Goal: Register for event/course: Sign up to attend an event or enroll in a course

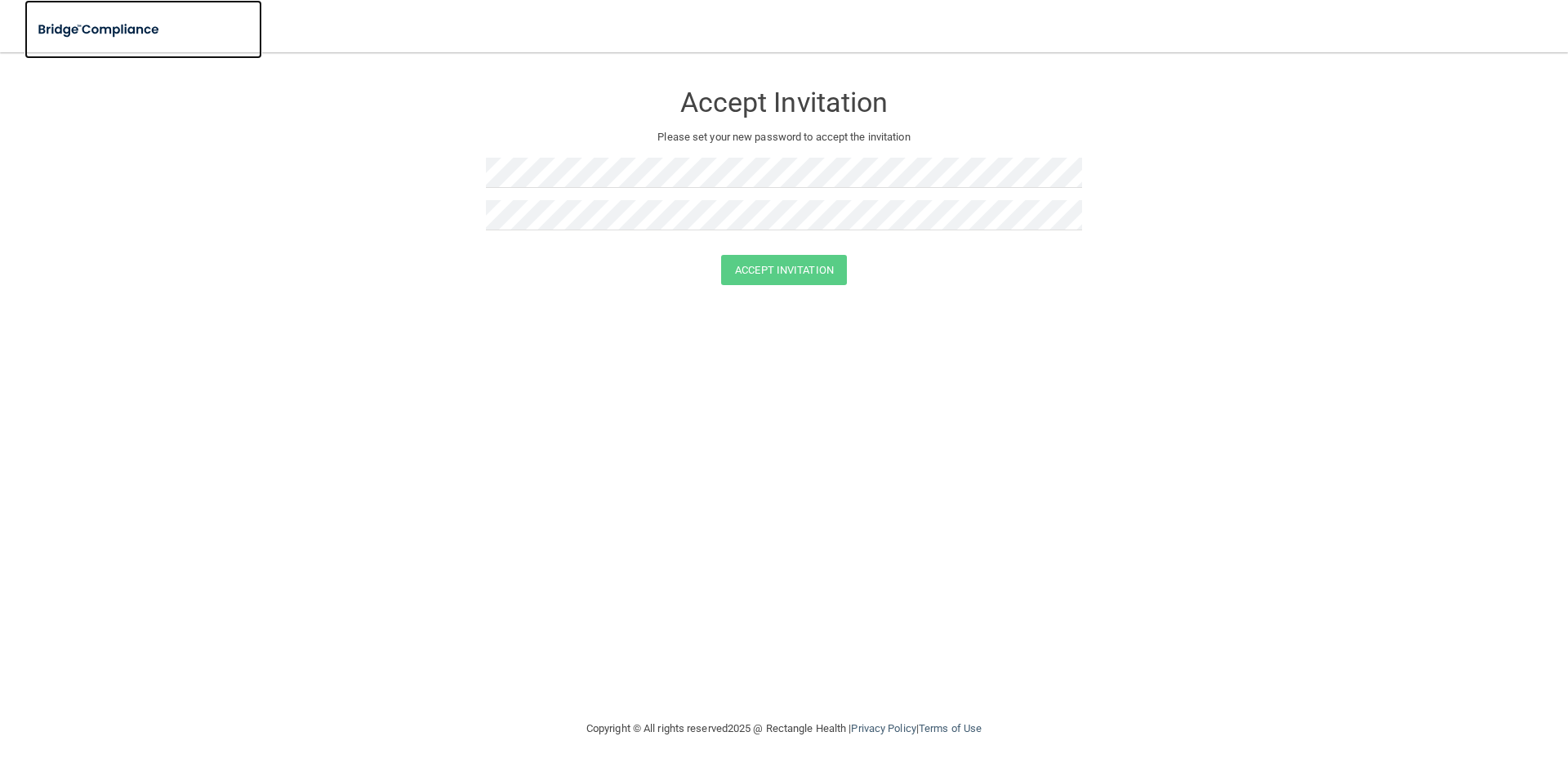
click at [123, 30] on img at bounding box center [99, 29] width 150 height 33
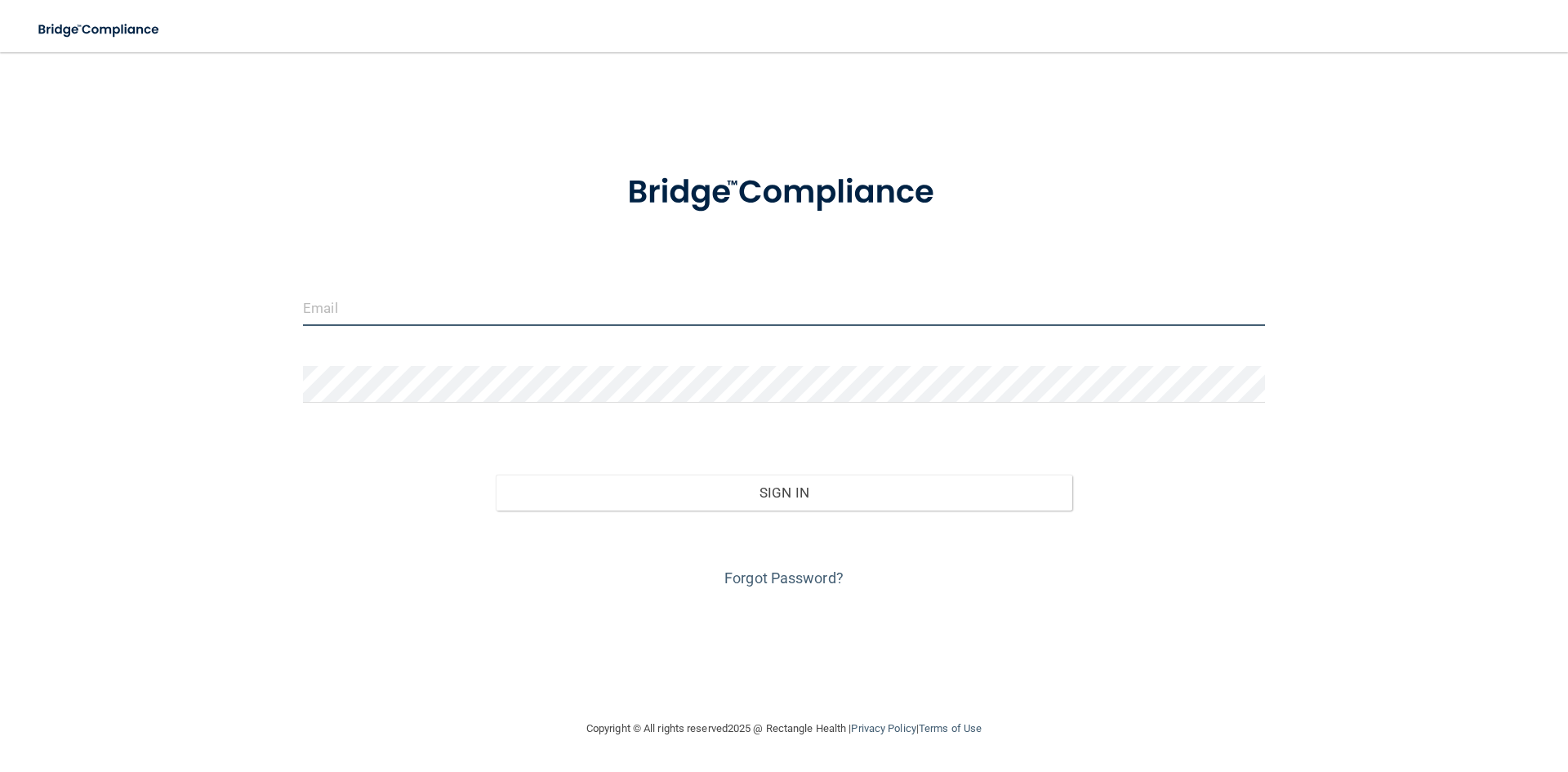
click at [341, 299] on input "email" at bounding box center [784, 307] width 962 height 37
type input "[EMAIL_ADDRESS][DOMAIN_NAME]"
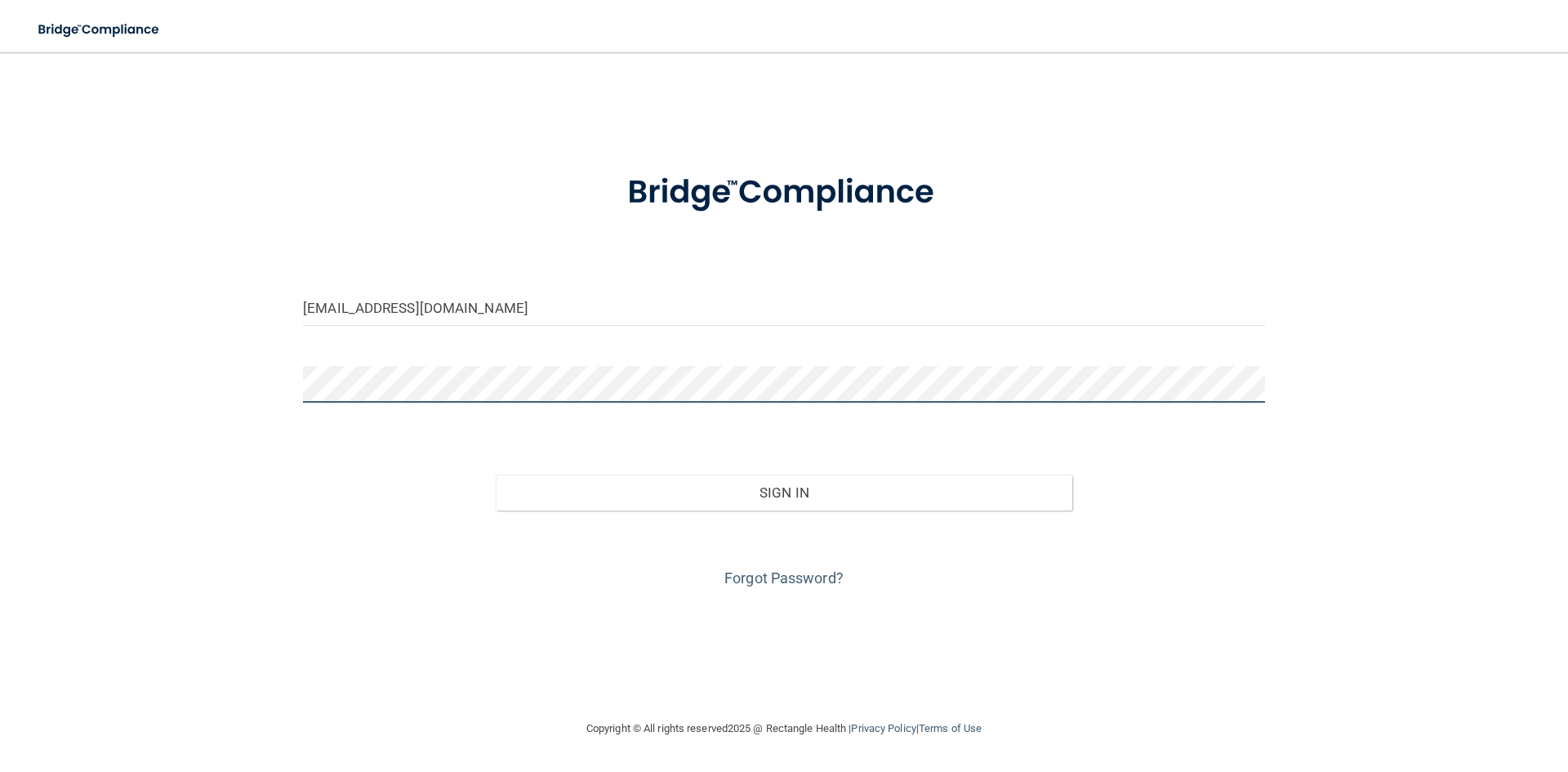
click at [496, 474] on button "Sign In" at bounding box center [784, 492] width 577 height 36
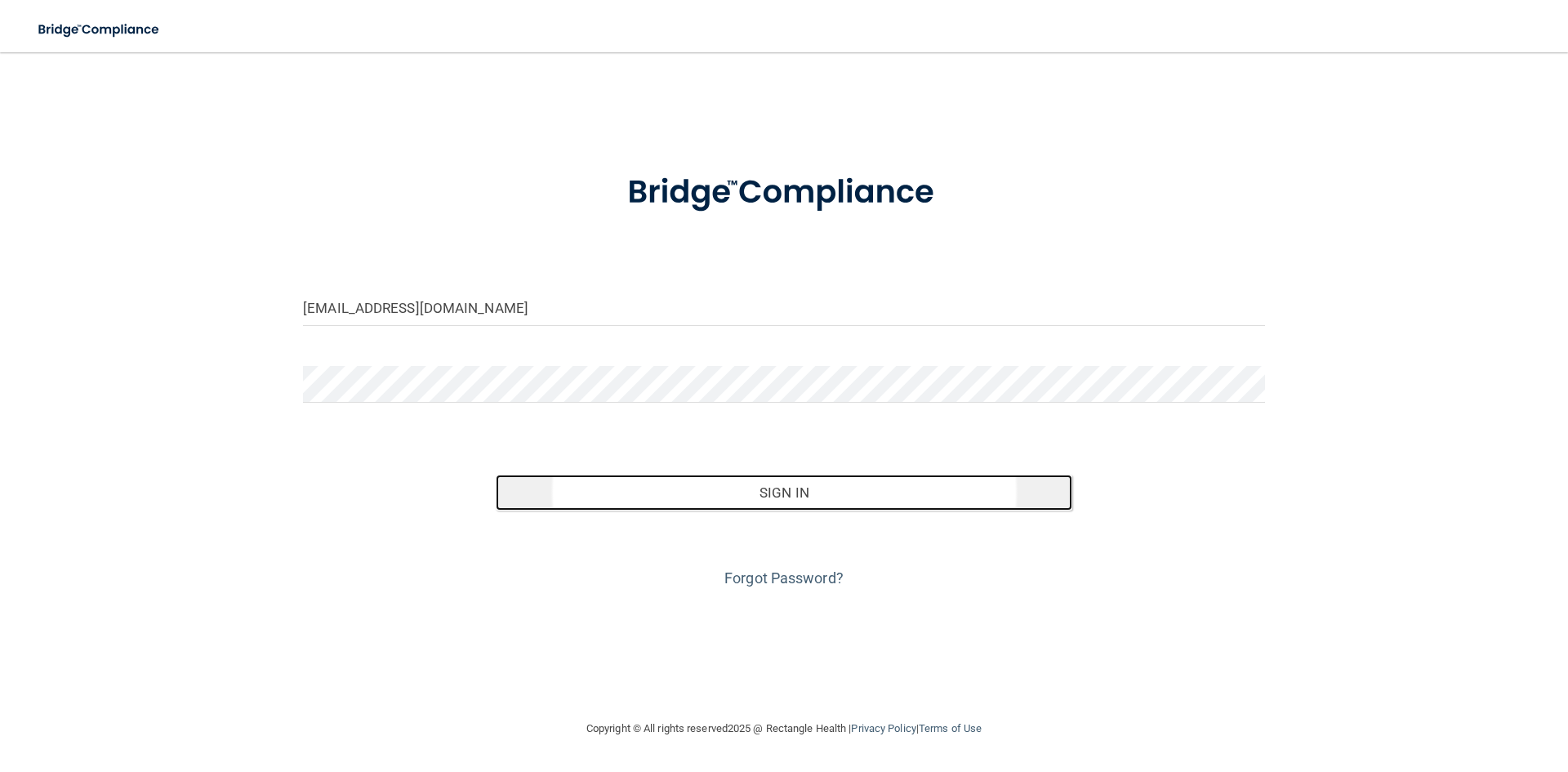
click at [814, 493] on button "Sign In" at bounding box center [784, 492] width 577 height 36
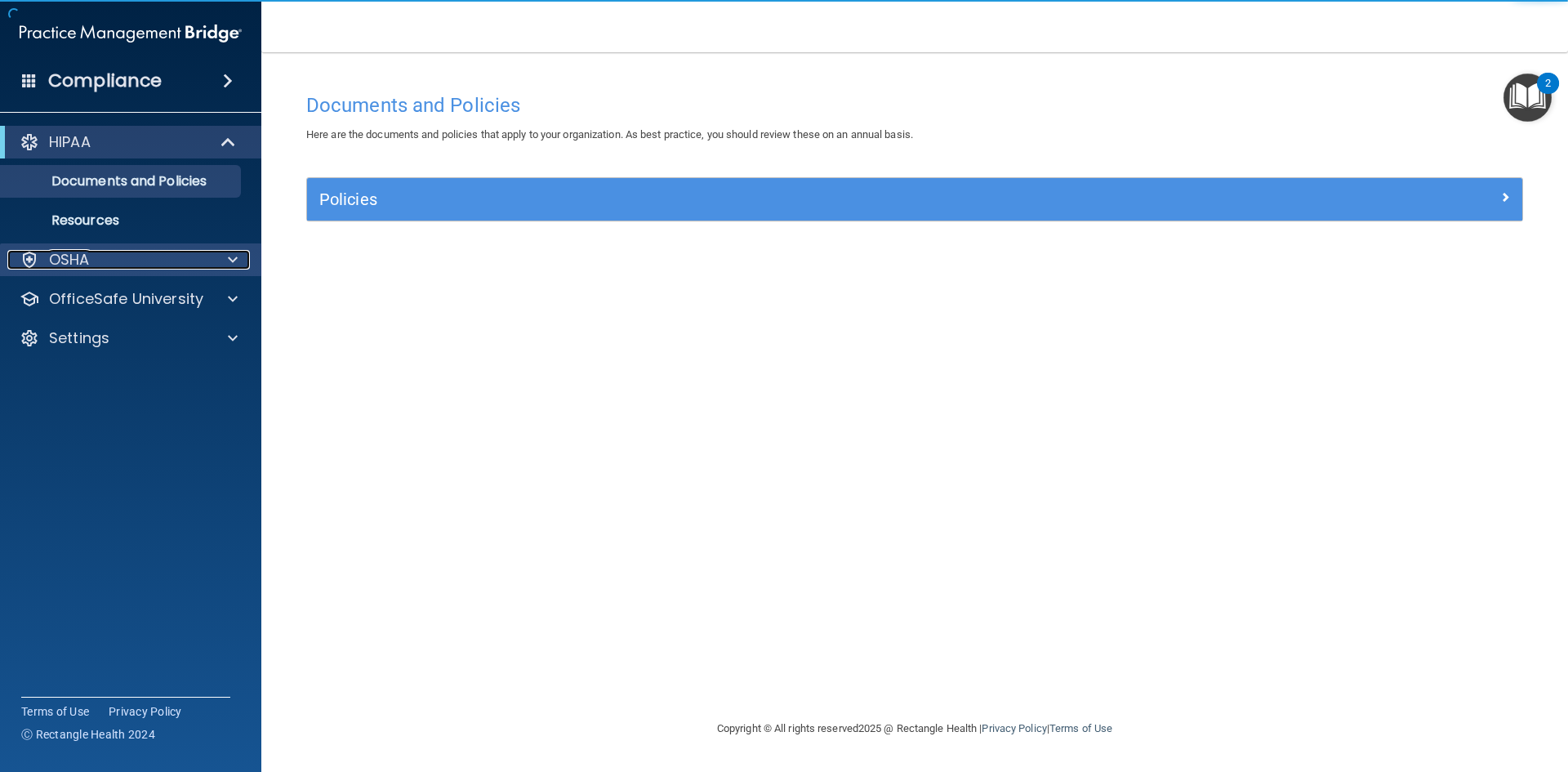
click at [167, 255] on div "OSHA" at bounding box center [109, 259] width 202 height 20
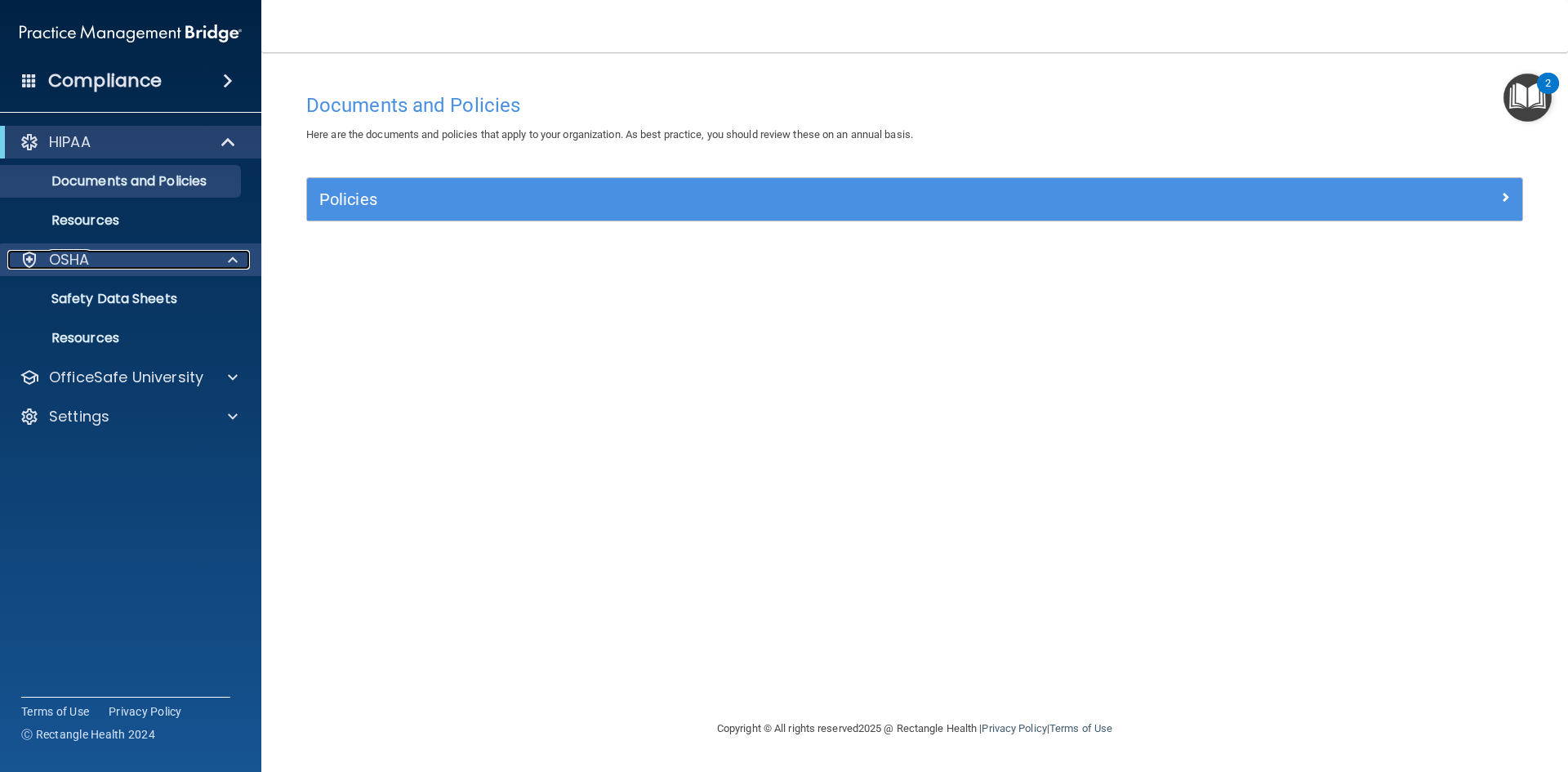
click at [175, 266] on div "OSHA" at bounding box center [109, 259] width 202 height 20
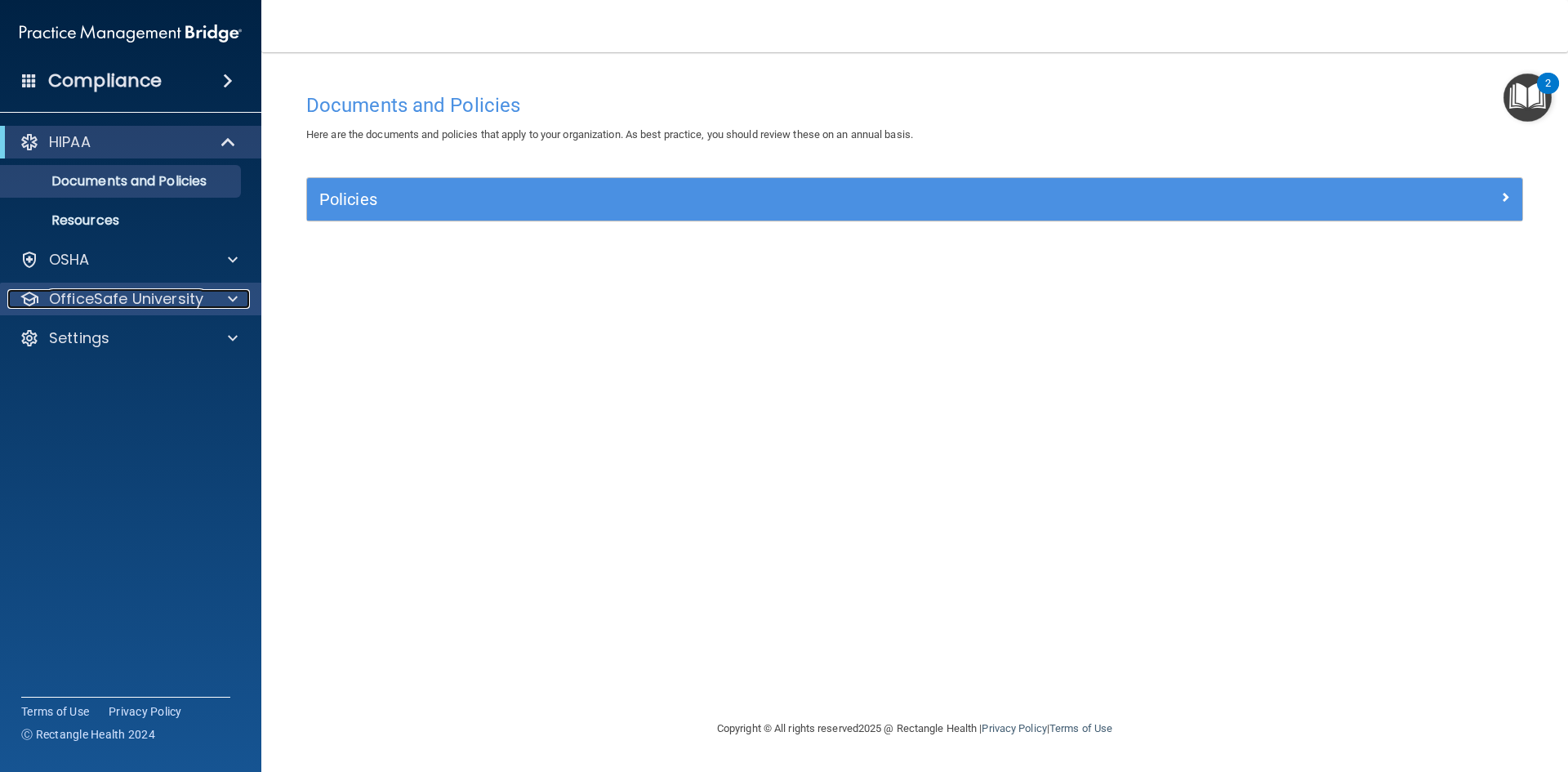
click at [177, 306] on p "OfficeSafe University" at bounding box center [126, 299] width 154 height 20
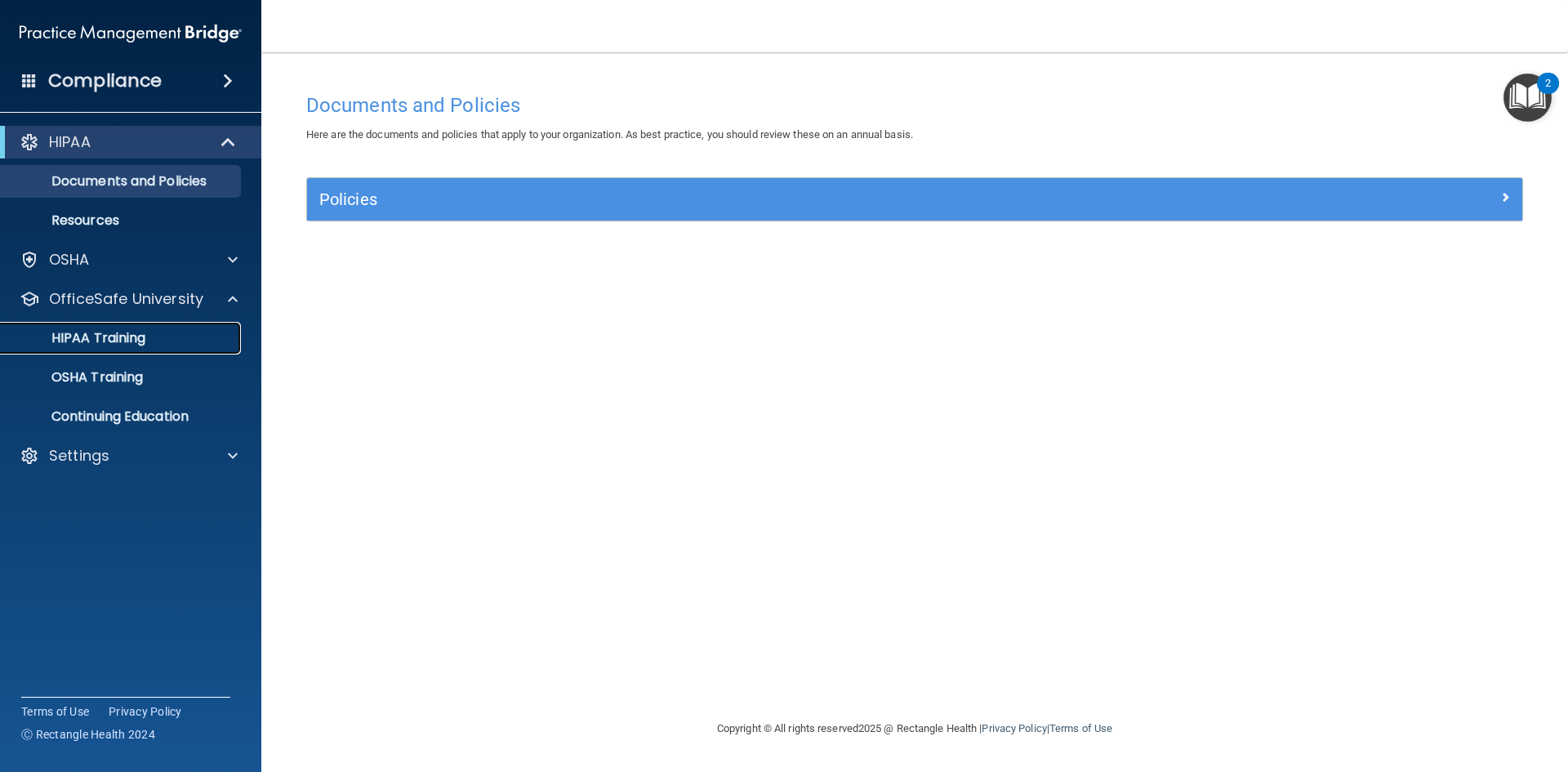
click at [140, 346] on p "HIPAA Training" at bounding box center [77, 338] width 135 height 16
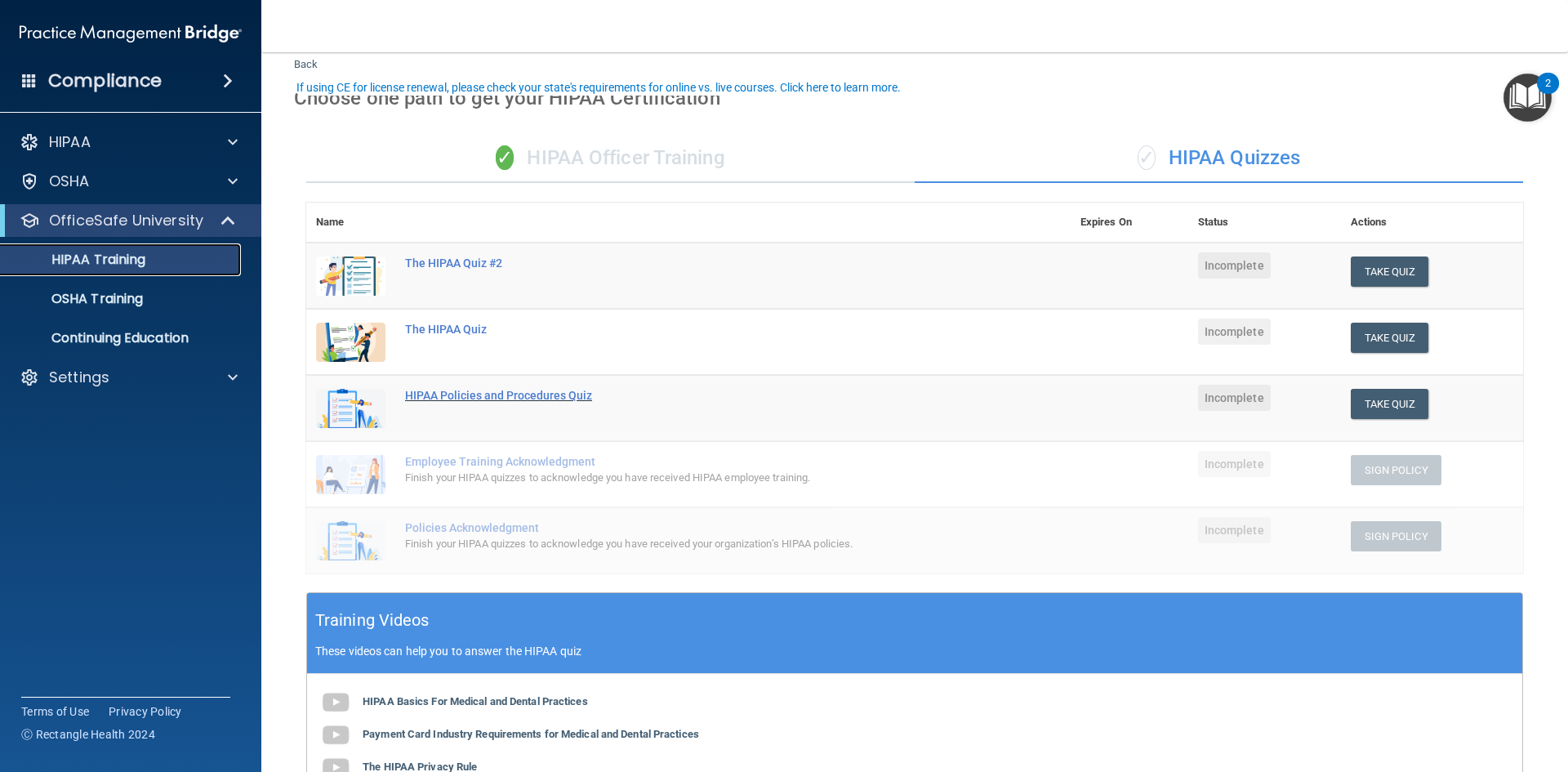
scroll to position [81, 0]
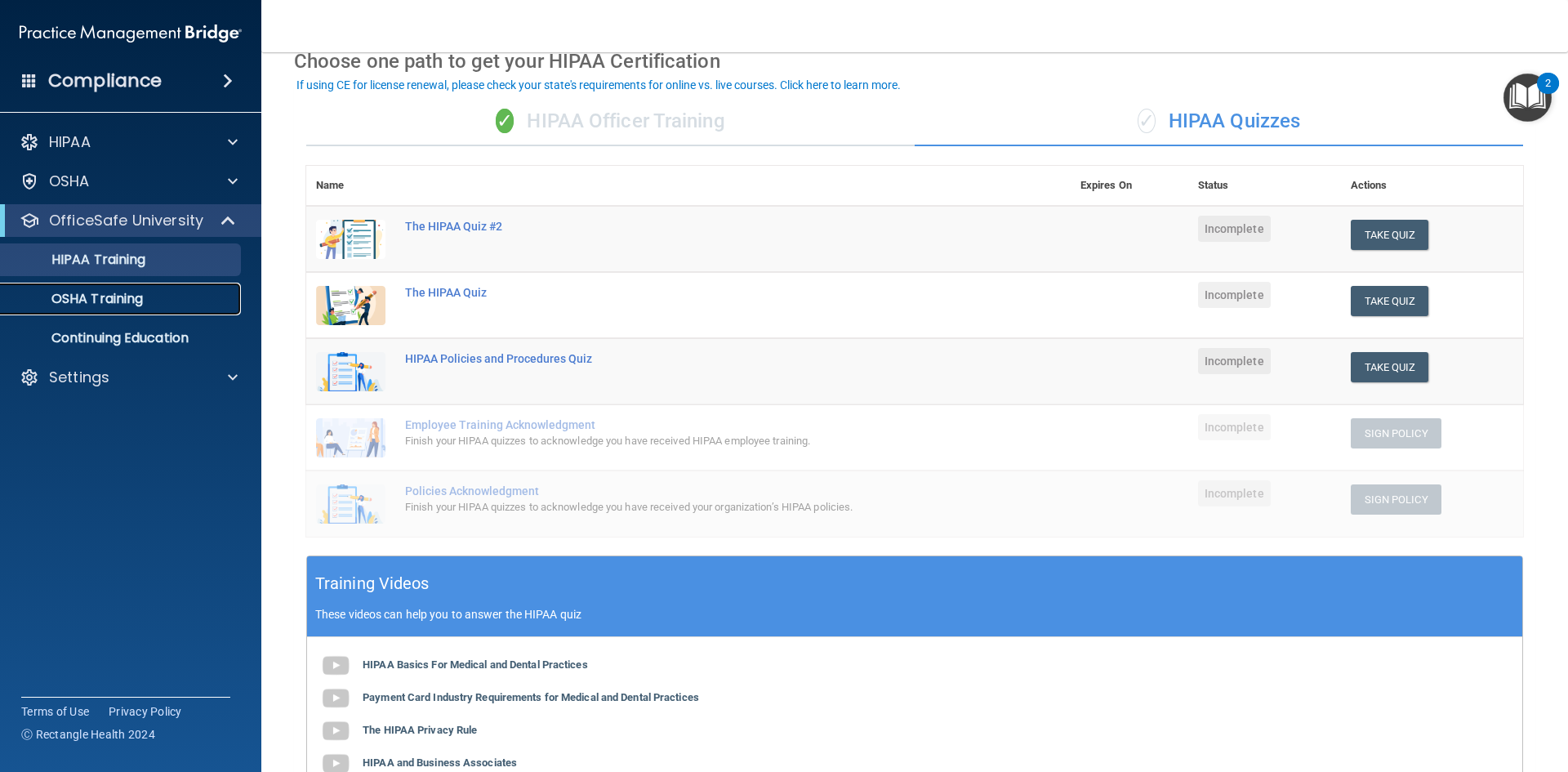
click at [123, 304] on p "OSHA Training" at bounding box center [76, 299] width 132 height 16
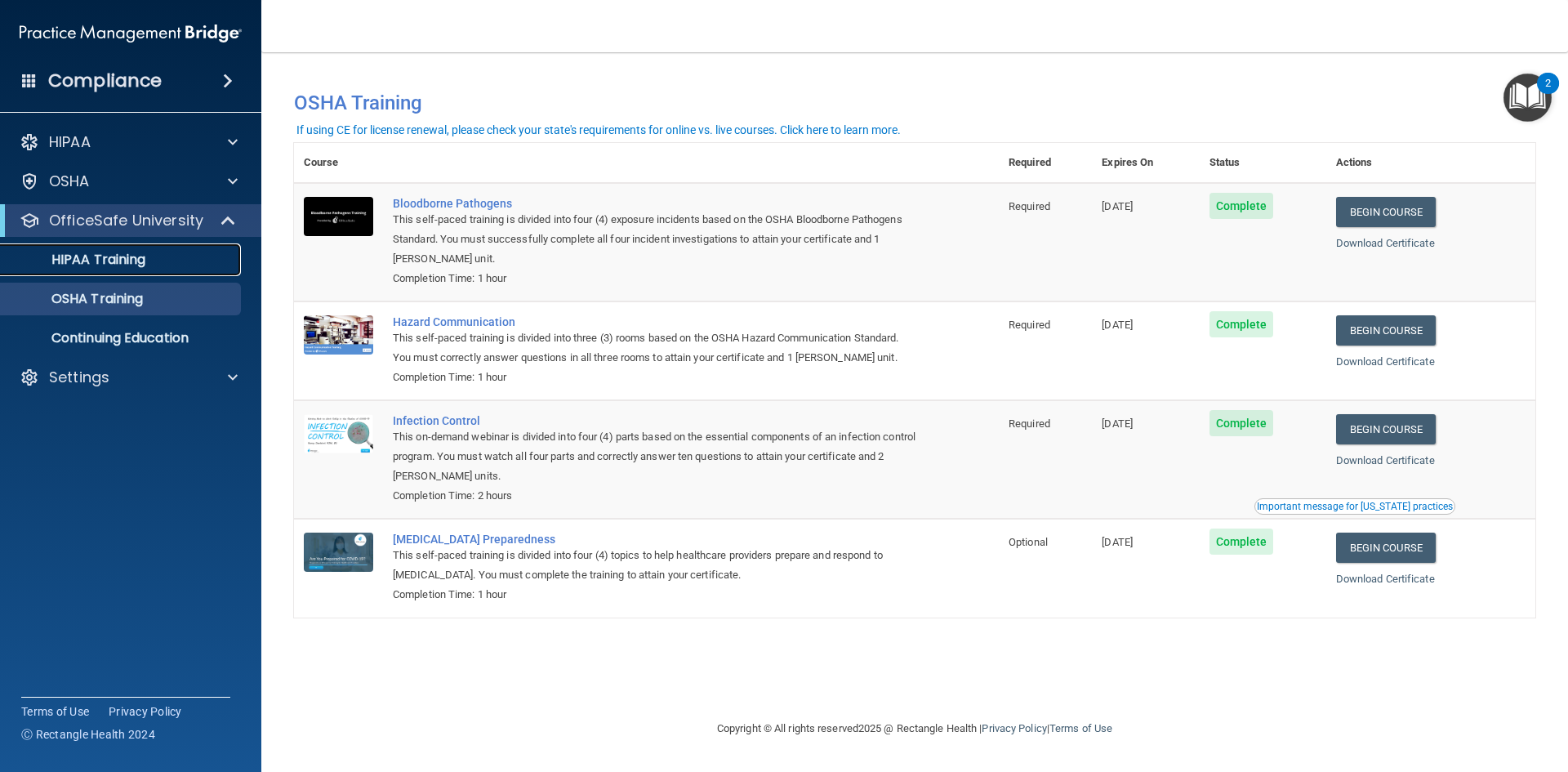
click at [168, 250] on link "HIPAA Training" at bounding box center [112, 260] width 257 height 33
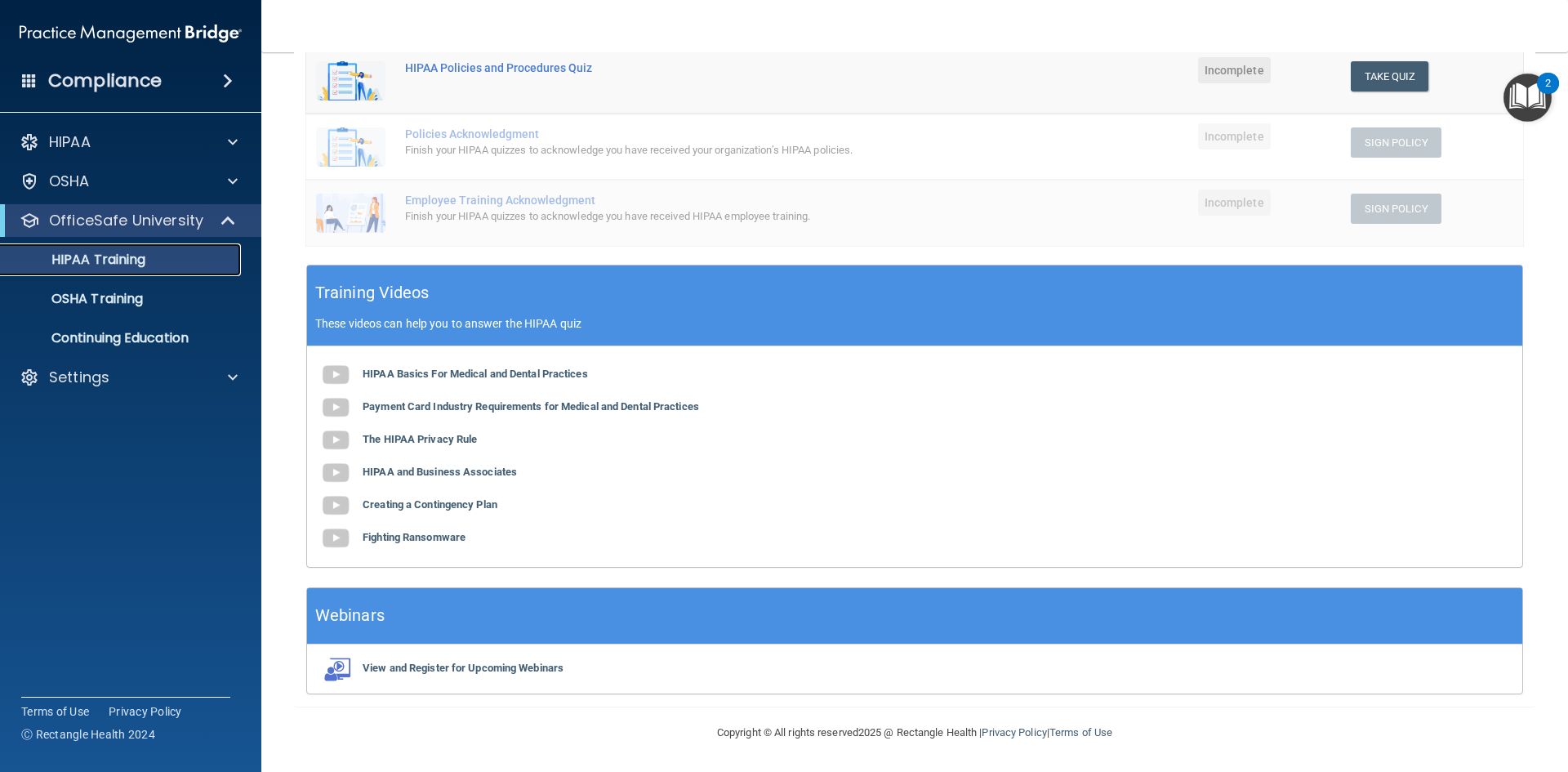
scroll to position [128, 0]
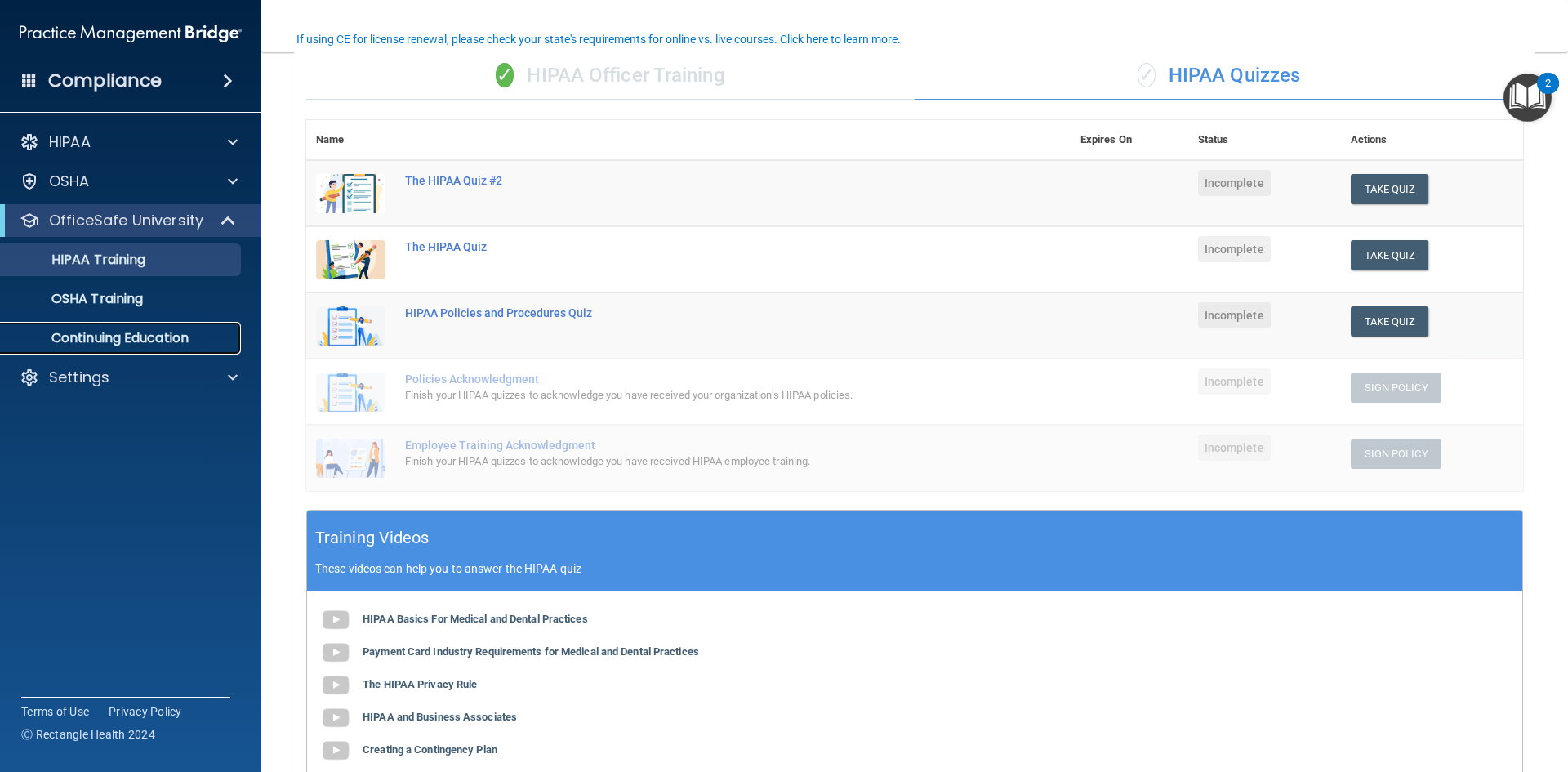
click at [201, 336] on p "Continuing Education" at bounding box center [122, 338] width 223 height 16
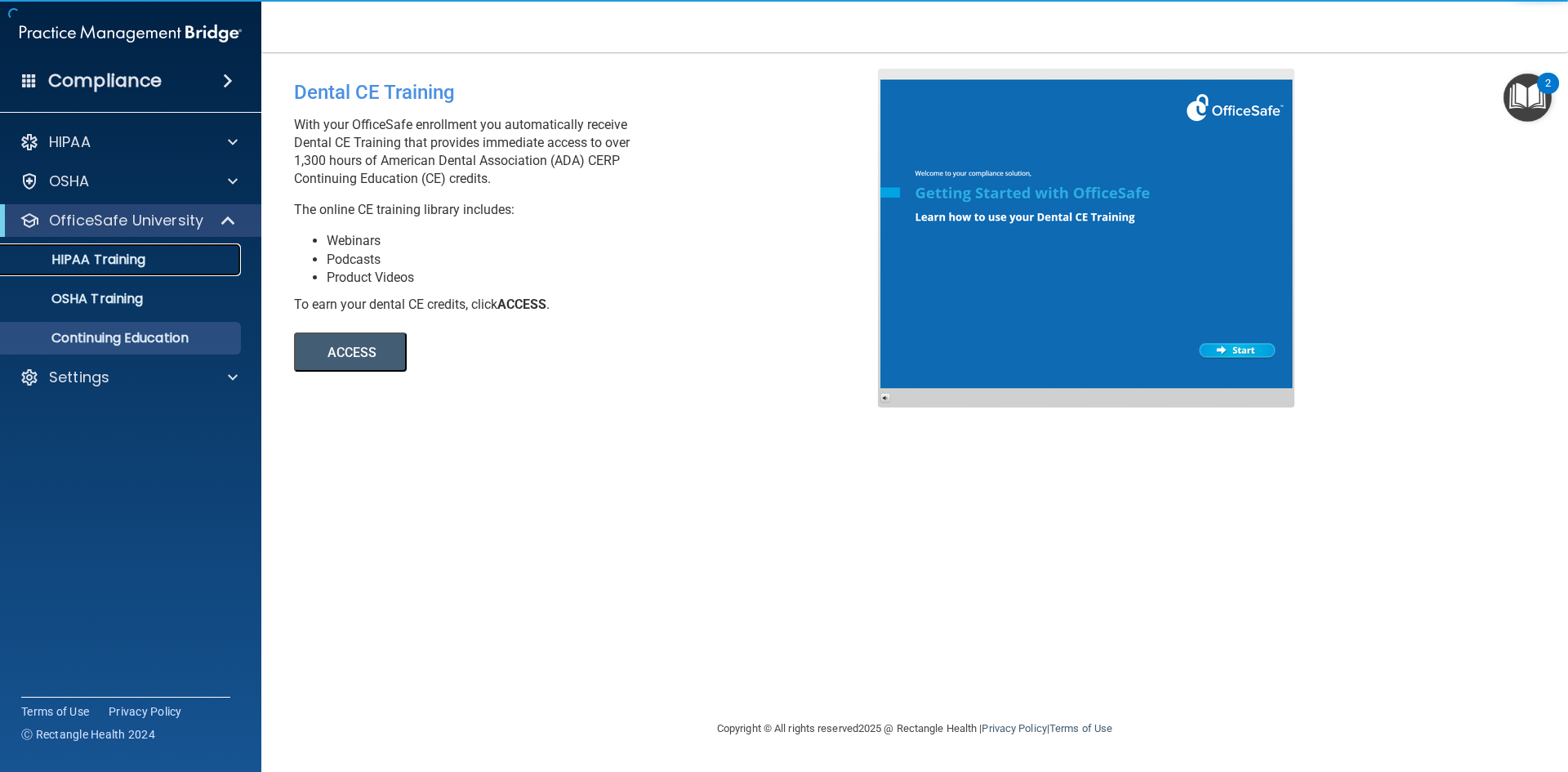
click at [209, 255] on div "HIPAA Training" at bounding box center [122, 259] width 223 height 16
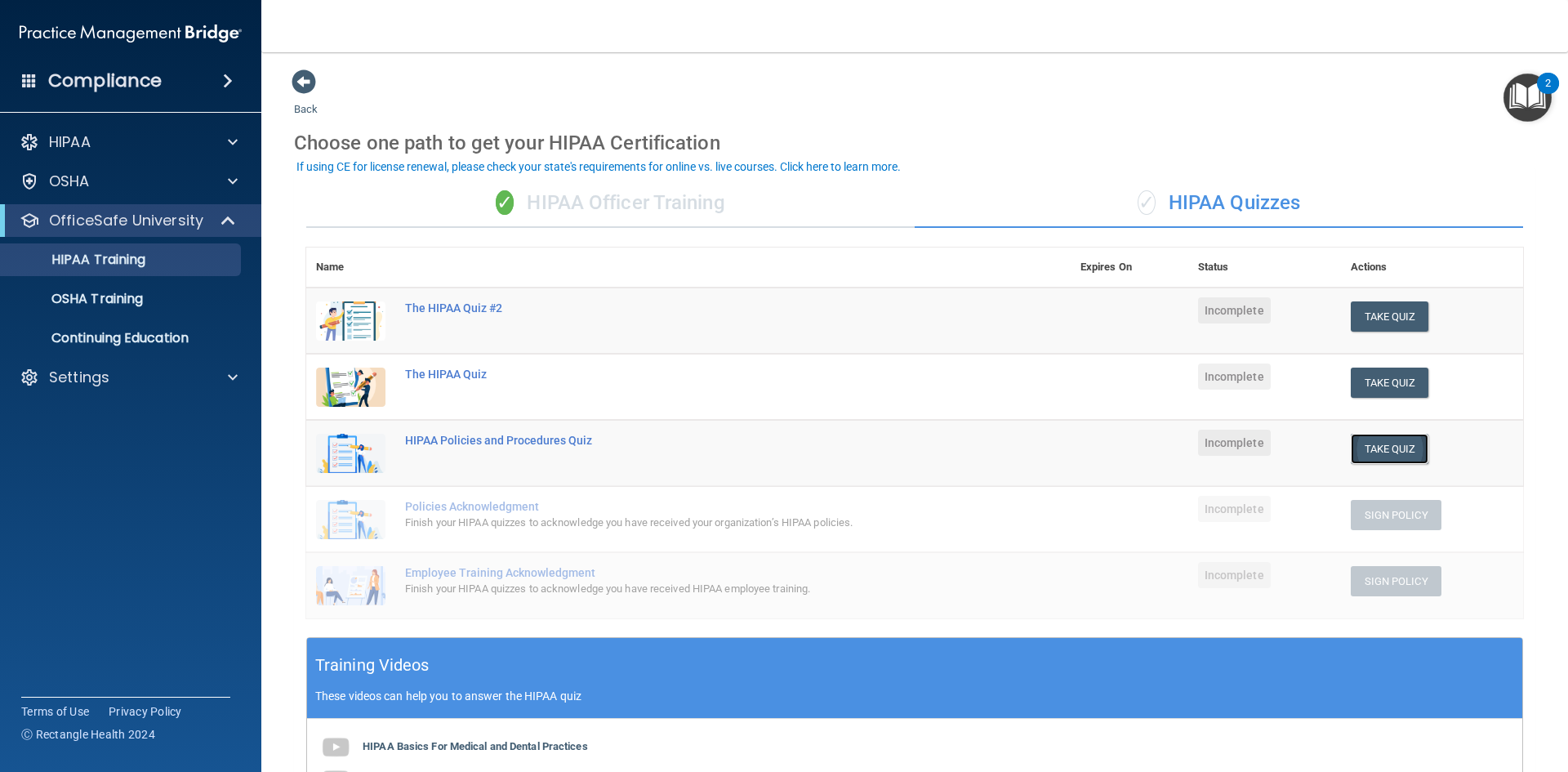
click at [1353, 447] on button "Take Quiz" at bounding box center [1389, 449] width 78 height 30
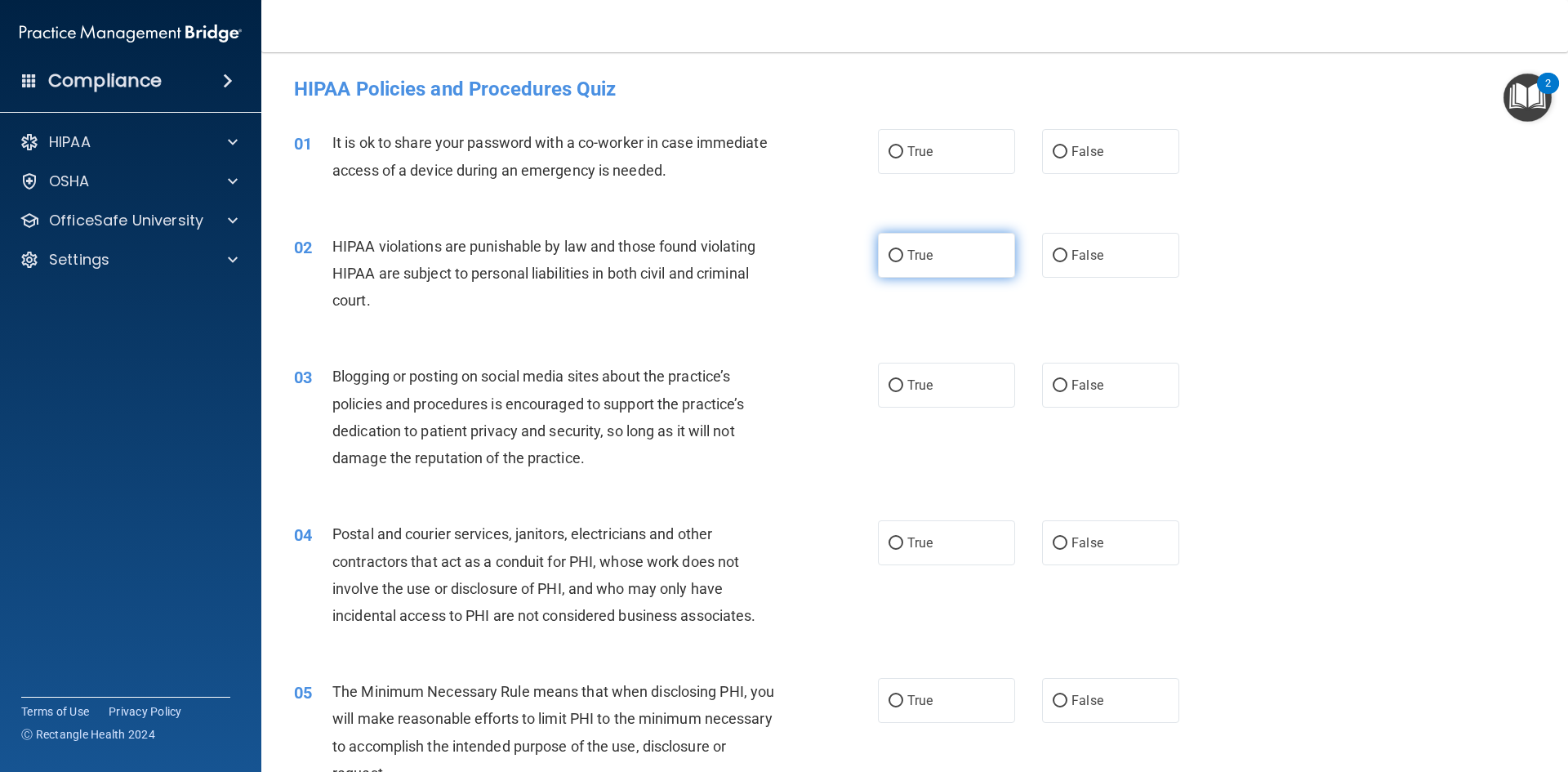
click at [885, 263] on label "True" at bounding box center [946, 255] width 137 height 45
click at [888, 262] on input "True" at bounding box center [895, 256] width 15 height 12
radio input "true"
click at [964, 162] on label "True" at bounding box center [946, 151] width 137 height 45
click at [903, 159] on input "True" at bounding box center [895, 152] width 15 height 12
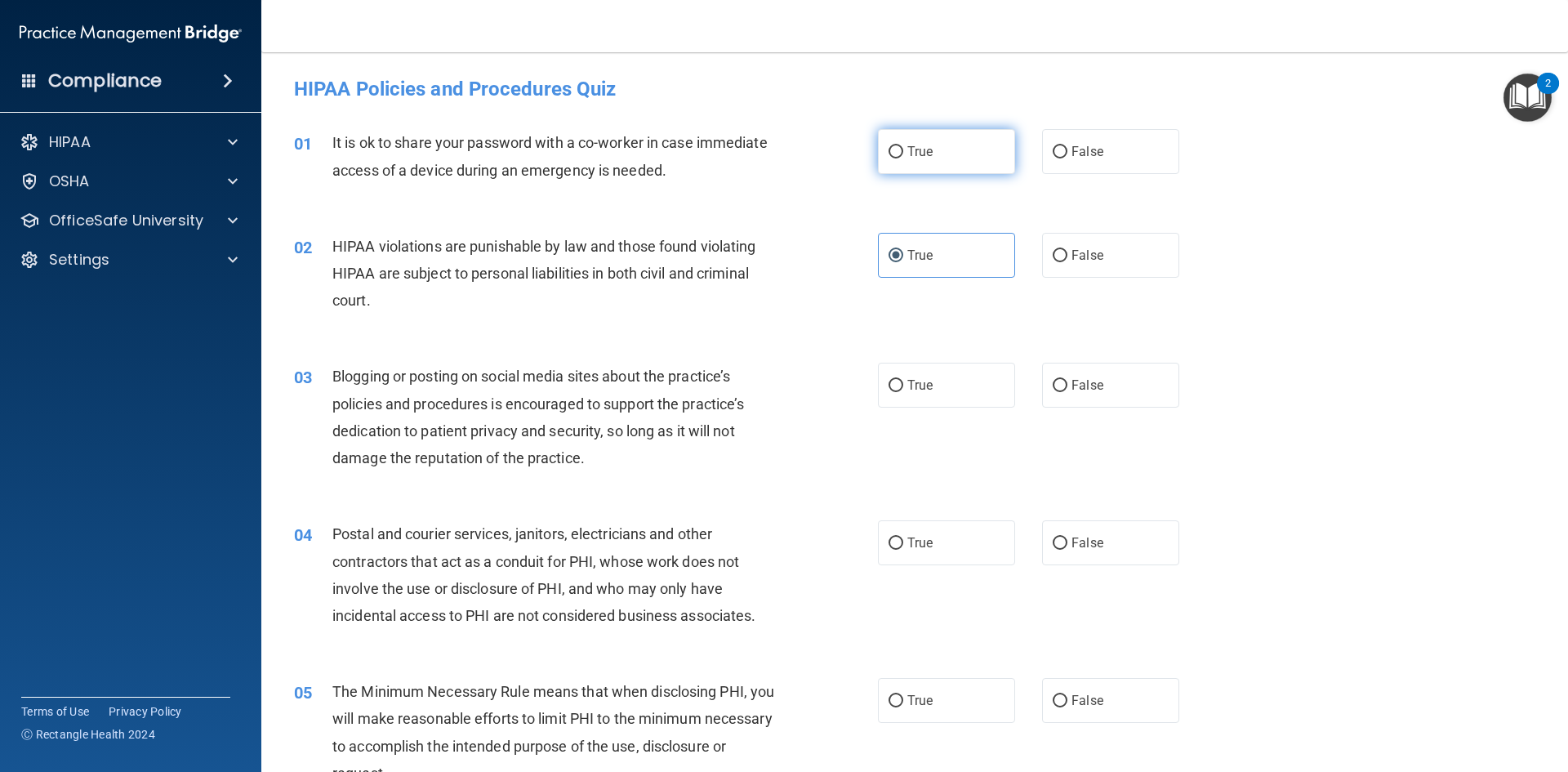
radio input "true"
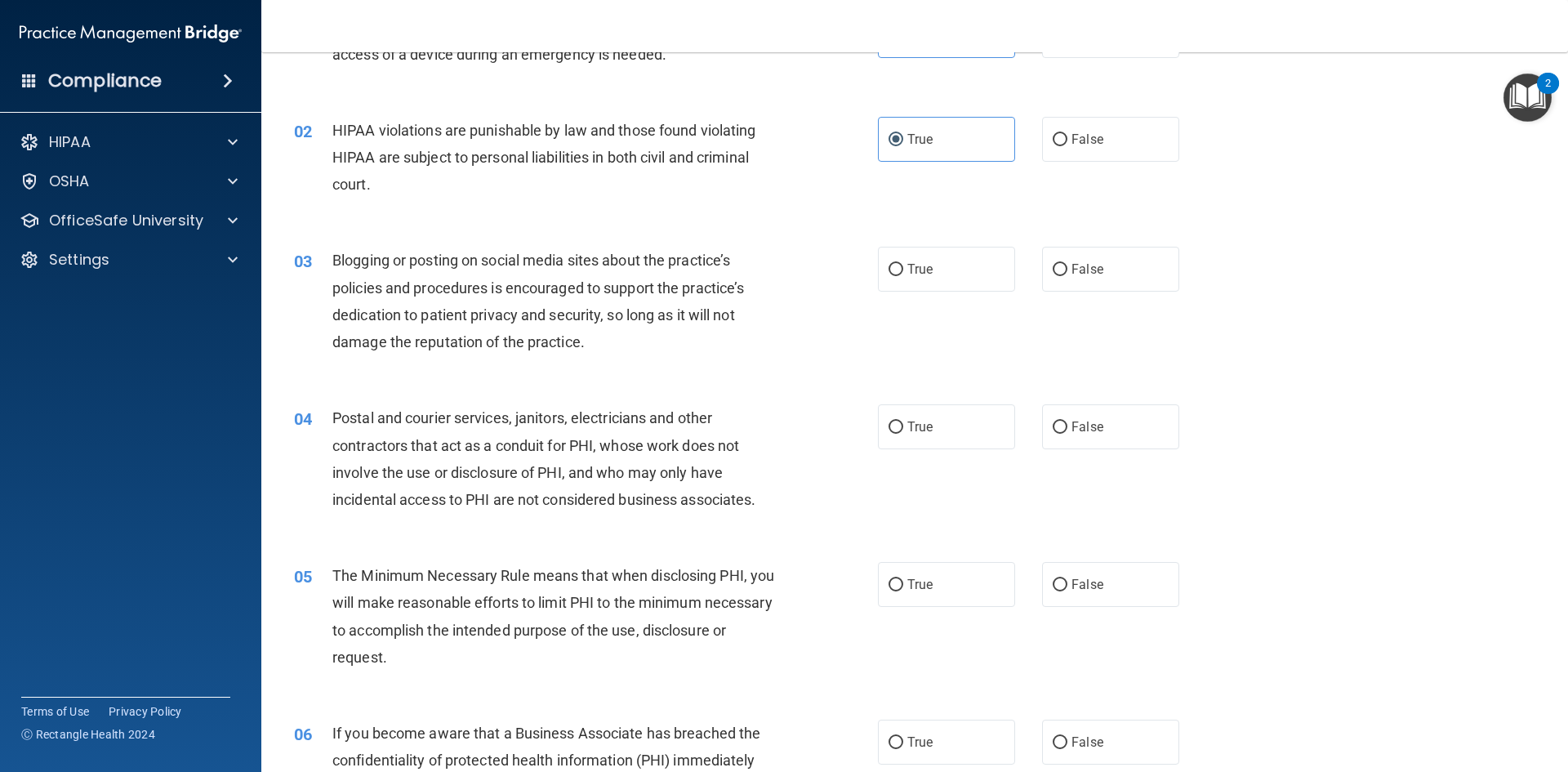
scroll to position [245, 0]
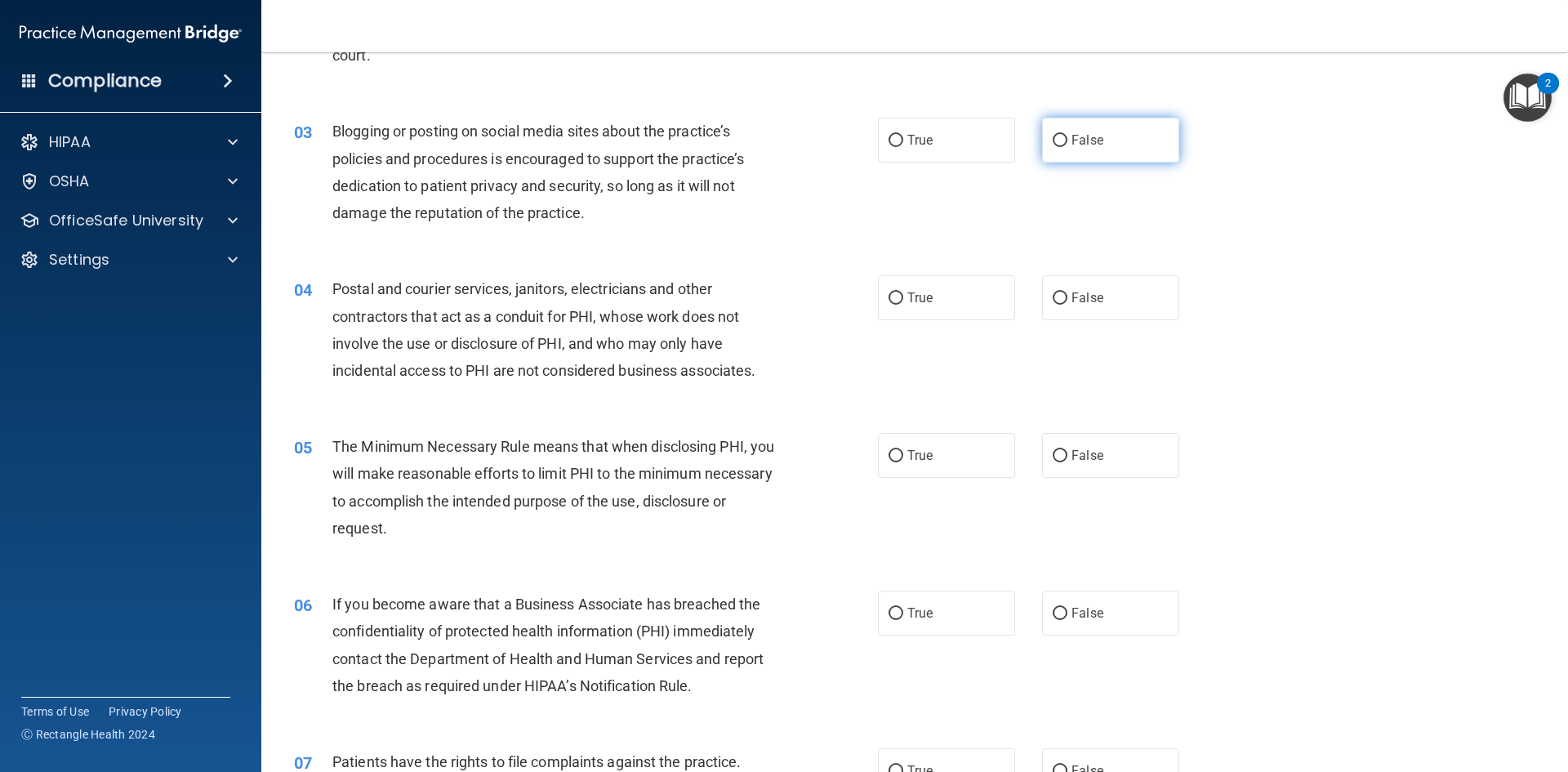
click at [1053, 144] on input "False" at bounding box center [1060, 141] width 15 height 12
radio input "true"
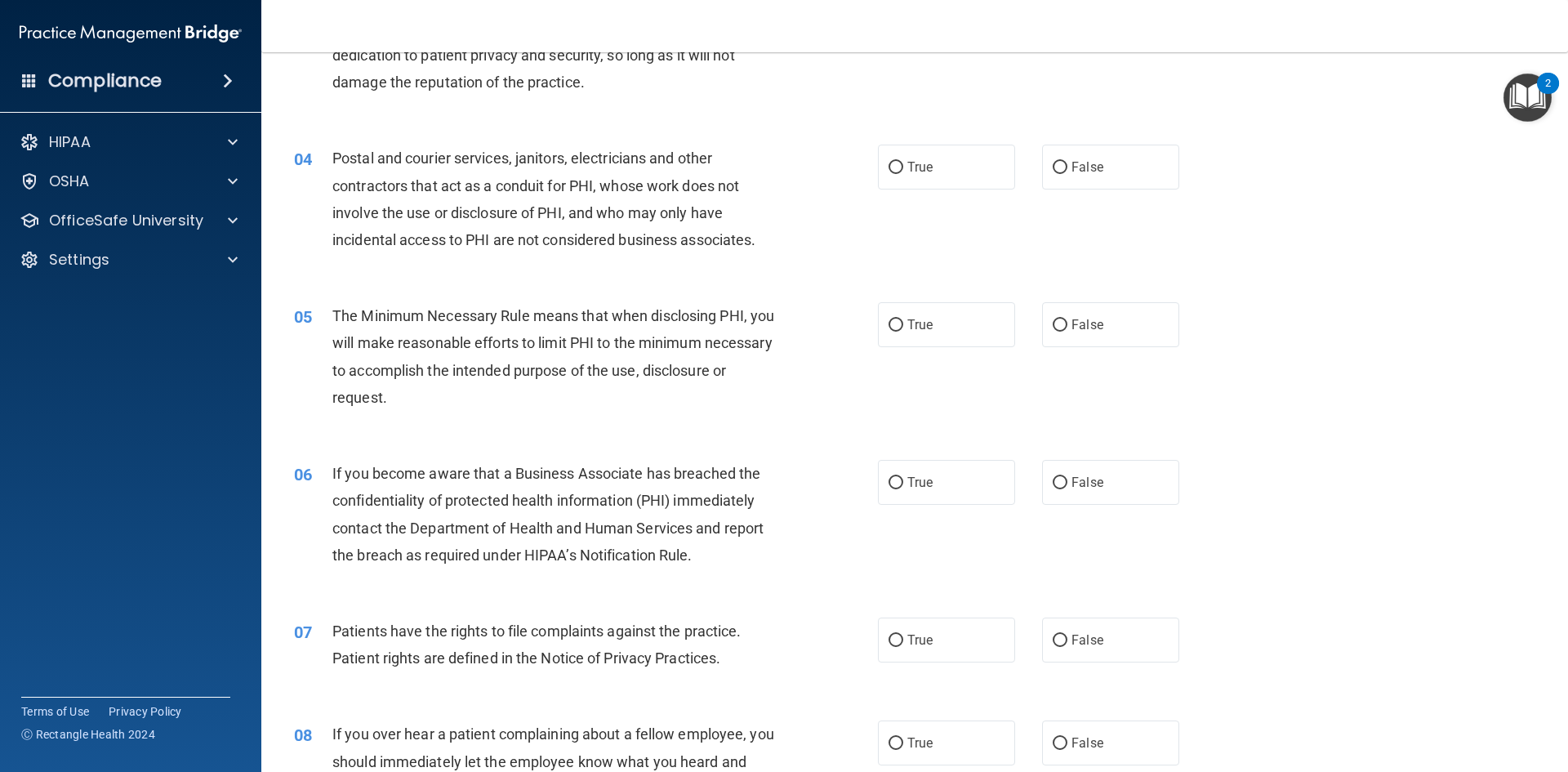
scroll to position [408, 0]
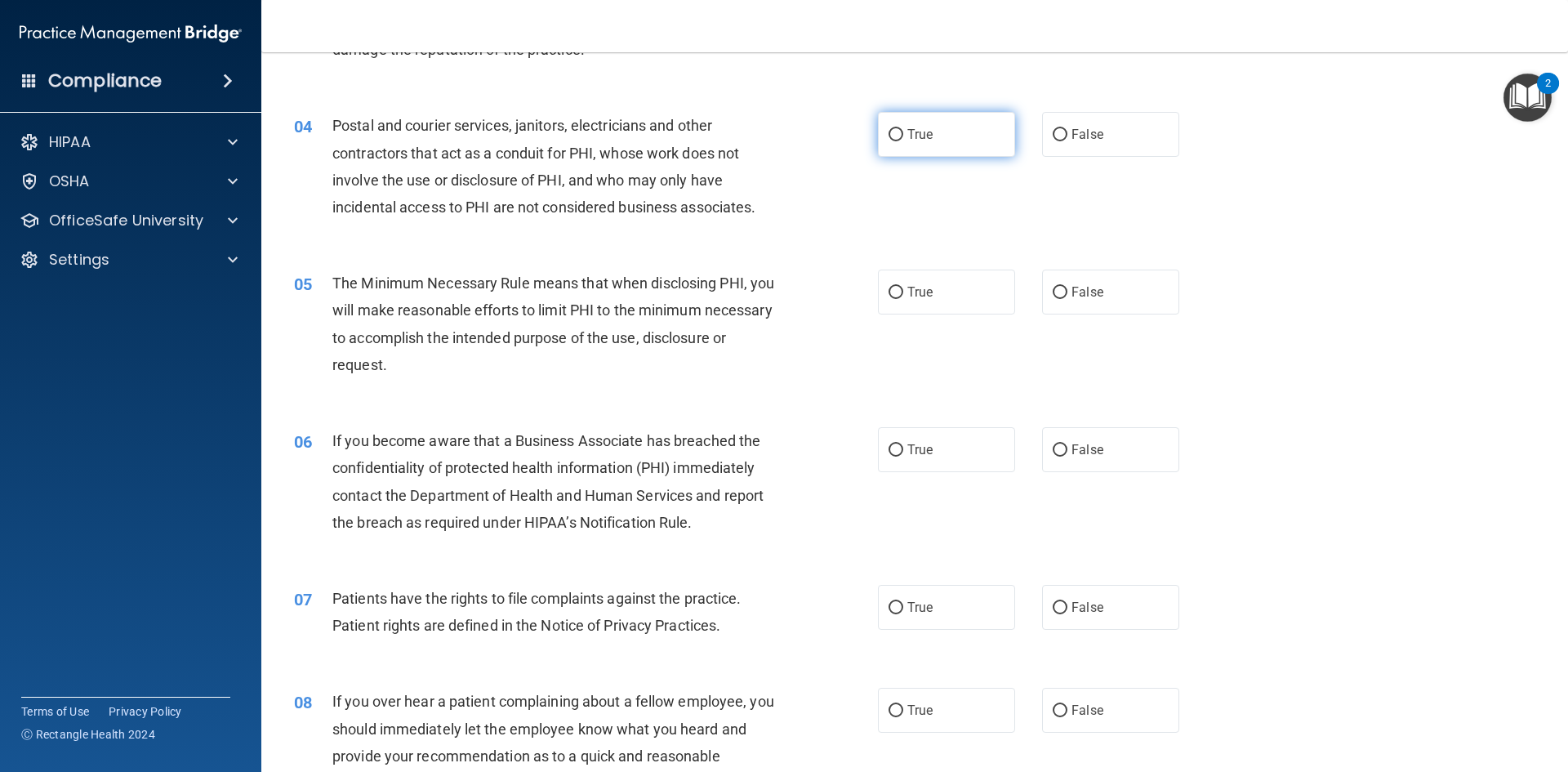
click at [937, 129] on label "True" at bounding box center [946, 134] width 137 height 45
click at [903, 129] on input "True" at bounding box center [895, 135] width 15 height 12
radio input "true"
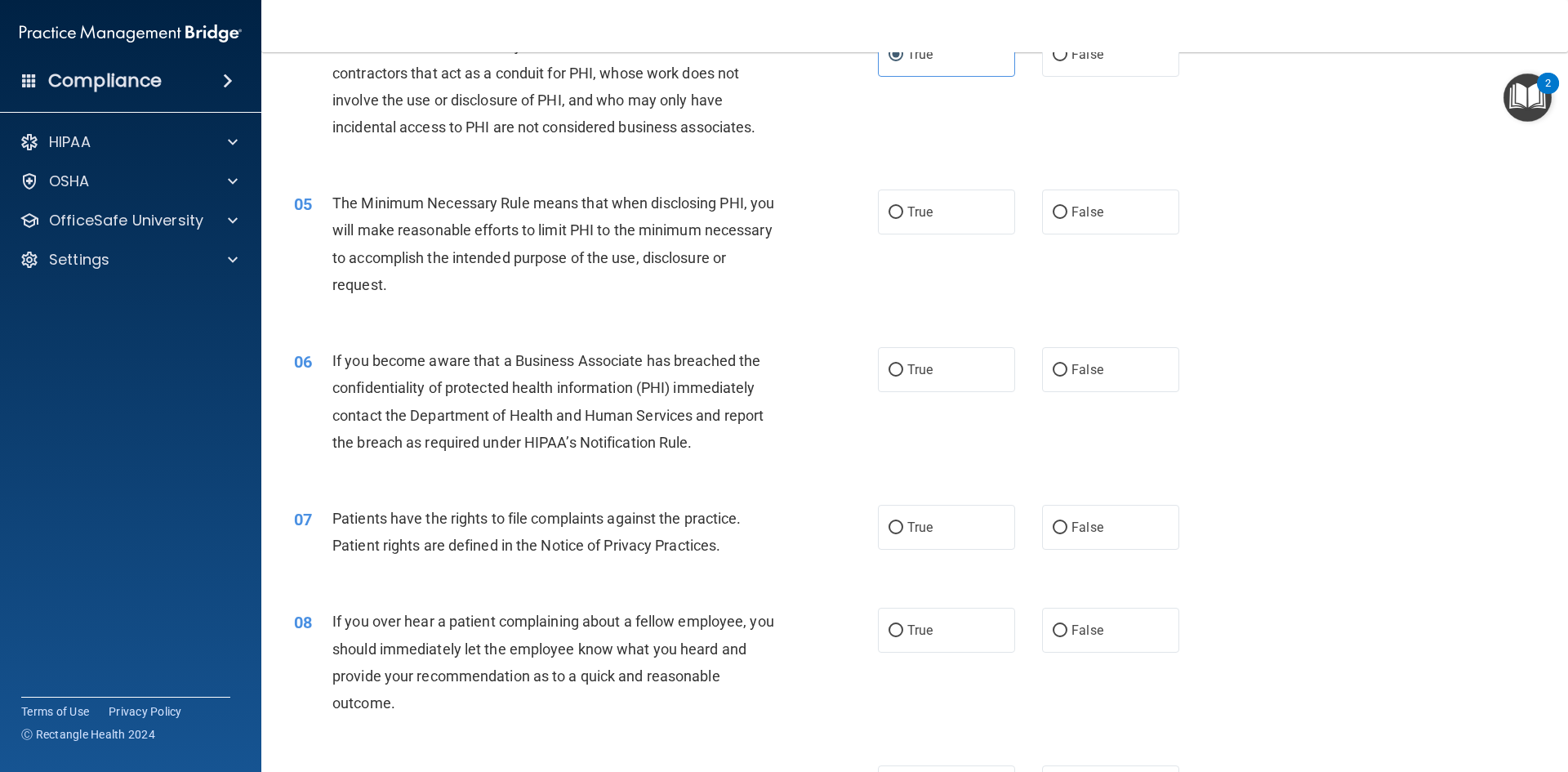
scroll to position [490, 0]
click at [883, 219] on label "True" at bounding box center [946, 210] width 137 height 45
click at [888, 217] on input "True" at bounding box center [895, 211] width 15 height 12
radio input "true"
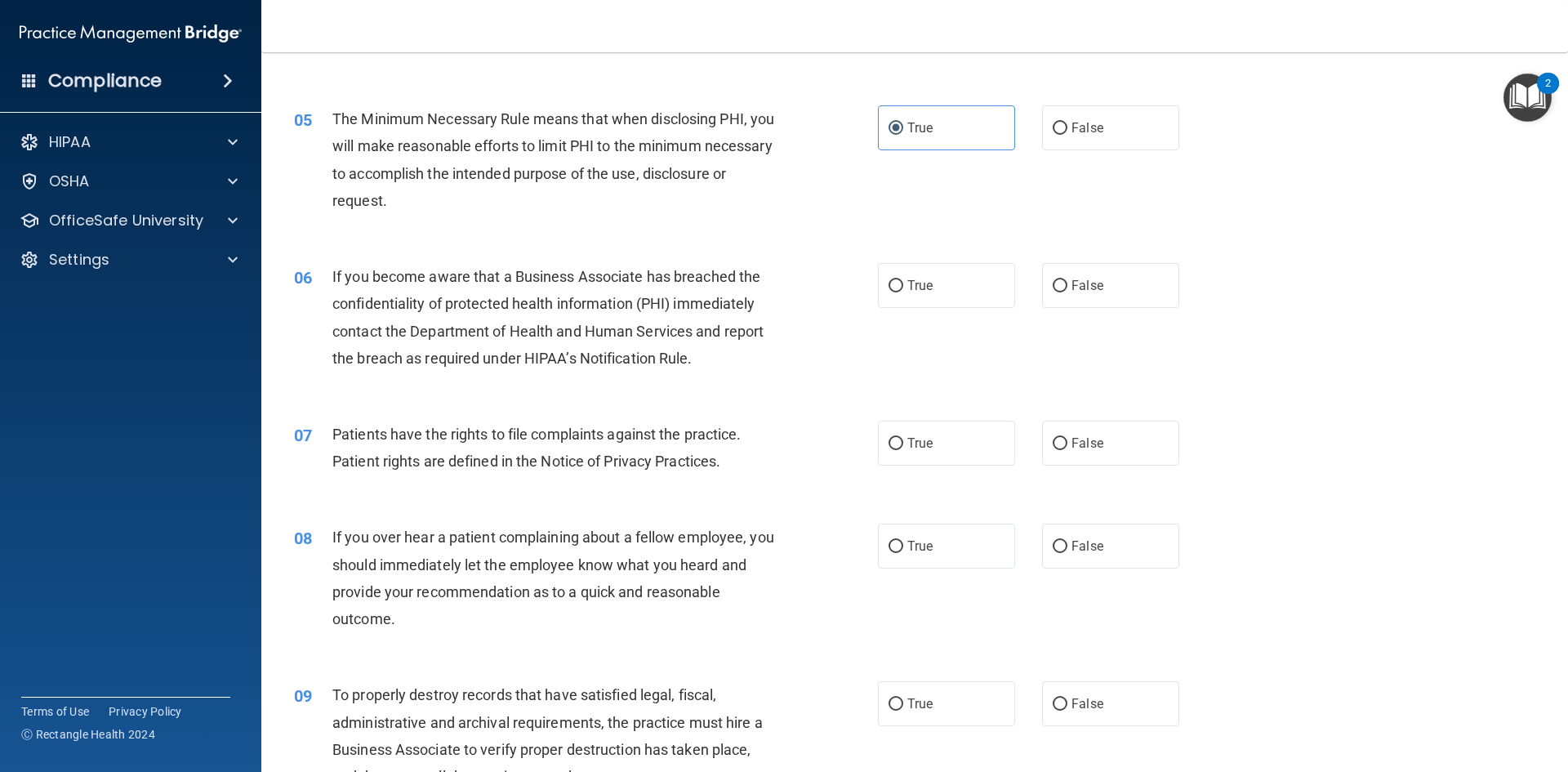
scroll to position [572, 0]
click at [895, 280] on label "True" at bounding box center [946, 286] width 137 height 45
click at [895, 281] on input "True" at bounding box center [895, 287] width 15 height 12
radio input "true"
click at [1054, 138] on label "False" at bounding box center [1110, 129] width 137 height 45
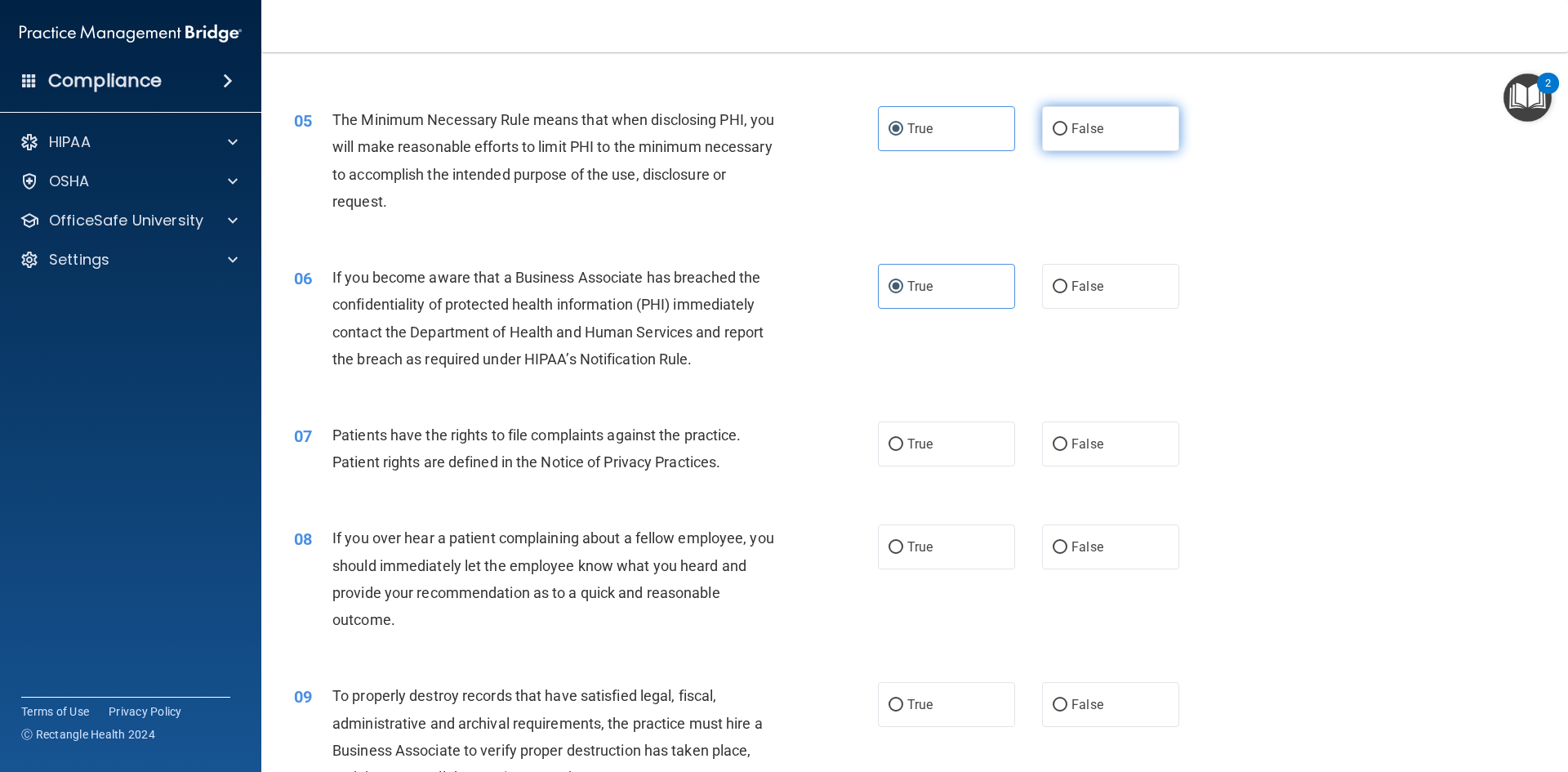
click at [1054, 136] on input "False" at bounding box center [1060, 130] width 15 height 12
radio input "true"
radio input "false"
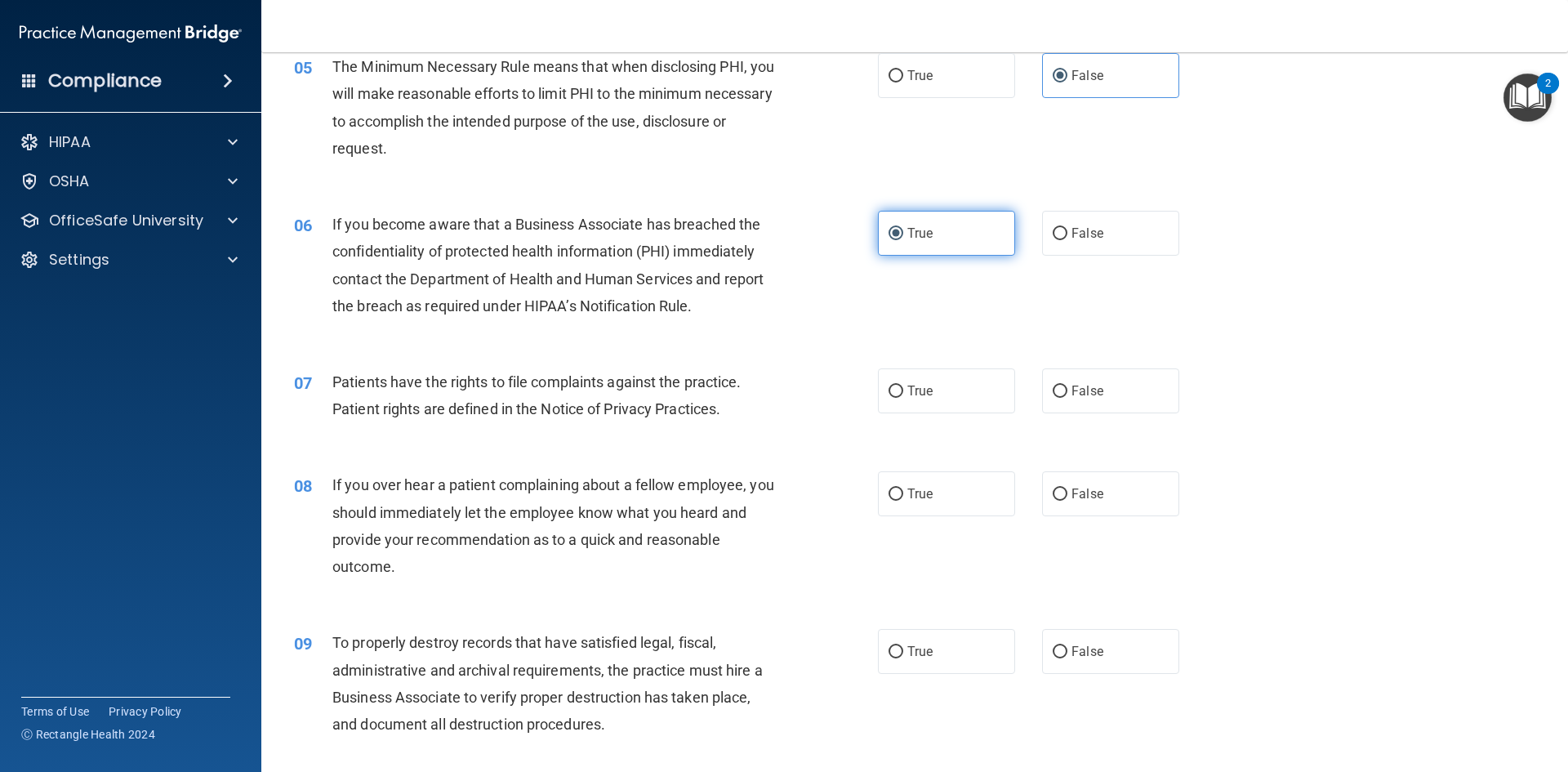
scroll to position [654, 0]
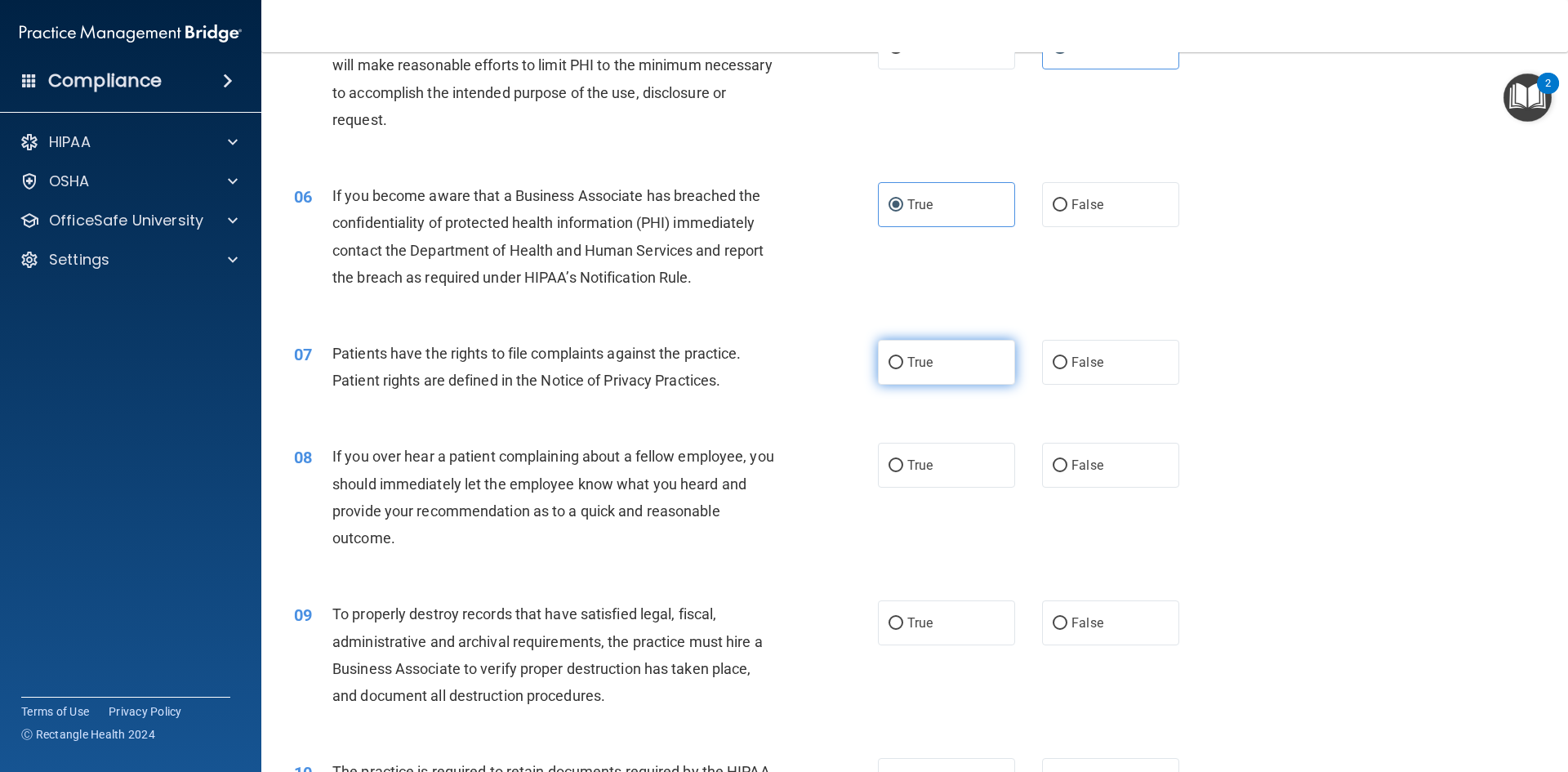
click at [972, 368] on label "True" at bounding box center [946, 362] width 137 height 45
click at [903, 368] on input "True" at bounding box center [895, 363] width 15 height 12
radio input "true"
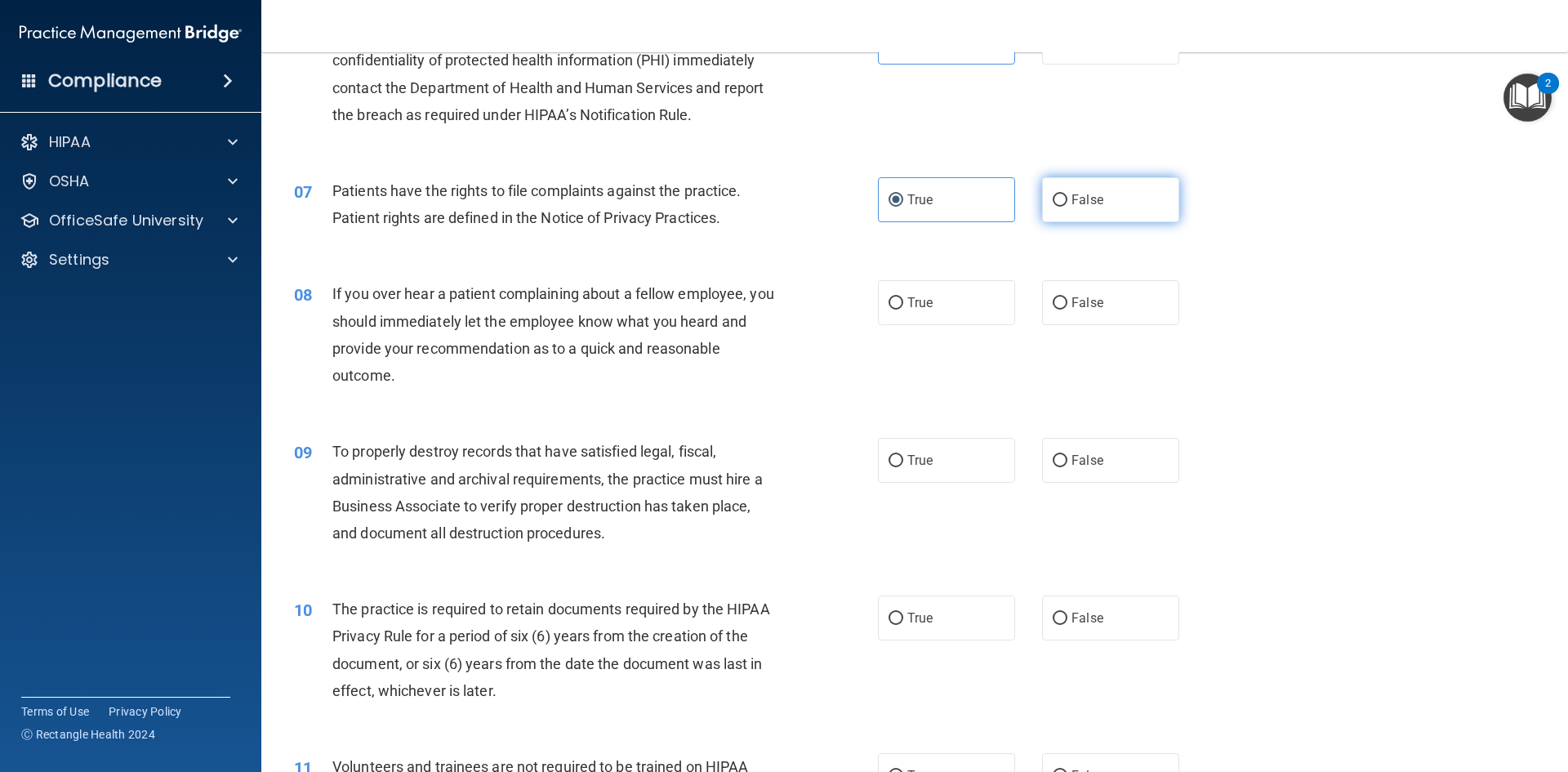
scroll to position [817, 0]
click at [1107, 316] on label "False" at bounding box center [1110, 302] width 137 height 45
click at [1067, 309] on input "False" at bounding box center [1060, 303] width 15 height 12
radio input "true"
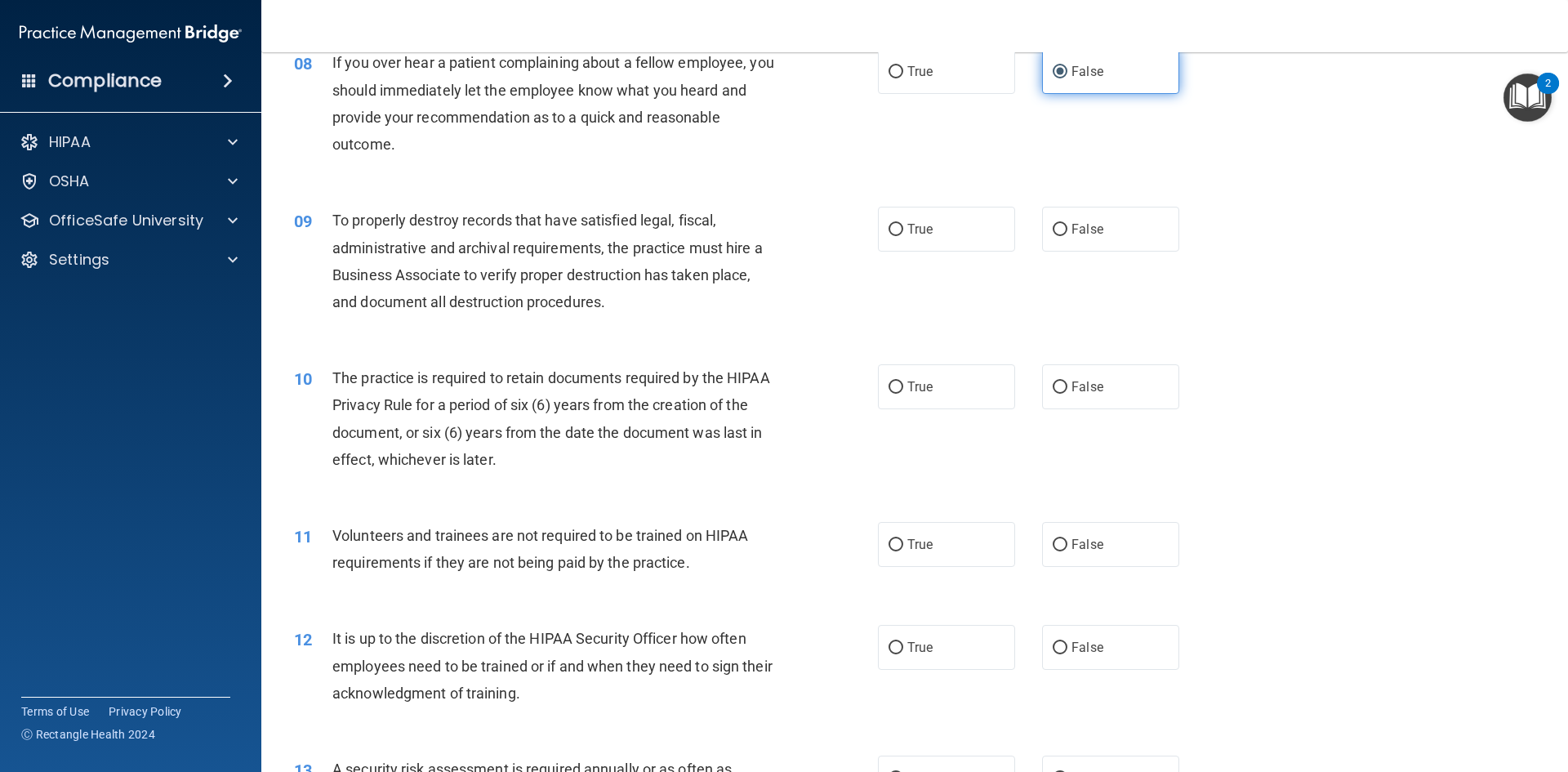
scroll to position [1062, 0]
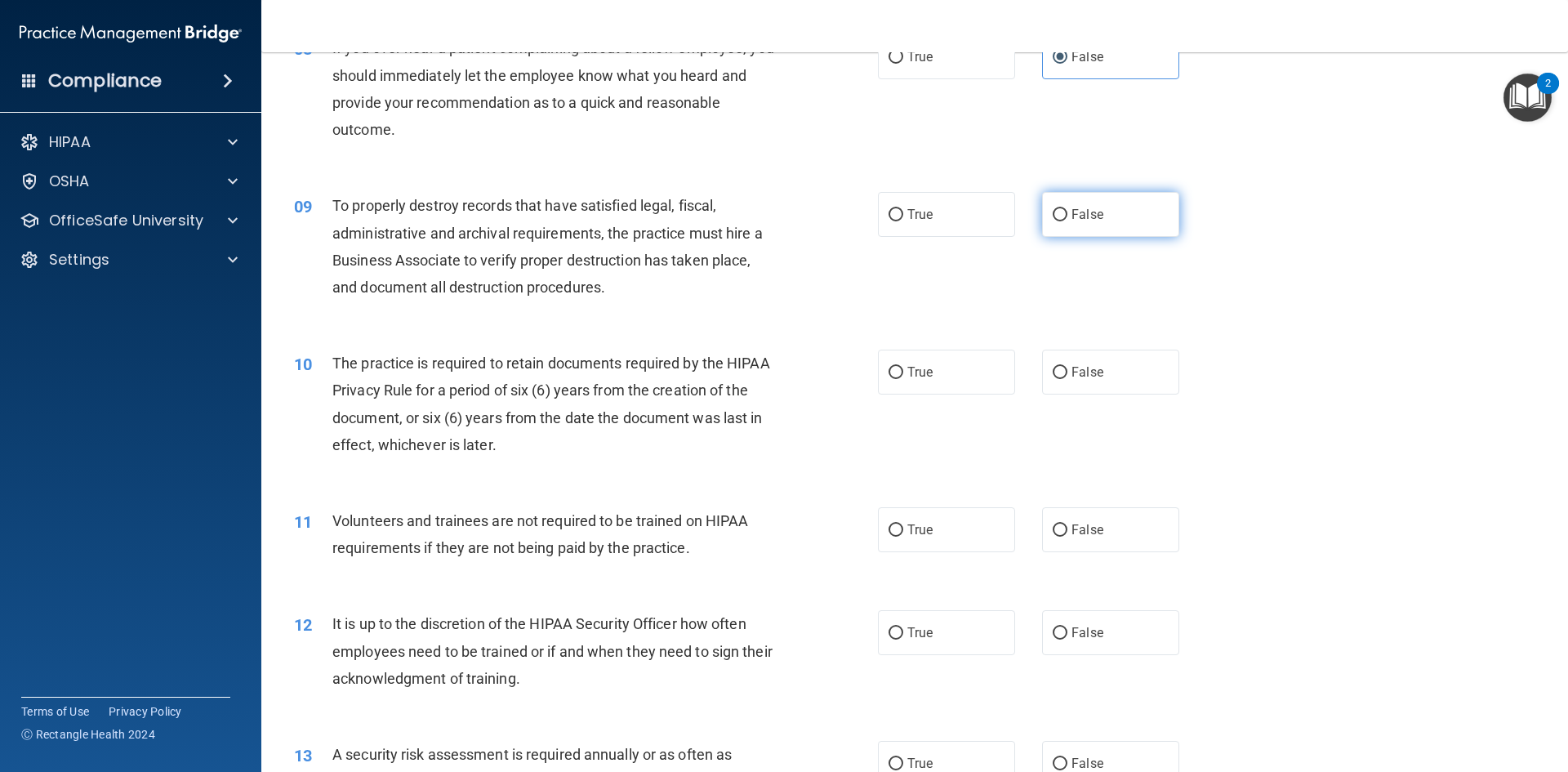
click at [1054, 219] on input "False" at bounding box center [1060, 215] width 15 height 12
radio input "true"
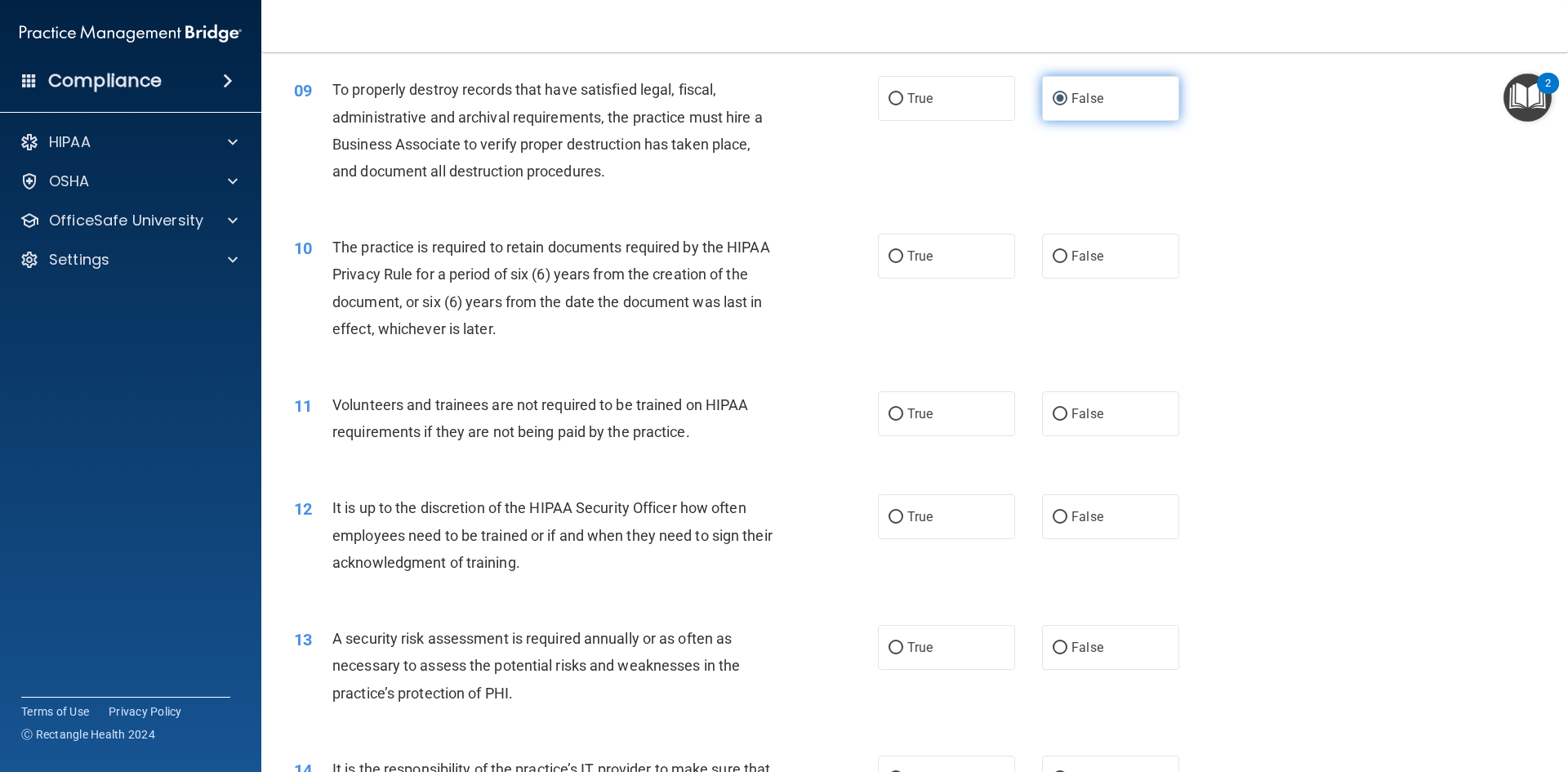
scroll to position [1226, 0]
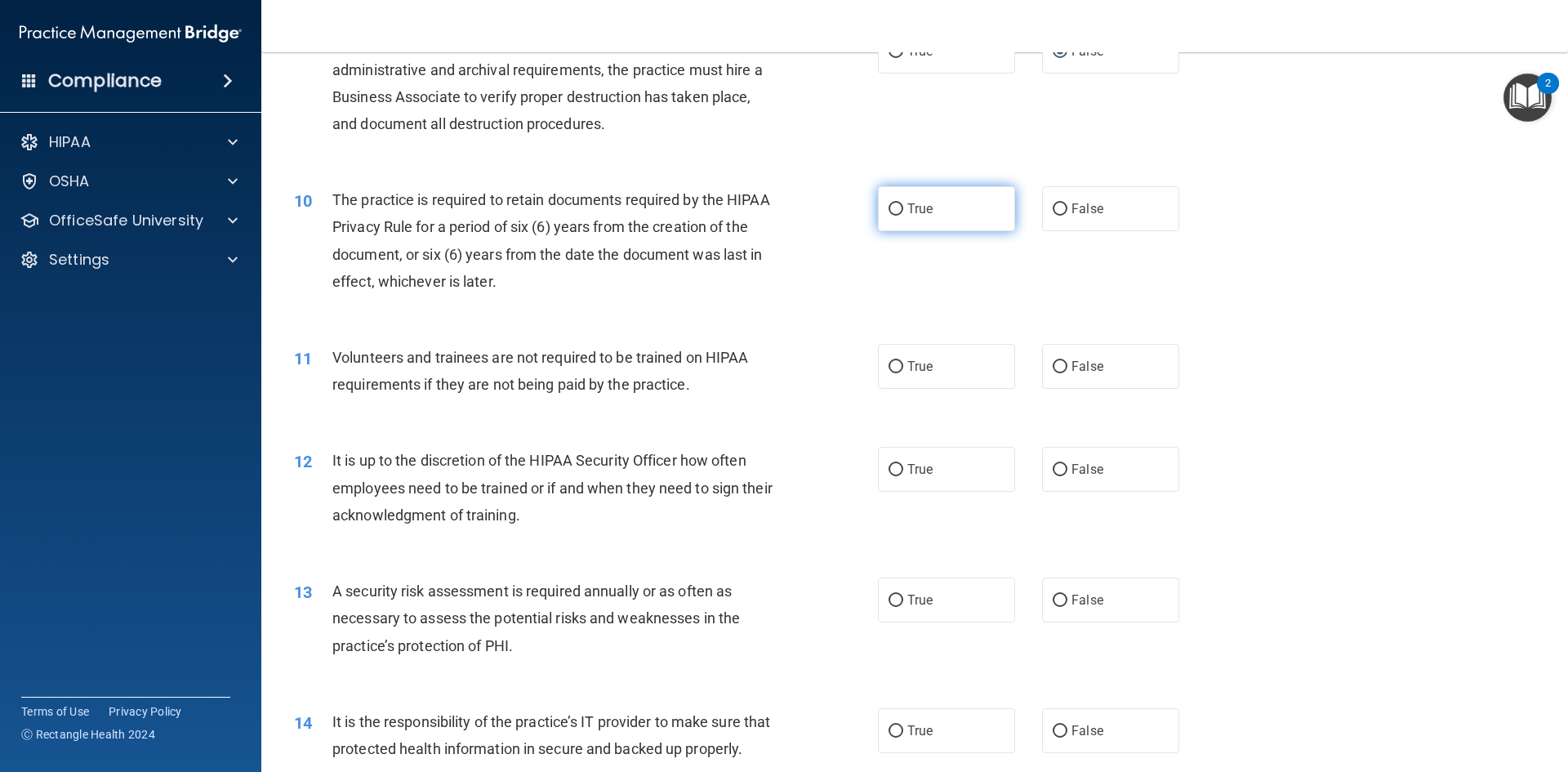
click at [905, 196] on label "True" at bounding box center [946, 208] width 137 height 45
click at [903, 203] on input "True" at bounding box center [895, 209] width 15 height 12
radio input "true"
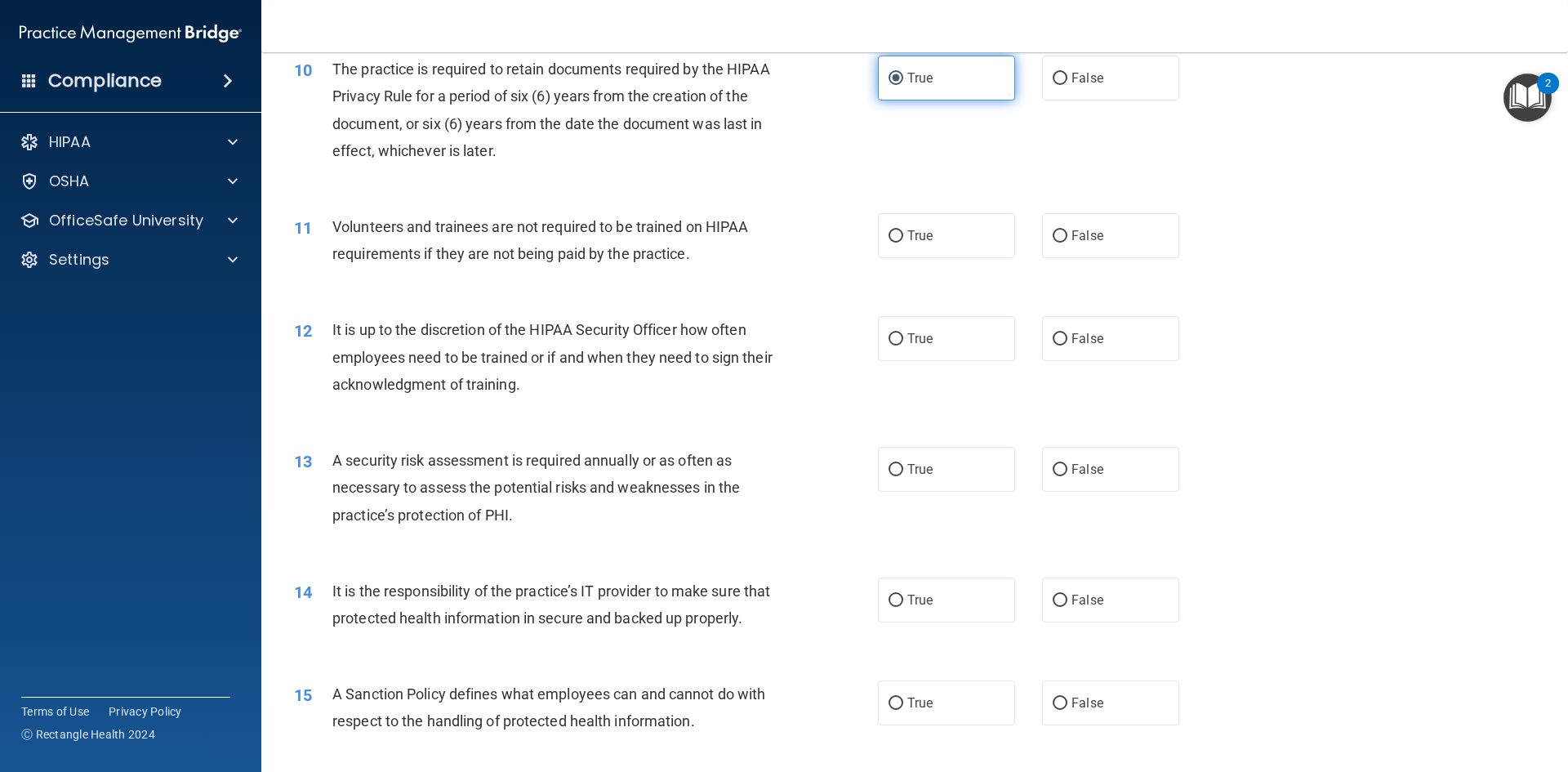
scroll to position [1389, 0]
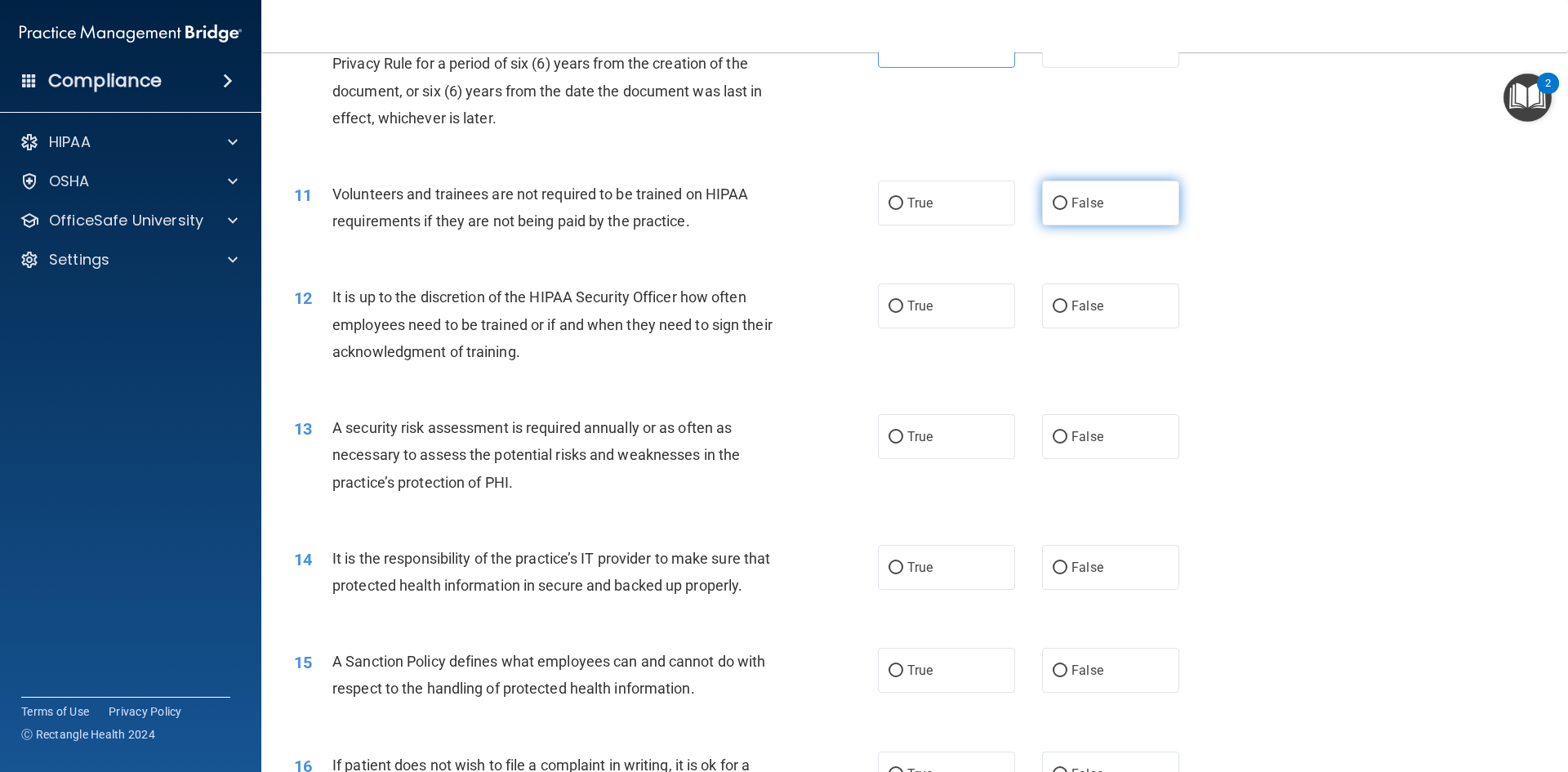
click at [1054, 207] on input "False" at bounding box center [1060, 203] width 15 height 12
radio input "true"
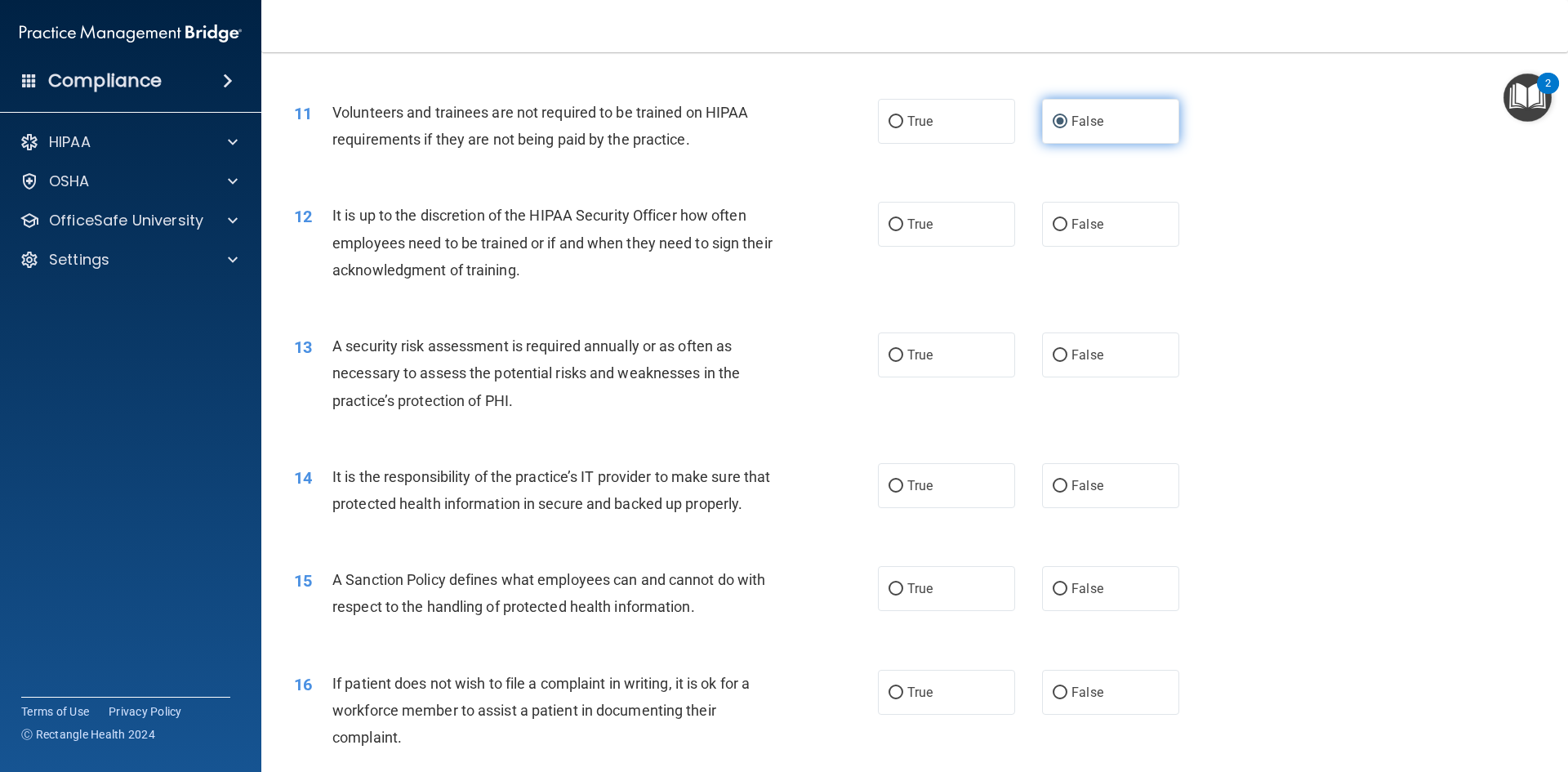
scroll to position [1553, 0]
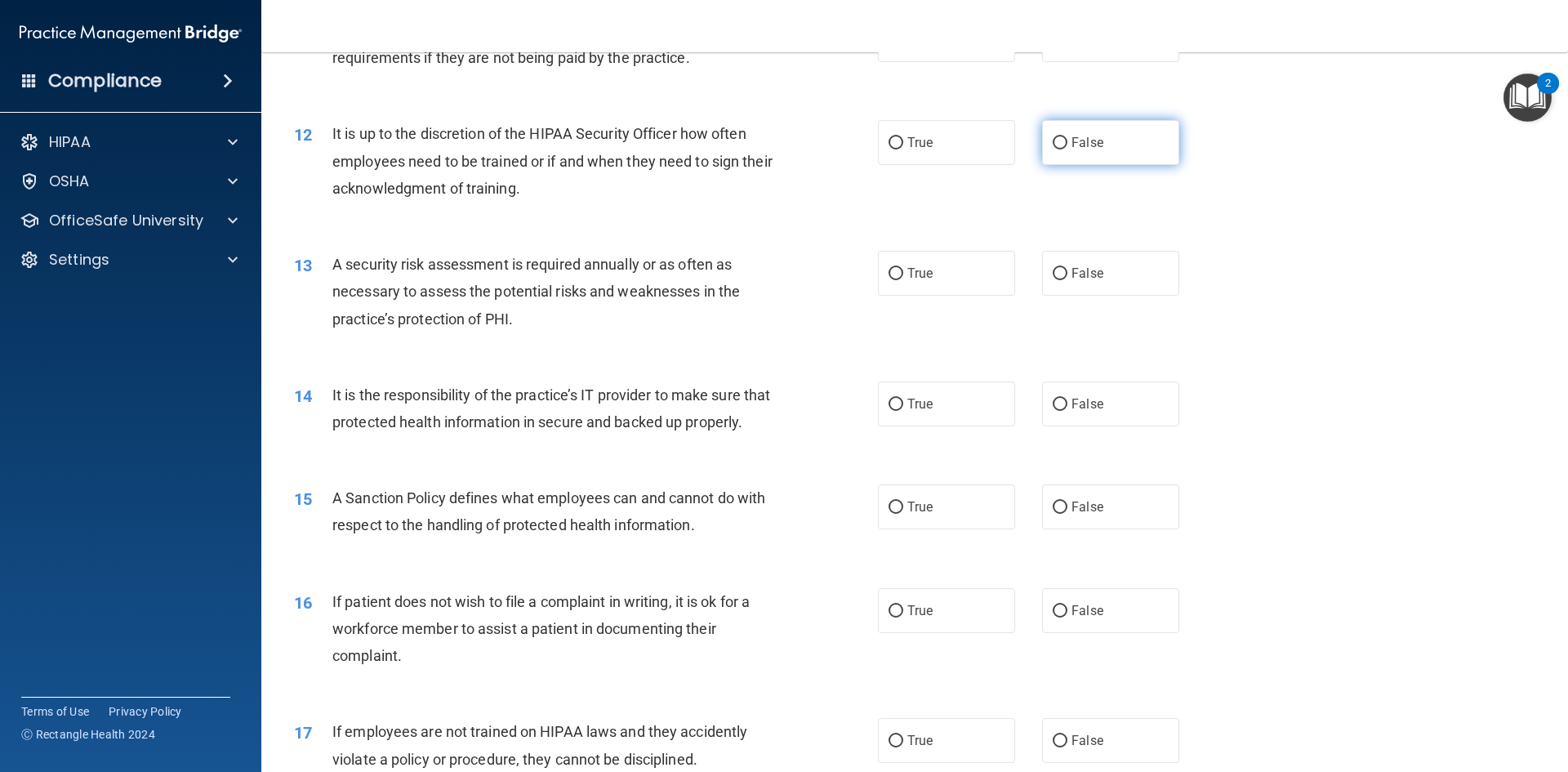
click at [1072, 148] on span "False" at bounding box center [1087, 142] width 32 height 15
click at [1067, 148] on input "False" at bounding box center [1060, 143] width 15 height 12
radio input "true"
click at [926, 280] on span "True" at bounding box center [920, 274] width 26 height 15
click at [903, 280] on input "True" at bounding box center [895, 274] width 15 height 12
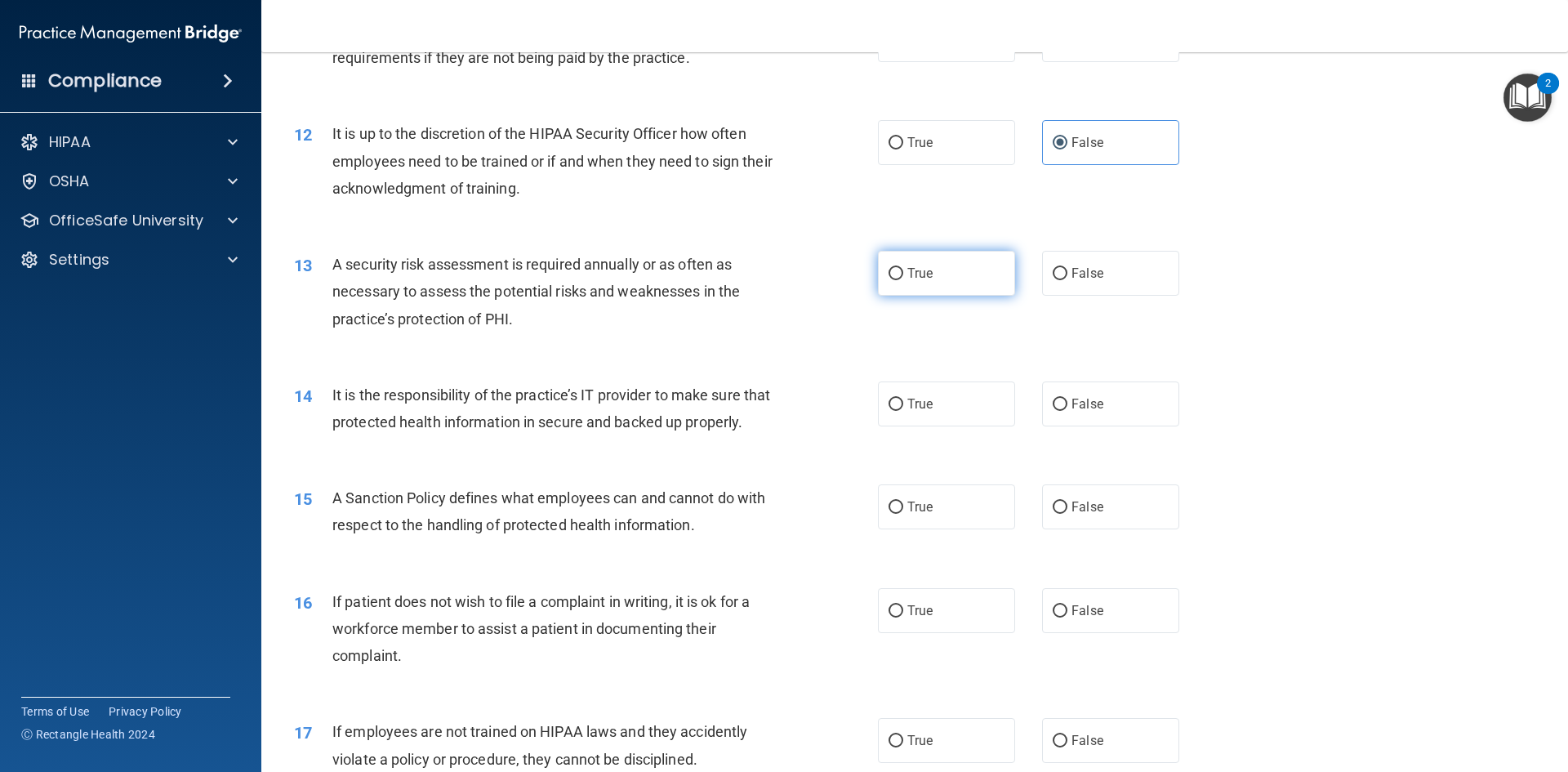
radio input "true"
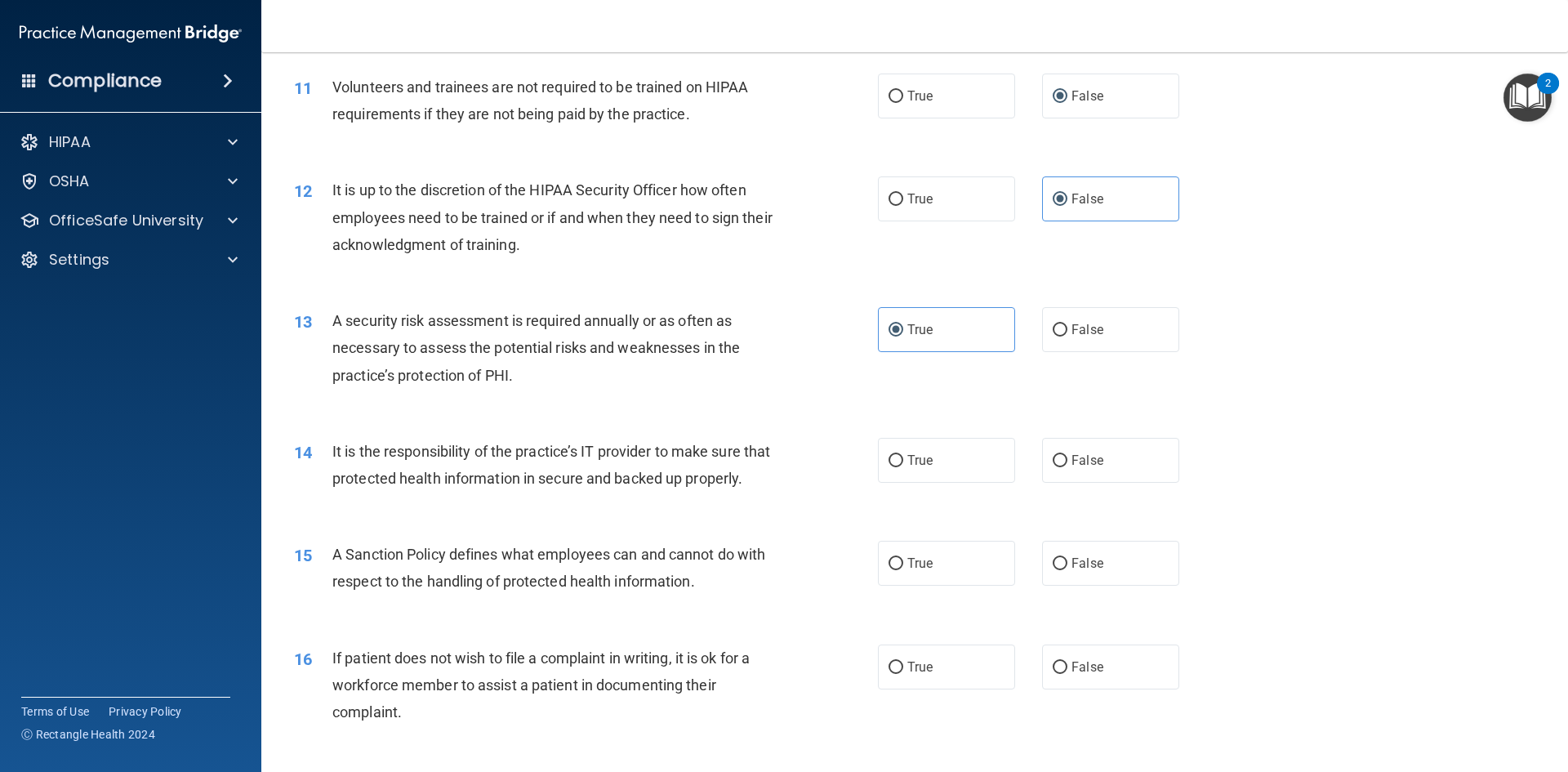
scroll to position [1532, 0]
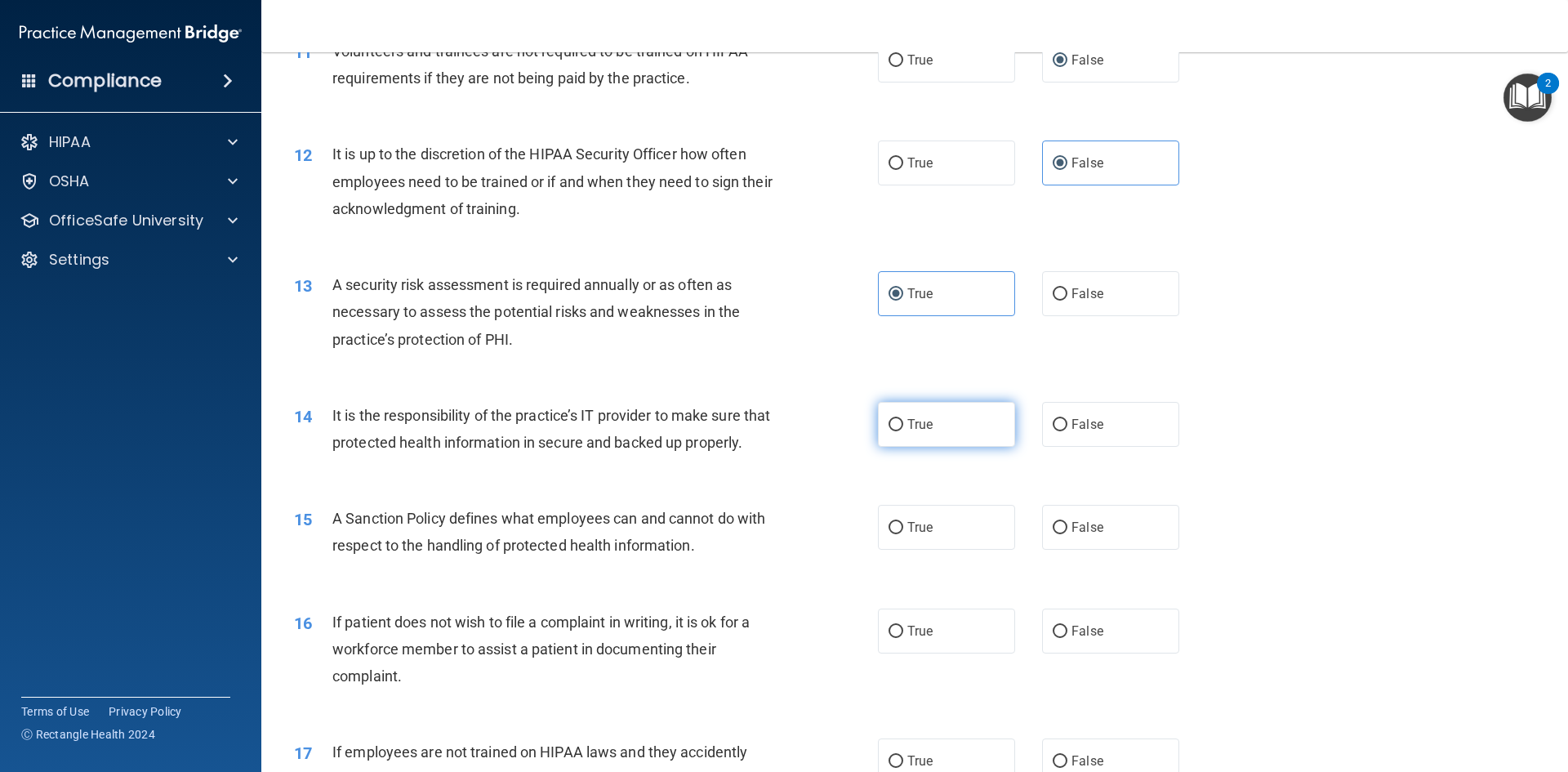
click at [934, 427] on label "True" at bounding box center [946, 425] width 137 height 45
click at [903, 427] on input "True" at bounding box center [895, 425] width 15 height 12
radio input "true"
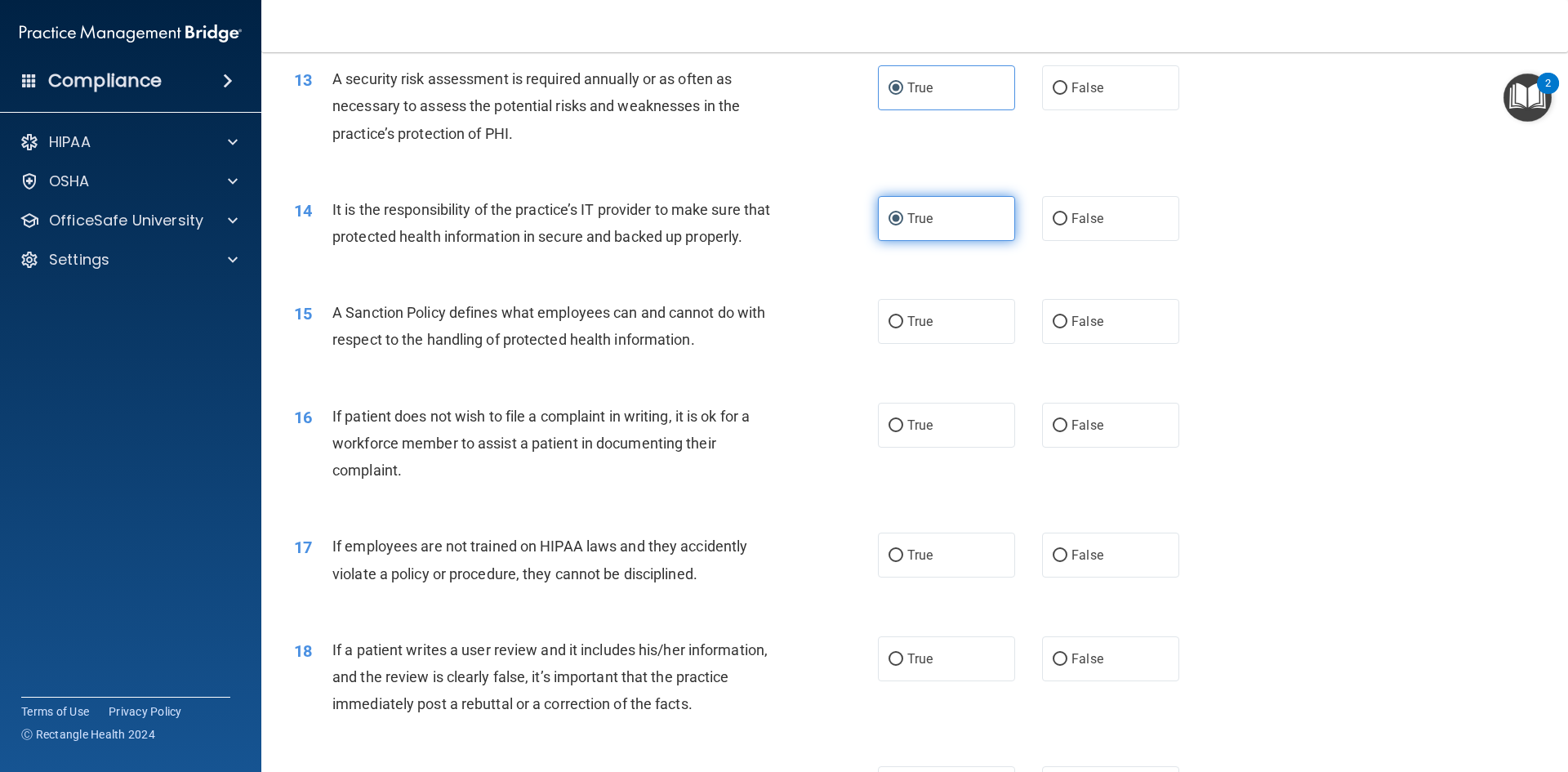
scroll to position [1776, 0]
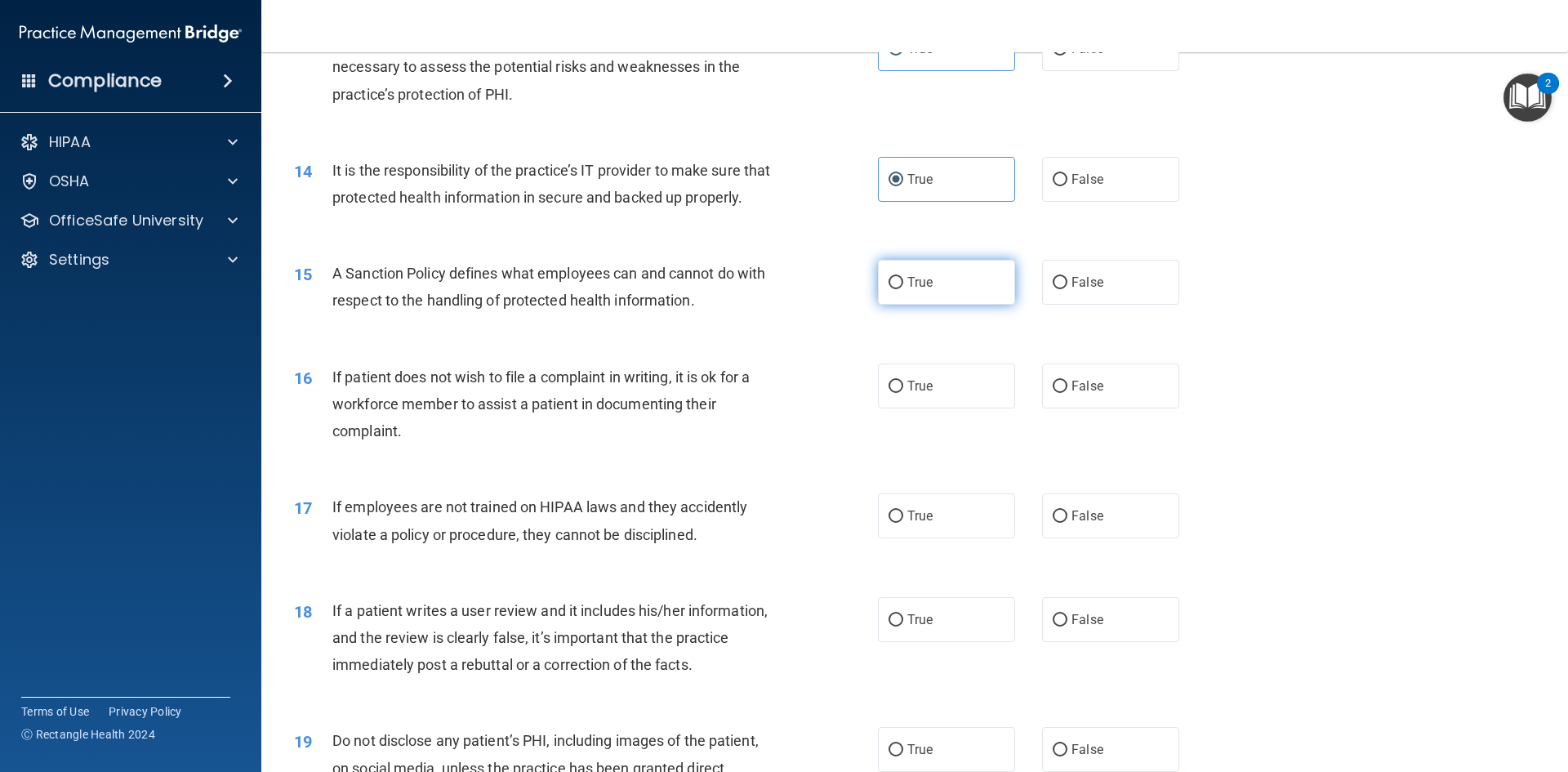
click at [893, 305] on label "True" at bounding box center [946, 282] width 137 height 45
click at [893, 289] on input "True" at bounding box center [895, 283] width 15 height 12
radio input "true"
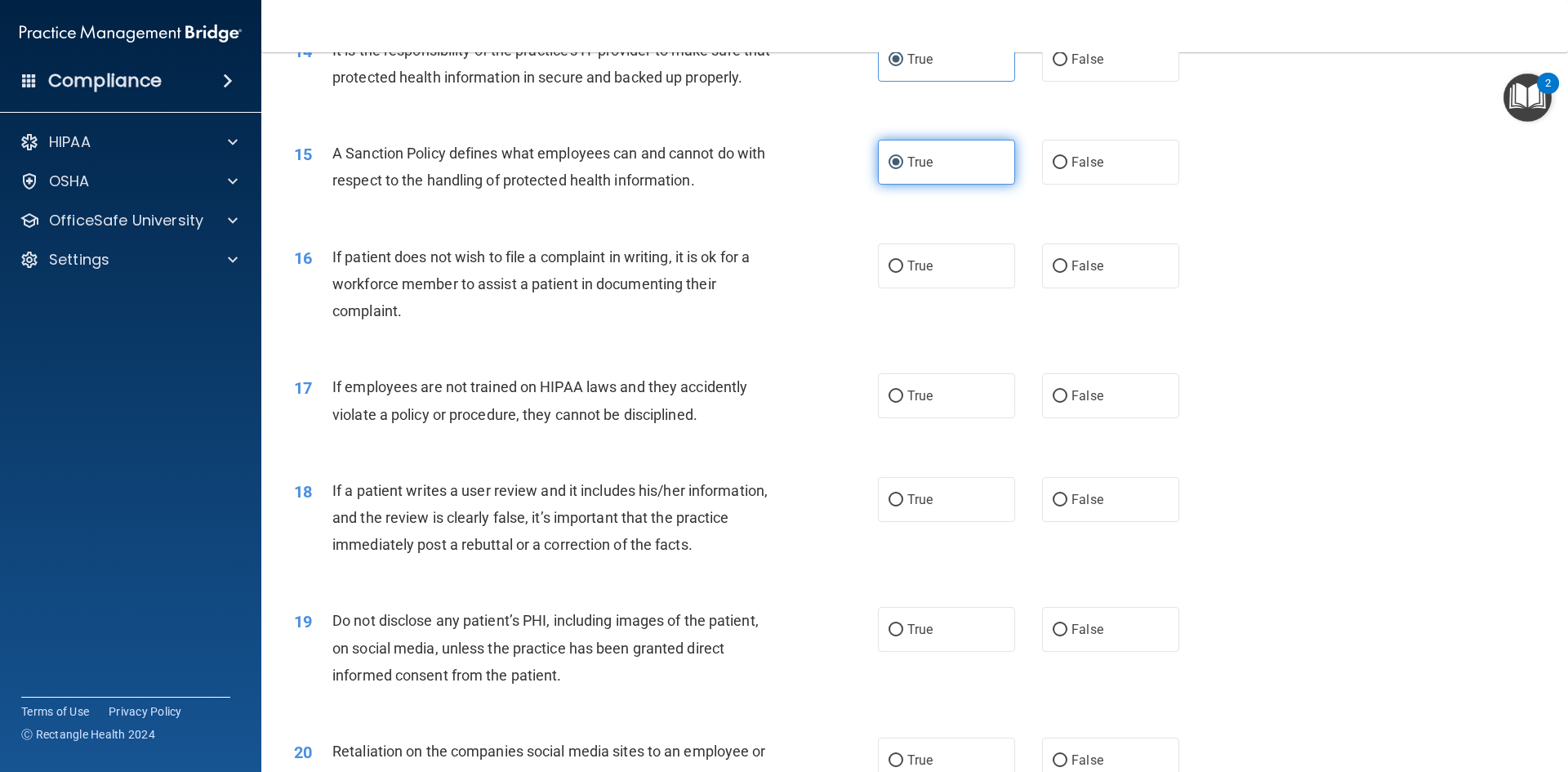
scroll to position [1940, 0]
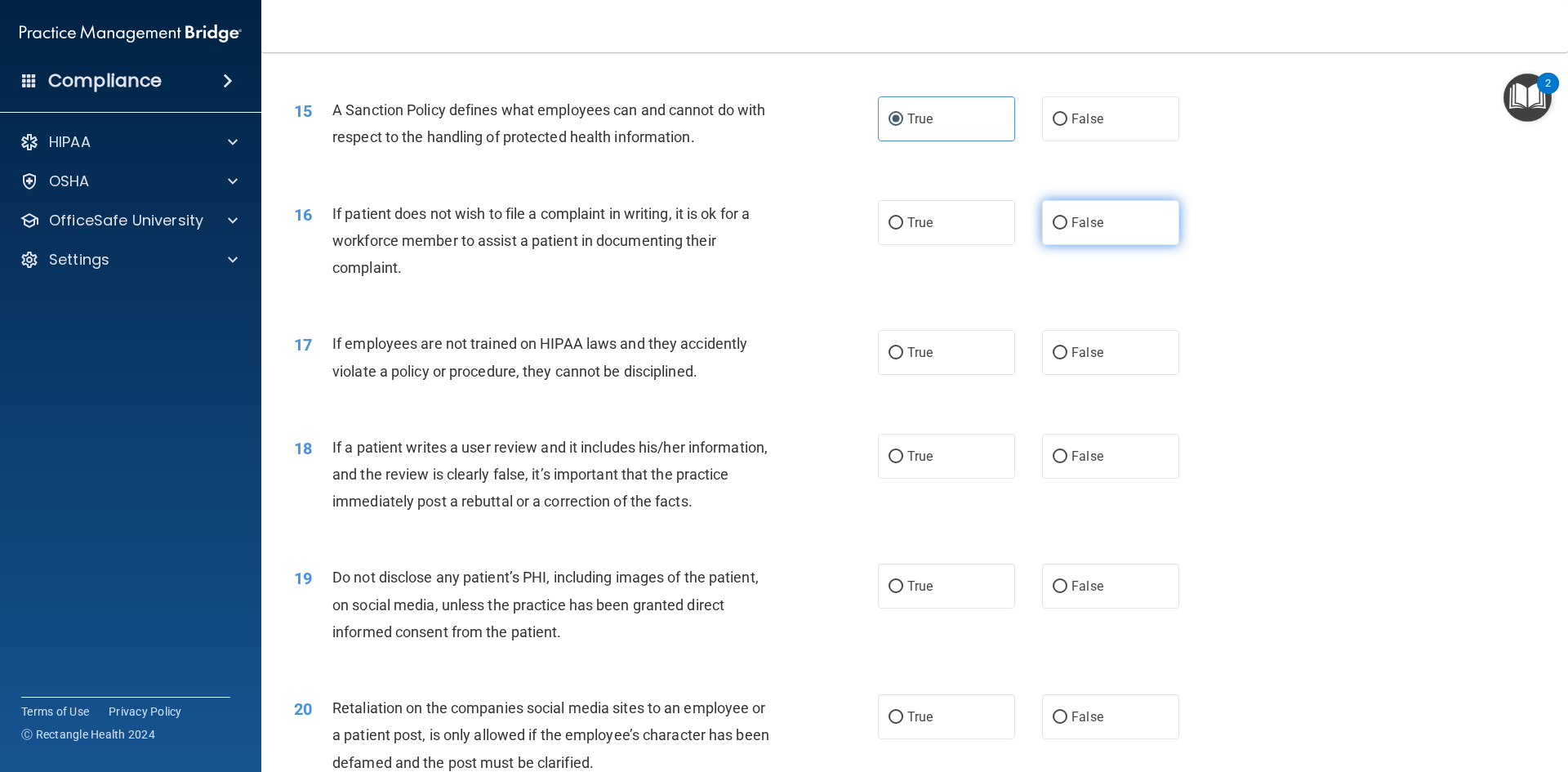
click at [1054, 230] on input "False" at bounding box center [1060, 223] width 15 height 12
radio input "true"
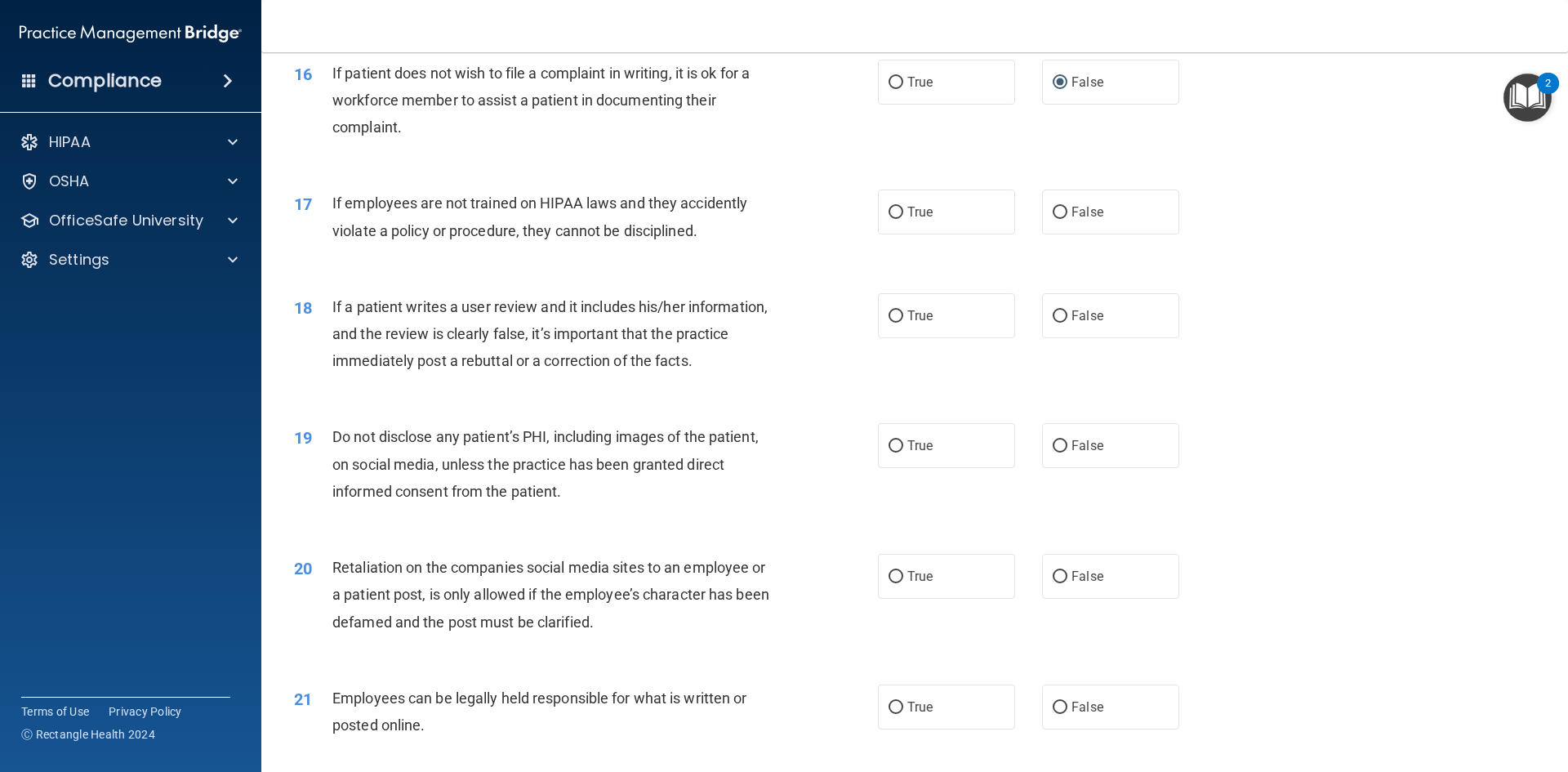
scroll to position [2103, 0]
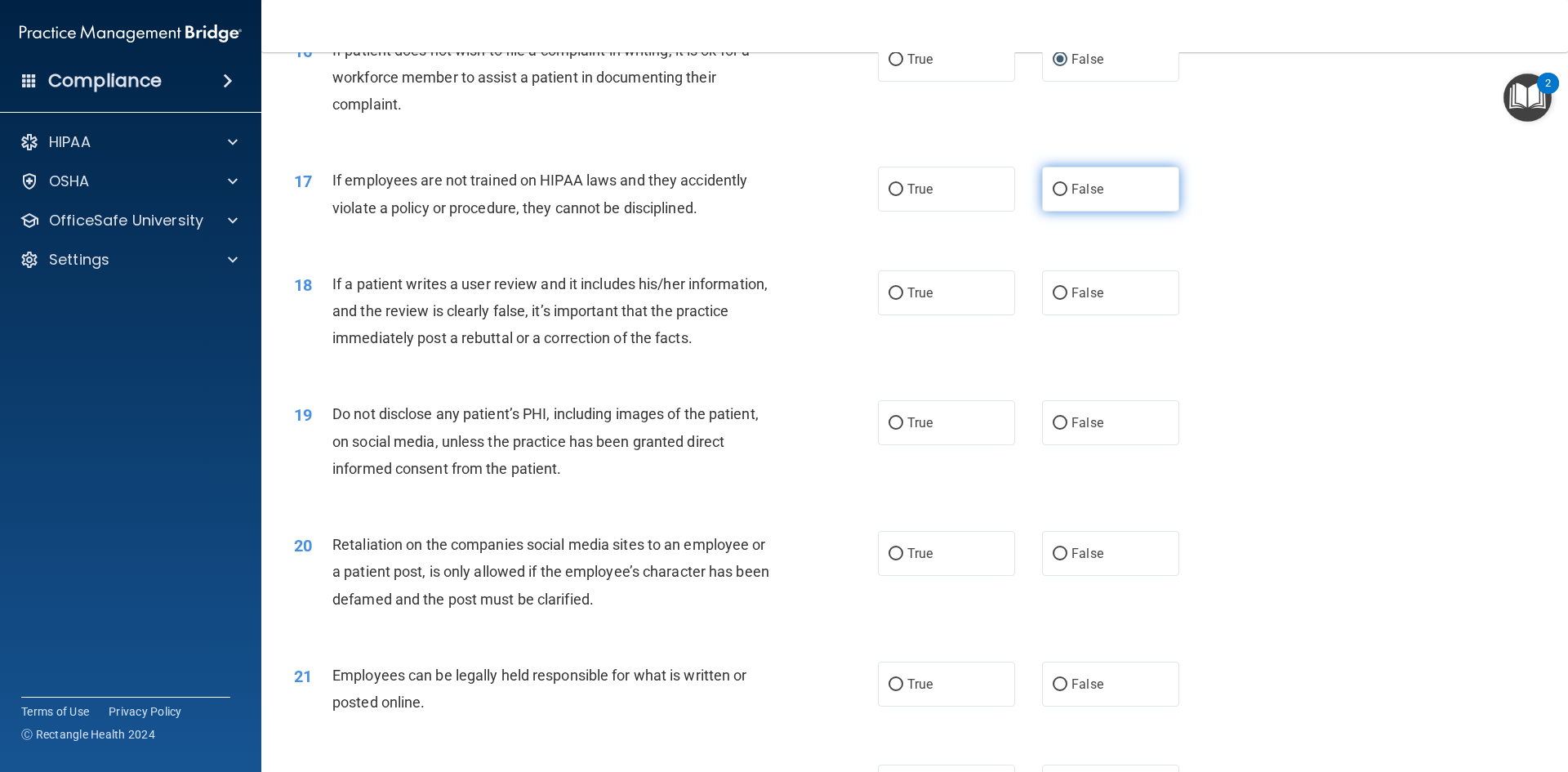
click at [1125, 212] on label "False" at bounding box center [1110, 189] width 137 height 45
click at [1067, 196] on input "False" at bounding box center [1060, 190] width 15 height 12
radio input "true"
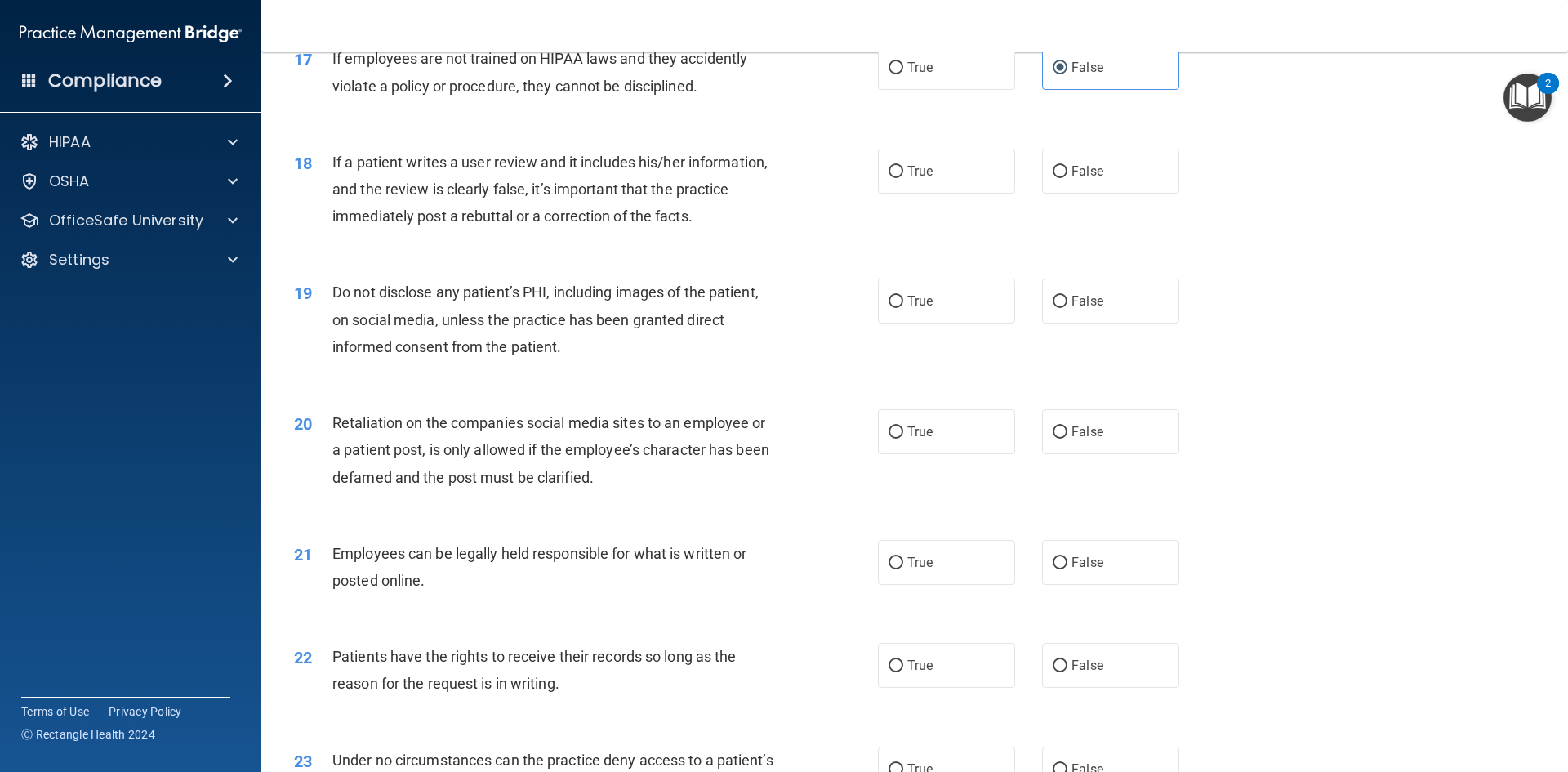
scroll to position [2267, 0]
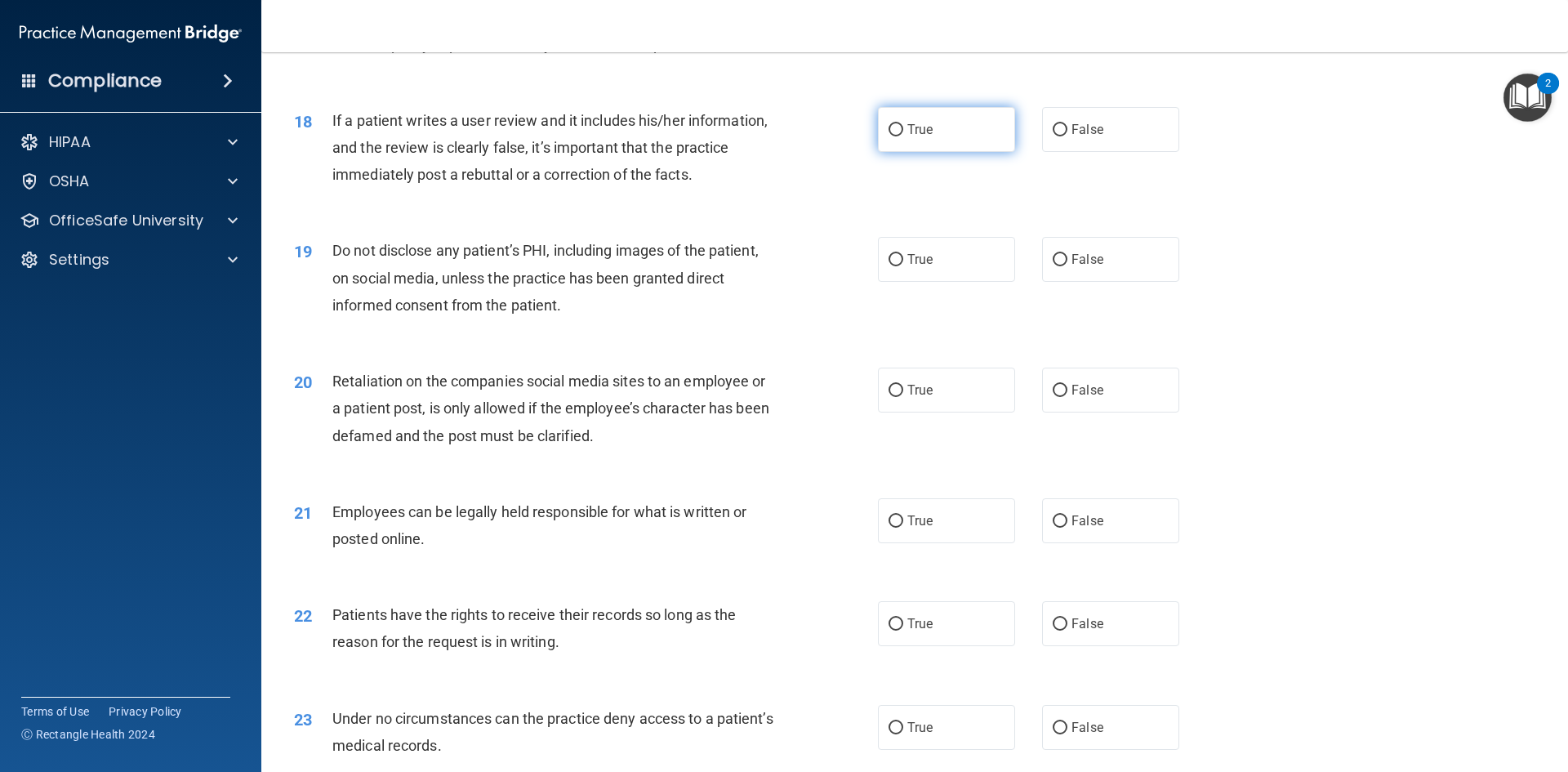
click at [888, 136] on input "True" at bounding box center [895, 130] width 15 height 12
radio input "true"
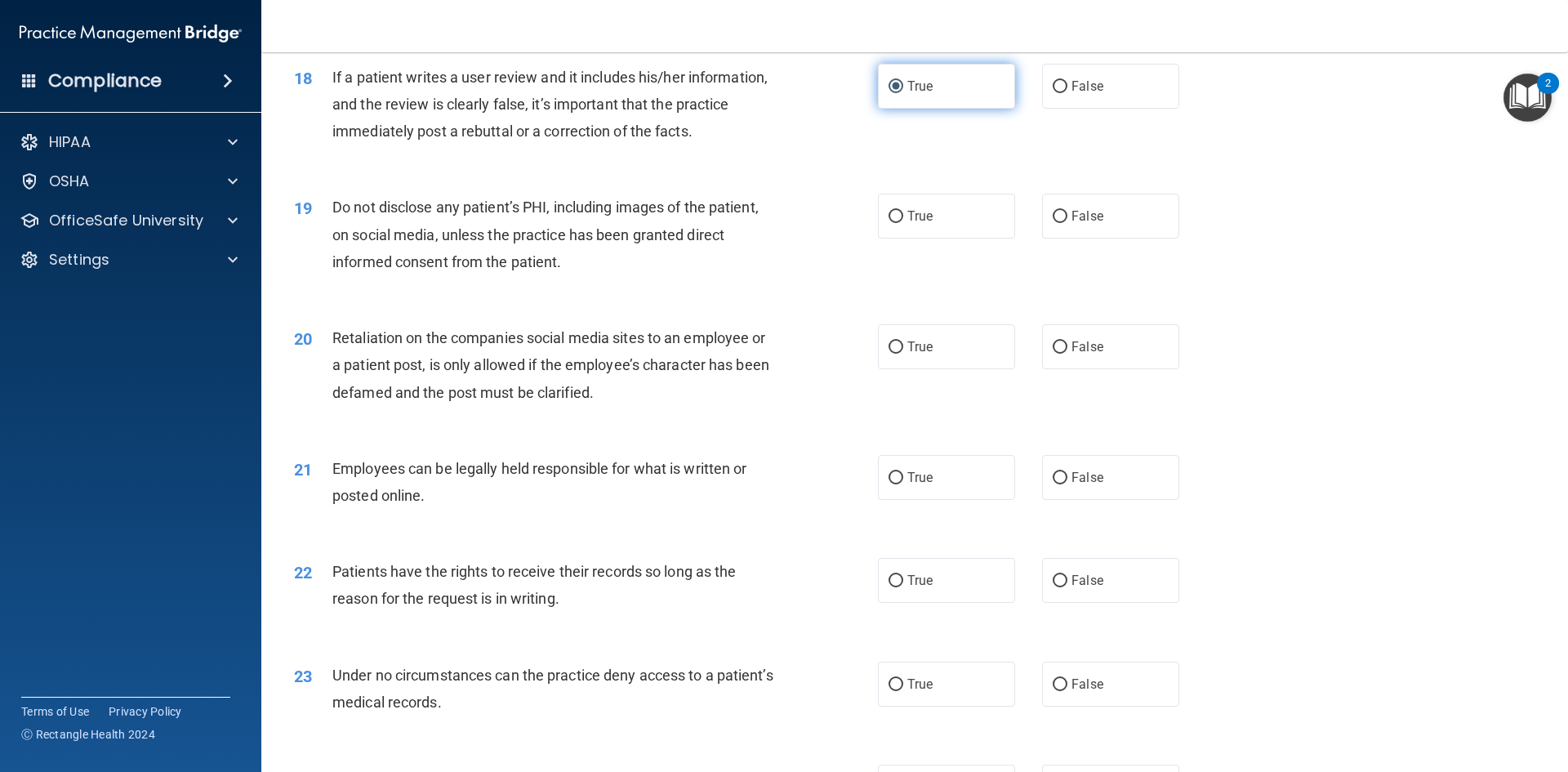
scroll to position [2349, 0]
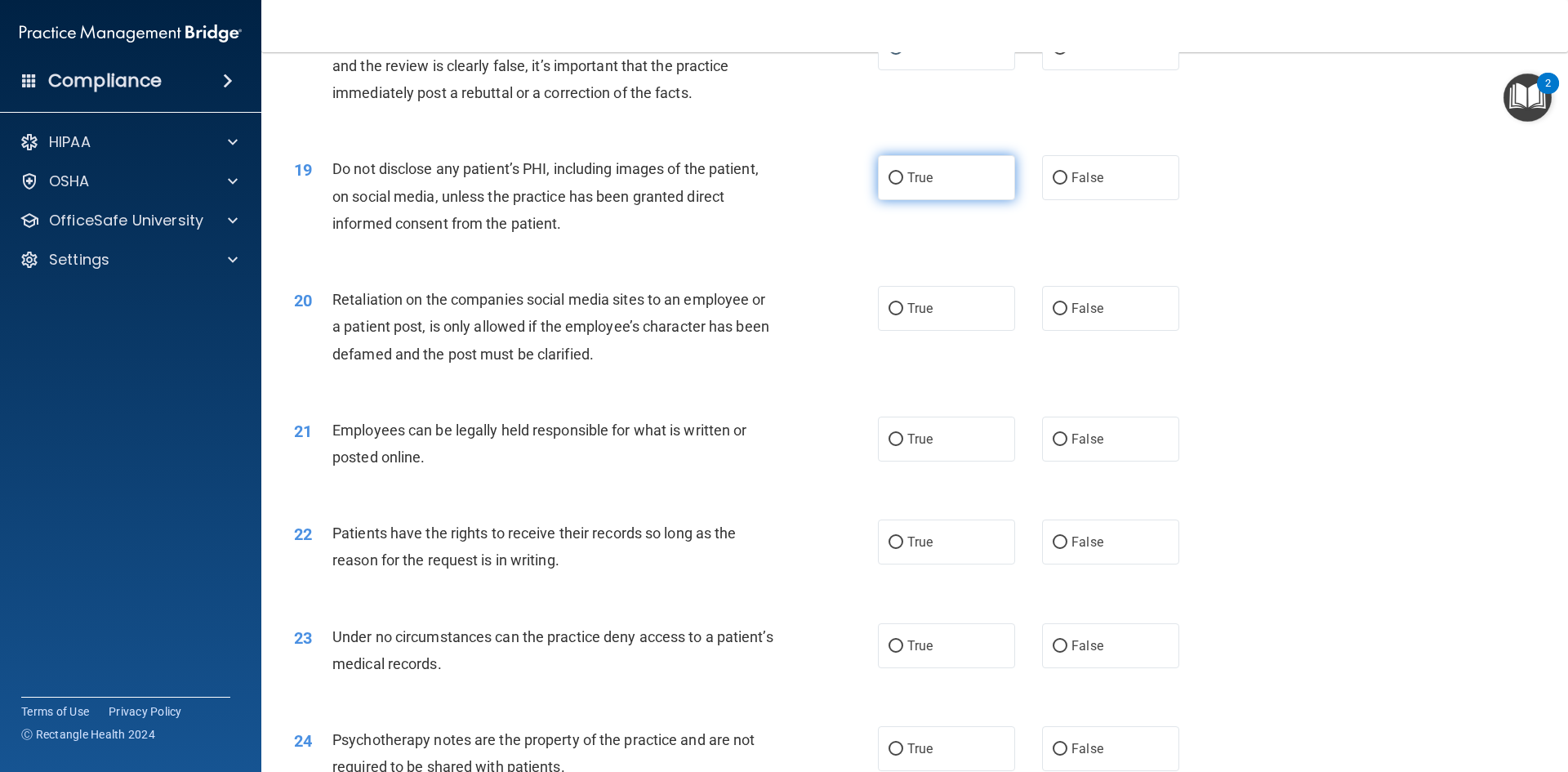
click at [894, 184] on input "True" at bounding box center [895, 178] width 15 height 12
radio input "true"
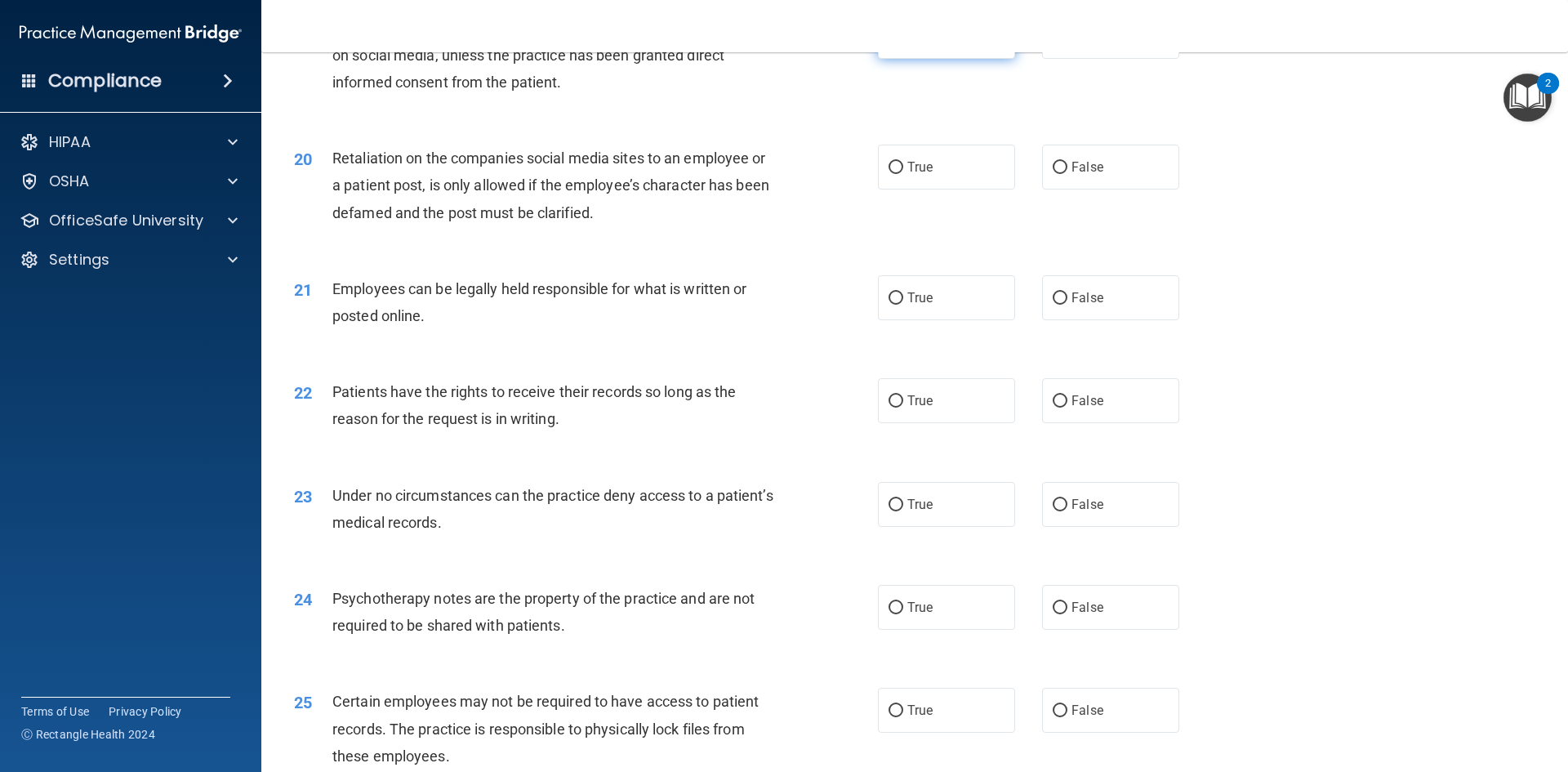
scroll to position [2512, 0]
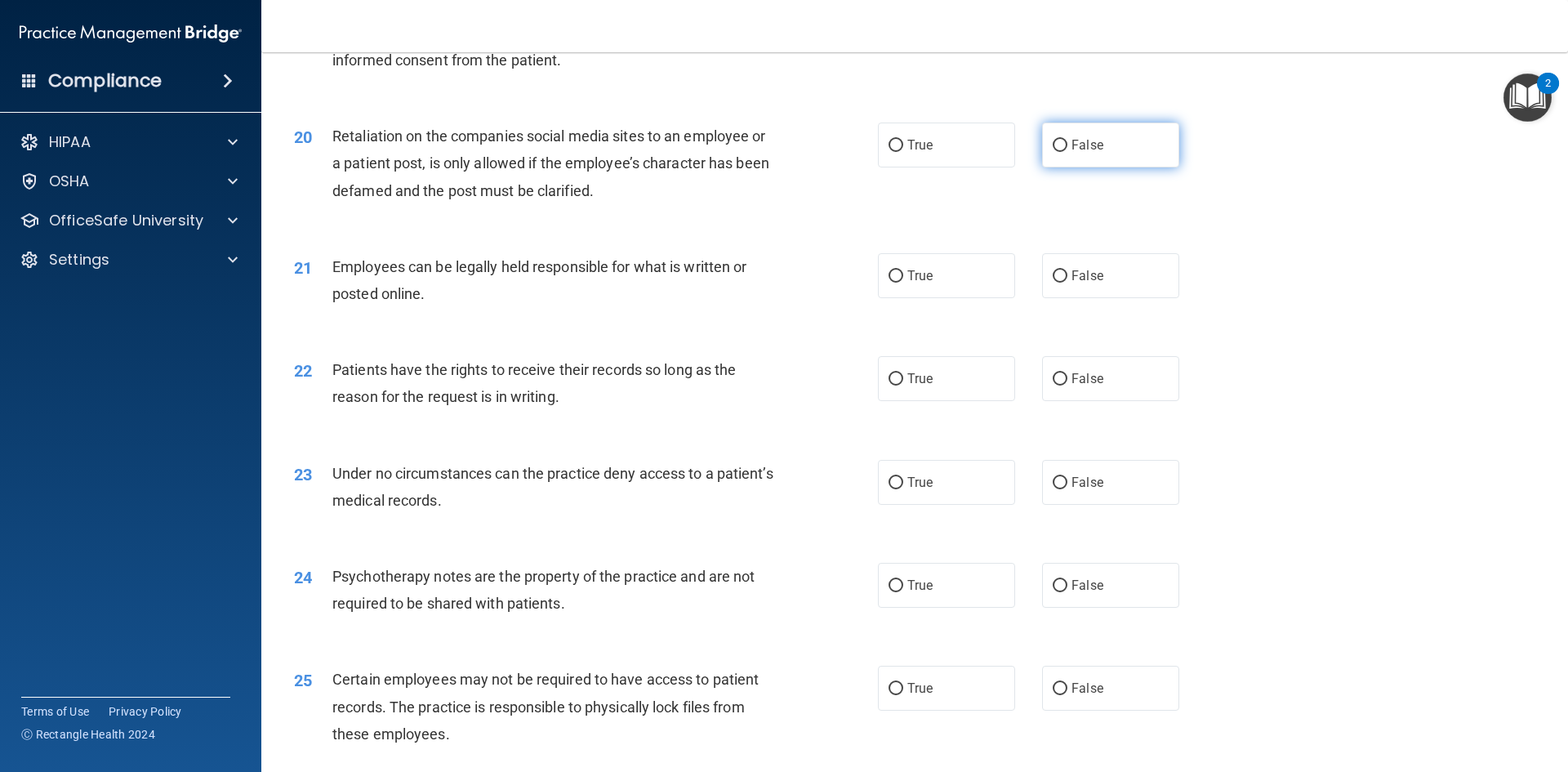
click at [1145, 165] on label "False" at bounding box center [1110, 145] width 137 height 45
click at [1067, 152] on input "False" at bounding box center [1060, 146] width 15 height 12
radio input "true"
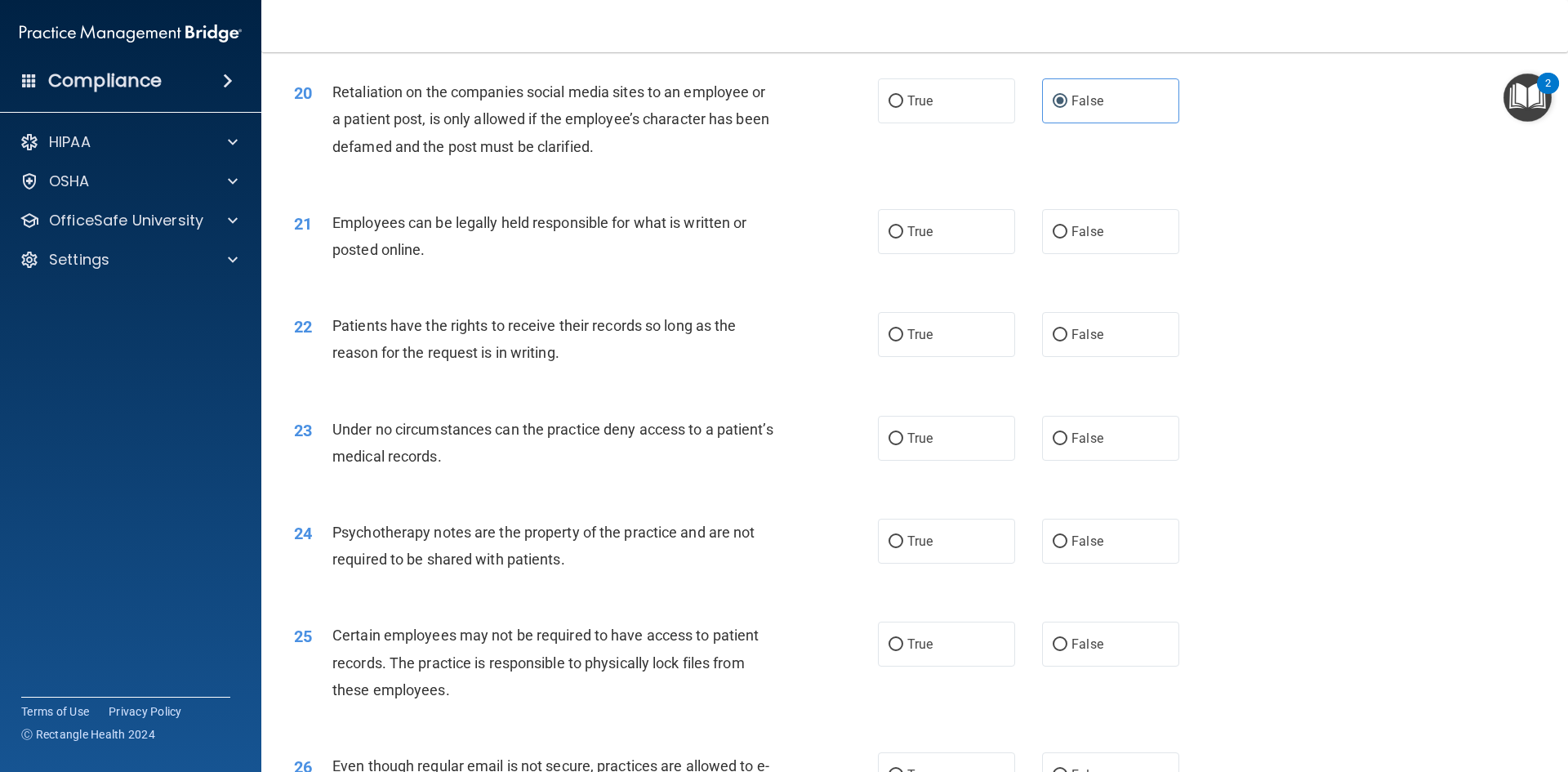
scroll to position [2594, 0]
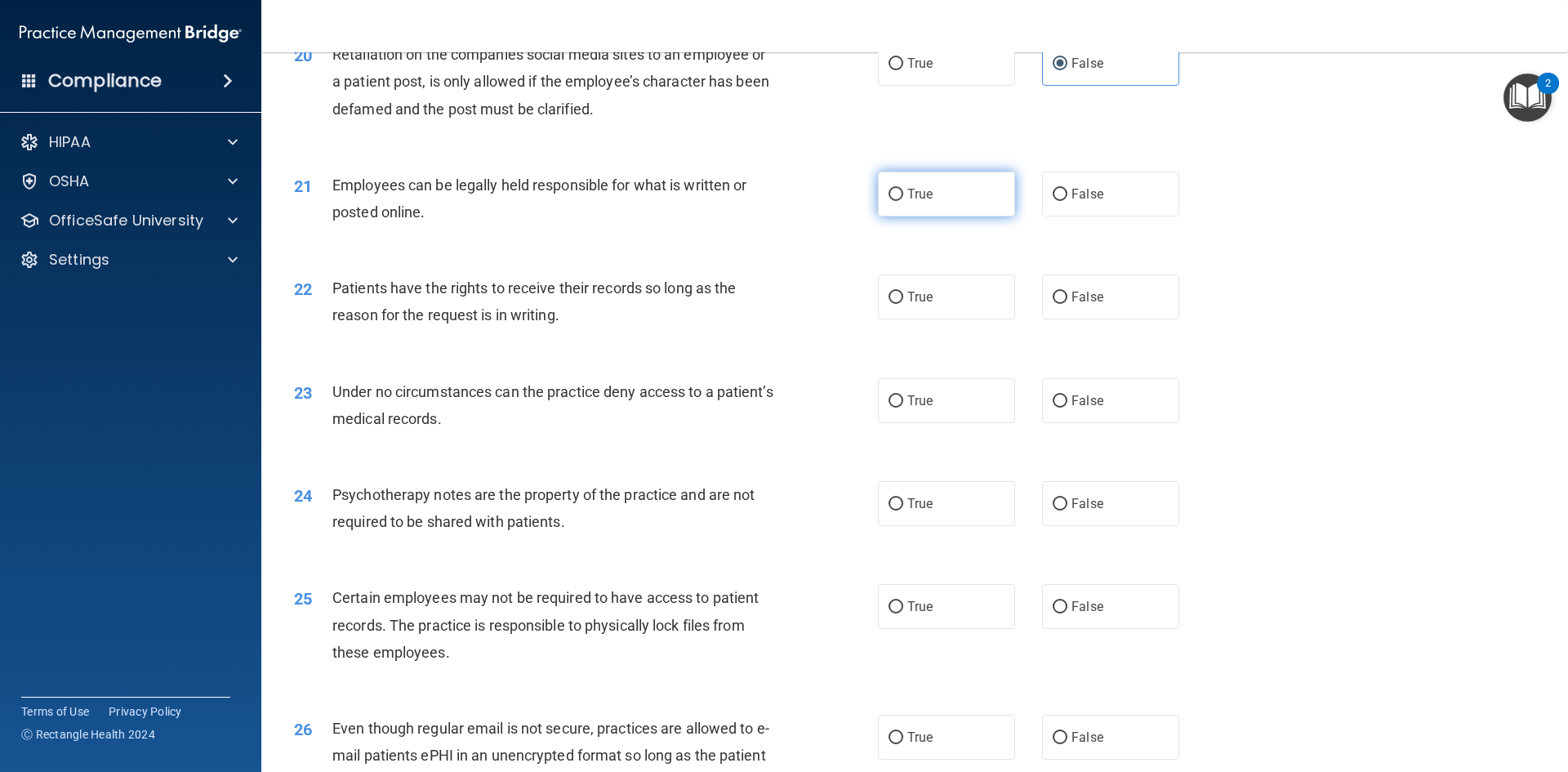
click at [921, 209] on label "True" at bounding box center [946, 194] width 137 height 45
click at [903, 201] on input "True" at bounding box center [895, 195] width 15 height 12
radio input "true"
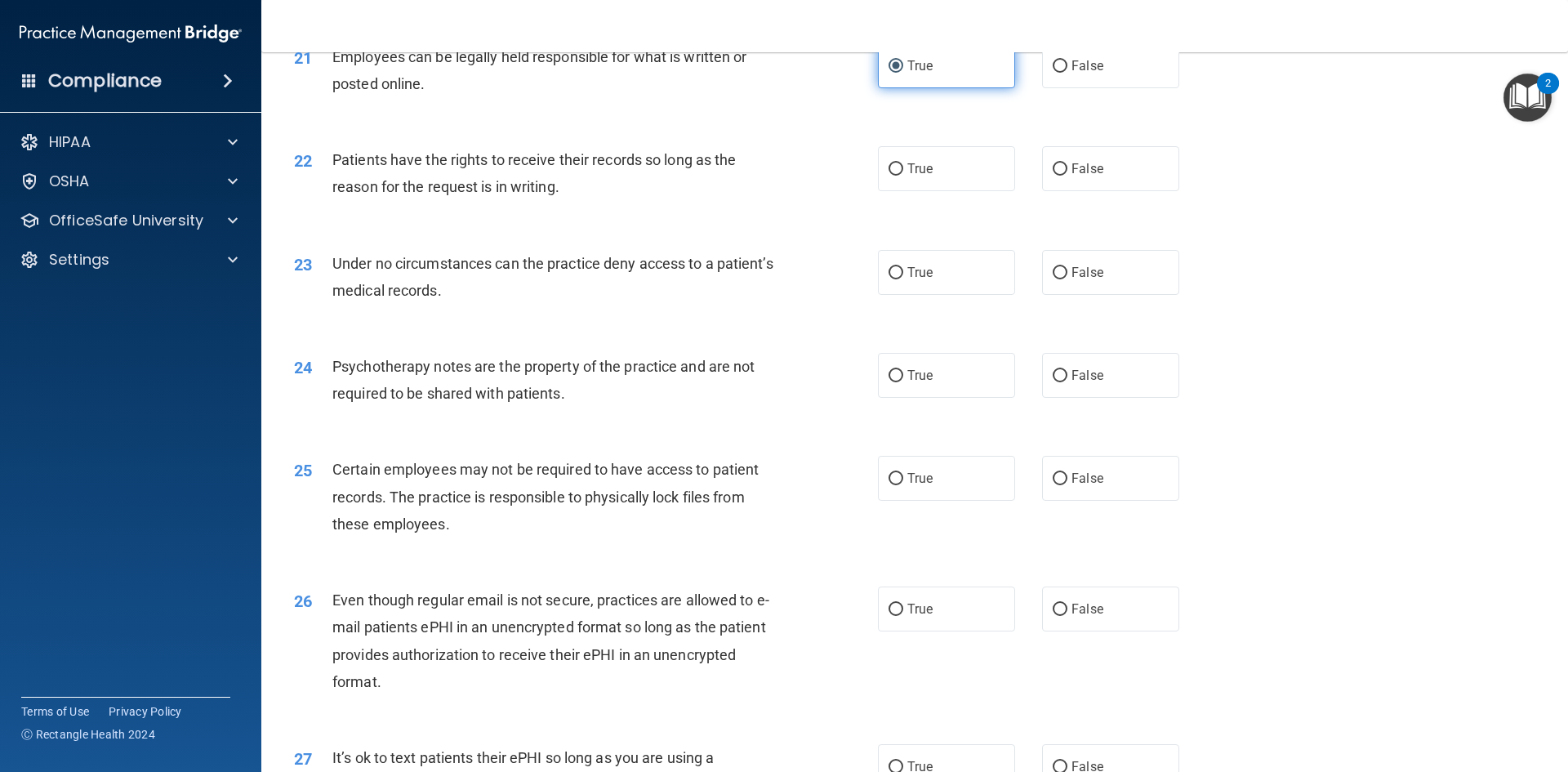
scroll to position [2757, 0]
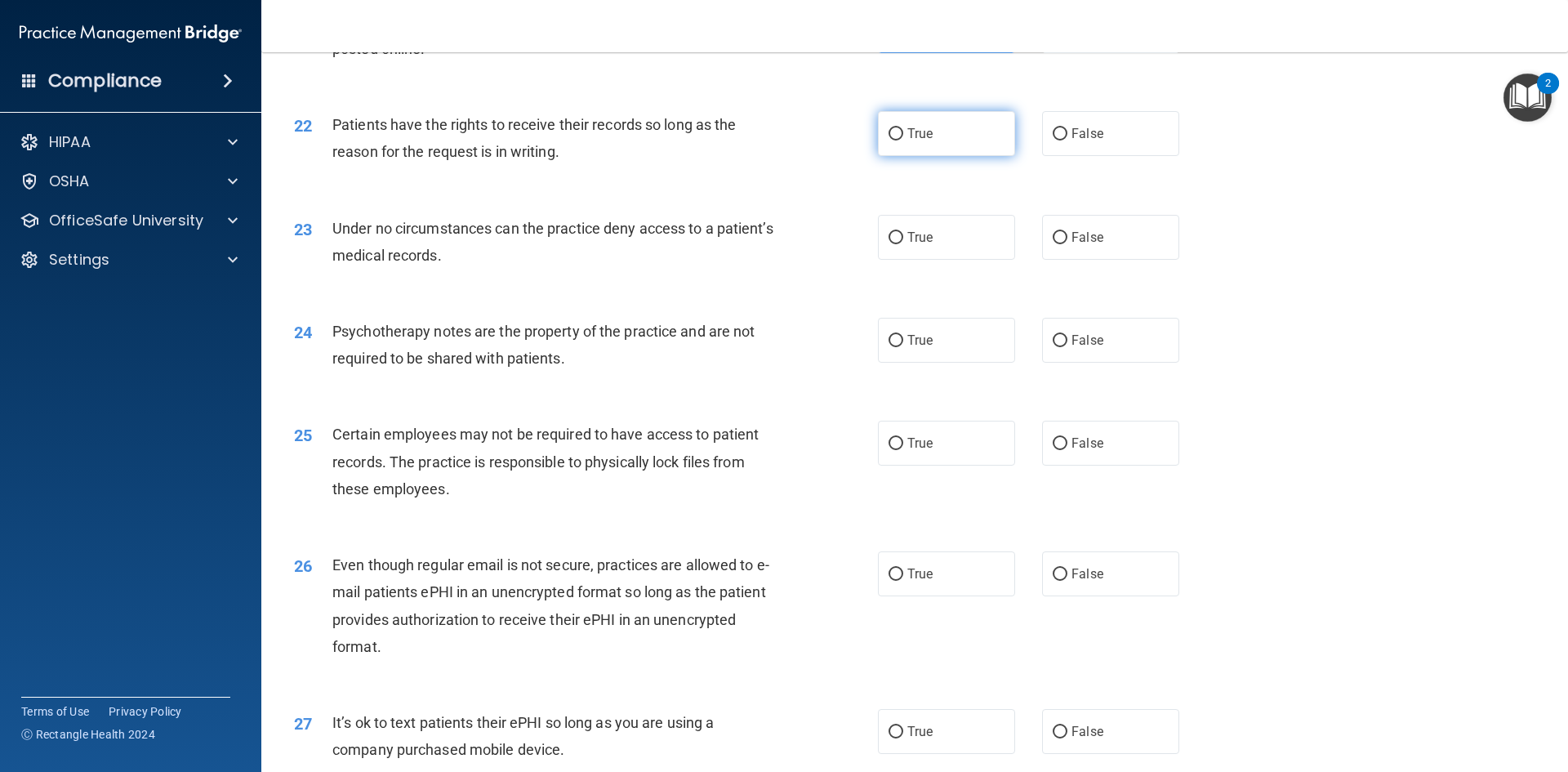
click at [940, 156] on label "True" at bounding box center [946, 134] width 137 height 45
click at [903, 141] on input "True" at bounding box center [895, 135] width 15 height 12
radio input "true"
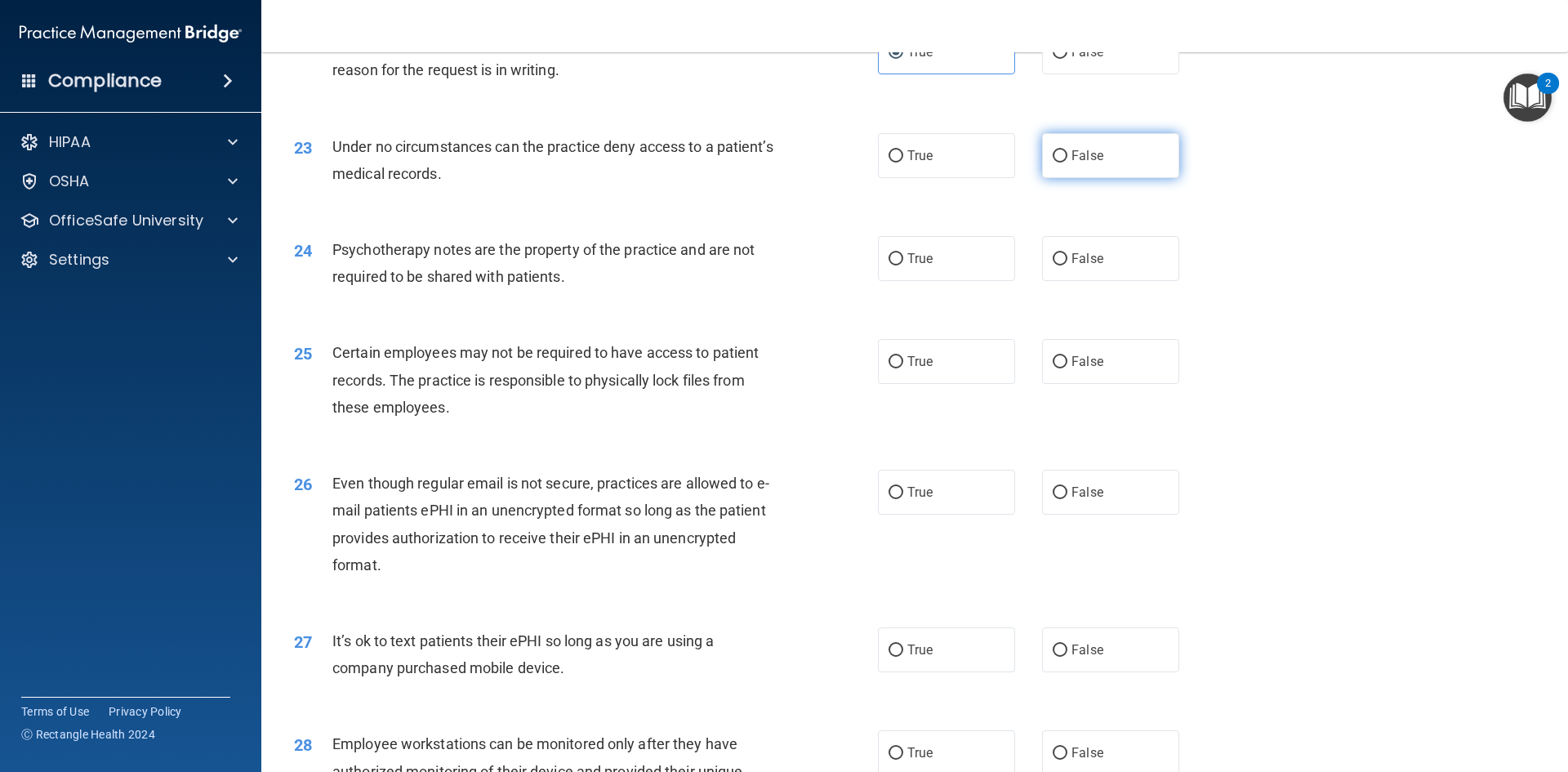
click at [1058, 163] on input "False" at bounding box center [1060, 156] width 15 height 12
radio input "true"
click at [837, 167] on div "23 Under no circumstances can the practice deny access to a patient’s medical r…" at bounding box center [586, 164] width 633 height 62
click at [918, 157] on div "23 Under no circumstances can the practice deny access to a patient’s medical r…" at bounding box center [915, 164] width 1265 height 103
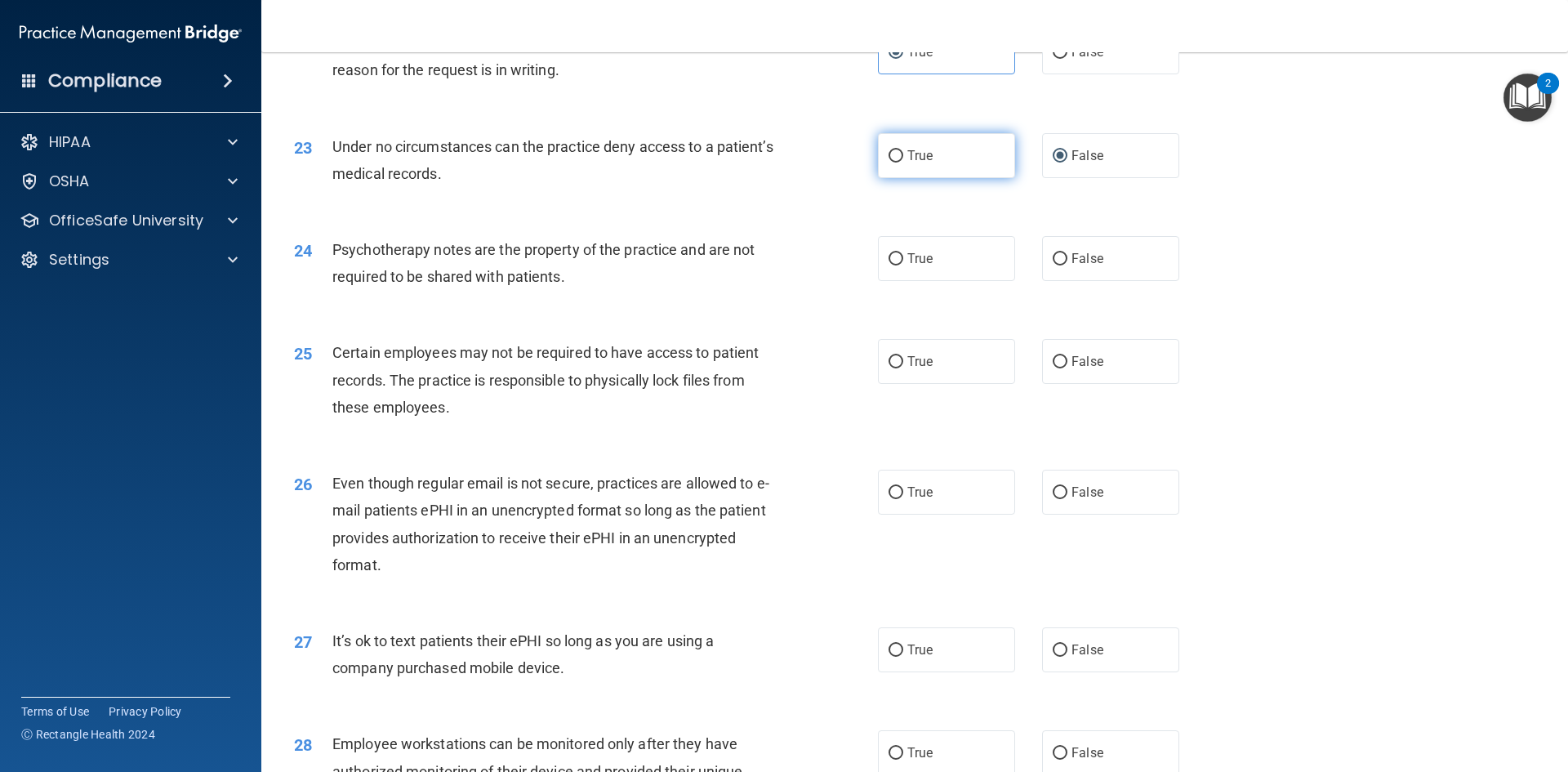
click at [914, 163] on span "True" at bounding box center [920, 155] width 26 height 15
click at [903, 163] on input "True" at bounding box center [895, 156] width 15 height 12
radio input "true"
radio input "false"
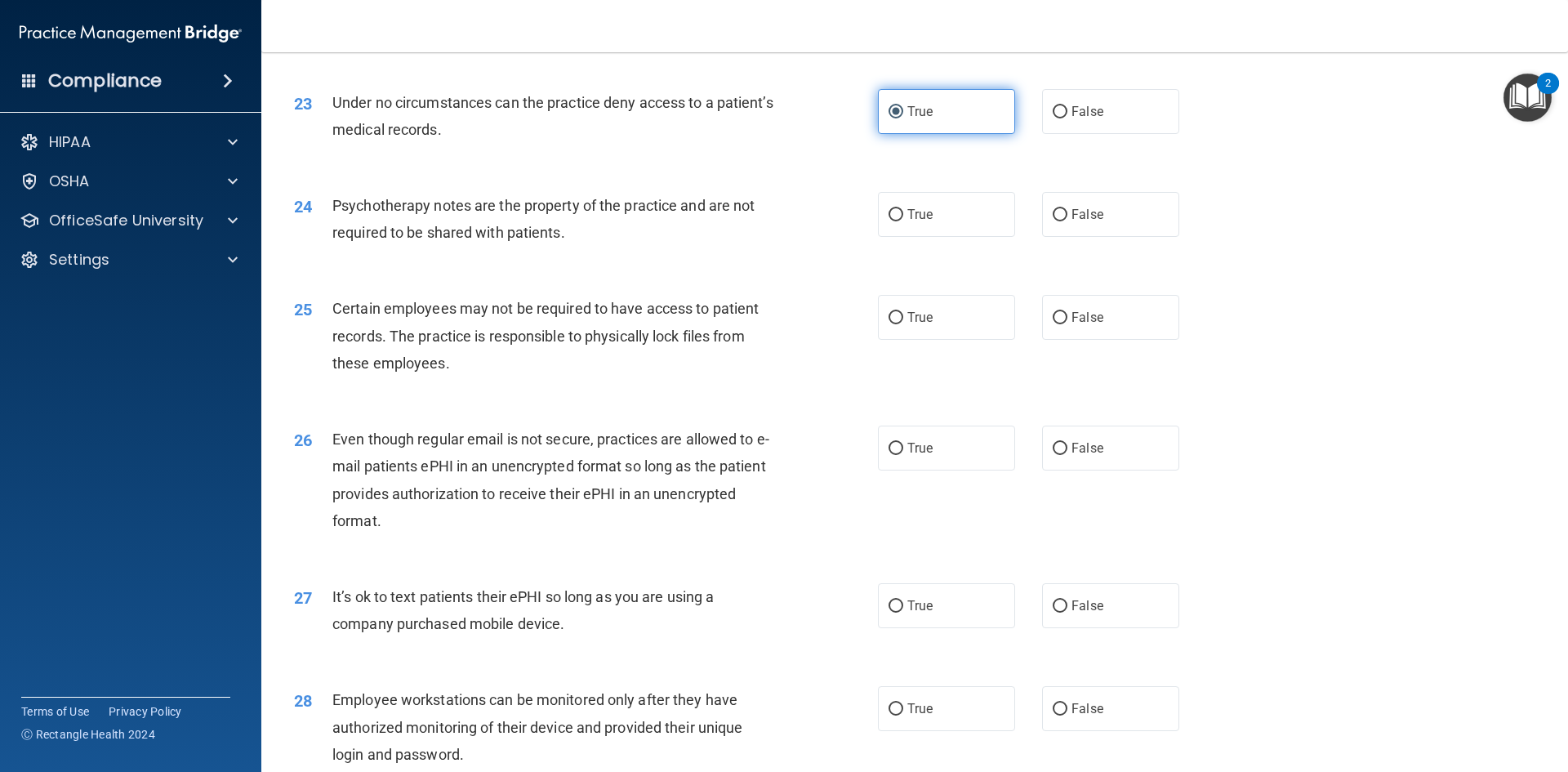
scroll to position [2921, 0]
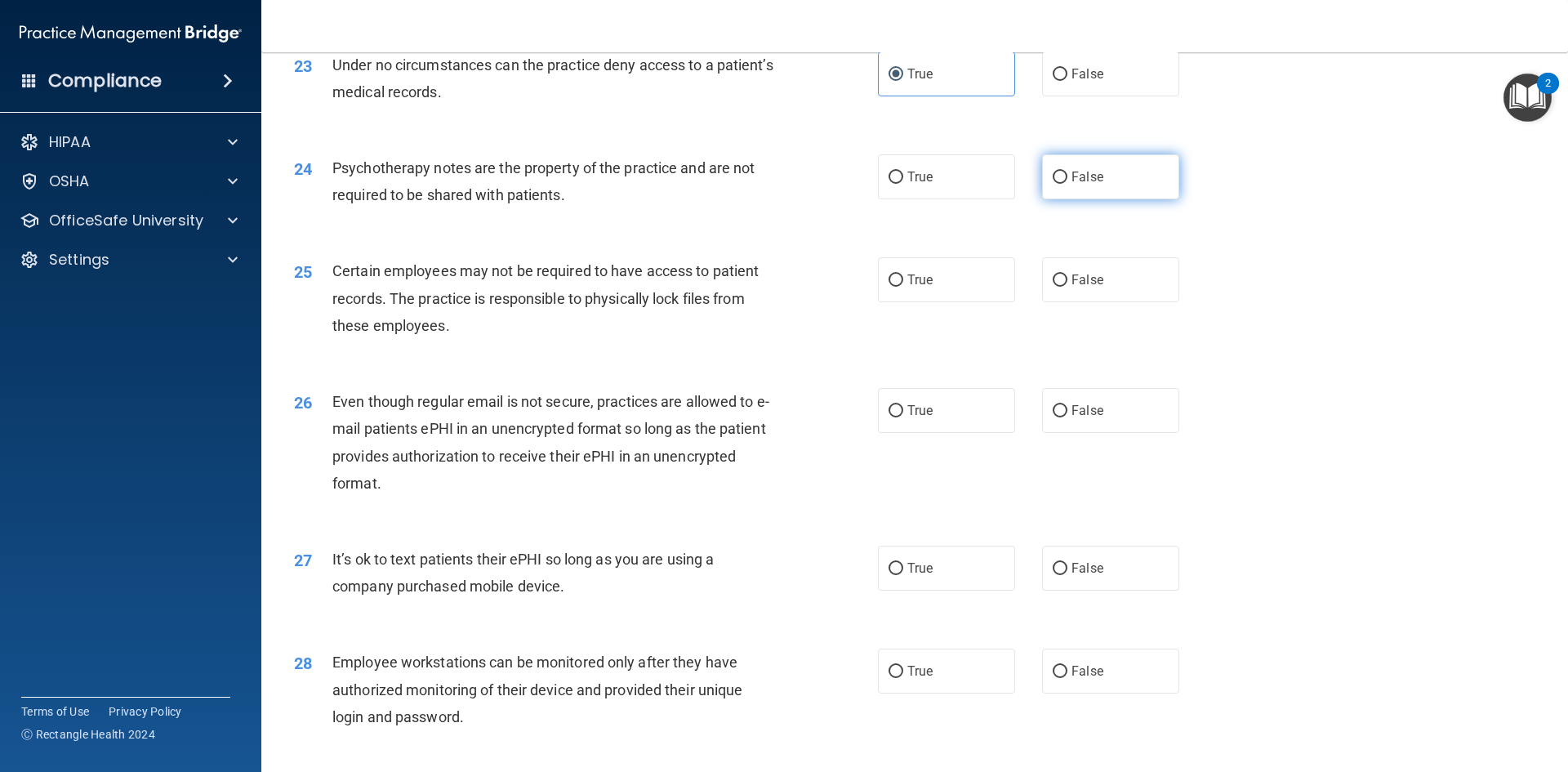
click at [1054, 184] on input "False" at bounding box center [1060, 178] width 15 height 12
radio input "true"
click at [963, 199] on label "True" at bounding box center [946, 177] width 137 height 45
click at [903, 184] on input "True" at bounding box center [895, 178] width 15 height 12
radio input "true"
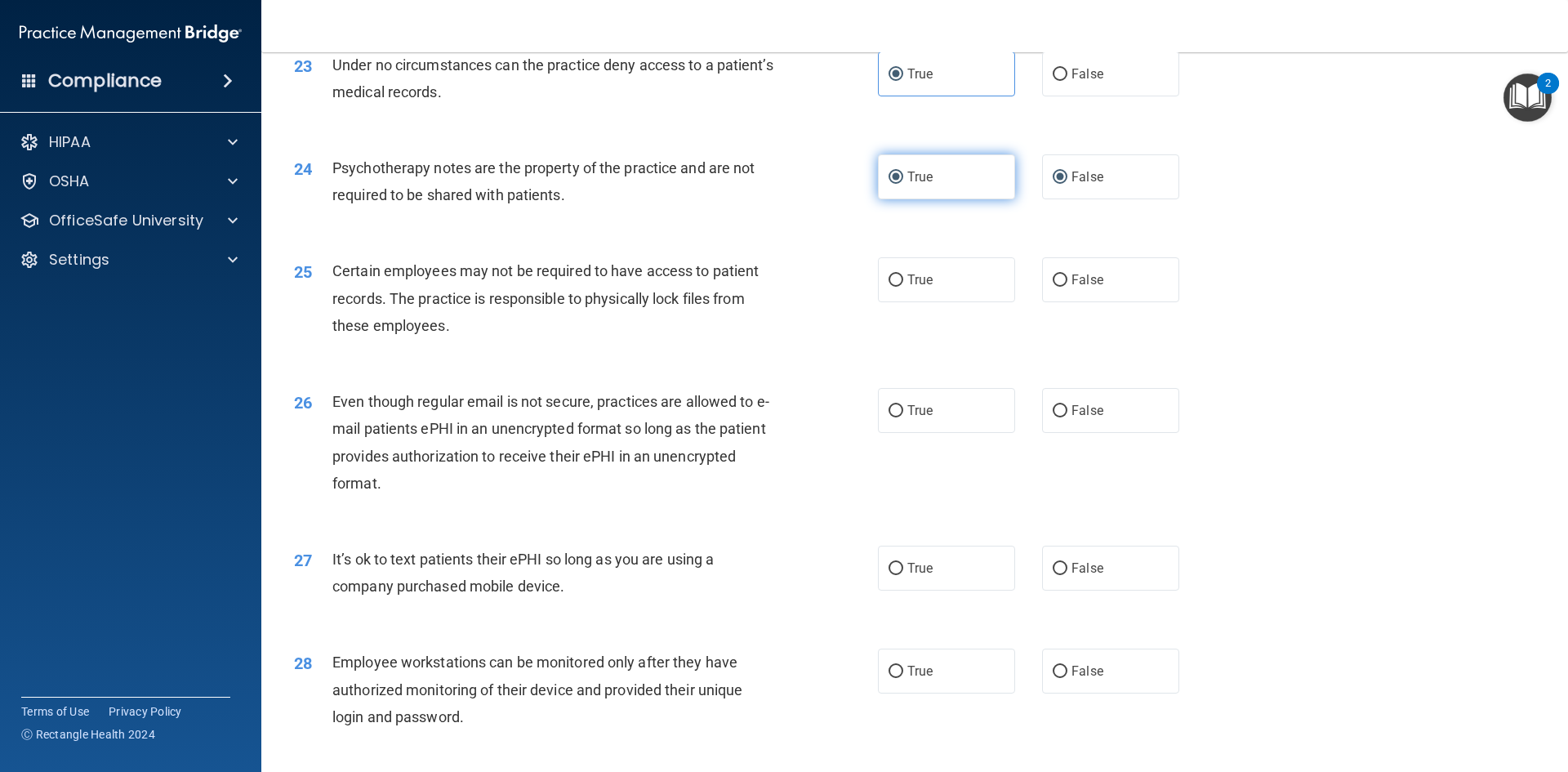
radio input "false"
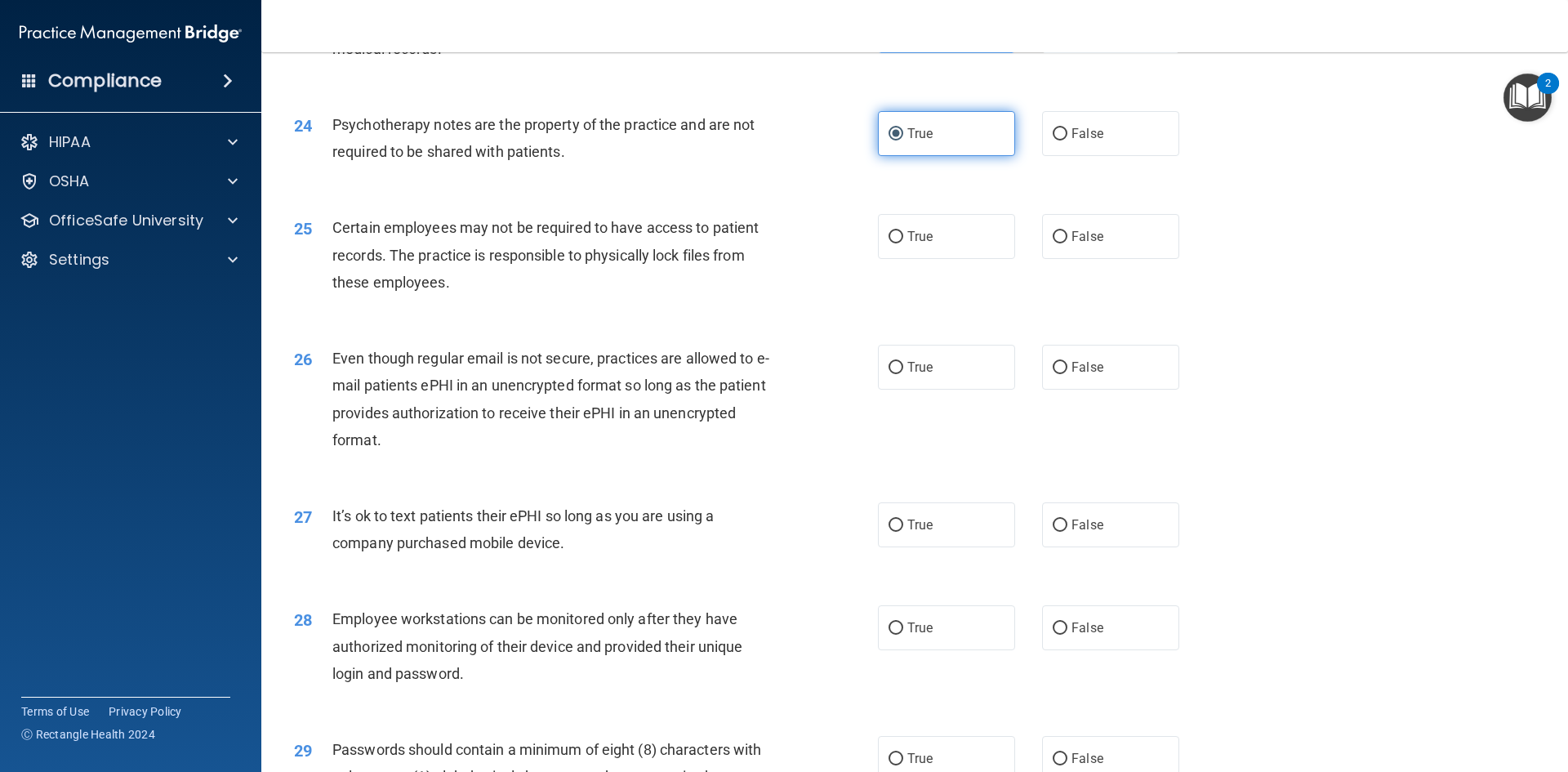
scroll to position [3002, 0]
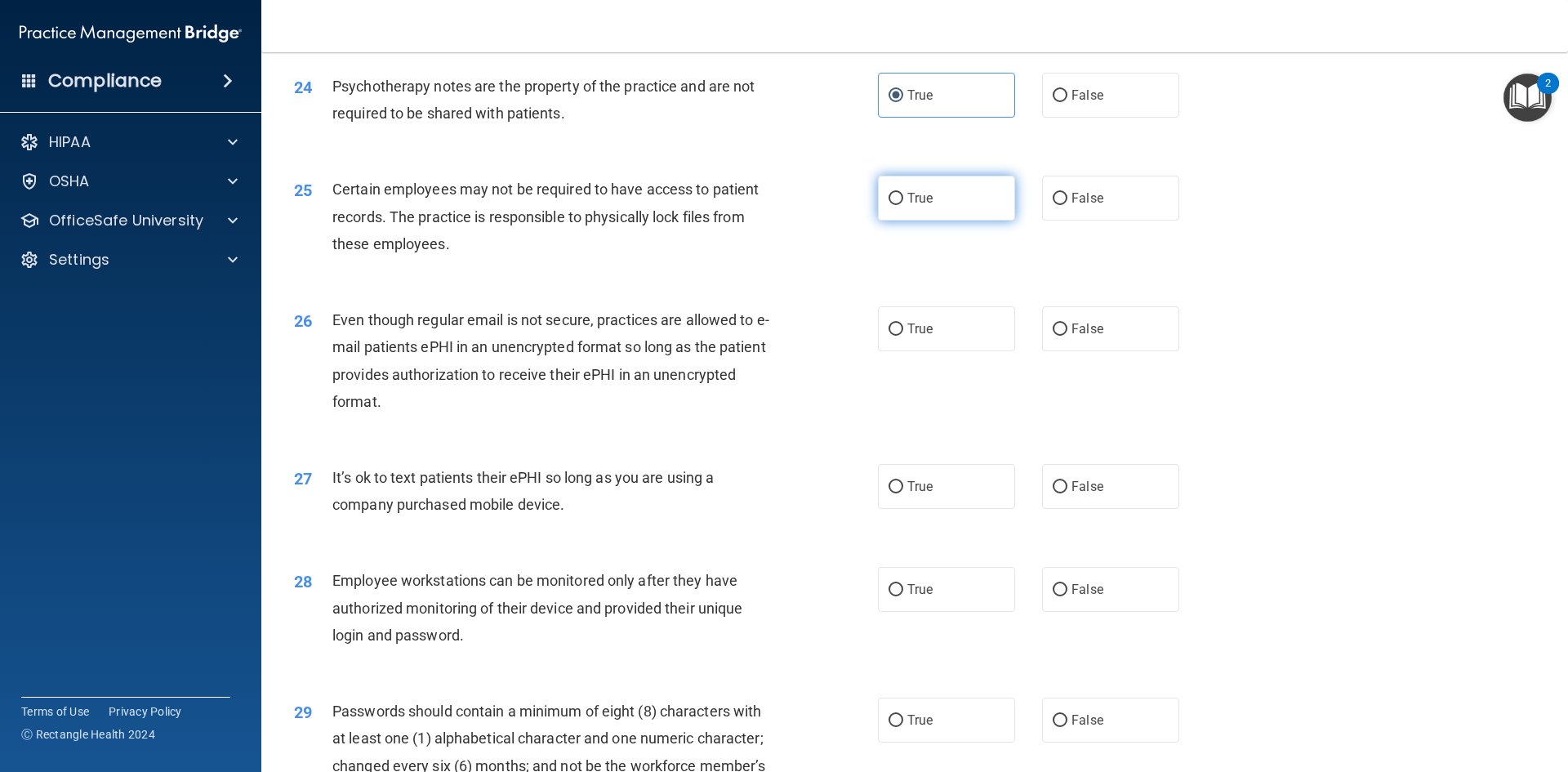
click at [967, 212] on label "True" at bounding box center [946, 198] width 137 height 45
click at [903, 205] on input "True" at bounding box center [895, 199] width 15 height 12
radio input "true"
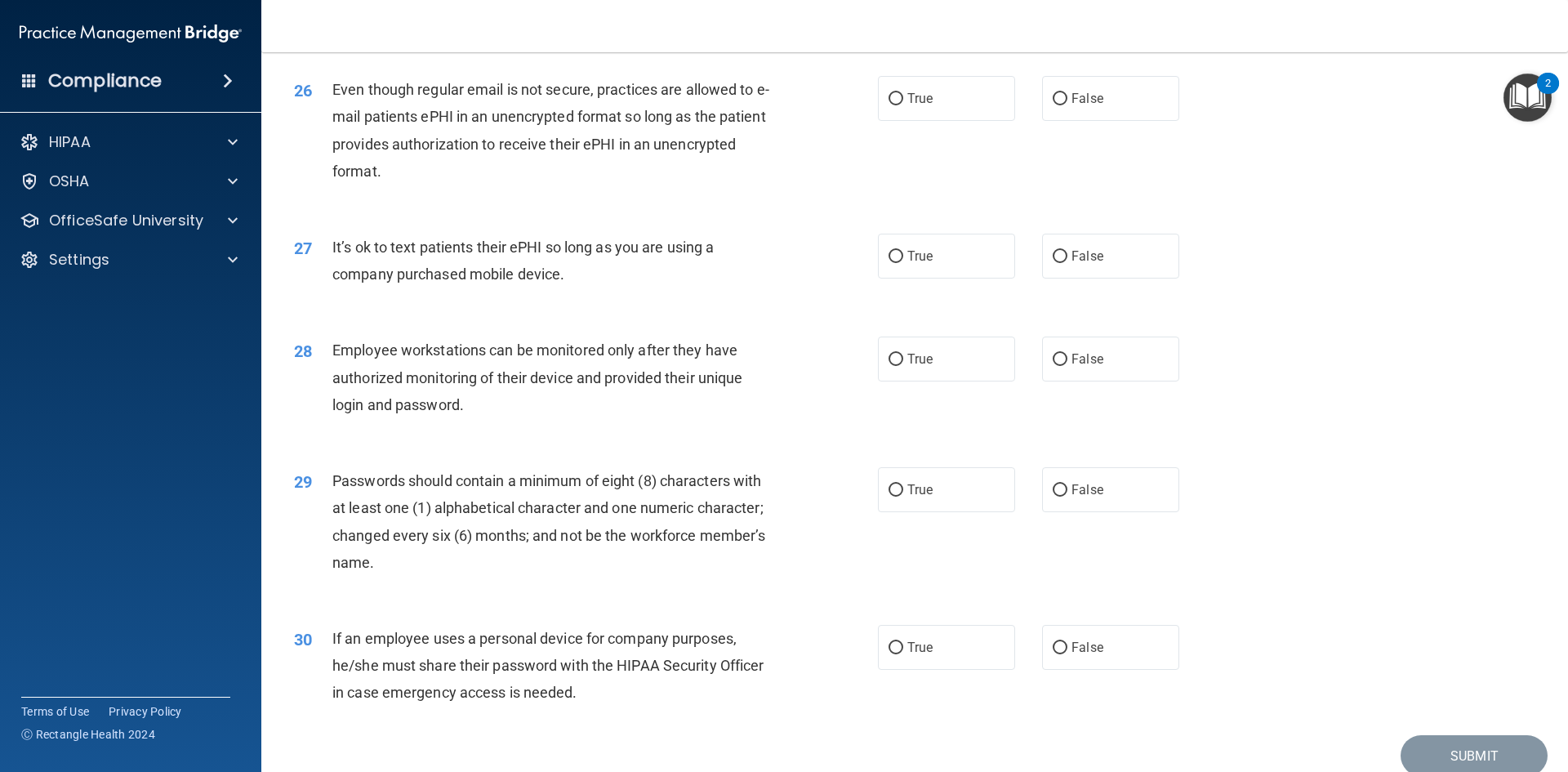
scroll to position [3248, 0]
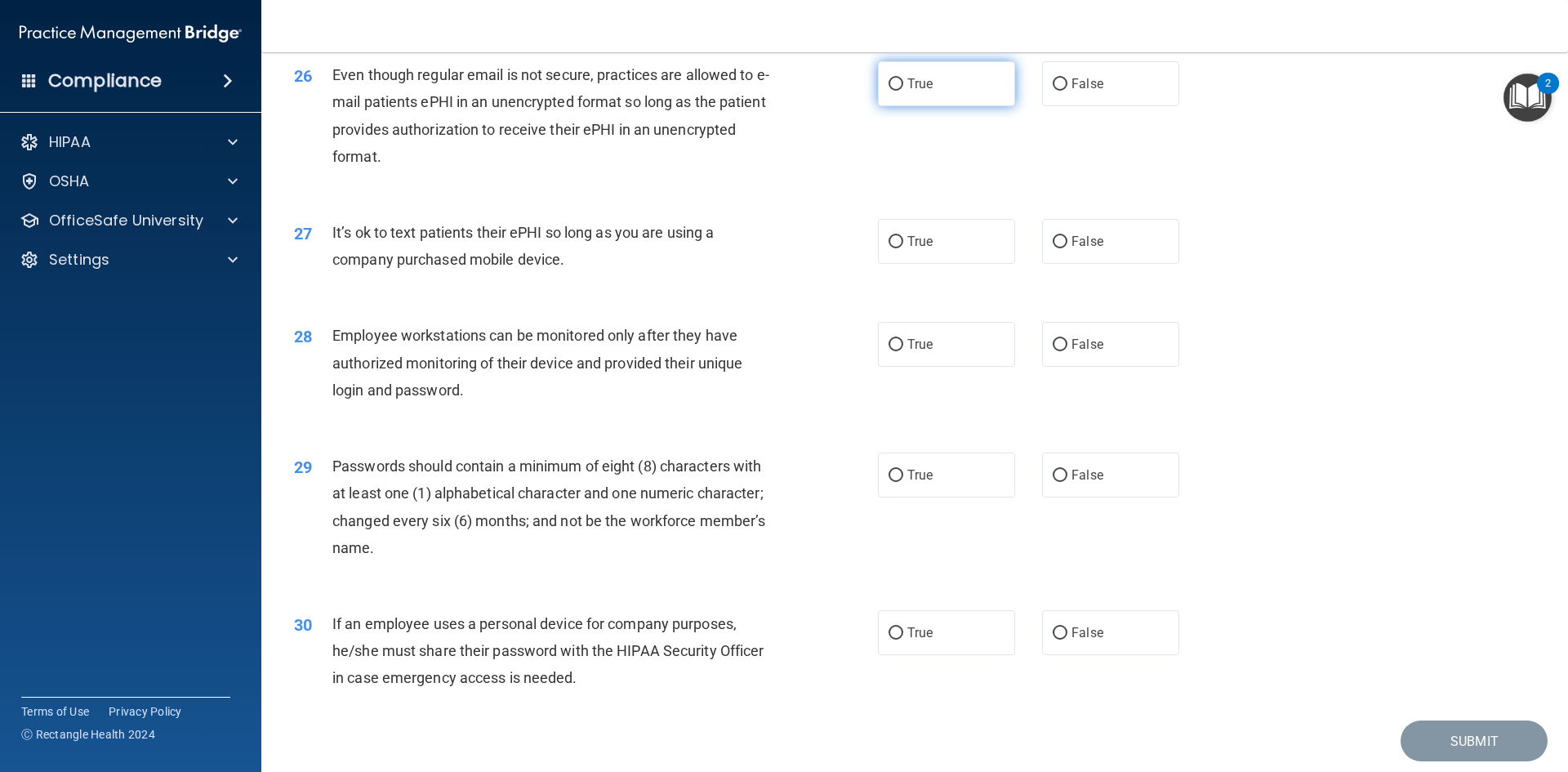
click at [968, 106] on label "True" at bounding box center [946, 83] width 137 height 45
click at [903, 91] on input "True" at bounding box center [895, 84] width 15 height 12
radio input "true"
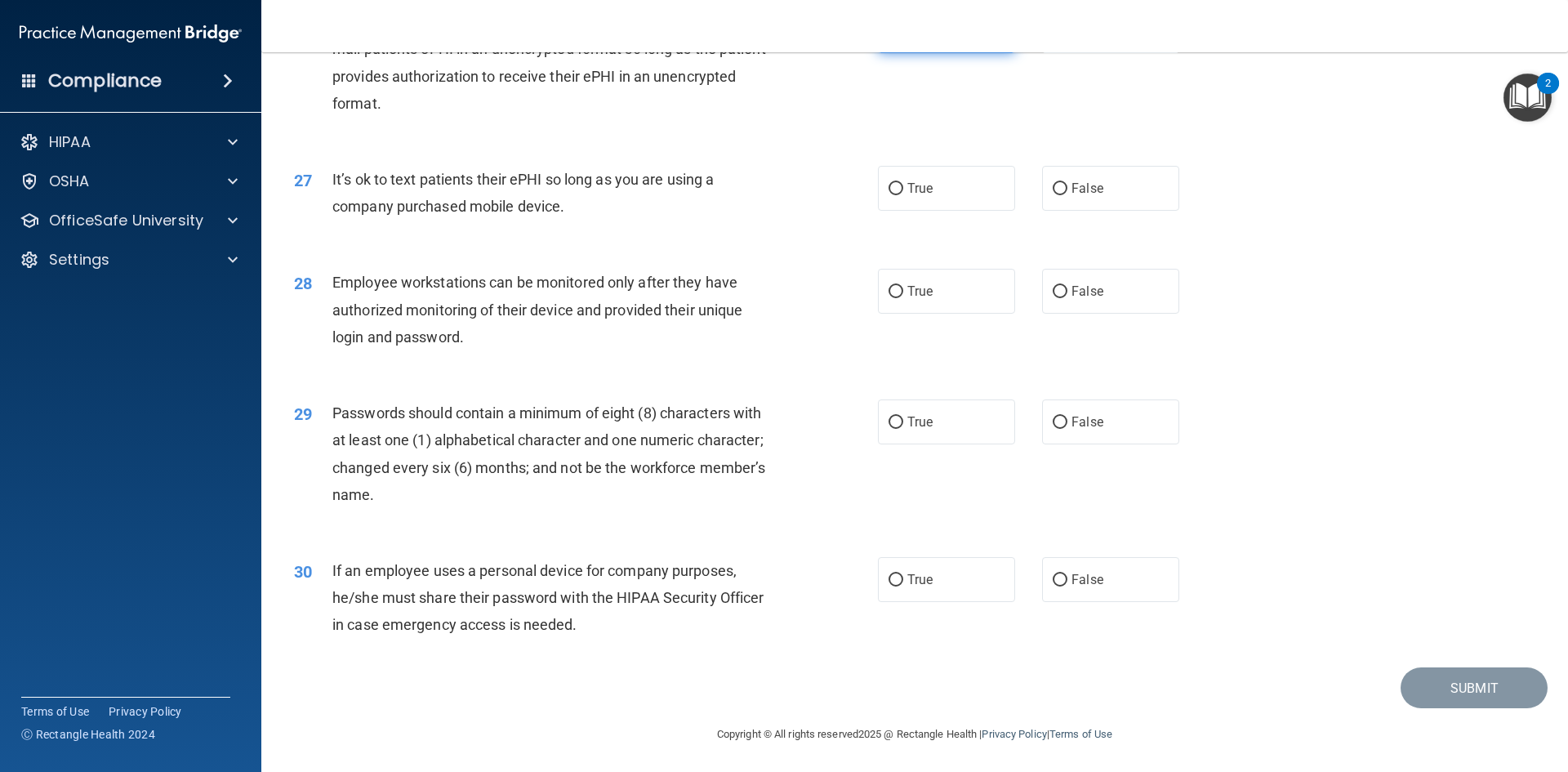
scroll to position [3329, 0]
click at [1072, 182] on span "False" at bounding box center [1087, 187] width 32 height 15
click at [1067, 182] on input "False" at bounding box center [1060, 187] width 15 height 12
radio input "true"
click at [1049, 280] on label "False" at bounding box center [1110, 289] width 137 height 45
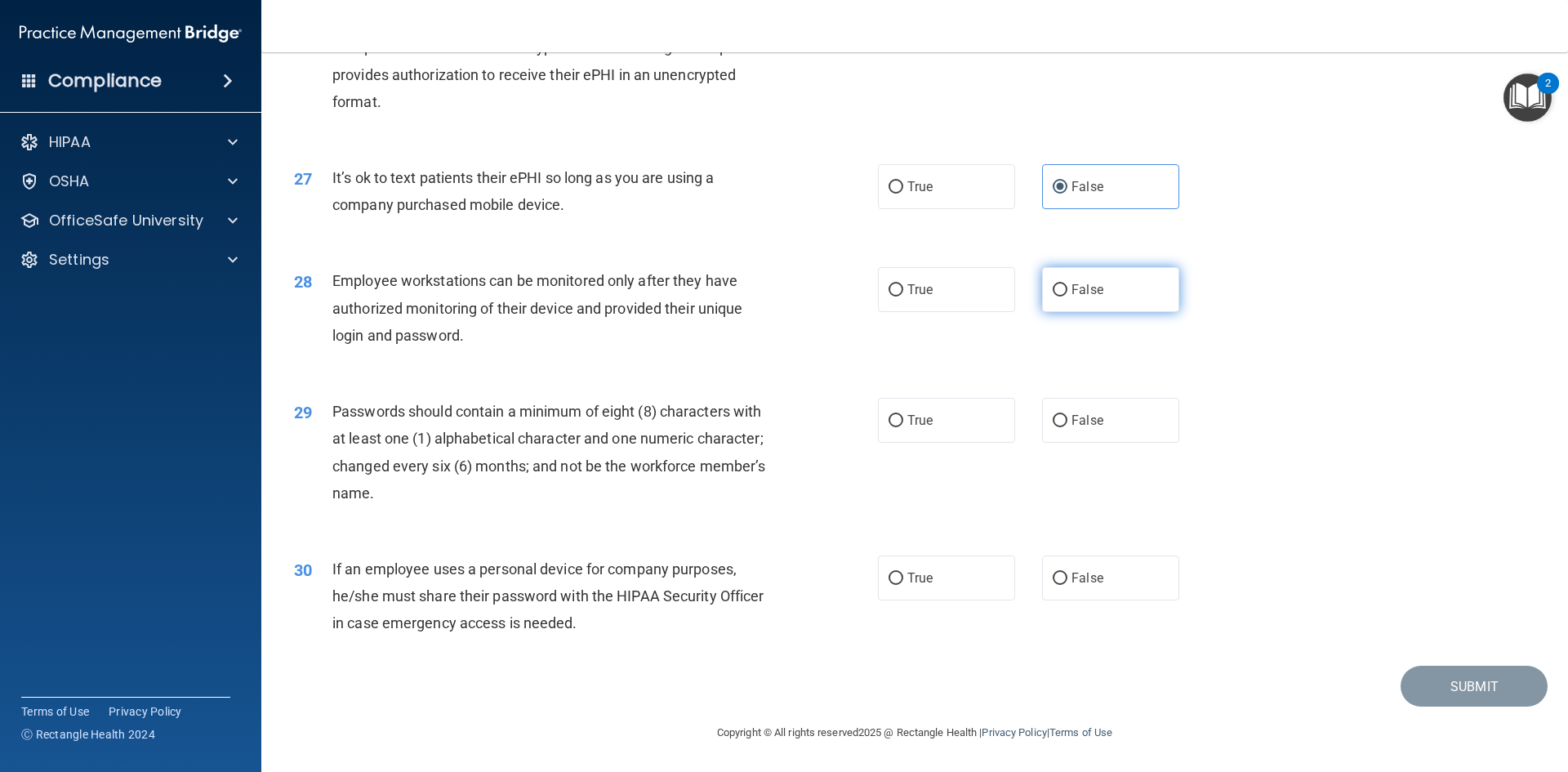
click at [1053, 284] on input "False" at bounding box center [1060, 290] width 15 height 12
radio input "true"
click at [900, 424] on label "True" at bounding box center [946, 420] width 137 height 45
click at [900, 424] on input "True" at bounding box center [895, 421] width 15 height 12
radio input "true"
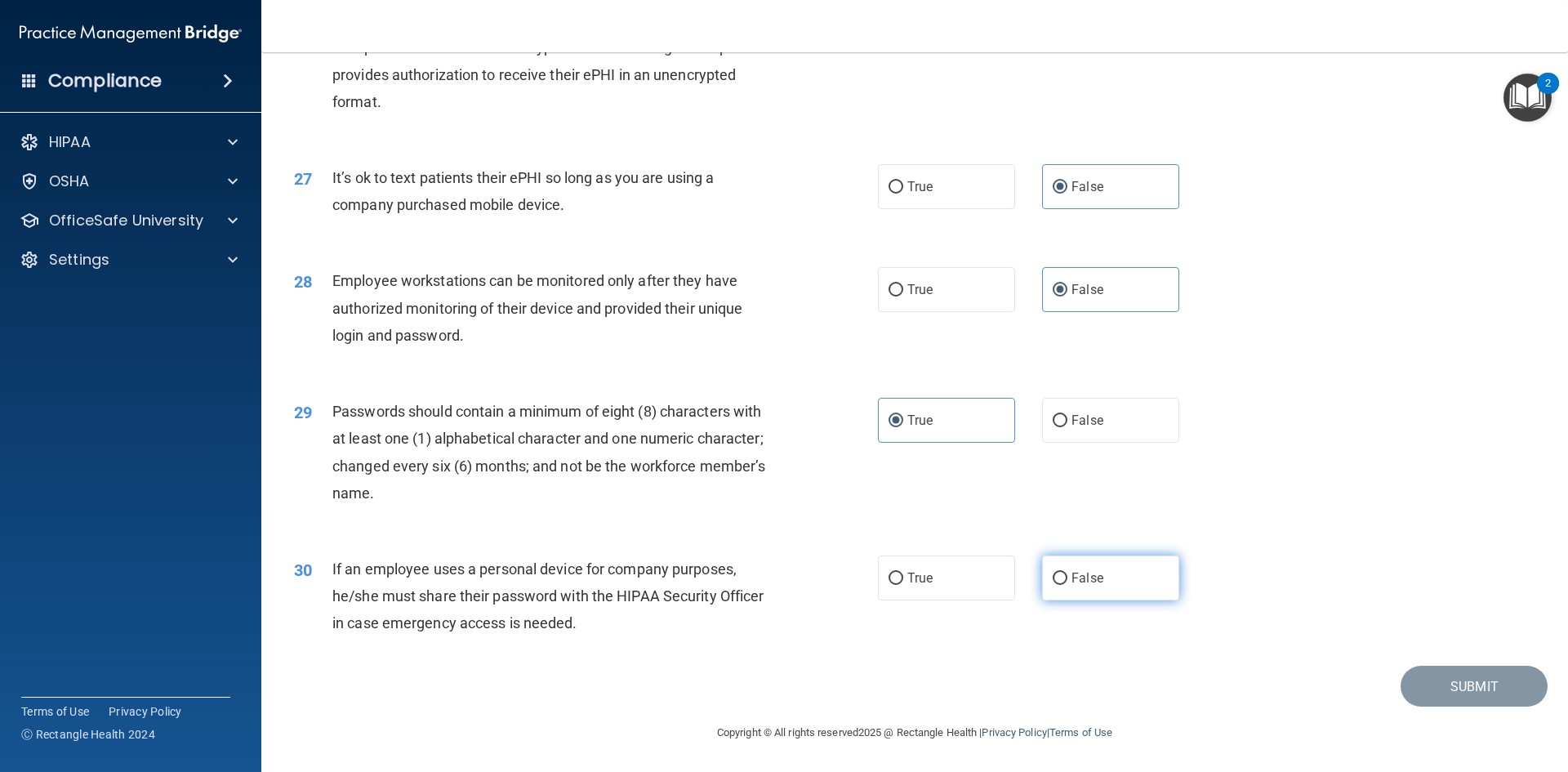
click at [1058, 578] on input "False" at bounding box center [1060, 579] width 15 height 12
radio input "true"
click at [1444, 679] on button "Submit" at bounding box center [1473, 686] width 147 height 42
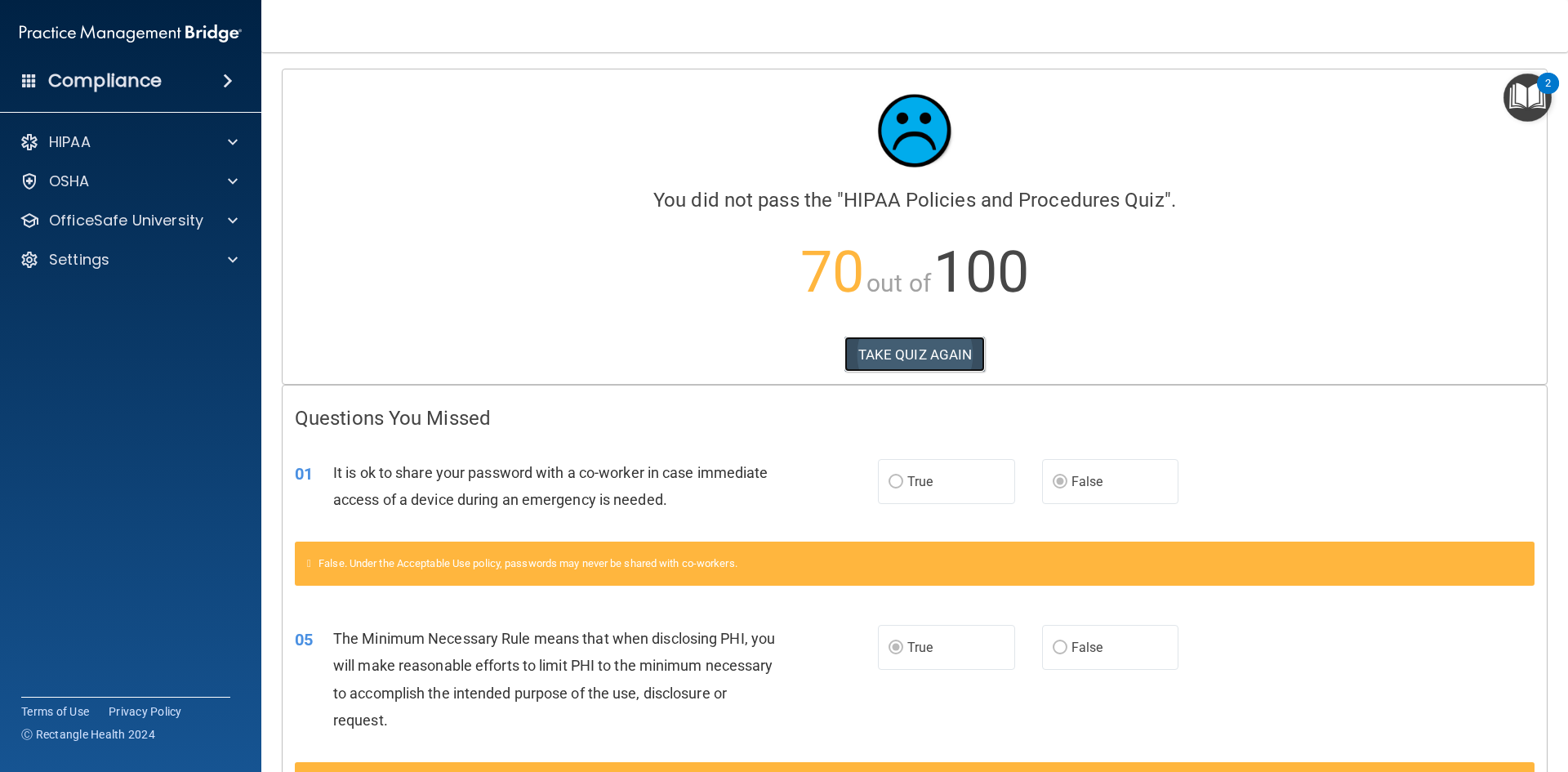
click at [867, 363] on button "TAKE QUIZ AGAIN" at bounding box center [915, 354] width 141 height 36
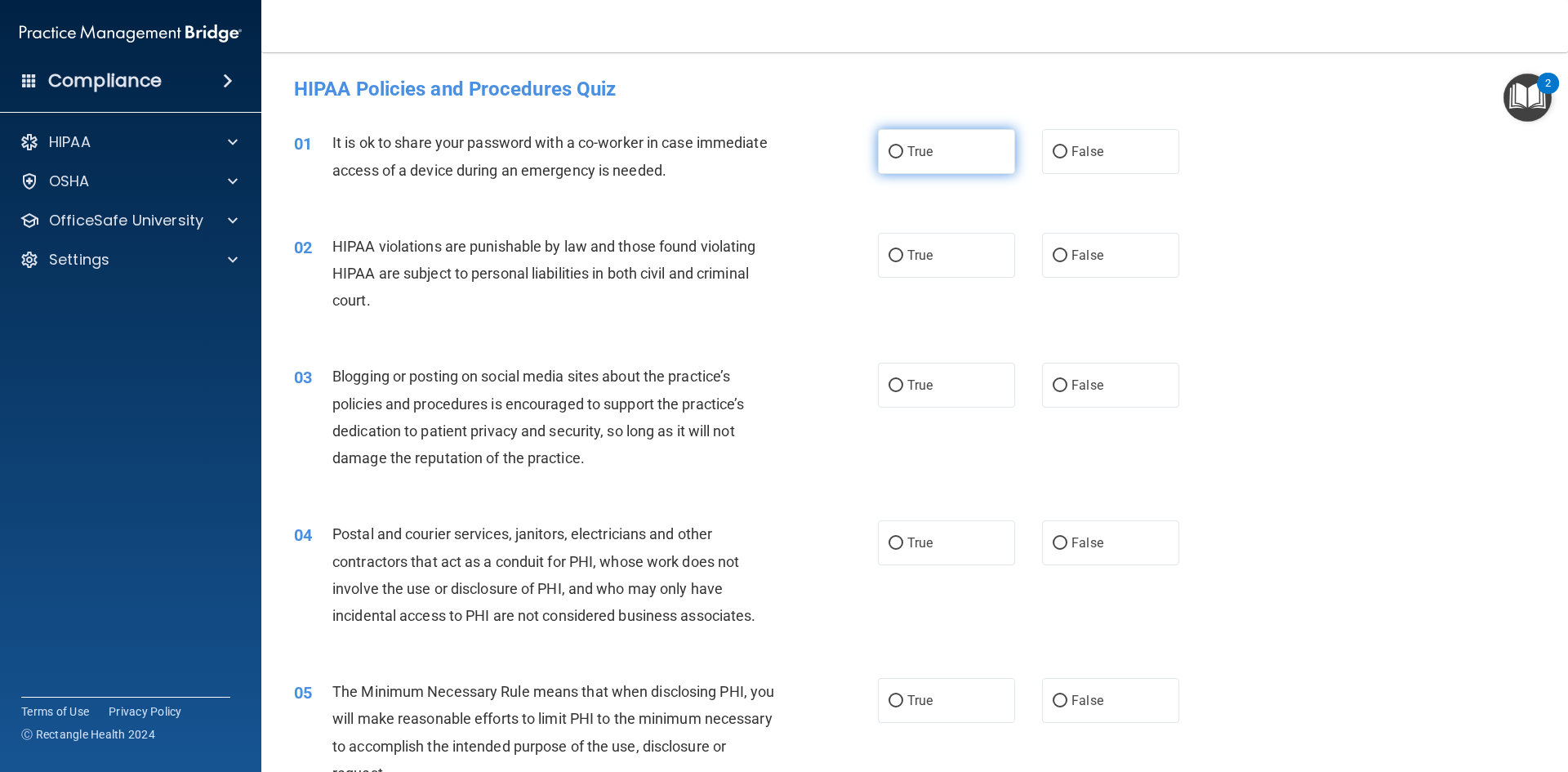
click at [888, 146] on input "True" at bounding box center [895, 152] width 15 height 12
radio input "true"
click at [918, 255] on span "True" at bounding box center [920, 256] width 26 height 15
click at [903, 255] on input "True" at bounding box center [895, 256] width 15 height 12
radio input "true"
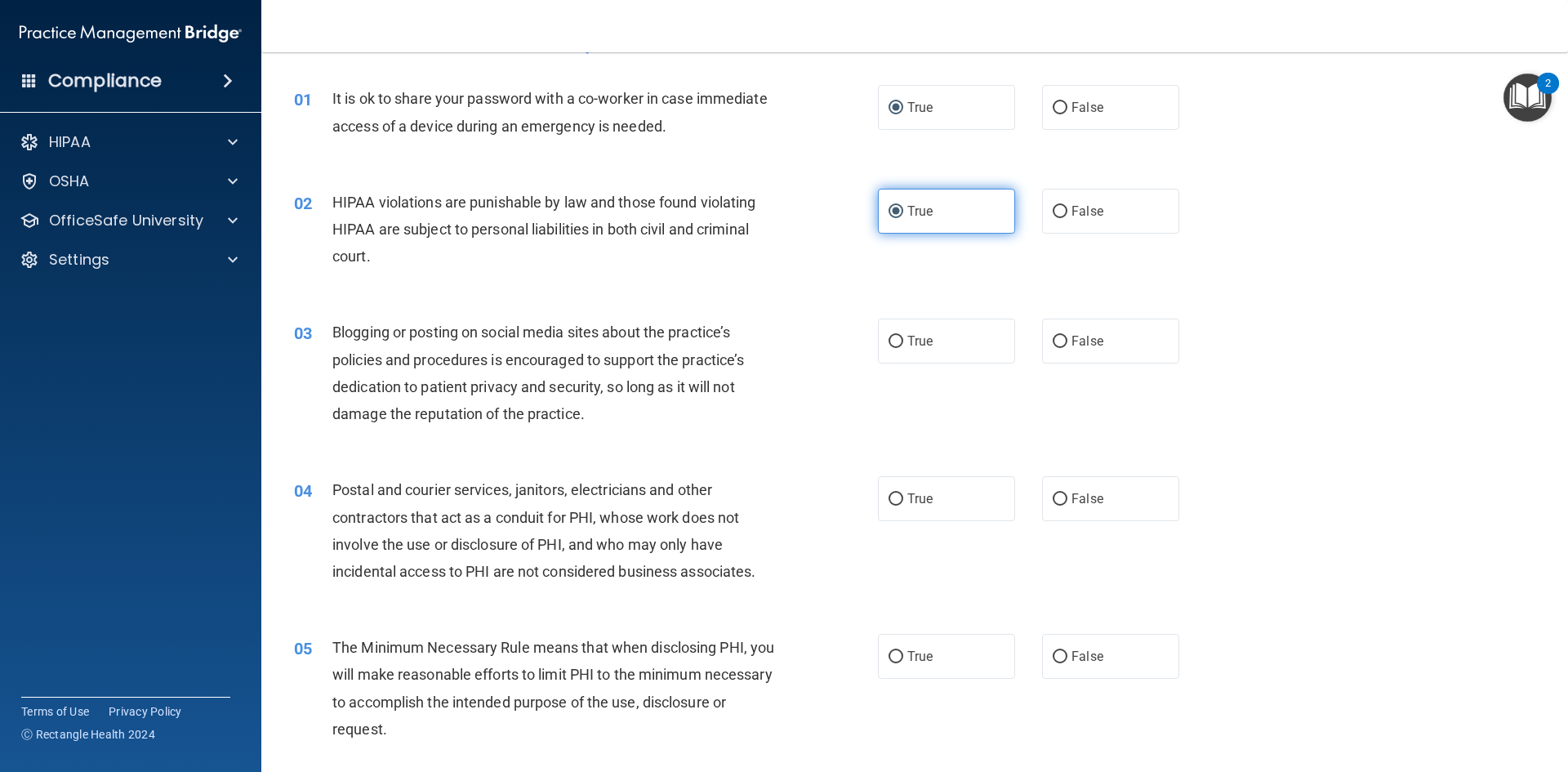
scroll to position [81, 0]
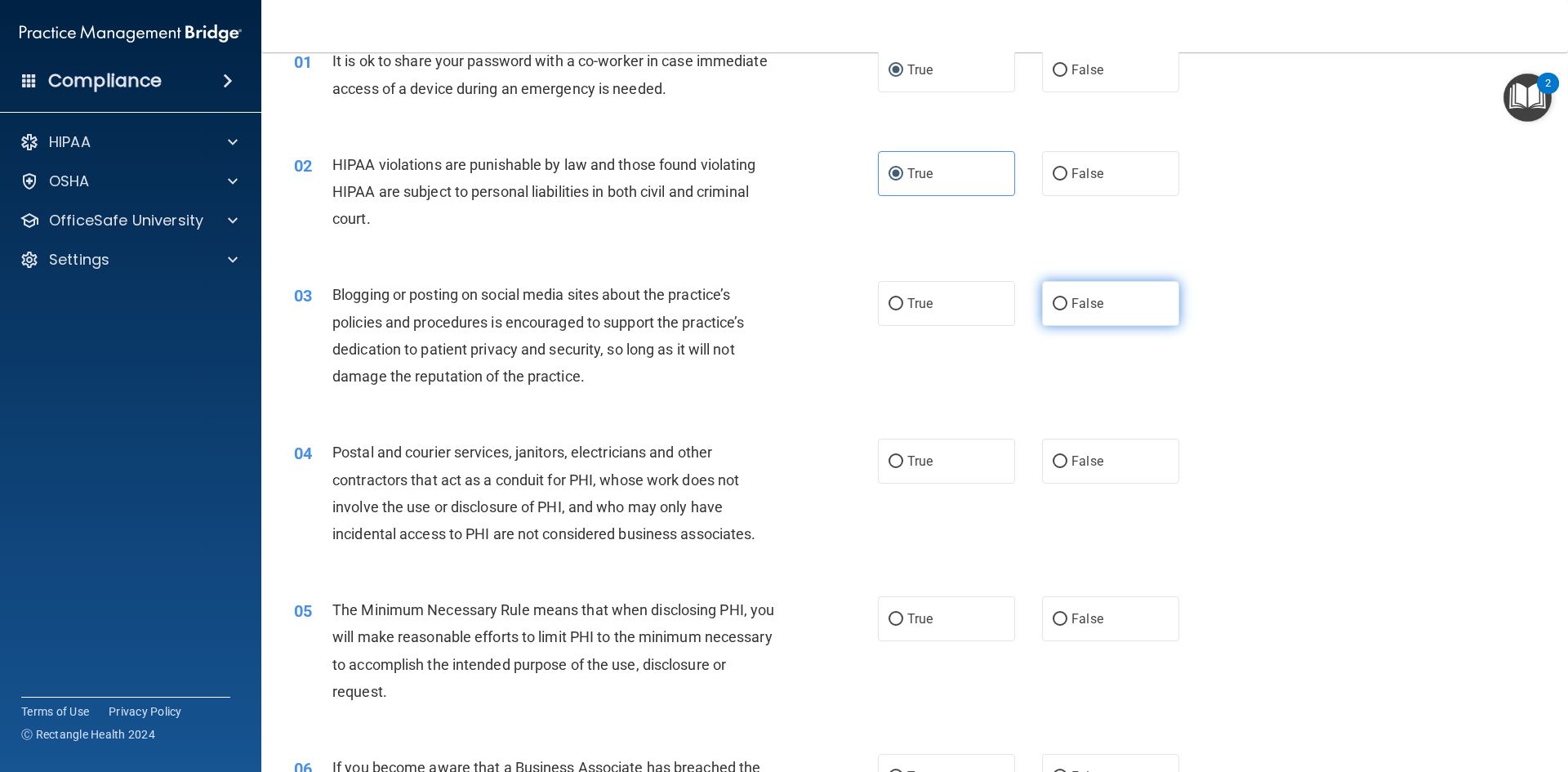
click at [1107, 313] on label "False" at bounding box center [1110, 304] width 137 height 45
click at [1067, 311] on input "False" at bounding box center [1060, 305] width 15 height 12
radio input "true"
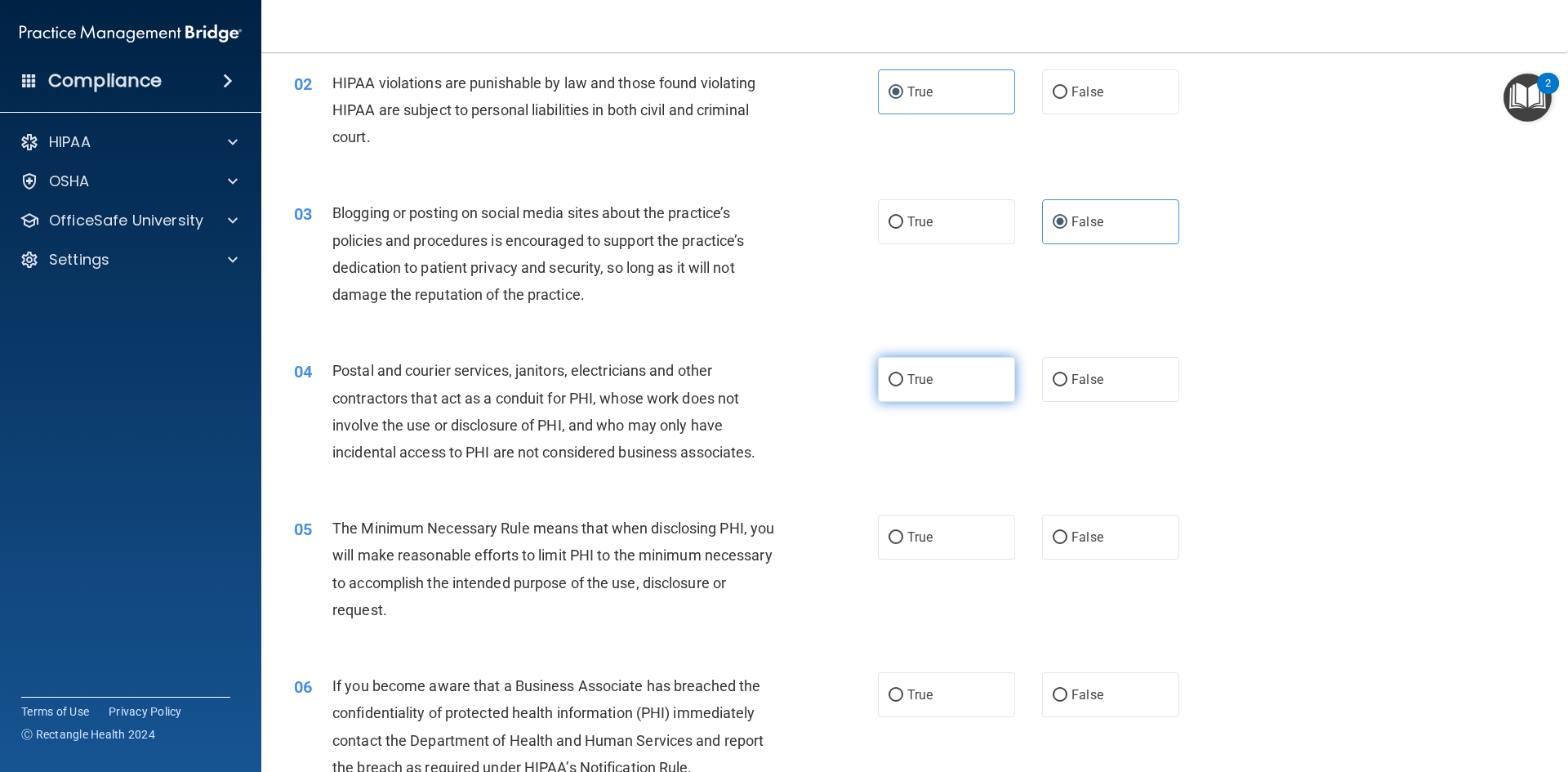
scroll to position [245, 0]
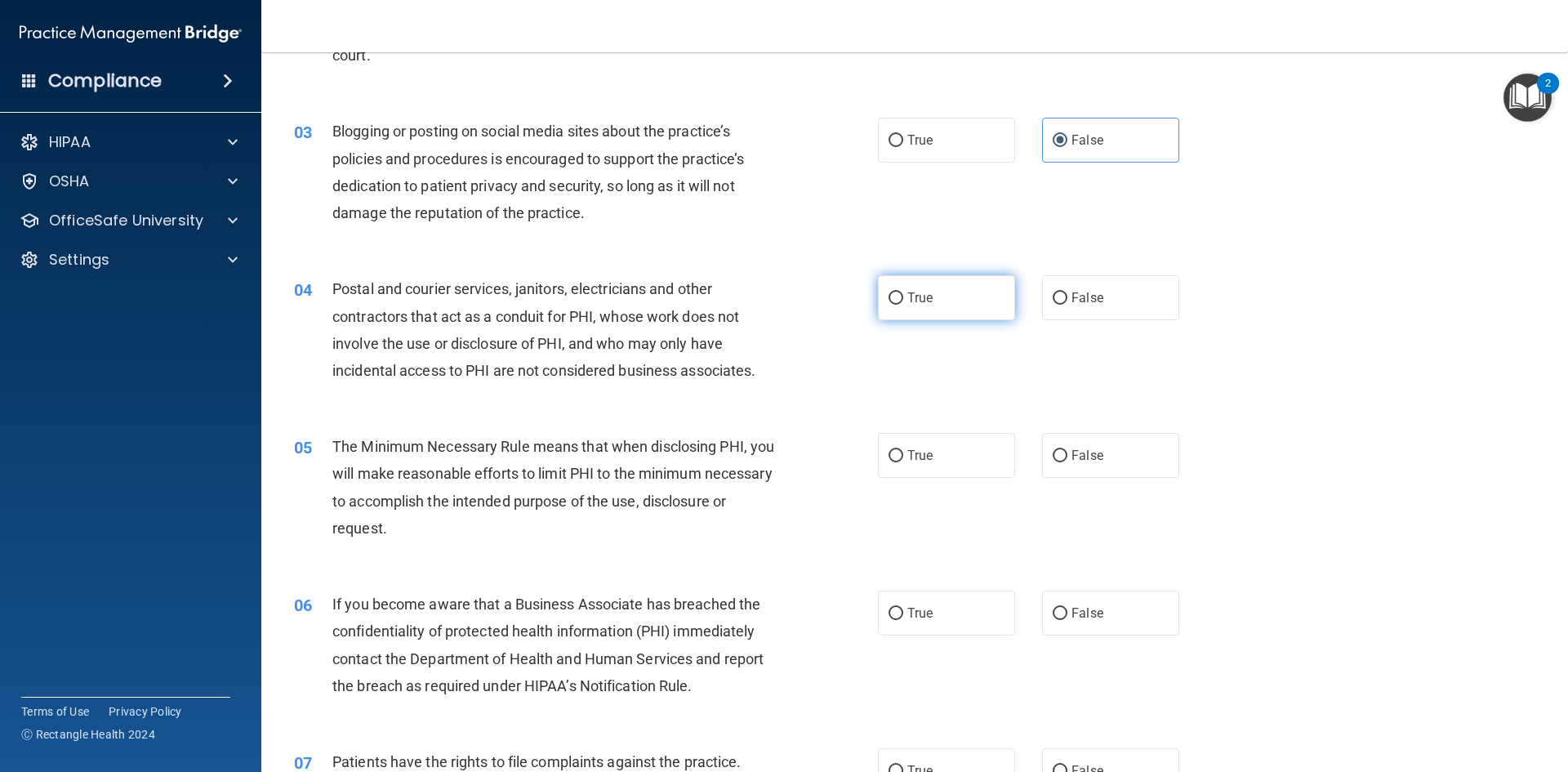
click at [970, 305] on label "True" at bounding box center [946, 298] width 137 height 45
click at [903, 305] on input "True" at bounding box center [895, 299] width 15 height 12
radio input "true"
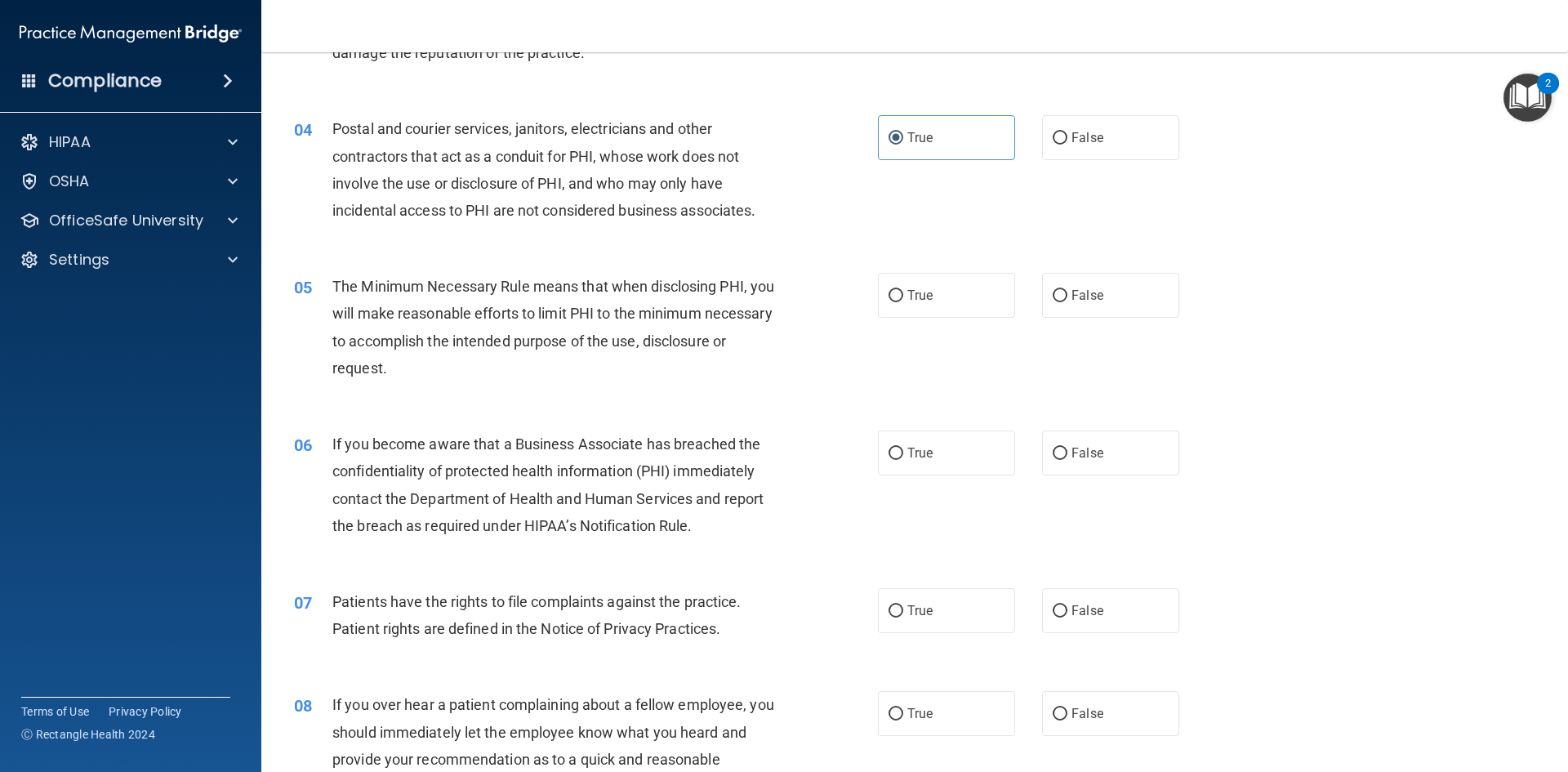
scroll to position [408, 0]
click at [1054, 290] on input "False" at bounding box center [1060, 293] width 15 height 12
radio input "true"
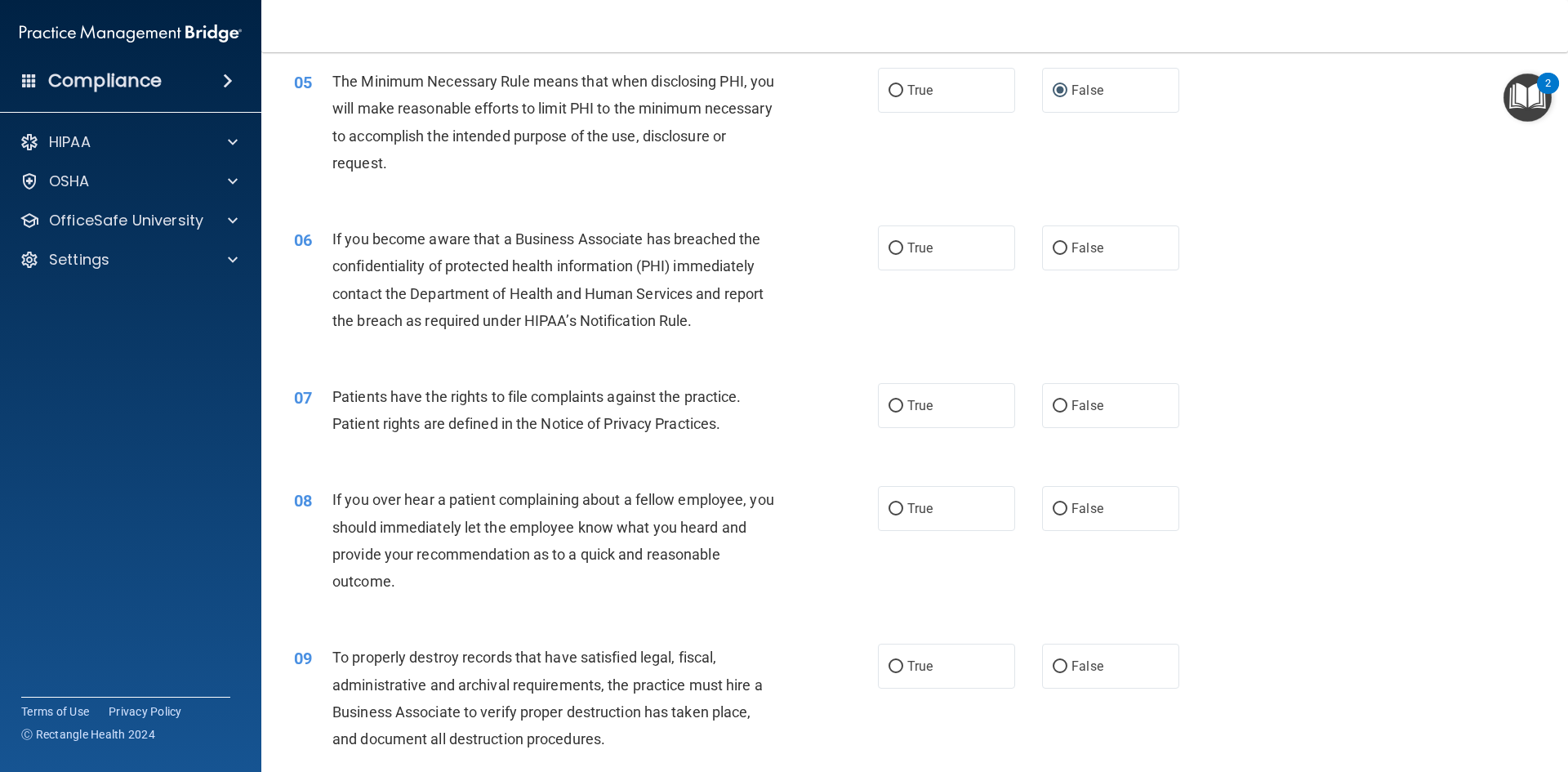
scroll to position [654, 0]
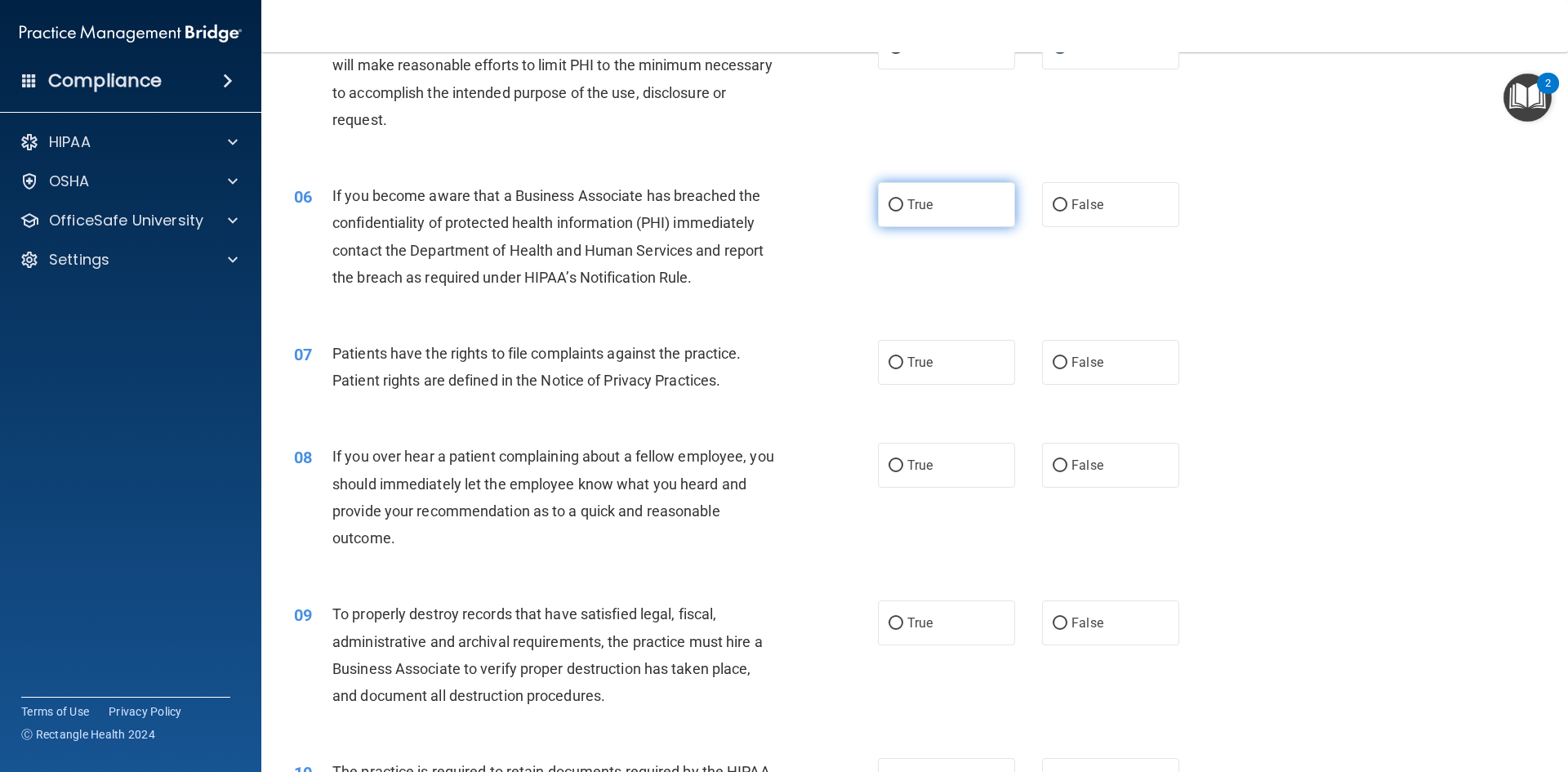
click at [888, 204] on input "True" at bounding box center [895, 205] width 15 height 12
radio input "true"
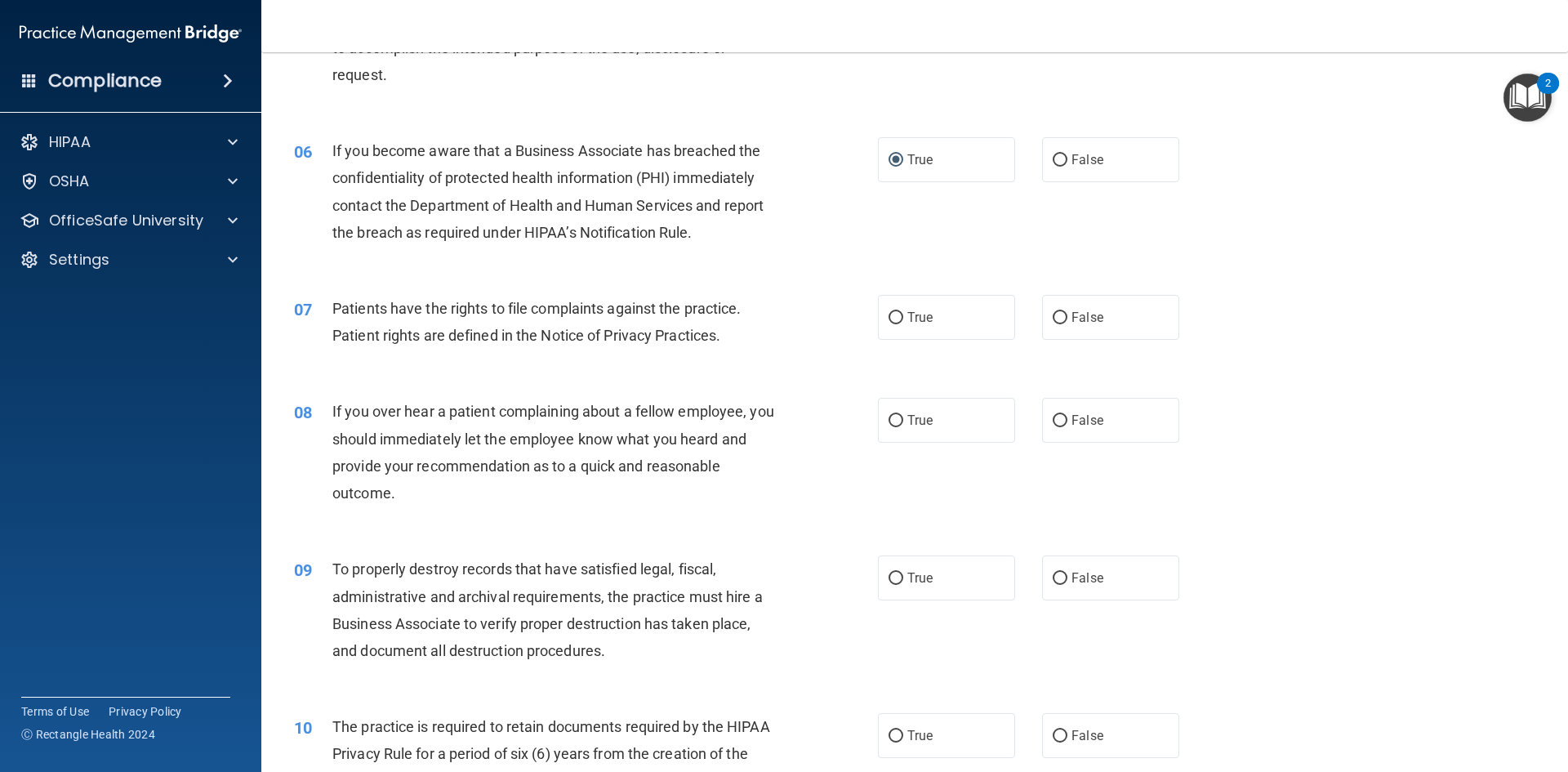
scroll to position [735, 0]
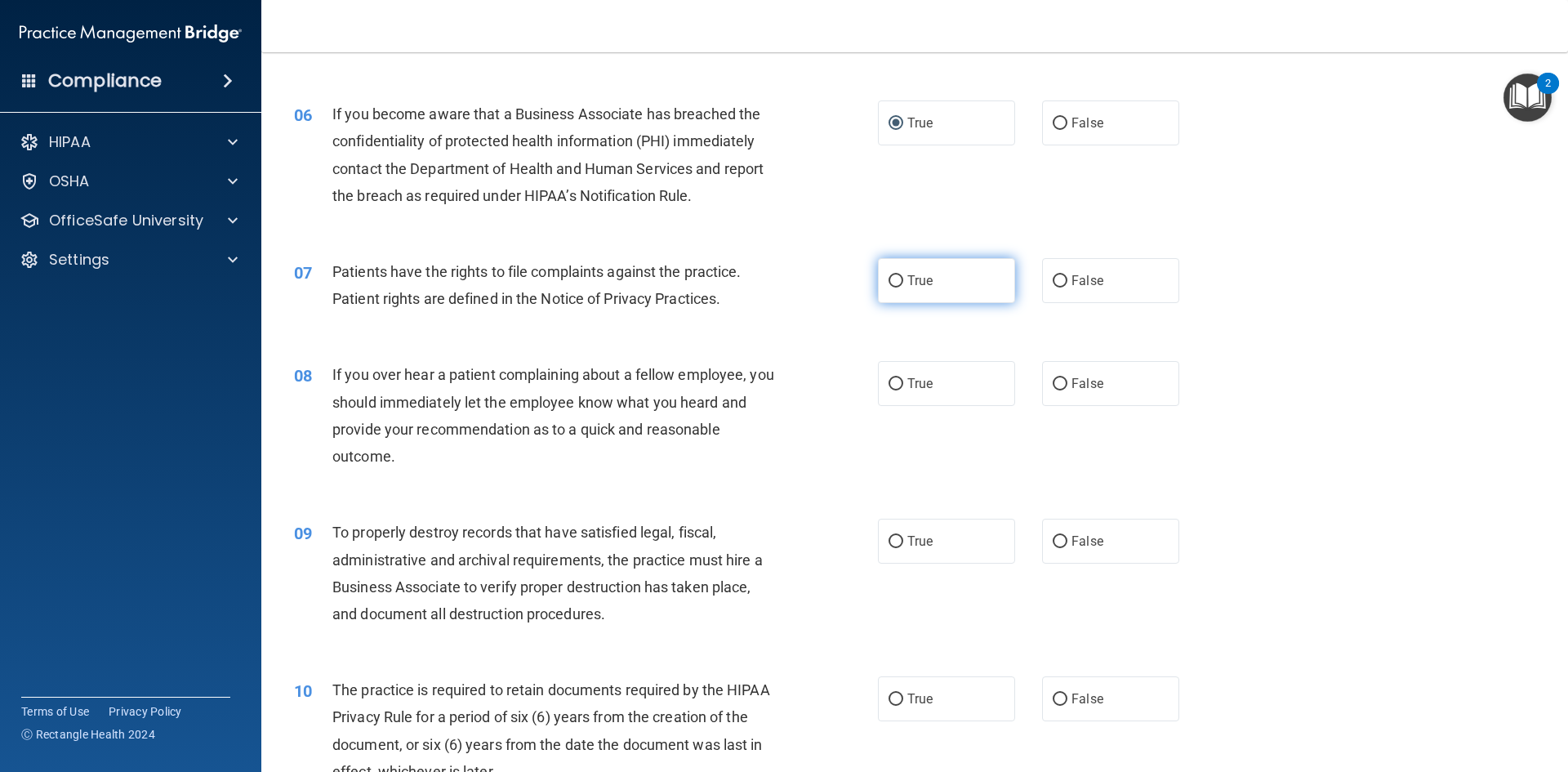
click at [907, 273] on span "True" at bounding box center [920, 280] width 26 height 15
click at [903, 275] on input "True" at bounding box center [895, 281] width 15 height 12
radio input "true"
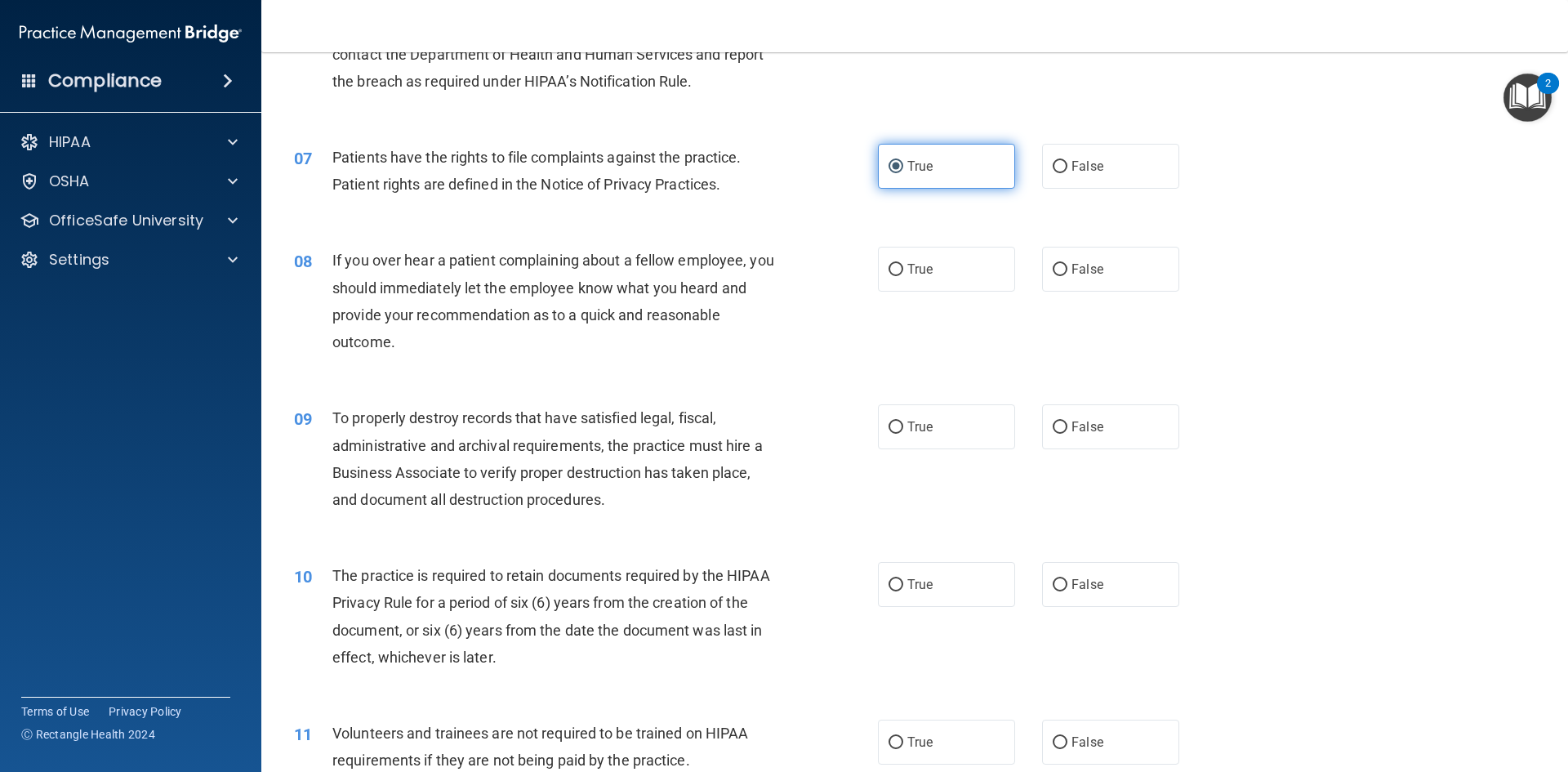
scroll to position [899, 0]
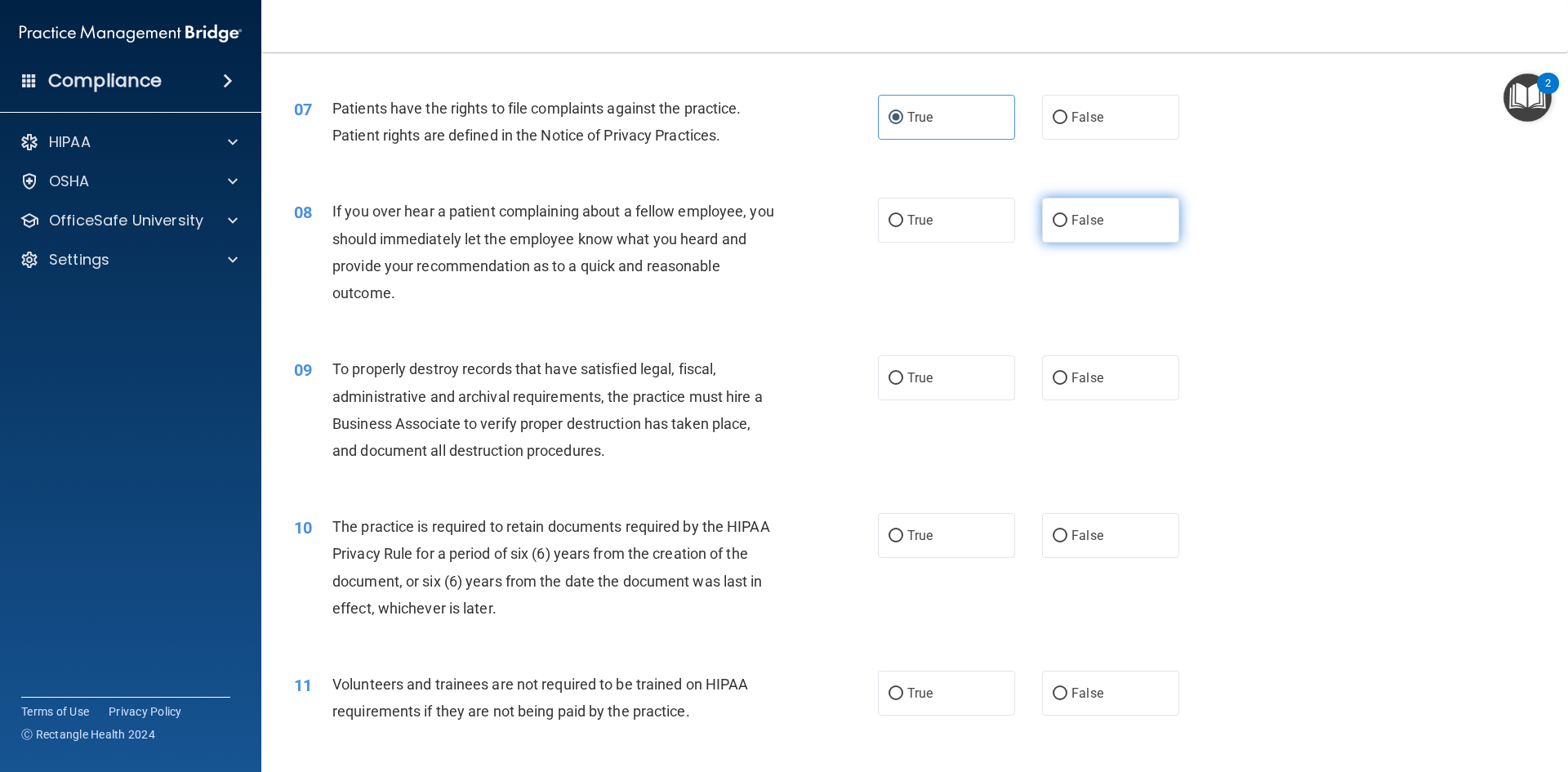
click at [1078, 236] on label "False" at bounding box center [1110, 220] width 137 height 45
click at [1067, 227] on input "False" at bounding box center [1060, 220] width 15 height 12
radio input "true"
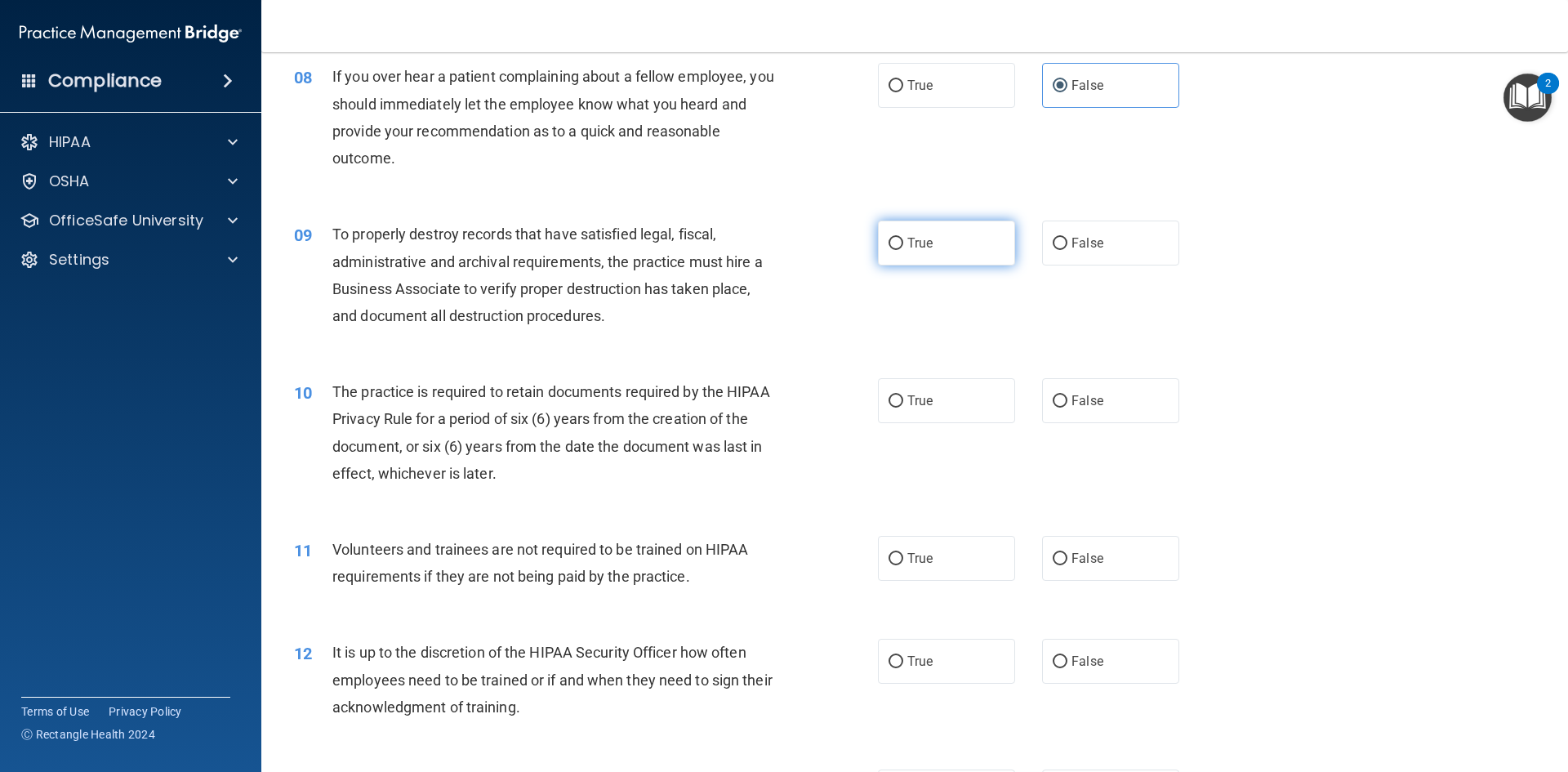
scroll to position [1062, 0]
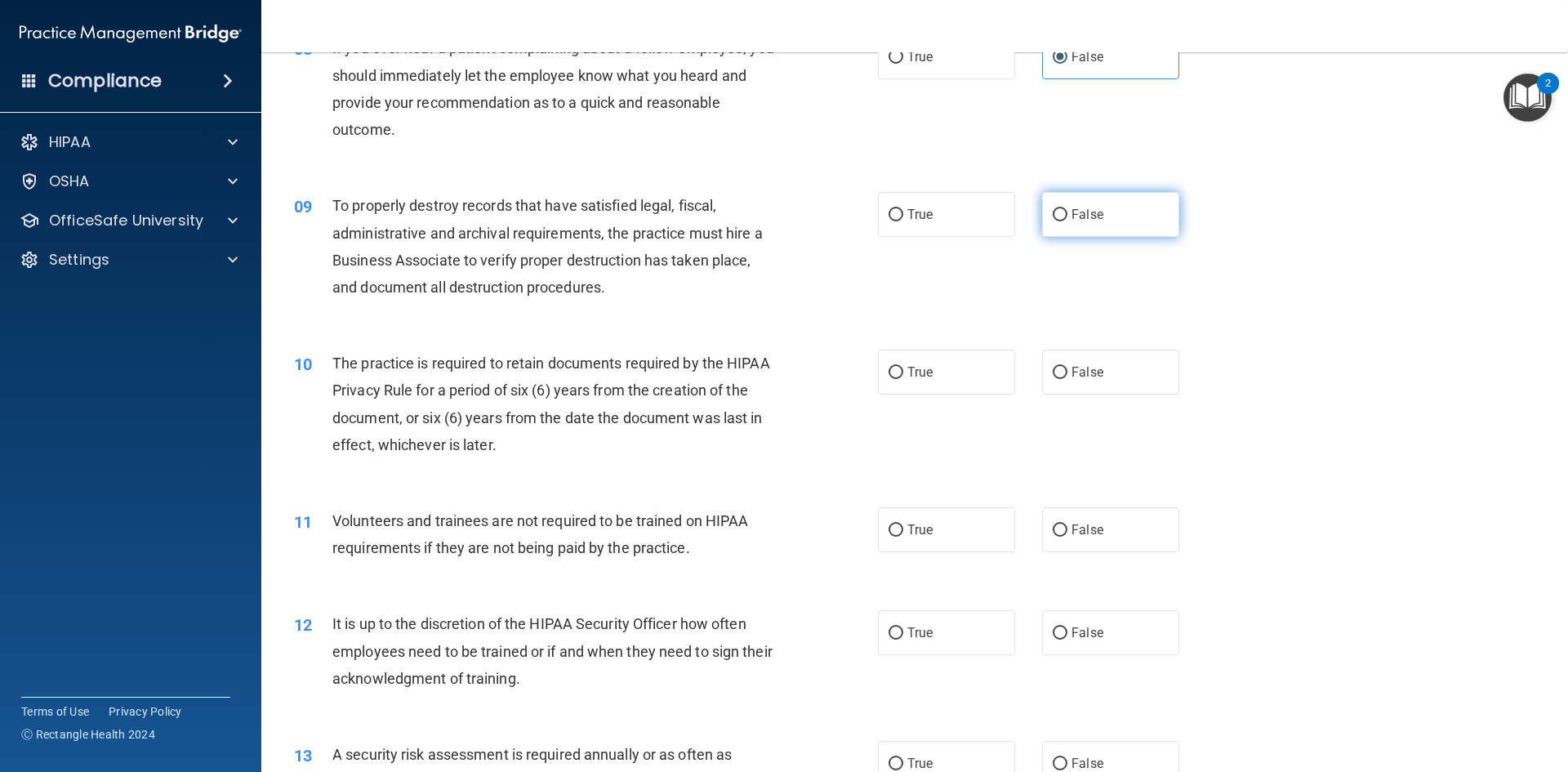
click at [1069, 227] on label "False" at bounding box center [1110, 214] width 137 height 45
click at [1067, 221] on input "False" at bounding box center [1060, 215] width 15 height 12
radio input "true"
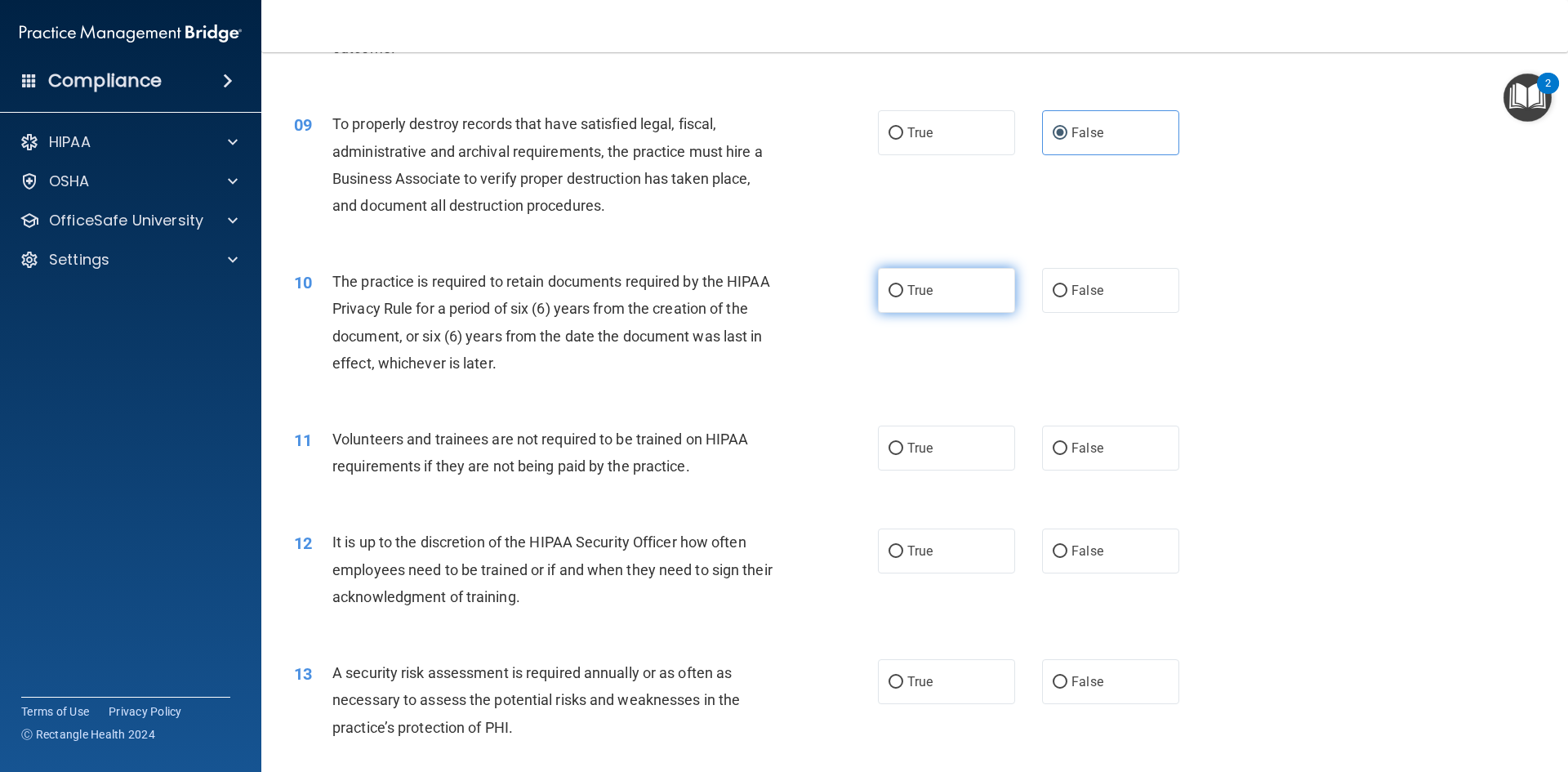
click at [982, 282] on label "True" at bounding box center [946, 290] width 137 height 45
click at [903, 285] on input "True" at bounding box center [895, 291] width 15 height 12
radio input "true"
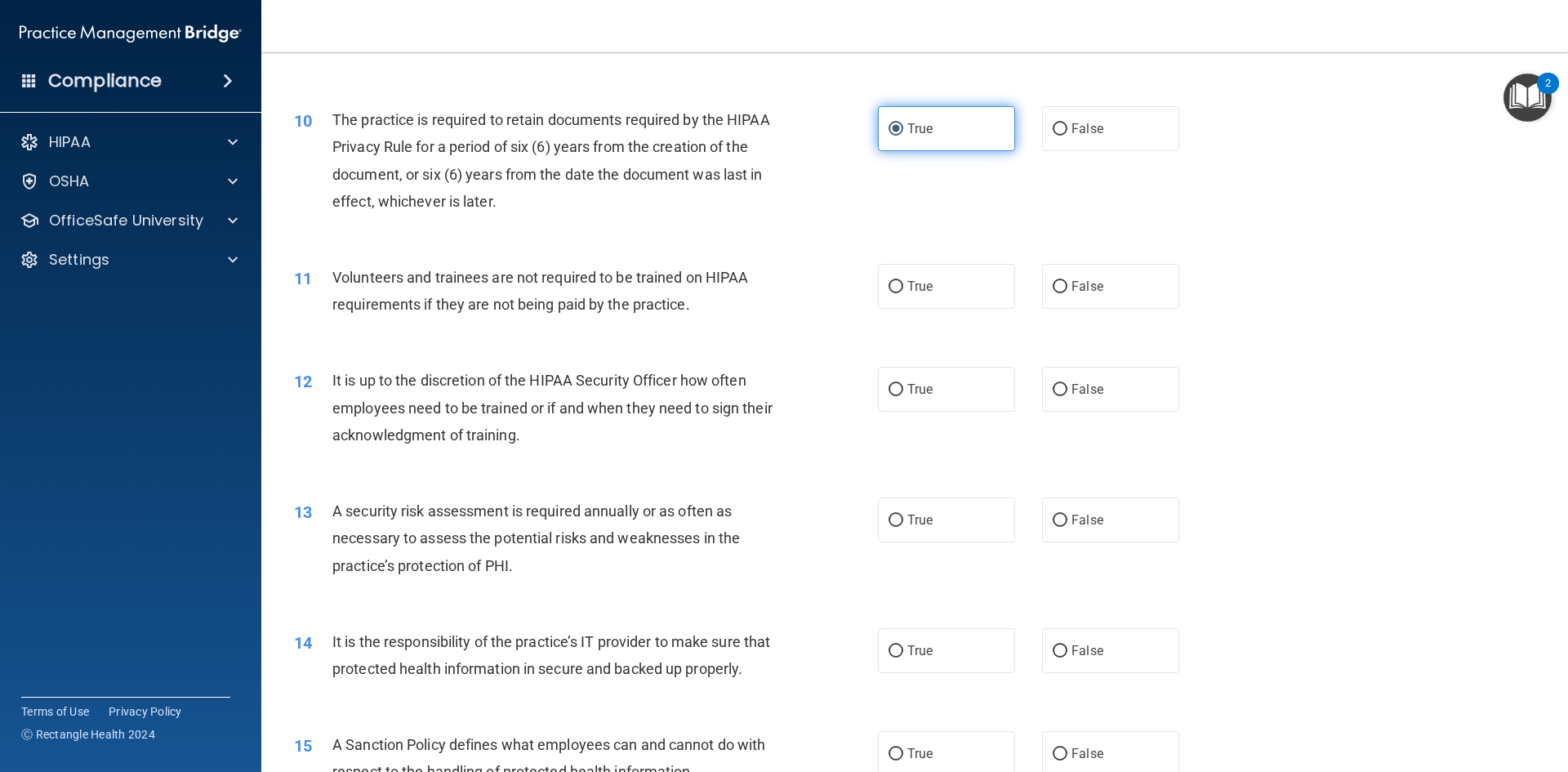
scroll to position [1307, 0]
click at [1064, 274] on label "False" at bounding box center [1110, 285] width 137 height 45
click at [1064, 280] on input "False" at bounding box center [1060, 286] width 15 height 12
radio input "true"
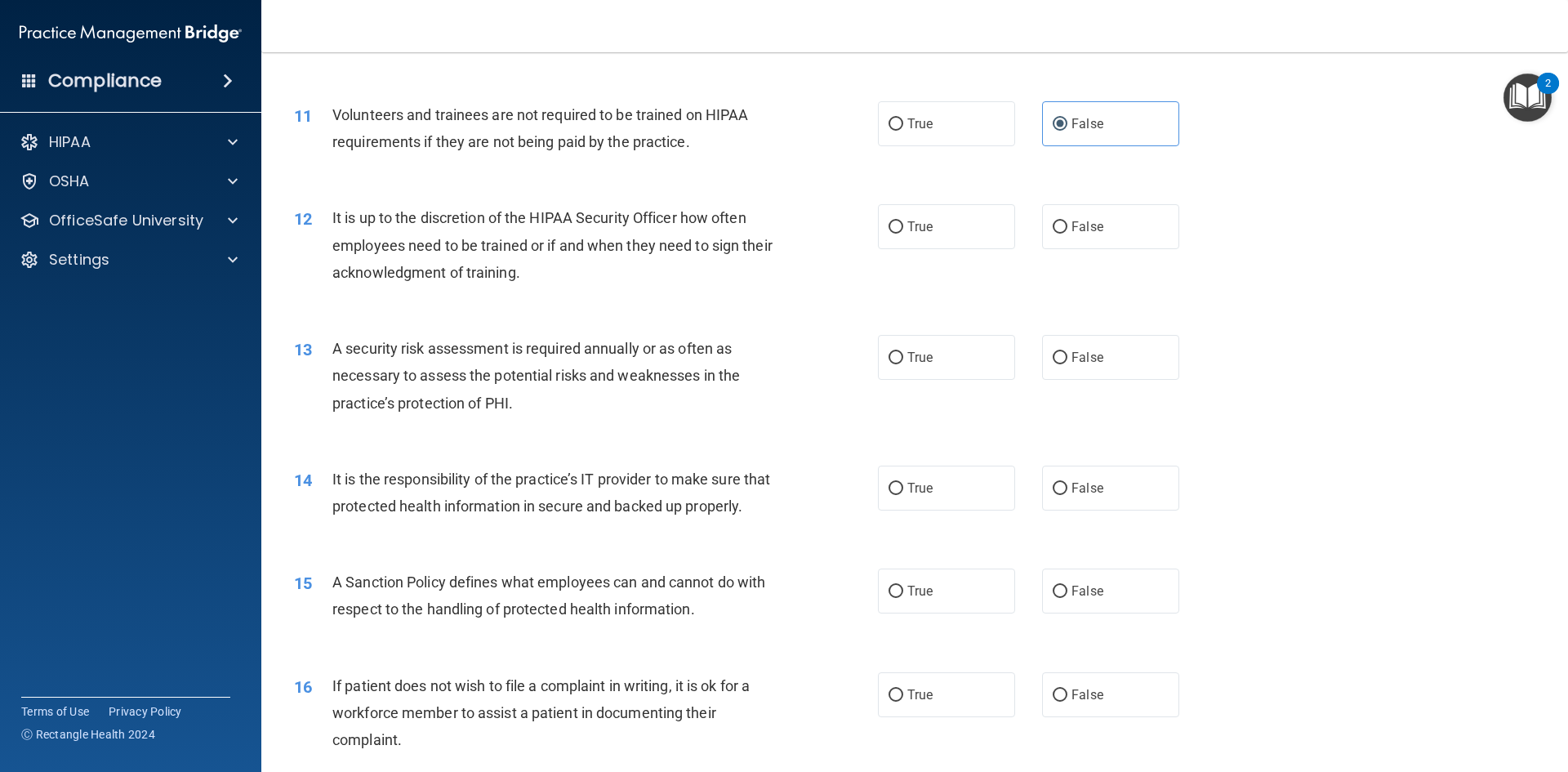
scroll to position [1470, 0]
click at [1074, 237] on label "False" at bounding box center [1110, 224] width 137 height 45
click at [1067, 232] on input "False" at bounding box center [1060, 225] width 15 height 12
radio input "true"
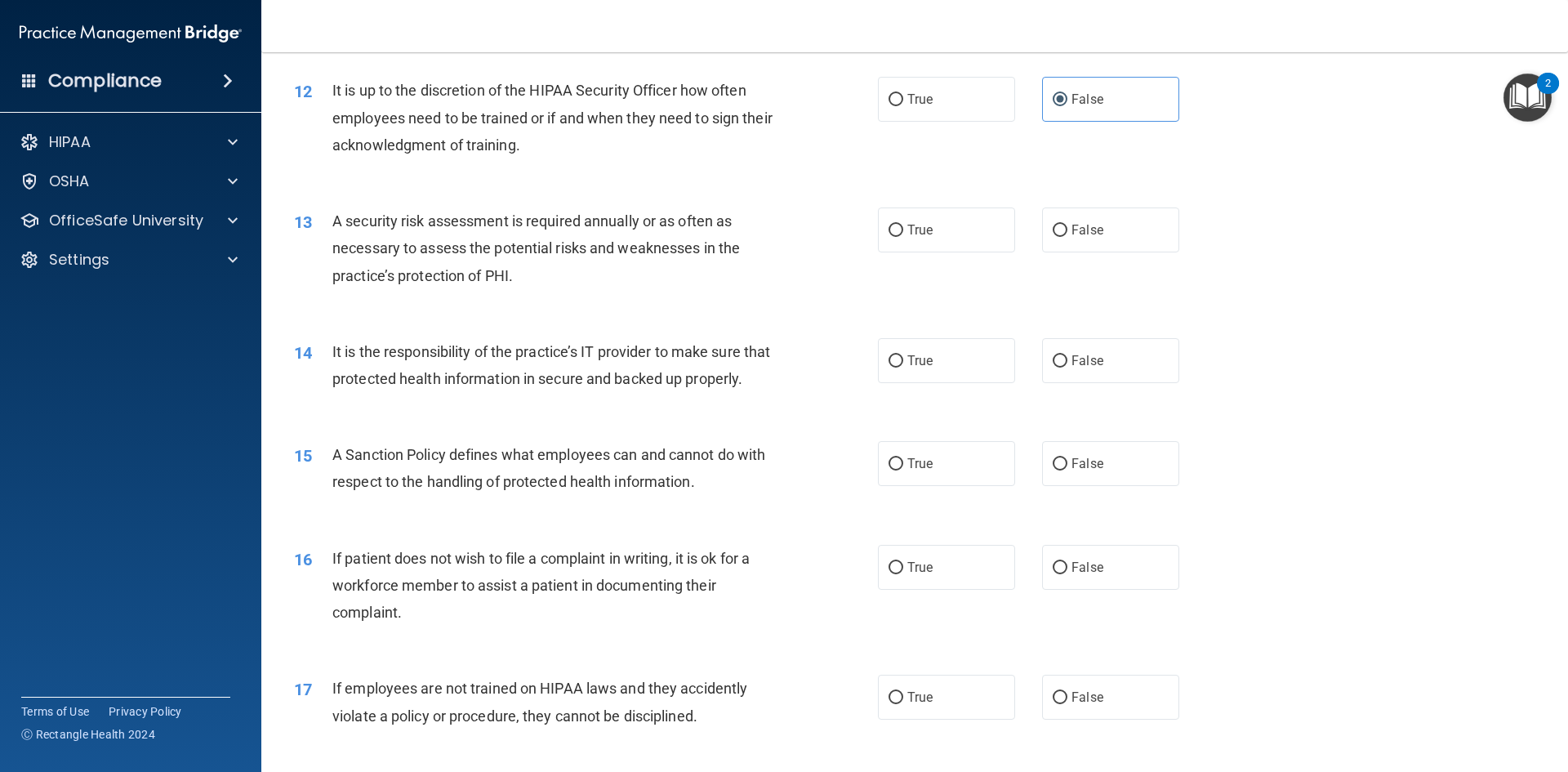
scroll to position [1634, 0]
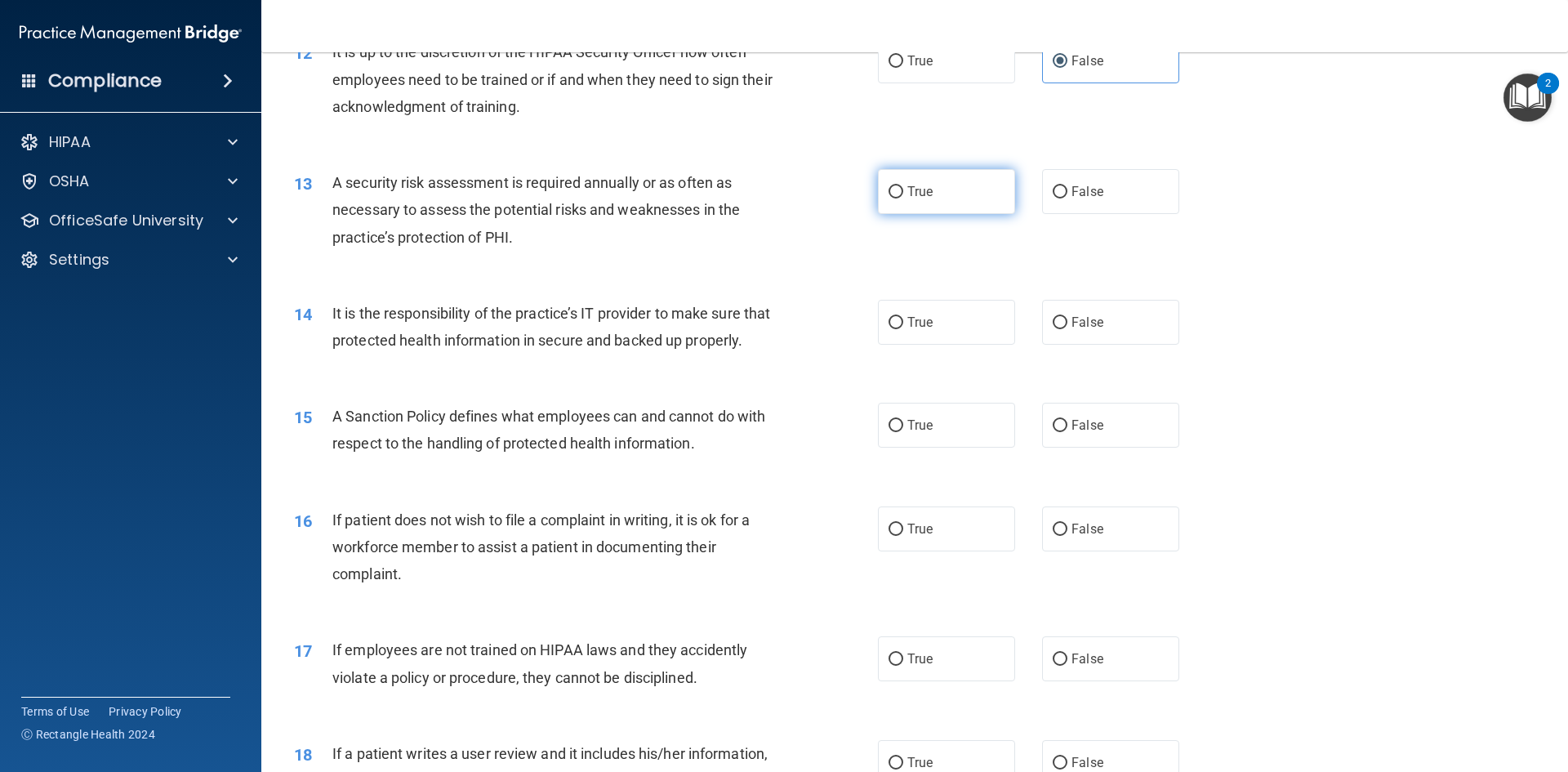
click at [939, 202] on label "True" at bounding box center [946, 191] width 137 height 45
click at [903, 198] on input "True" at bounding box center [895, 192] width 15 height 12
radio input "true"
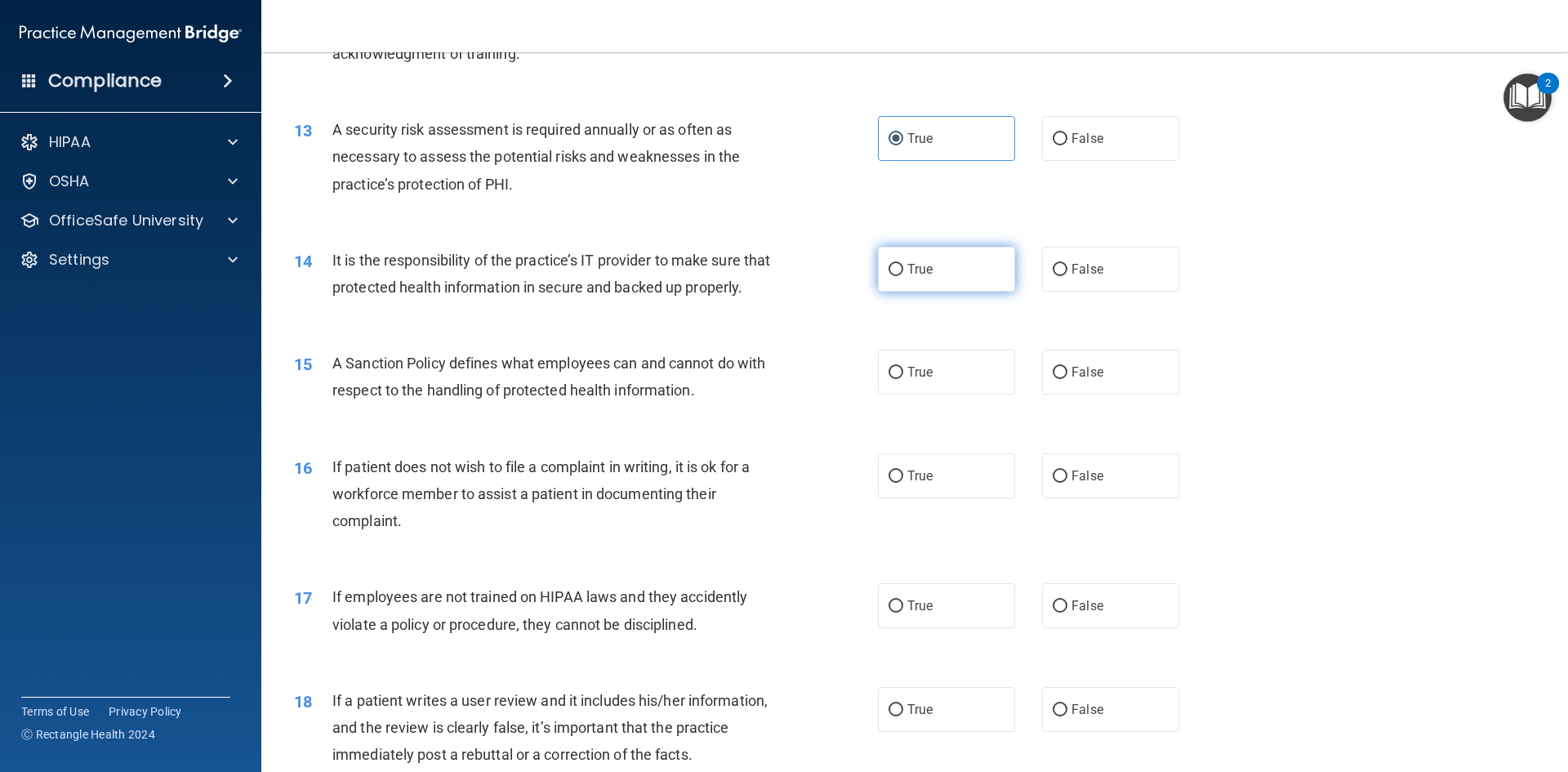
scroll to position [1716, 0]
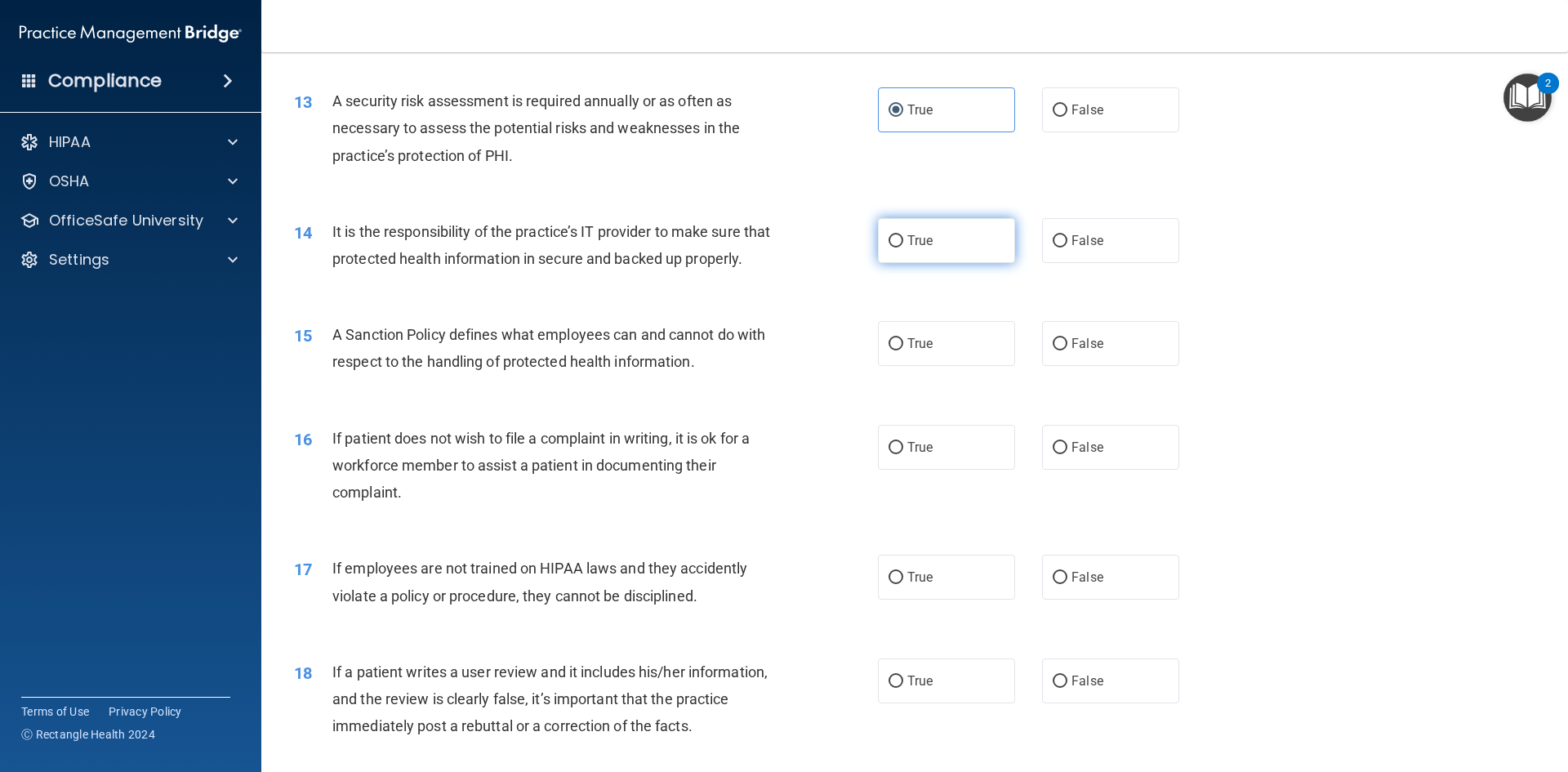
click at [994, 244] on label "True" at bounding box center [946, 240] width 137 height 45
click at [903, 244] on input "True" at bounding box center [895, 241] width 15 height 12
radio input "true"
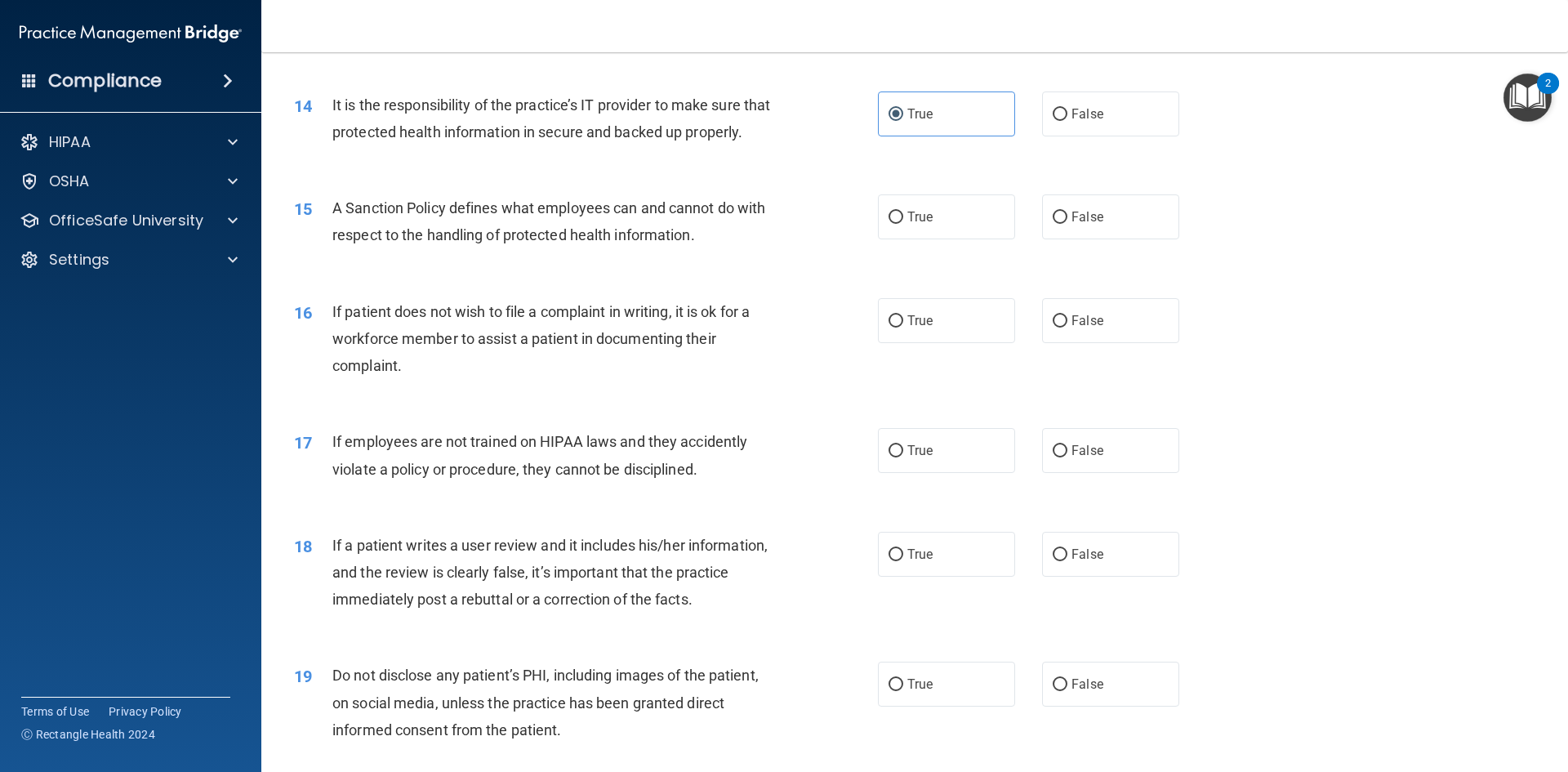
scroll to position [1879, 0]
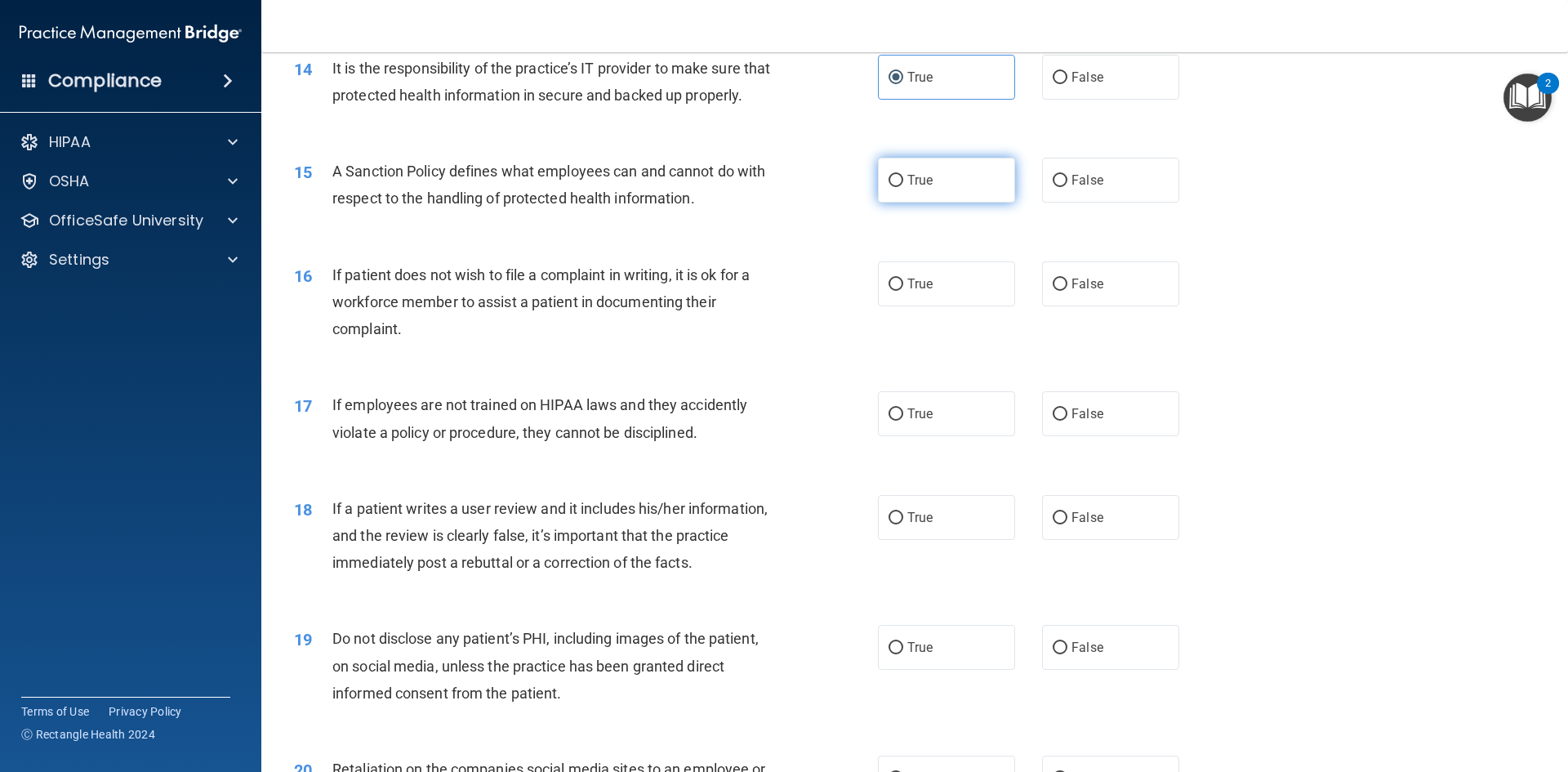
click at [981, 202] on label "True" at bounding box center [946, 180] width 137 height 45
click at [903, 187] on input "True" at bounding box center [895, 181] width 15 height 12
radio input "true"
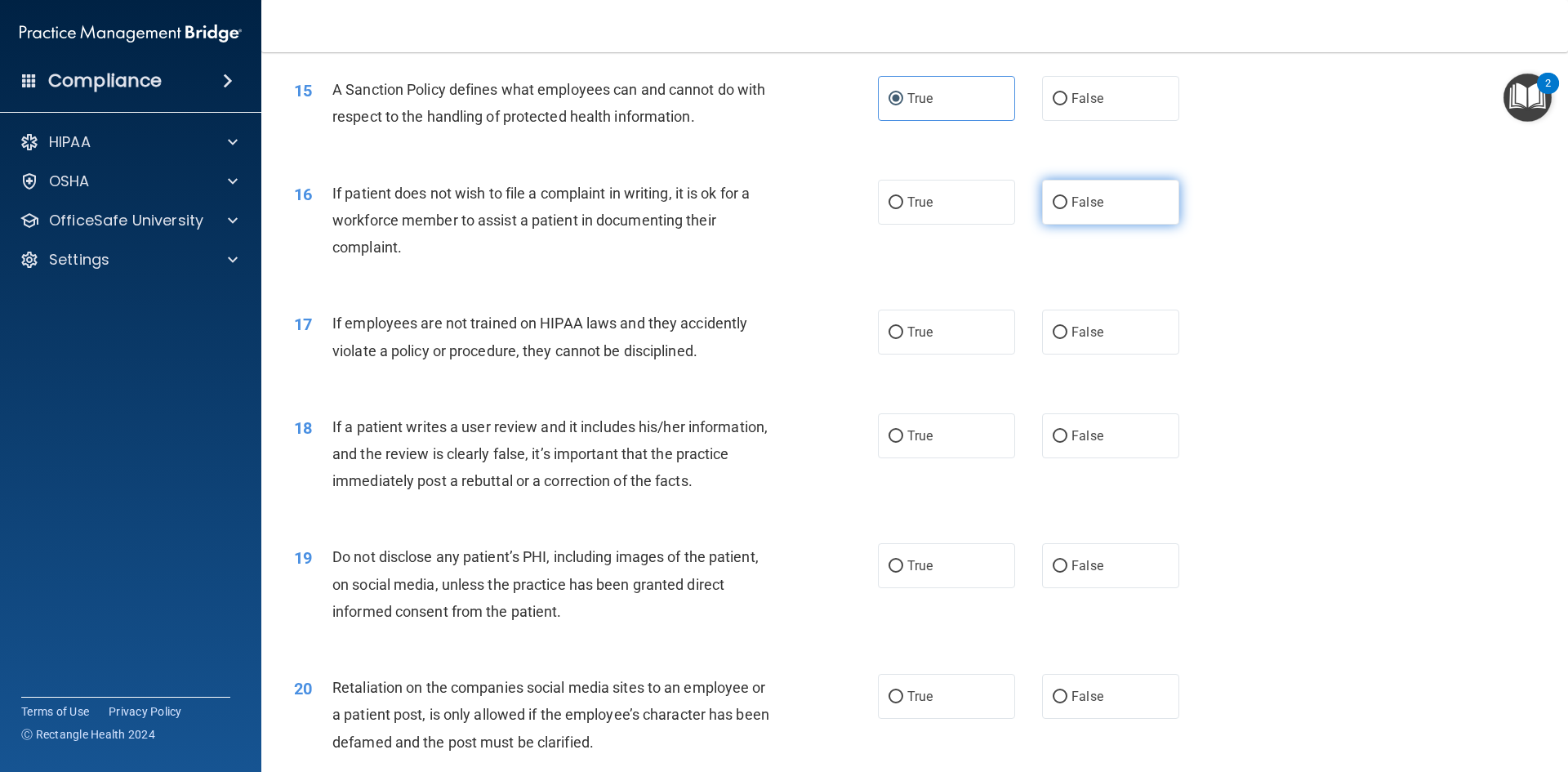
click at [1138, 225] on label "False" at bounding box center [1110, 202] width 137 height 45
click at [1067, 209] on input "False" at bounding box center [1060, 203] width 15 height 12
radio input "true"
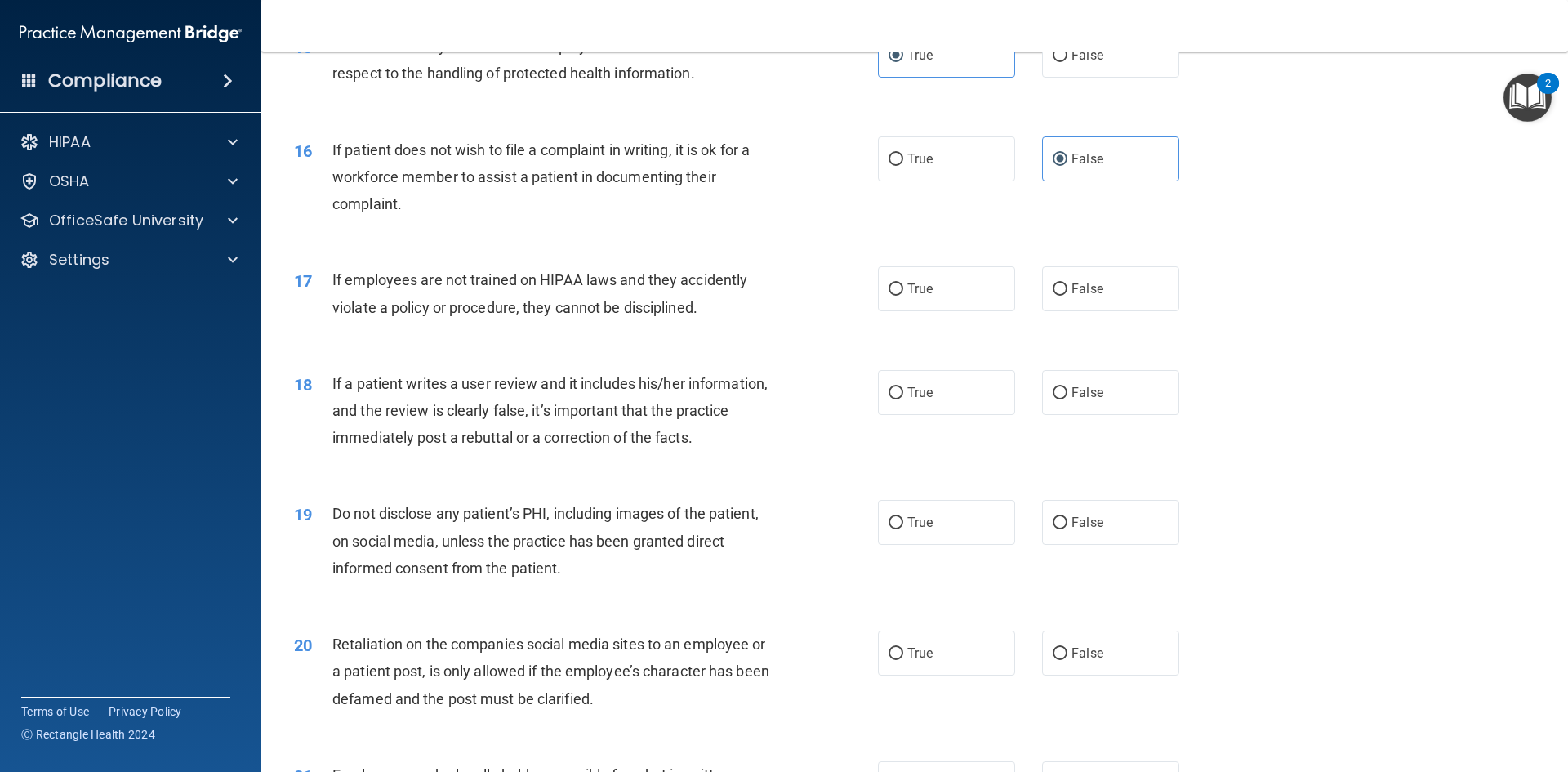
scroll to position [2042, 0]
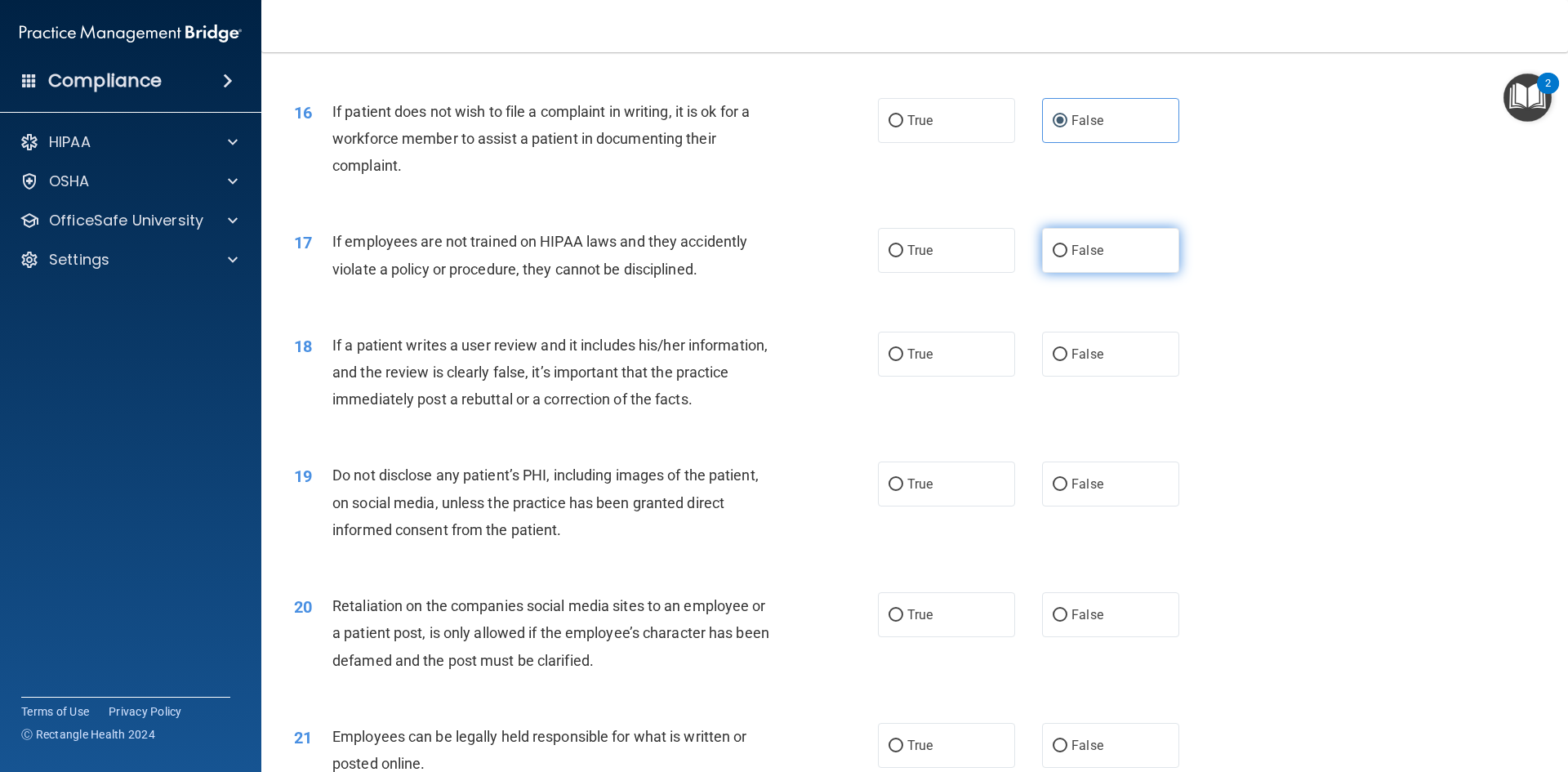
click at [1054, 267] on label "False" at bounding box center [1110, 250] width 137 height 45
click at [1054, 257] on input "False" at bounding box center [1060, 251] width 15 height 12
radio input "true"
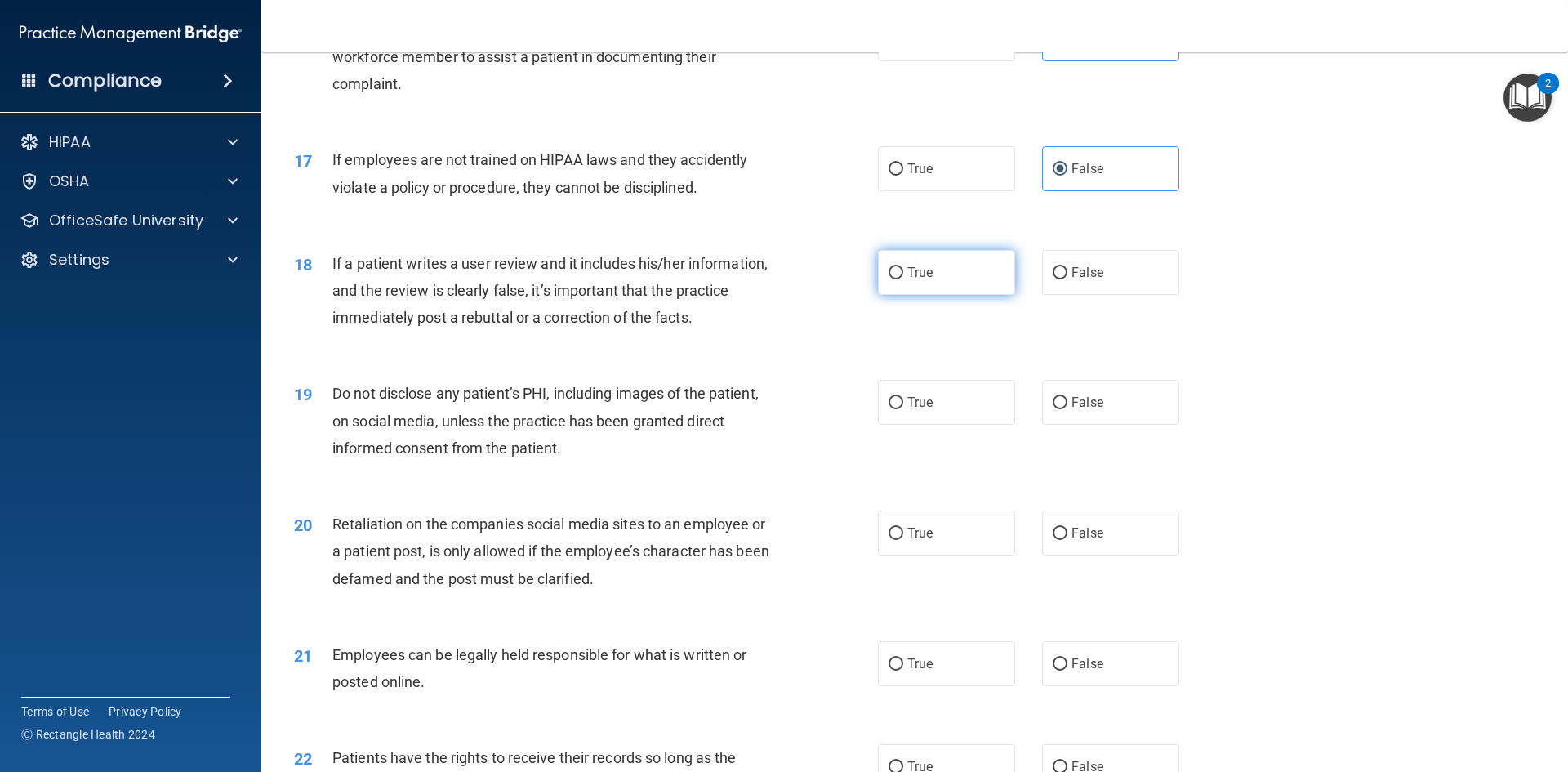
click at [1006, 295] on label "True" at bounding box center [946, 272] width 137 height 45
click at [903, 280] on input "True" at bounding box center [895, 273] width 15 height 12
radio input "true"
click at [1099, 295] on label "False" at bounding box center [1110, 272] width 137 height 45
click at [1067, 280] on input "False" at bounding box center [1060, 273] width 15 height 12
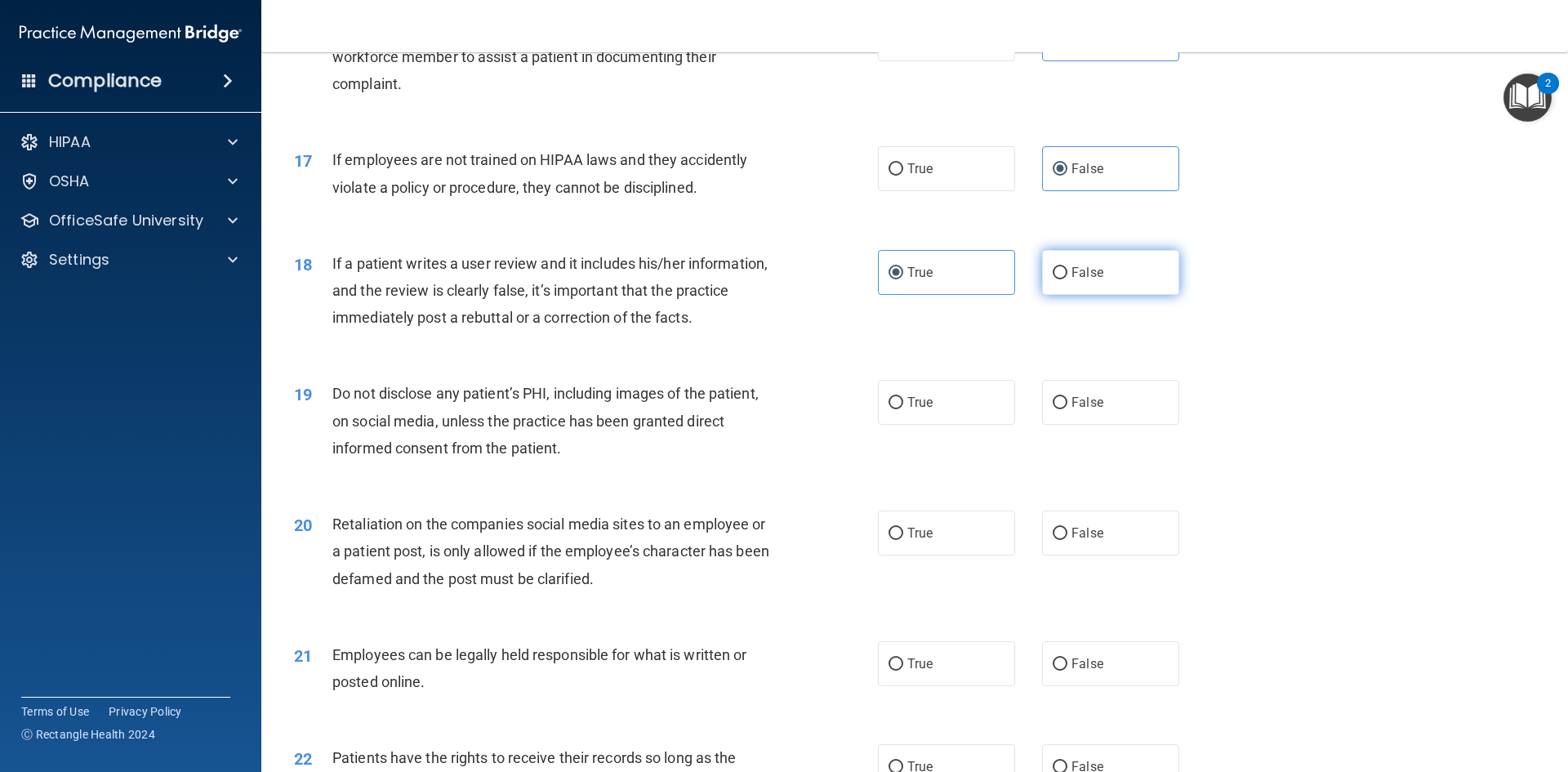
radio input "true"
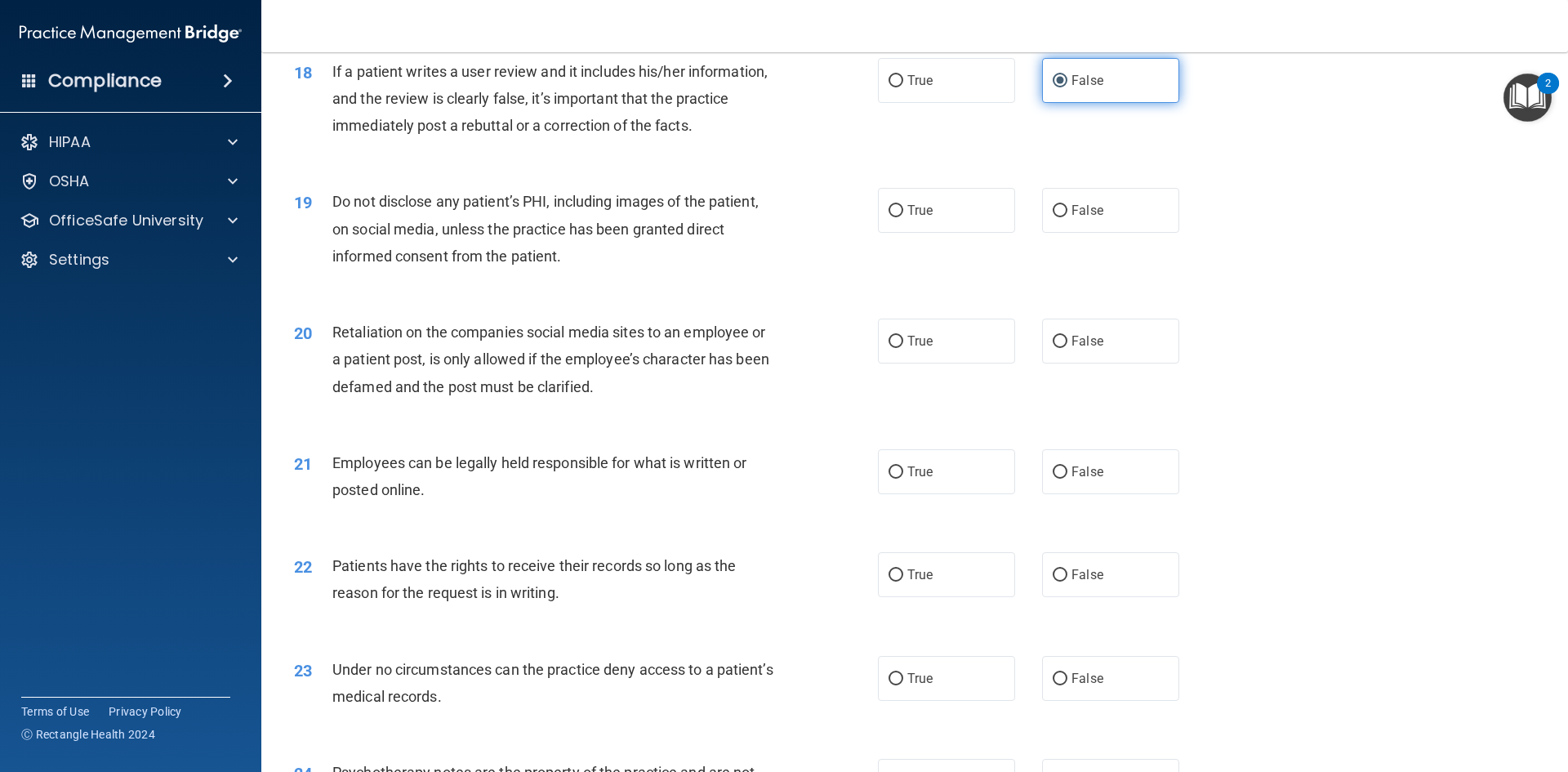
scroll to position [2369, 0]
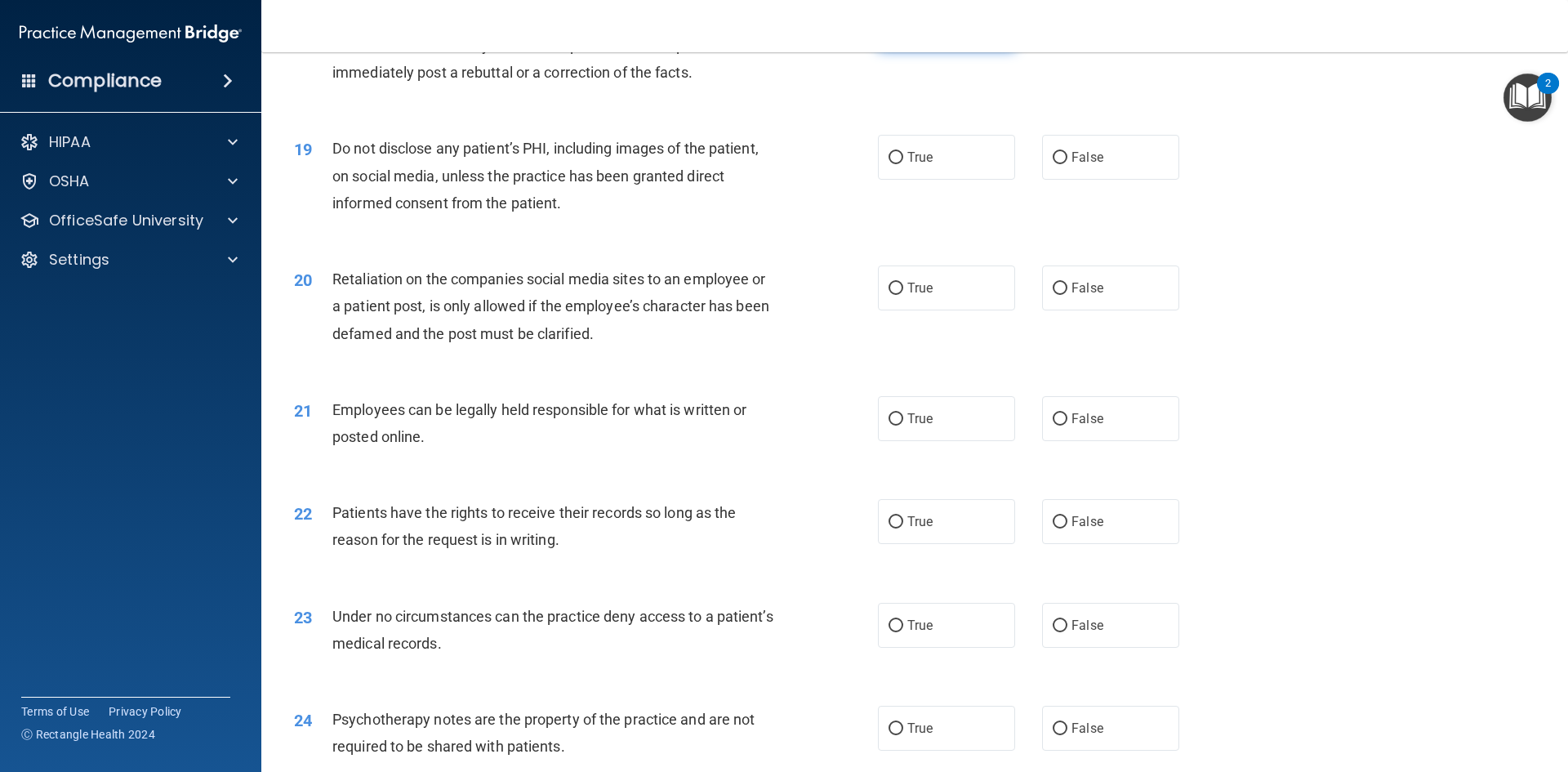
click at [952, 50] on label "True" at bounding box center [946, 27] width 137 height 45
click at [903, 34] on input "True" at bounding box center [895, 28] width 15 height 12
radio input "true"
radio input "false"
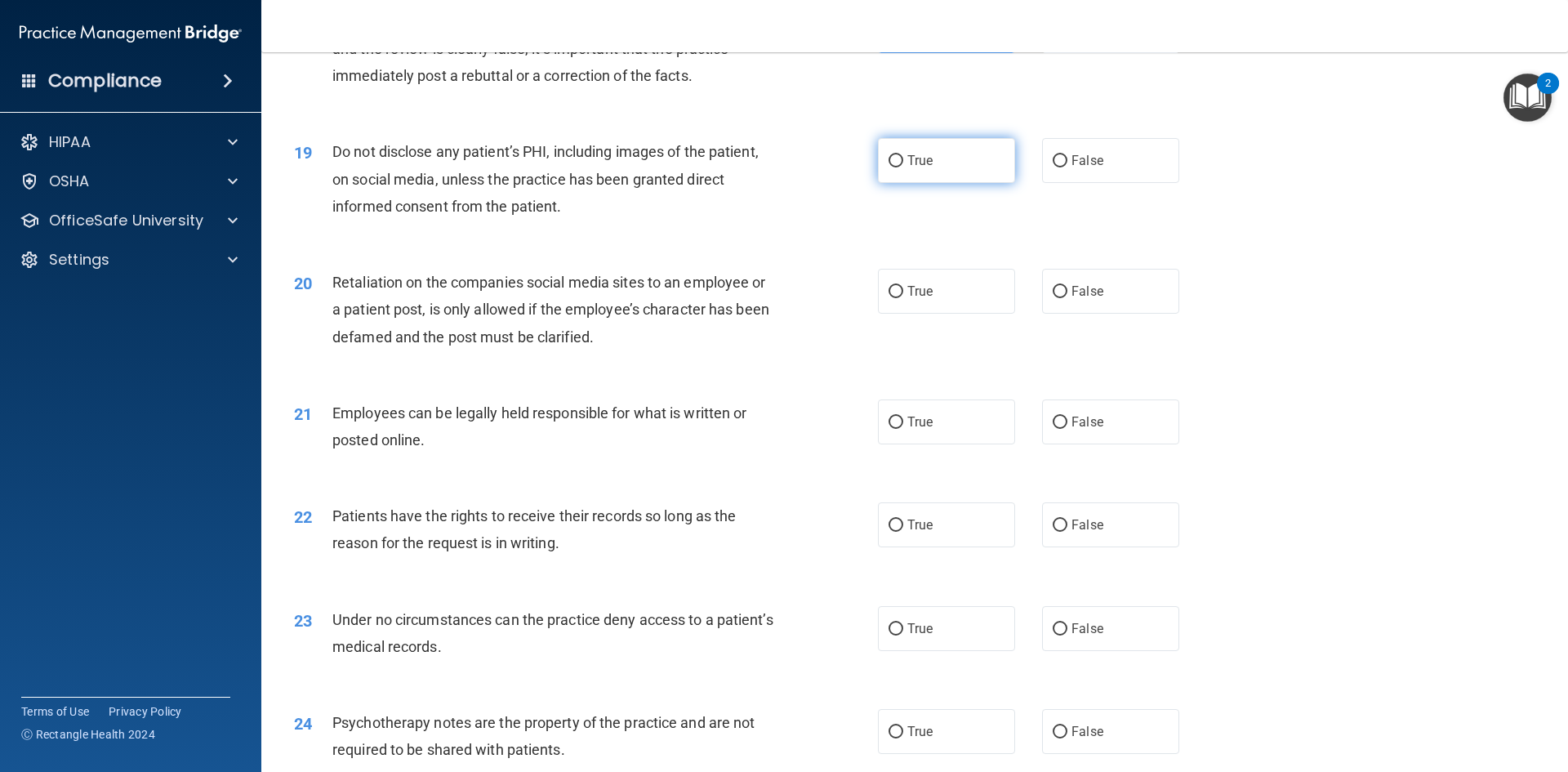
click at [960, 183] on label "True" at bounding box center [946, 160] width 137 height 45
click at [903, 167] on input "True" at bounding box center [895, 161] width 15 height 12
radio input "true"
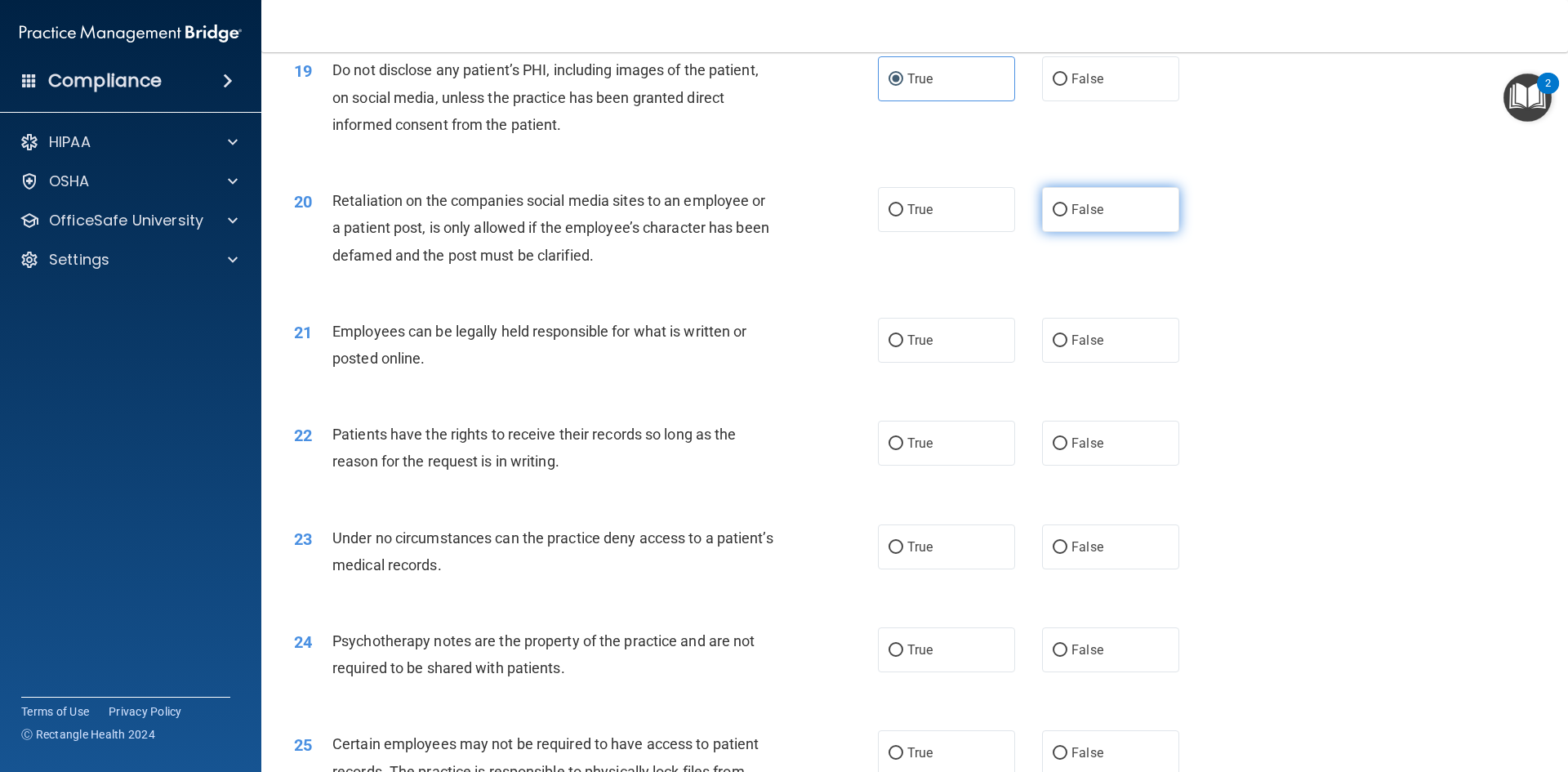
click at [1103, 232] on label "False" at bounding box center [1110, 209] width 137 height 45
click at [1067, 216] on input "False" at bounding box center [1060, 210] width 15 height 12
radio input "true"
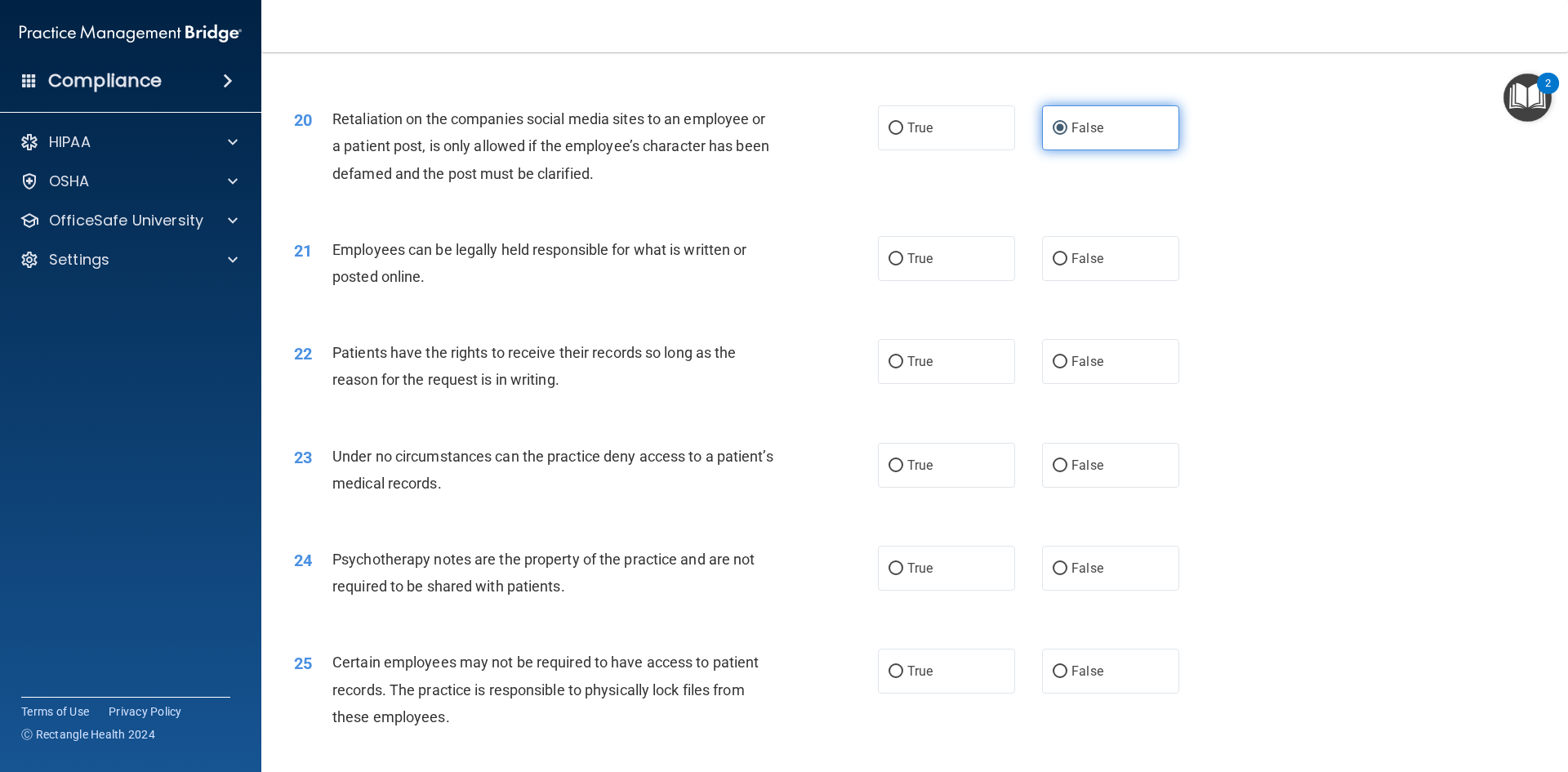
scroll to position [2611, 0]
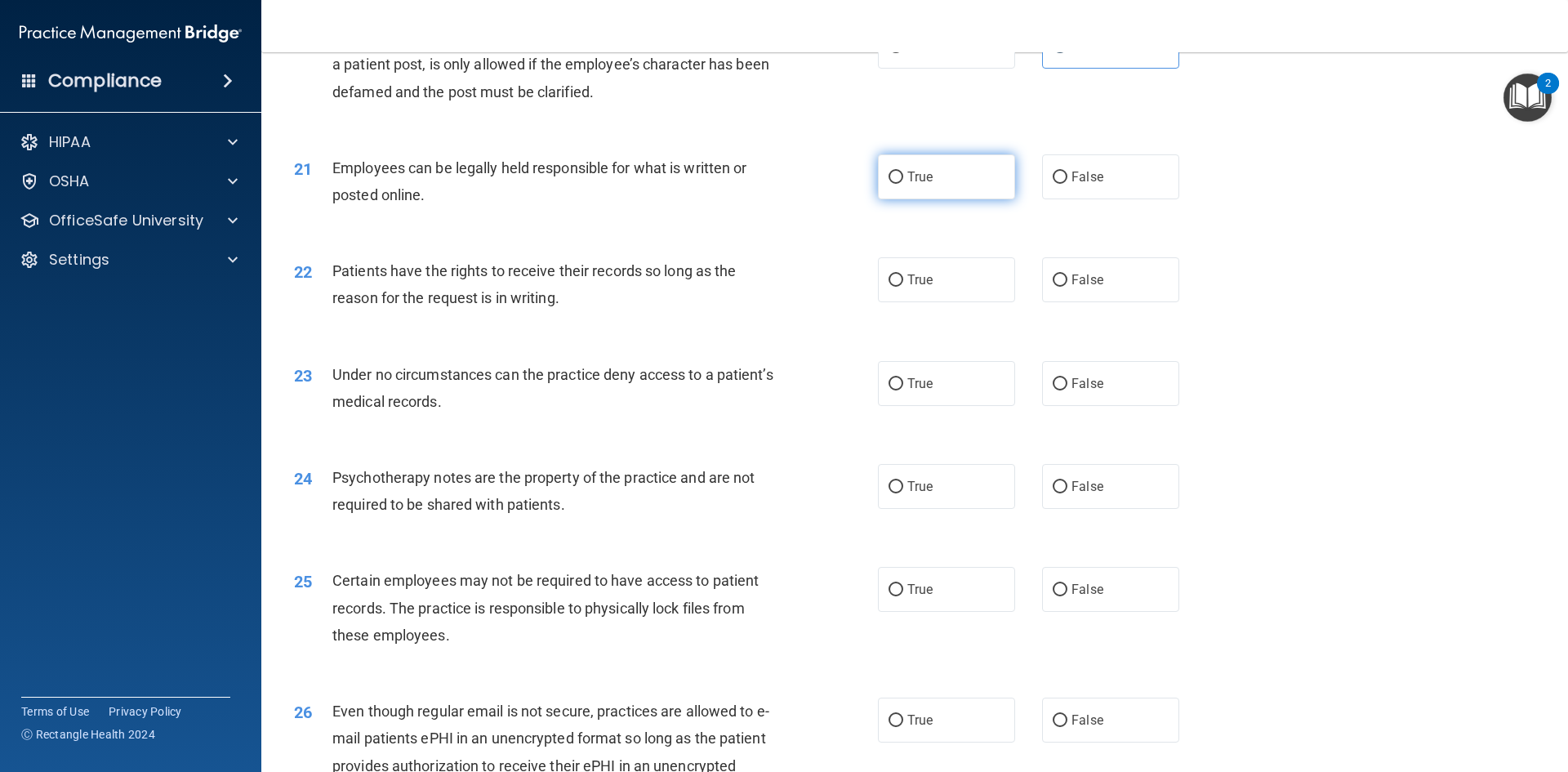
click at [965, 199] on label "True" at bounding box center [946, 177] width 137 height 45
click at [903, 184] on input "True" at bounding box center [895, 178] width 15 height 12
radio input "true"
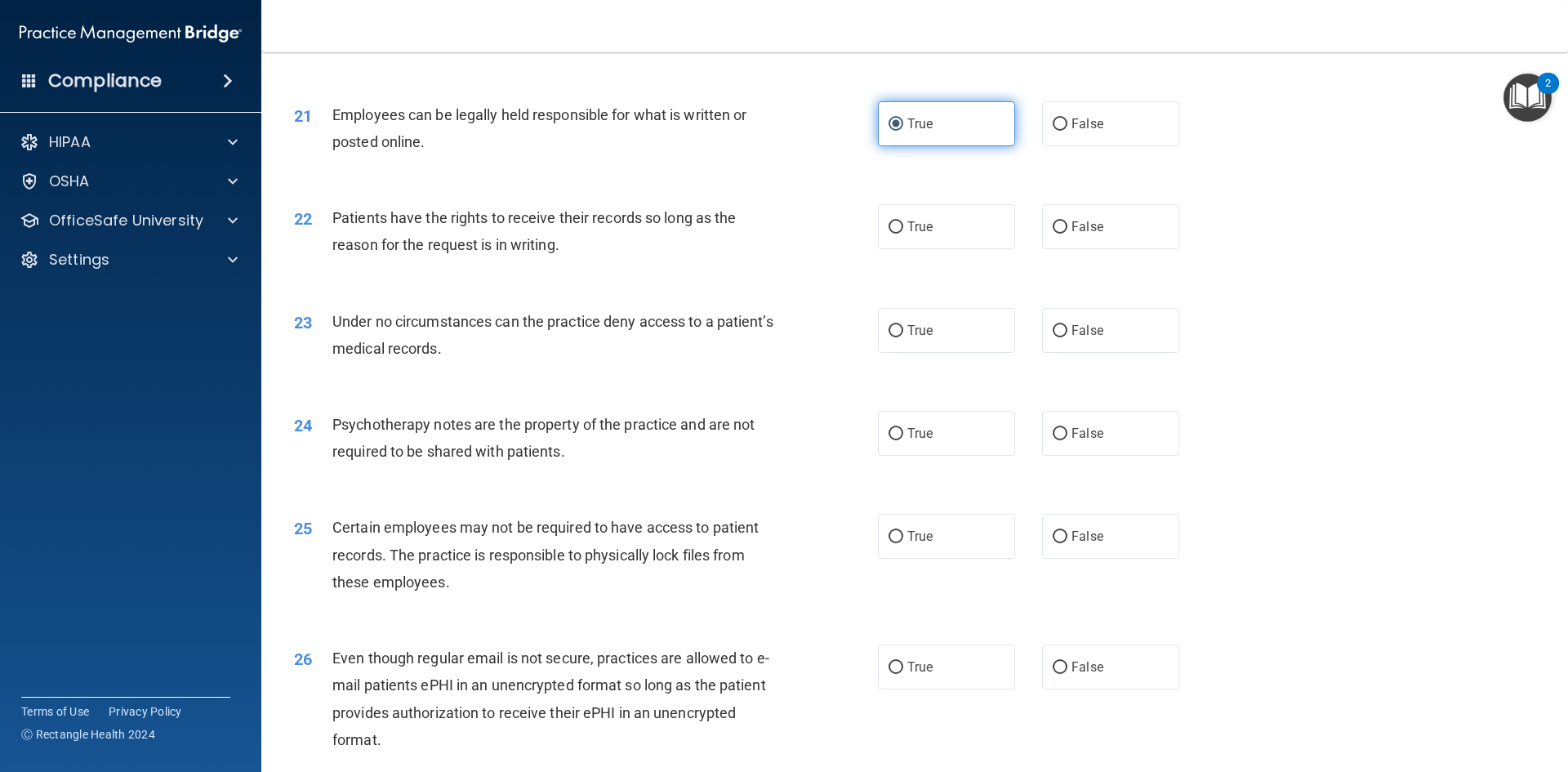
scroll to position [2693, 0]
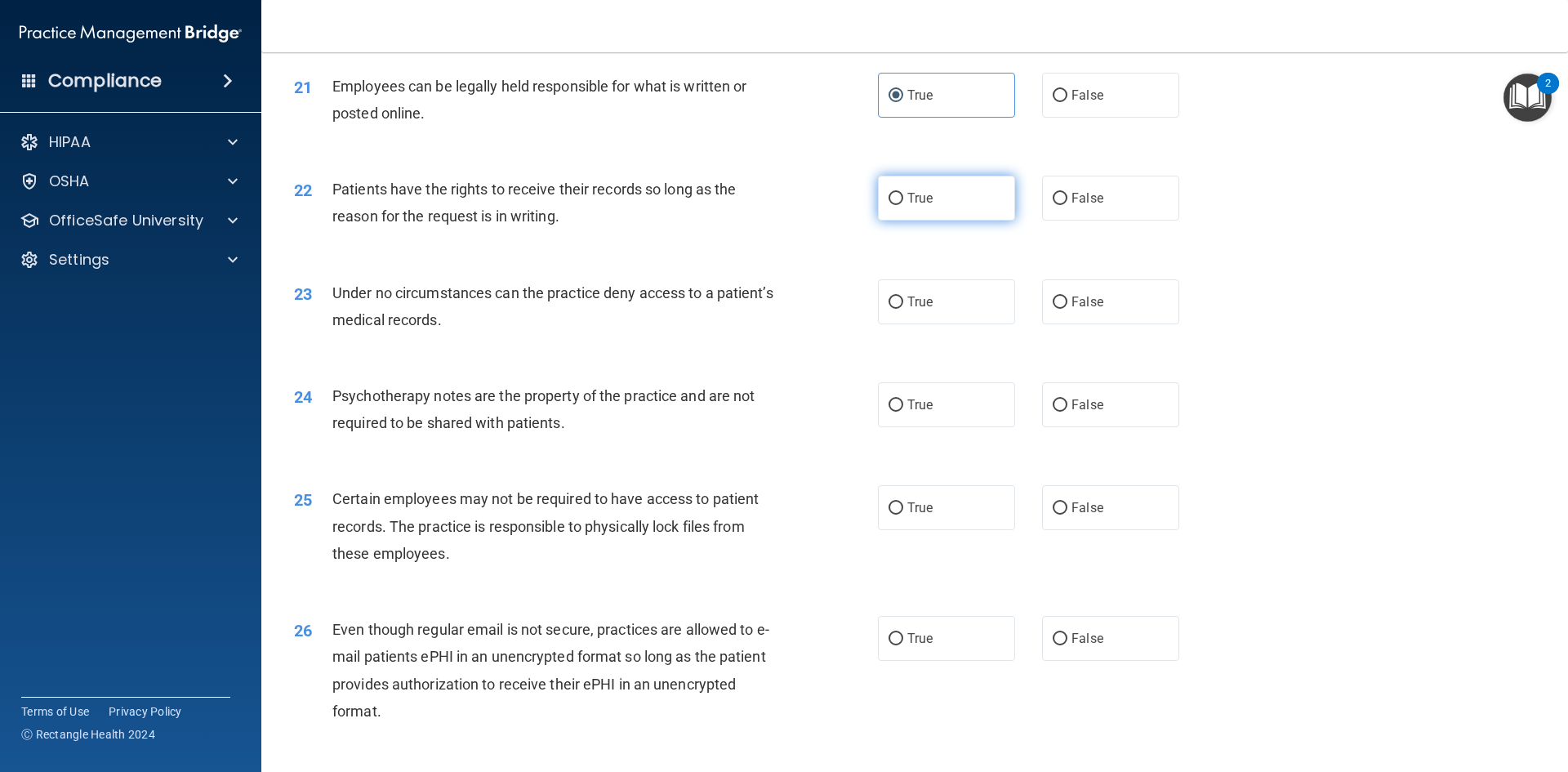
click at [955, 220] on label "True" at bounding box center [946, 198] width 137 height 45
click at [903, 205] on input "True" at bounding box center [895, 199] width 15 height 12
radio input "true"
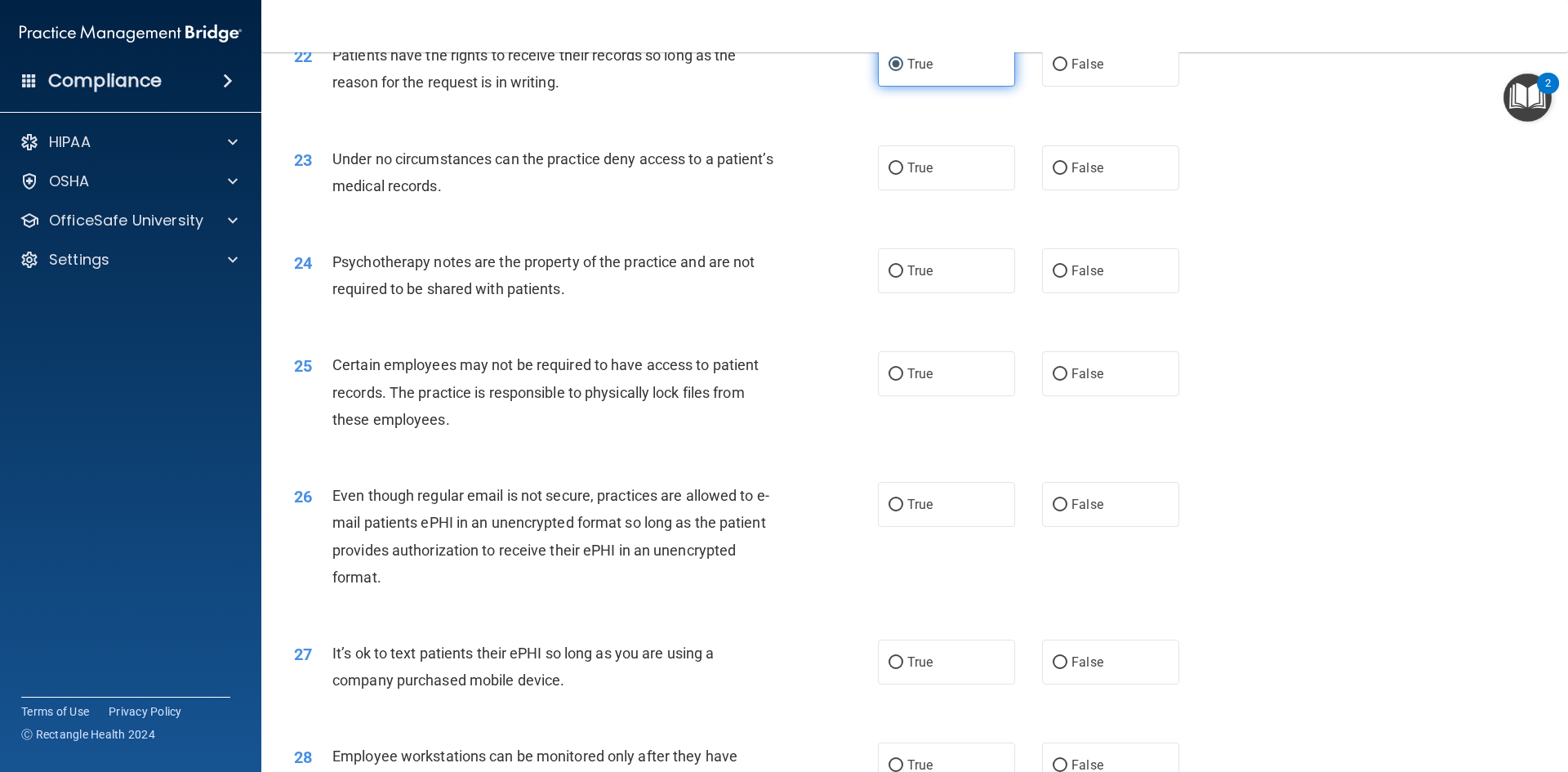
scroll to position [2856, 0]
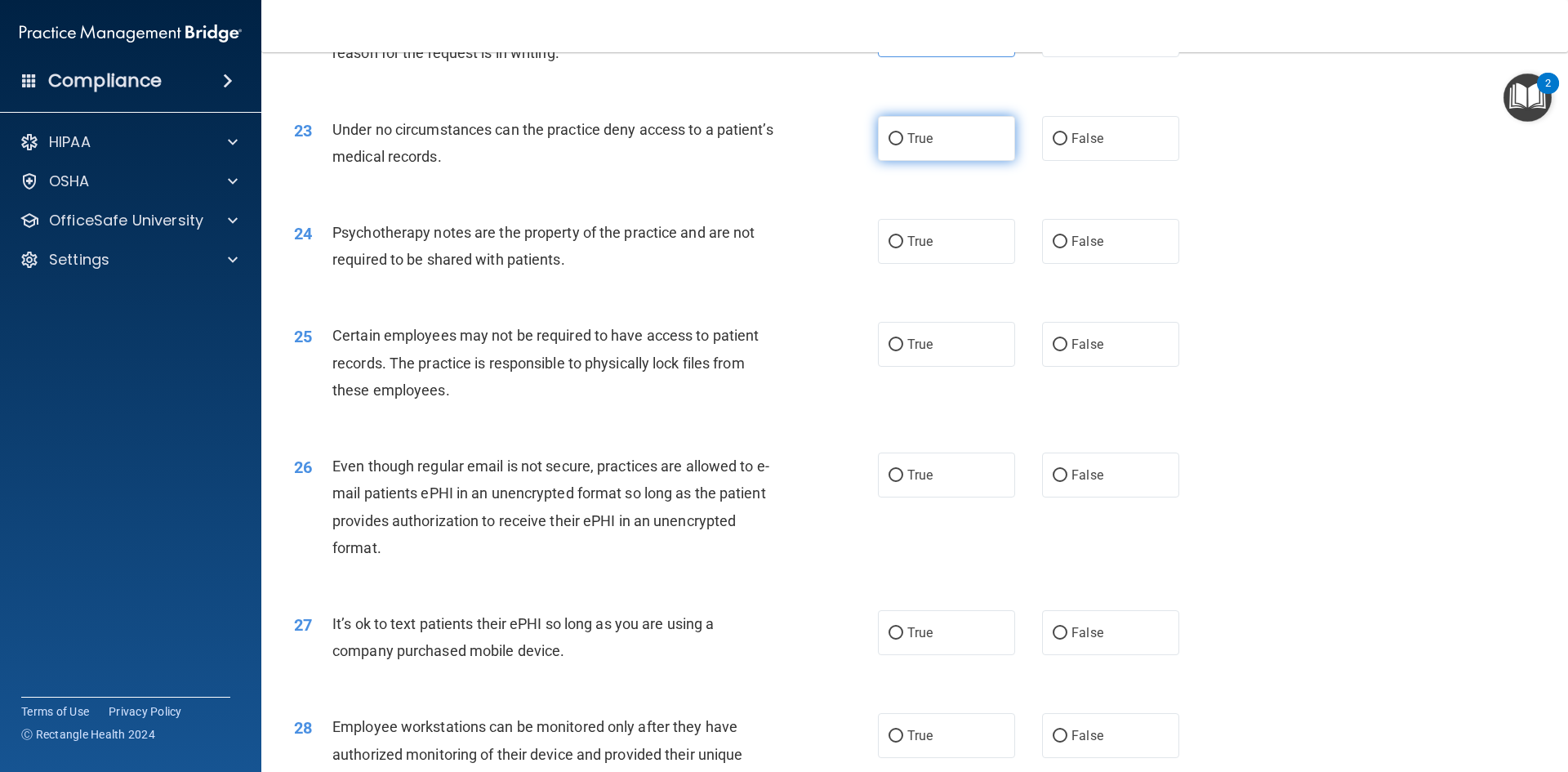
click at [944, 161] on label "True" at bounding box center [946, 138] width 137 height 45
click at [903, 146] on input "True" at bounding box center [895, 139] width 15 height 12
radio input "true"
click at [910, 249] on span "True" at bounding box center [920, 241] width 26 height 15
click at [903, 249] on input "True" at bounding box center [895, 242] width 15 height 12
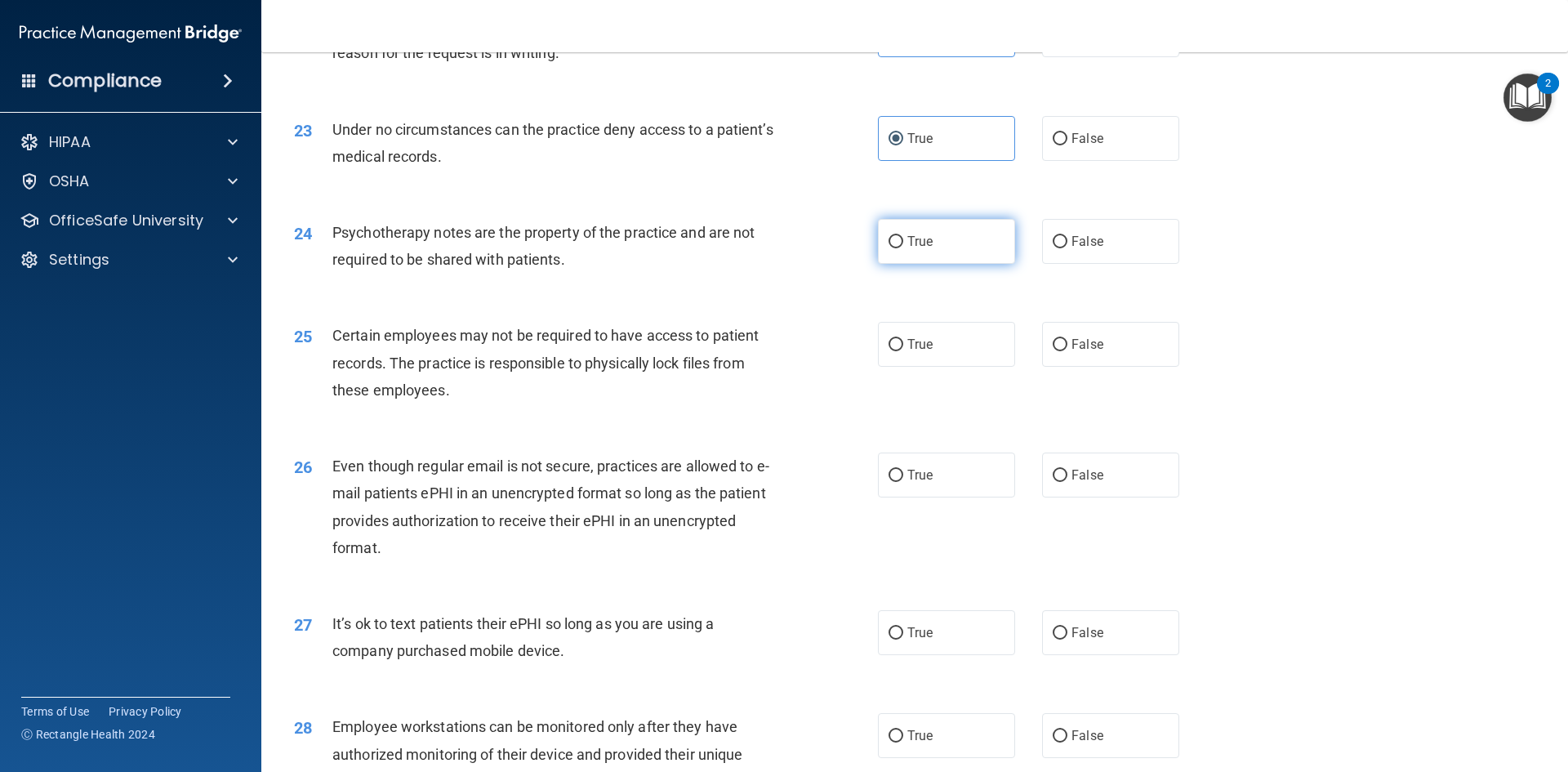
radio input "true"
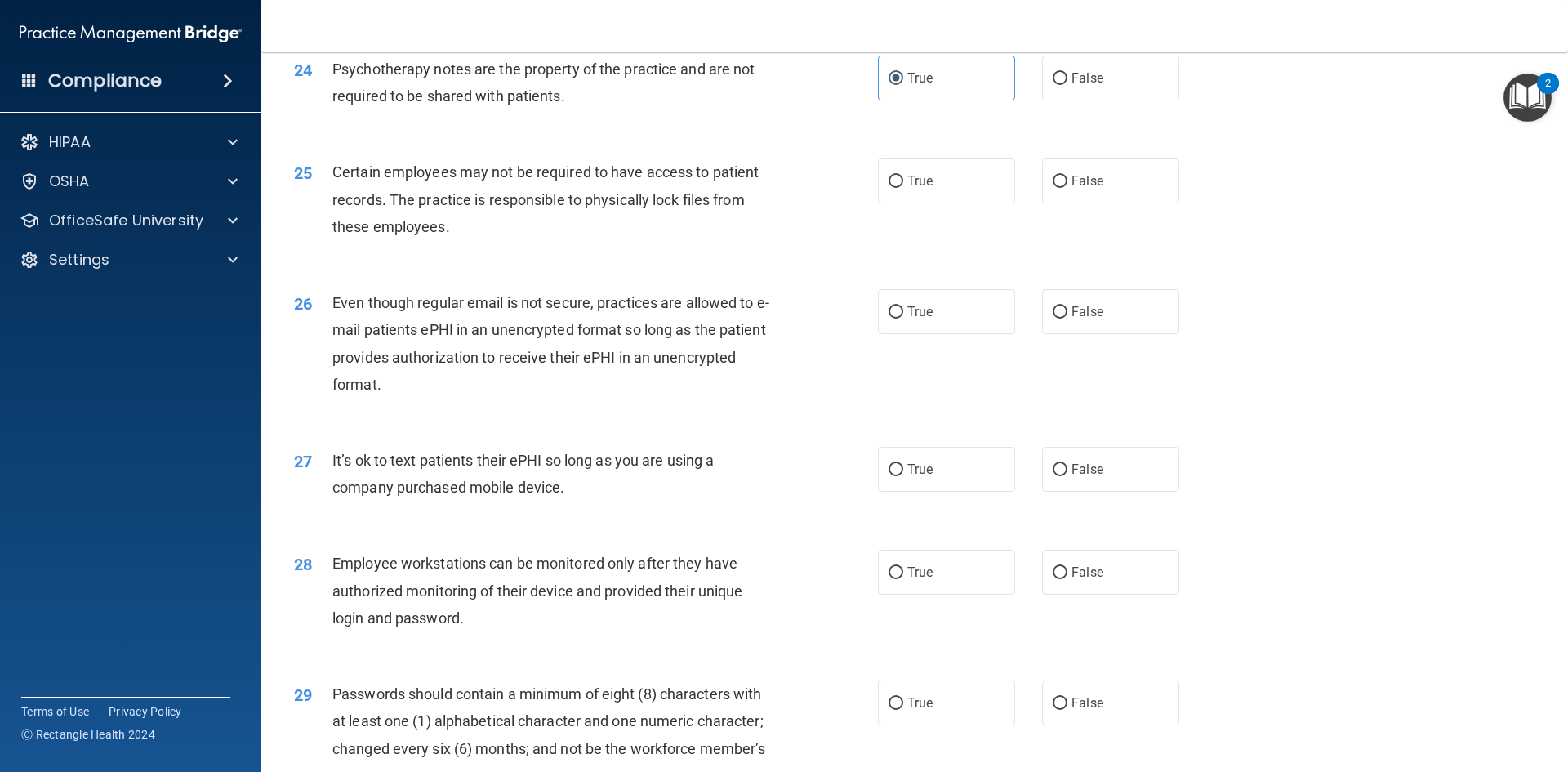
scroll to position [3101, 0]
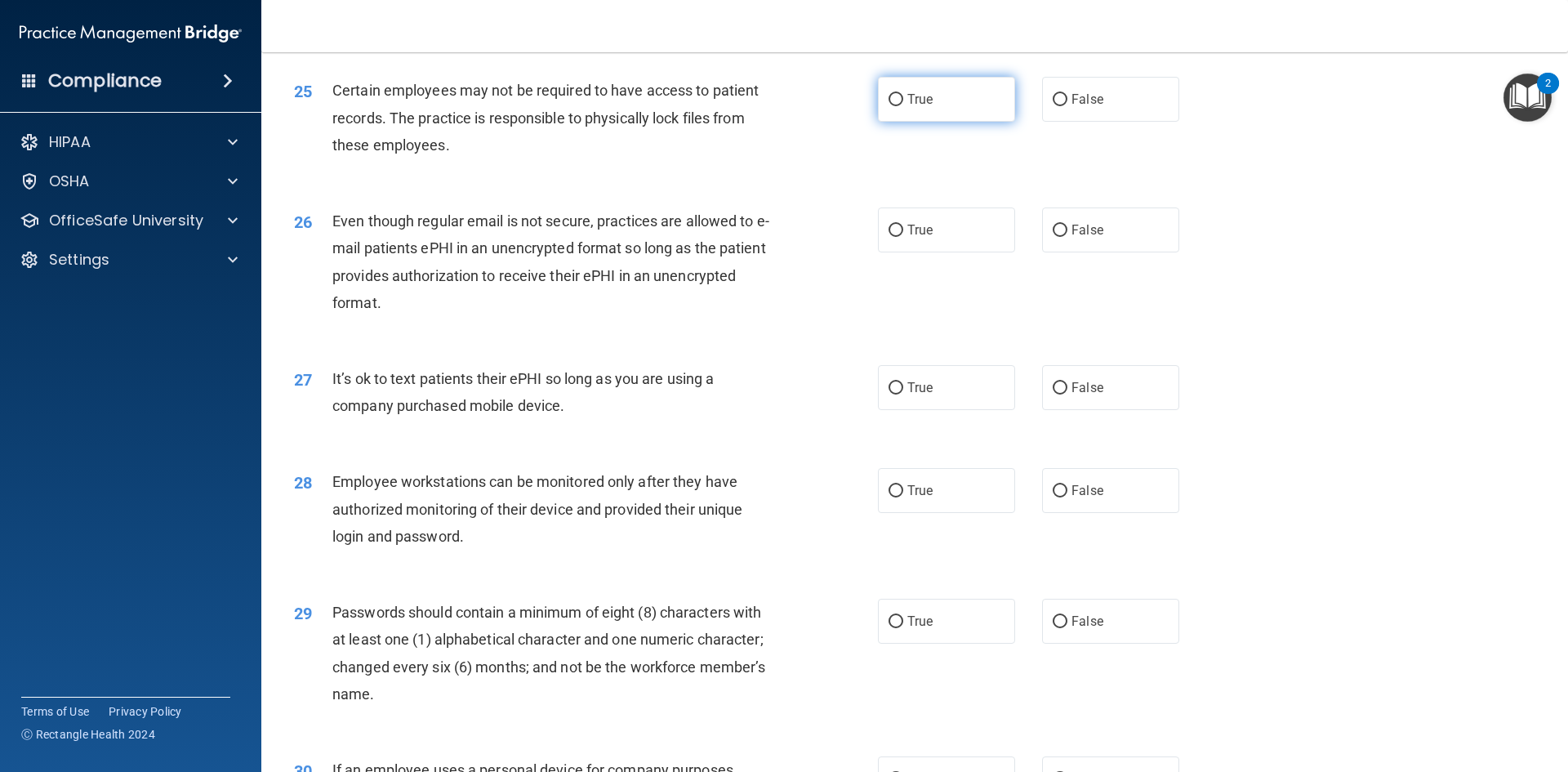
click at [907, 107] on span "True" at bounding box center [920, 100] width 26 height 15
click at [901, 106] on input "True" at bounding box center [895, 100] width 15 height 12
radio input "true"
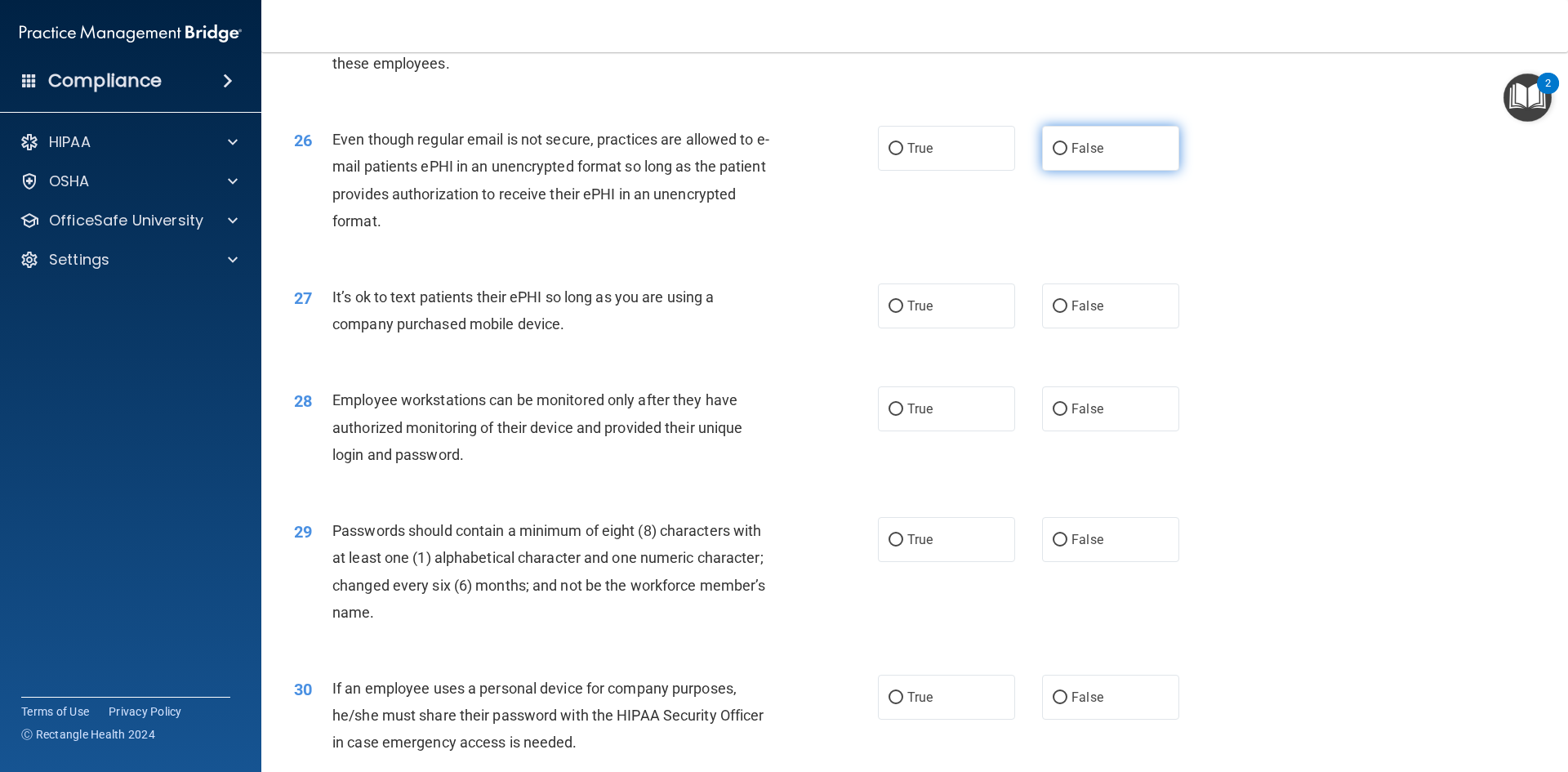
click at [1117, 170] on label "False" at bounding box center [1110, 148] width 137 height 45
click at [1067, 155] on input "False" at bounding box center [1060, 149] width 15 height 12
radio input "true"
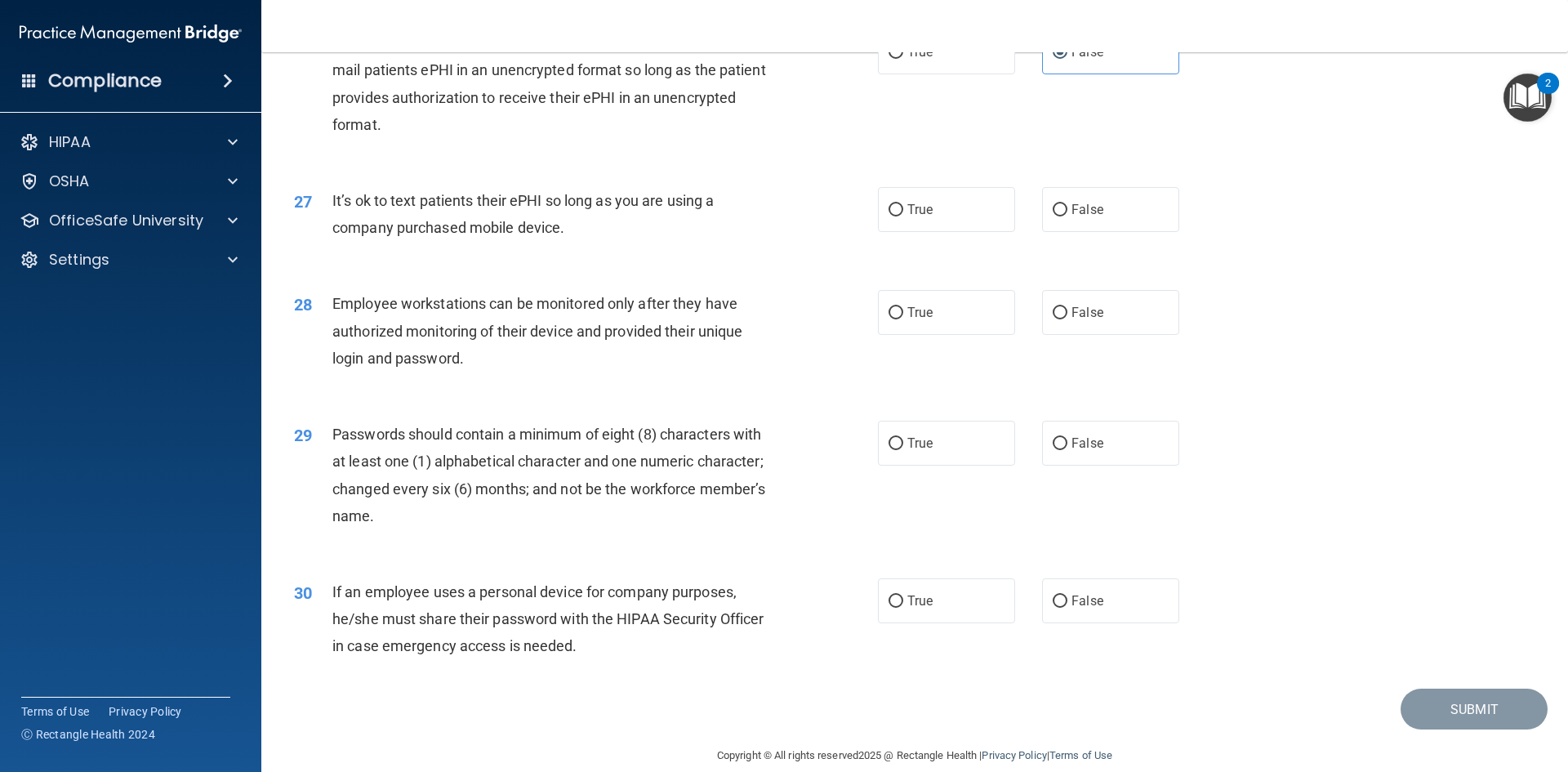
scroll to position [3329, 0]
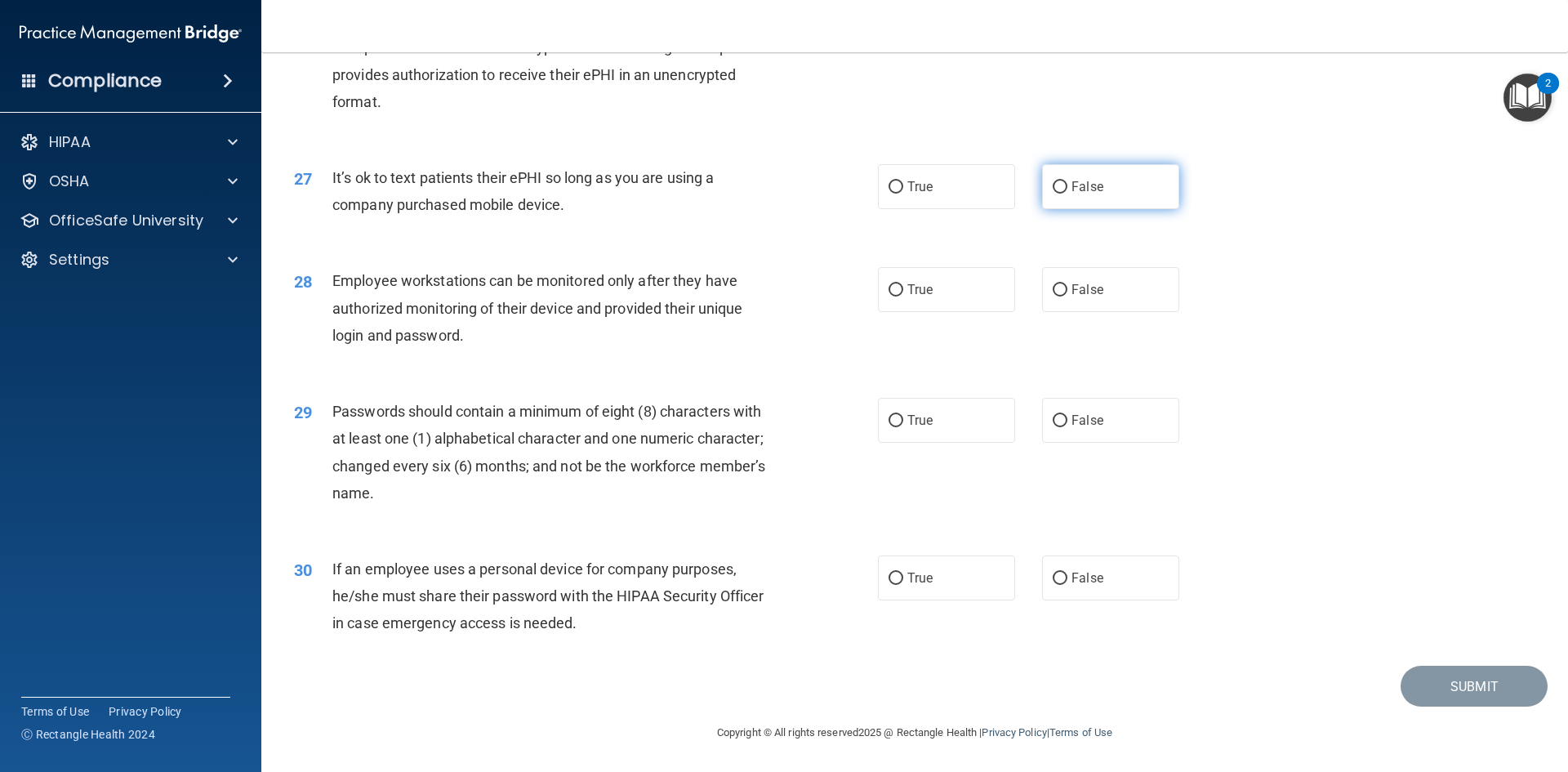
click at [1111, 191] on label "False" at bounding box center [1110, 186] width 137 height 45
click at [1067, 191] on input "False" at bounding box center [1060, 187] width 15 height 12
radio input "true"
click at [1093, 296] on span "False" at bounding box center [1087, 290] width 32 height 15
click at [1067, 296] on input "False" at bounding box center [1060, 290] width 15 height 12
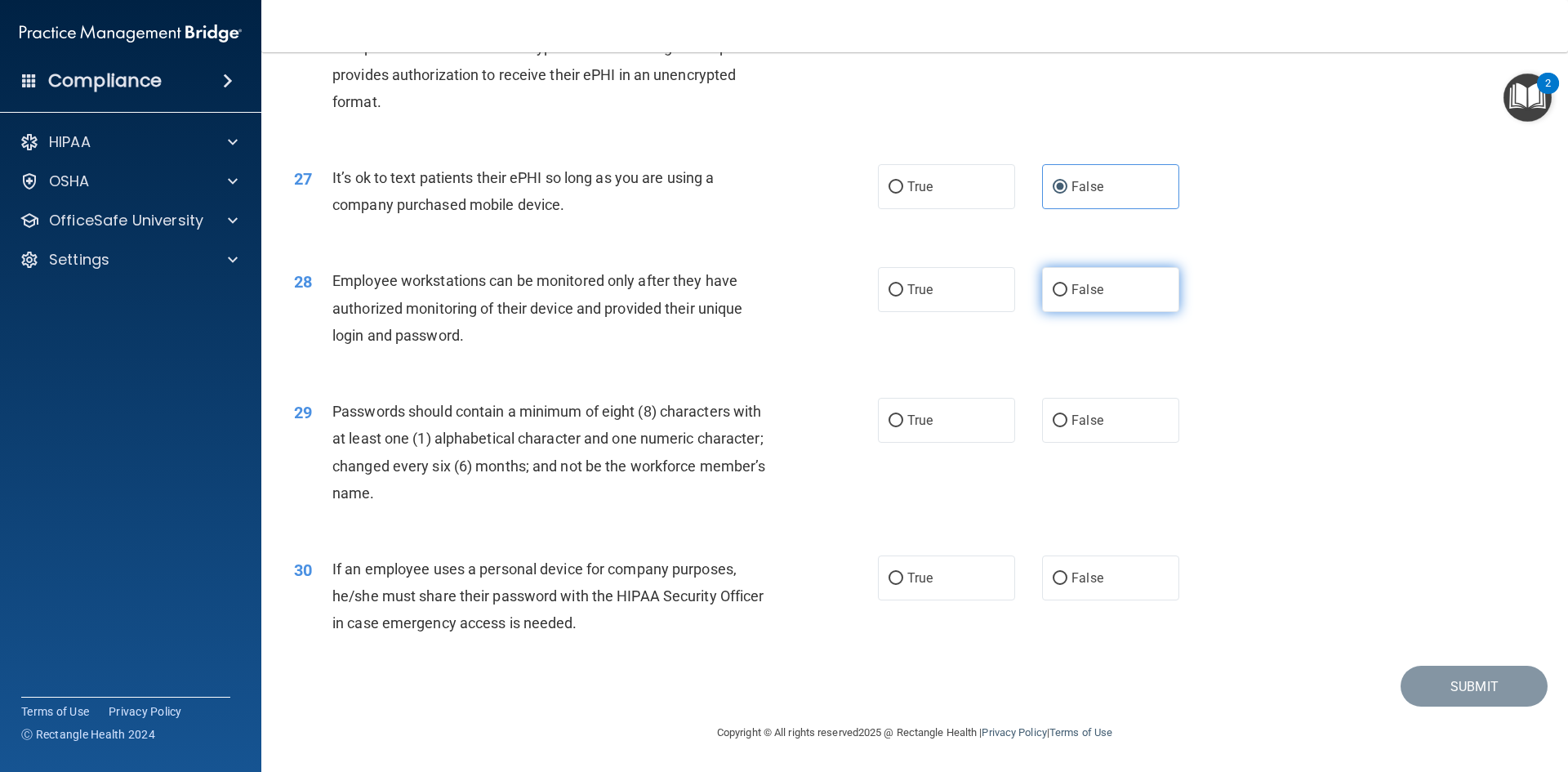
radio input "true"
click at [937, 422] on label "True" at bounding box center [946, 420] width 137 height 45
click at [903, 422] on input "True" at bounding box center [895, 421] width 15 height 12
radio input "true"
click at [1123, 587] on label "False" at bounding box center [1110, 578] width 137 height 45
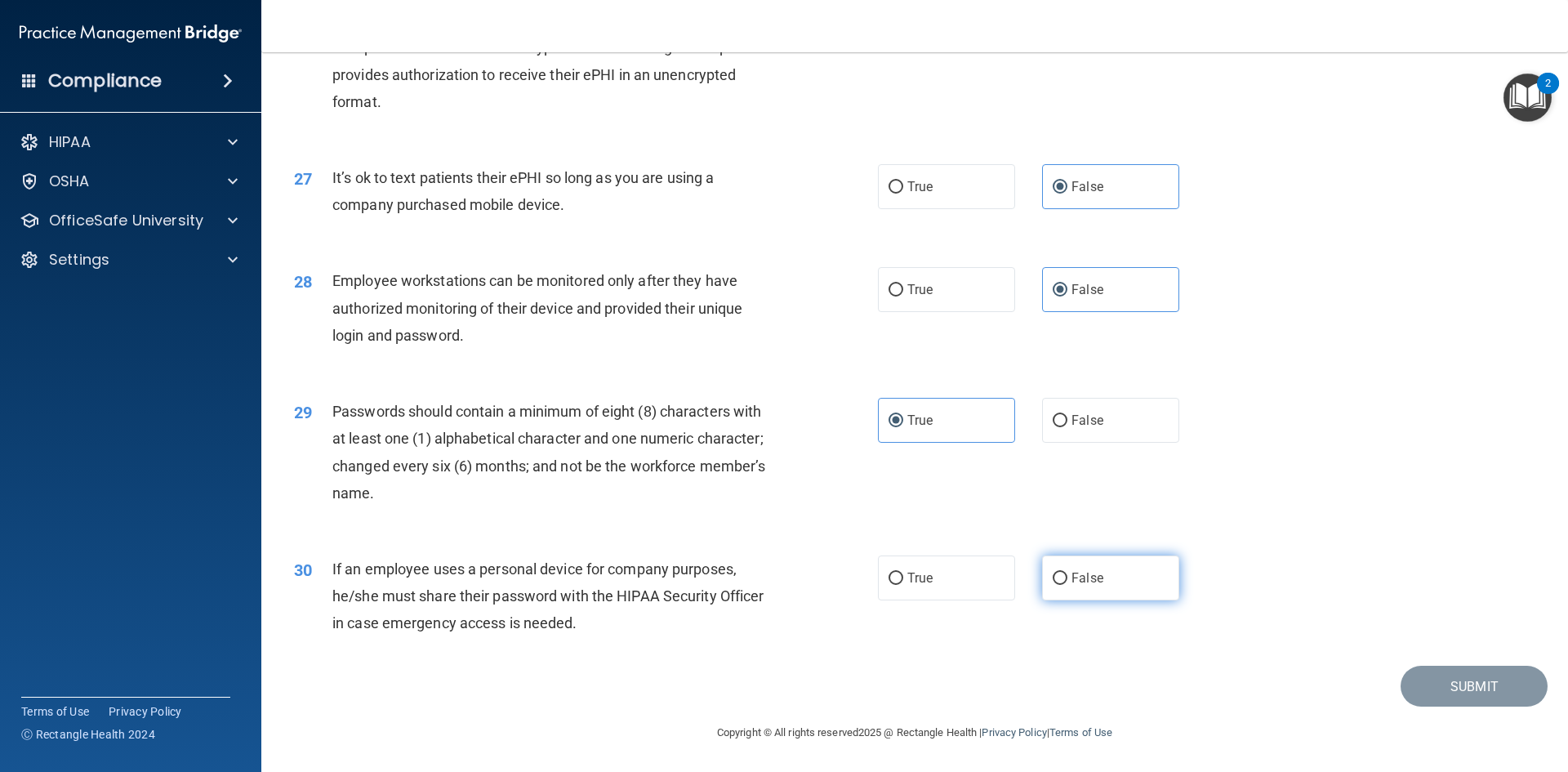
click at [1067, 585] on input "False" at bounding box center [1060, 579] width 15 height 12
radio input "true"
click at [1475, 688] on button "Submit" at bounding box center [1473, 686] width 147 height 42
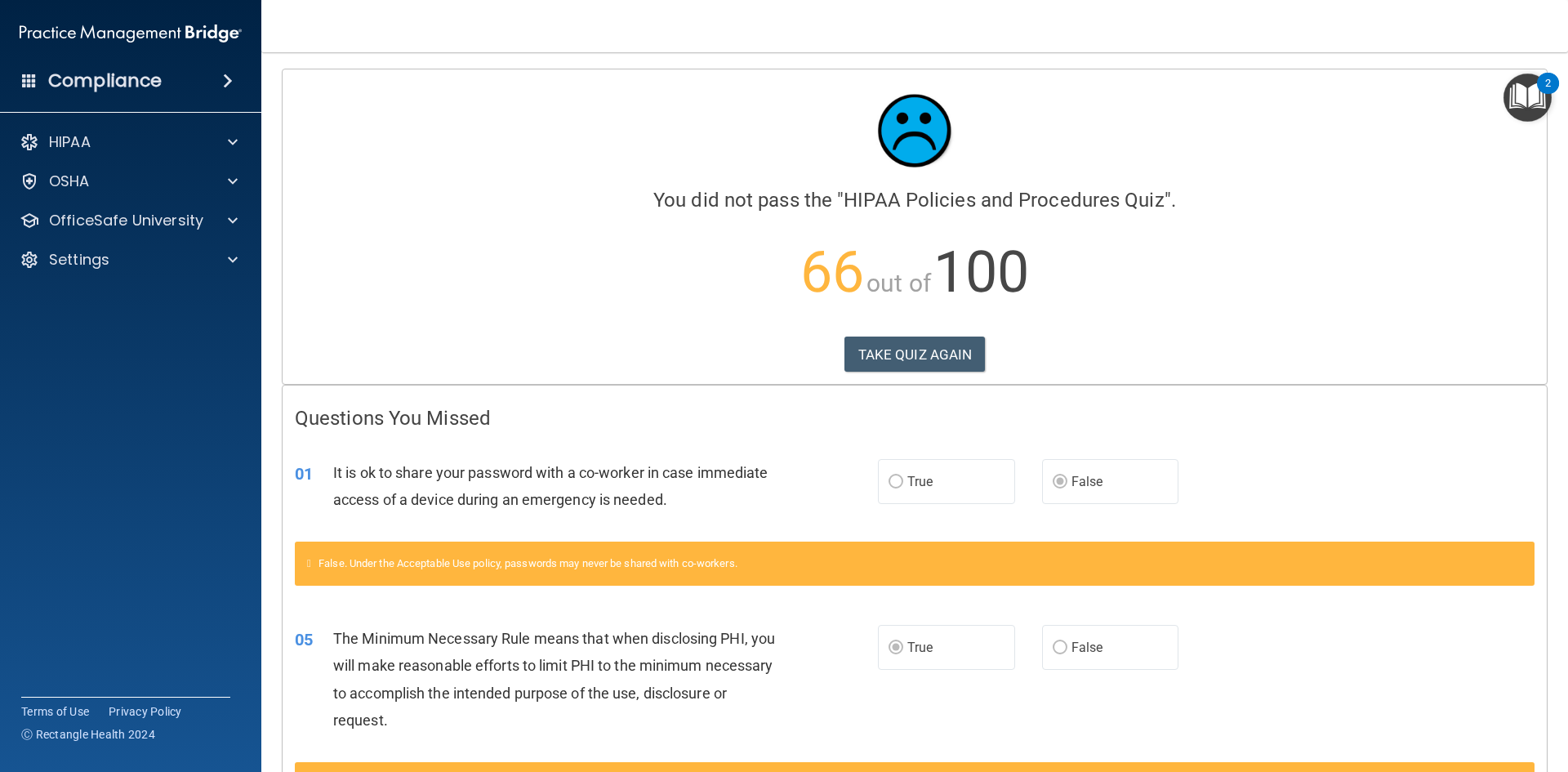
click at [913, 335] on div "Calculating your score.... You did not pass the " HIPAA Policies and Procedures…" at bounding box center [915, 226] width 1264 height 315
click at [913, 339] on button "TAKE QUIZ AGAIN" at bounding box center [915, 354] width 141 height 36
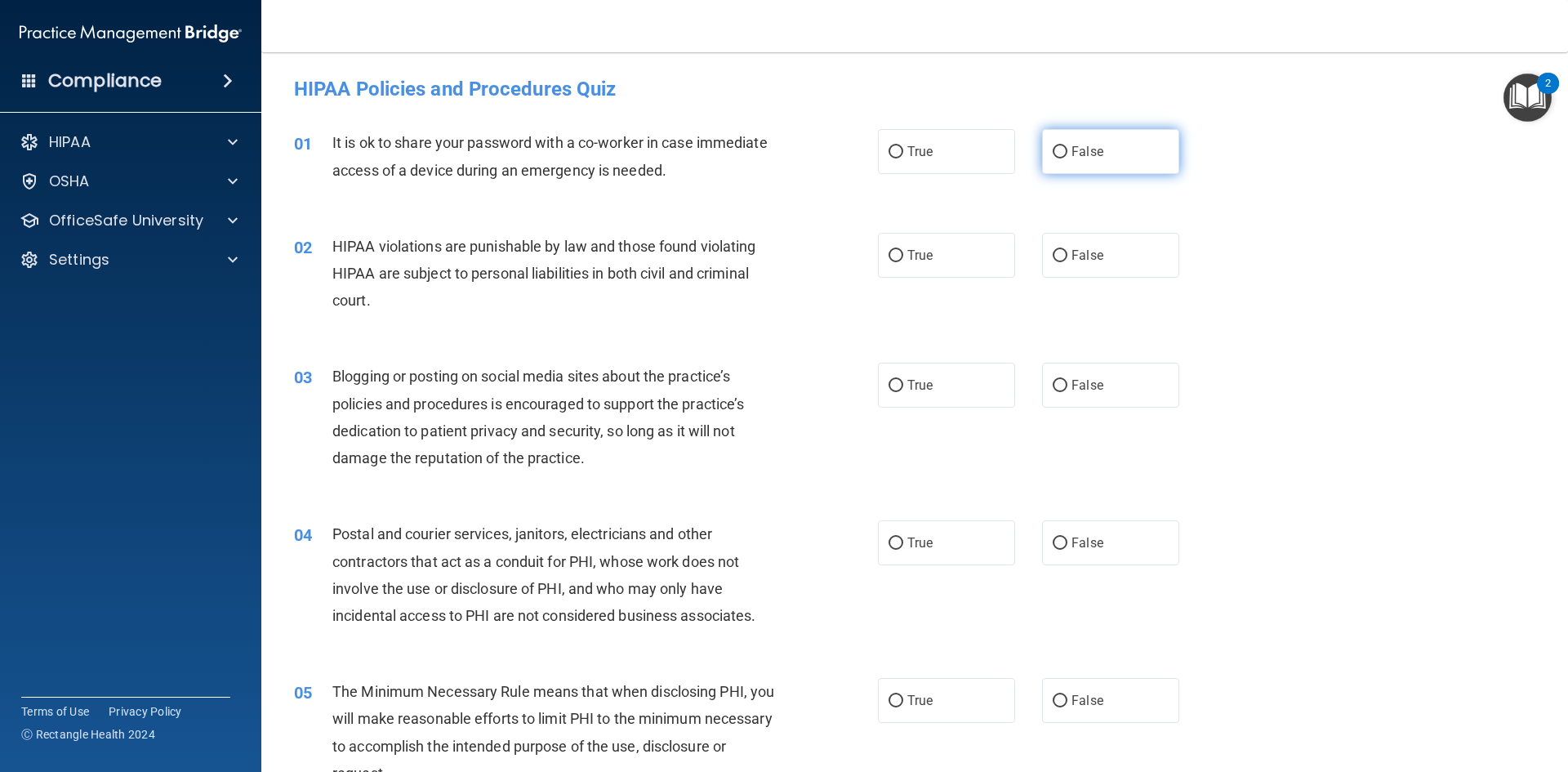
click at [1072, 157] on span "False" at bounding box center [1087, 152] width 32 height 15
click at [1066, 157] on input "False" at bounding box center [1060, 152] width 15 height 12
radio input "true"
click at [946, 248] on label "True" at bounding box center [946, 255] width 137 height 45
click at [903, 250] on input "True" at bounding box center [895, 256] width 15 height 12
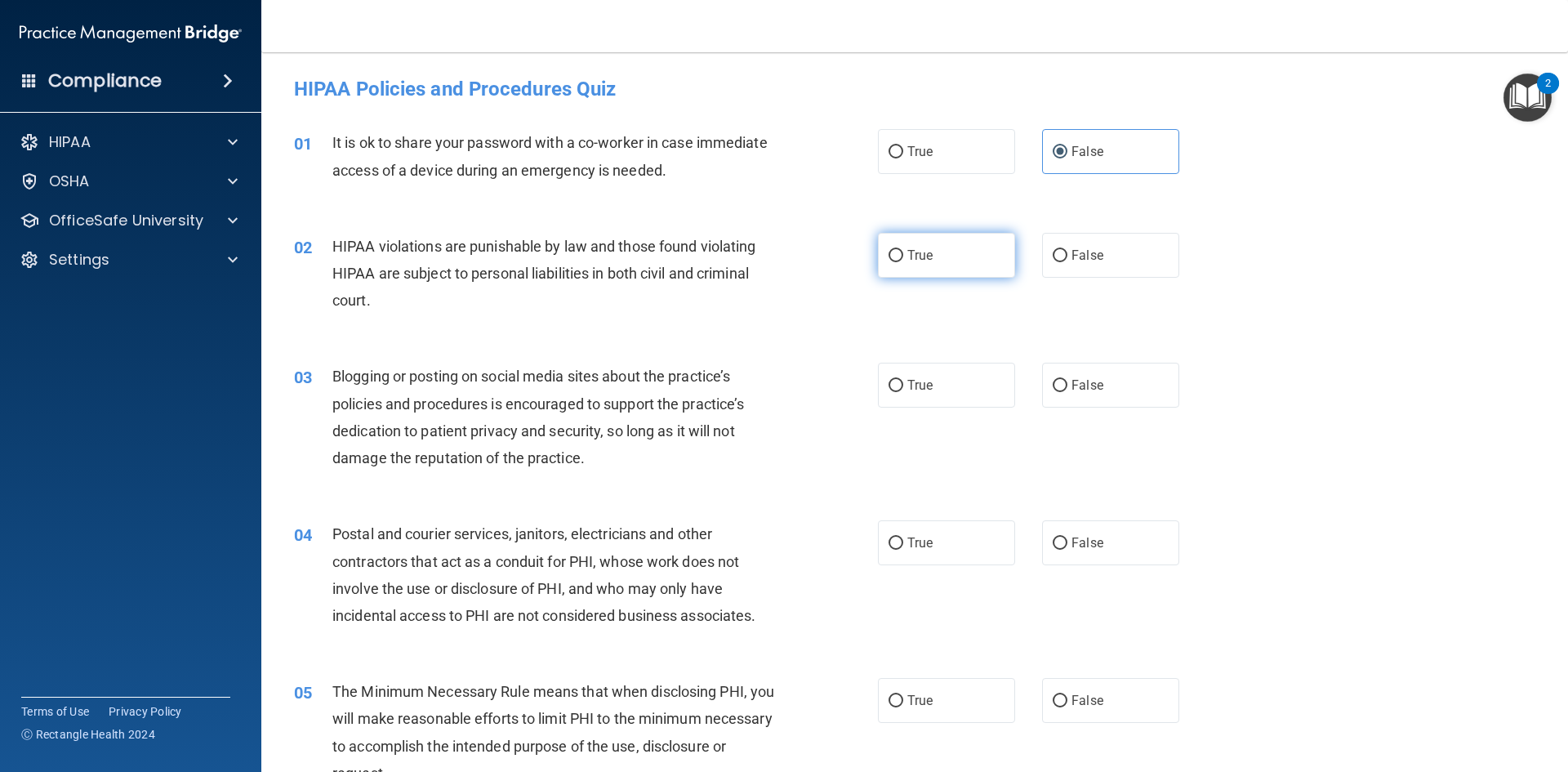
radio input "true"
click at [1081, 377] on span "False" at bounding box center [1087, 385] width 32 height 15
click at [1067, 380] on input "False" at bounding box center [1060, 386] width 15 height 12
radio input "true"
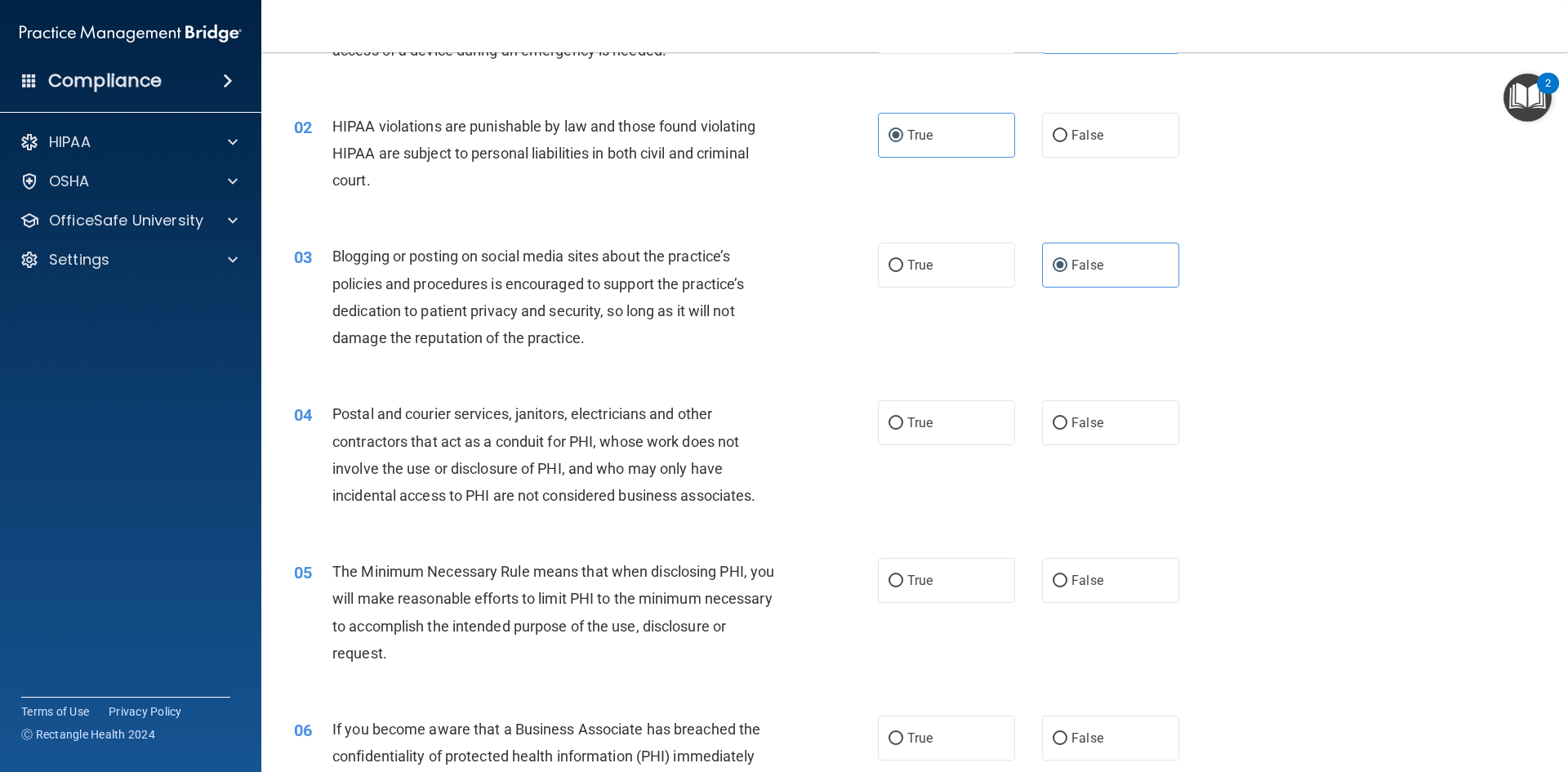
scroll to position [163, 0]
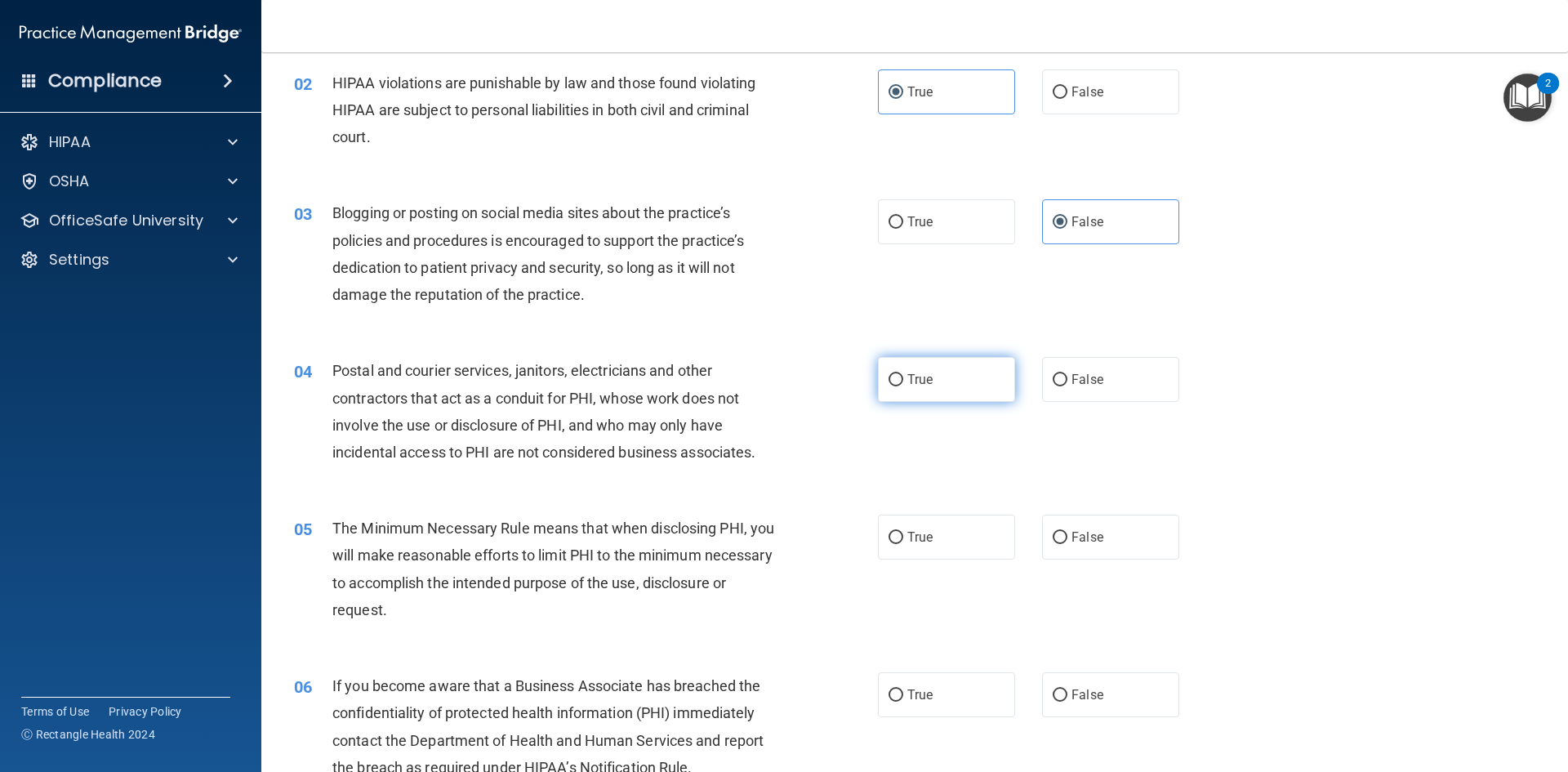
click at [880, 387] on label "True" at bounding box center [946, 379] width 137 height 45
click at [888, 386] on input "True" at bounding box center [895, 380] width 15 height 12
radio input "true"
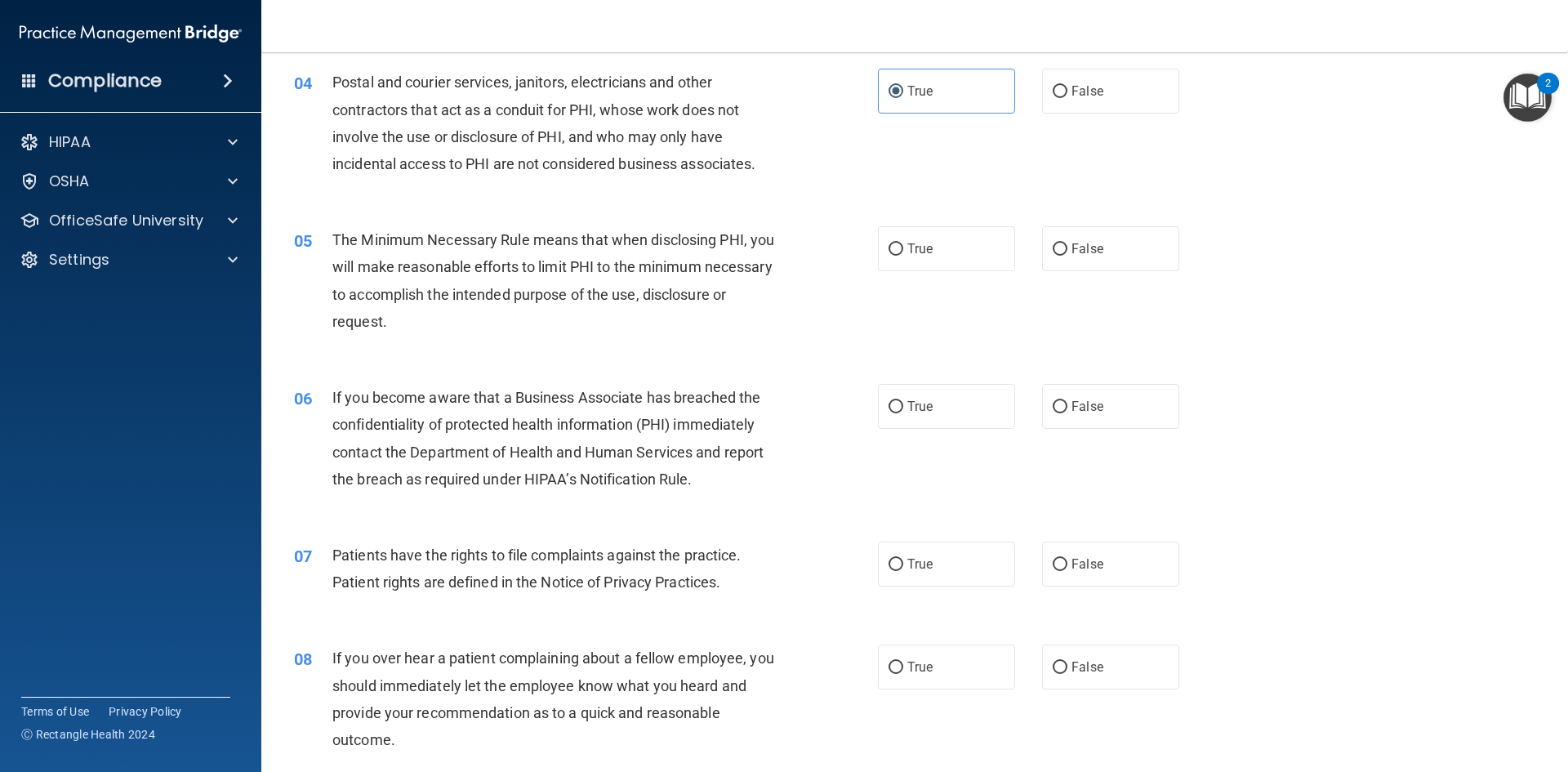
scroll to position [490, 0]
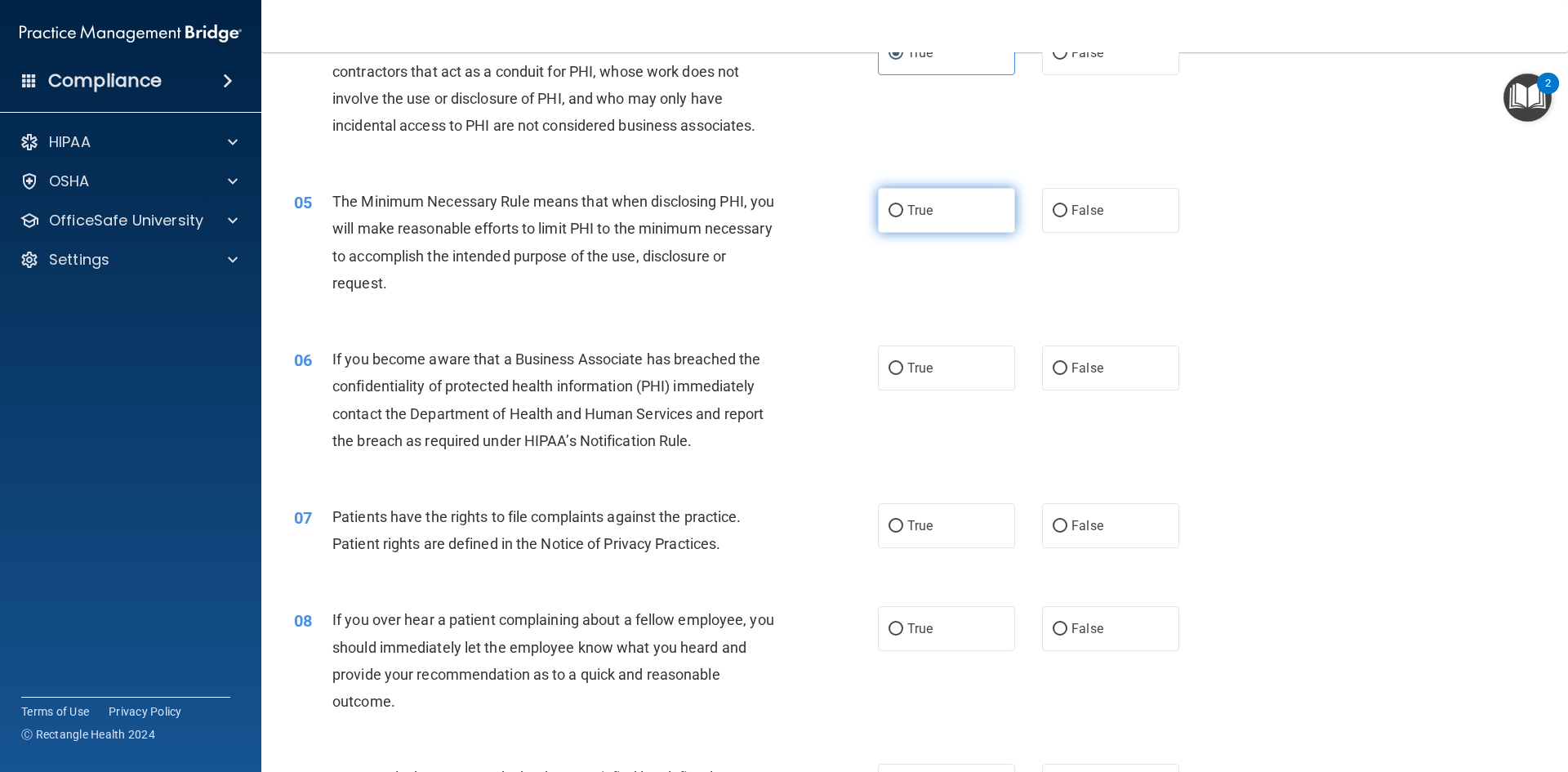
click at [945, 197] on label "True" at bounding box center [946, 210] width 137 height 45
click at [903, 205] on input "True" at bounding box center [895, 211] width 15 height 12
radio input "true"
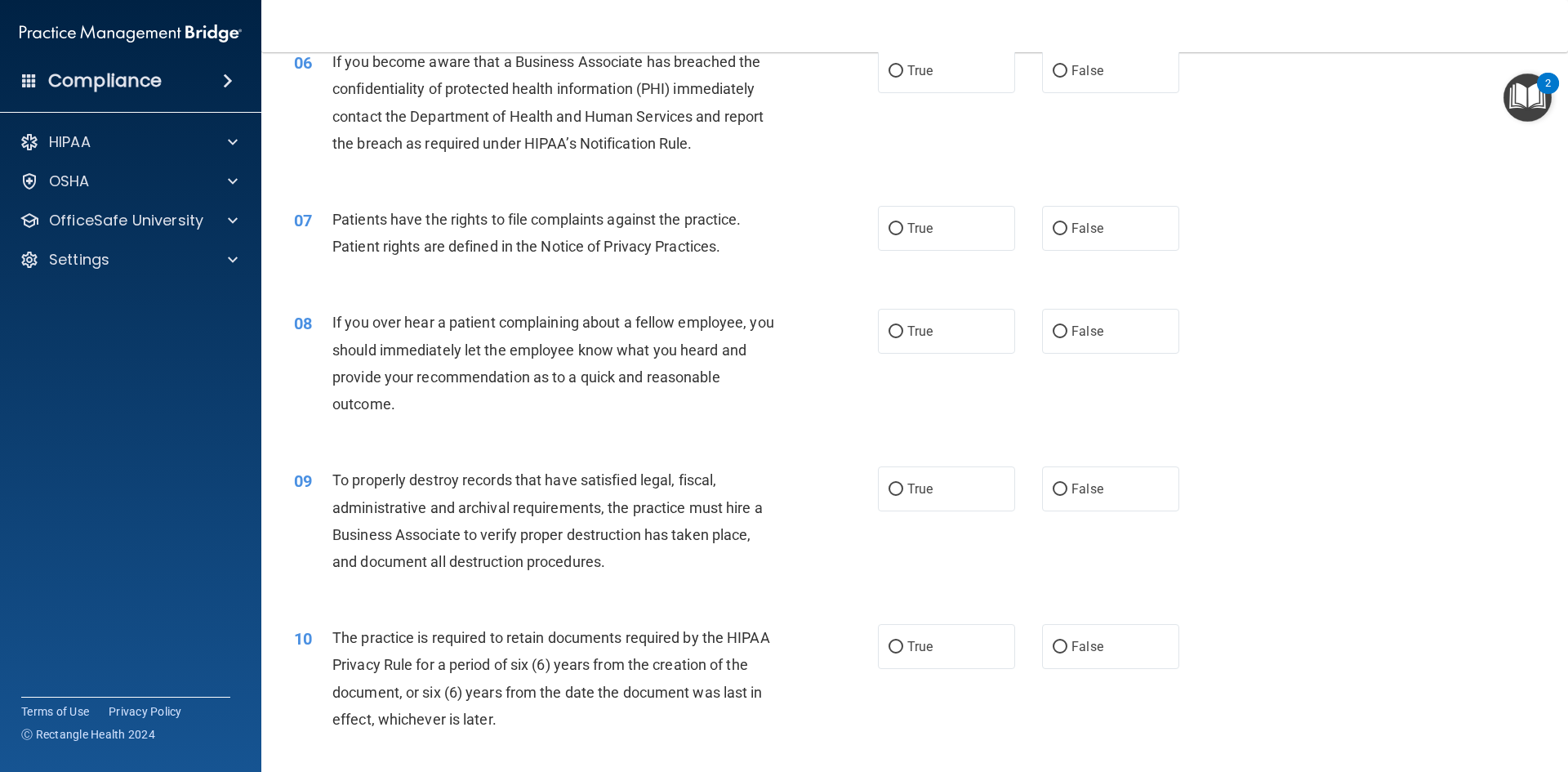
scroll to position [779, 0]
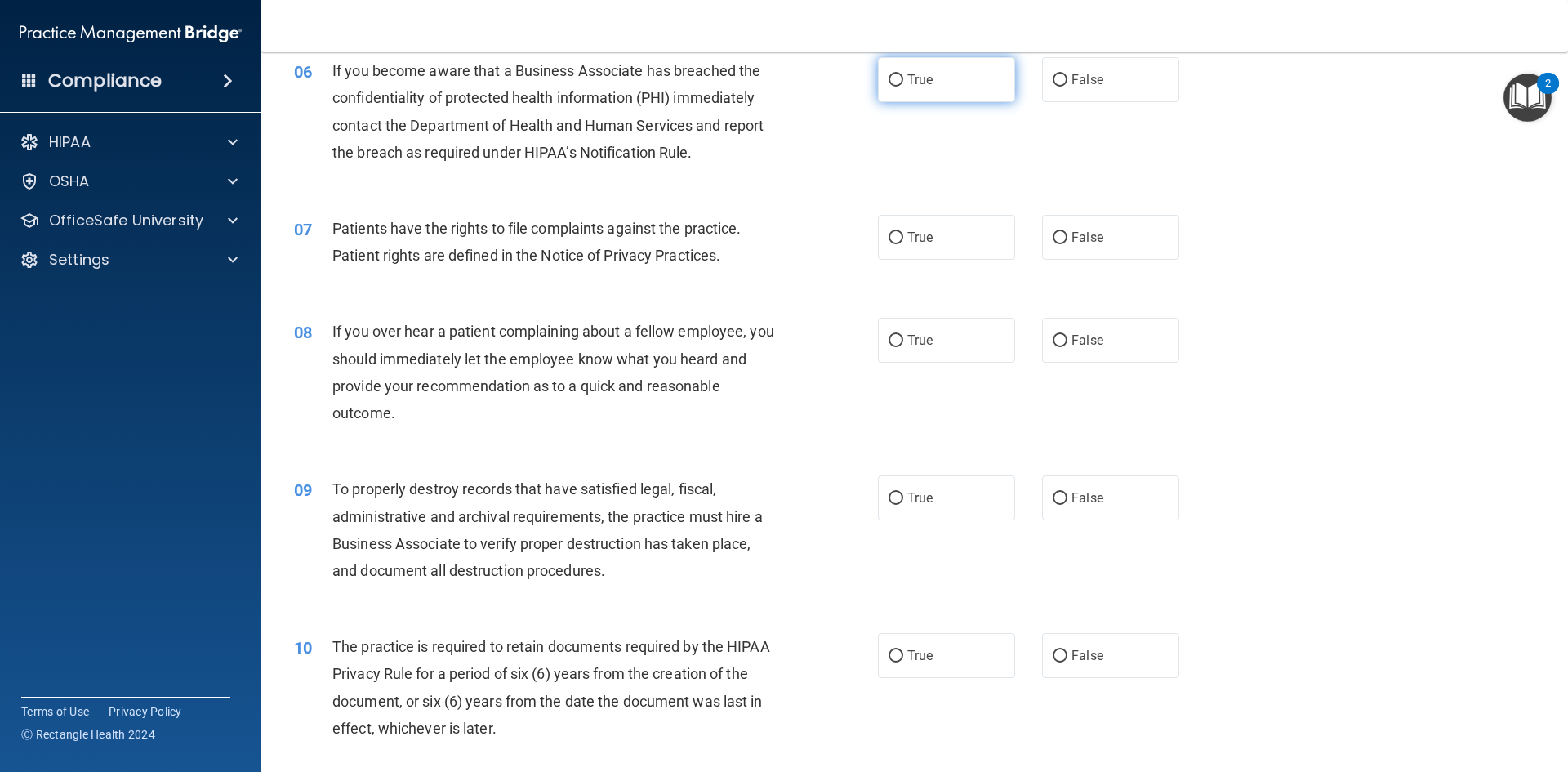
click at [883, 102] on label "True" at bounding box center [946, 80] width 137 height 45
click at [888, 87] on input "True" at bounding box center [895, 81] width 15 height 12
radio input "true"
click at [914, 228] on label "True" at bounding box center [946, 237] width 137 height 45
click at [903, 232] on input "True" at bounding box center [895, 238] width 15 height 12
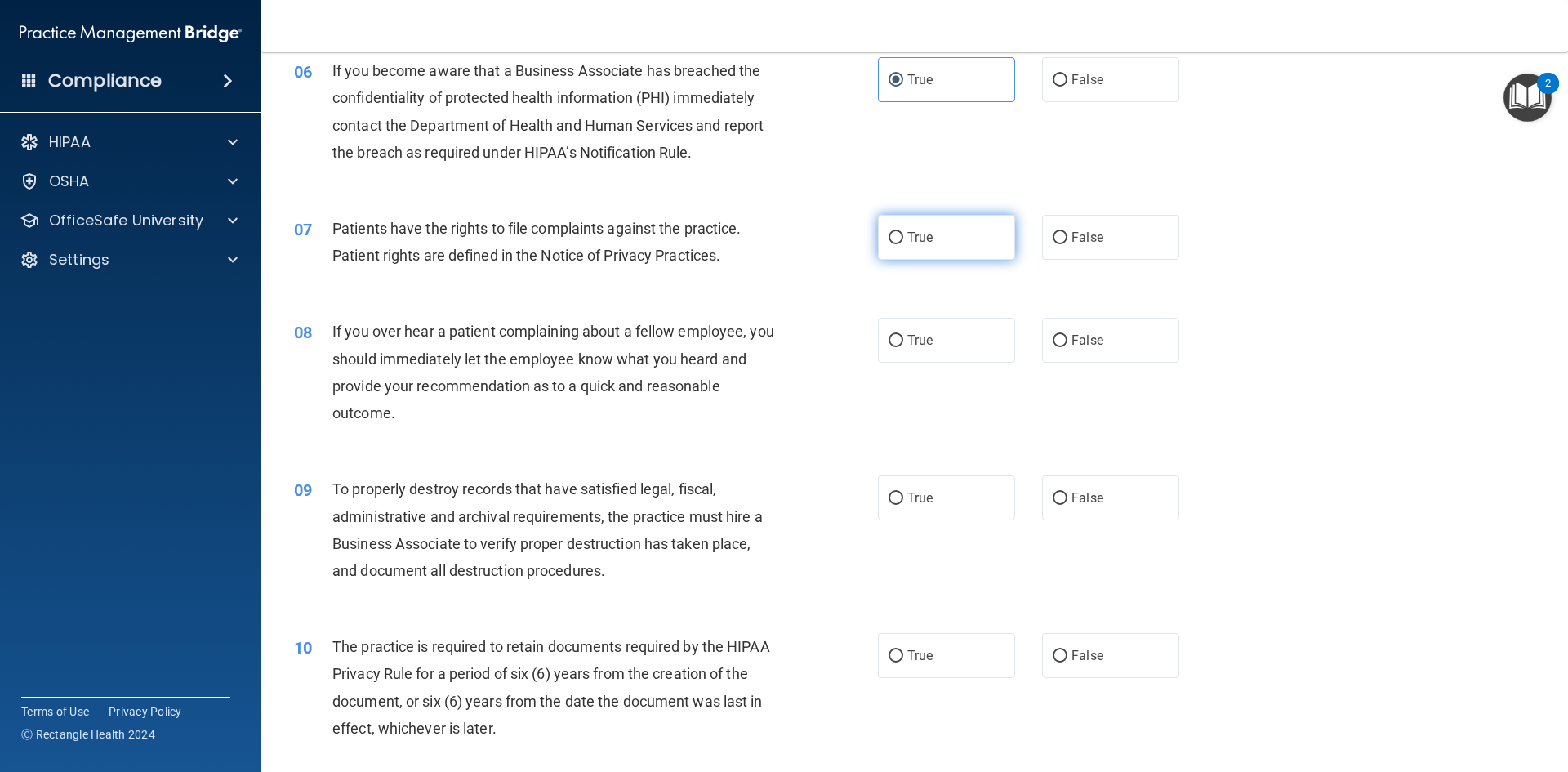
radio input "true"
click at [1102, 339] on label "False" at bounding box center [1110, 340] width 137 height 45
click at [1067, 339] on input "False" at bounding box center [1060, 341] width 15 height 12
radio input "true"
click at [906, 489] on label "True" at bounding box center [946, 498] width 137 height 45
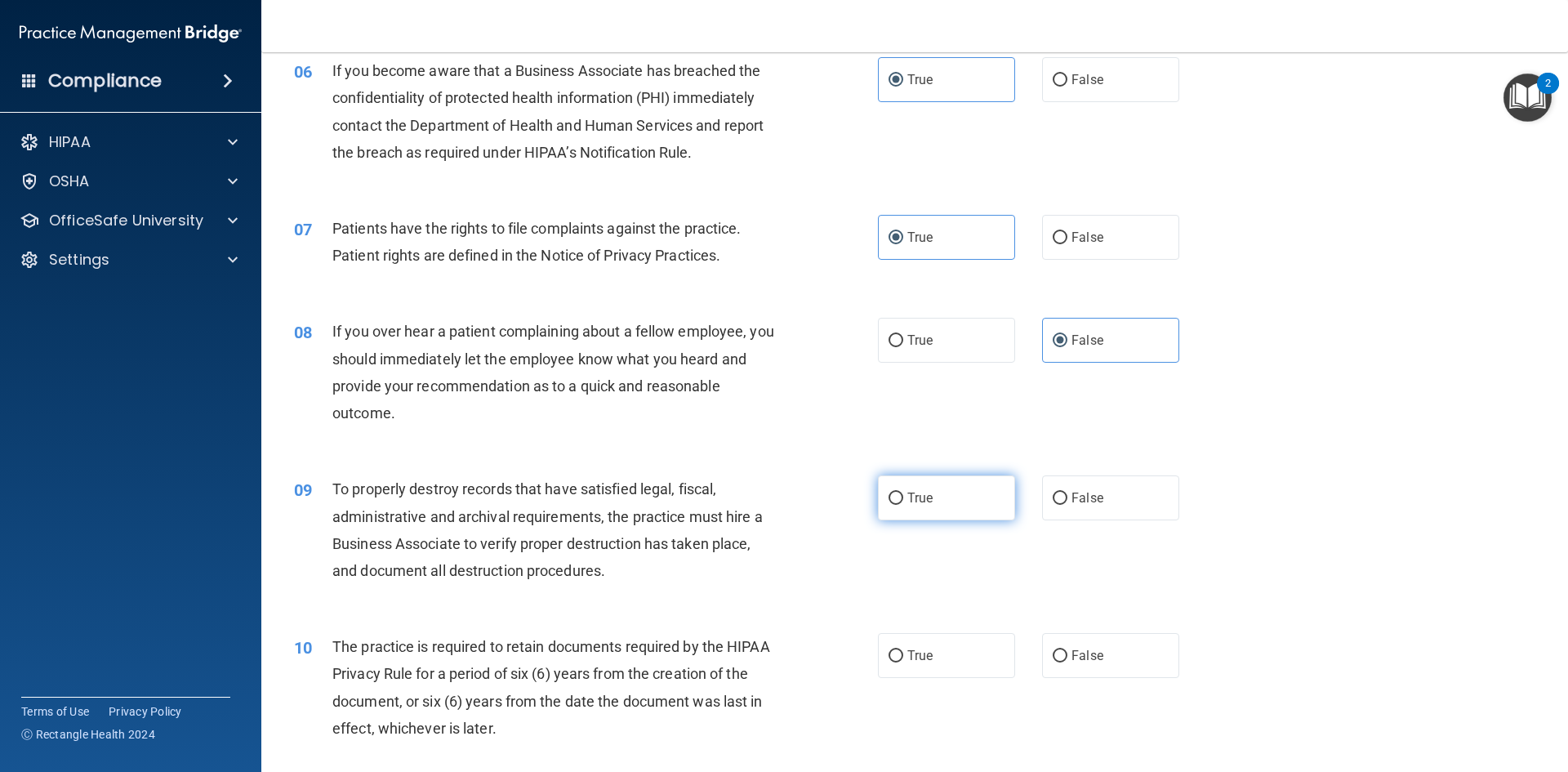
click at [903, 492] on input "True" at bounding box center [895, 498] width 15 height 12
radio input "true"
click at [878, 667] on label "True" at bounding box center [946, 655] width 137 height 45
click at [888, 662] on input "True" at bounding box center [895, 656] width 15 height 12
radio input "true"
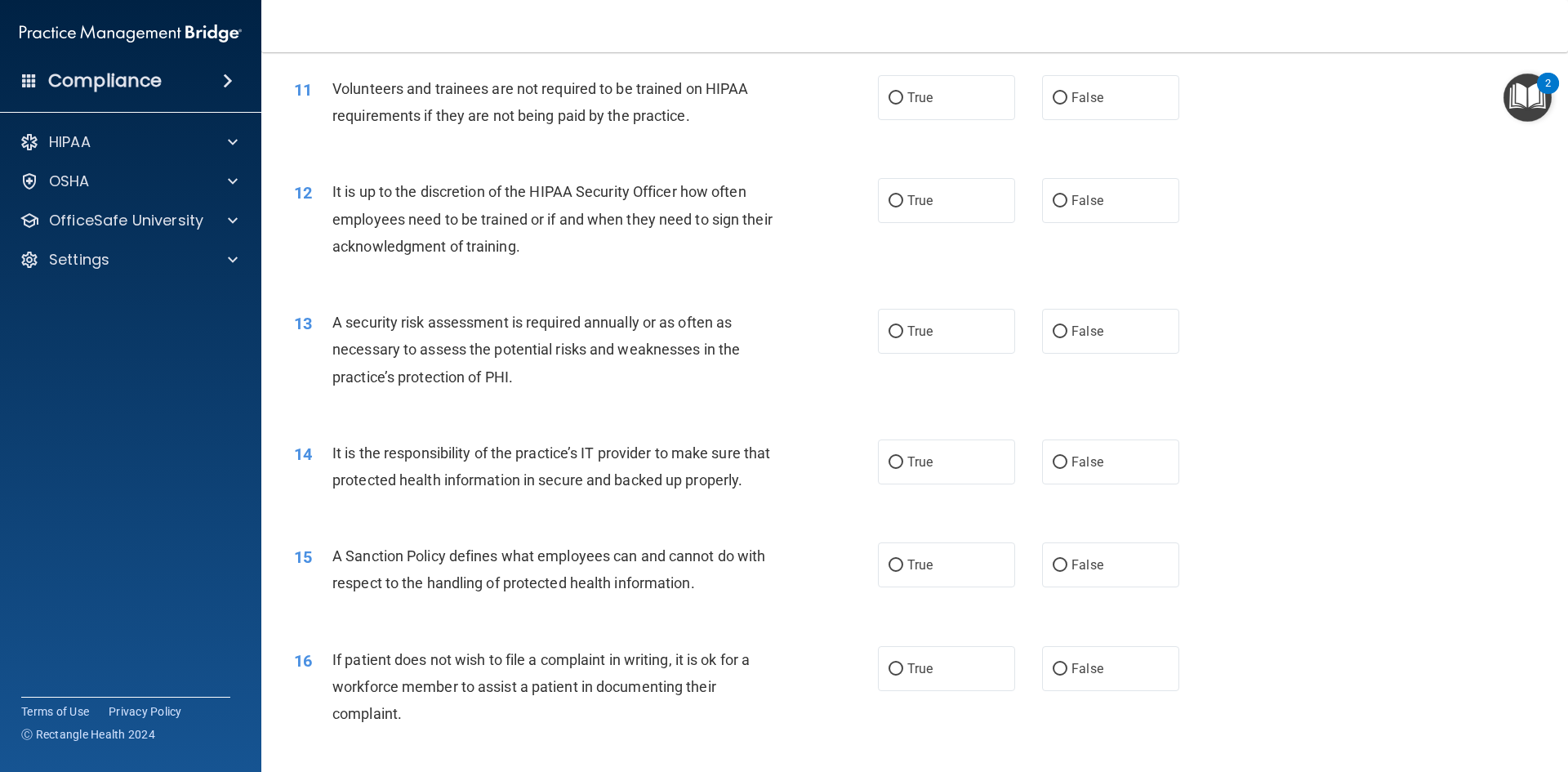
scroll to position [1509, 0]
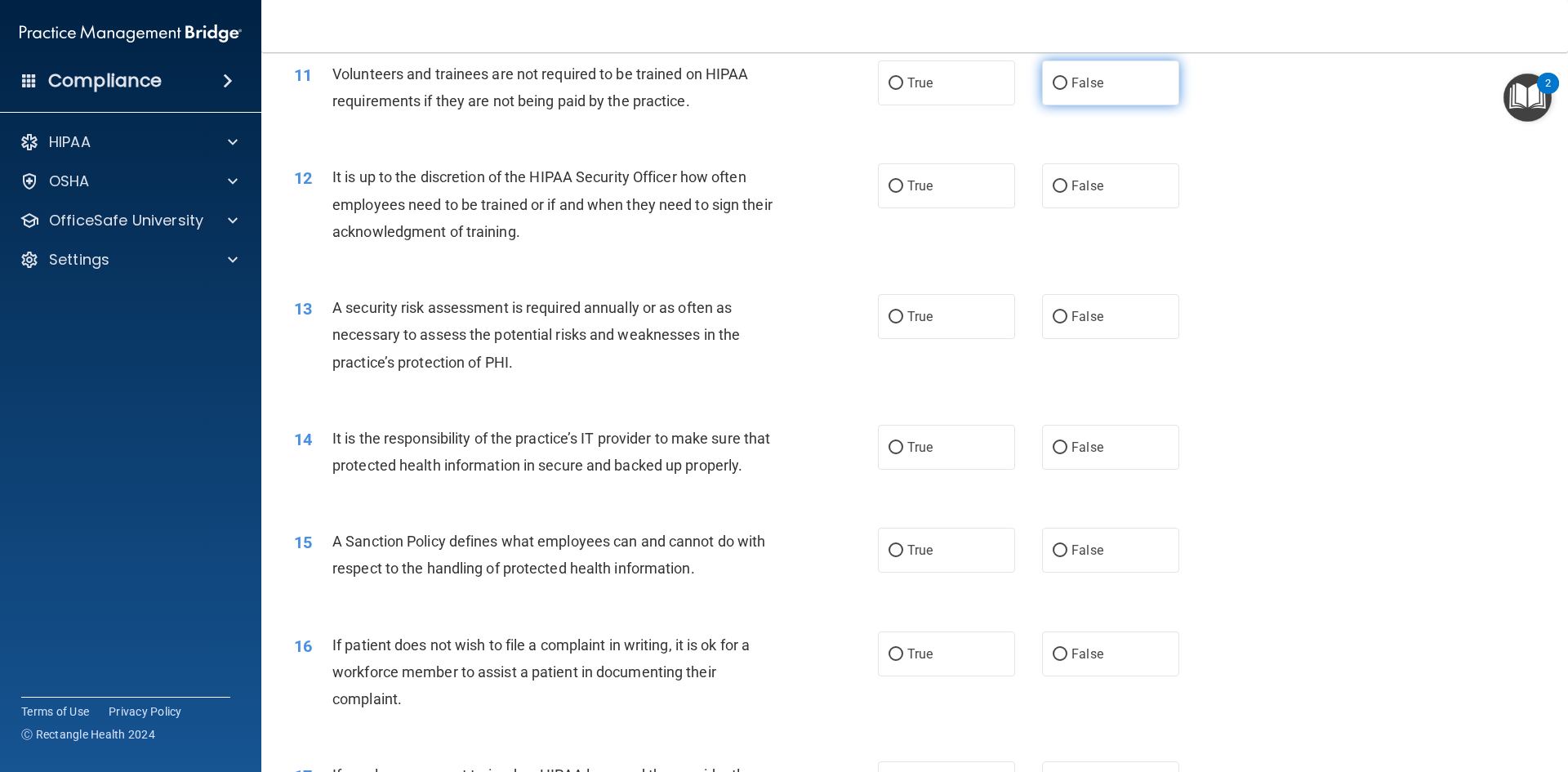
click at [1056, 87] on input "False" at bounding box center [1060, 83] width 15 height 12
radio input "true"
click at [1043, 183] on label "False" at bounding box center [1110, 185] width 137 height 45
click at [1053, 183] on input "False" at bounding box center [1060, 186] width 15 height 12
radio input "true"
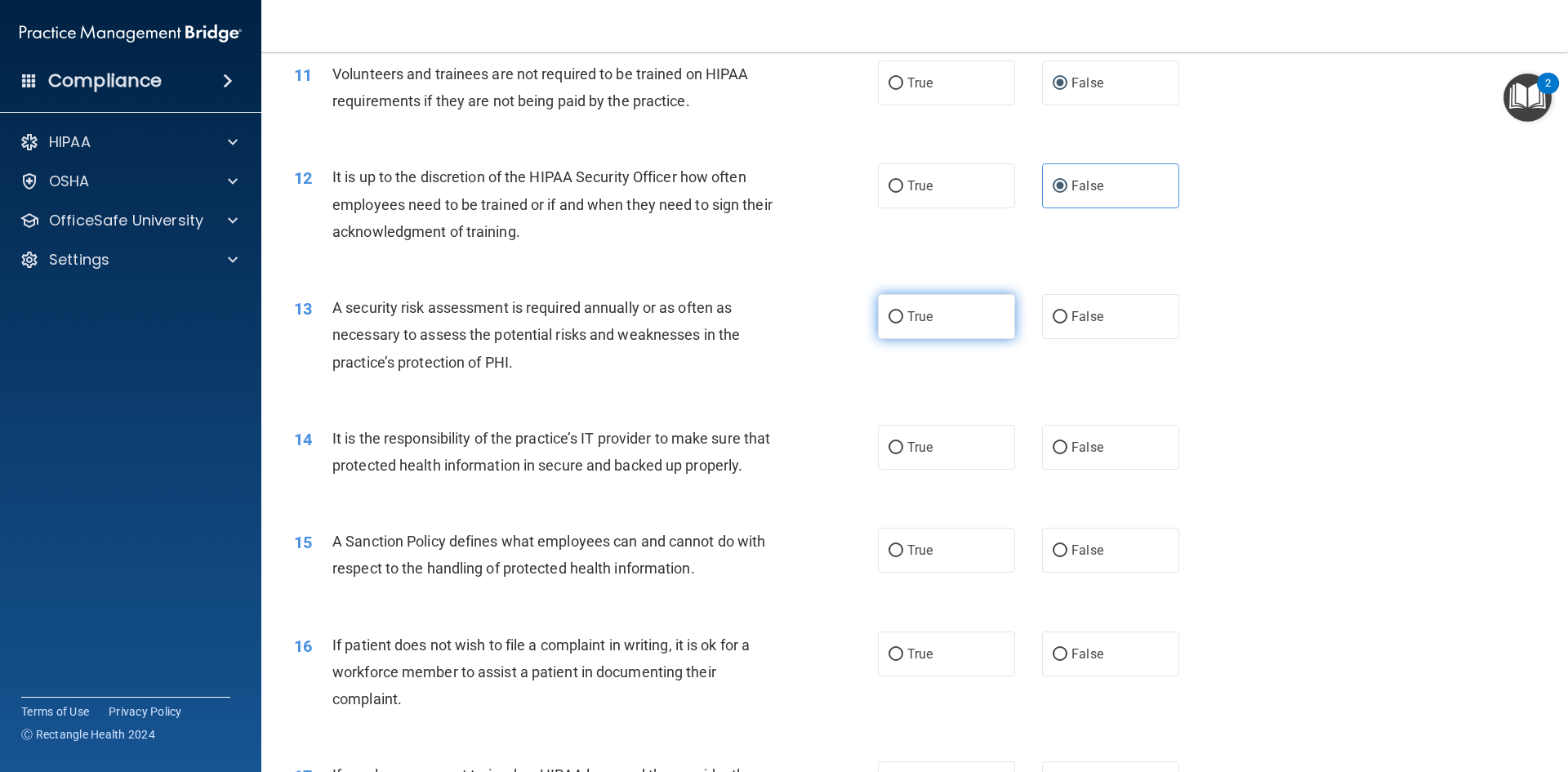
click at [907, 322] on span "True" at bounding box center [920, 317] width 26 height 15
click at [903, 322] on input "True" at bounding box center [895, 317] width 15 height 12
radio input "true"
click at [1107, 437] on label "False" at bounding box center [1110, 447] width 137 height 45
click at [1067, 442] on input "False" at bounding box center [1060, 448] width 15 height 12
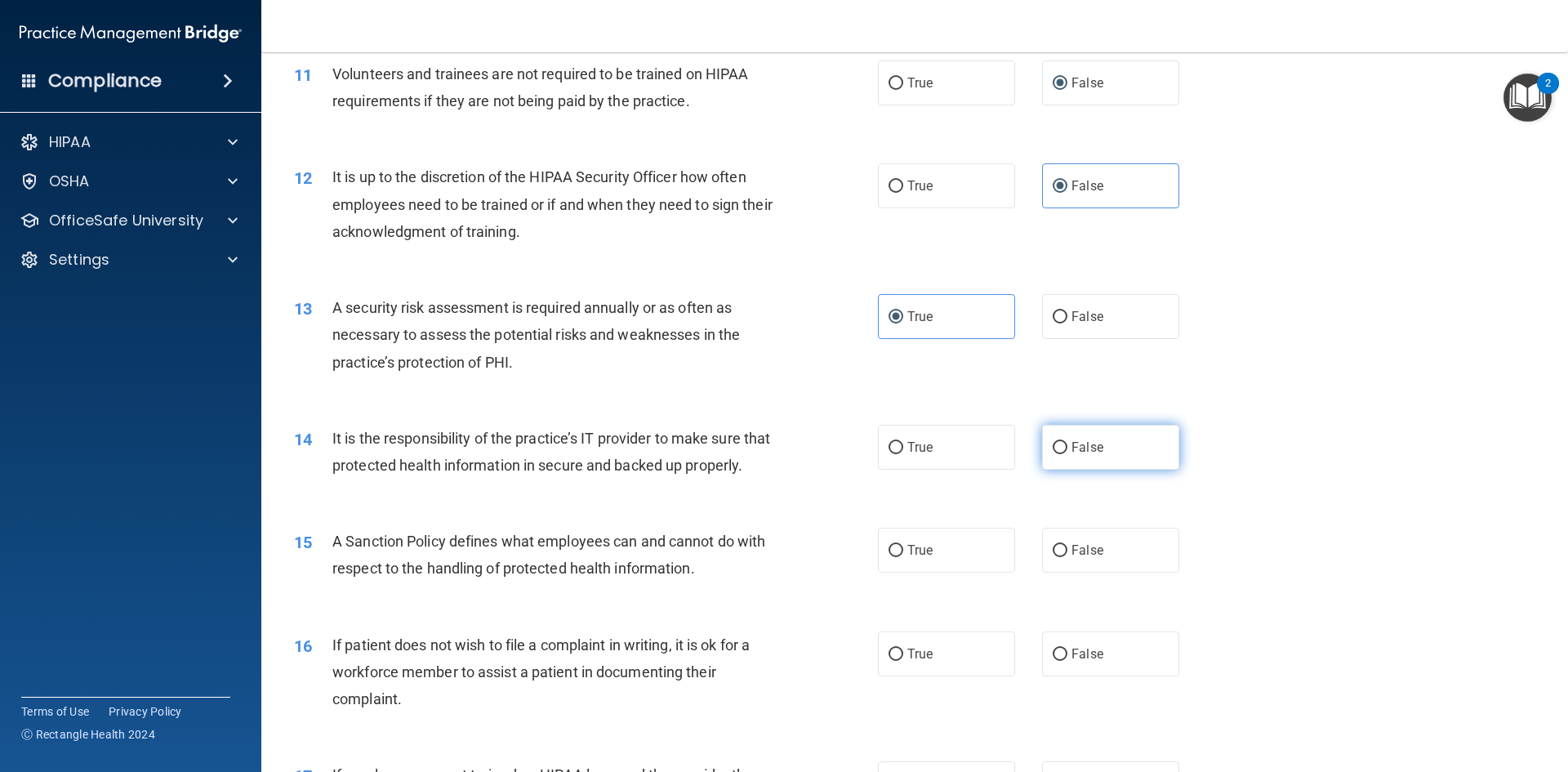
radio input "true"
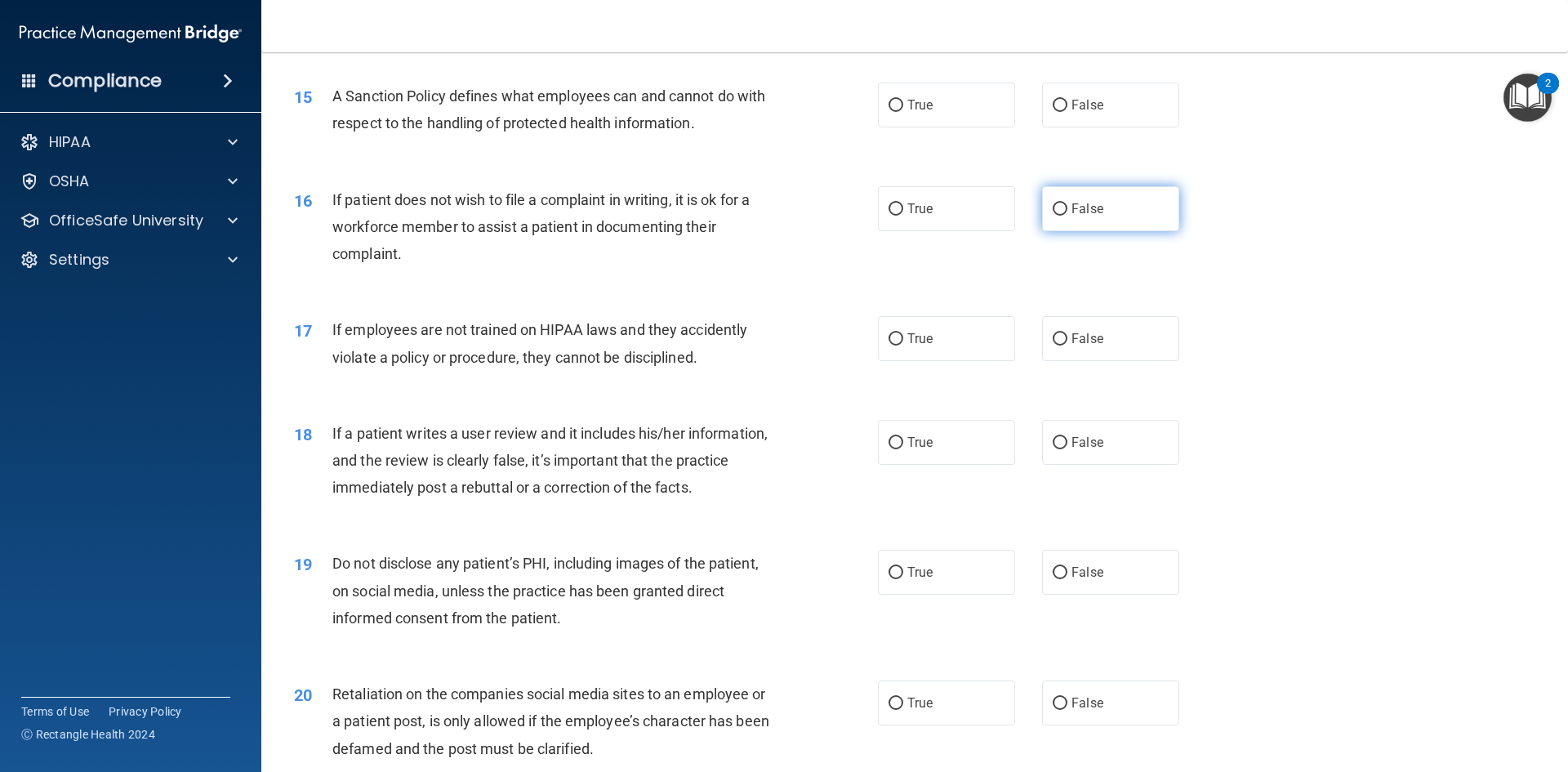
scroll to position [1917, 0]
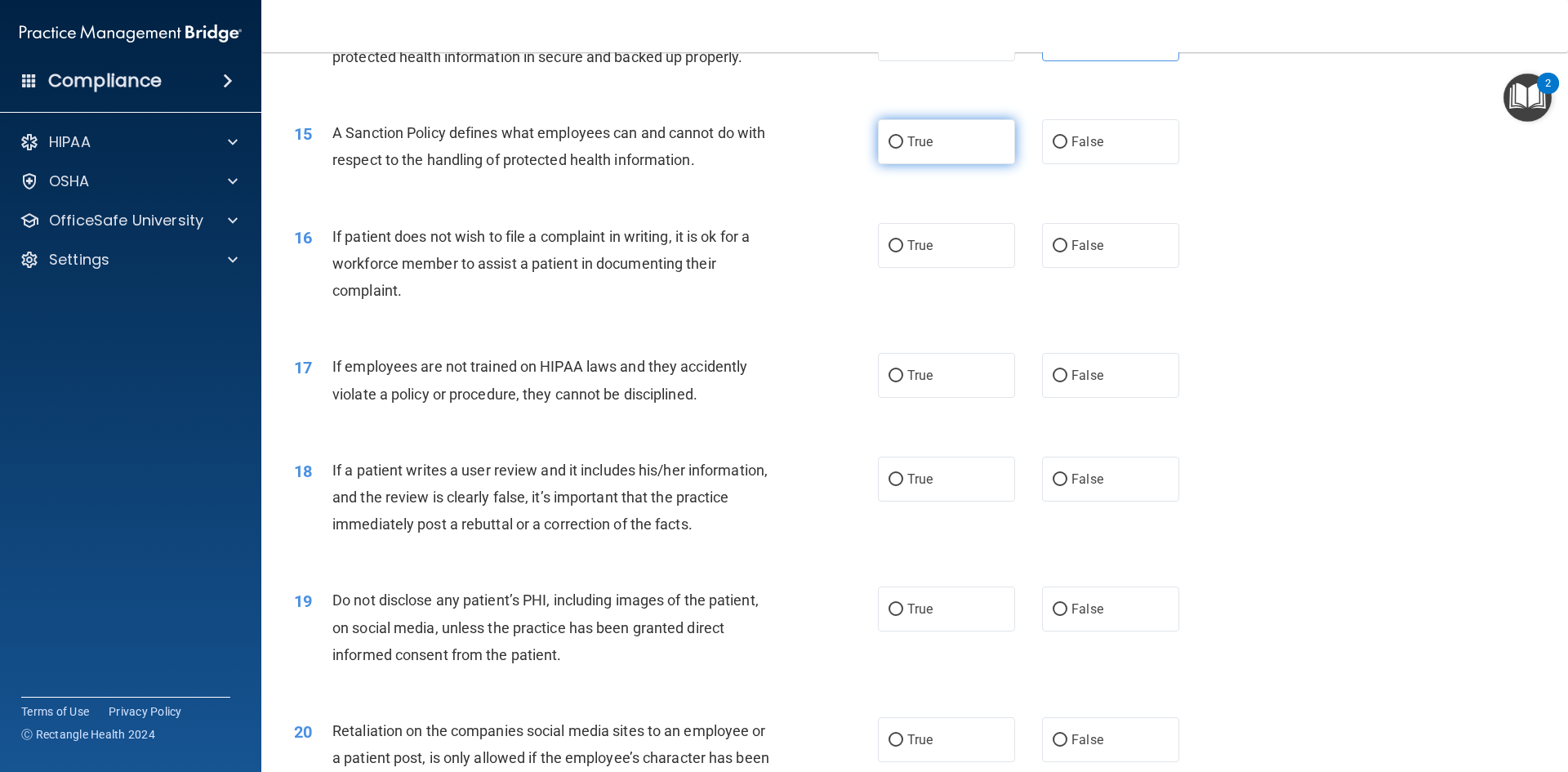
click at [961, 164] on label "True" at bounding box center [946, 142] width 137 height 45
click at [903, 148] on input "True" at bounding box center [895, 142] width 15 height 12
radio input "true"
click at [948, 241] on div "16 If patient does not wish to file a complaint in writing, it is ok for a work…" at bounding box center [915, 268] width 1265 height 130
click at [932, 268] on label "True" at bounding box center [946, 245] width 137 height 45
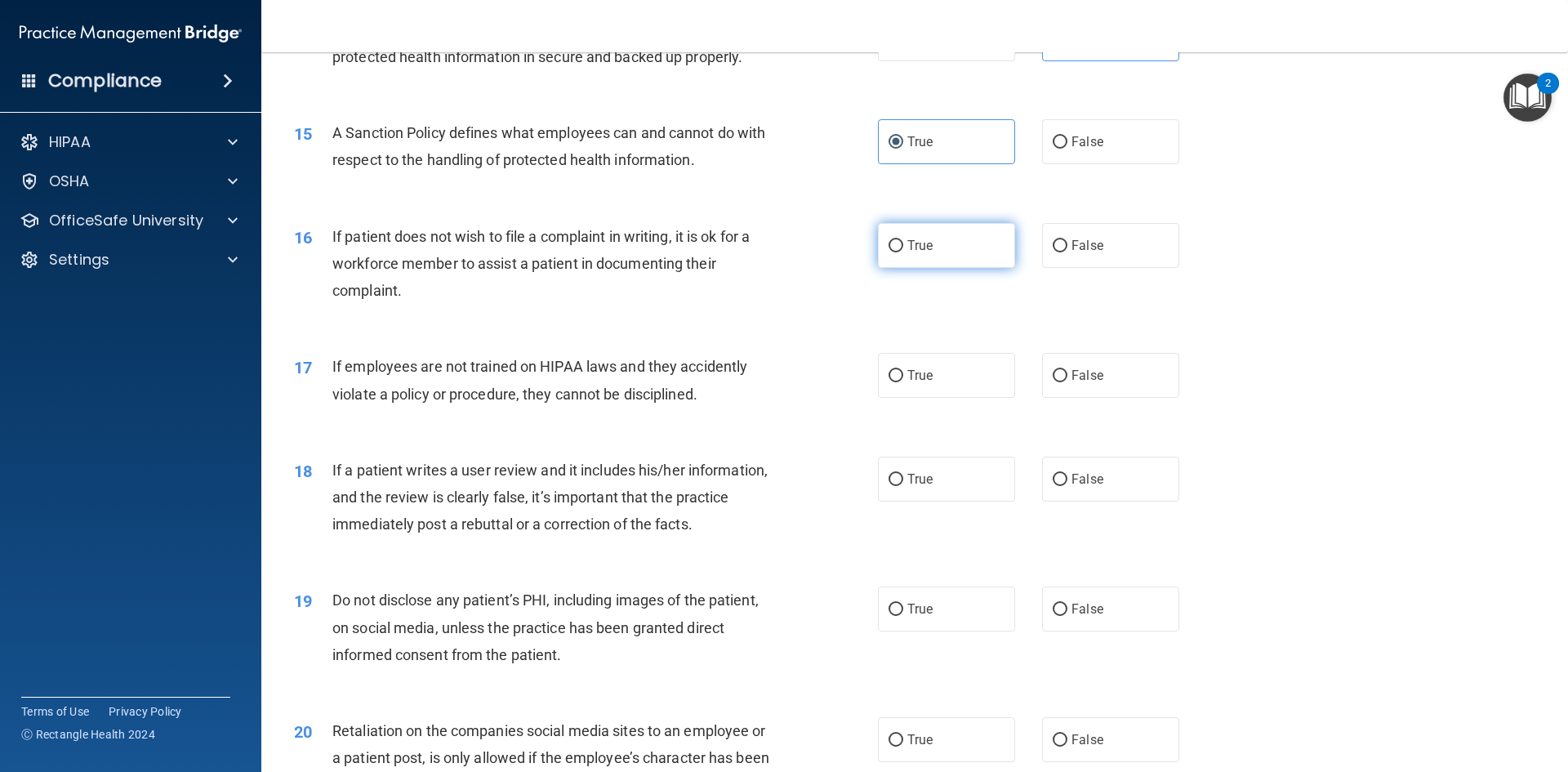
click at [903, 252] on input "True" at bounding box center [895, 246] width 15 height 12
radio input "true"
click at [1088, 389] on label "False" at bounding box center [1110, 375] width 137 height 45
click at [1067, 383] on input "False" at bounding box center [1060, 376] width 15 height 12
radio input "true"
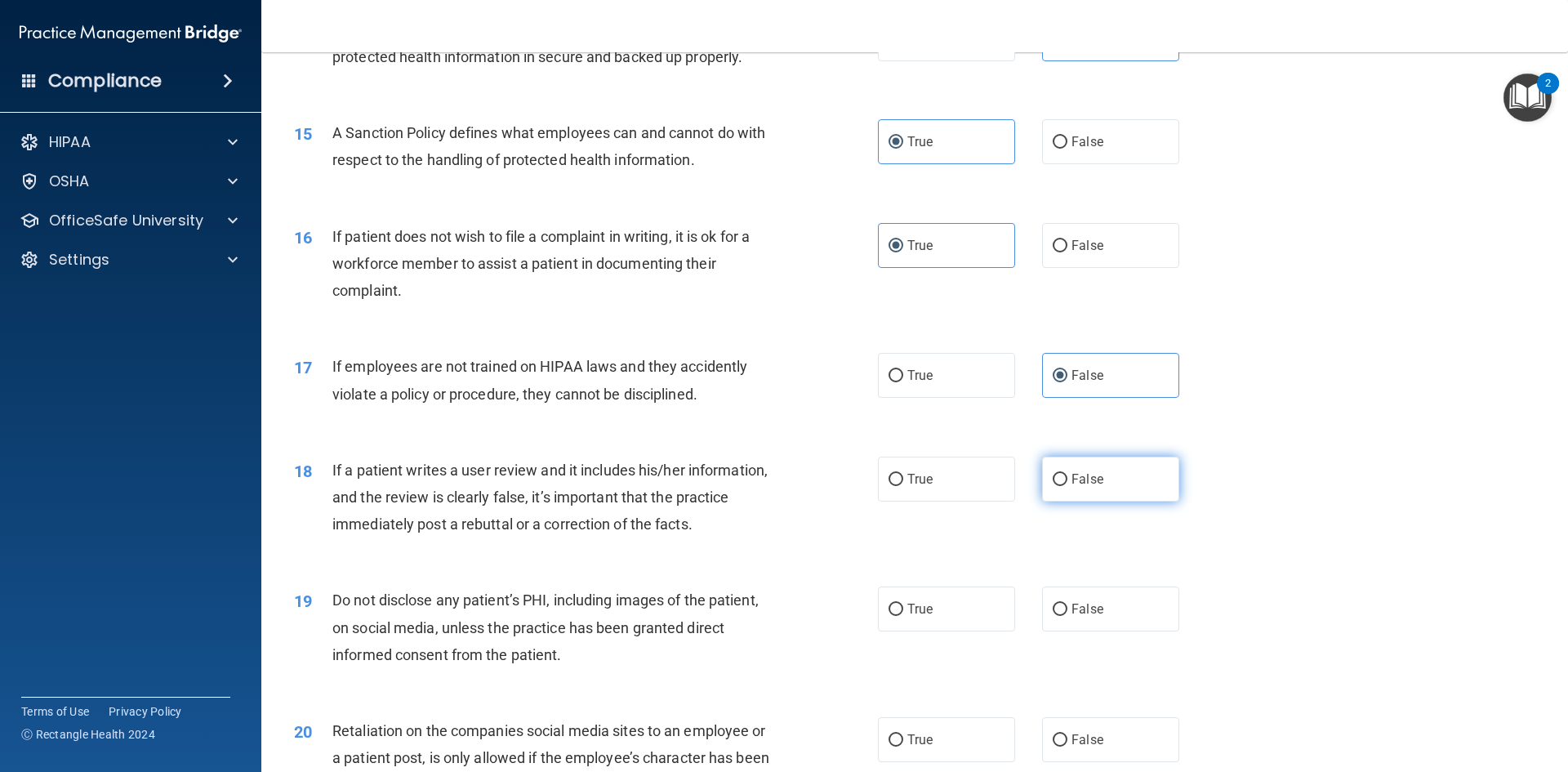
click at [1096, 502] on label "False" at bounding box center [1110, 479] width 137 height 45
click at [1067, 486] on input "False" at bounding box center [1060, 479] width 15 height 12
radio input "true"
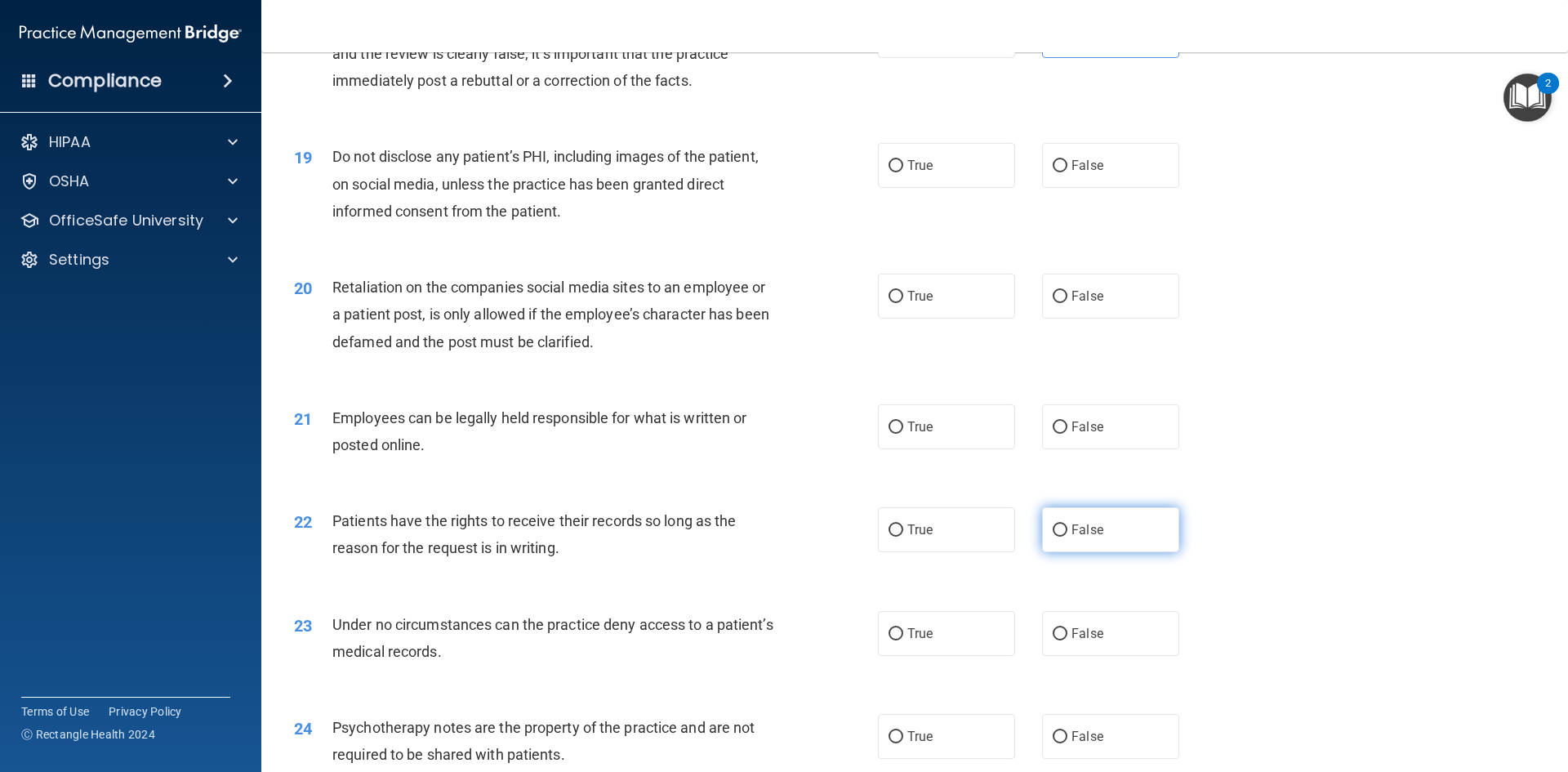
scroll to position [2408, 0]
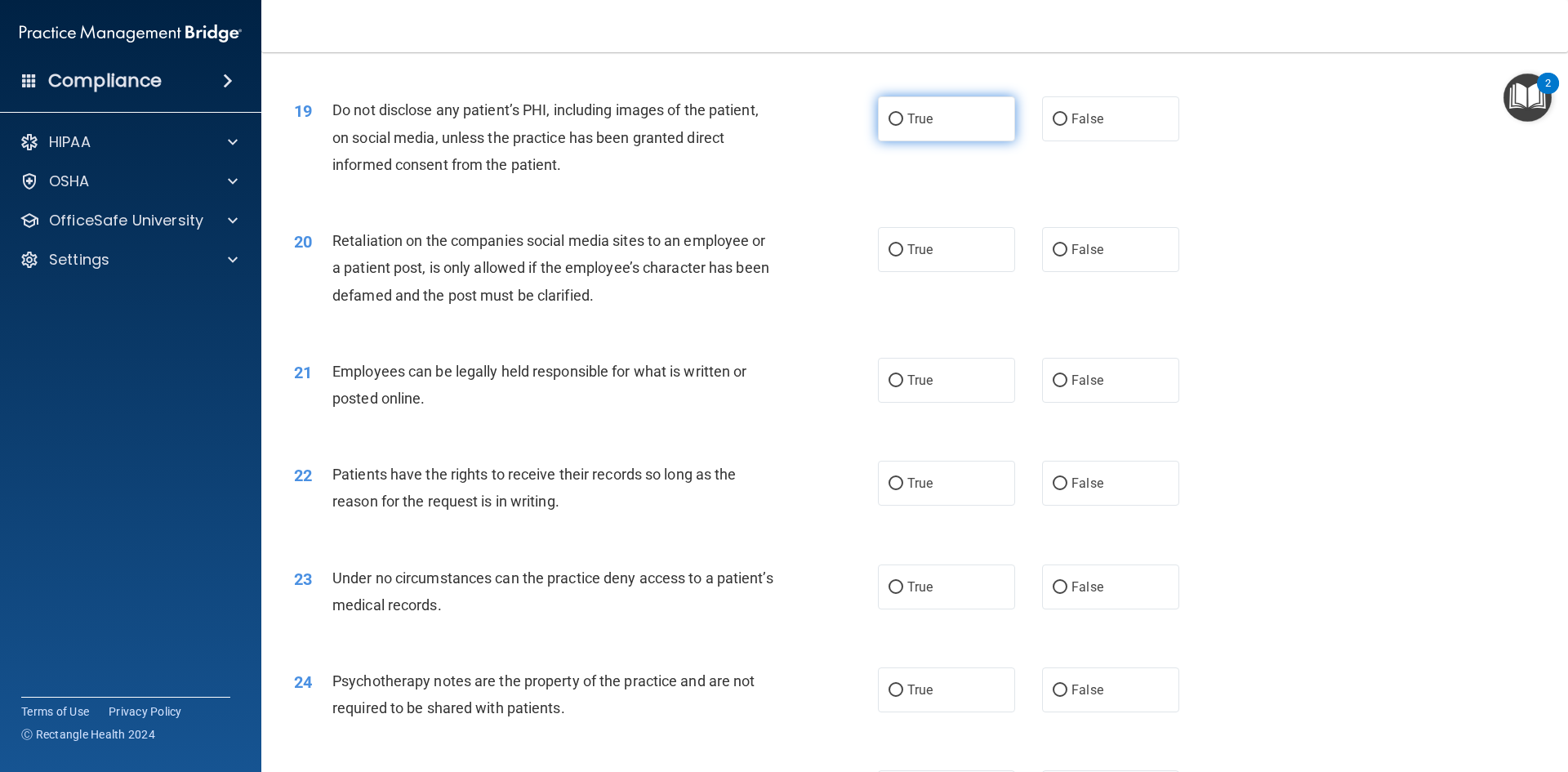
click at [916, 132] on label "True" at bounding box center [946, 118] width 137 height 45
click at [903, 126] on input "True" at bounding box center [895, 119] width 15 height 12
radio input "true"
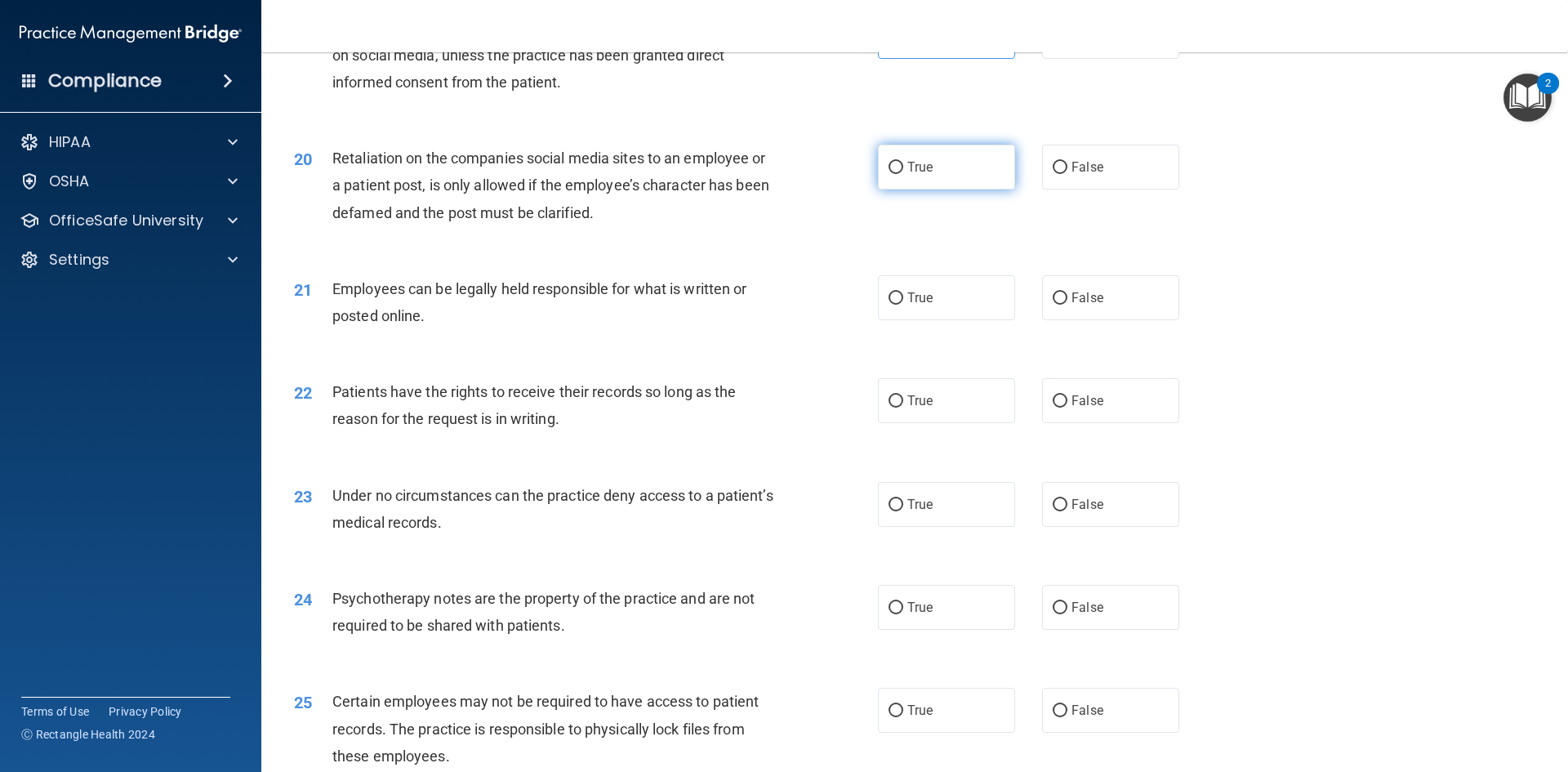
scroll to position [2571, 0]
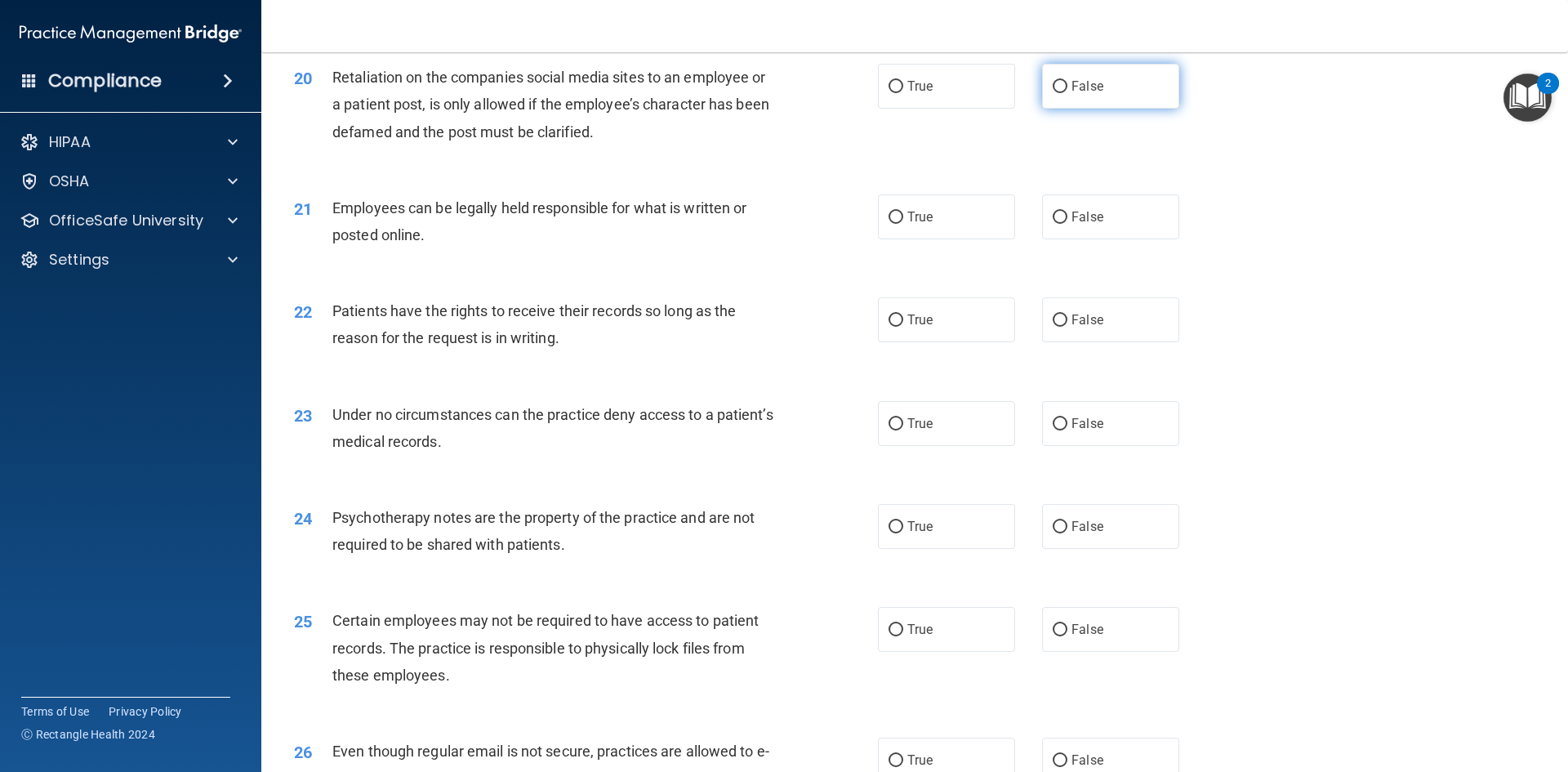
click at [1092, 94] on span "False" at bounding box center [1087, 86] width 32 height 15
click at [1067, 93] on input "False" at bounding box center [1060, 87] width 15 height 12
radio input "true"
click at [879, 239] on label "True" at bounding box center [946, 217] width 137 height 45
click at [888, 224] on input "True" at bounding box center [895, 218] width 15 height 12
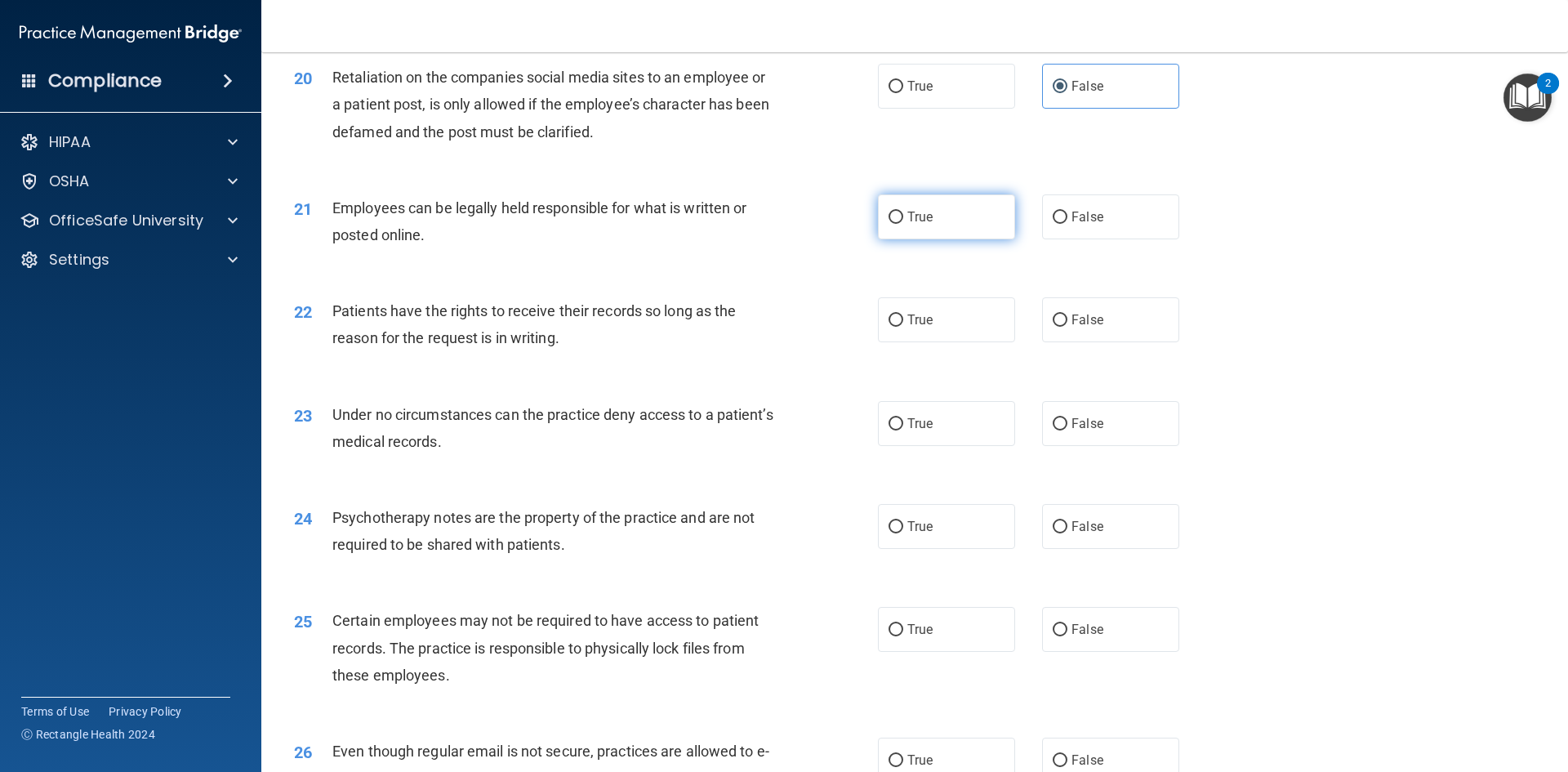
radio input "true"
click at [921, 328] on span "True" at bounding box center [920, 320] width 26 height 15
click at [903, 327] on input "True" at bounding box center [895, 321] width 15 height 12
radio input "true"
click at [1066, 446] on label "False" at bounding box center [1110, 424] width 137 height 45
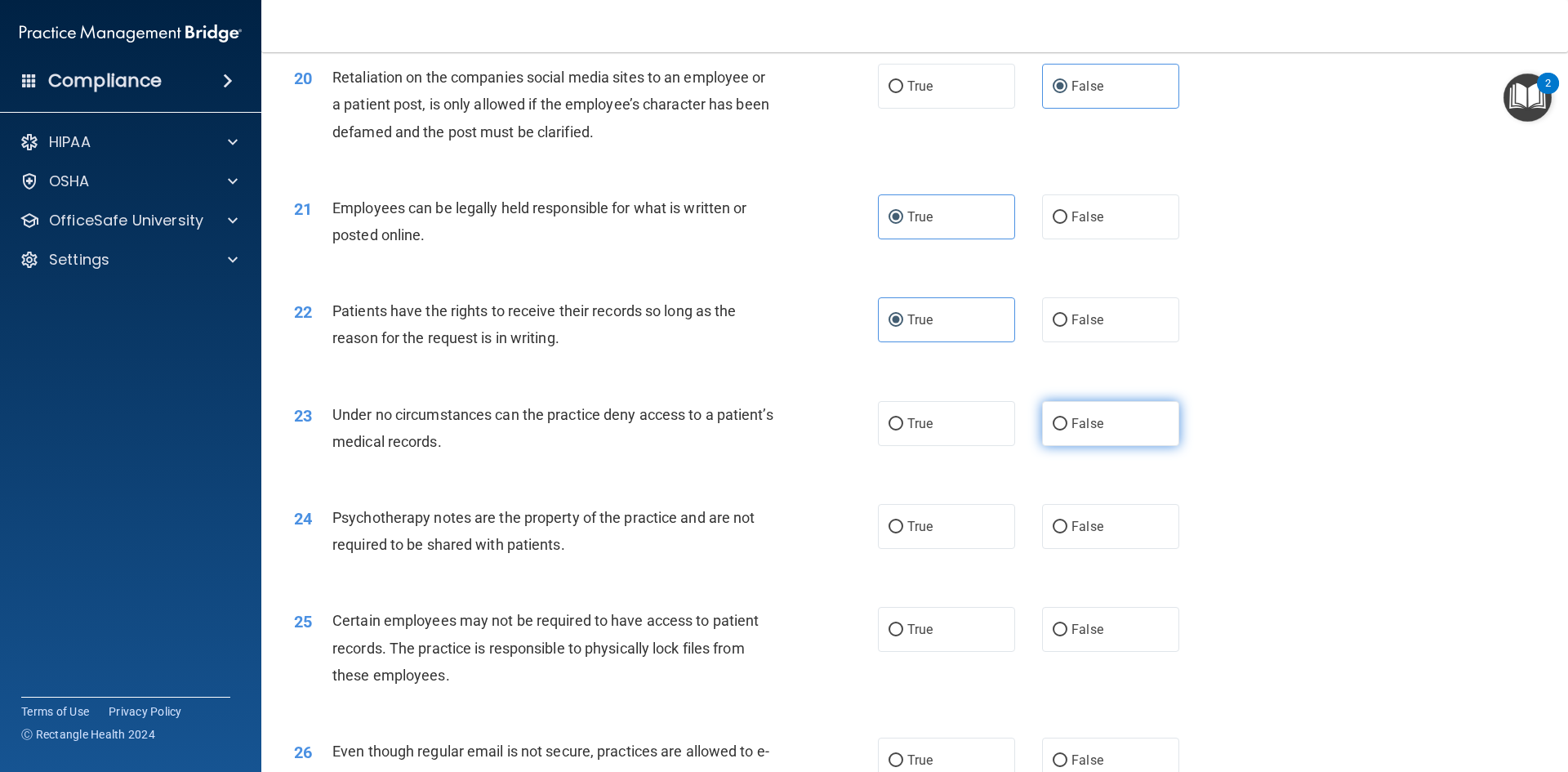
click at [1066, 431] on input "False" at bounding box center [1060, 425] width 15 height 12
radio input "true"
click at [1061, 549] on label "False" at bounding box center [1110, 527] width 137 height 45
click at [1061, 534] on input "False" at bounding box center [1060, 528] width 15 height 12
radio input "true"
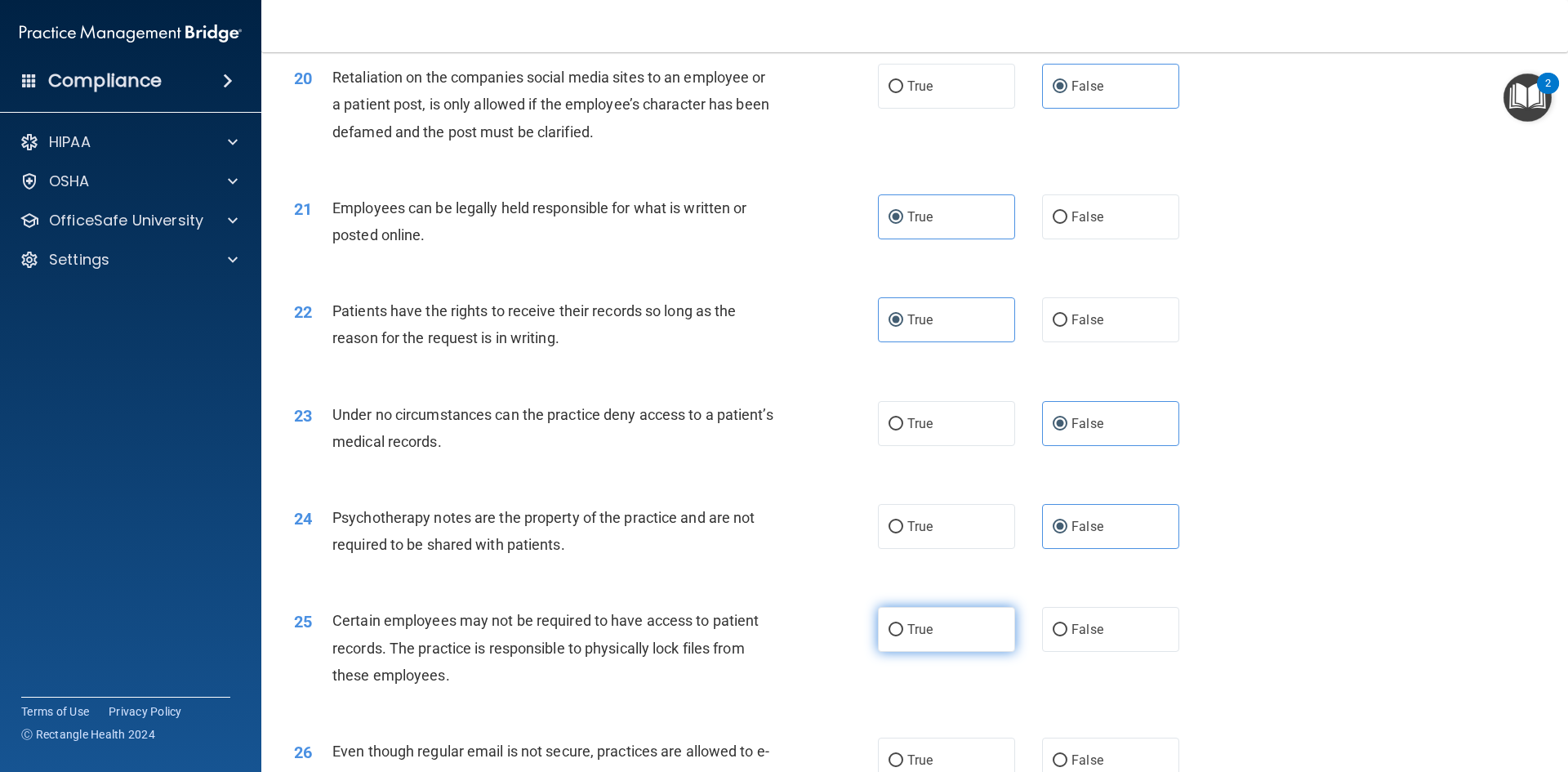
click at [946, 651] on label "True" at bounding box center [946, 630] width 137 height 45
click at [903, 636] on input "True" at bounding box center [895, 630] width 15 height 12
radio input "true"
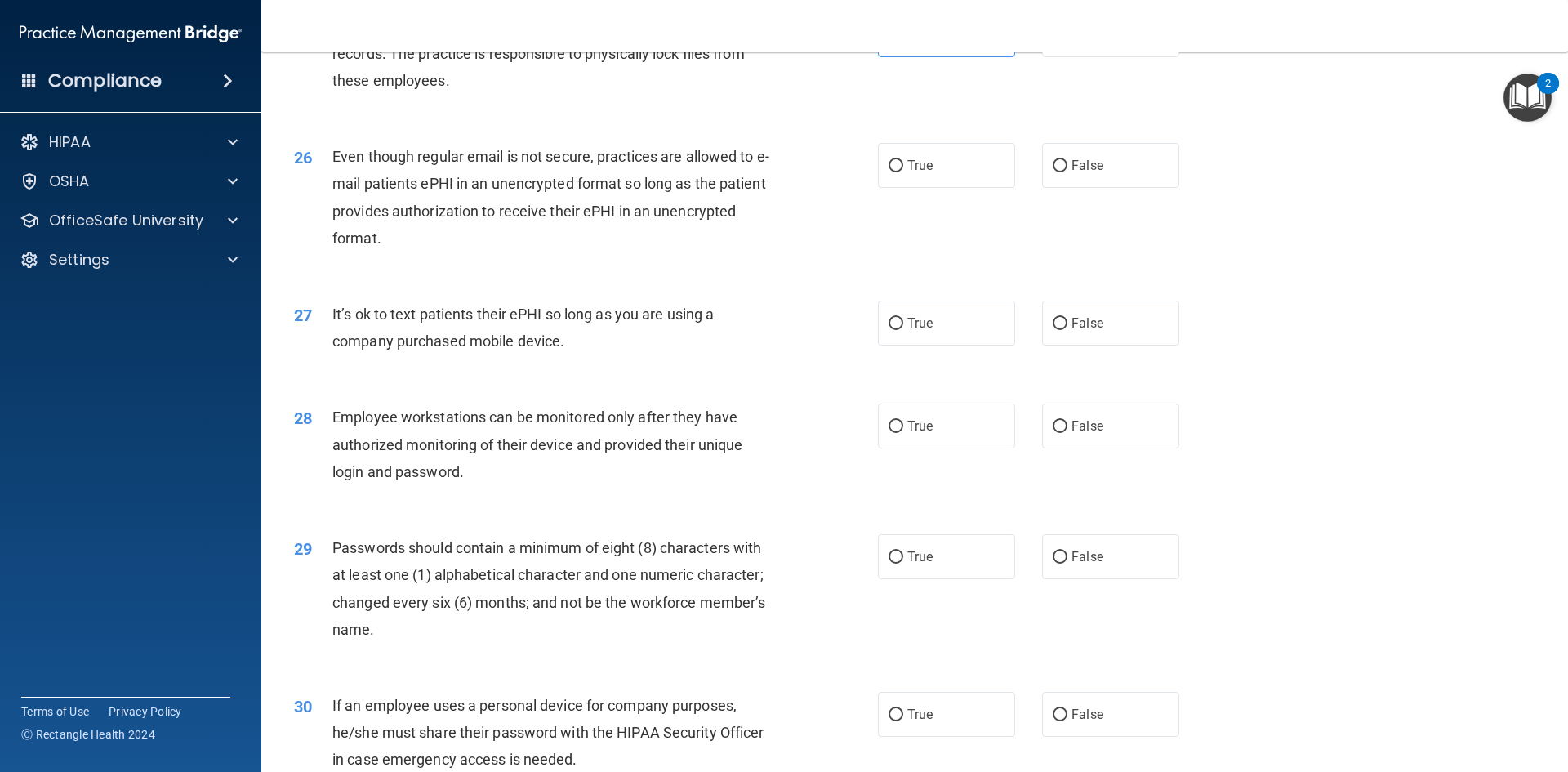
scroll to position [3248, 0]
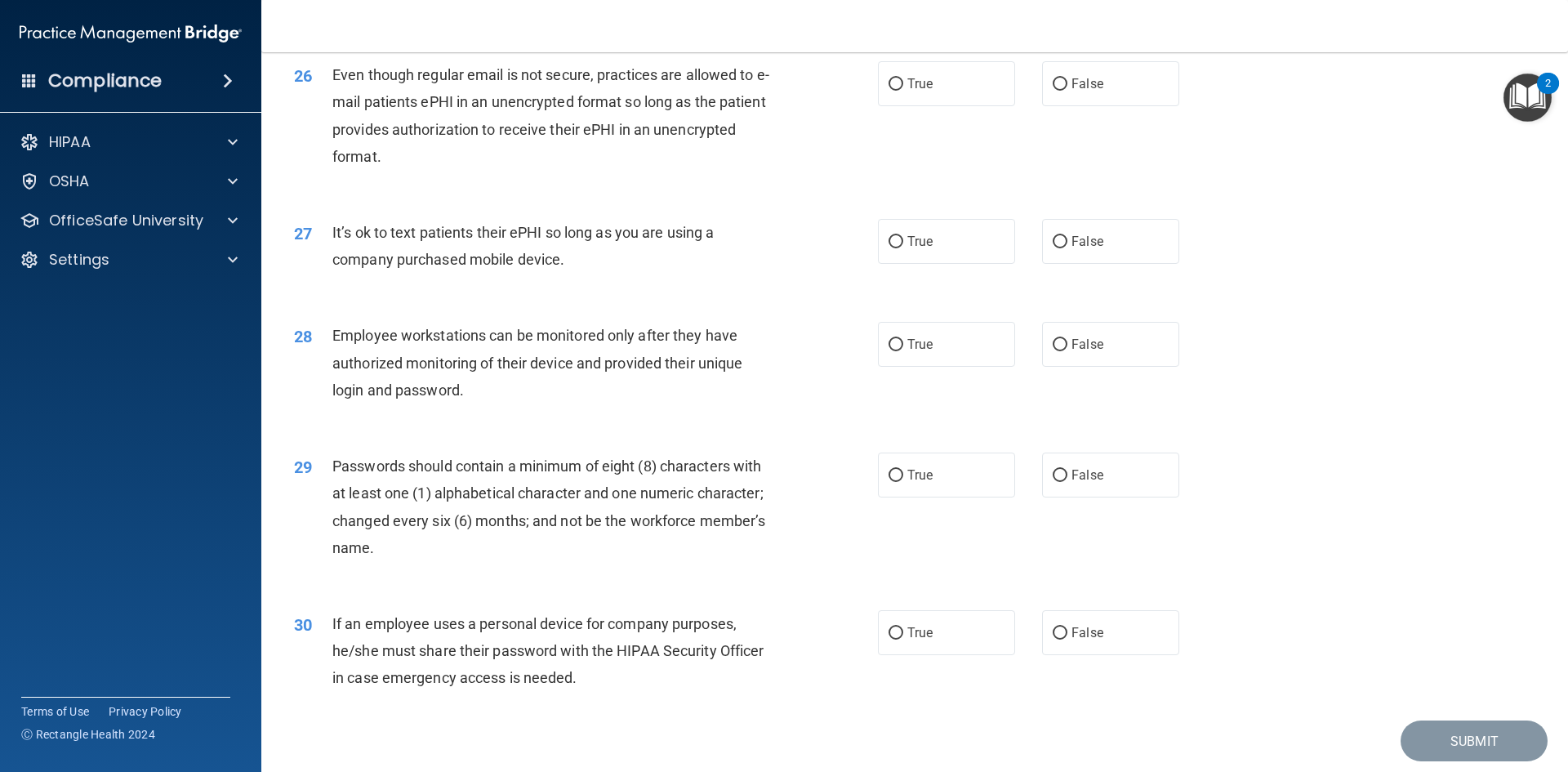
click at [904, 134] on div "26 Even though regular email is not secure, practices are allowed to e-mail pat…" at bounding box center [915, 120] width 1265 height 158
drag, startPoint x: 968, startPoint y: 110, endPoint x: 1023, endPoint y: 232, distance: 133.8
click at [968, 106] on label "True" at bounding box center [946, 83] width 137 height 45
click at [903, 91] on input "True" at bounding box center [895, 84] width 15 height 12
radio input "true"
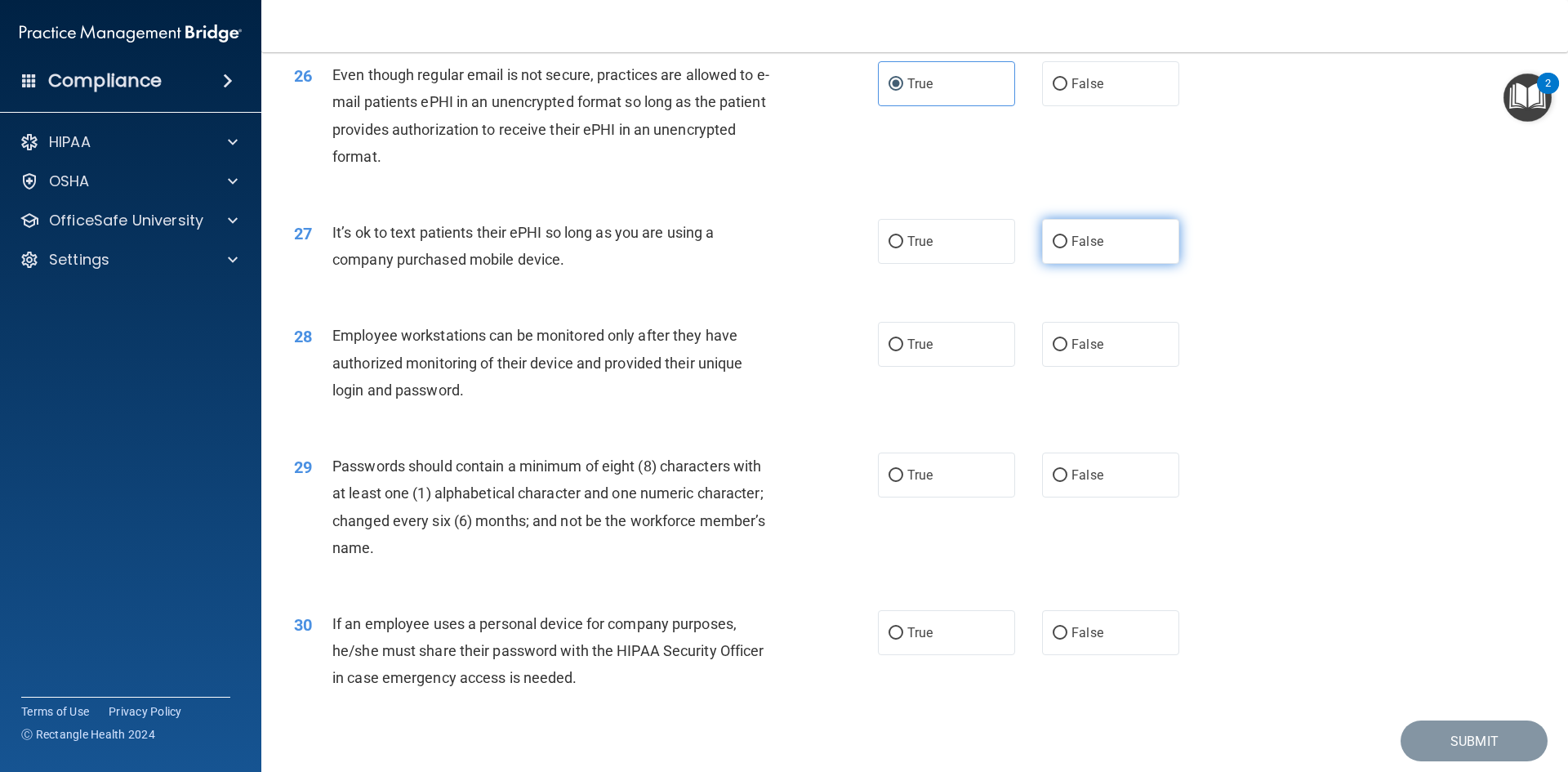
click at [1084, 249] on span "False" at bounding box center [1087, 241] width 32 height 15
click at [1067, 249] on input "False" at bounding box center [1060, 242] width 15 height 12
radio input "true"
click at [1084, 355] on label "False" at bounding box center [1110, 344] width 137 height 45
click at [1067, 352] on input "False" at bounding box center [1060, 345] width 15 height 12
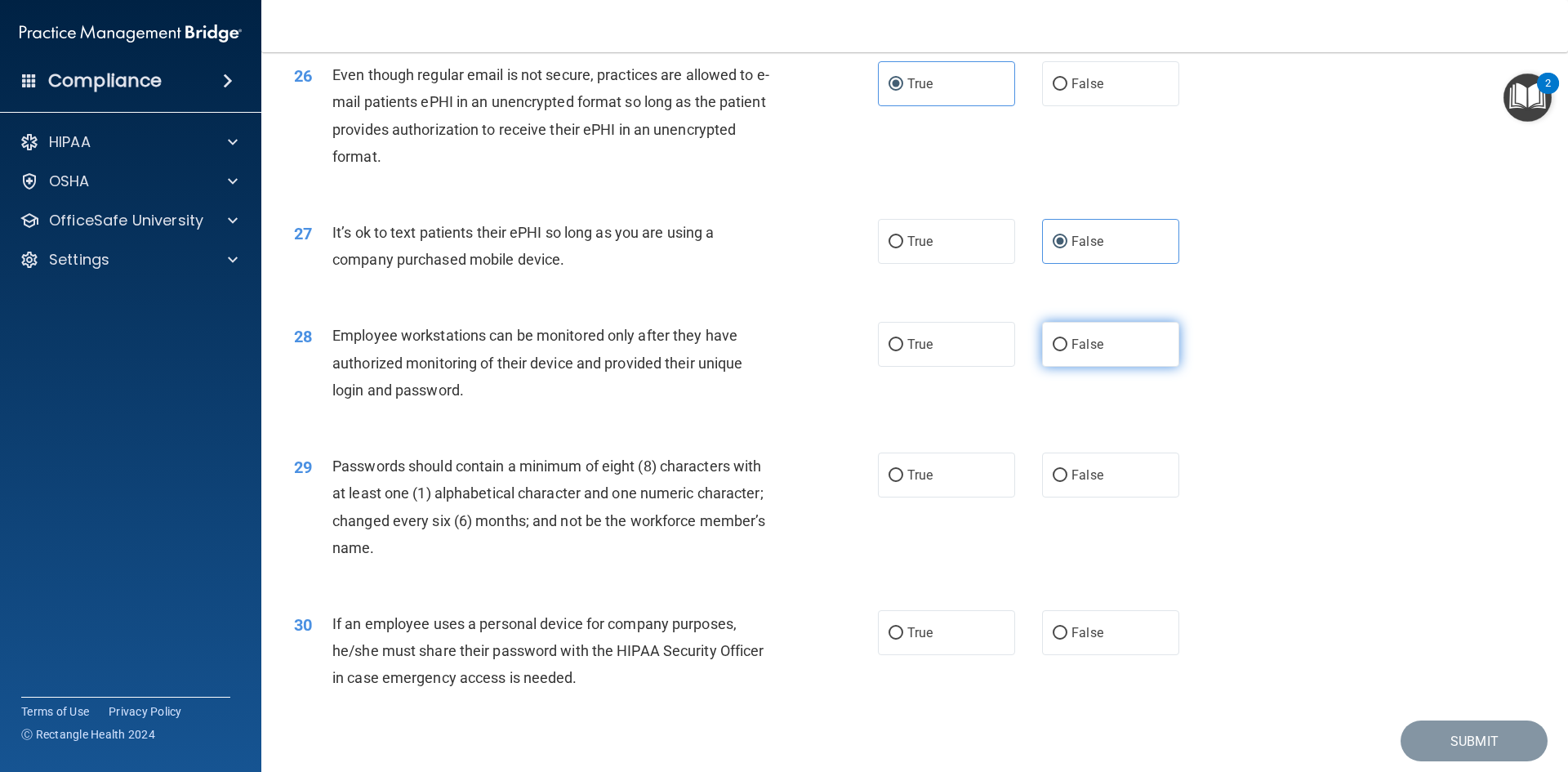
radio input "true"
click at [940, 498] on label "True" at bounding box center [946, 475] width 137 height 45
click at [903, 482] on input "True" at bounding box center [895, 476] width 15 height 12
radio input "true"
click at [1126, 649] on label "False" at bounding box center [1110, 632] width 137 height 45
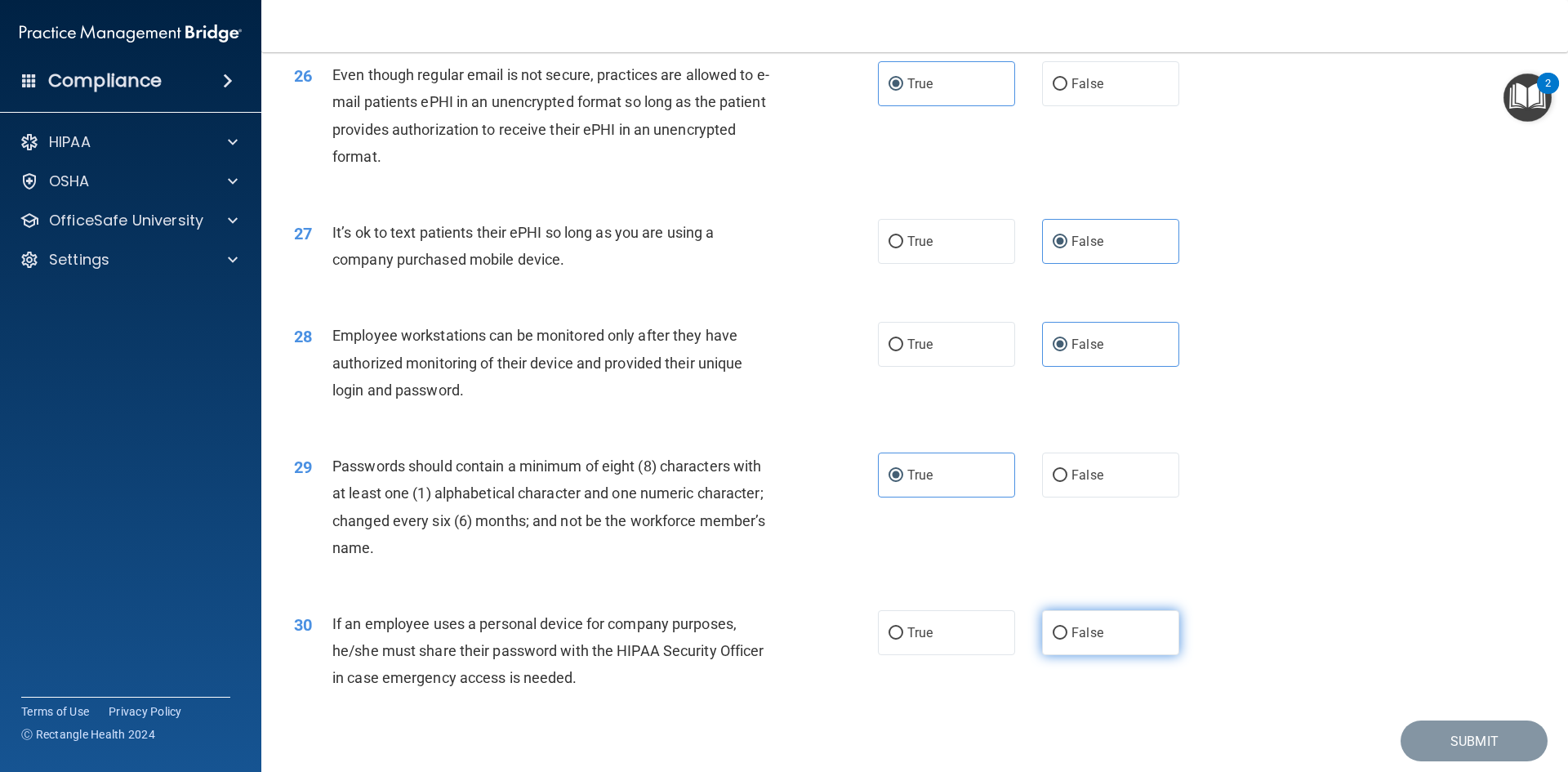
click at [1067, 640] on input "False" at bounding box center [1060, 633] width 15 height 12
radio input "true"
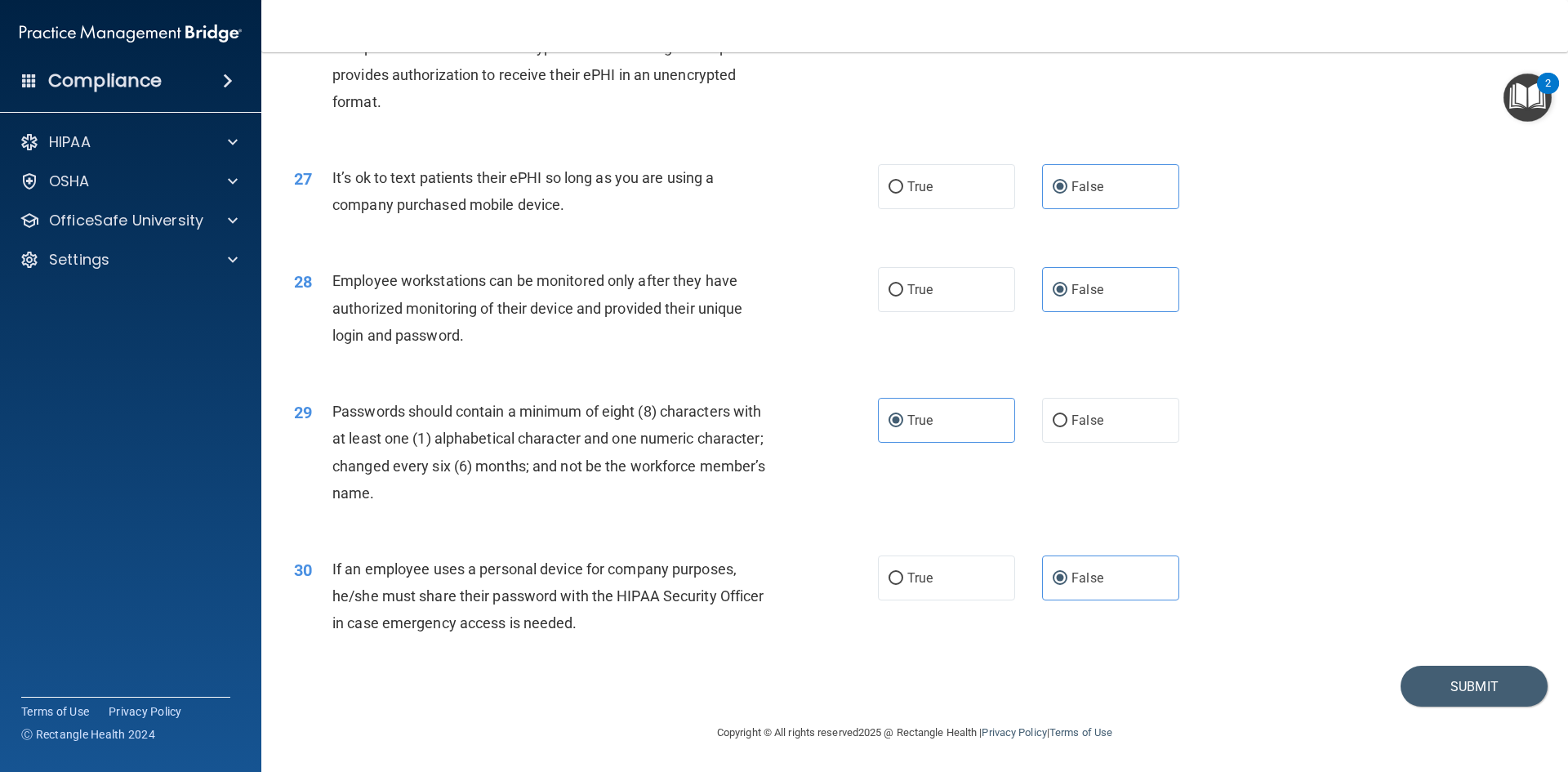
scroll to position [3329, 0]
click at [1504, 695] on button "Submit" at bounding box center [1473, 686] width 147 height 42
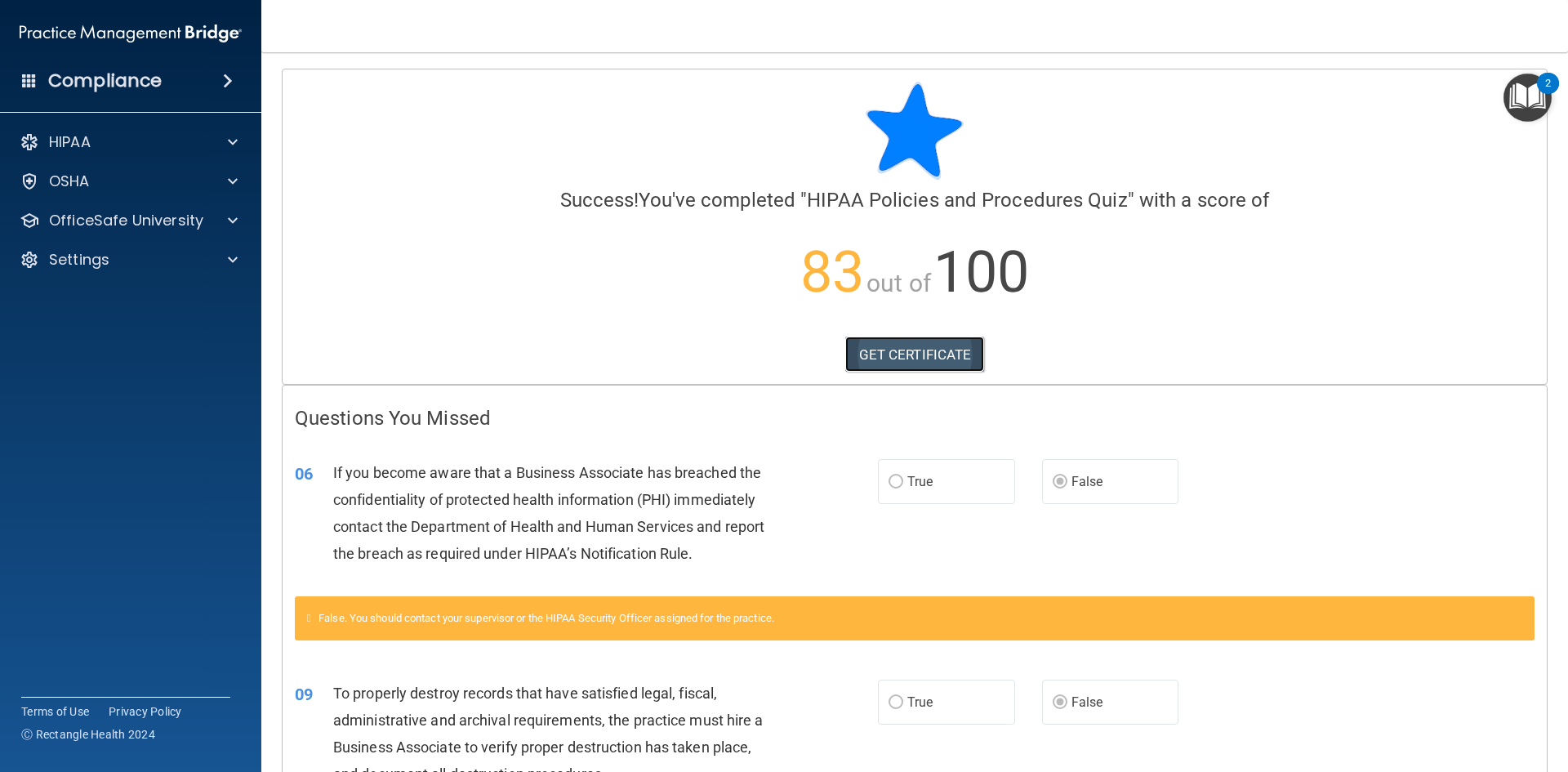
click at [935, 368] on link "GET CERTIFICATE" at bounding box center [915, 354] width 140 height 36
click at [155, 142] on div "HIPAA" at bounding box center [109, 142] width 202 height 20
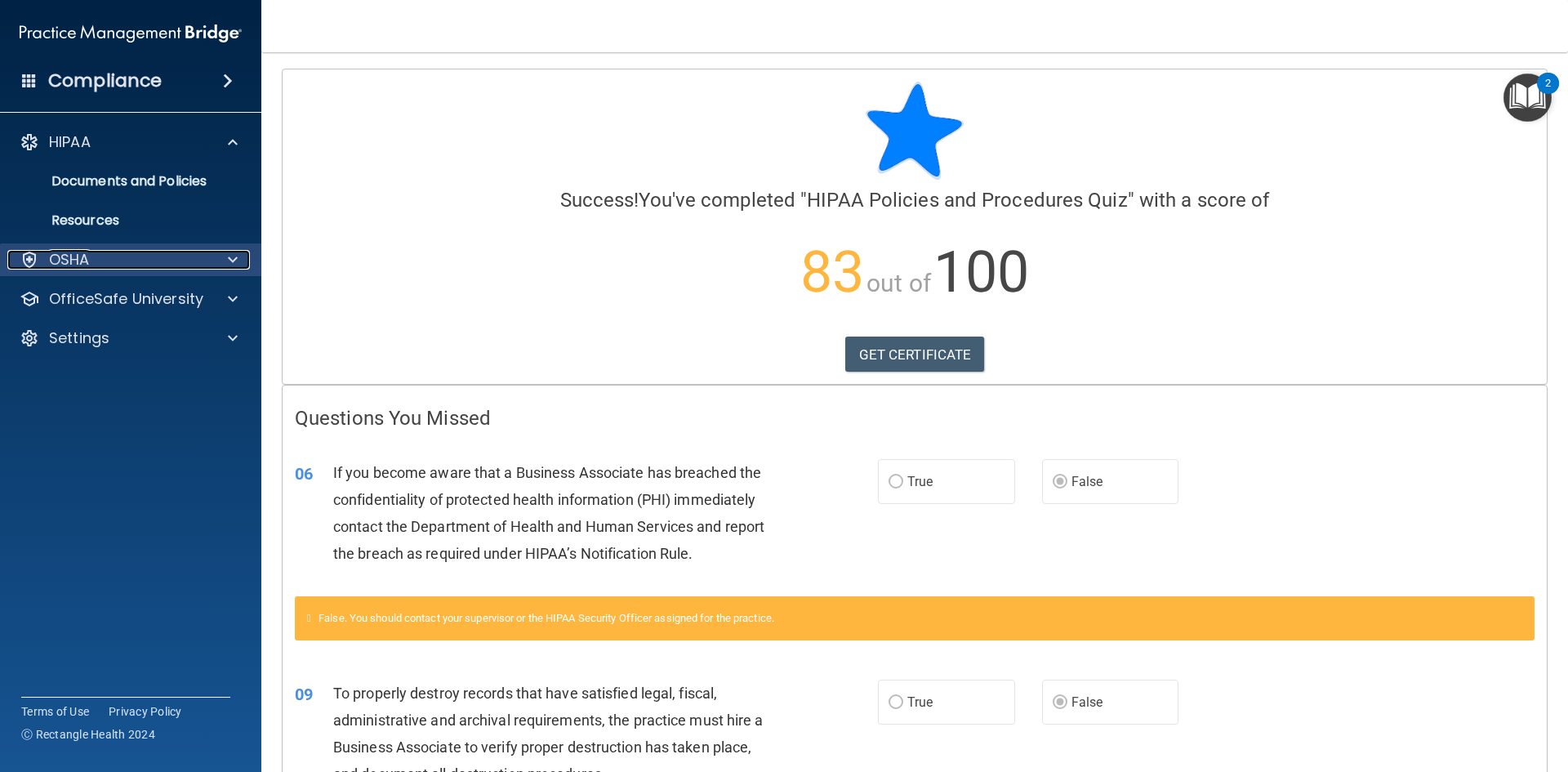
click at [146, 254] on div "OSHA" at bounding box center [109, 259] width 202 height 20
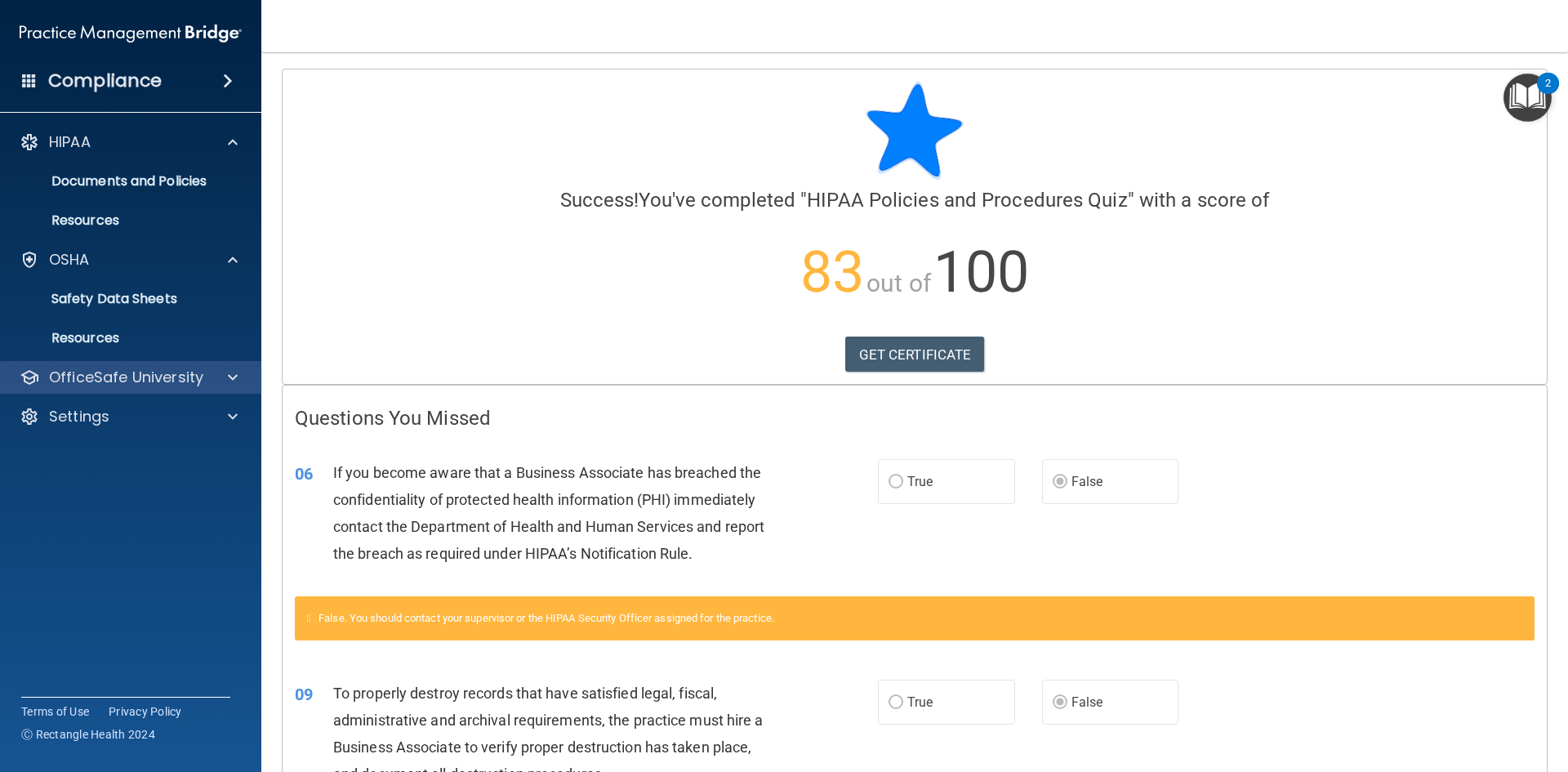
click at [117, 365] on div "OfficeSafe University" at bounding box center [131, 377] width 262 height 33
click at [165, 377] on p "OfficeSafe University" at bounding box center [126, 377] width 154 height 20
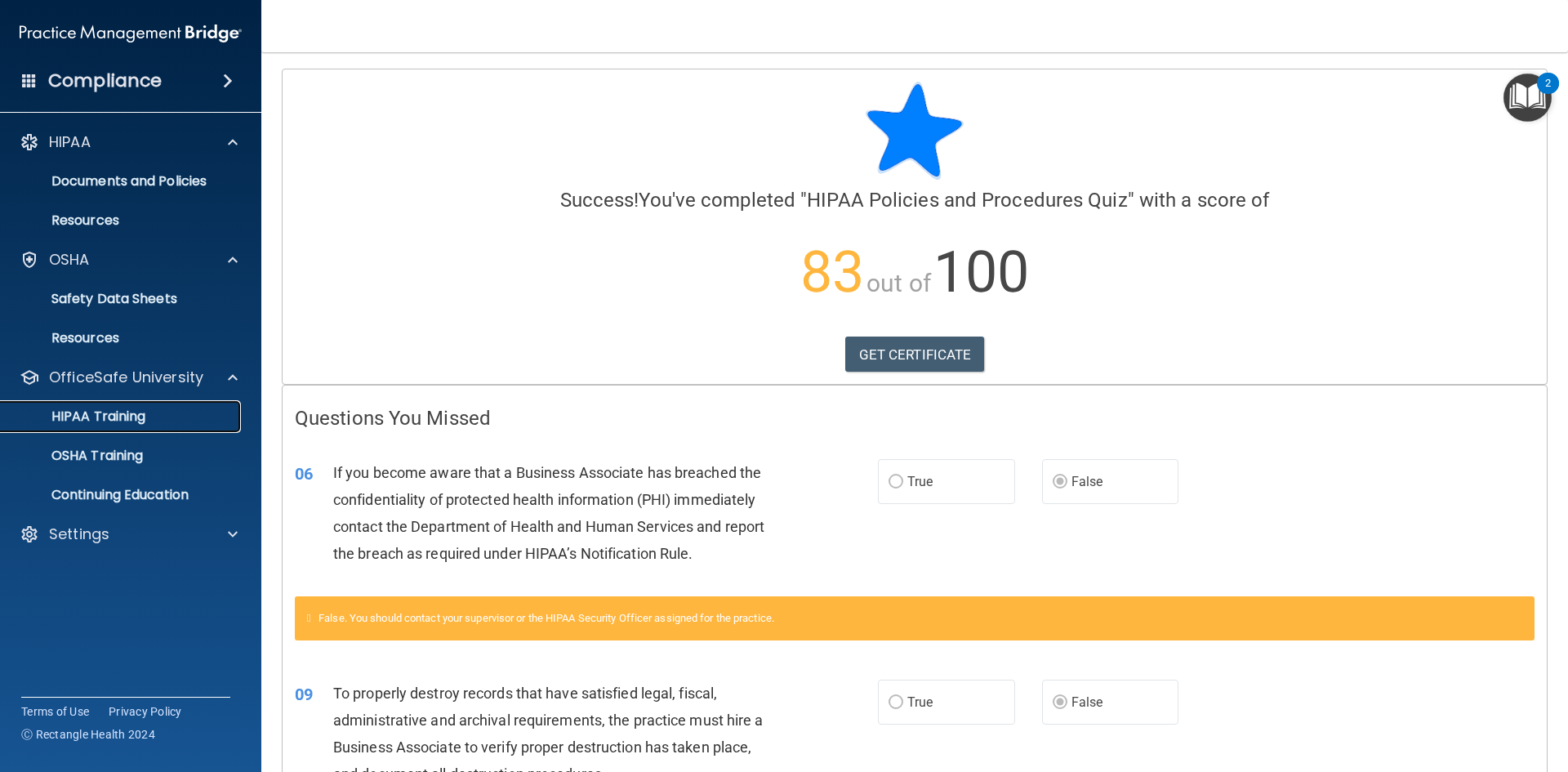
click at [159, 412] on div "HIPAA Training" at bounding box center [122, 416] width 223 height 16
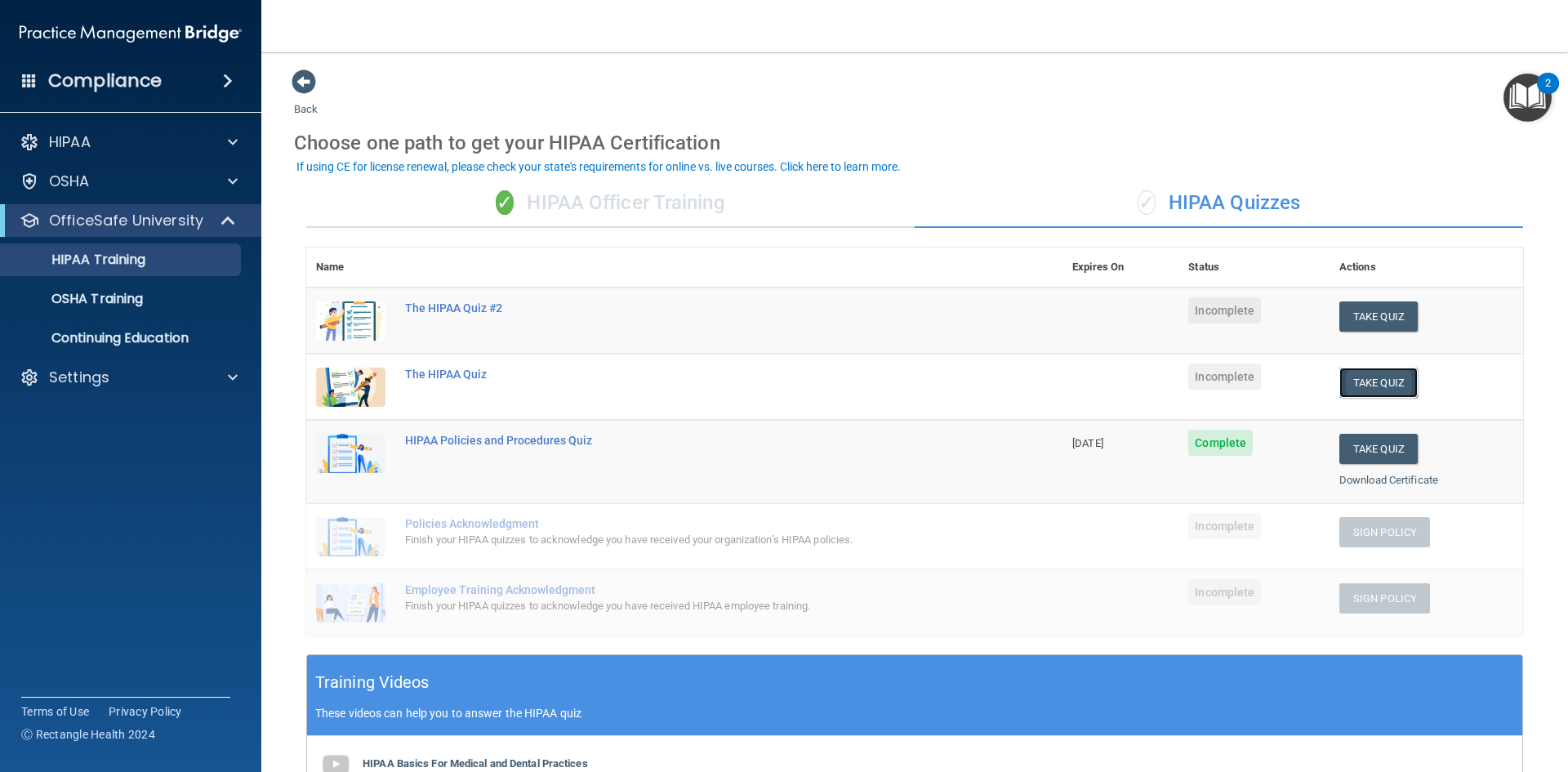
click at [1361, 373] on button "Take Quiz" at bounding box center [1378, 383] width 78 height 30
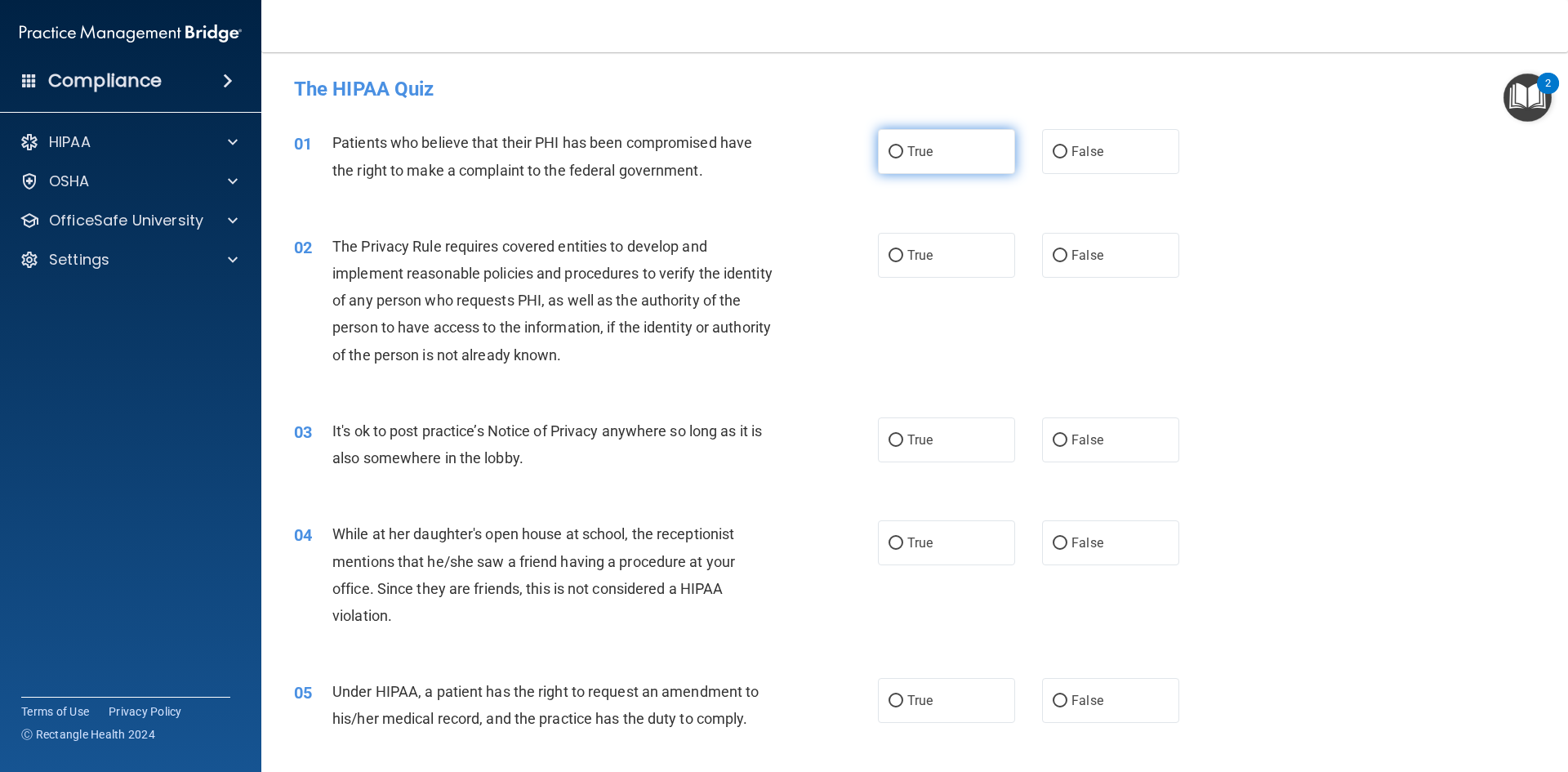
click at [910, 157] on span "True" at bounding box center [920, 152] width 26 height 15
click at [903, 157] on input "True" at bounding box center [895, 152] width 15 height 12
radio input "true"
click at [923, 256] on span "True" at bounding box center [920, 256] width 26 height 15
click at [903, 256] on input "True" at bounding box center [895, 256] width 15 height 12
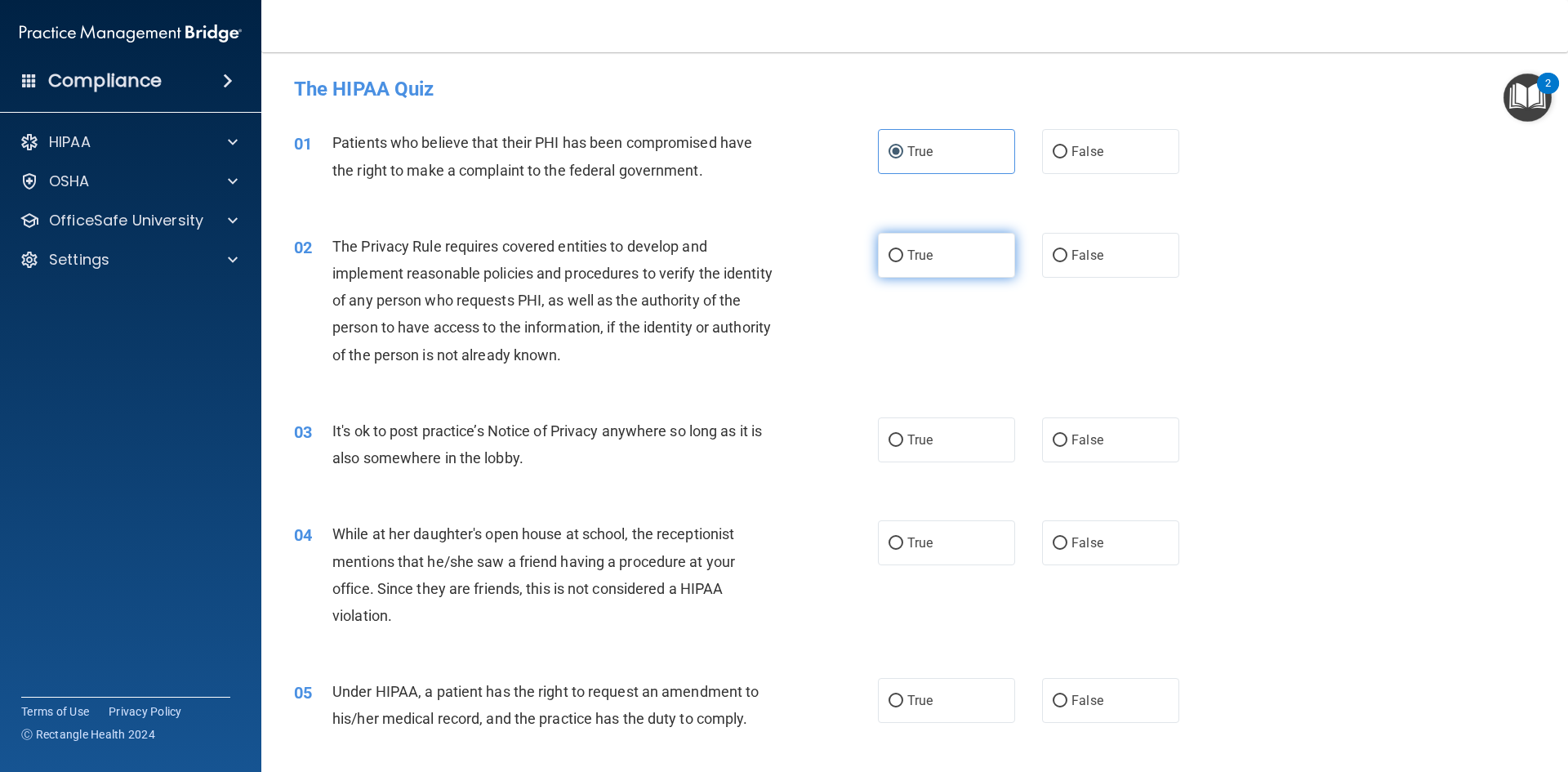
radio input "true"
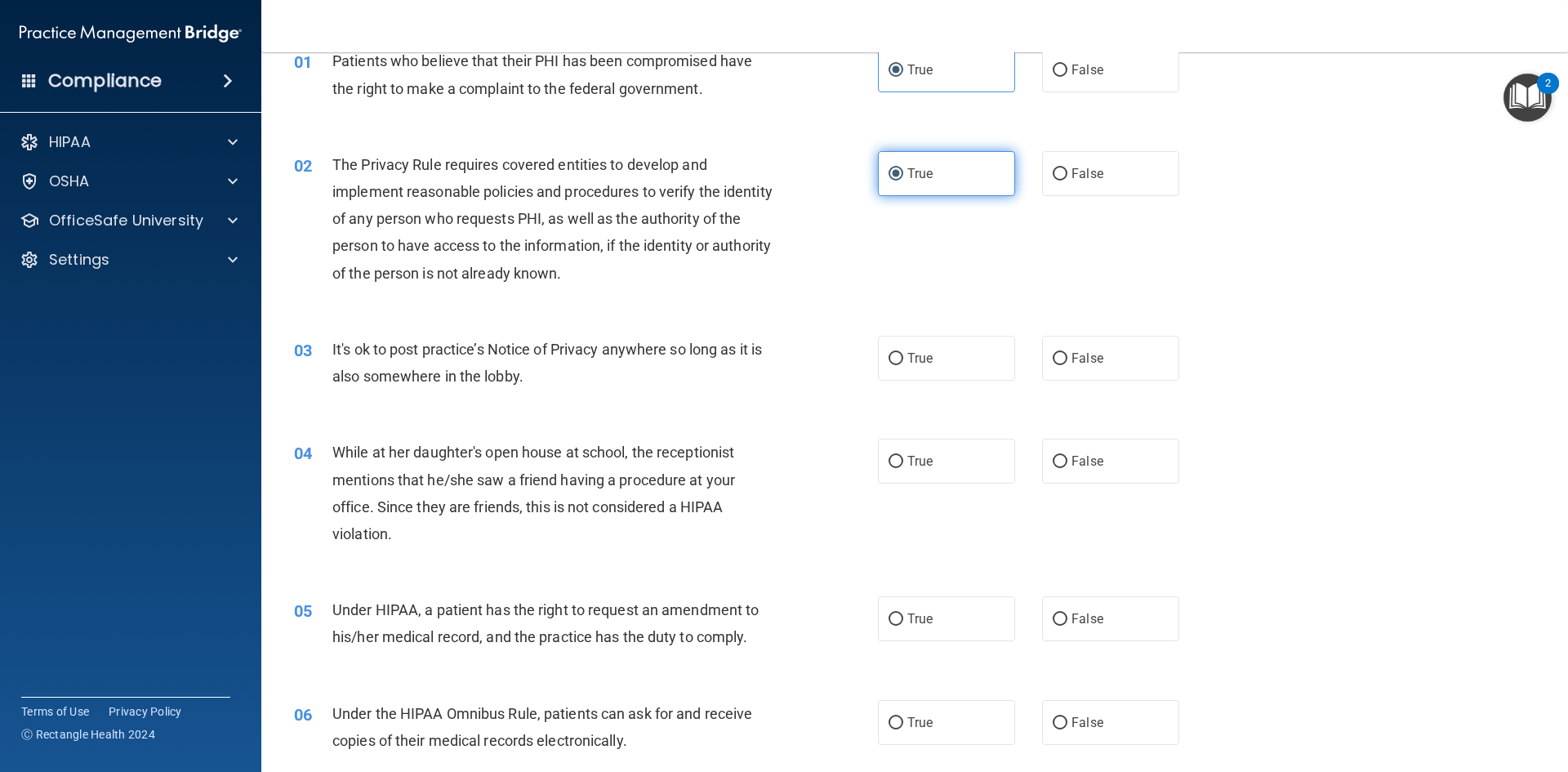
scroll to position [163, 0]
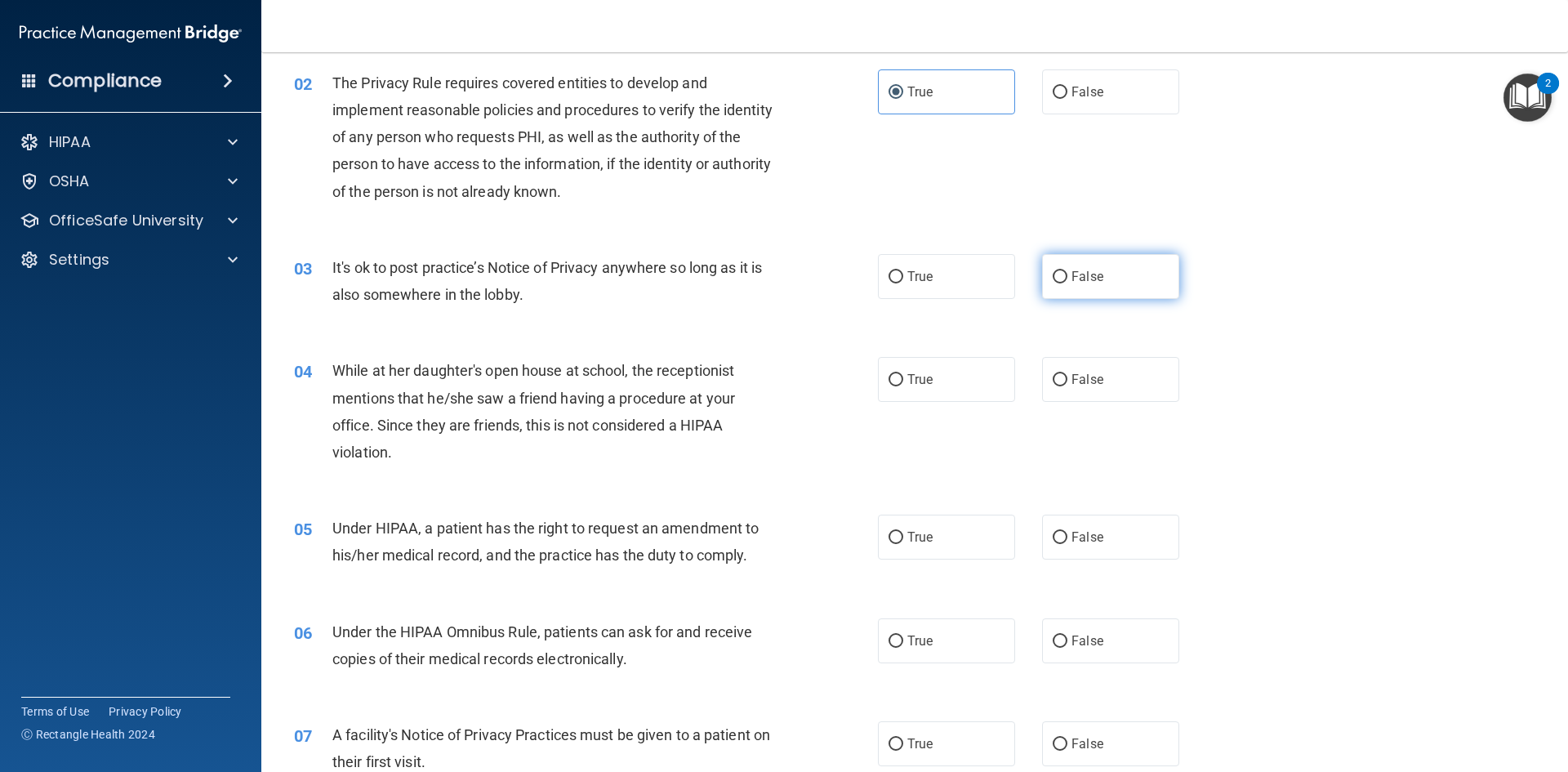
click at [1062, 293] on label "False" at bounding box center [1110, 276] width 137 height 45
click at [1062, 283] on input "False" at bounding box center [1060, 277] width 15 height 12
radio input "true"
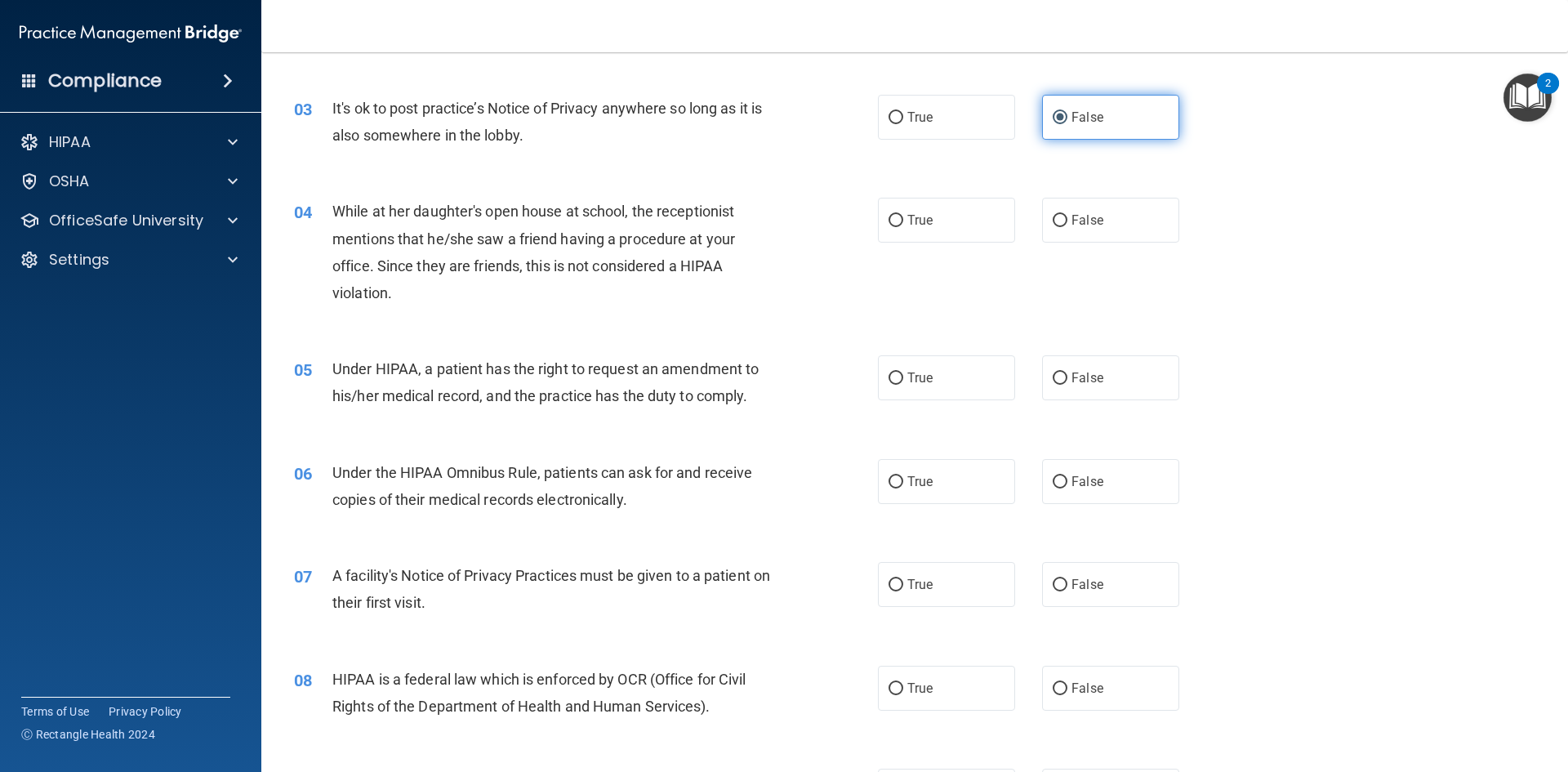
scroll to position [327, 0]
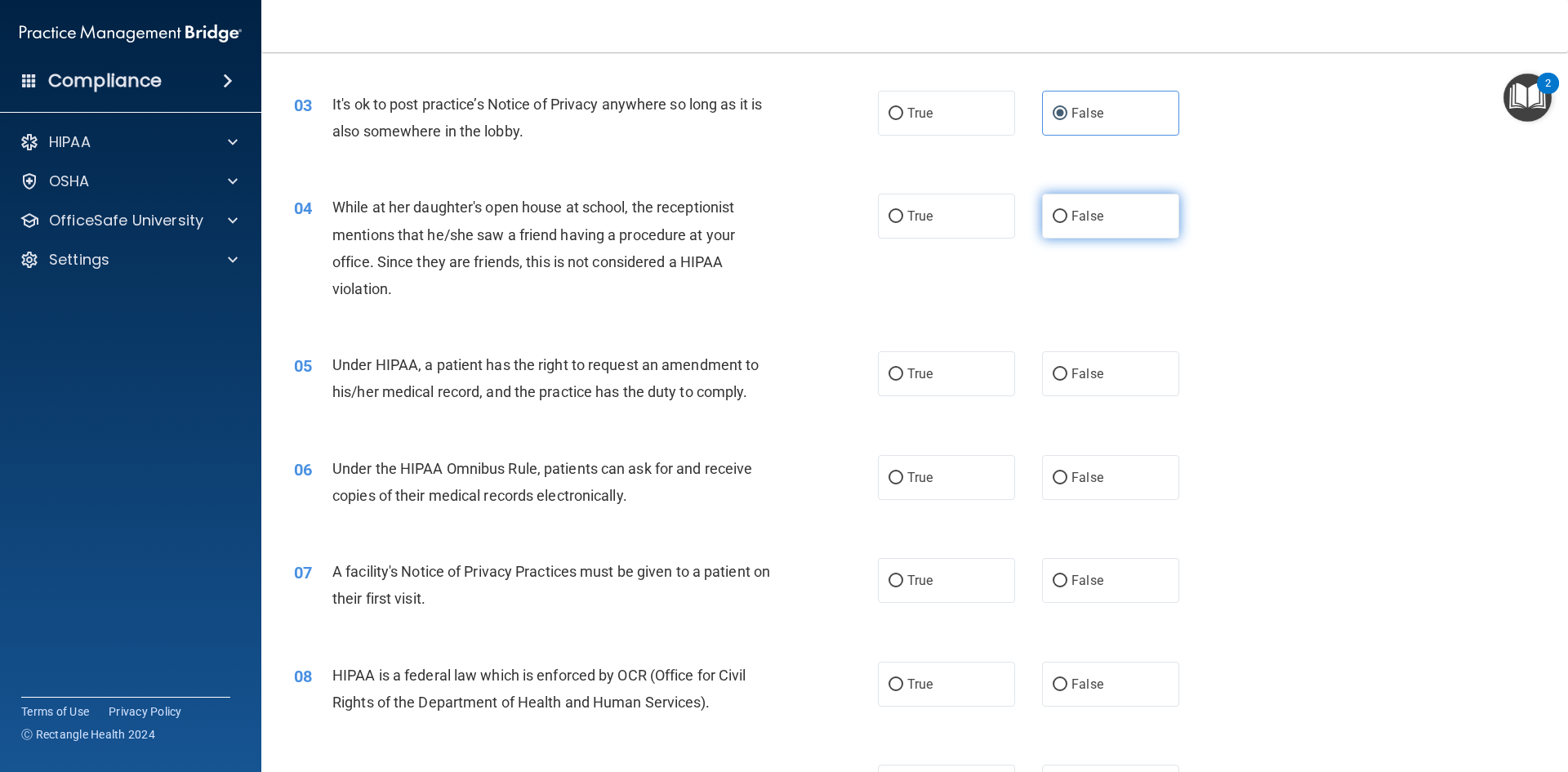
click at [1050, 227] on label "False" at bounding box center [1110, 216] width 137 height 45
click at [1053, 223] on input "False" at bounding box center [1060, 217] width 15 height 12
radio input "true"
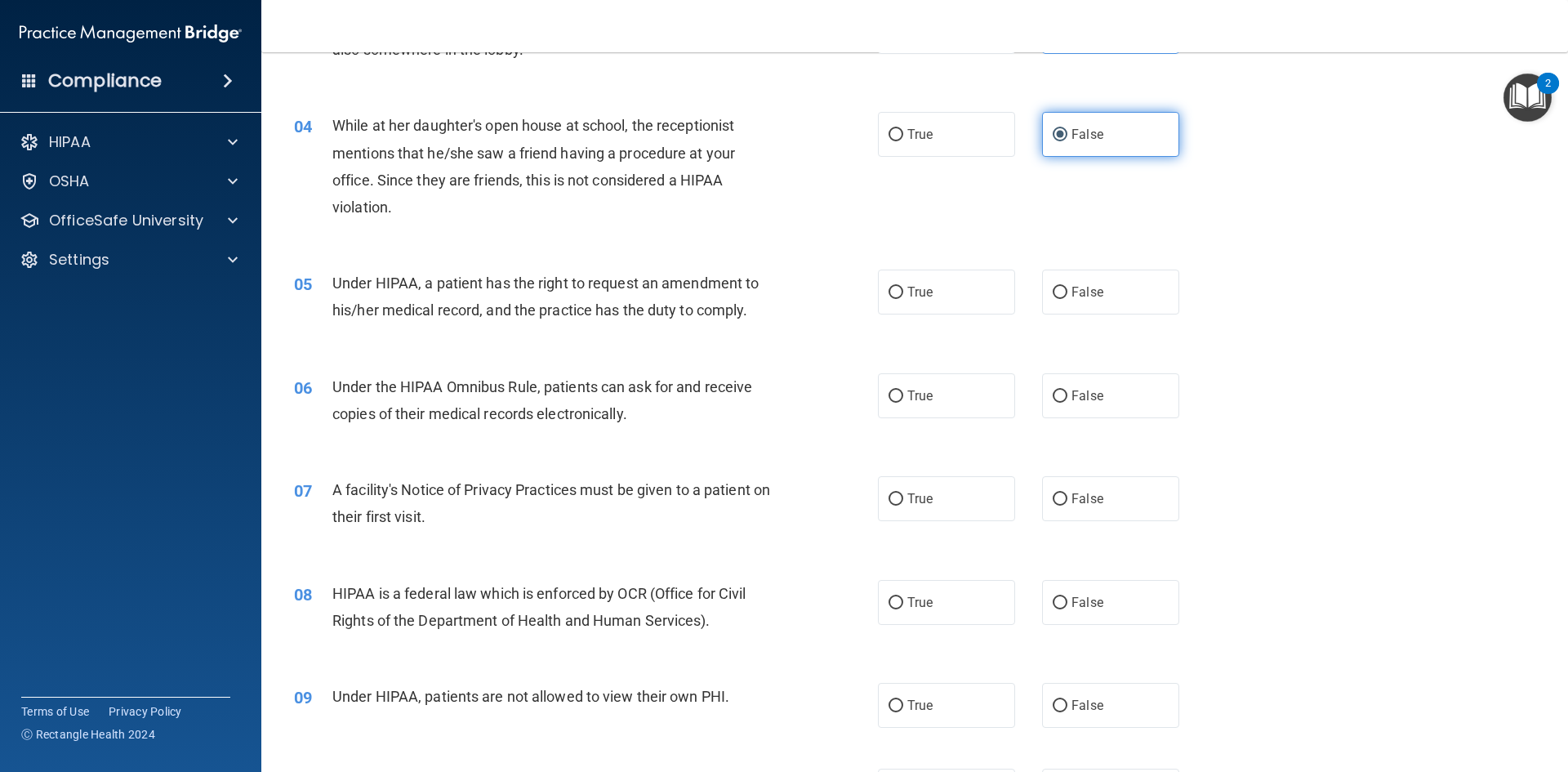
scroll to position [490, 0]
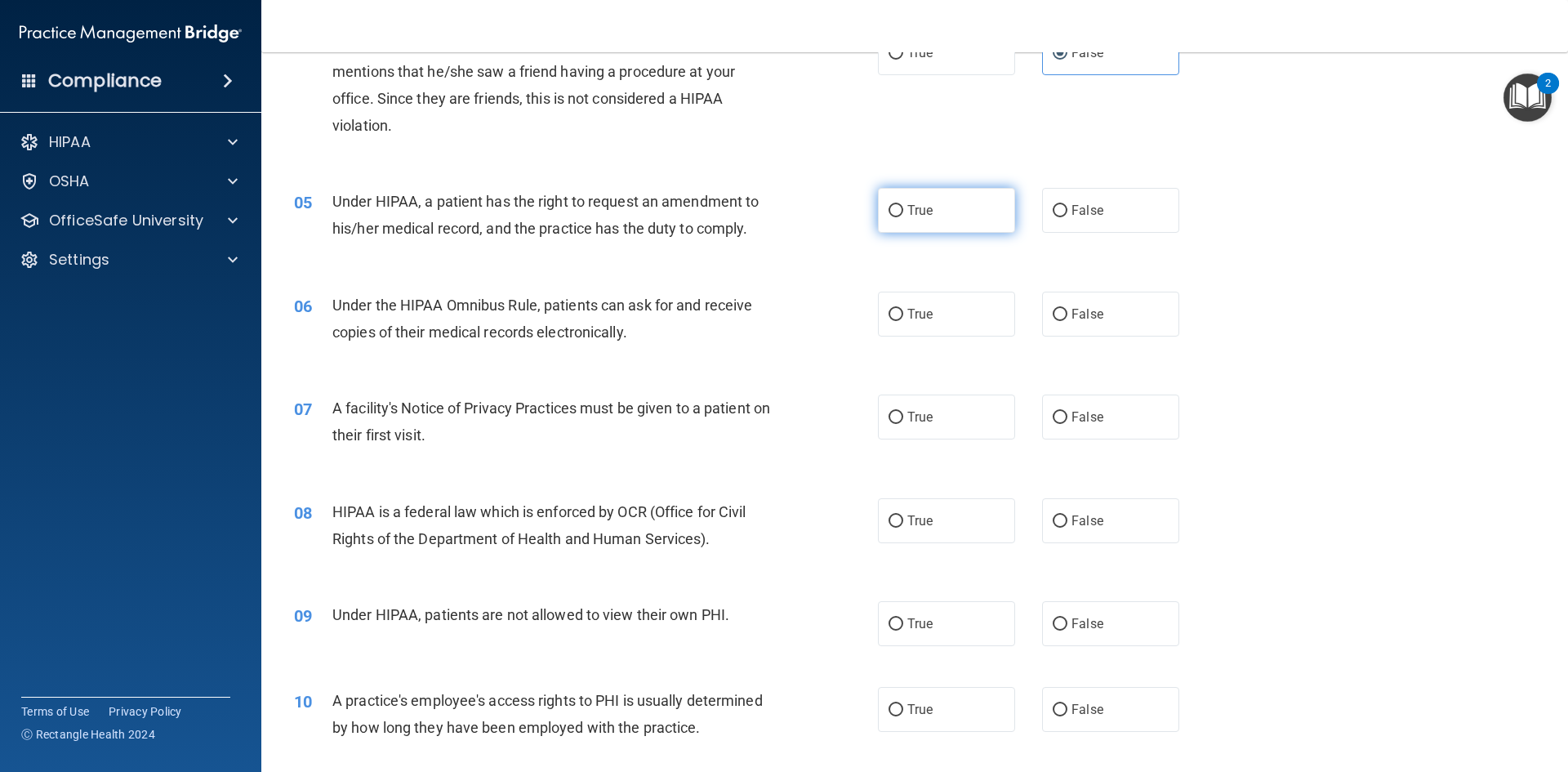
click at [948, 221] on label "True" at bounding box center [946, 210] width 137 height 45
click at [903, 217] on input "True" at bounding box center [895, 211] width 15 height 12
radio input "true"
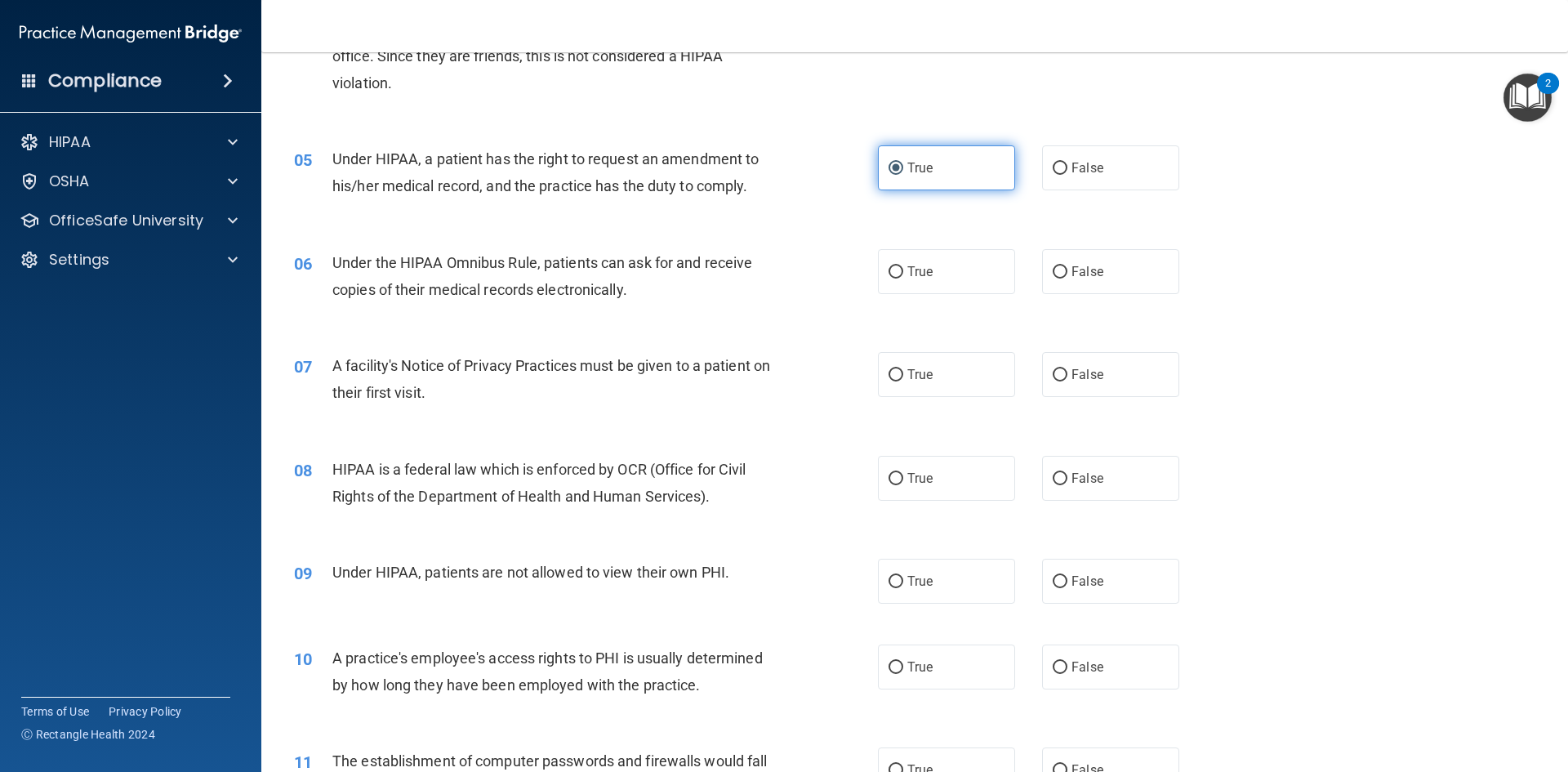
scroll to position [572, 0]
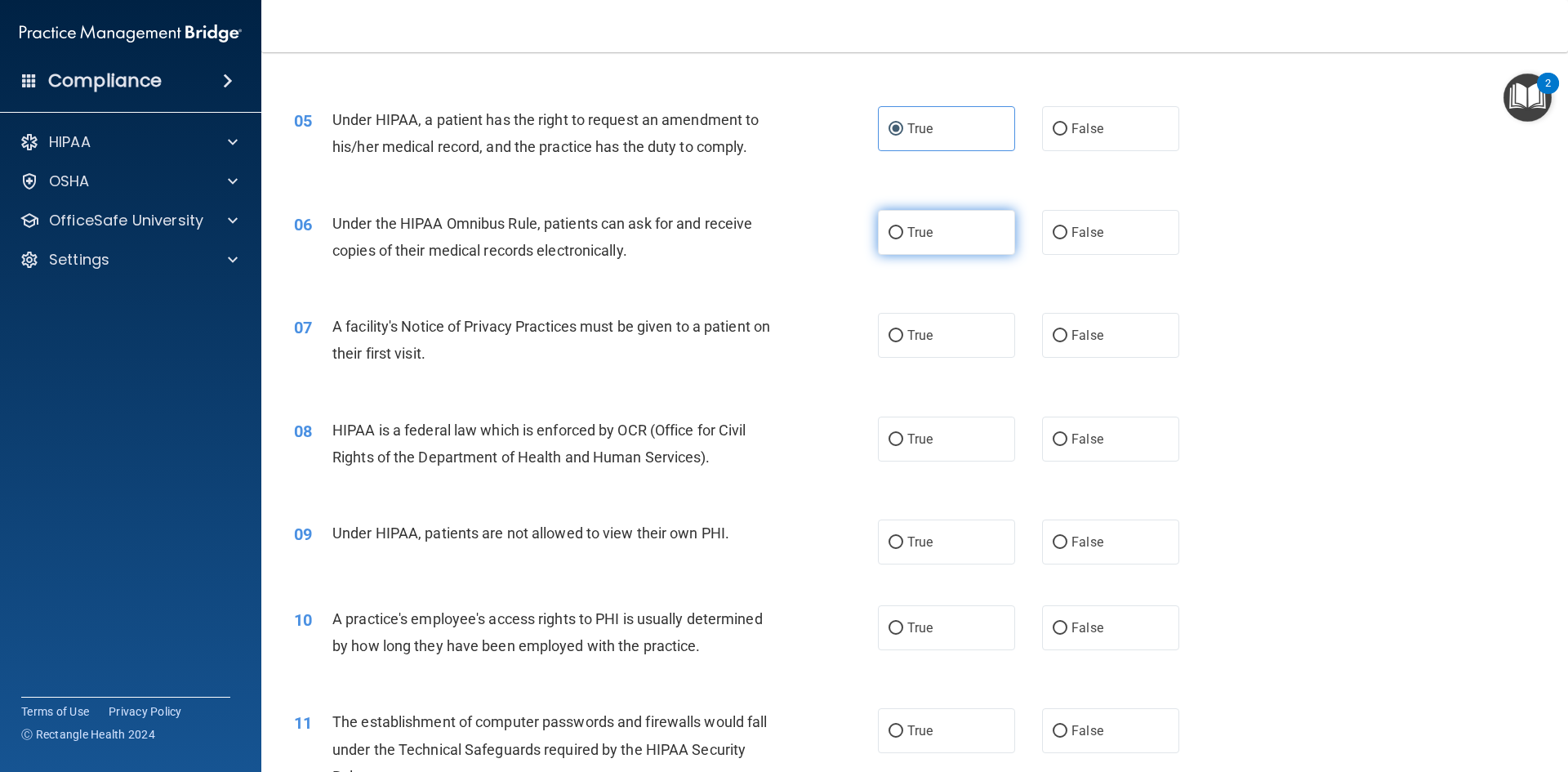
click at [951, 226] on label "True" at bounding box center [946, 232] width 137 height 45
click at [903, 227] on input "True" at bounding box center [895, 233] width 15 height 12
radio input "true"
click at [1052, 141] on label "False" at bounding box center [1110, 129] width 137 height 45
click at [1053, 136] on input "False" at bounding box center [1060, 130] width 15 height 12
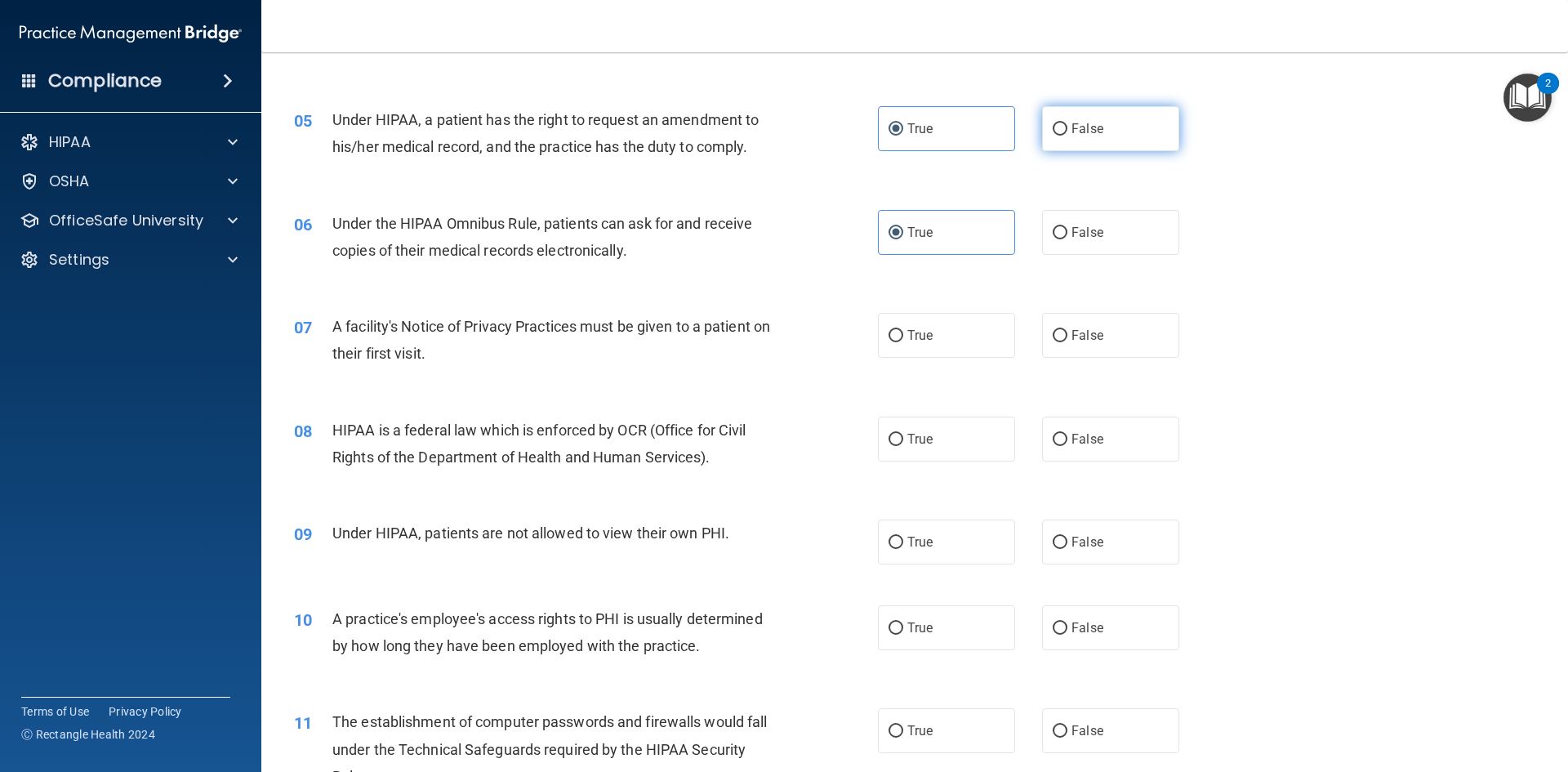
radio input "true"
radio input "false"
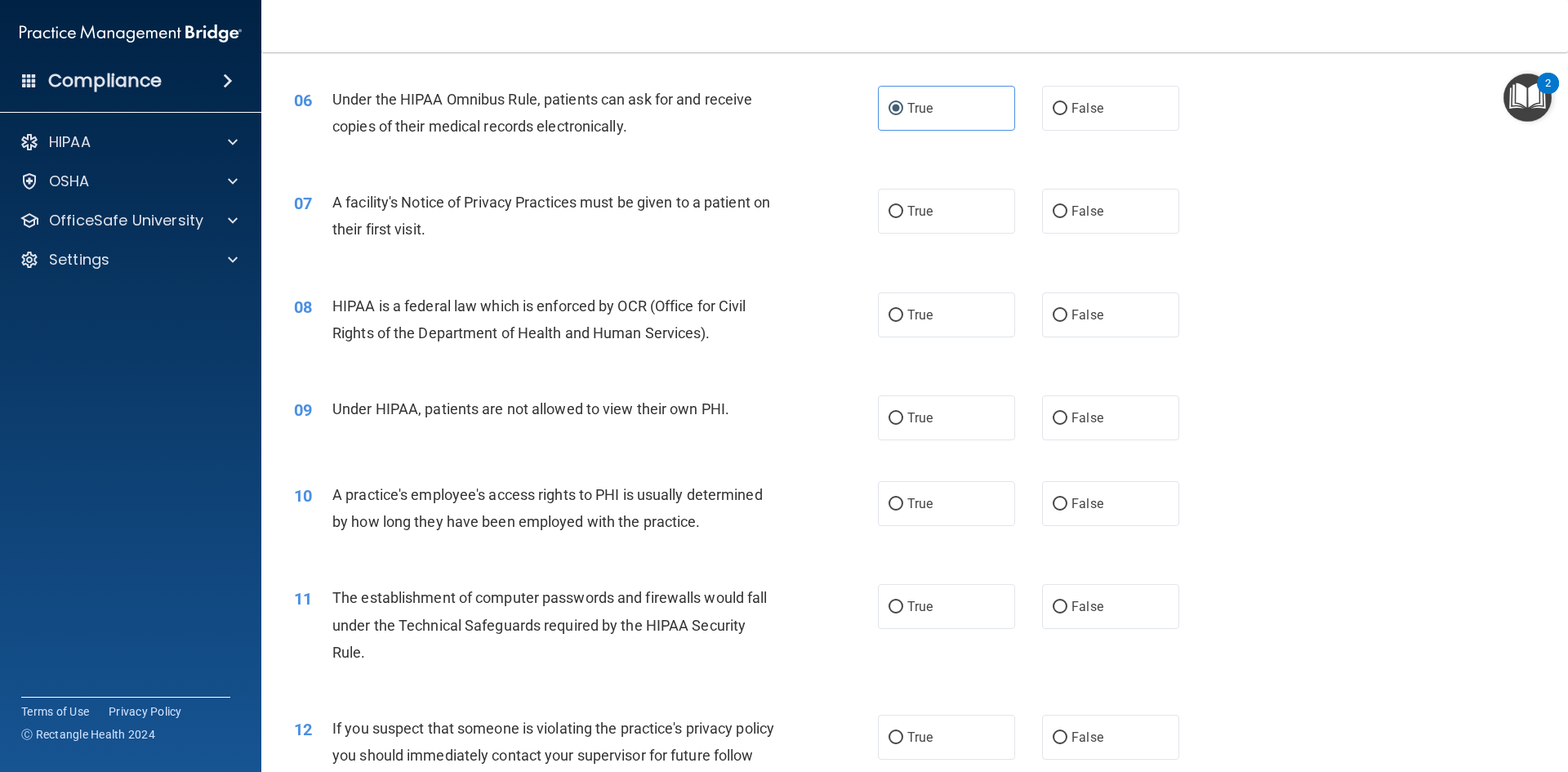
scroll to position [735, 0]
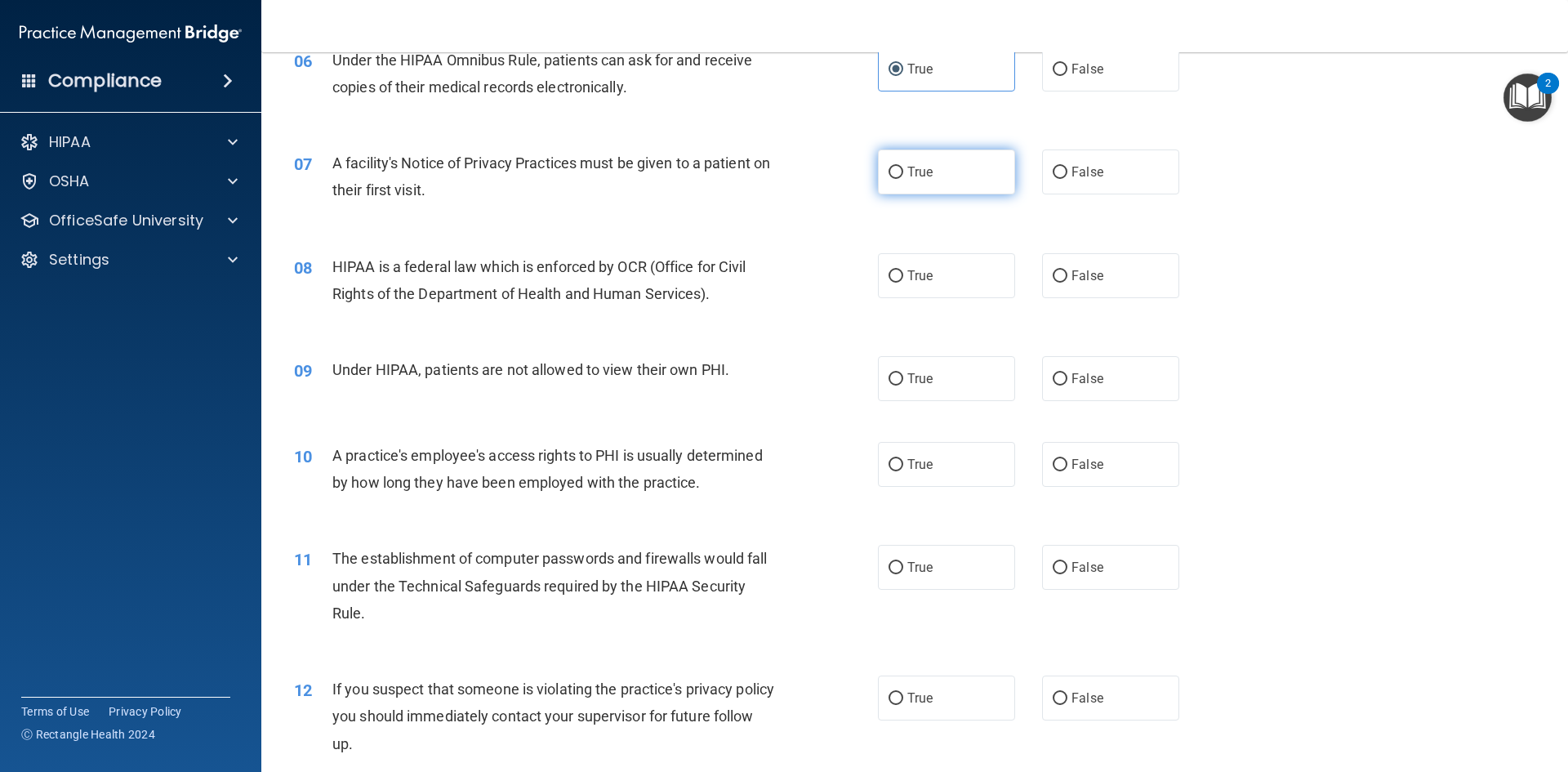
click at [977, 177] on label "True" at bounding box center [946, 172] width 137 height 45
click at [903, 177] on input "True" at bounding box center [895, 172] width 15 height 12
radio input "true"
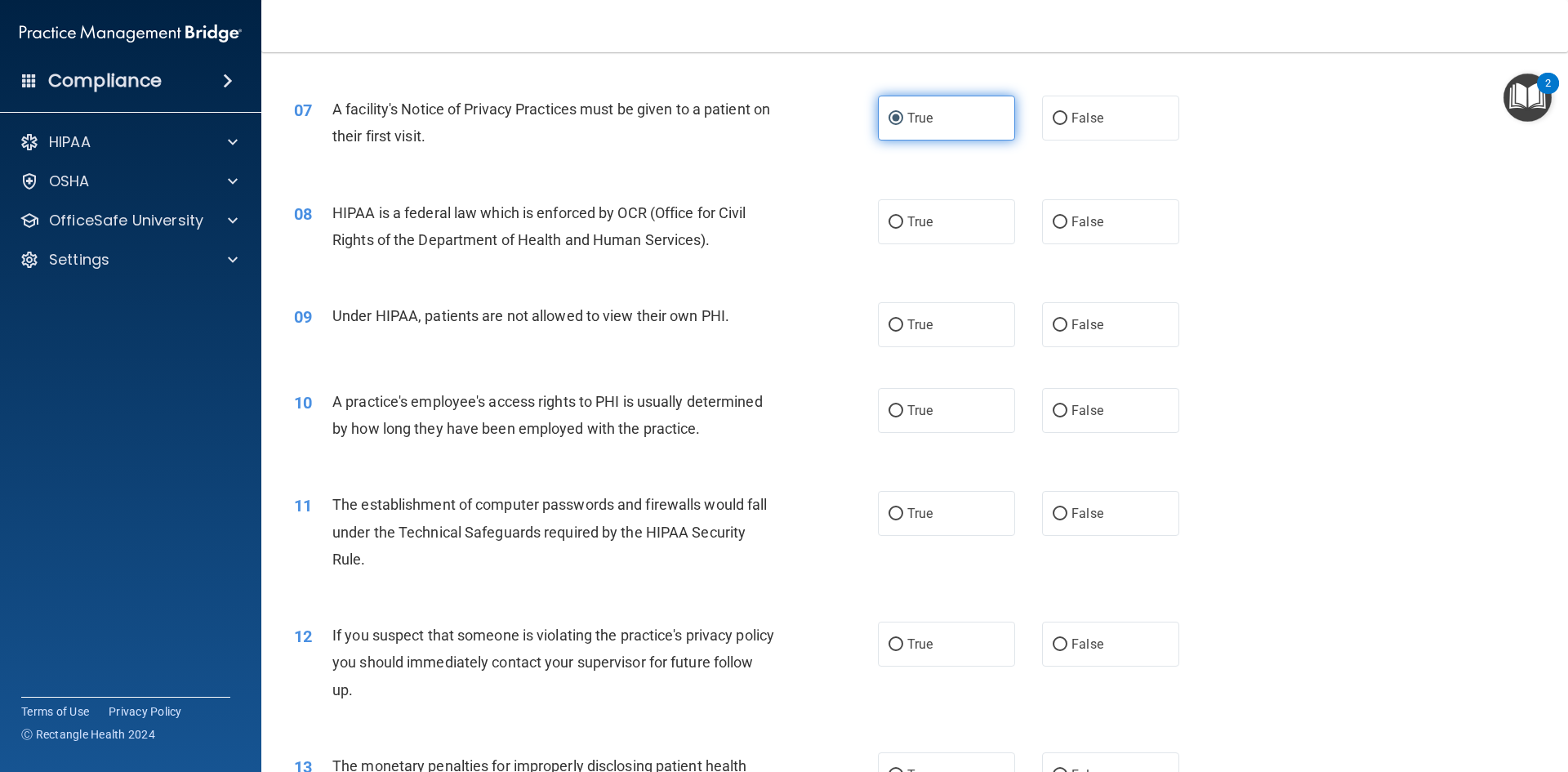
scroll to position [817, 0]
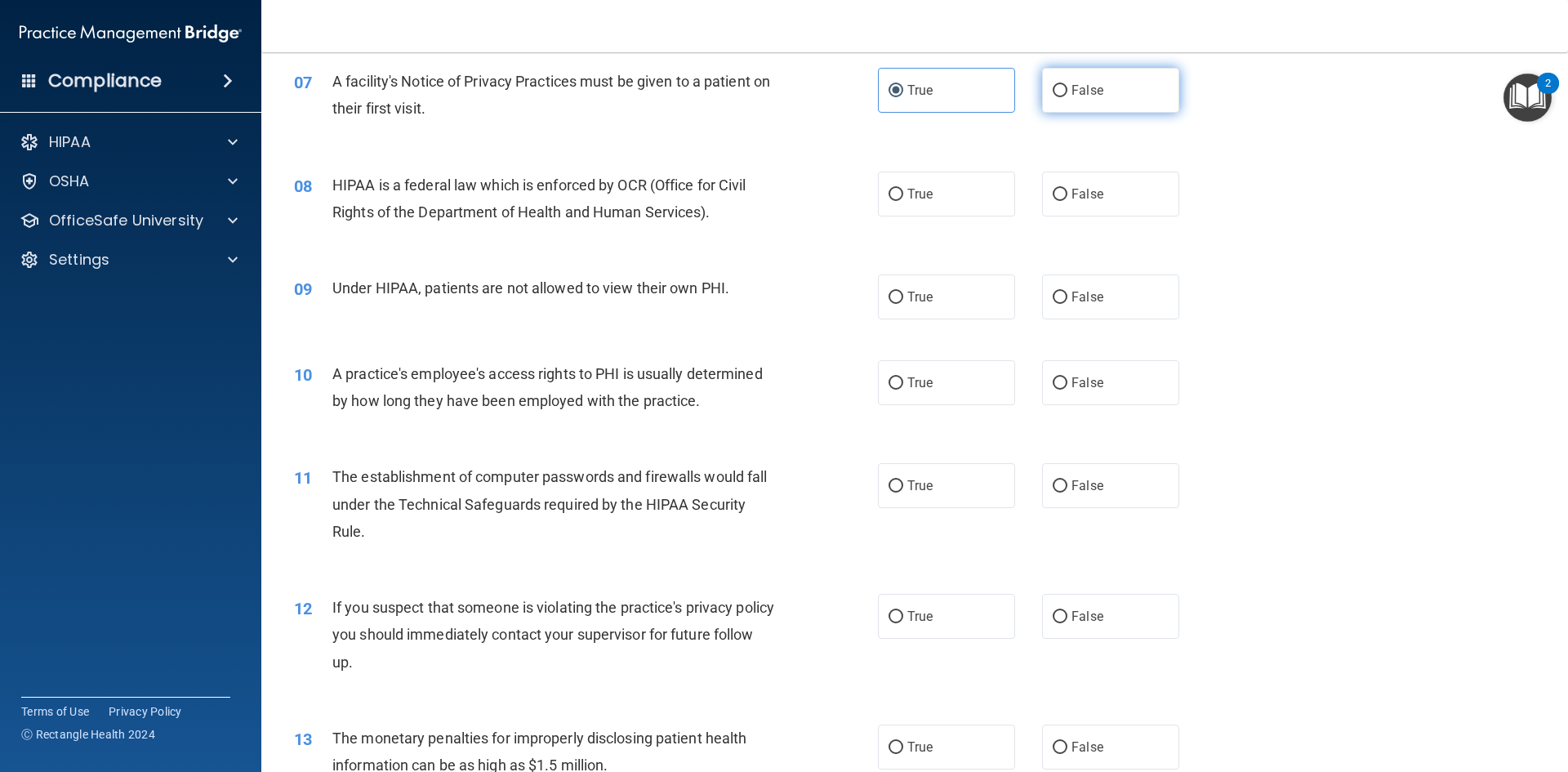
click at [1094, 95] on span "False" at bounding box center [1087, 90] width 32 height 15
click at [1067, 95] on input "False" at bounding box center [1060, 91] width 15 height 12
radio input "true"
radio input "false"
click at [953, 179] on label "True" at bounding box center [946, 194] width 137 height 45
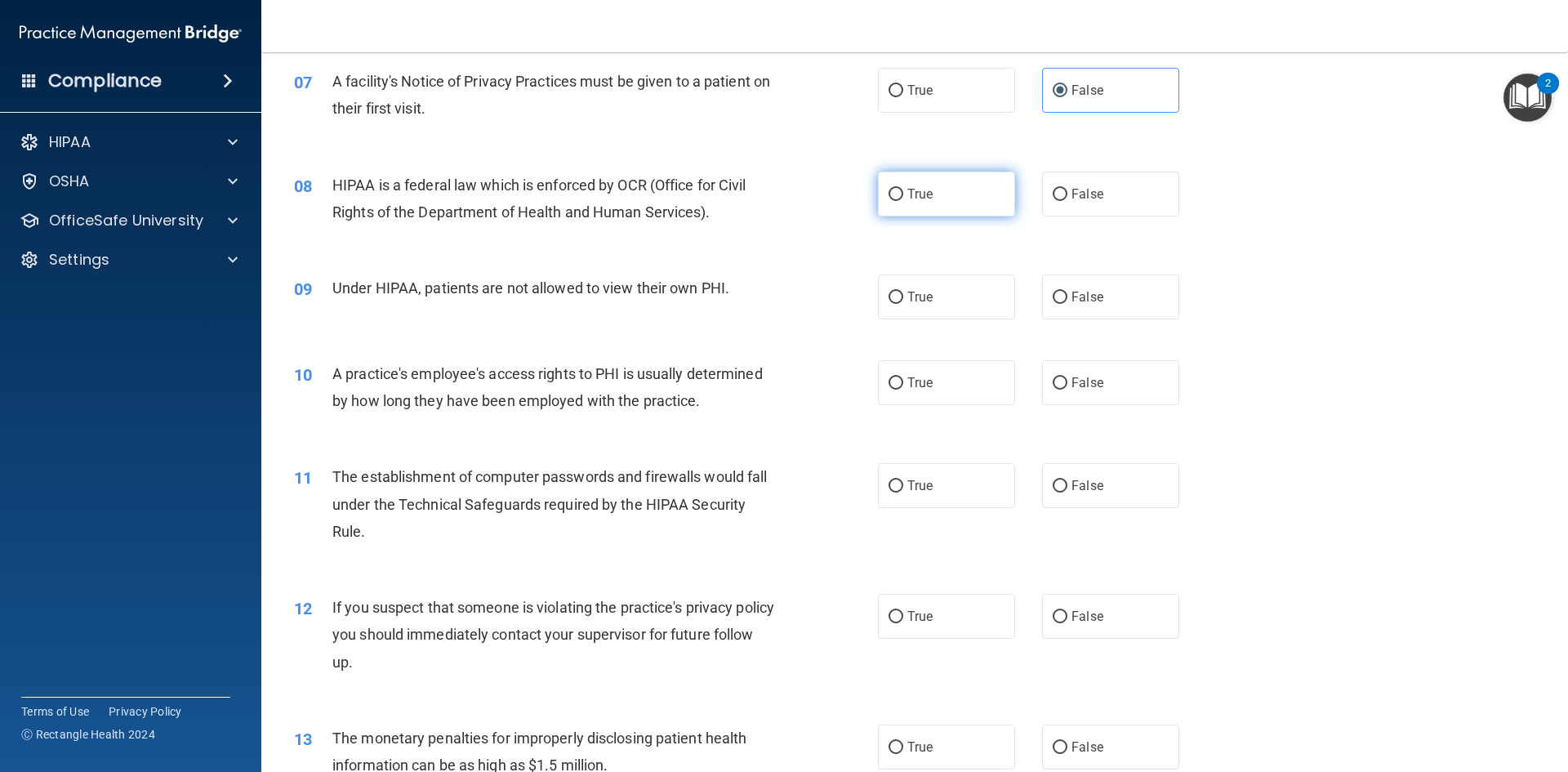
click at [903, 189] on input "True" at bounding box center [895, 195] width 15 height 12
radio input "true"
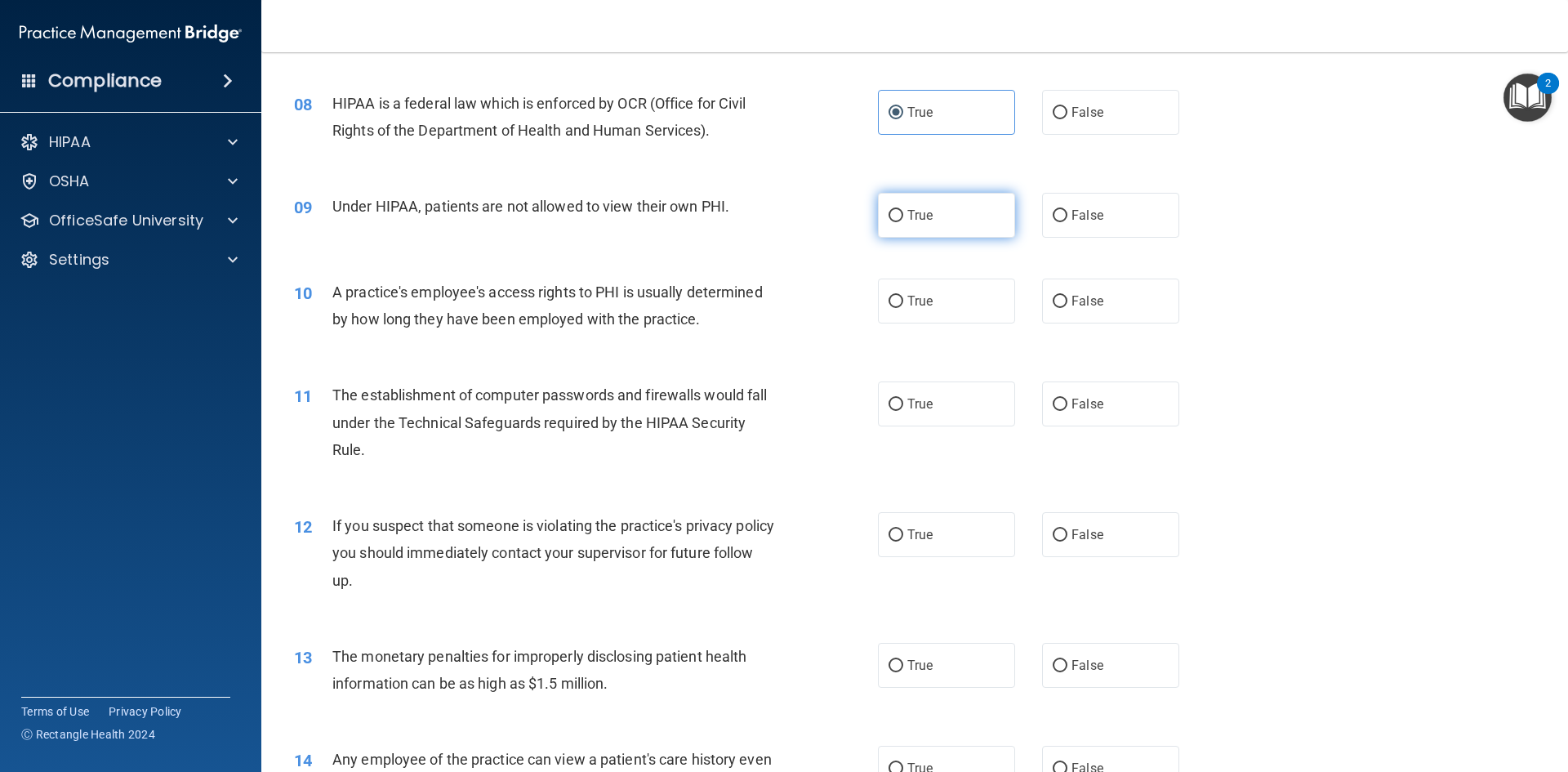
click at [968, 210] on label "True" at bounding box center [946, 215] width 137 height 45
click at [903, 210] on input "True" at bounding box center [895, 216] width 15 height 12
radio input "true"
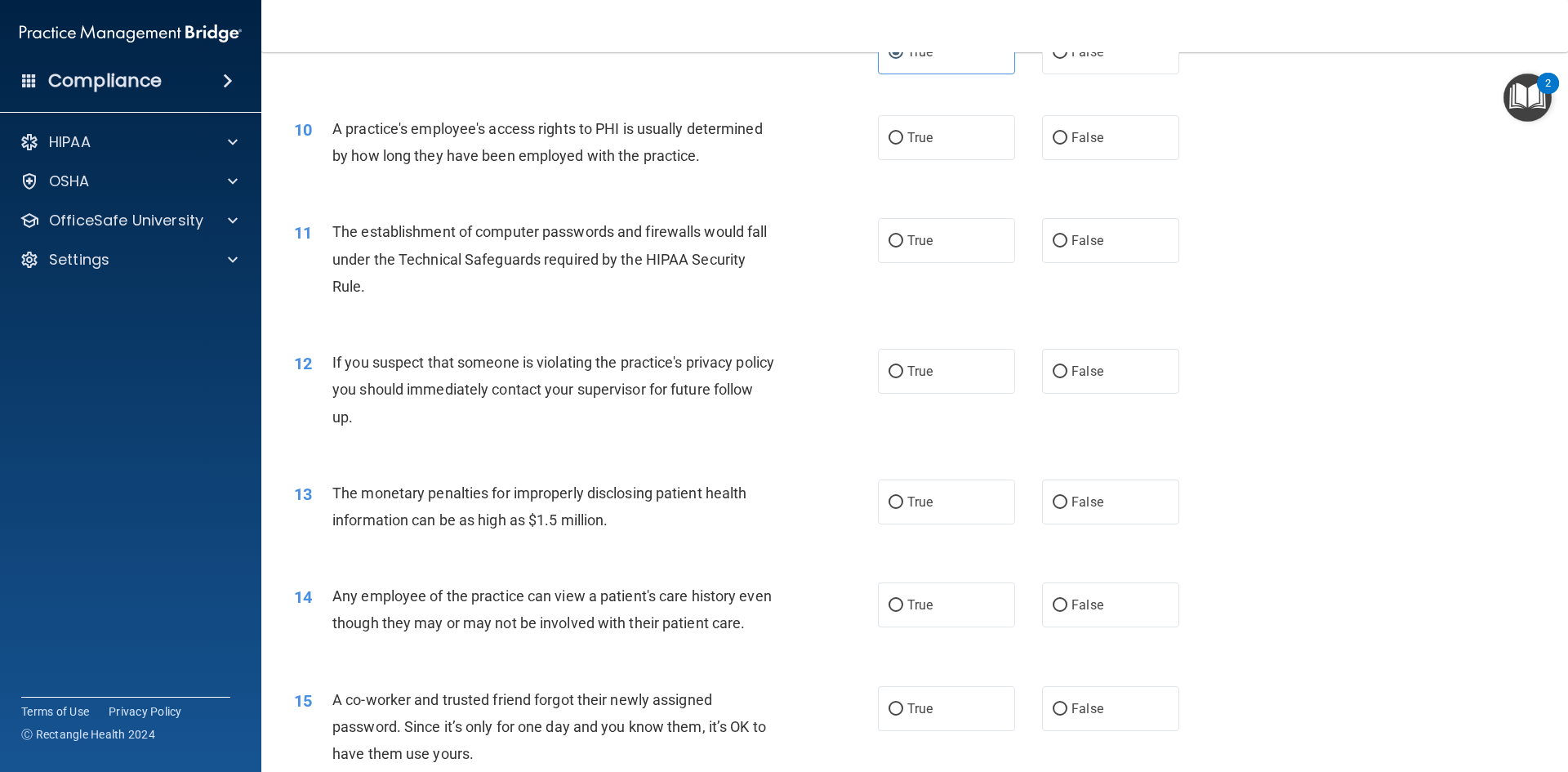
scroll to position [980, 0]
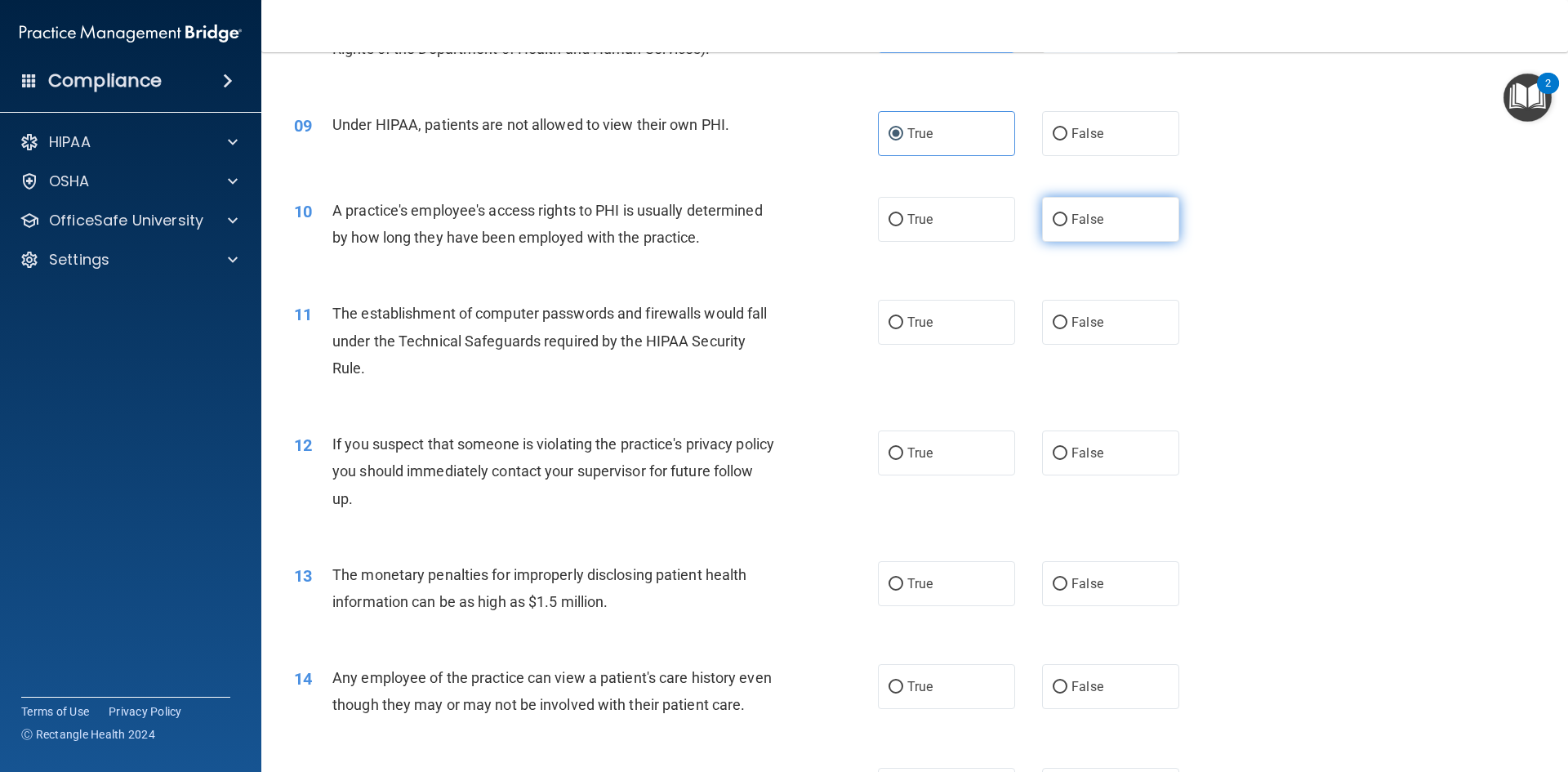
click at [1074, 214] on span "False" at bounding box center [1087, 220] width 32 height 15
click at [1067, 214] on input "False" at bounding box center [1060, 220] width 15 height 12
radio input "true"
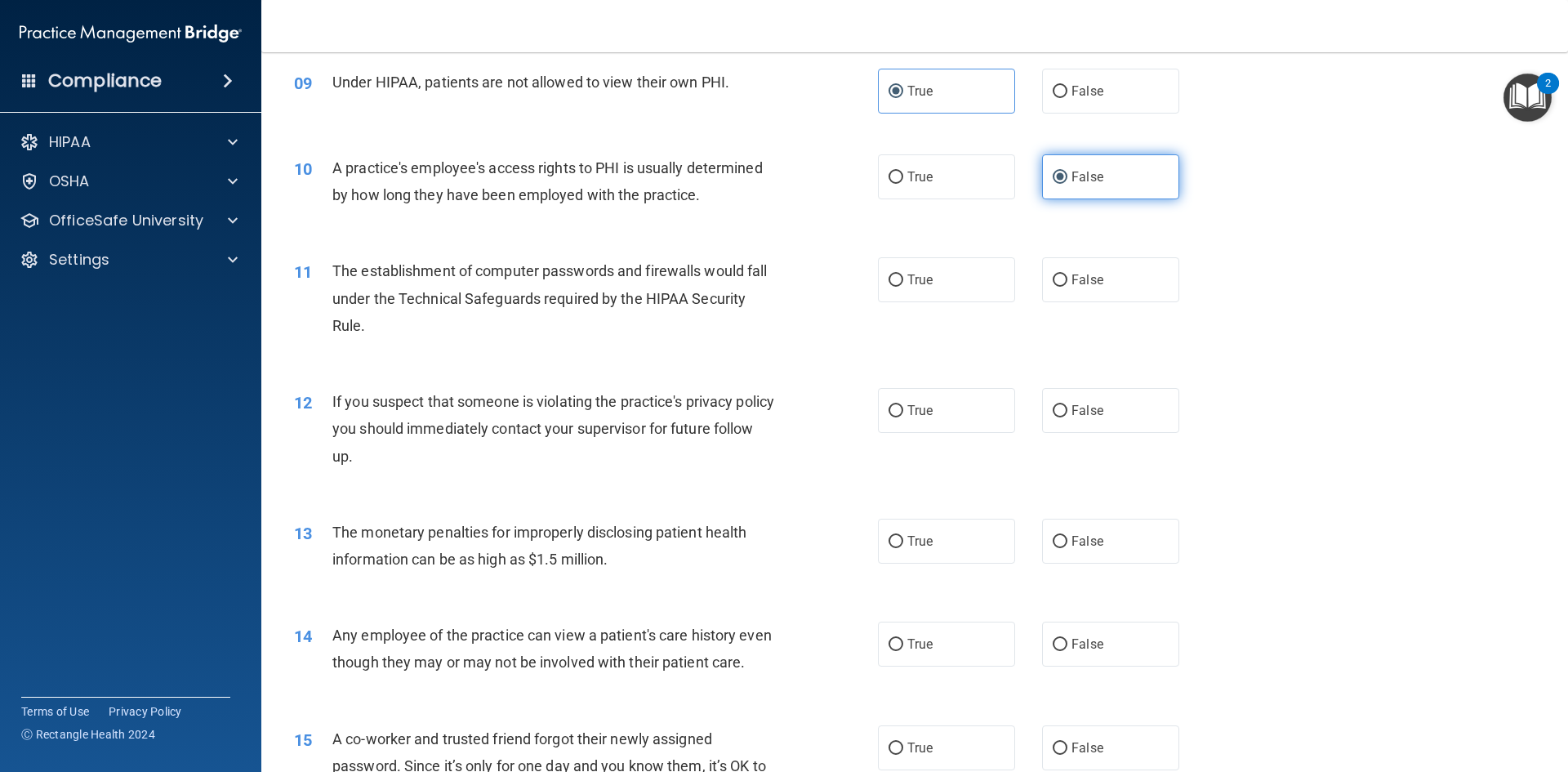
scroll to position [1062, 0]
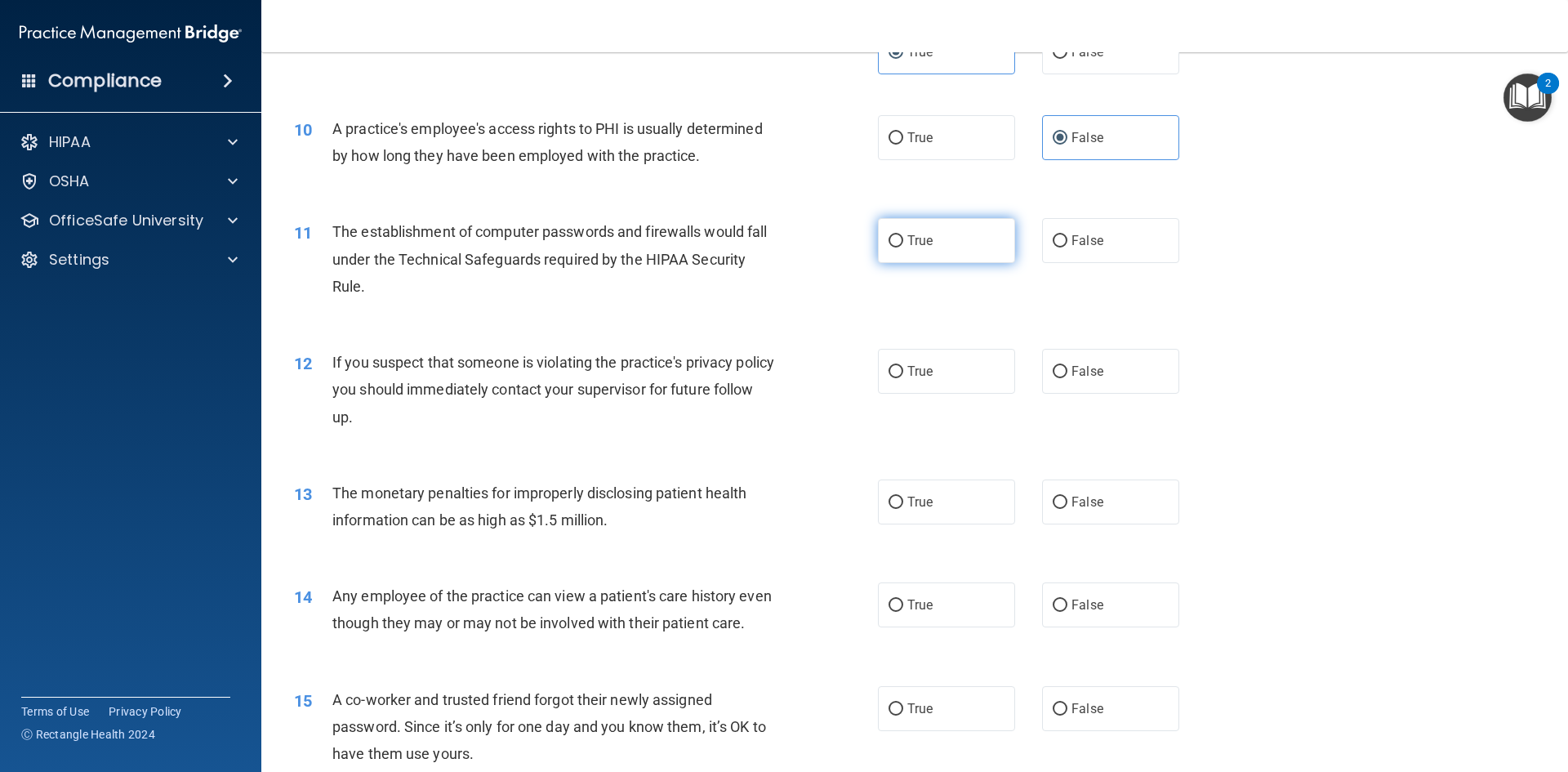
click at [937, 263] on label "True" at bounding box center [946, 240] width 137 height 45
click at [903, 248] on input "True" at bounding box center [895, 241] width 15 height 12
radio input "true"
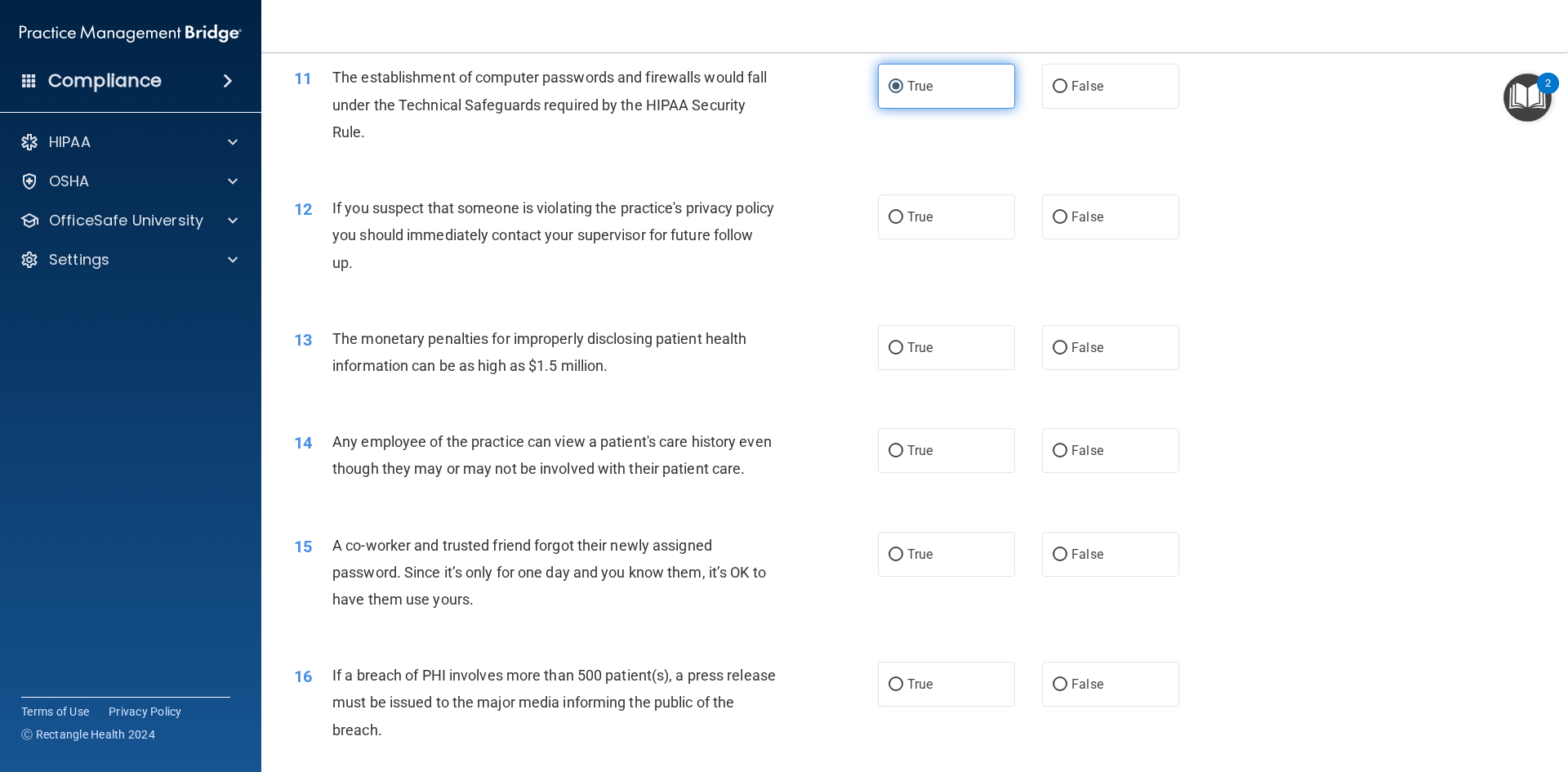
scroll to position [1226, 0]
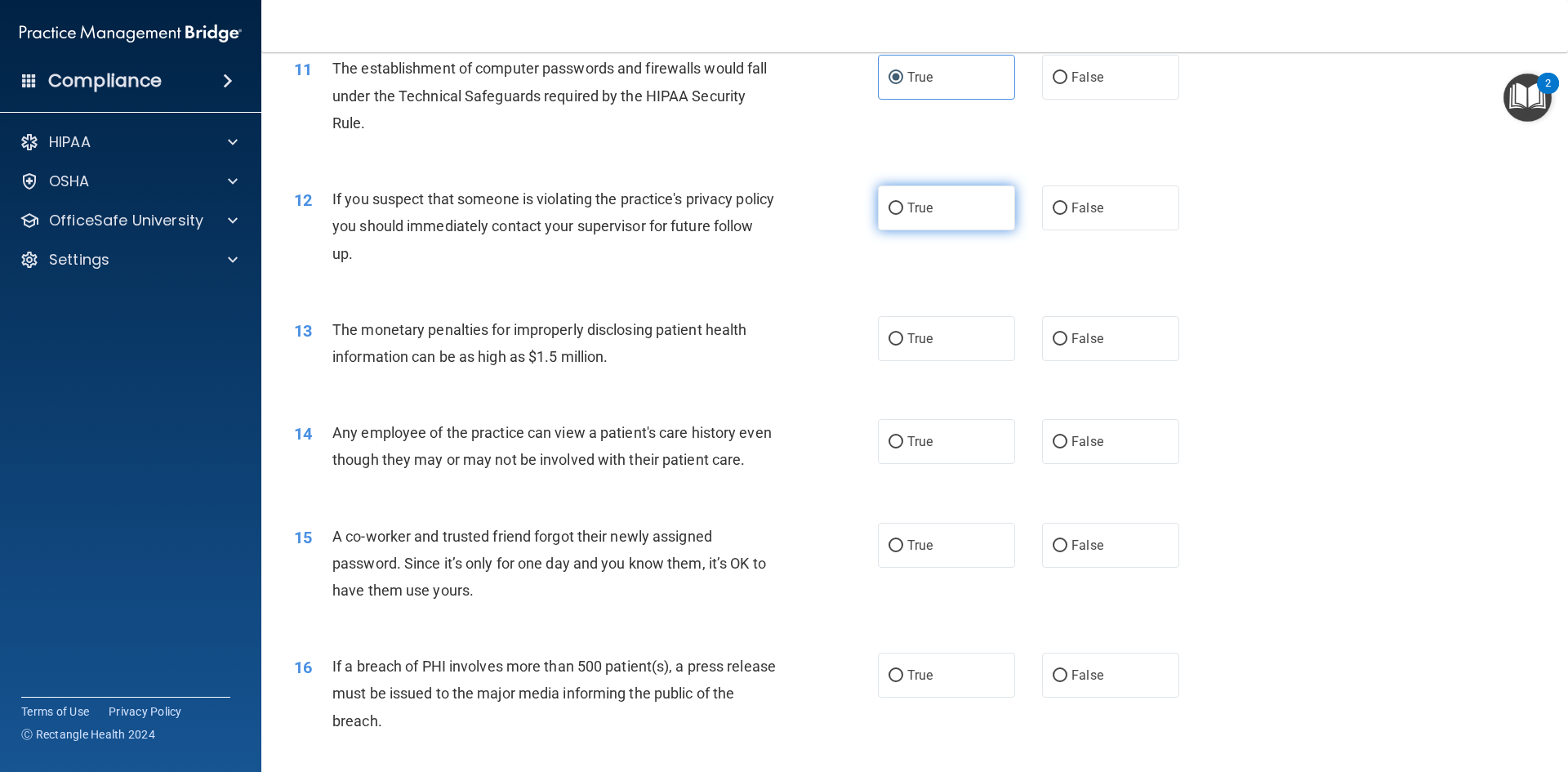
click at [951, 218] on label "True" at bounding box center [946, 208] width 137 height 45
click at [903, 214] on input "True" at bounding box center [895, 208] width 15 height 12
radio input "true"
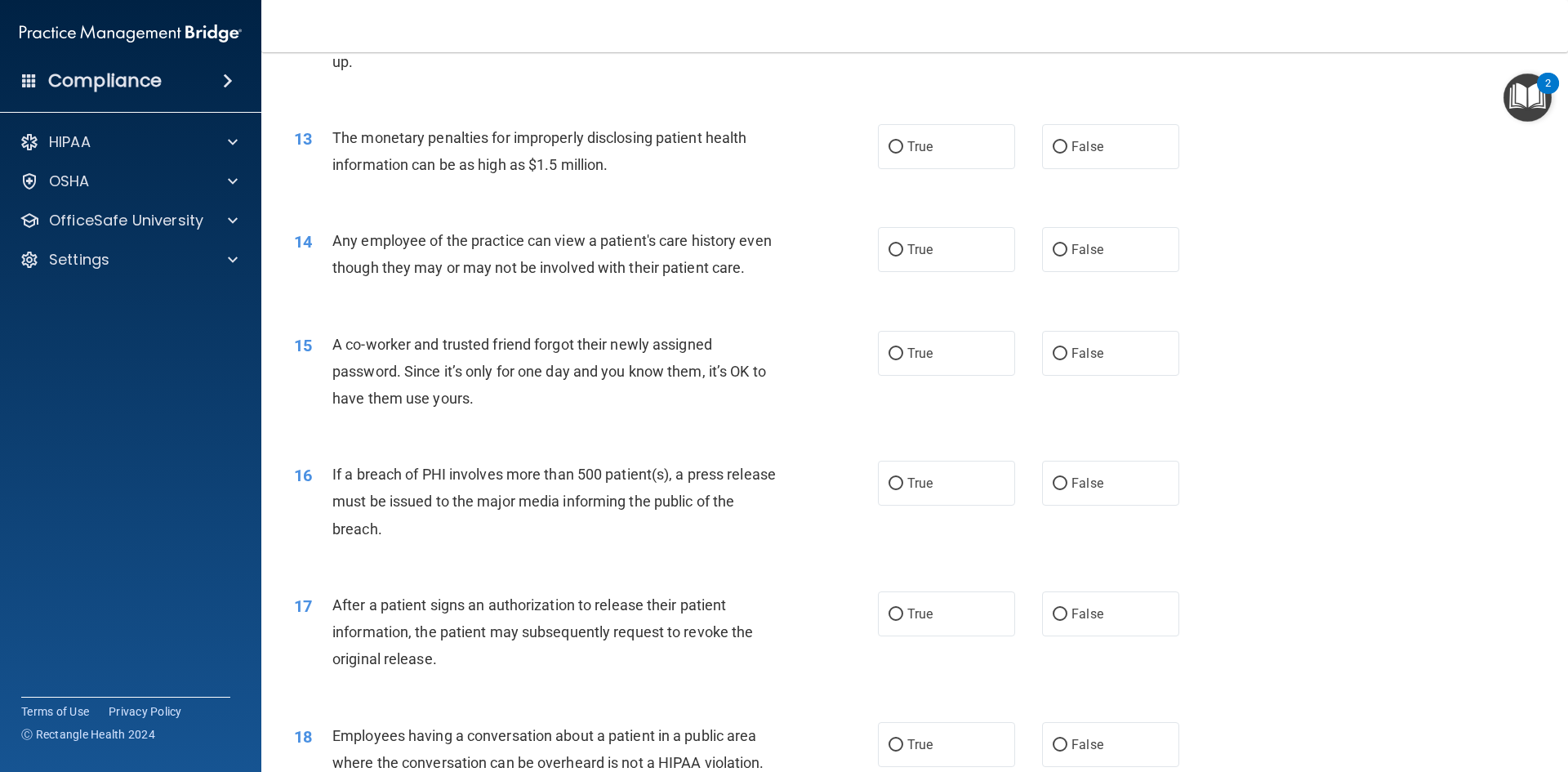
scroll to position [1389, 0]
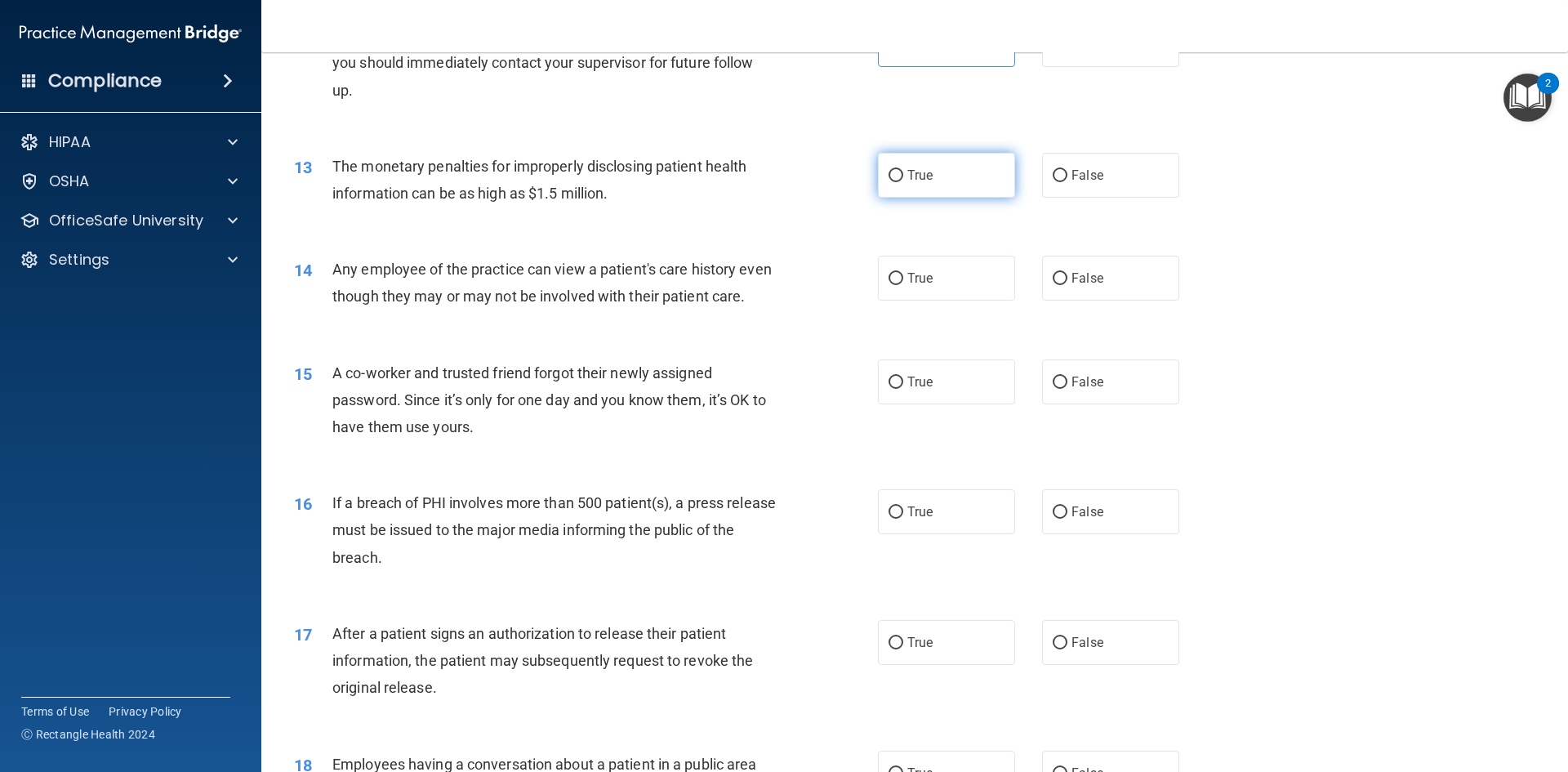
click at [934, 186] on label "True" at bounding box center [946, 175] width 137 height 45
click at [903, 182] on input "True" at bounding box center [895, 176] width 15 height 12
radio input "true"
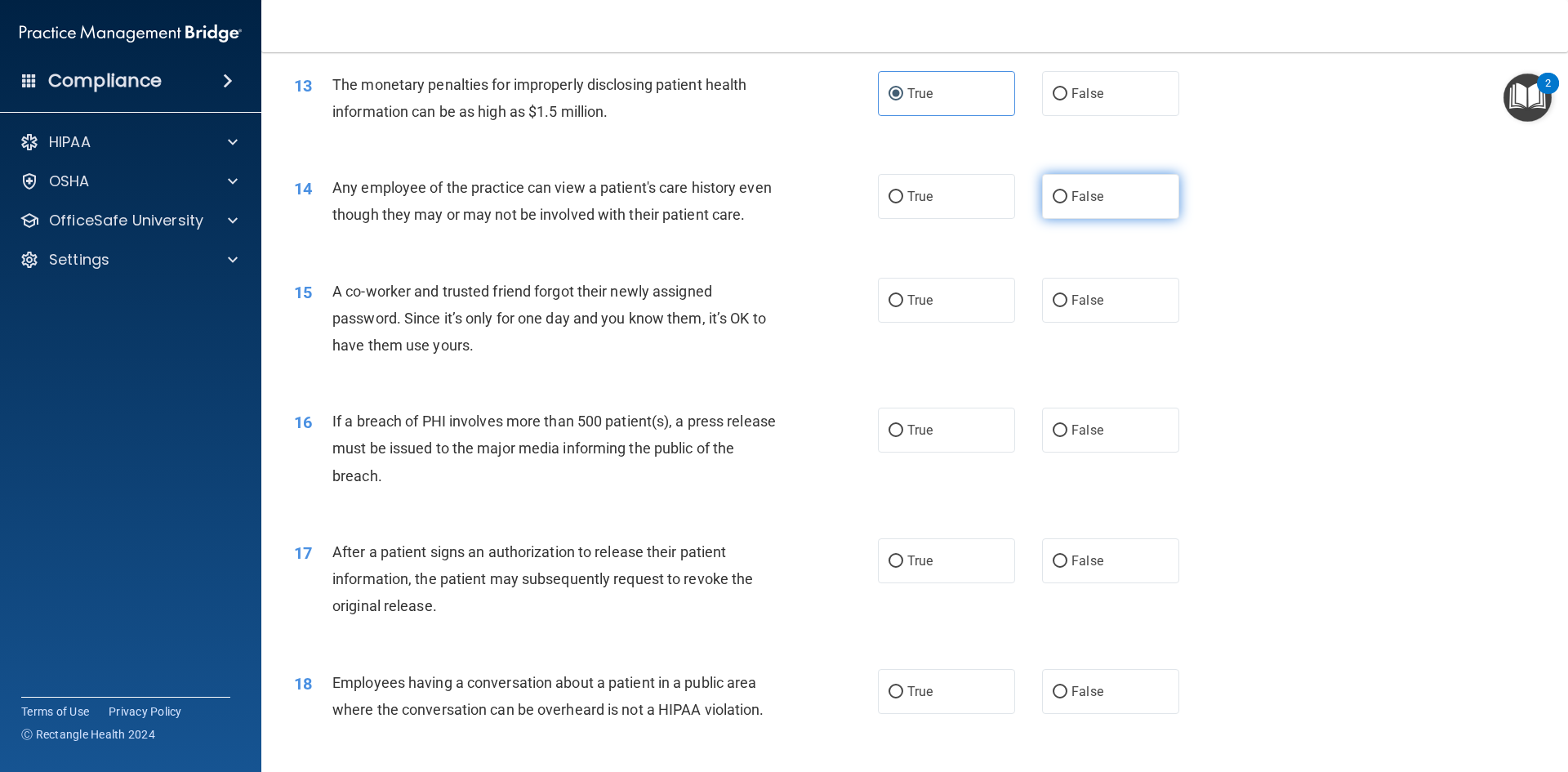
click at [1072, 198] on span "False" at bounding box center [1087, 196] width 32 height 15
click at [1066, 198] on input "False" at bounding box center [1060, 197] width 15 height 12
radio input "true"
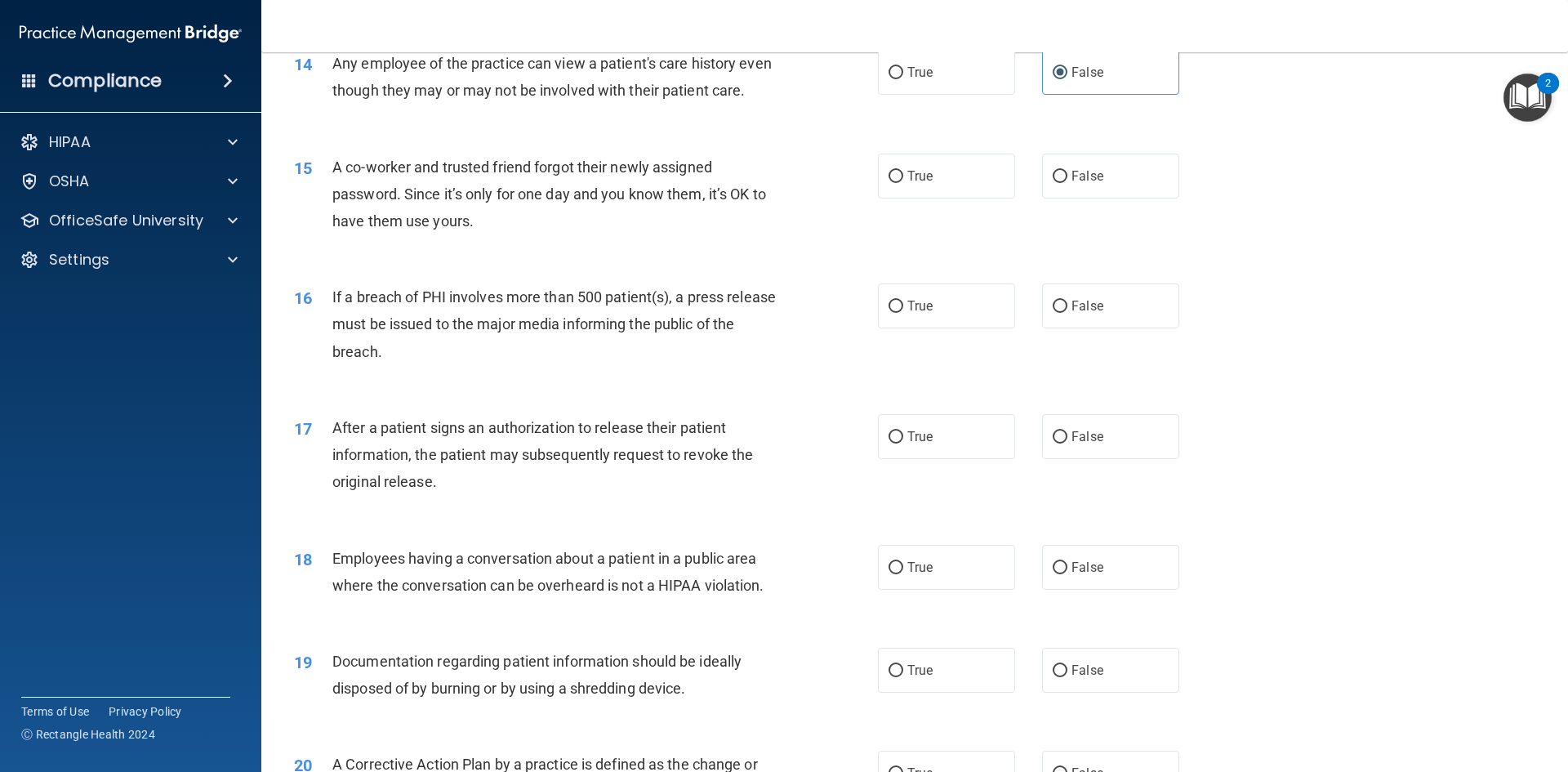
scroll to position [1634, 0]
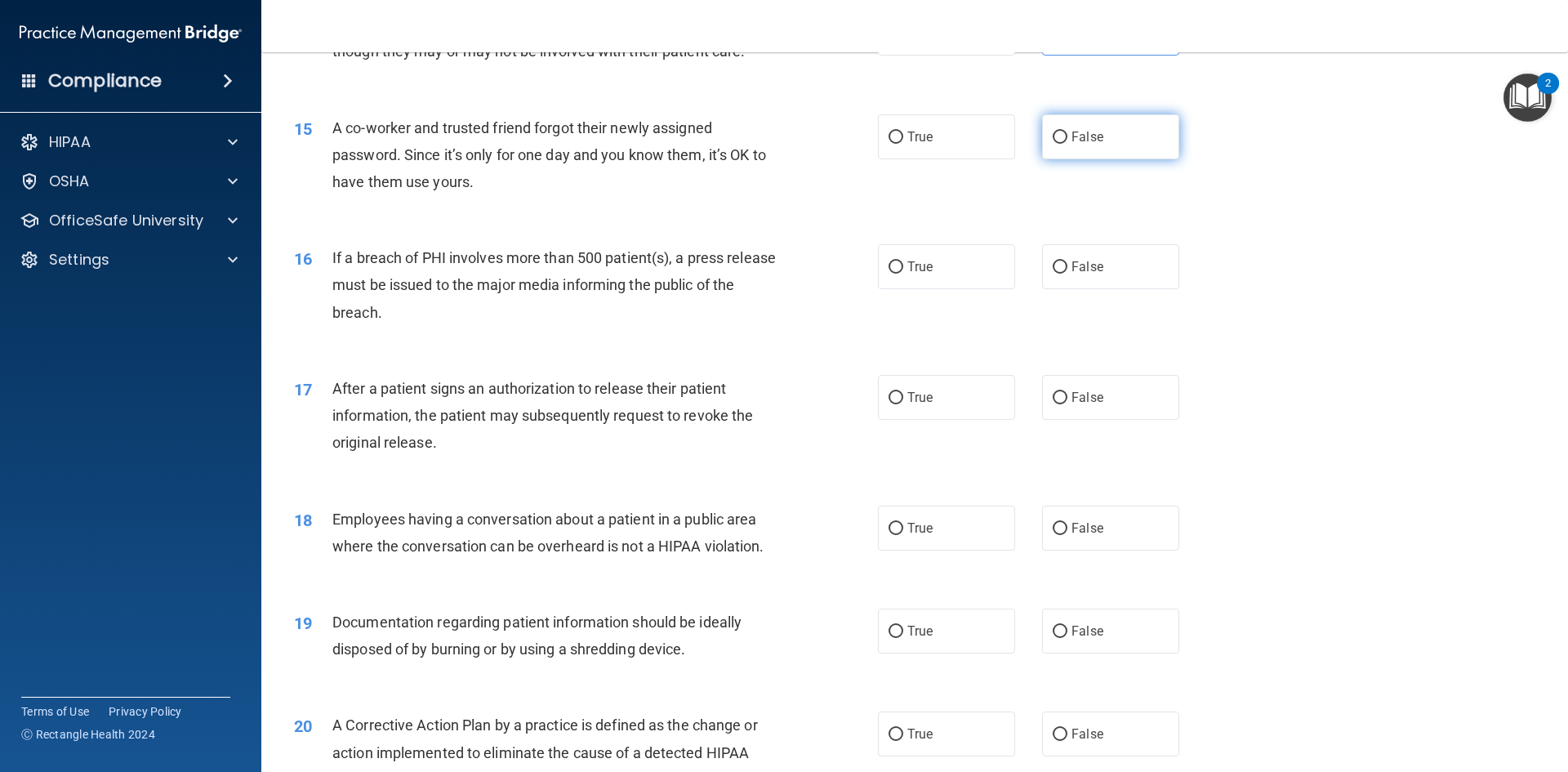
click at [1072, 146] on label "False" at bounding box center [1110, 136] width 137 height 45
click at [1067, 144] on input "False" at bounding box center [1060, 137] width 15 height 12
radio input "true"
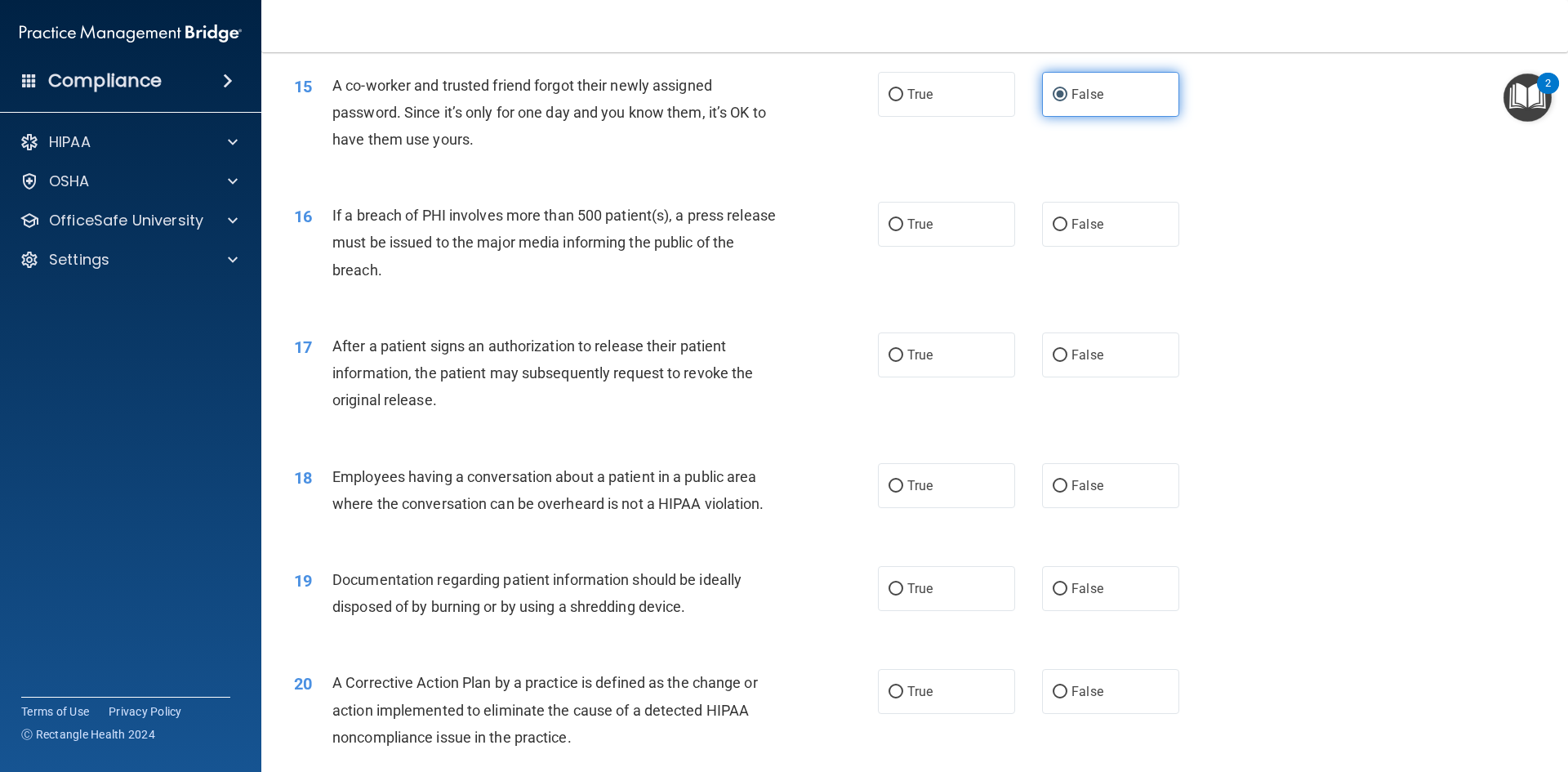
scroll to position [1716, 0]
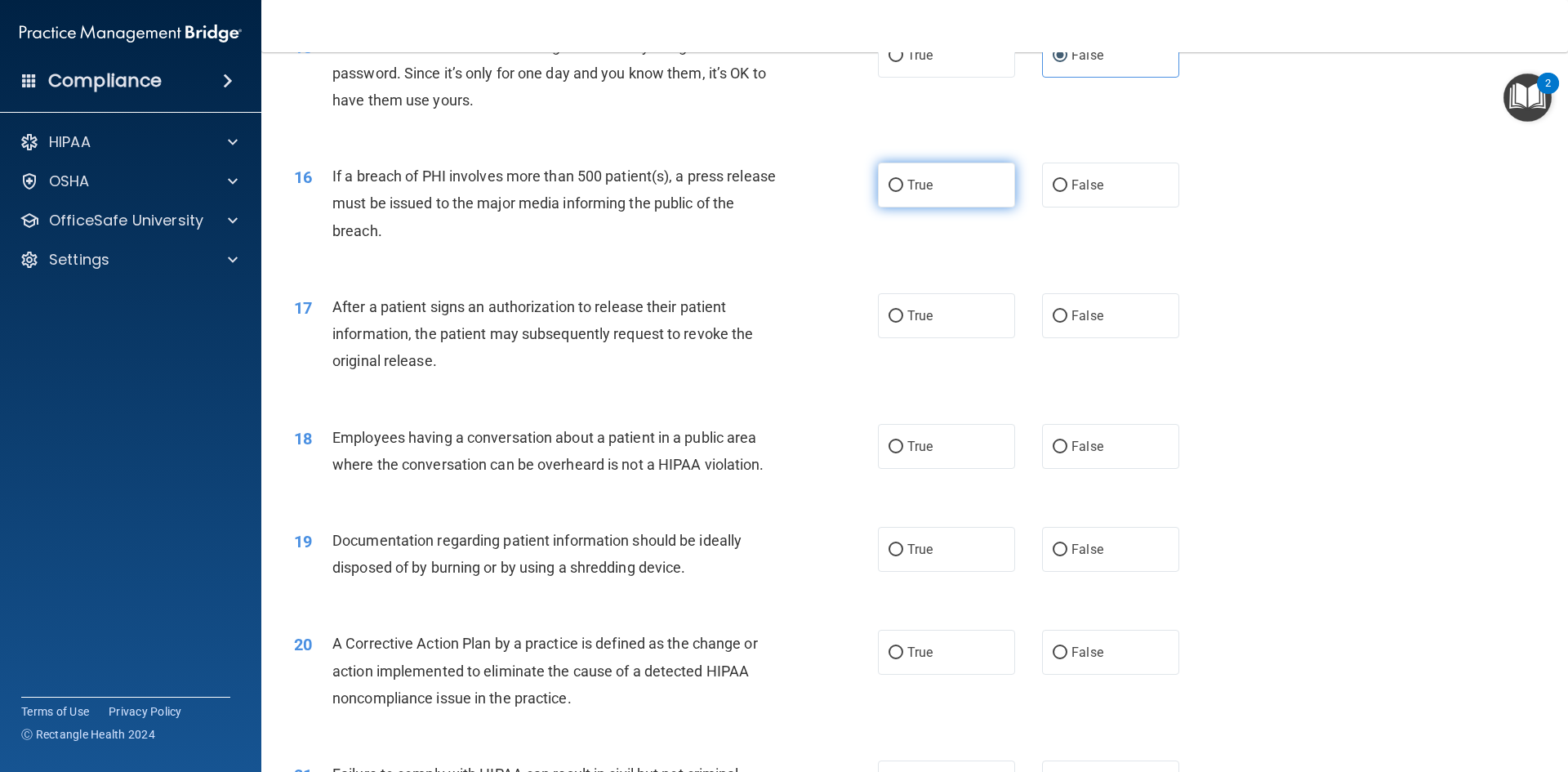
click at [927, 193] on span "True" at bounding box center [920, 185] width 26 height 15
click at [903, 192] on input "True" at bounding box center [895, 186] width 15 height 12
radio input "true"
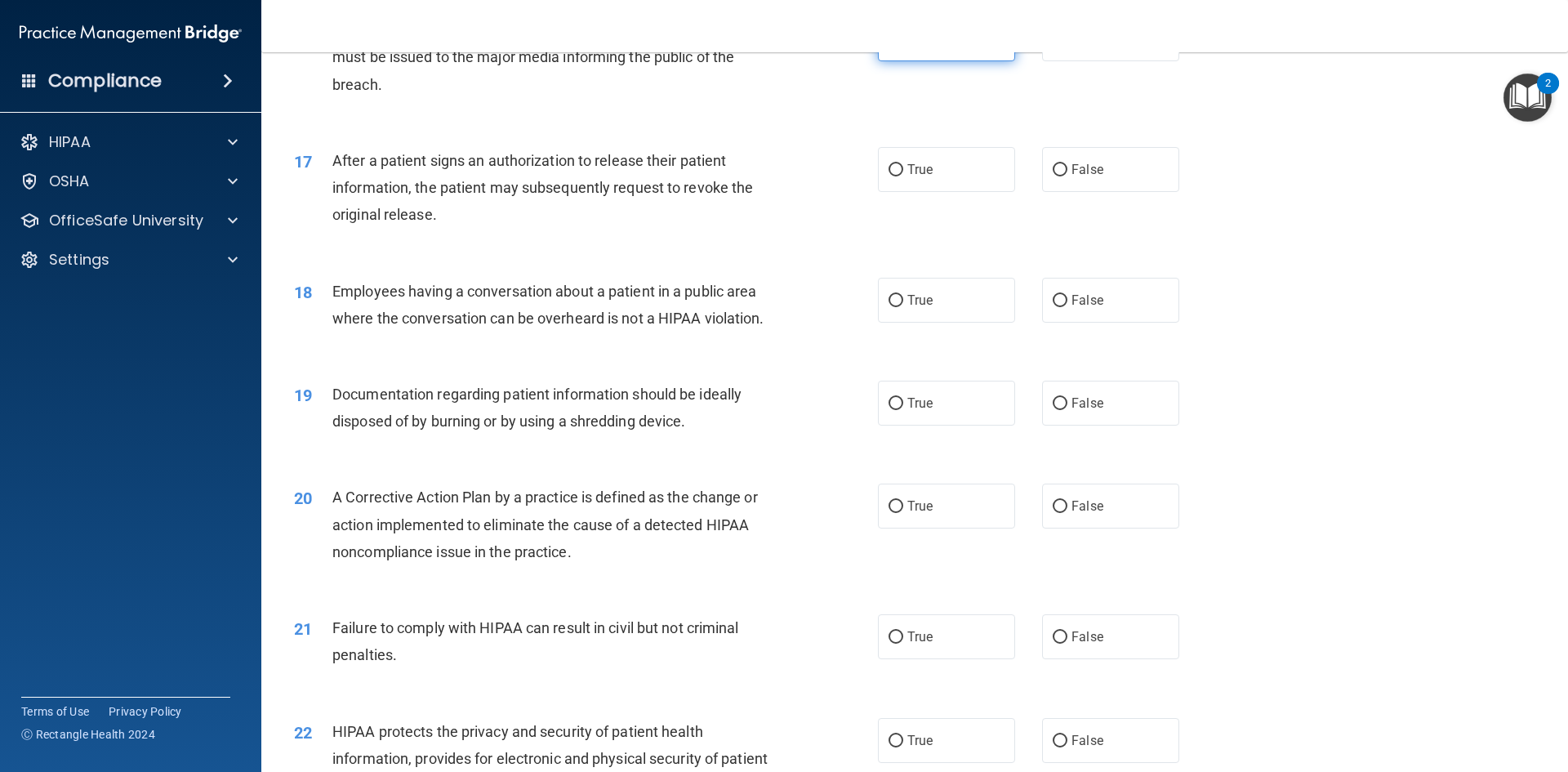
scroll to position [1879, 0]
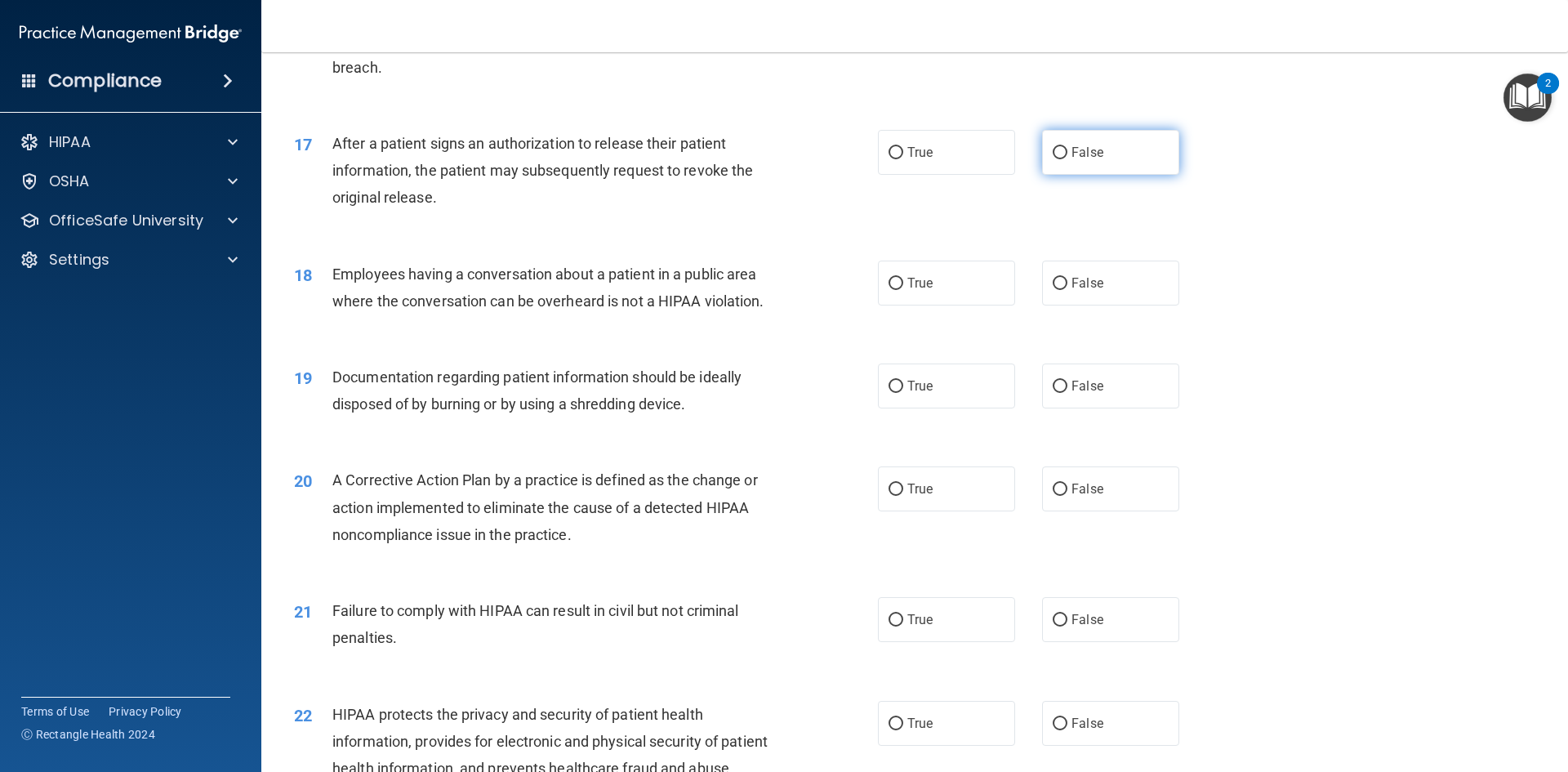
click at [1086, 160] on span "False" at bounding box center [1087, 153] width 32 height 15
click at [1067, 160] on input "False" at bounding box center [1060, 153] width 15 height 12
radio input "true"
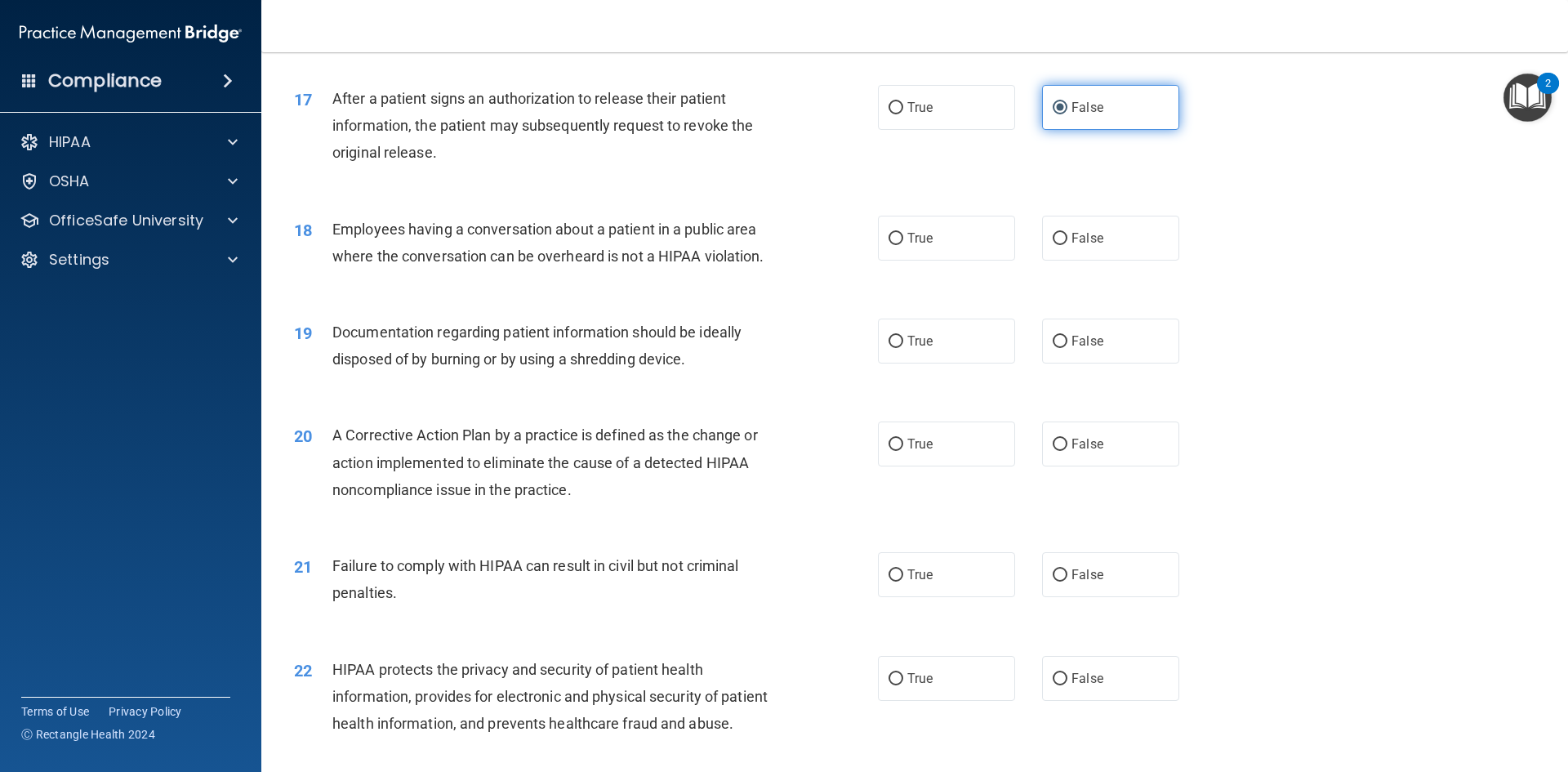
scroll to position [1961, 0]
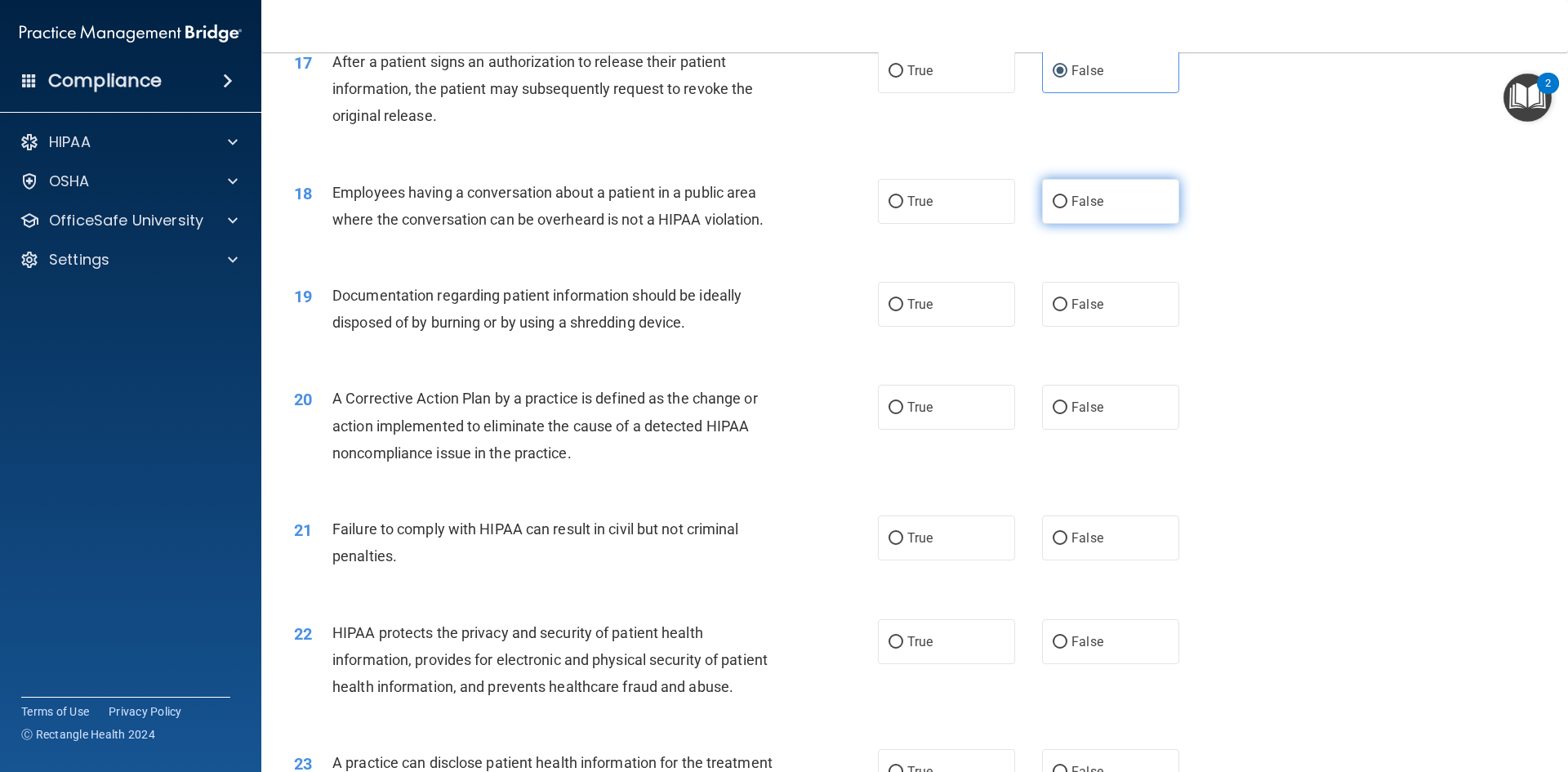
click at [1062, 219] on label "False" at bounding box center [1110, 202] width 137 height 45
click at [1062, 208] on input "False" at bounding box center [1060, 202] width 15 height 12
radio input "true"
click at [943, 83] on label "True" at bounding box center [946, 70] width 137 height 45
click at [903, 77] on input "True" at bounding box center [895, 71] width 15 height 12
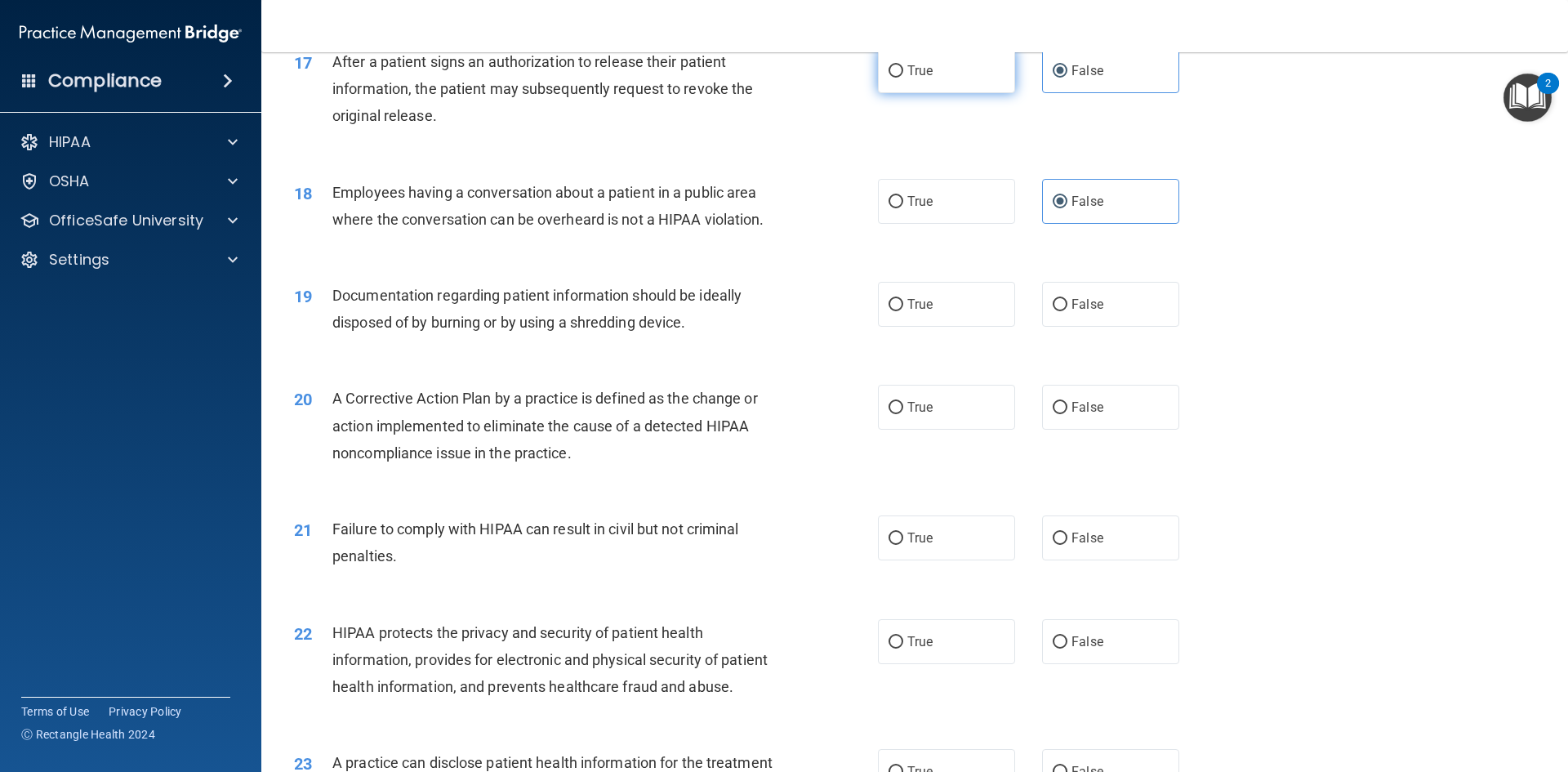
radio input "true"
radio input "false"
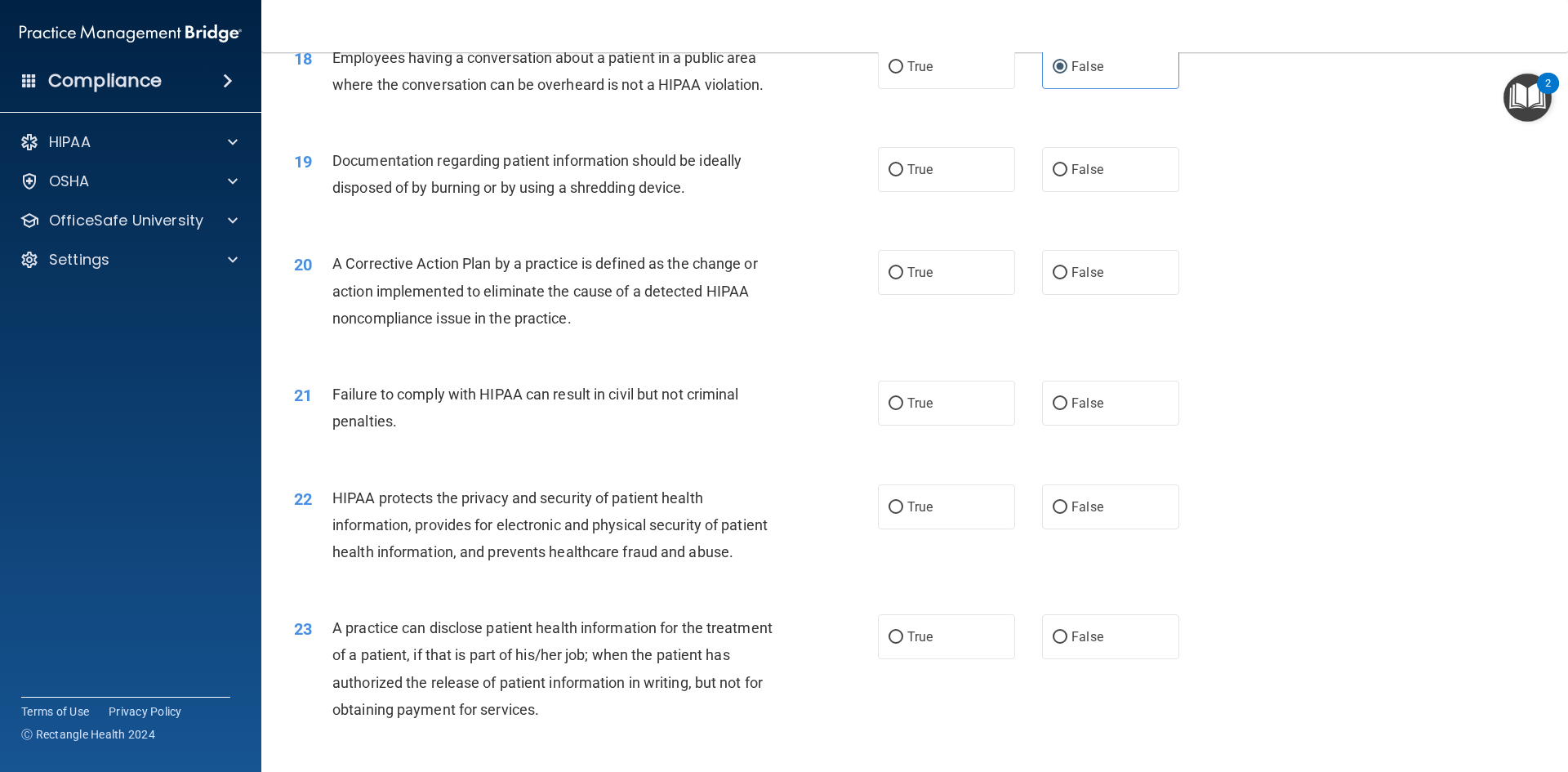
scroll to position [2124, 0]
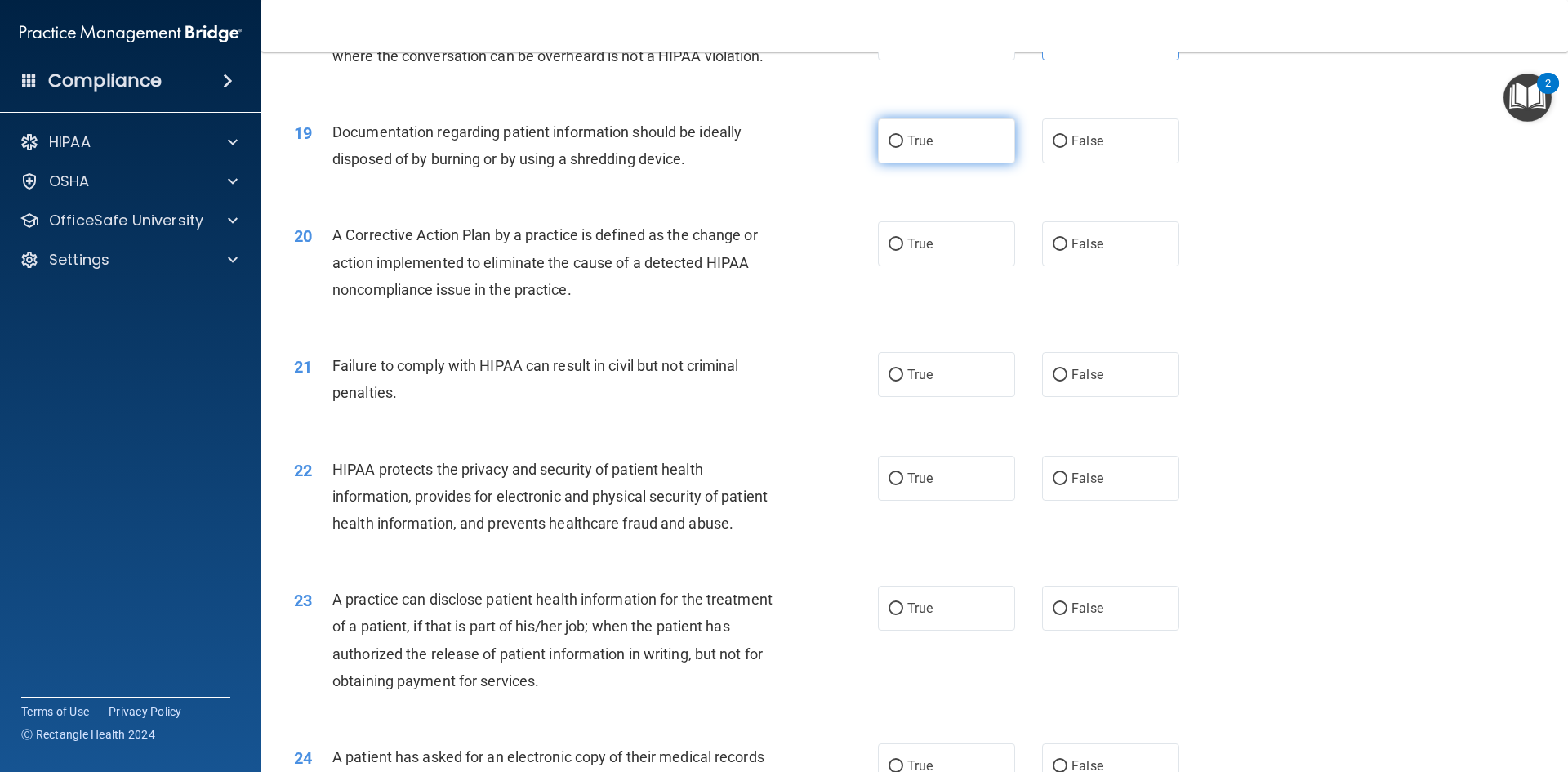
click at [970, 163] on label "True" at bounding box center [946, 141] width 137 height 45
click at [903, 148] on input "True" at bounding box center [895, 142] width 15 height 12
radio input "true"
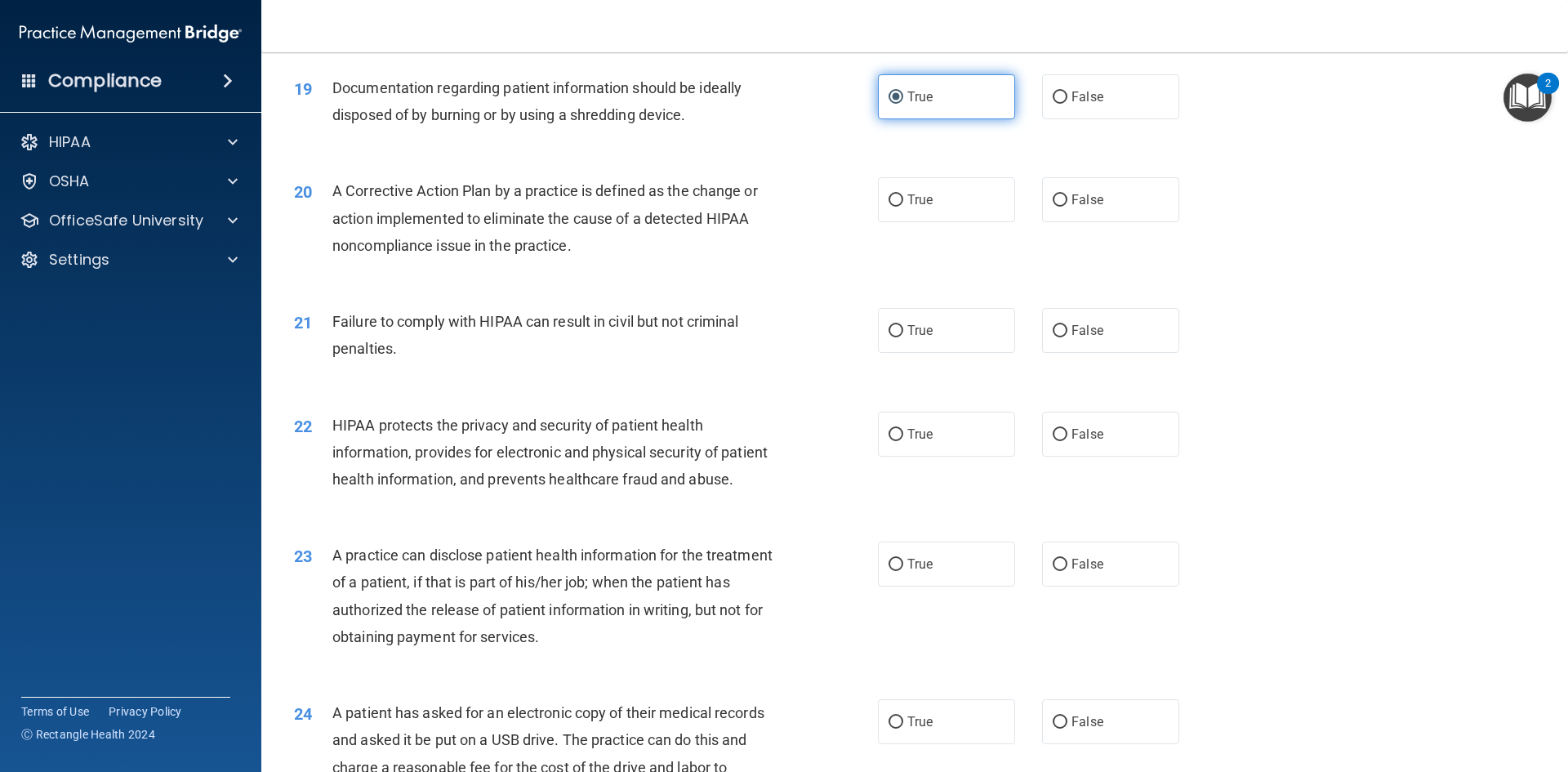
scroll to position [2205, 0]
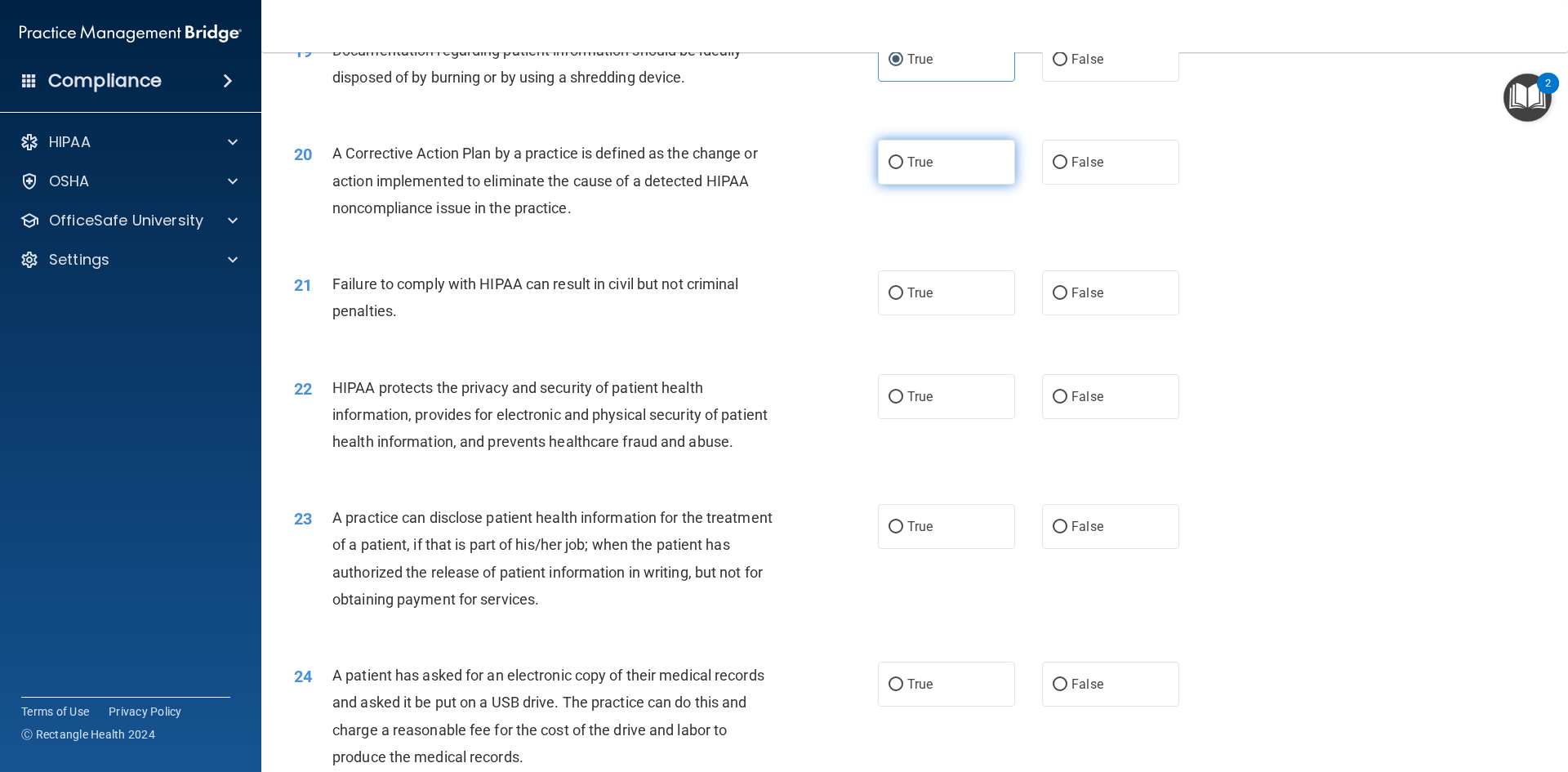
click at [944, 184] on label "True" at bounding box center [946, 162] width 137 height 45
click at [903, 169] on input "True" at bounding box center [895, 163] width 15 height 12
radio input "true"
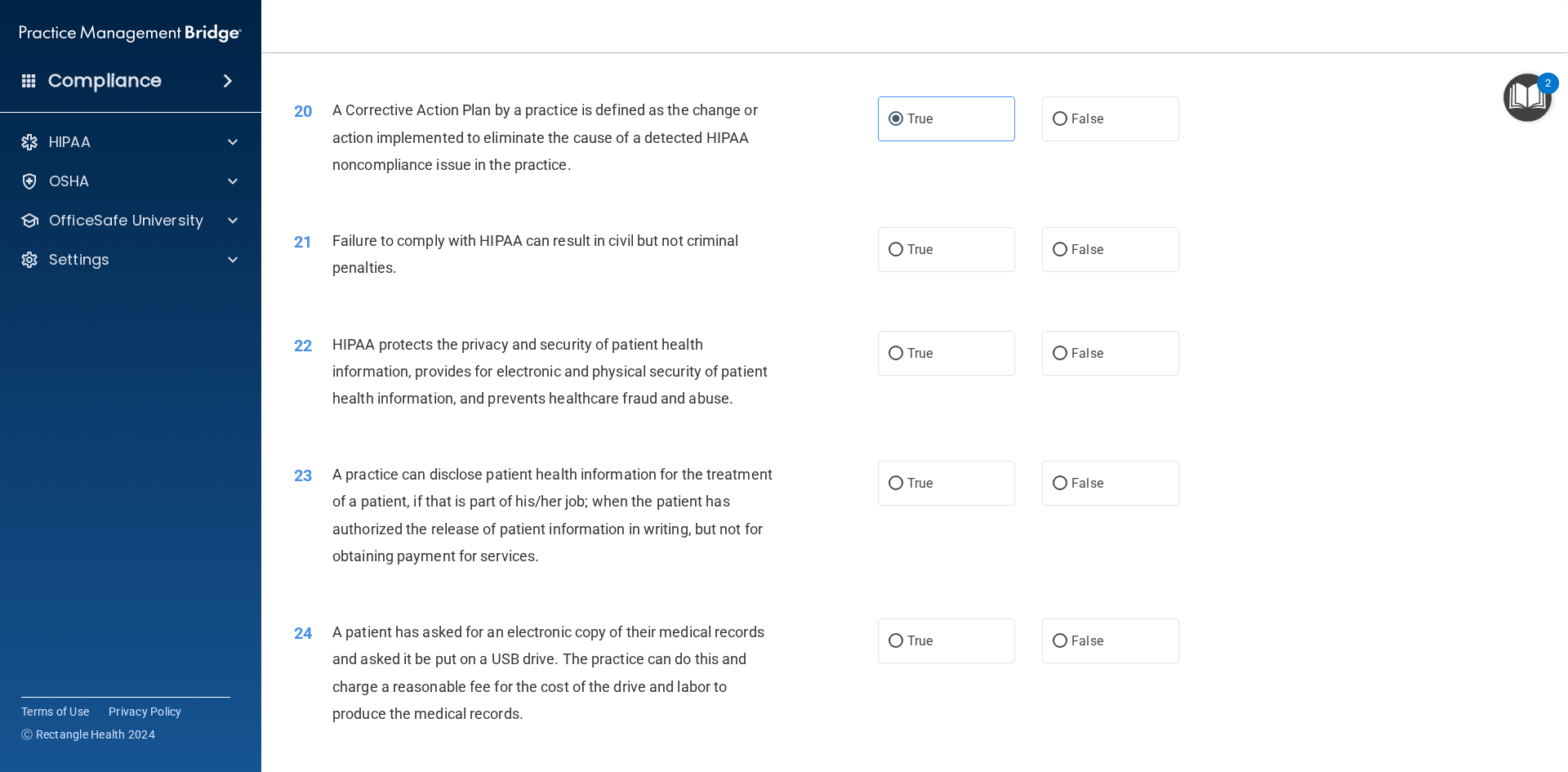
scroll to position [2288, 0]
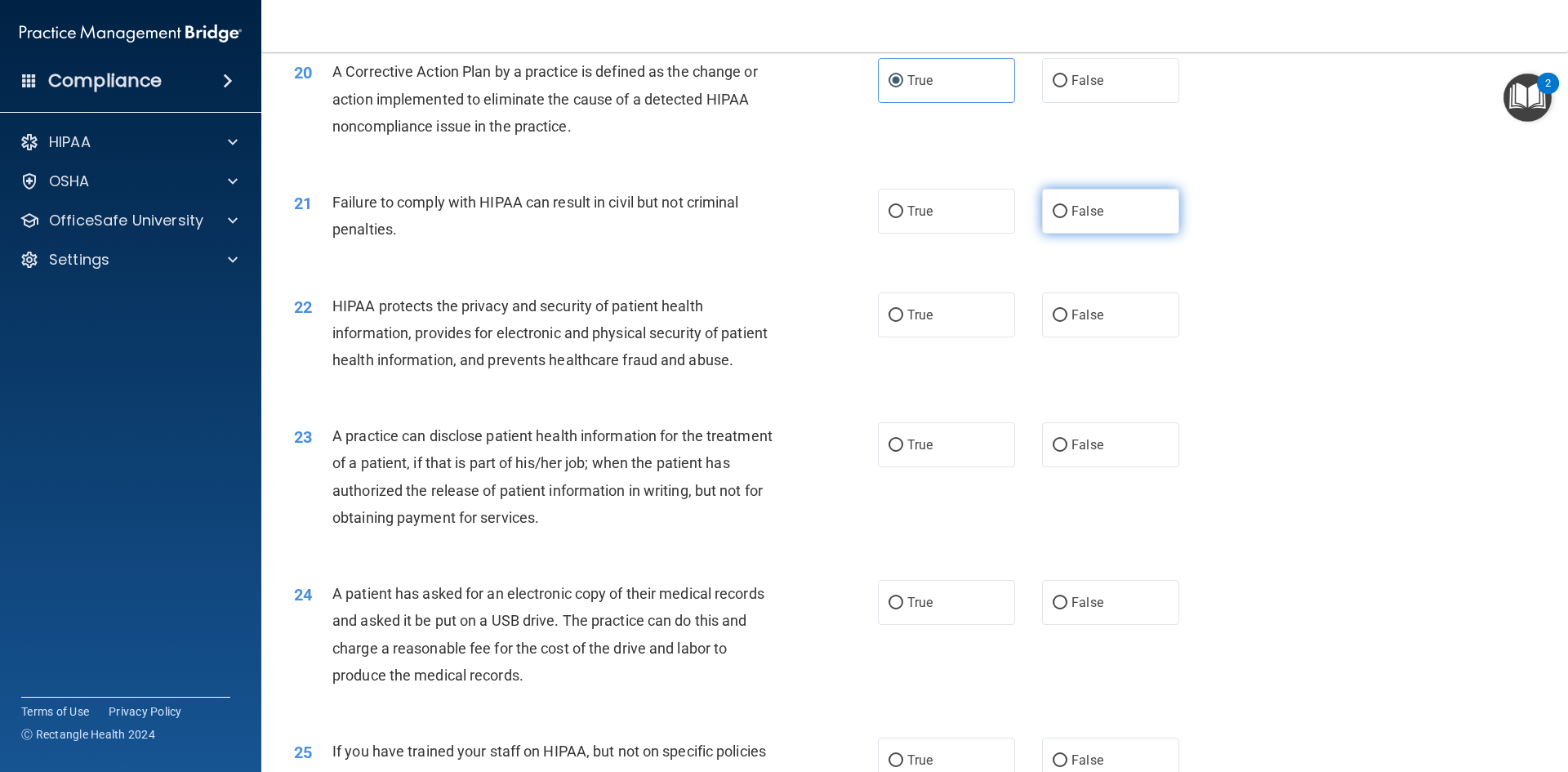
click at [1106, 233] on label "False" at bounding box center [1110, 211] width 137 height 45
click at [1067, 218] on input "False" at bounding box center [1060, 212] width 15 height 12
radio input "true"
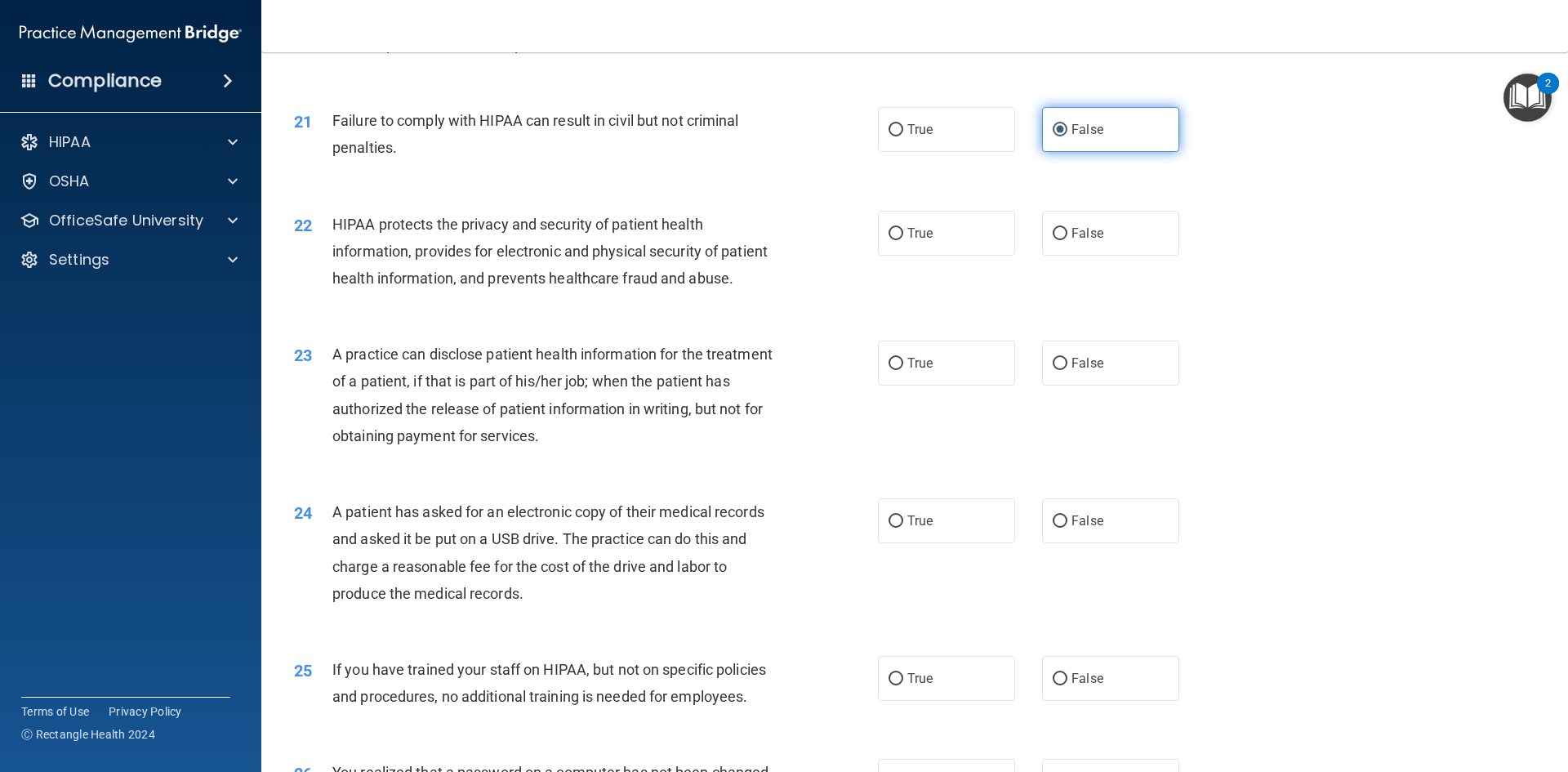
scroll to position [2451, 0]
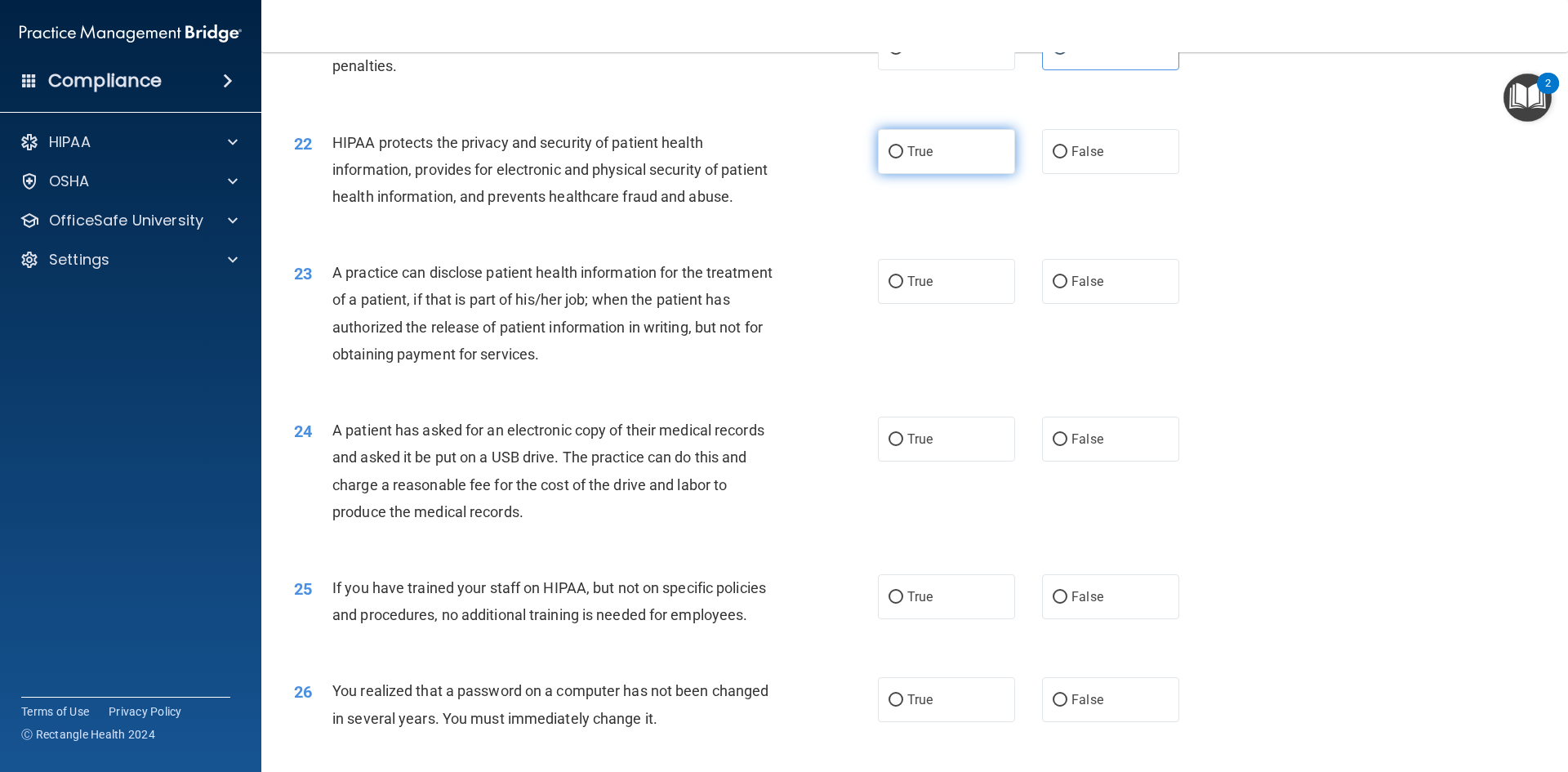
click at [888, 159] on input "True" at bounding box center [895, 152] width 15 height 12
radio input "true"
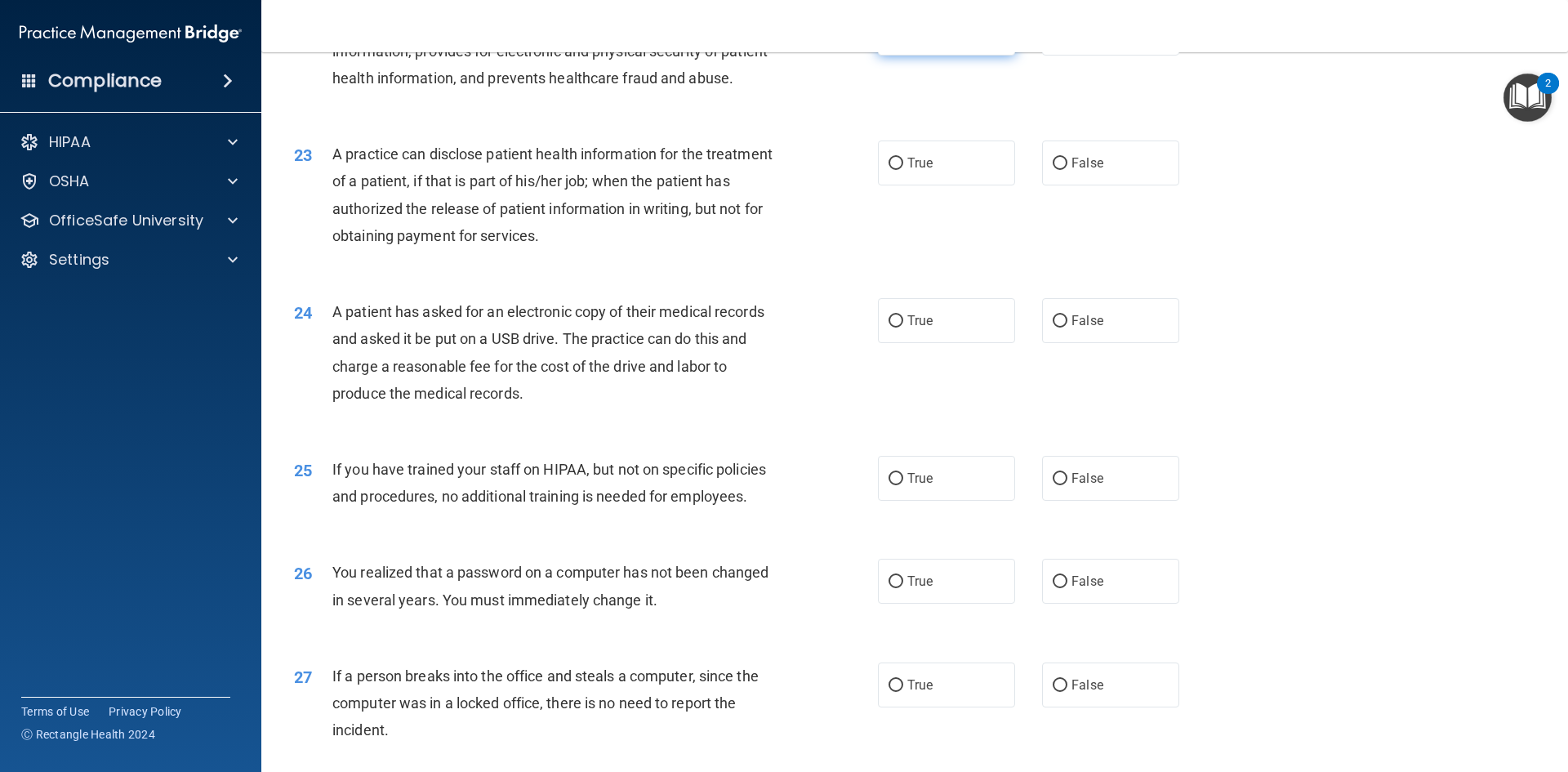
scroll to position [2615, 0]
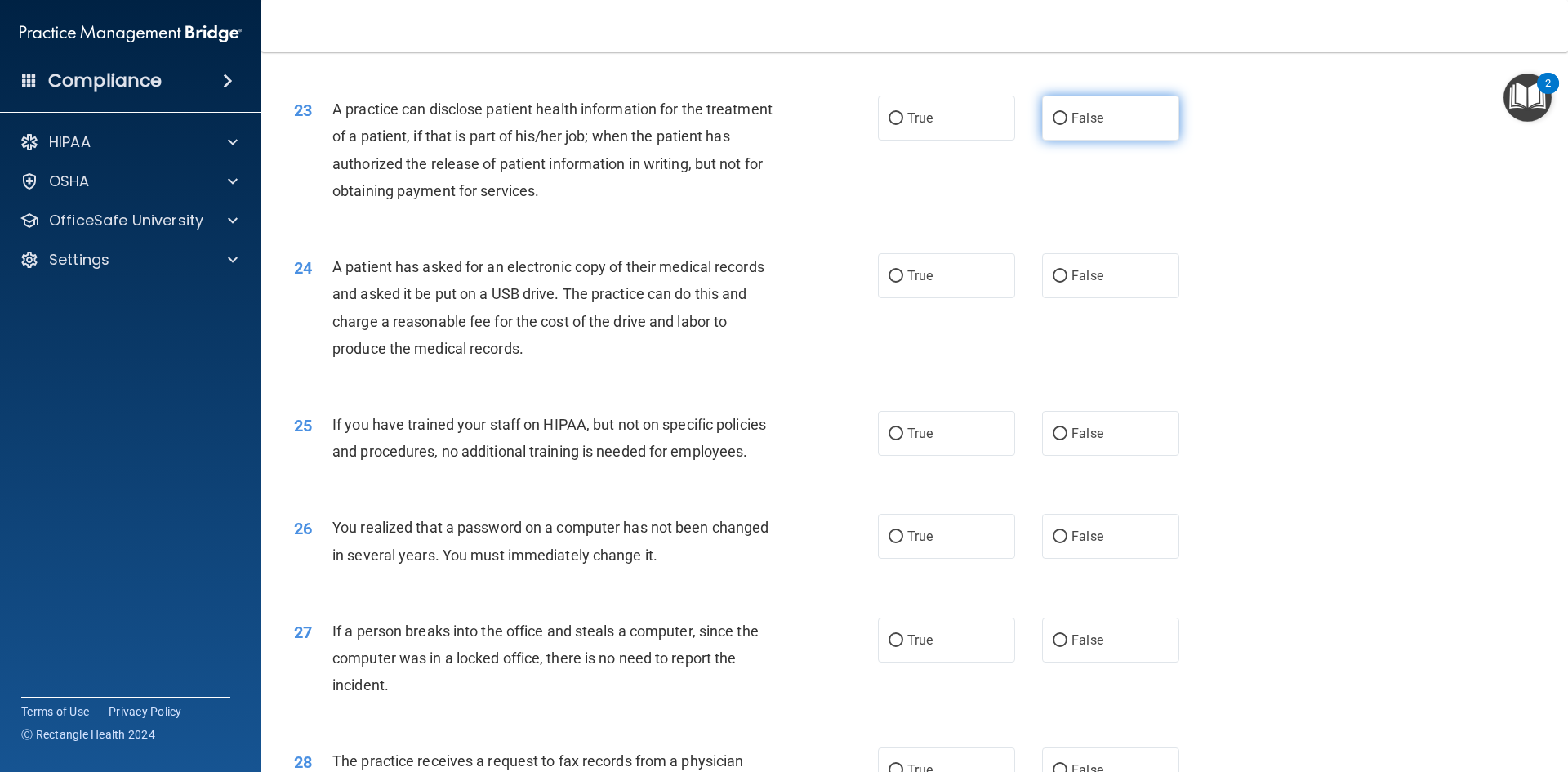
click at [1044, 141] on label "False" at bounding box center [1110, 118] width 137 height 45
click at [1053, 125] on input "False" at bounding box center [1060, 118] width 15 height 12
radio input "true"
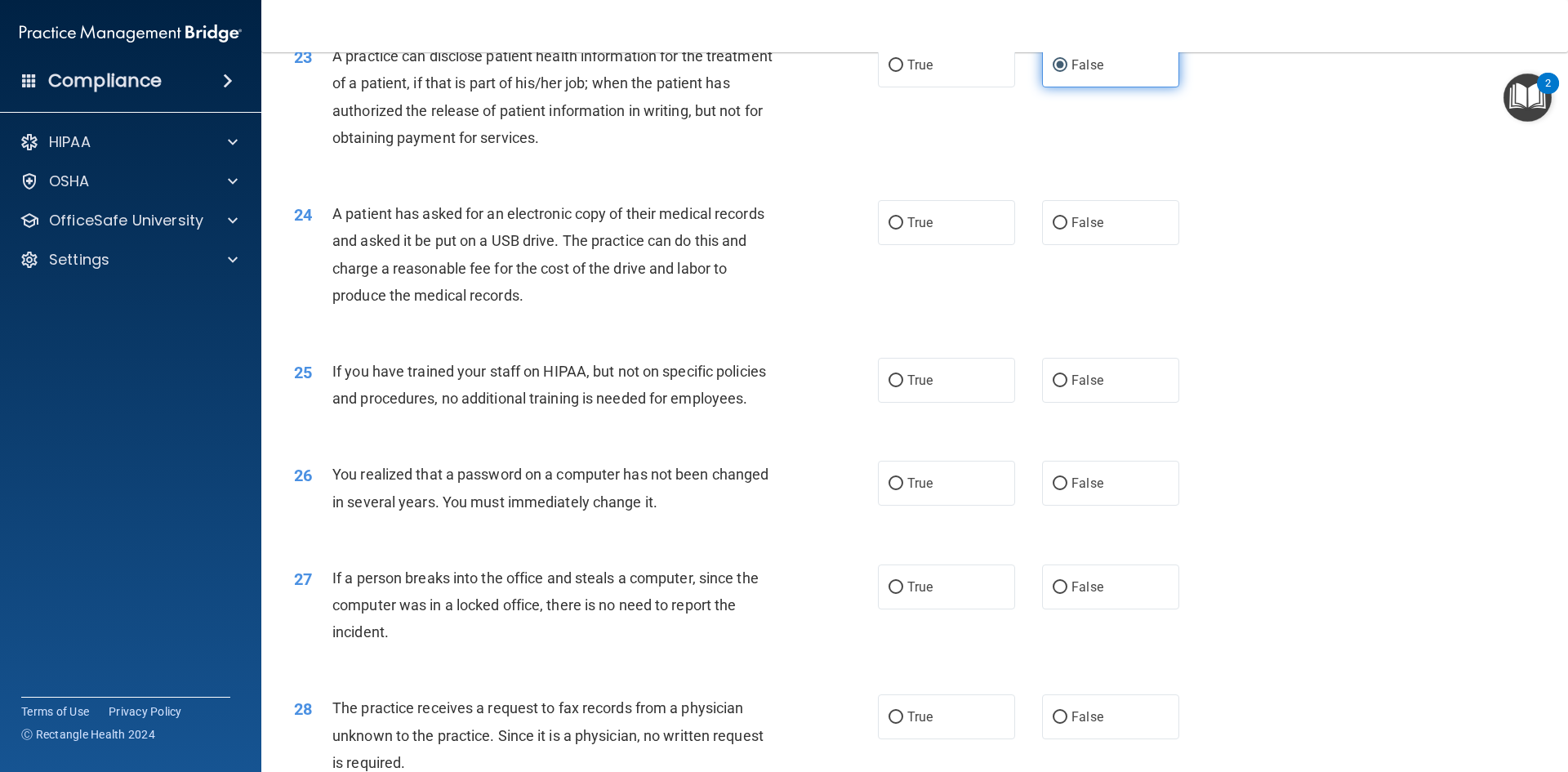
scroll to position [2696, 0]
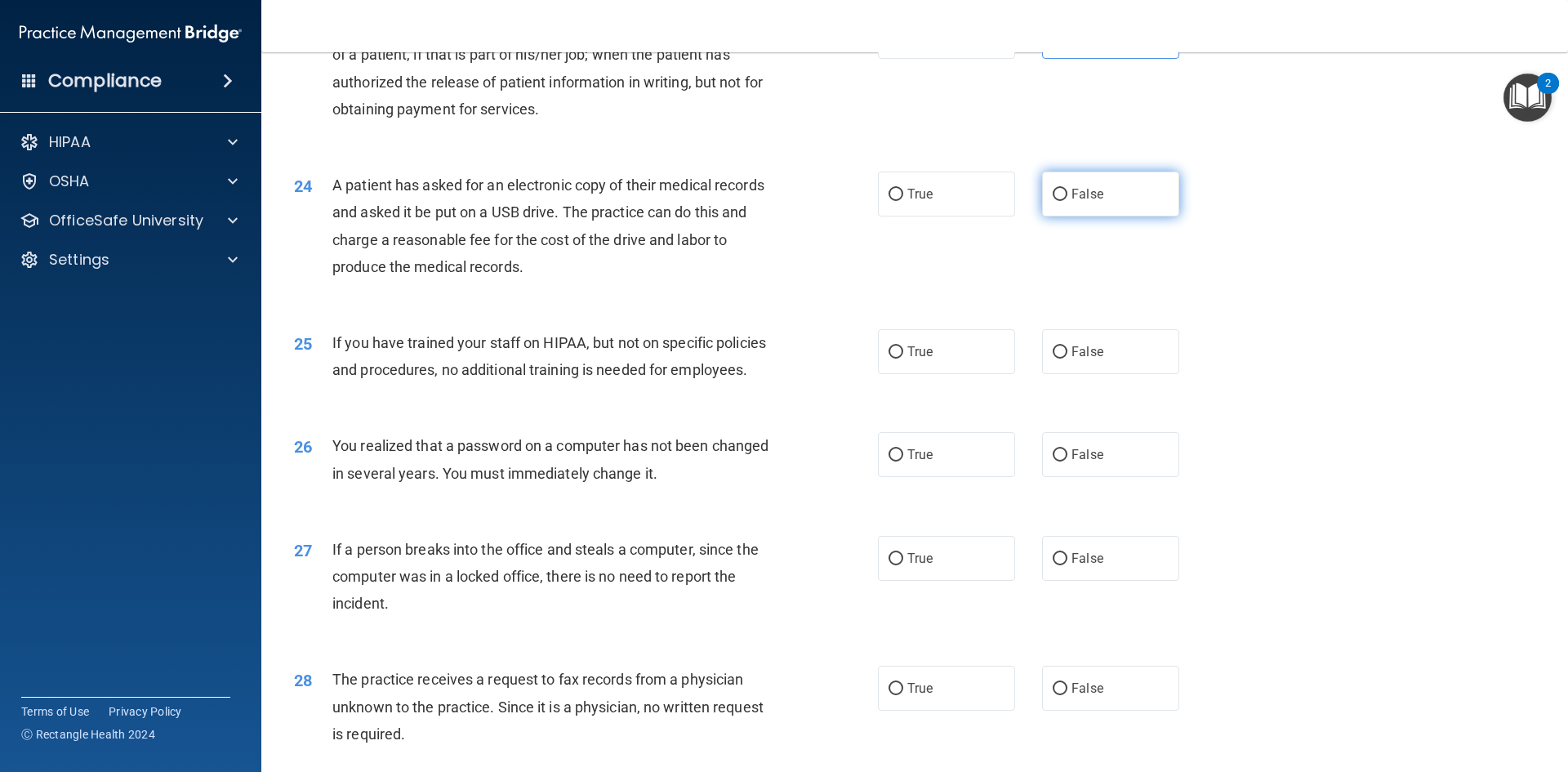
click at [1065, 216] on label "False" at bounding box center [1110, 194] width 137 height 45
click at [1065, 201] on input "False" at bounding box center [1060, 195] width 15 height 12
radio input "true"
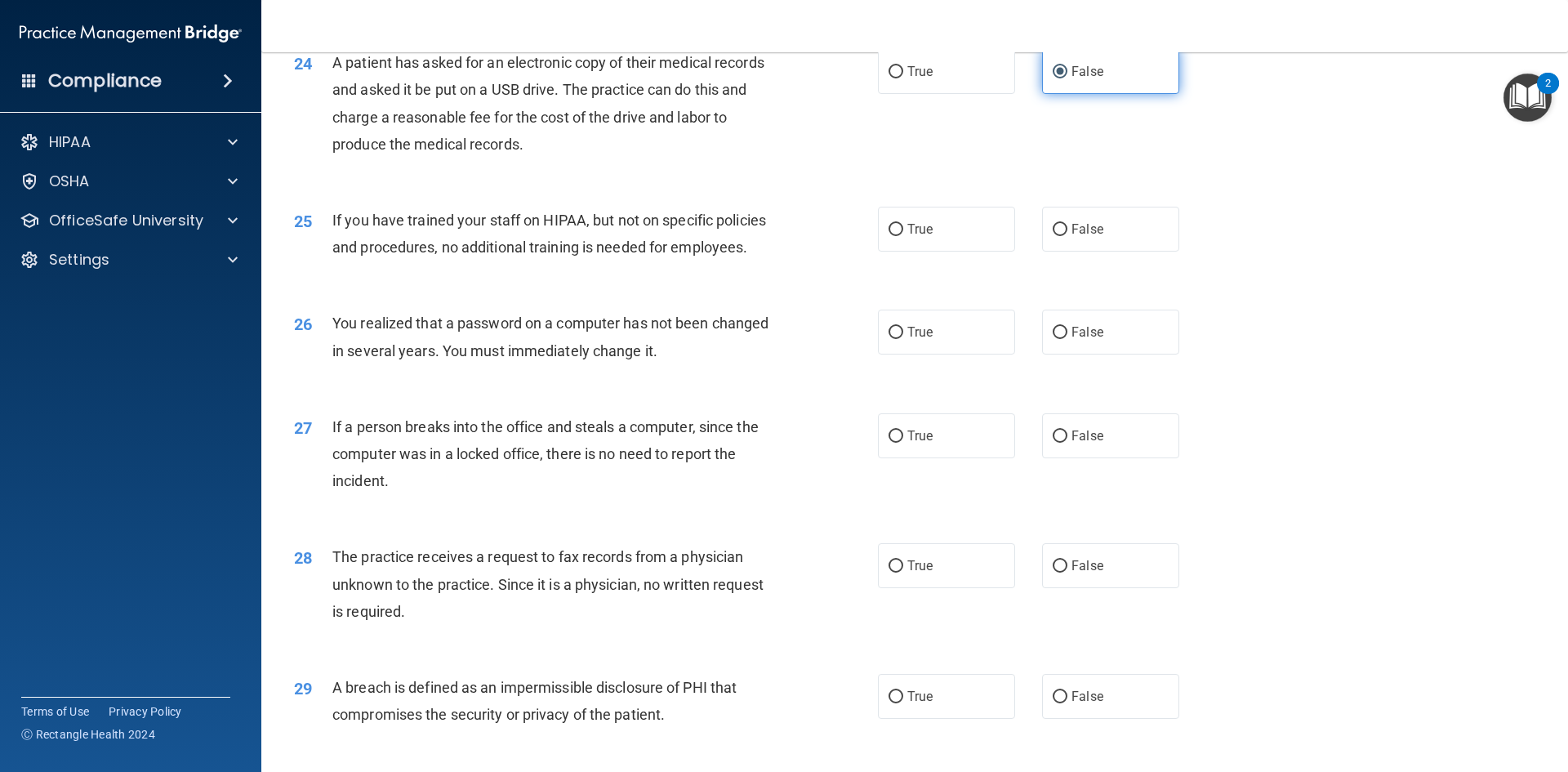
scroll to position [2859, 0]
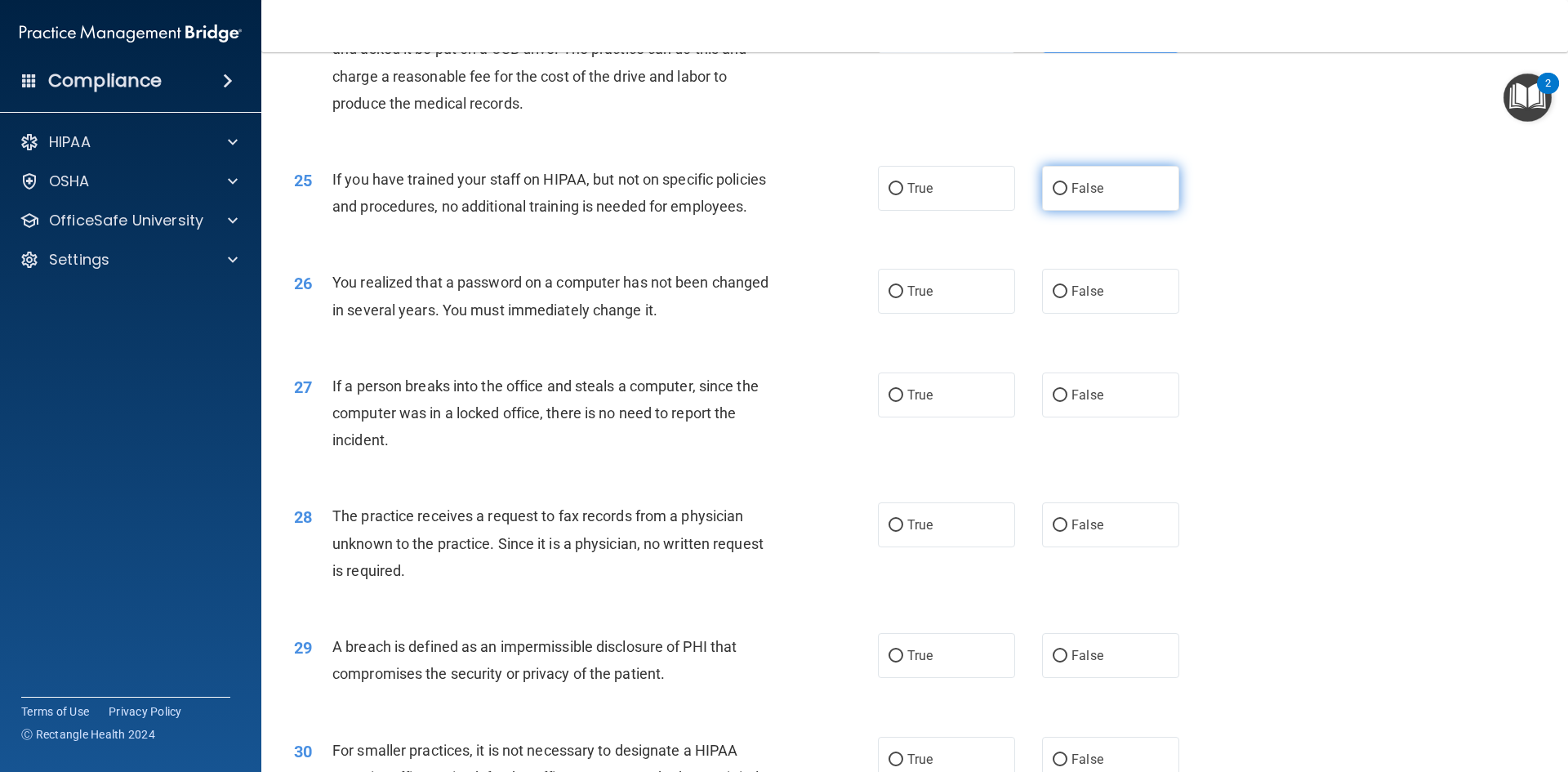
click at [1102, 211] on label "False" at bounding box center [1110, 188] width 137 height 45
click at [1067, 196] on input "False" at bounding box center [1060, 189] width 15 height 12
radio input "true"
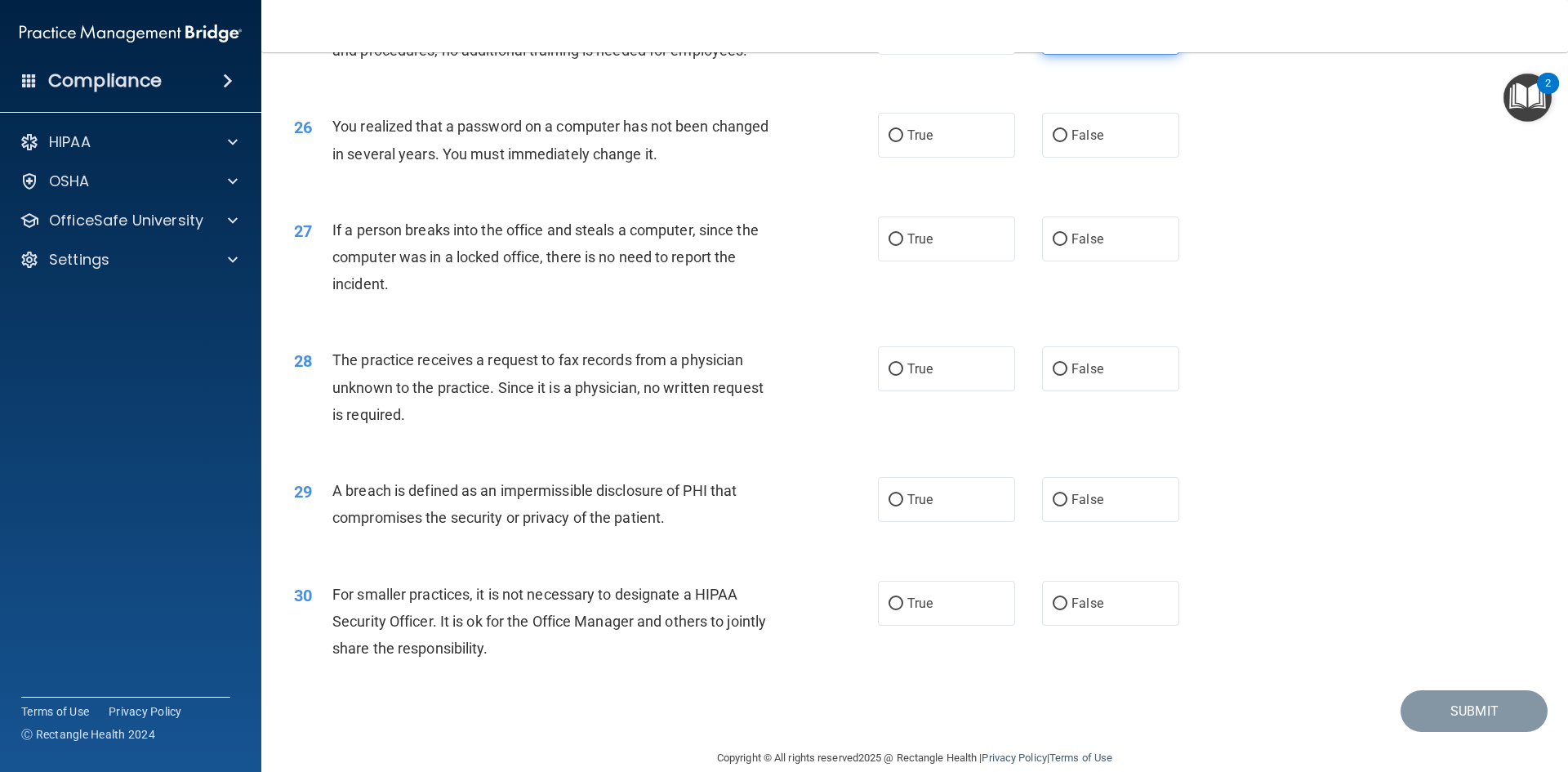
scroll to position [3023, 0]
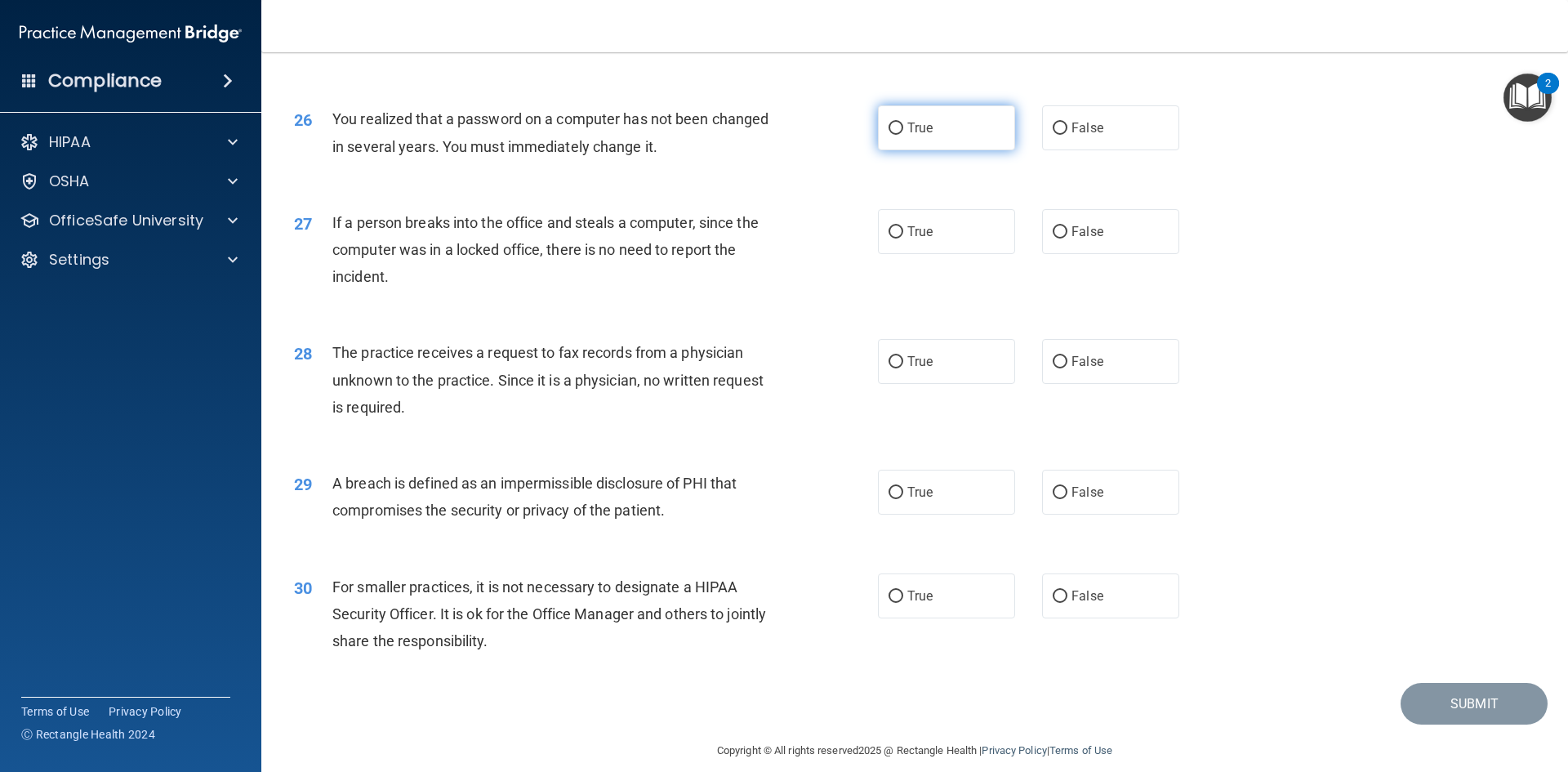
click at [933, 150] on label "True" at bounding box center [946, 128] width 137 height 45
click at [903, 135] on input "True" at bounding box center [895, 129] width 15 height 12
radio input "true"
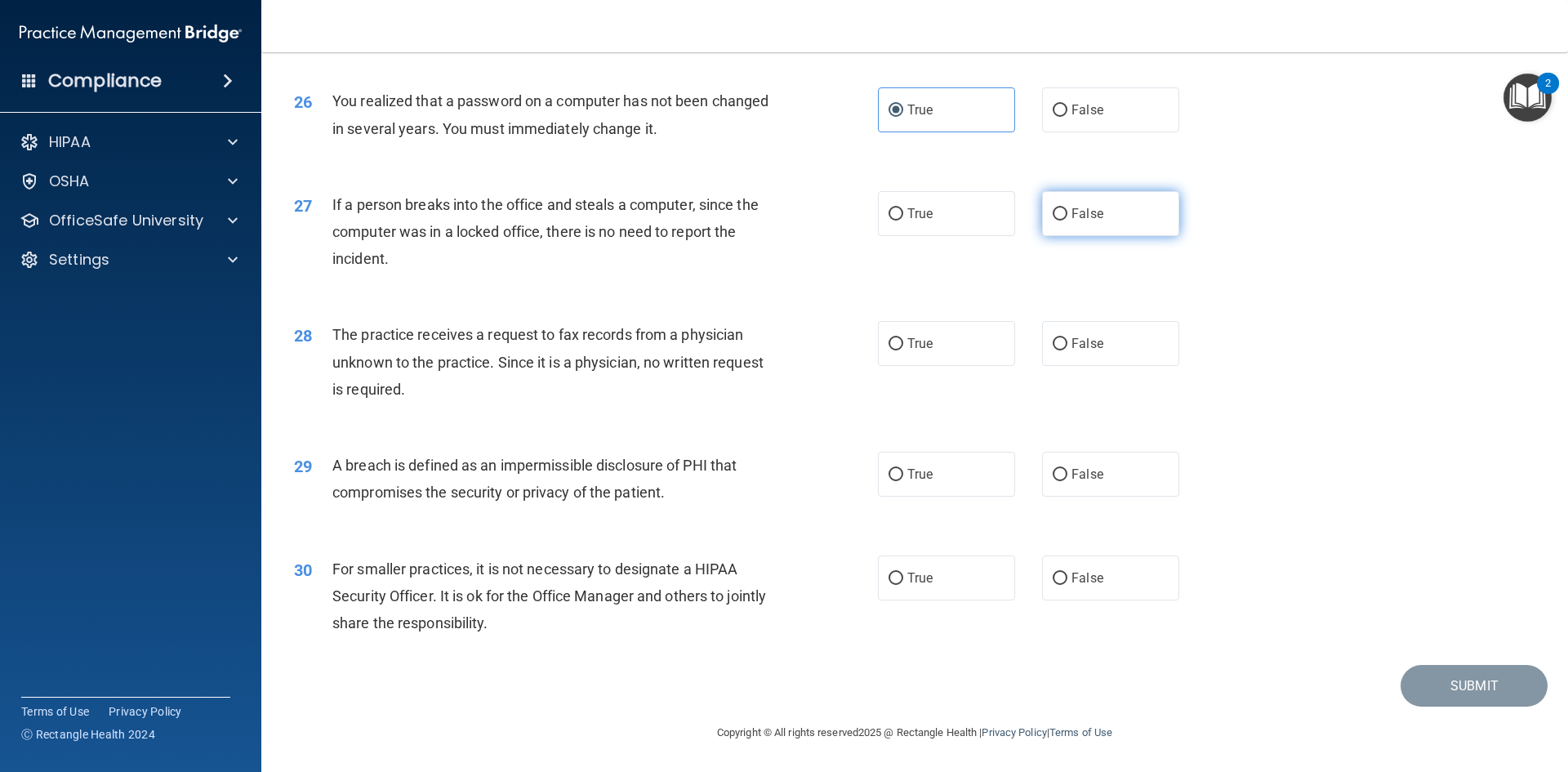
click at [1072, 215] on span "False" at bounding box center [1087, 214] width 32 height 15
click at [1067, 215] on input "False" at bounding box center [1060, 214] width 15 height 12
radio input "true"
click at [1072, 348] on span "False" at bounding box center [1087, 343] width 32 height 15
click at [1067, 348] on input "False" at bounding box center [1060, 344] width 15 height 12
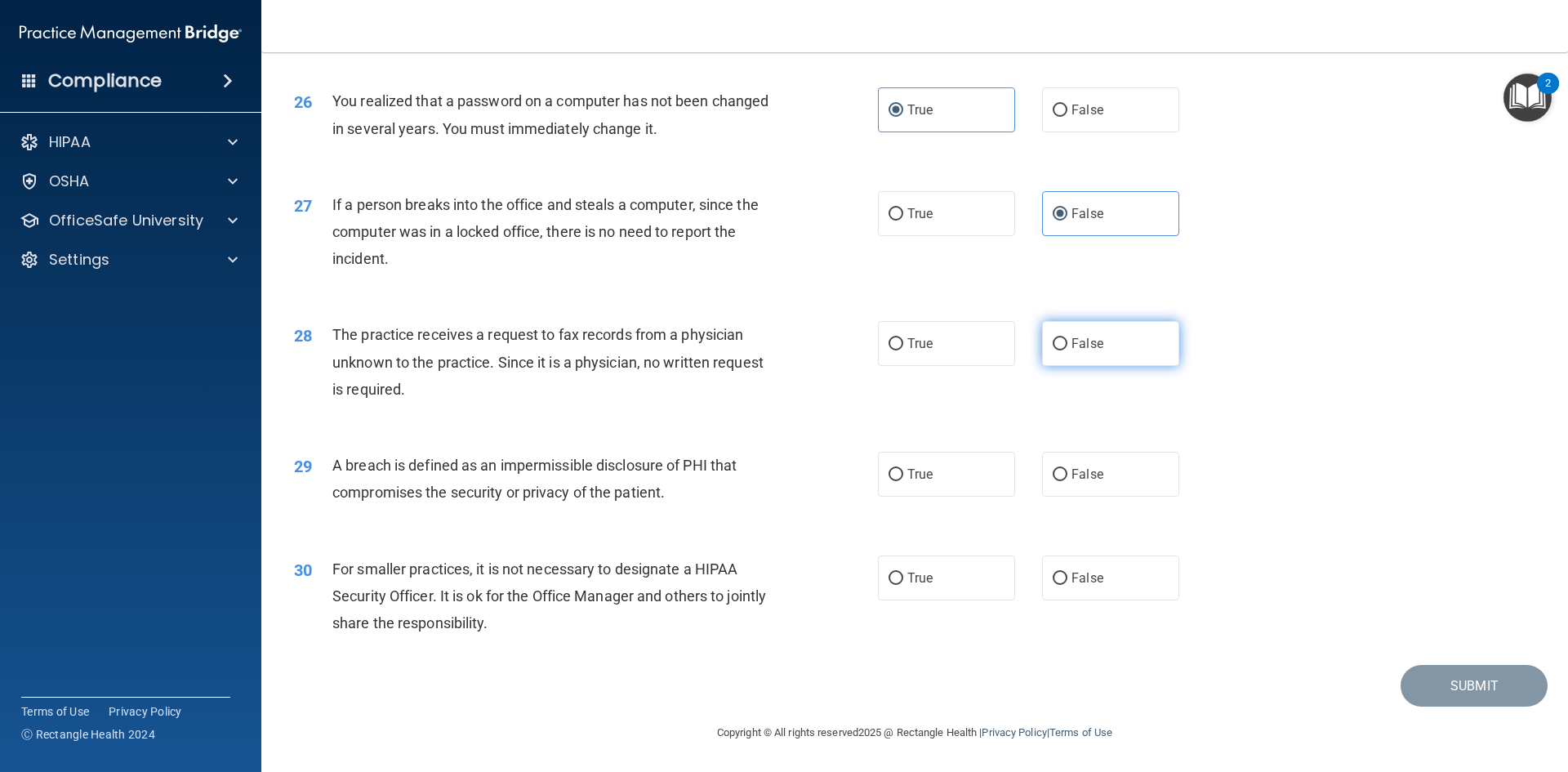
radio input "true"
click at [924, 488] on label "True" at bounding box center [946, 474] width 137 height 45
click at [903, 481] on input "True" at bounding box center [895, 475] width 15 height 12
radio input "true"
click at [1076, 576] on span "False" at bounding box center [1087, 578] width 32 height 15
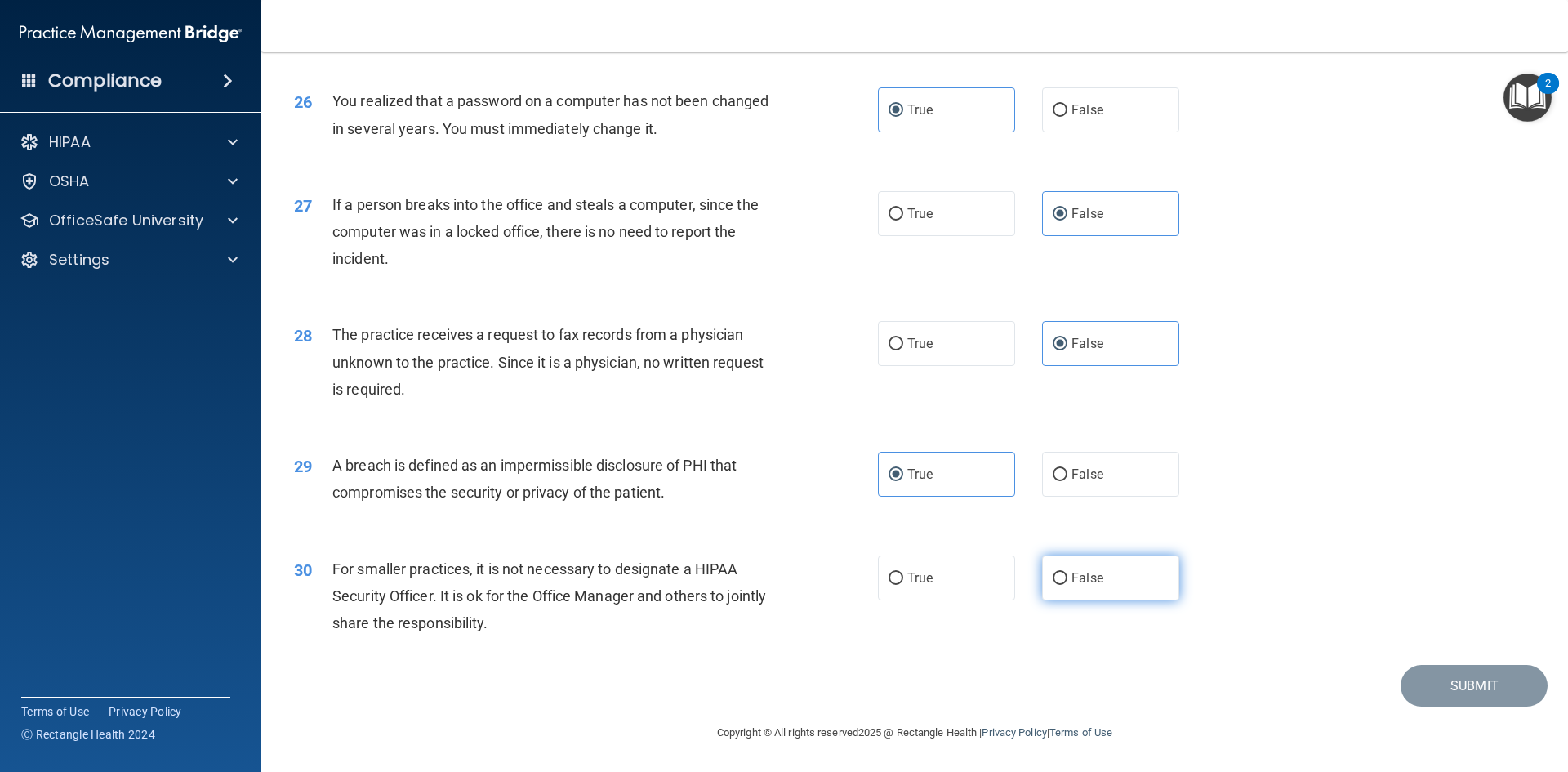
click at [1067, 576] on input "False" at bounding box center [1060, 579] width 15 height 12
radio input "true"
click at [1419, 689] on button "Submit" at bounding box center [1473, 685] width 147 height 42
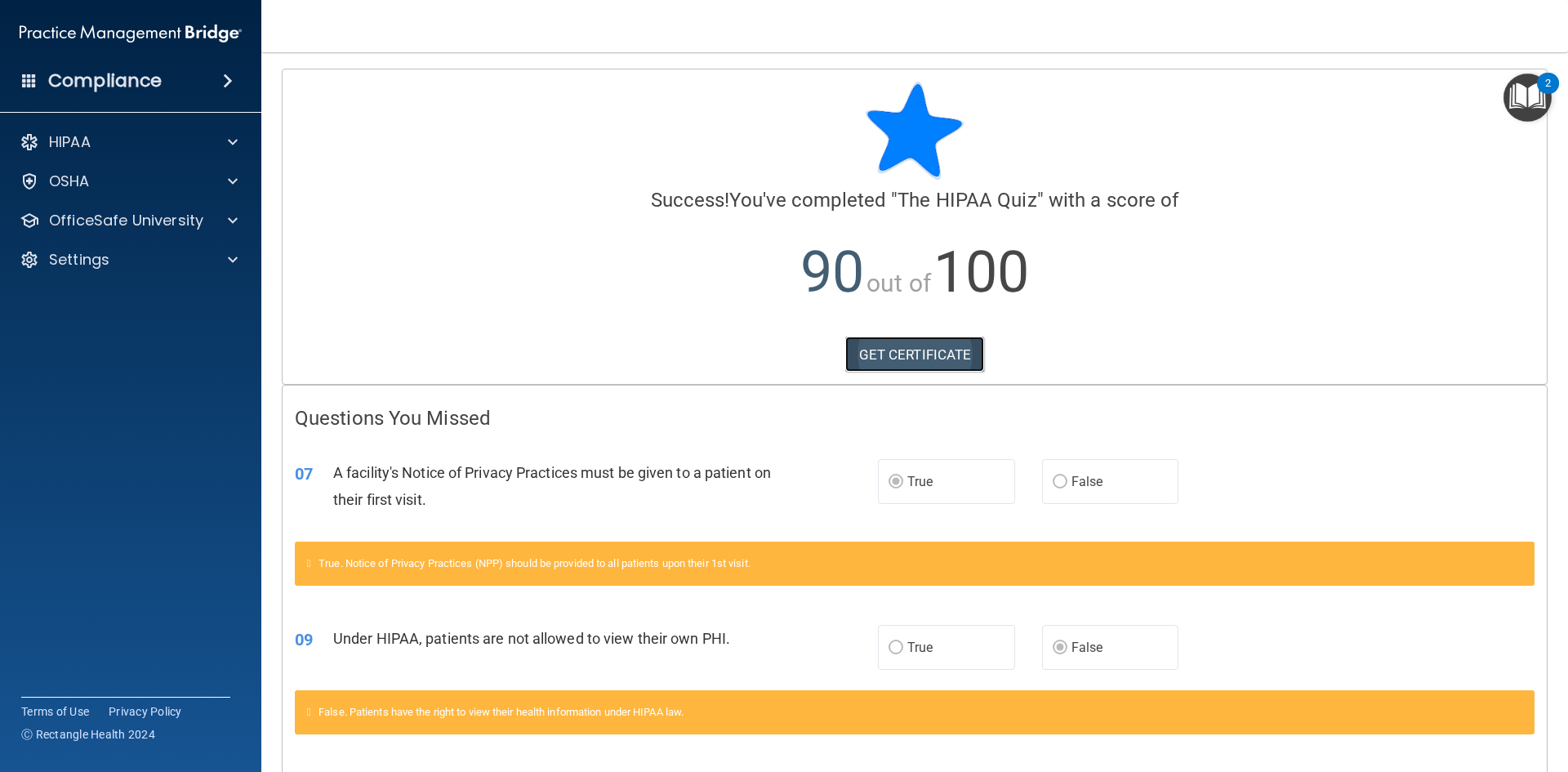
click at [911, 364] on link "GET CERTIFICATE" at bounding box center [915, 354] width 140 height 36
click at [129, 226] on p "OfficeSafe University" at bounding box center [126, 220] width 154 height 20
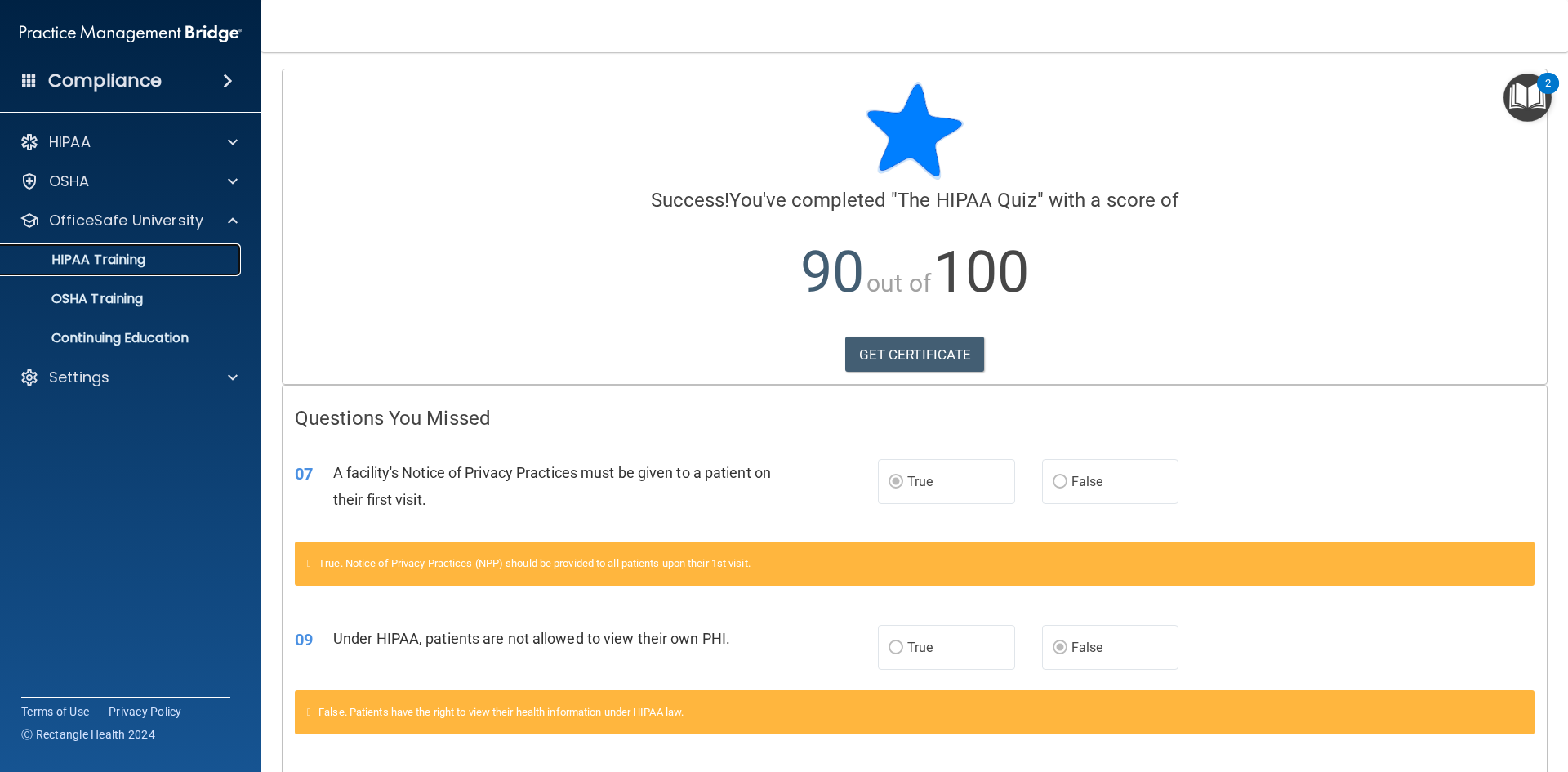
click at [156, 262] on div "HIPAA Training" at bounding box center [122, 259] width 223 height 16
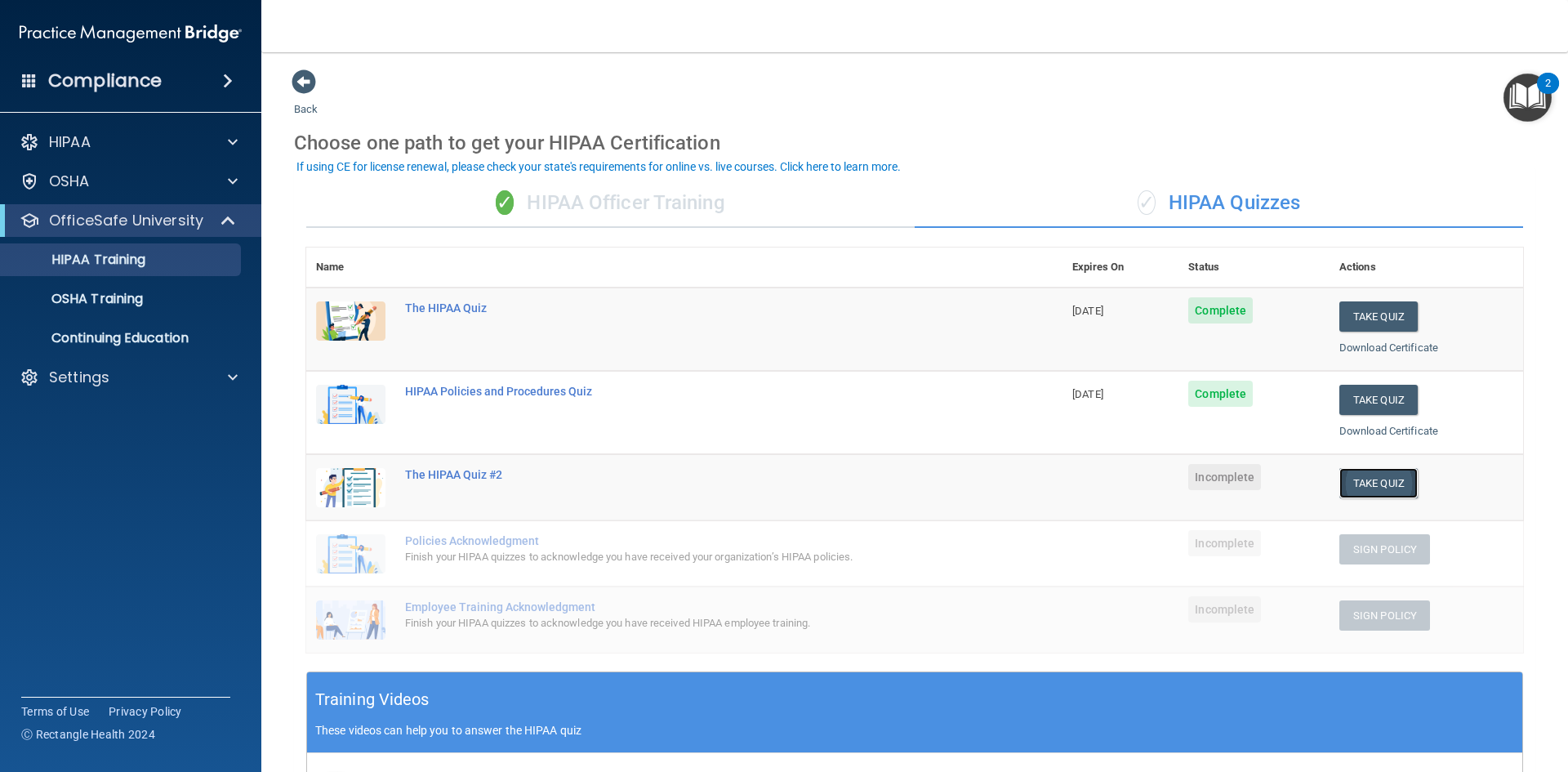
click at [1368, 479] on button "Take Quiz" at bounding box center [1378, 483] width 78 height 30
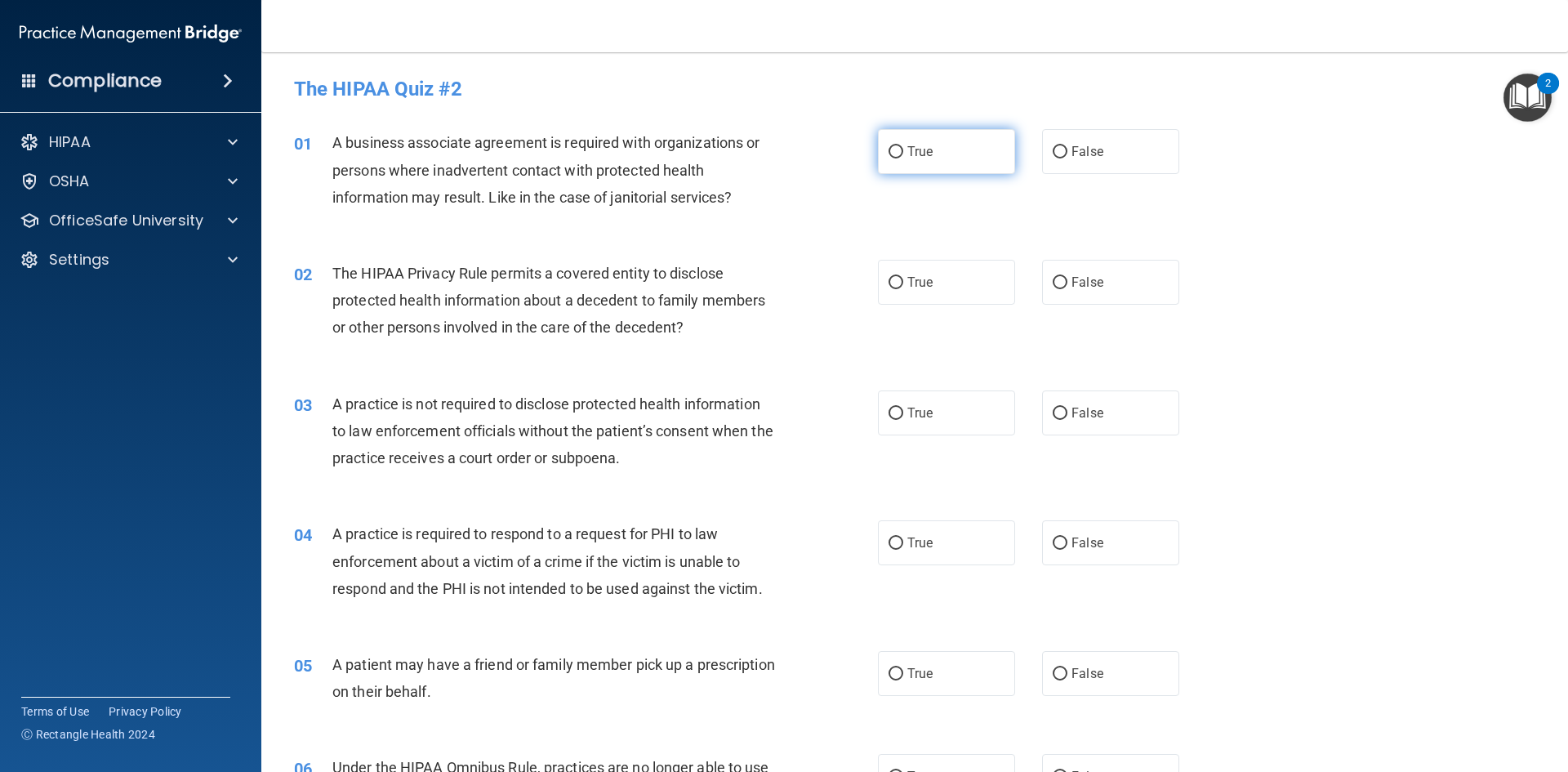
click at [922, 152] on span "True" at bounding box center [920, 152] width 26 height 15
click at [903, 152] on input "True" at bounding box center [895, 152] width 15 height 12
radio input "true"
click at [907, 286] on span "True" at bounding box center [920, 282] width 26 height 15
click at [903, 286] on input "True" at bounding box center [895, 283] width 15 height 12
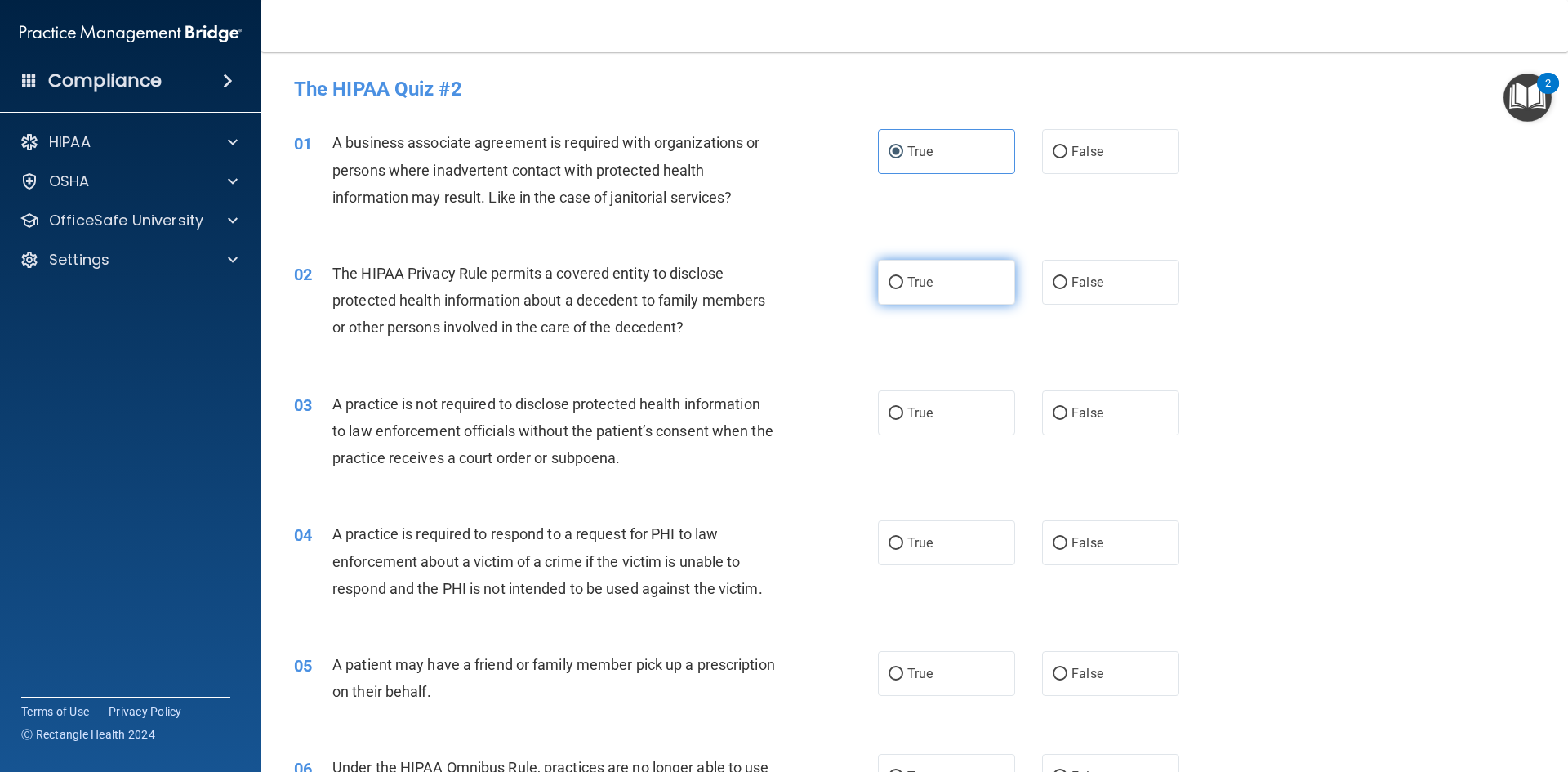
radio input "true"
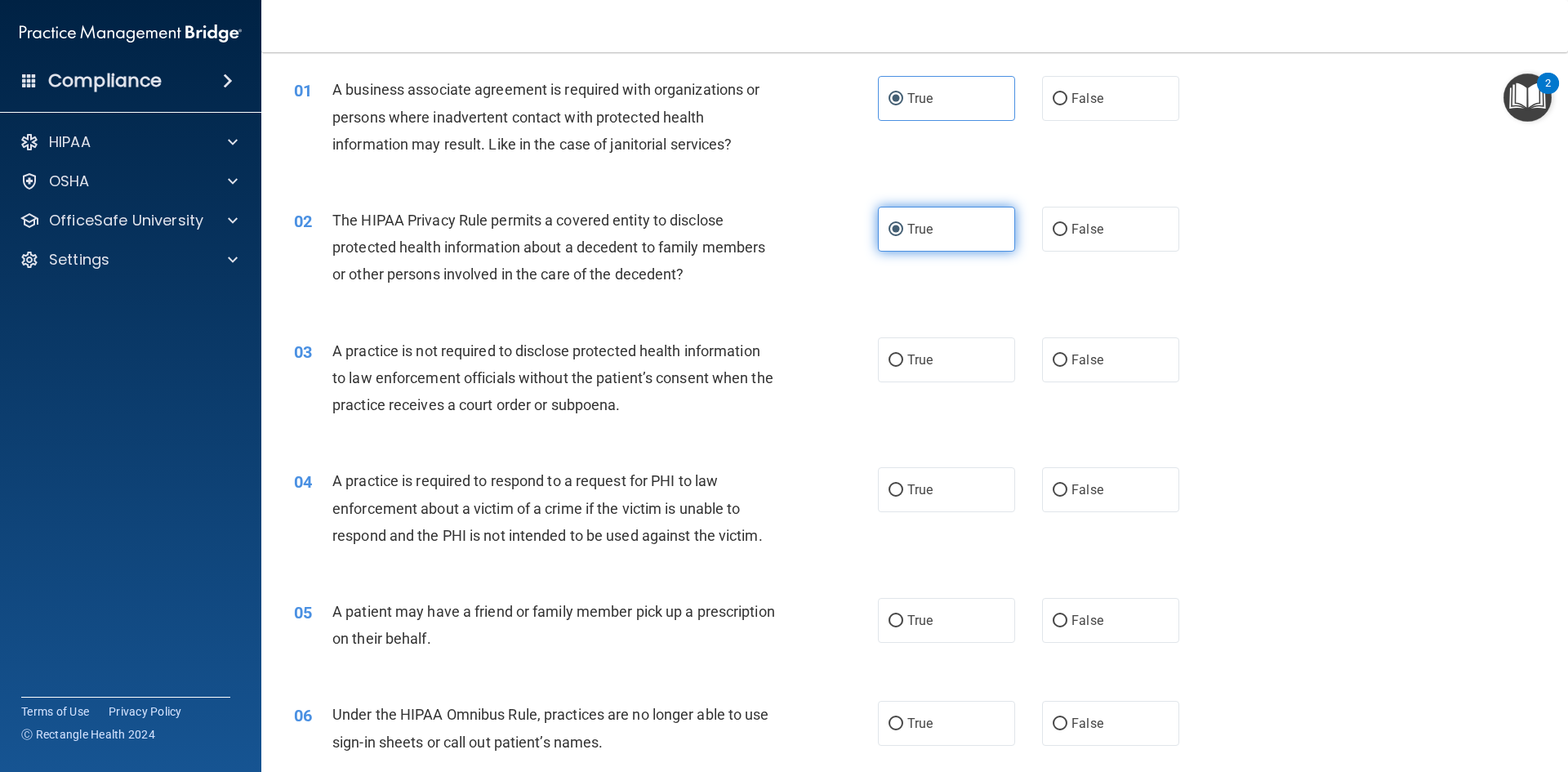
scroll to position [81, 0]
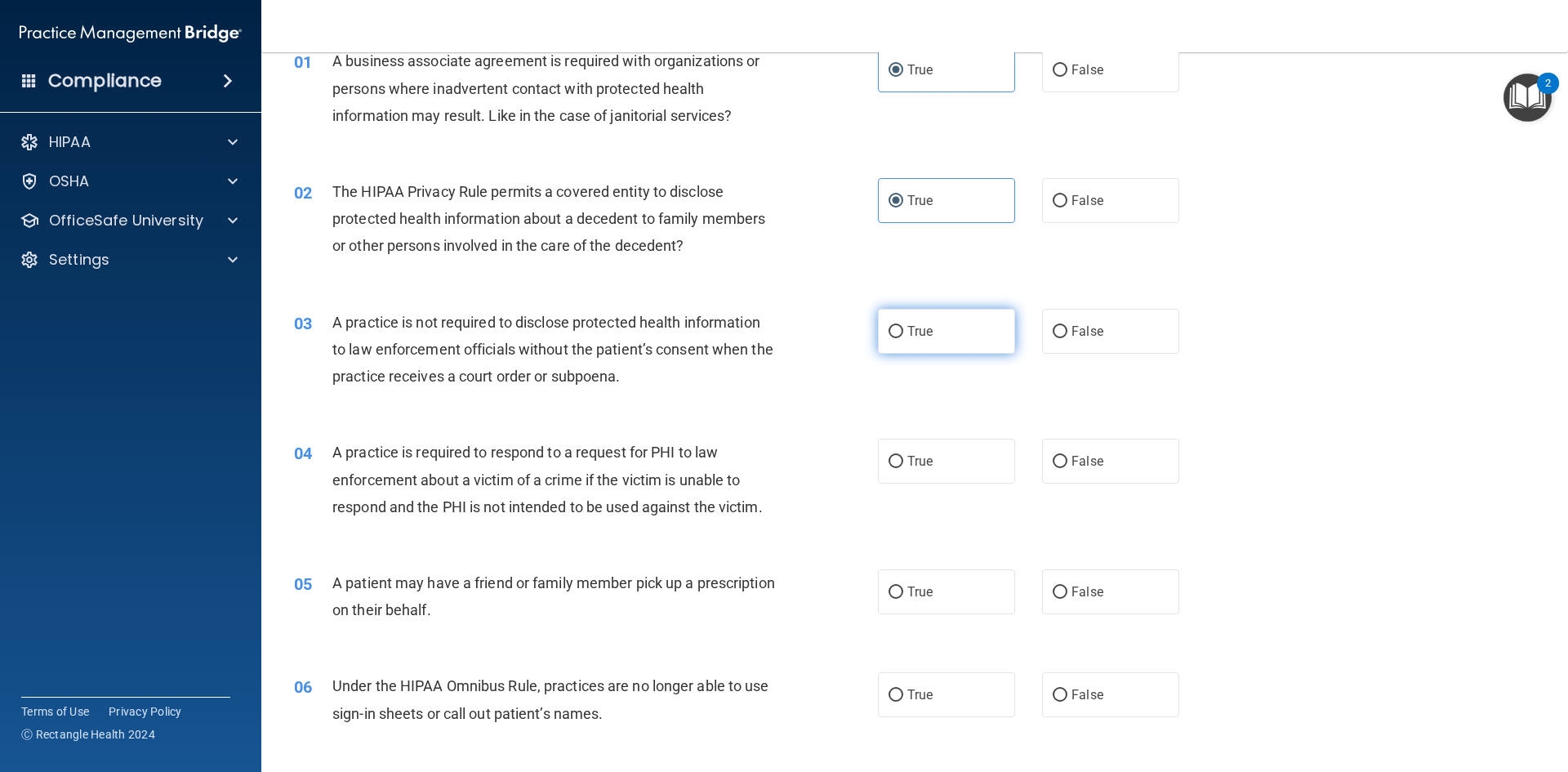
click at [910, 323] on span "True" at bounding box center [920, 331] width 26 height 15
click at [903, 326] on input "True" at bounding box center [895, 332] width 15 height 12
radio input "true"
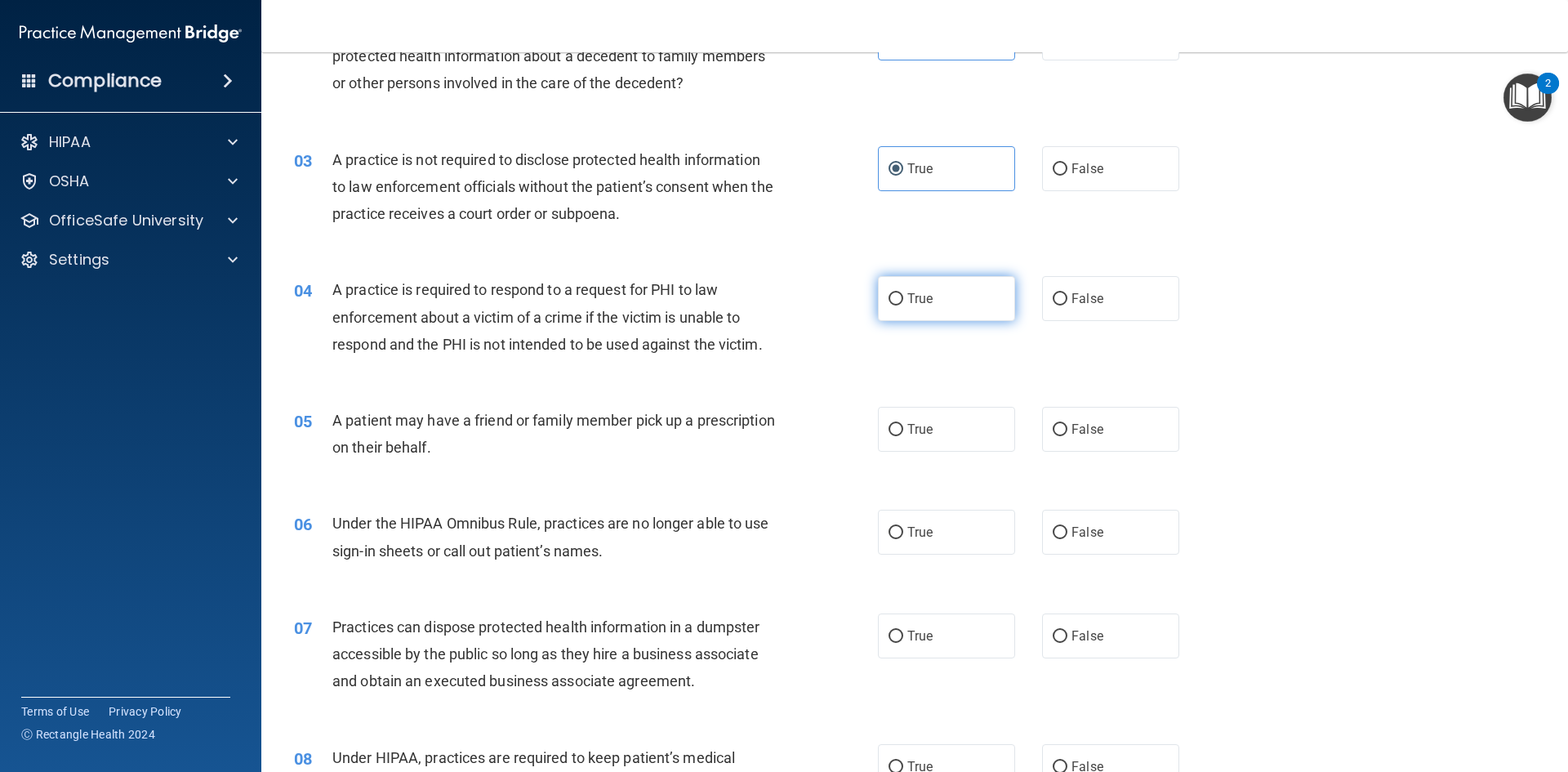
scroll to position [245, 0]
click at [1113, 185] on label "False" at bounding box center [1110, 168] width 137 height 45
click at [1067, 175] on input "False" at bounding box center [1060, 169] width 15 height 12
radio input "true"
radio input "false"
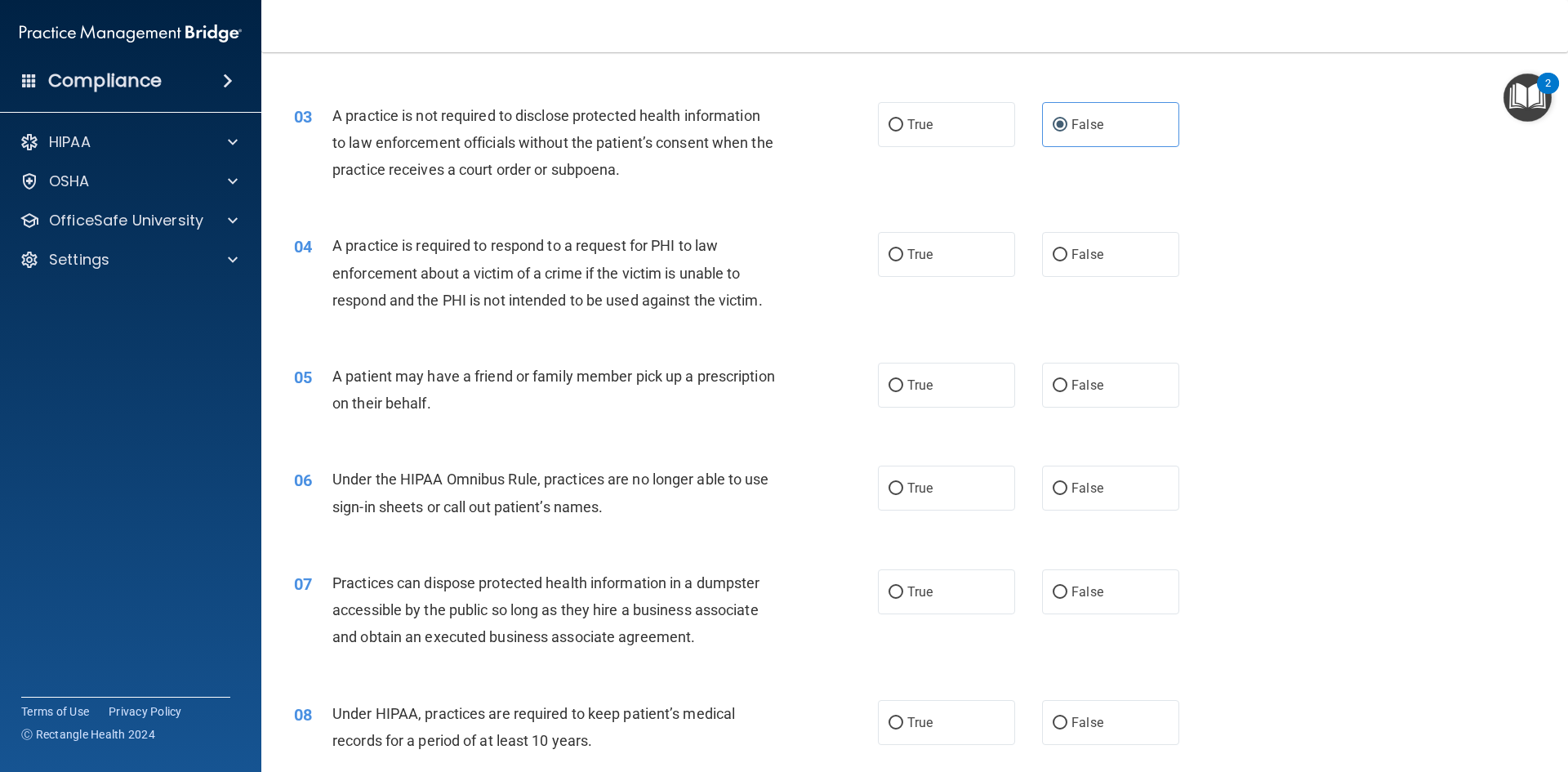
scroll to position [327, 0]
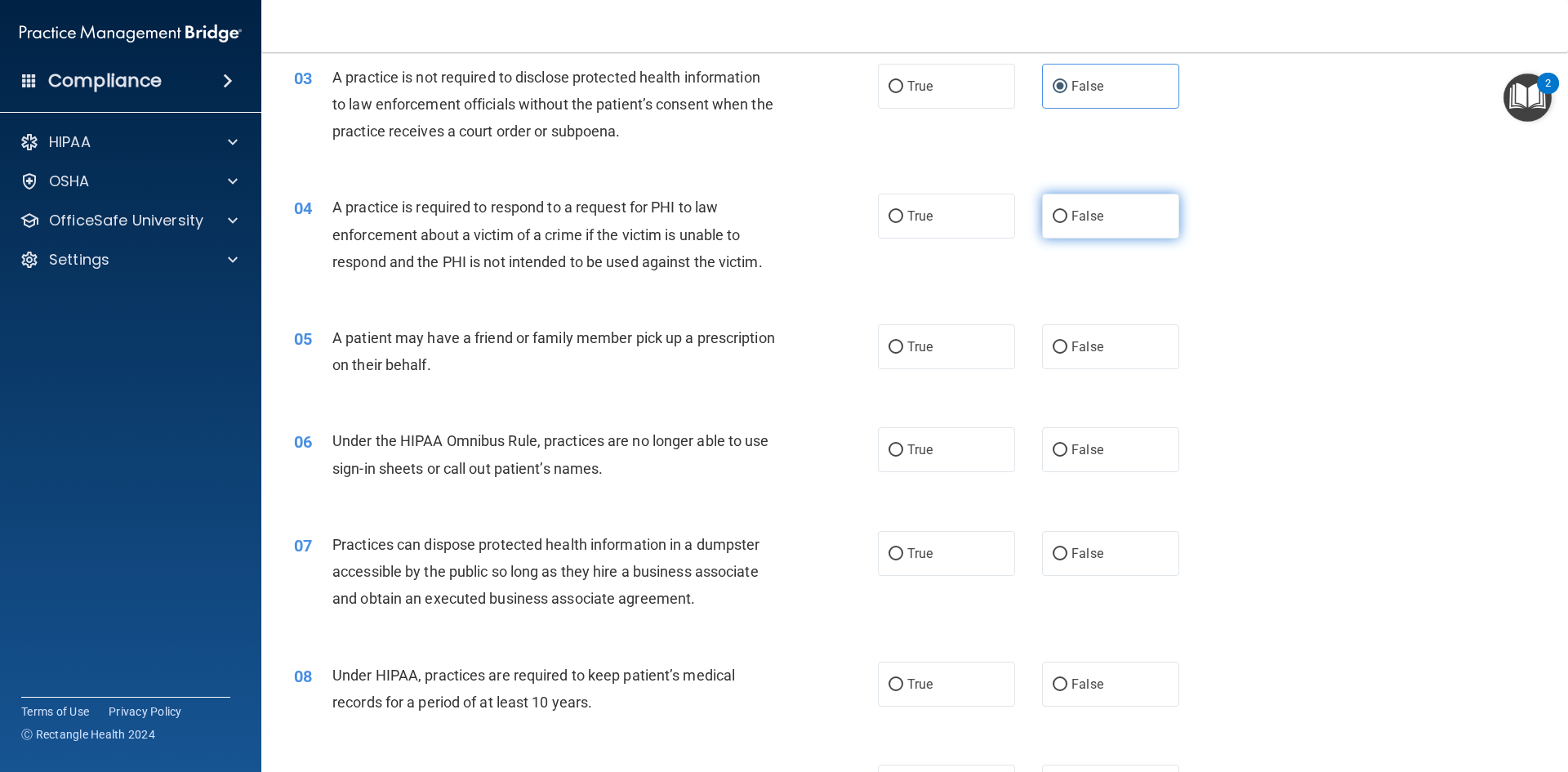
click at [1042, 206] on label "False" at bounding box center [1110, 216] width 137 height 45
click at [1053, 211] on input "False" at bounding box center [1060, 217] width 15 height 12
radio input "true"
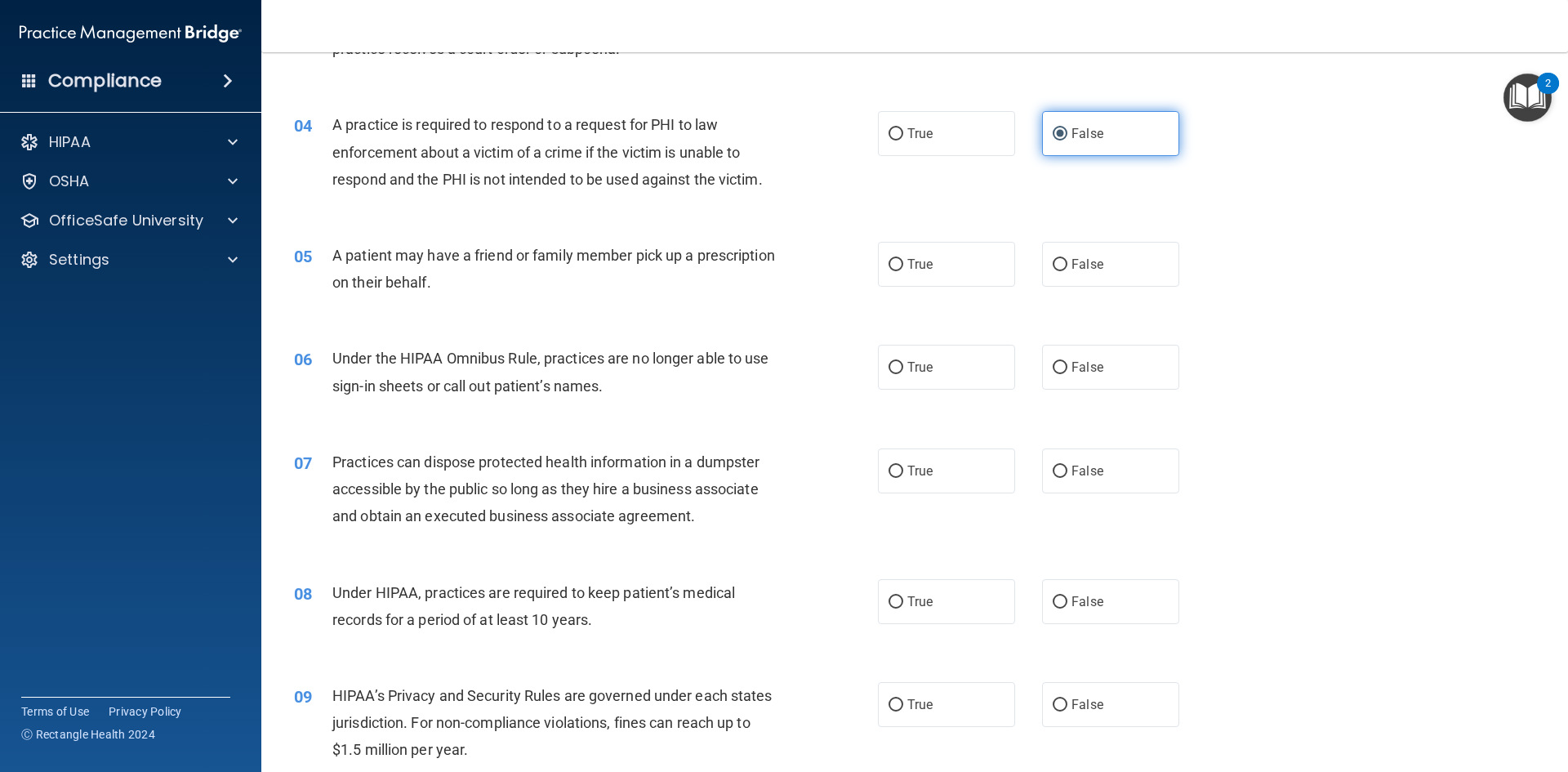
scroll to position [490, 0]
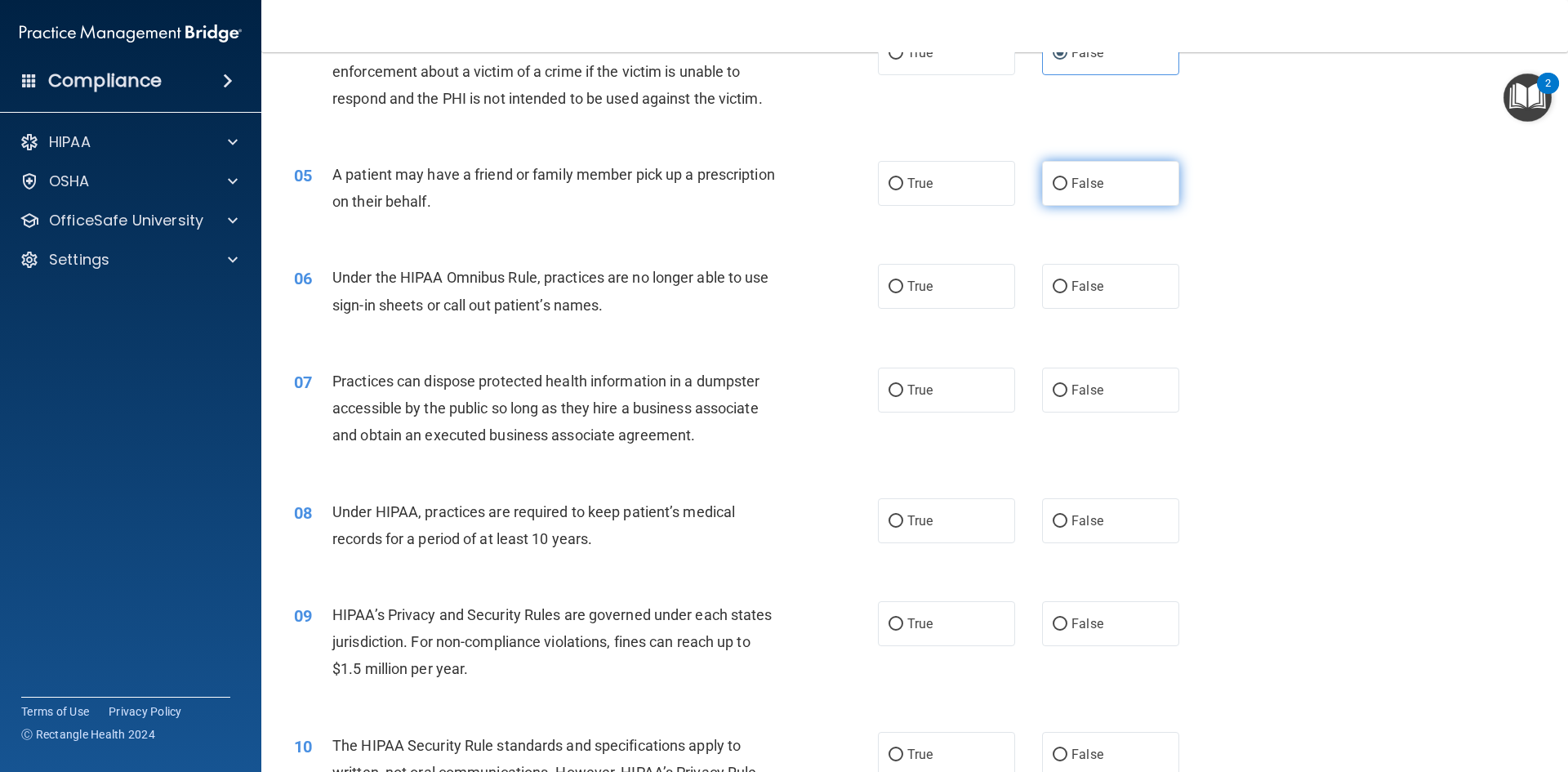
click at [1055, 193] on label "False" at bounding box center [1110, 184] width 137 height 45
click at [1055, 190] on input "False" at bounding box center [1060, 184] width 15 height 12
radio input "true"
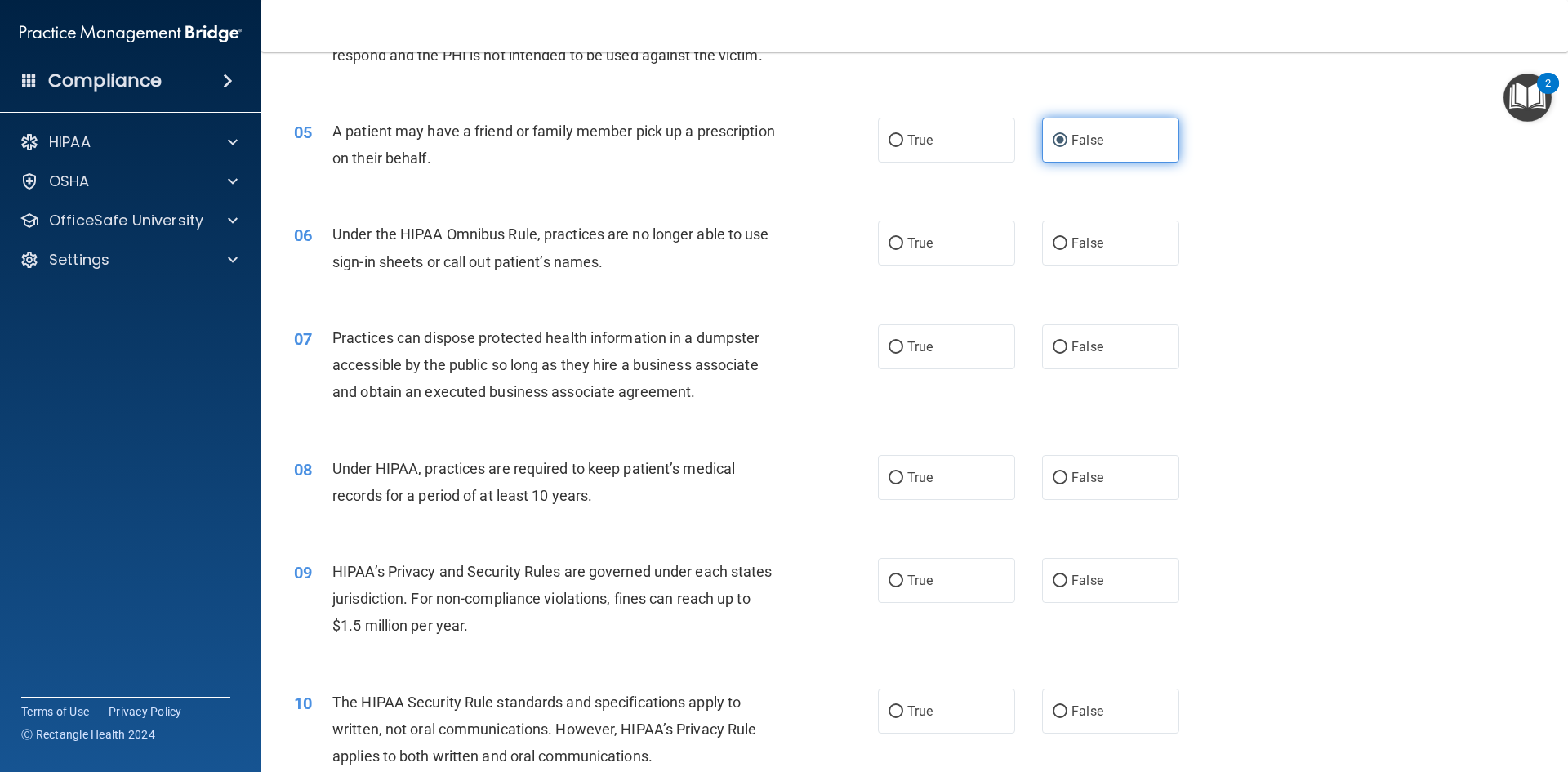
scroll to position [572, 0]
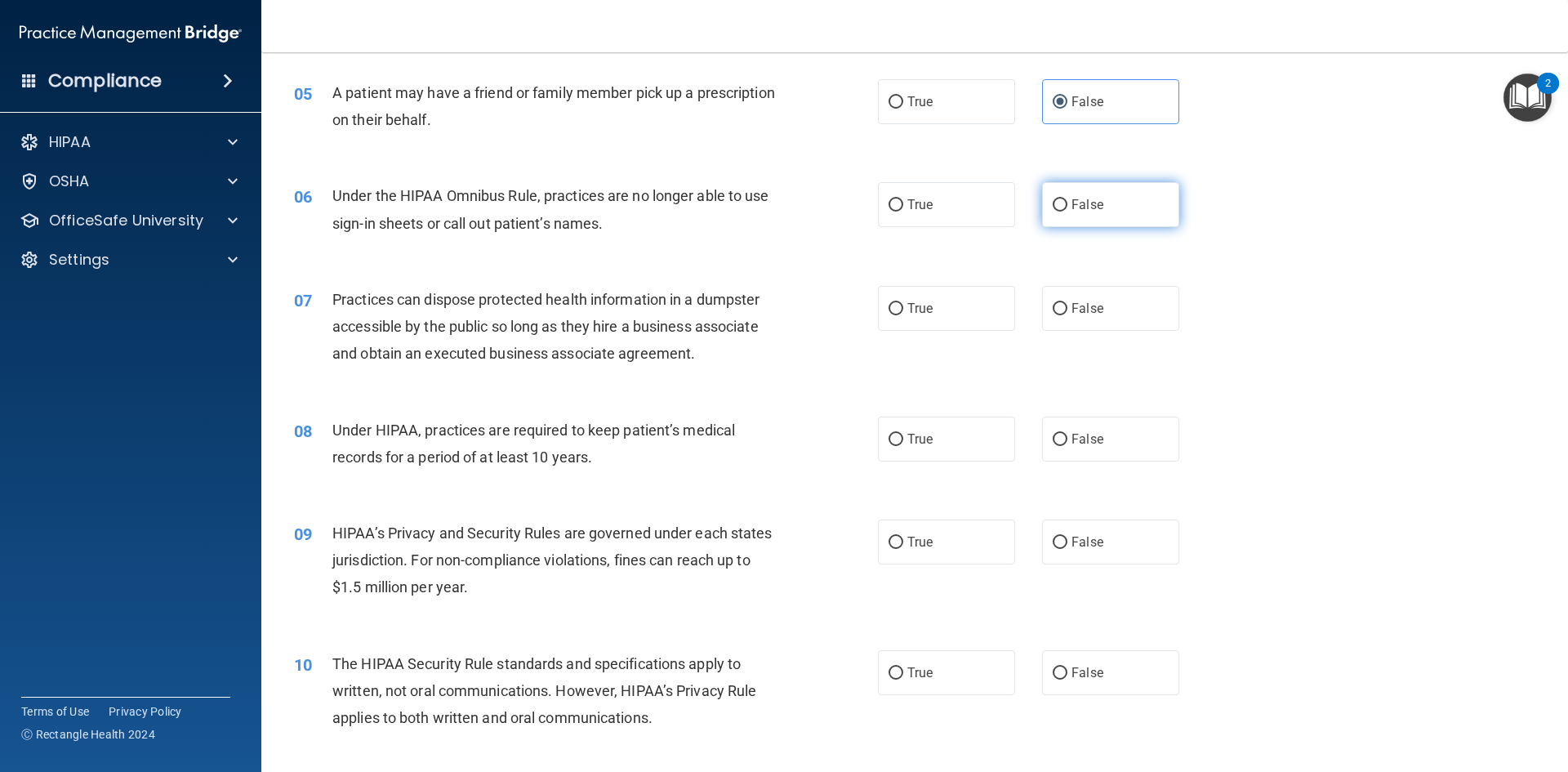
click at [1054, 194] on label "False" at bounding box center [1110, 204] width 137 height 45
click at [1054, 199] on input "False" at bounding box center [1060, 205] width 15 height 12
radio input "true"
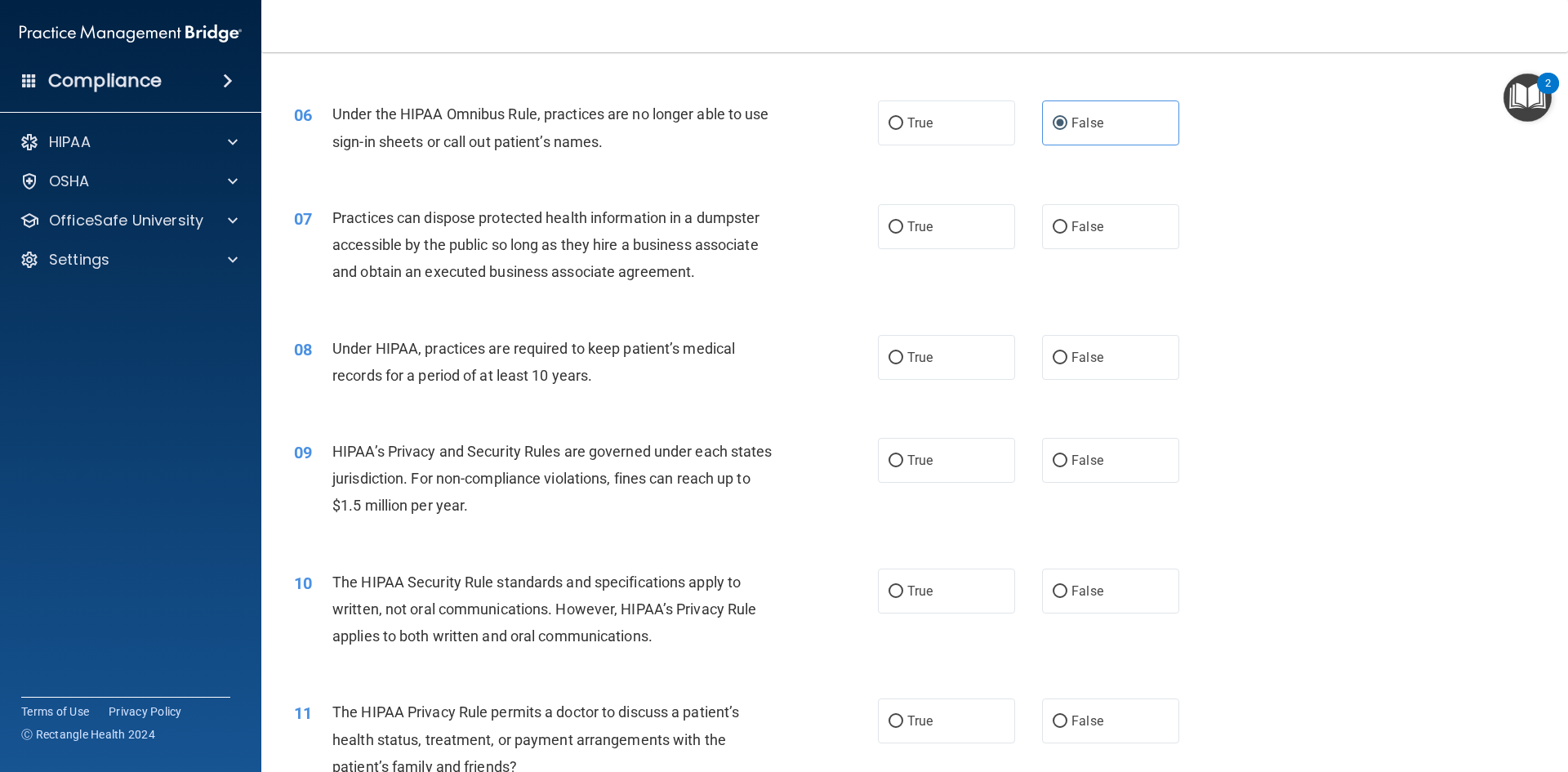
click at [1066, 199] on div "07 Practices can dispose protected health information in a dumpster accessible …" at bounding box center [915, 249] width 1265 height 130
click at [1064, 217] on label "False" at bounding box center [1110, 226] width 137 height 45
click at [1064, 221] on input "False" at bounding box center [1060, 227] width 15 height 12
radio input "true"
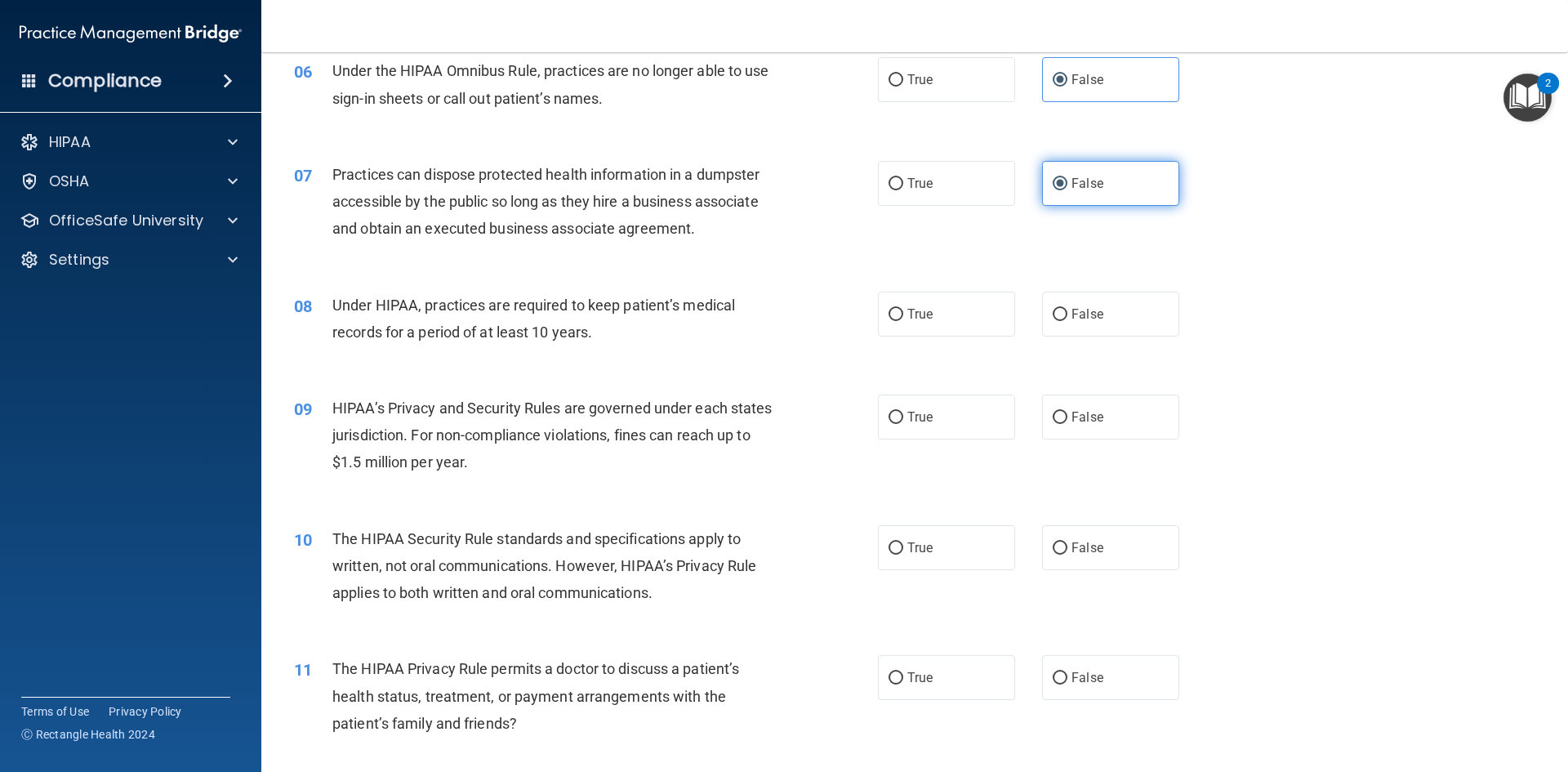
scroll to position [817, 0]
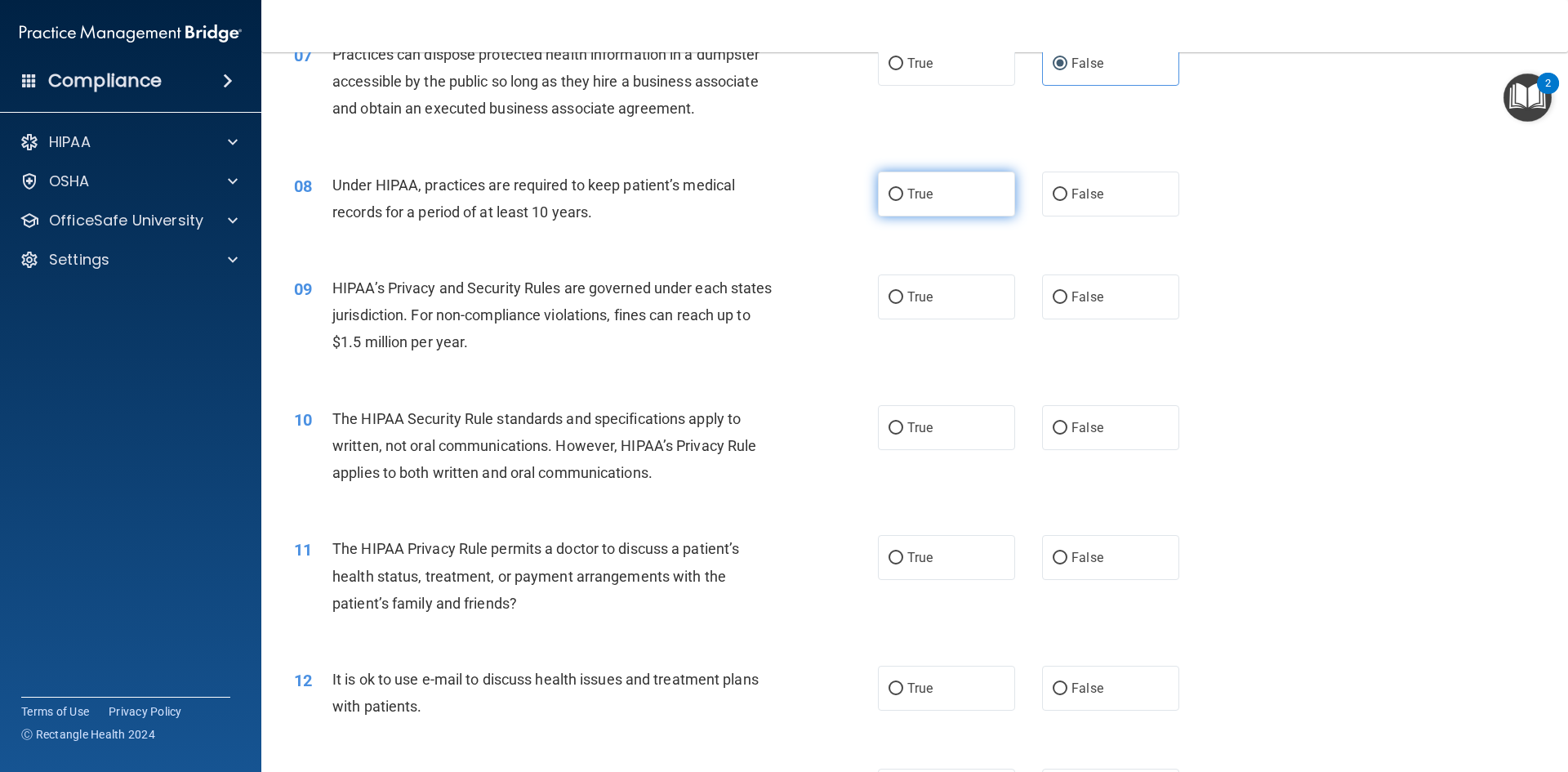
click at [985, 193] on label "True" at bounding box center [946, 194] width 137 height 45
click at [903, 193] on input "True" at bounding box center [895, 195] width 15 height 12
radio input "true"
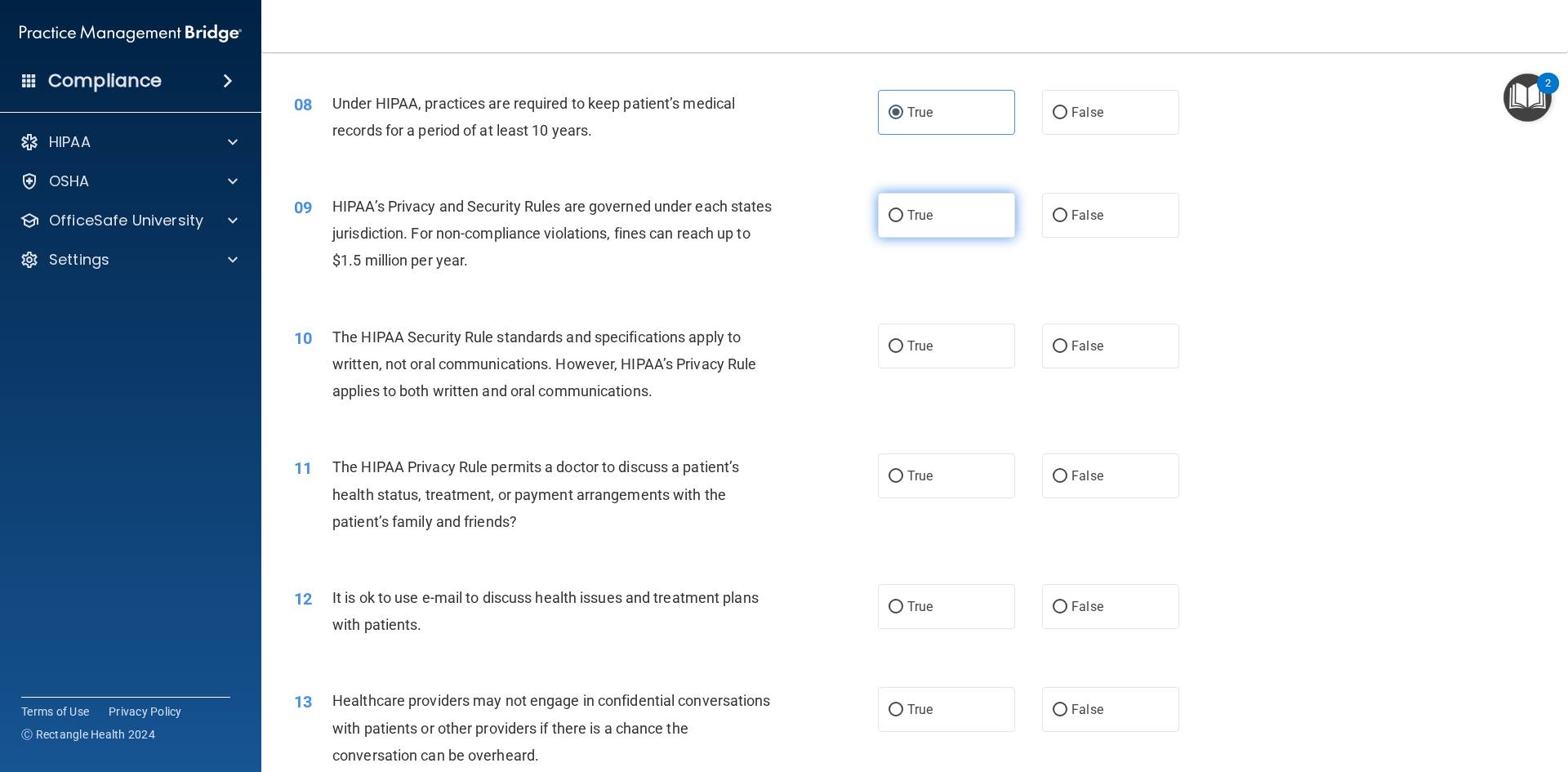
click at [952, 220] on label "True" at bounding box center [946, 215] width 137 height 45
click at [903, 220] on input "True" at bounding box center [895, 216] width 15 height 12
radio input "true"
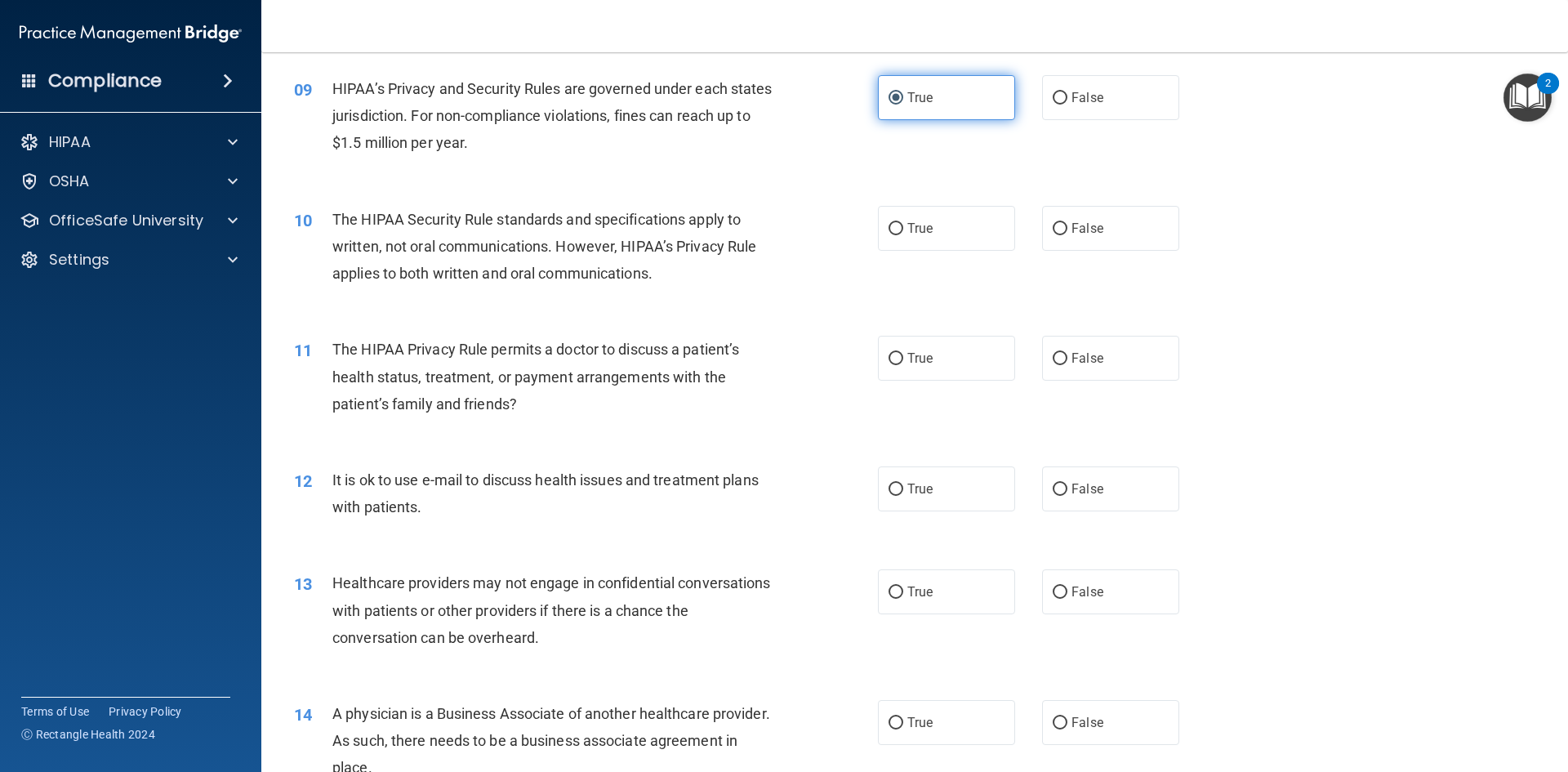
scroll to position [1062, 0]
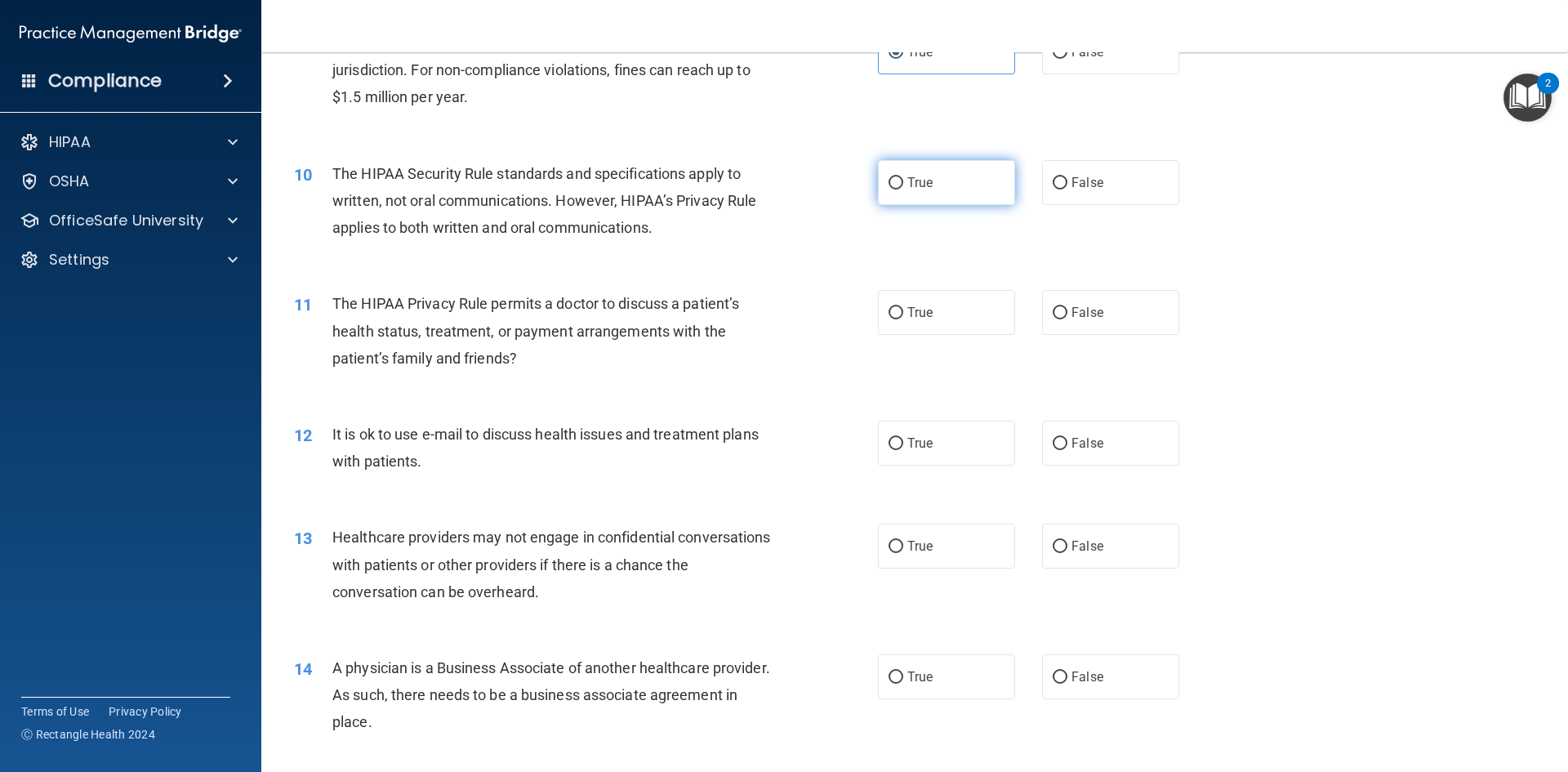
click at [986, 200] on label "True" at bounding box center [946, 183] width 137 height 45
click at [903, 190] on input "True" at bounding box center [895, 184] width 15 height 12
radio input "true"
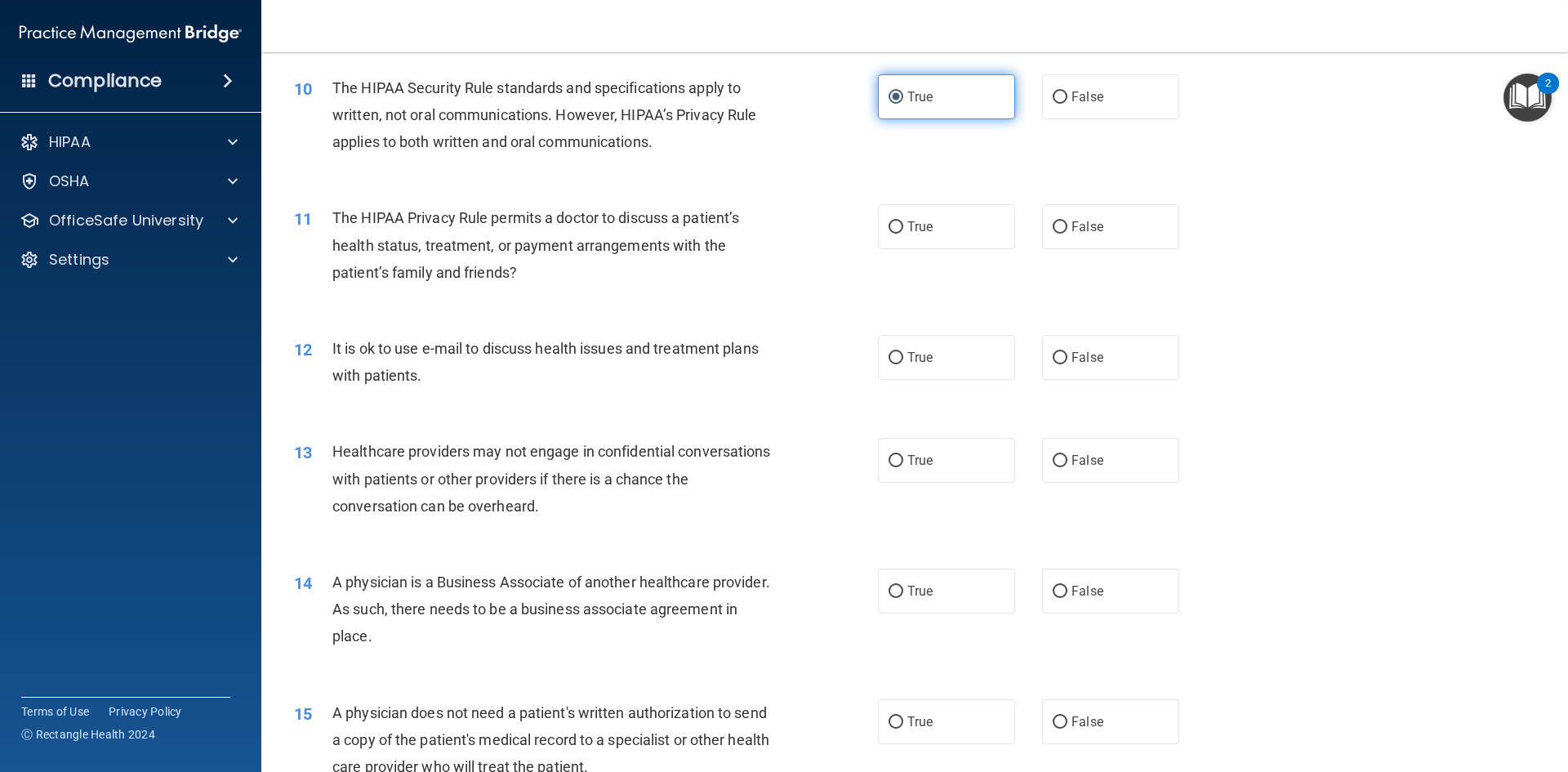
scroll to position [1226, 0]
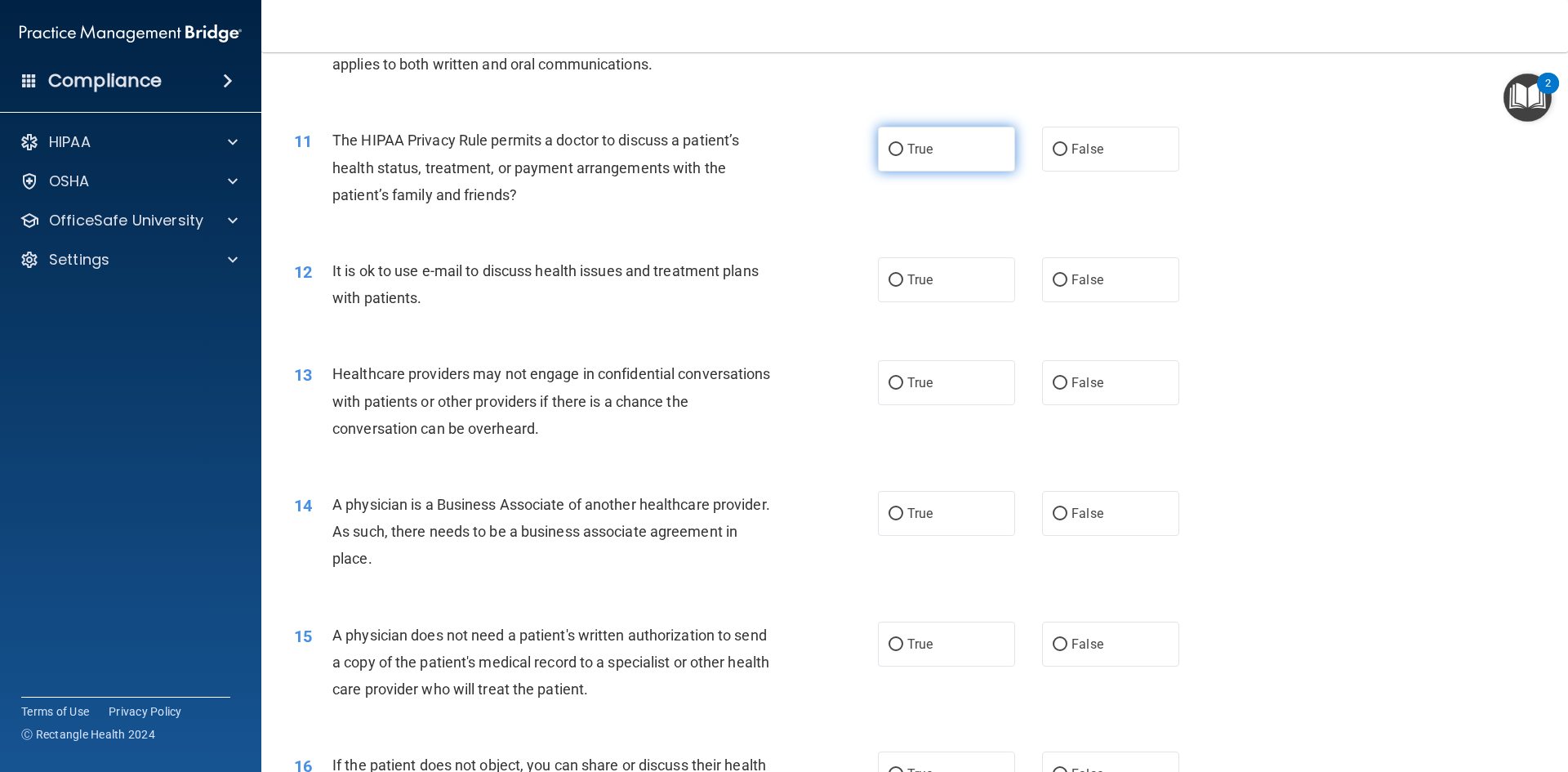
click at [977, 138] on label "True" at bounding box center [946, 149] width 137 height 45
click at [903, 144] on input "True" at bounding box center [895, 150] width 15 height 12
radio input "true"
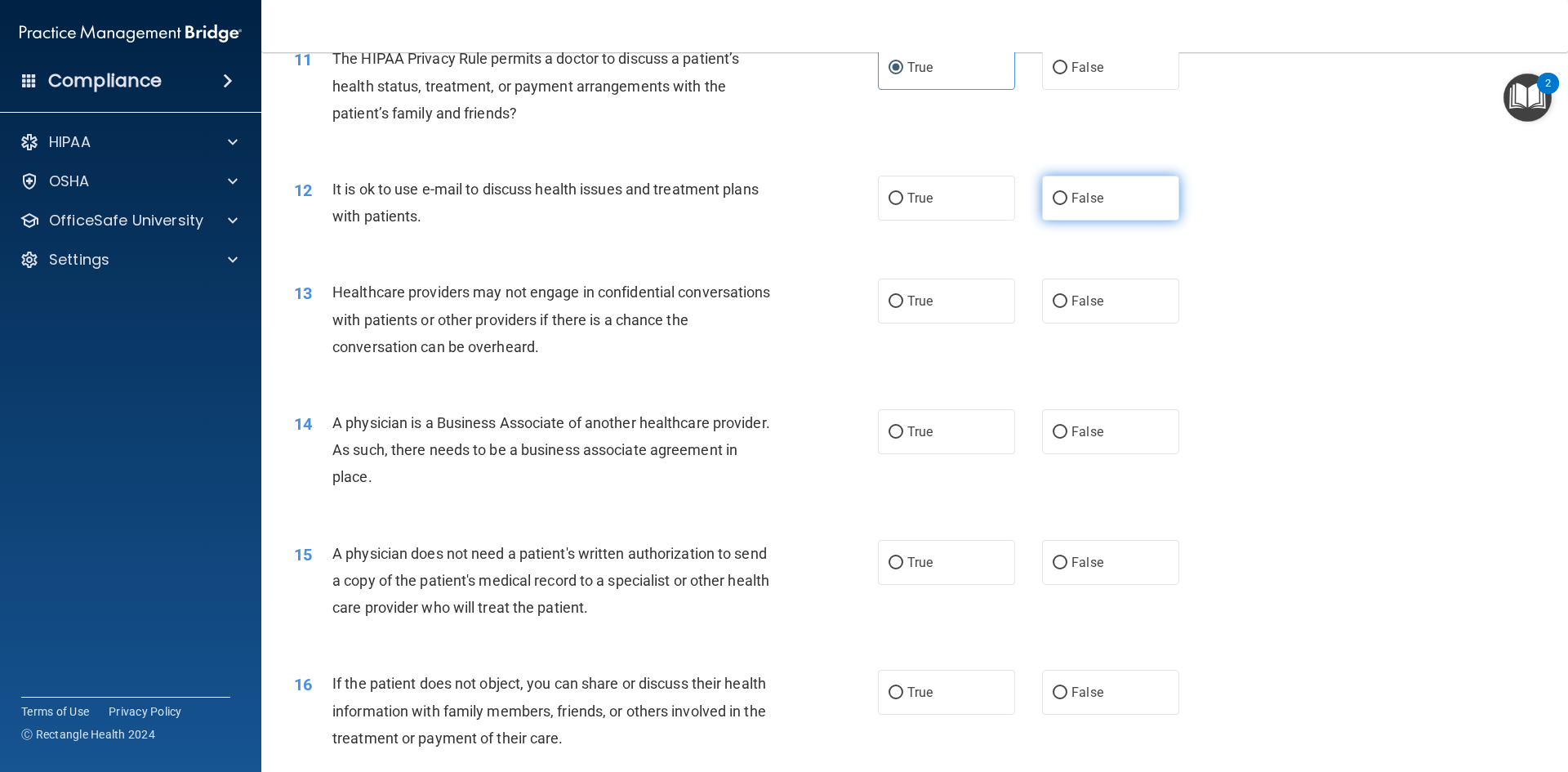
click at [1098, 181] on label "False" at bounding box center [1110, 198] width 137 height 45
click at [1067, 193] on input "False" at bounding box center [1060, 199] width 15 height 12
radio input "true"
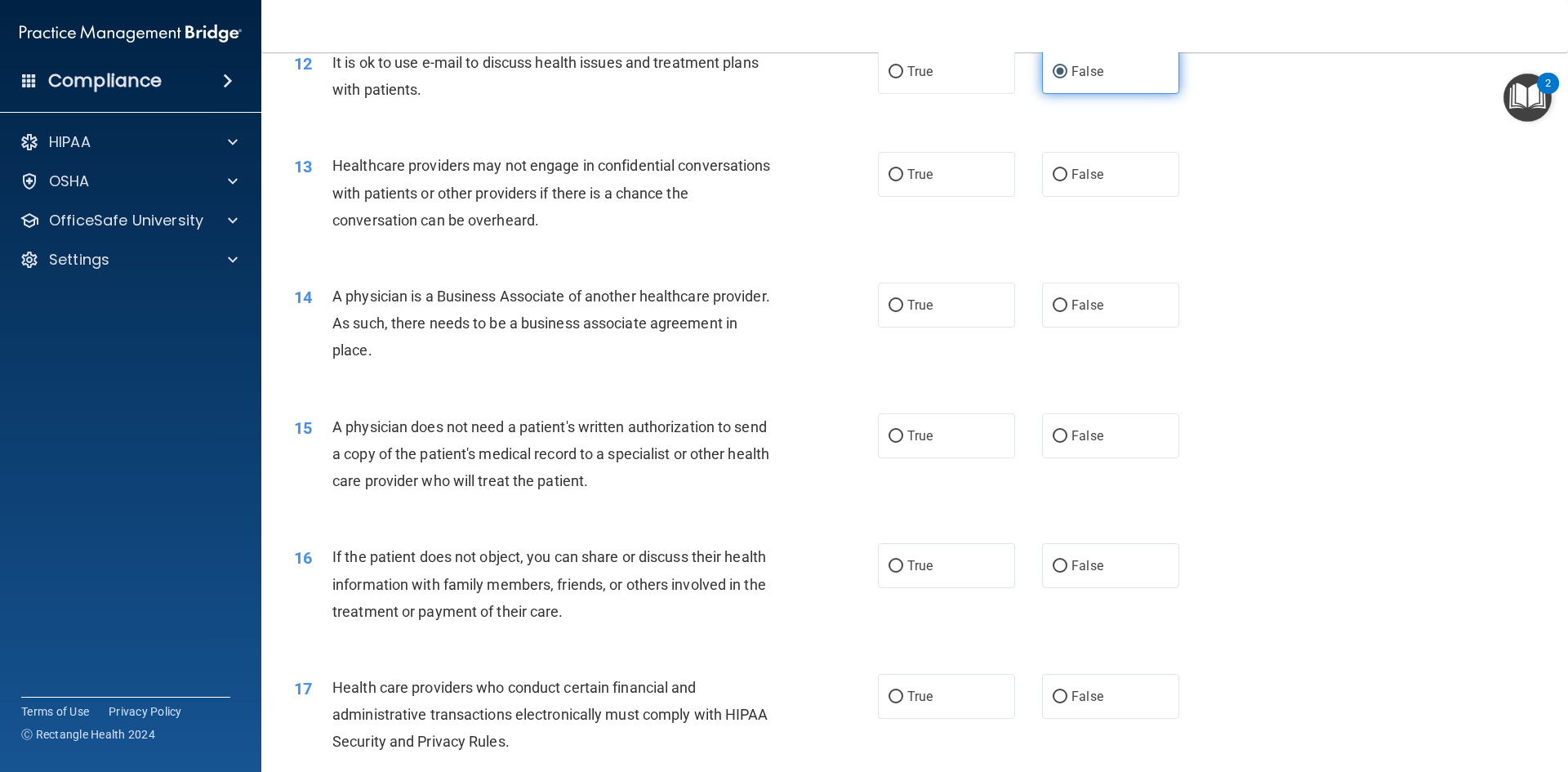
scroll to position [1470, 0]
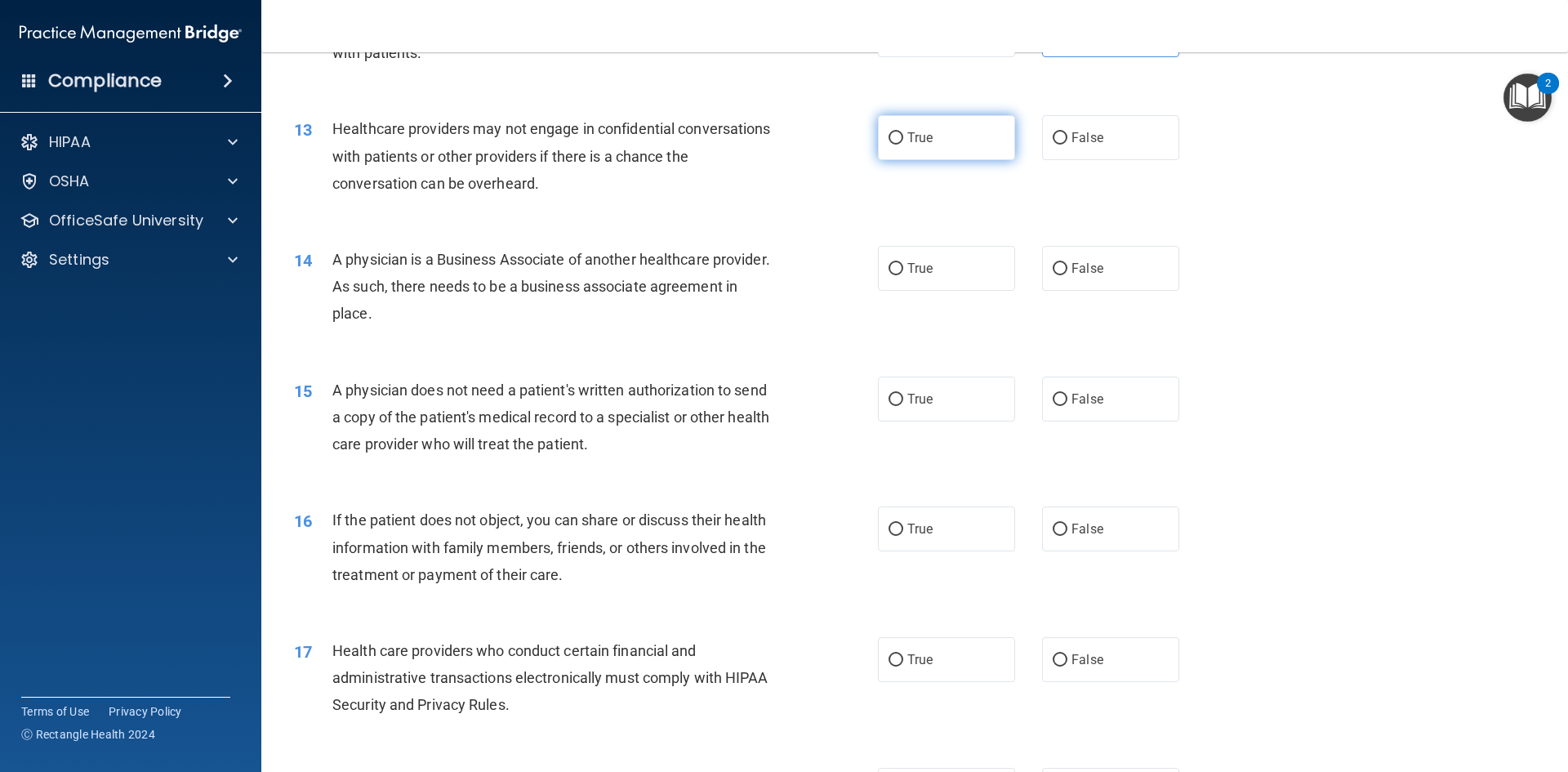
click at [992, 148] on label "True" at bounding box center [946, 137] width 137 height 45
click at [903, 145] on input "True" at bounding box center [895, 138] width 15 height 12
radio input "true"
click at [992, 148] on label "True" at bounding box center [946, 137] width 137 height 45
click at [903, 145] on input "True" at bounding box center [895, 138] width 15 height 12
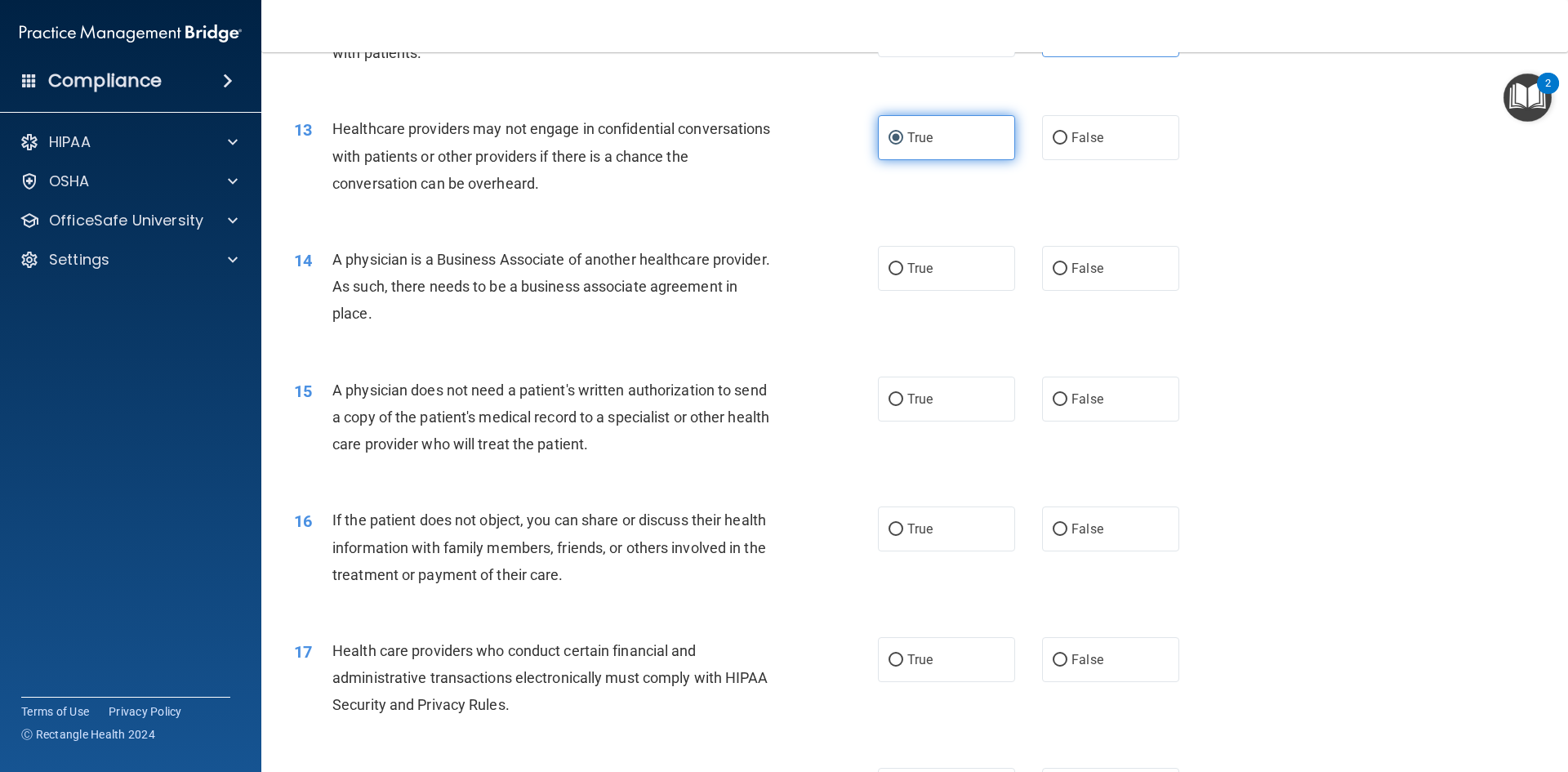
scroll to position [1553, 0]
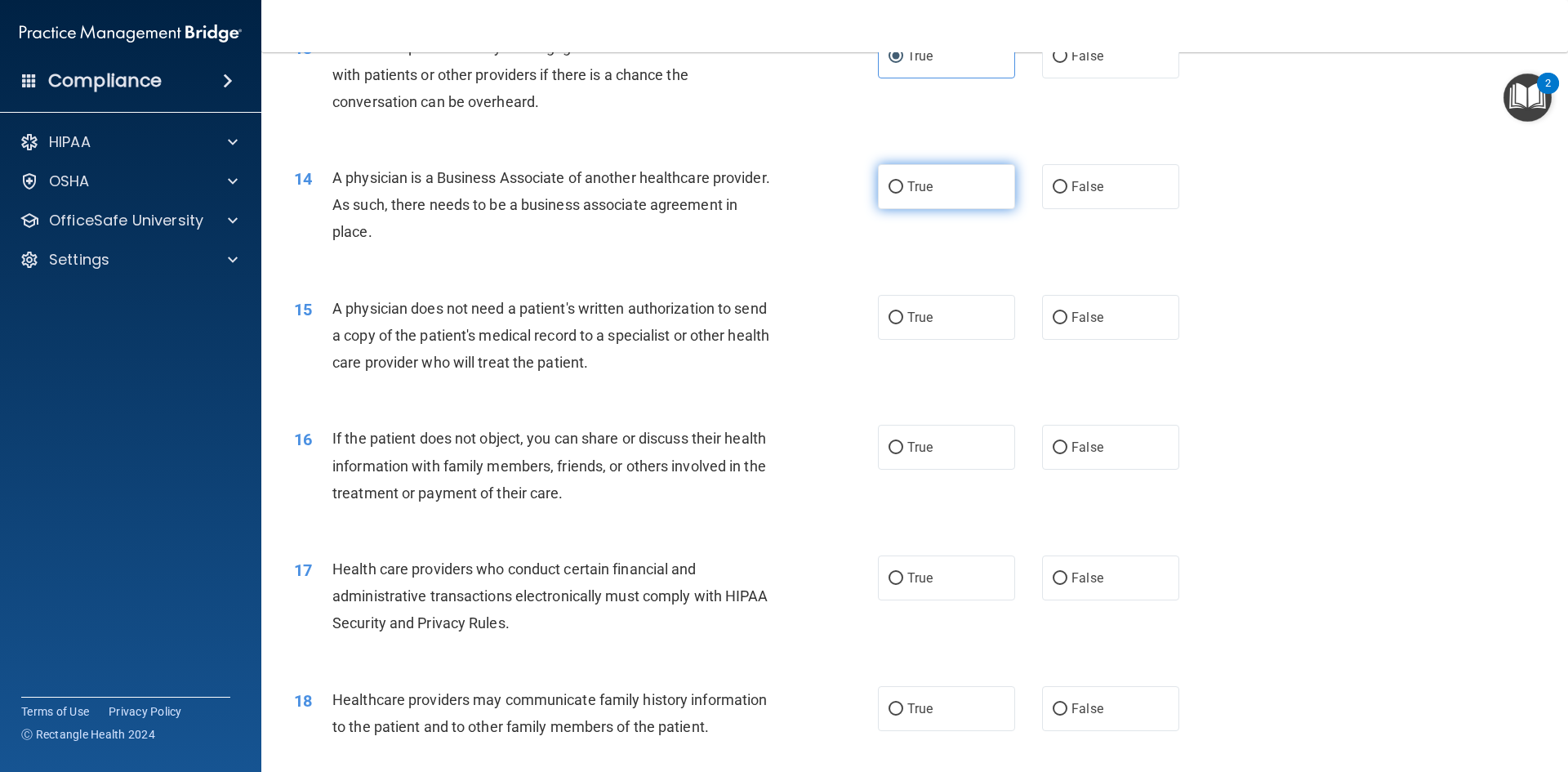
click at [981, 189] on label "True" at bounding box center [946, 186] width 137 height 45
click at [903, 189] on input "True" at bounding box center [895, 187] width 15 height 12
radio input "true"
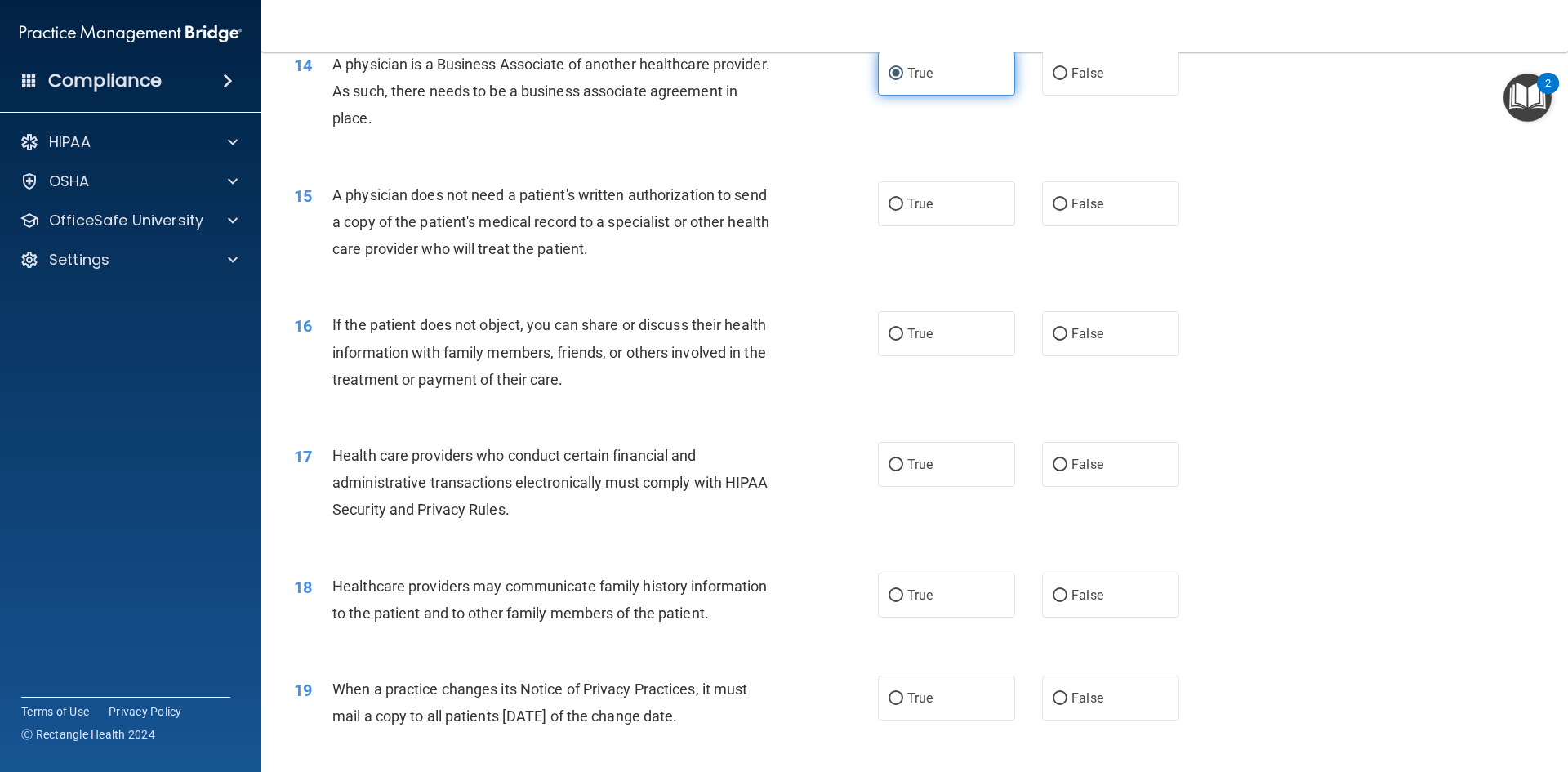
scroll to position [1716, 0]
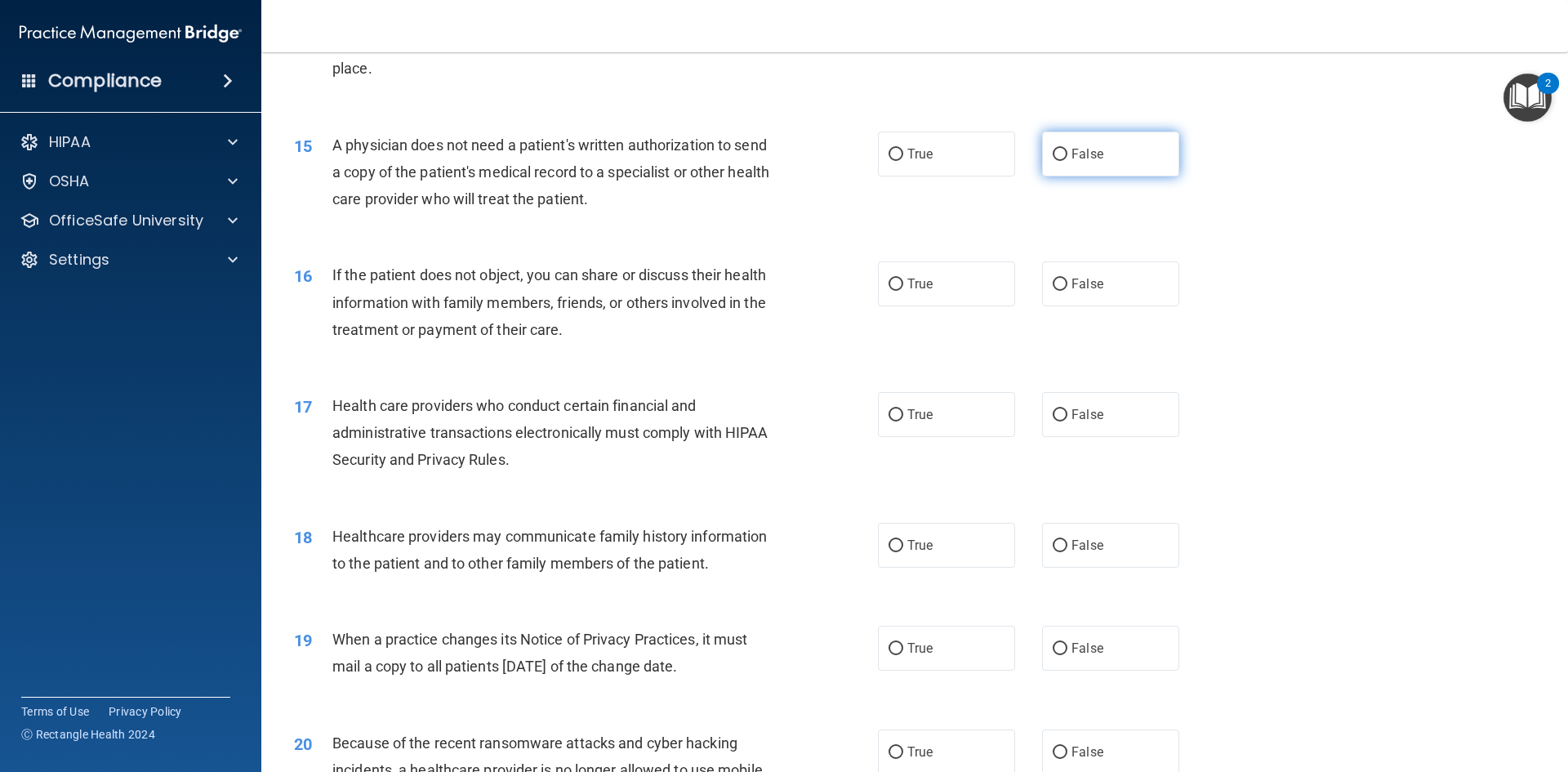
click at [1072, 150] on span "False" at bounding box center [1087, 154] width 32 height 15
click at [1067, 150] on input "False" at bounding box center [1060, 154] width 15 height 12
radio input "true"
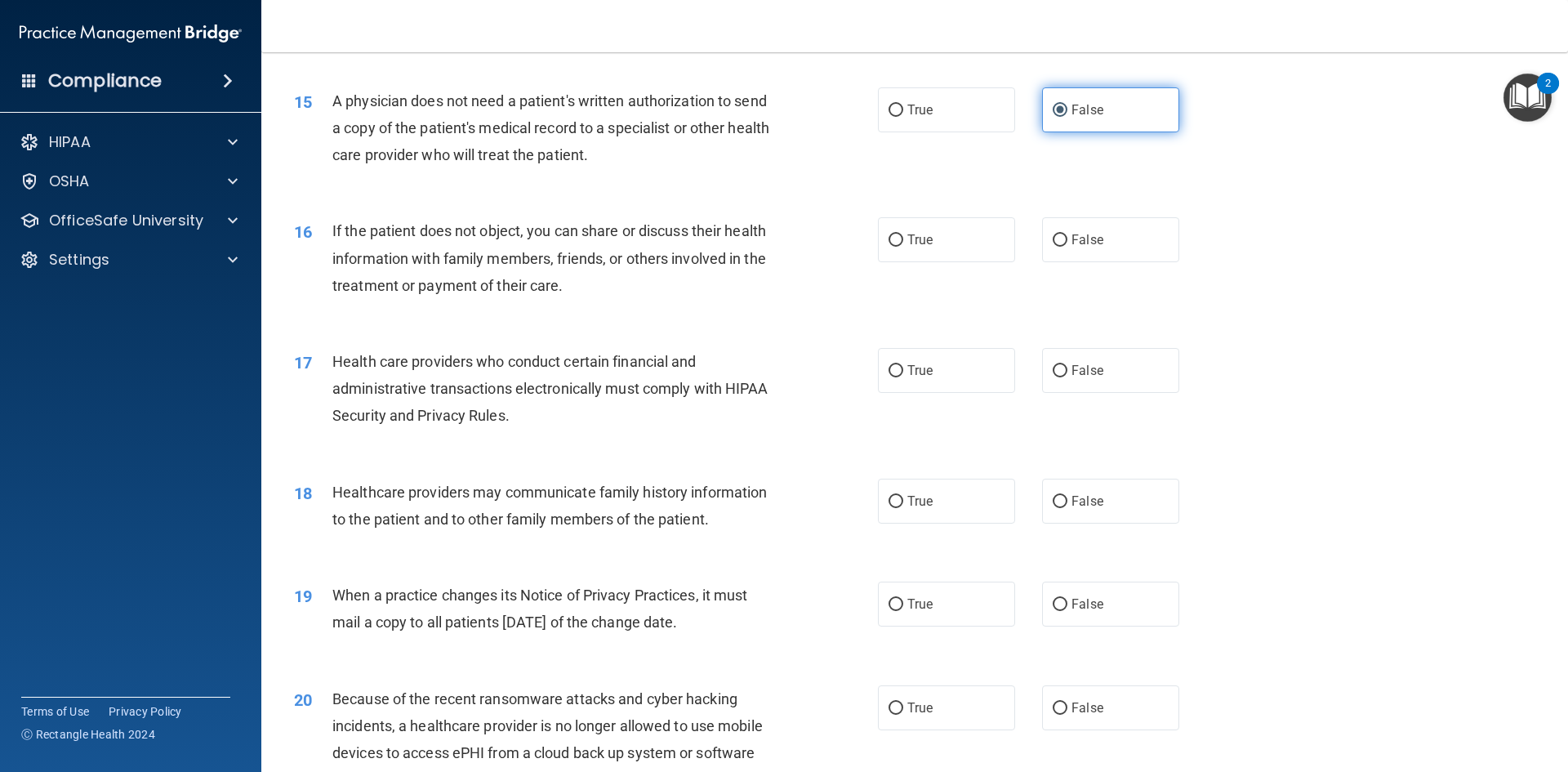
scroll to position [1797, 0]
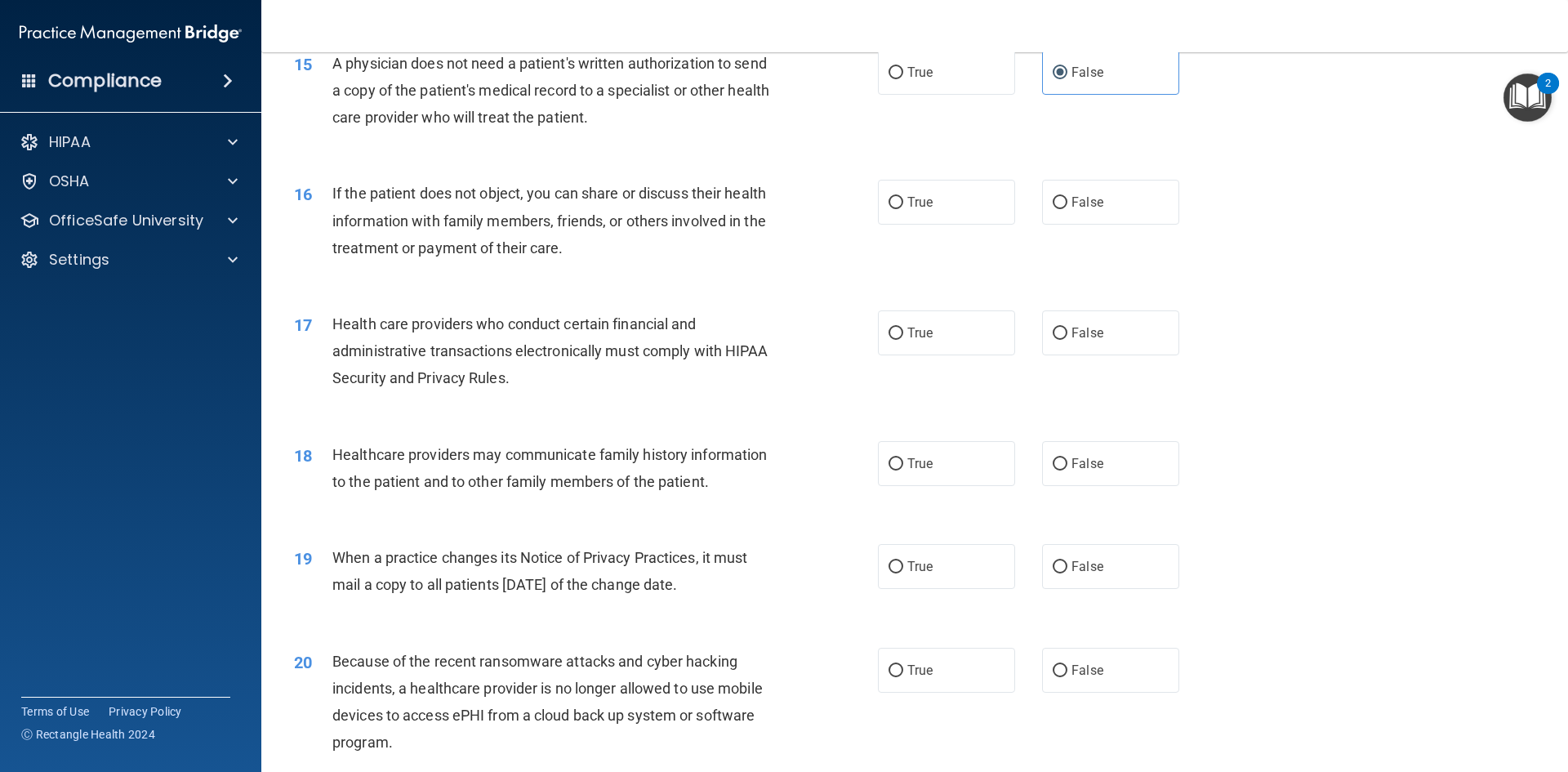
click at [1060, 226] on div "16 If the patient does not object, you can share or discuss their health inform…" at bounding box center [915, 225] width 1265 height 130
click at [1067, 214] on label "False" at bounding box center [1110, 202] width 137 height 45
click at [1067, 209] on input "False" at bounding box center [1060, 203] width 15 height 12
radio input "true"
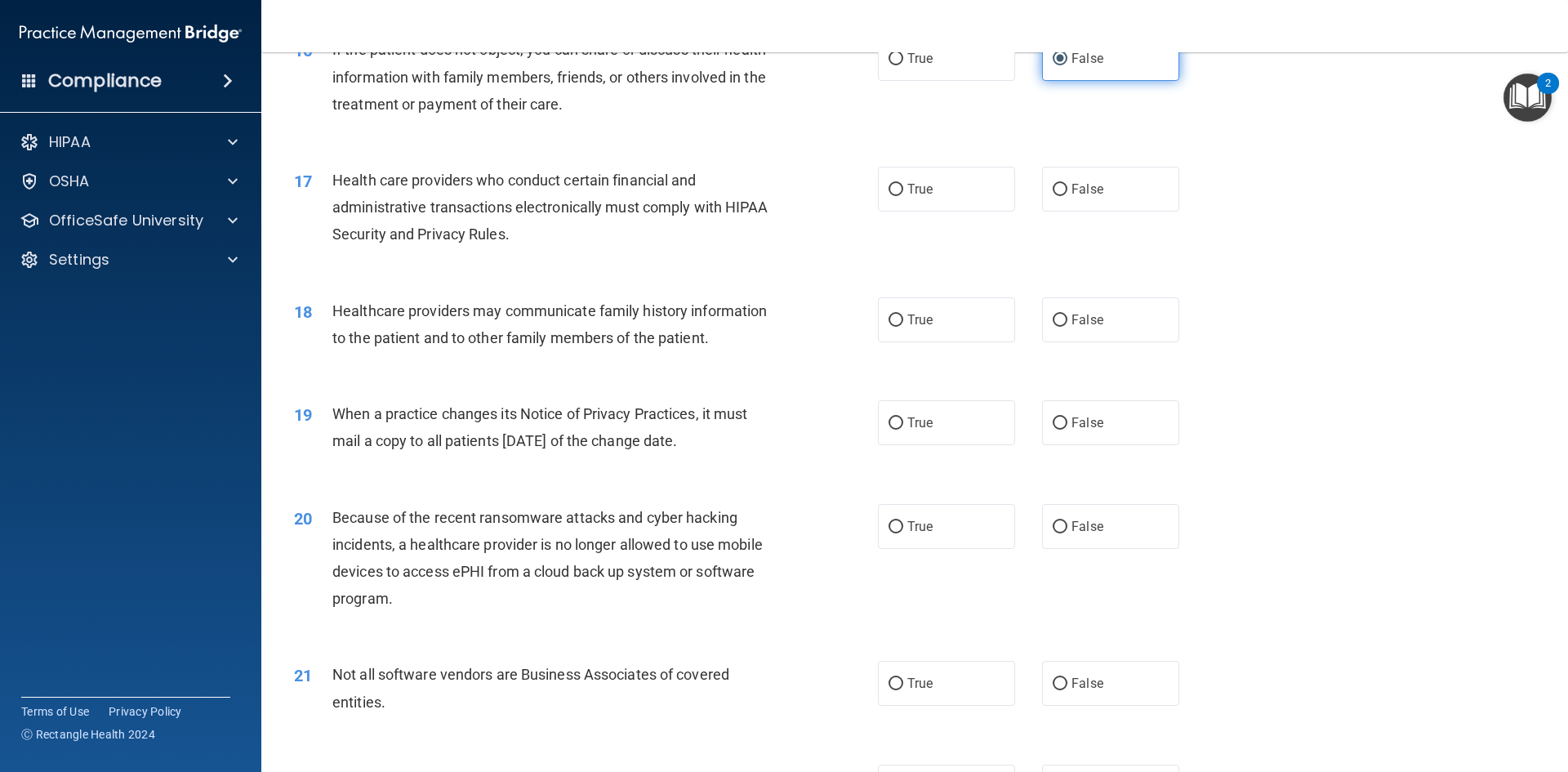
scroll to position [1961, 0]
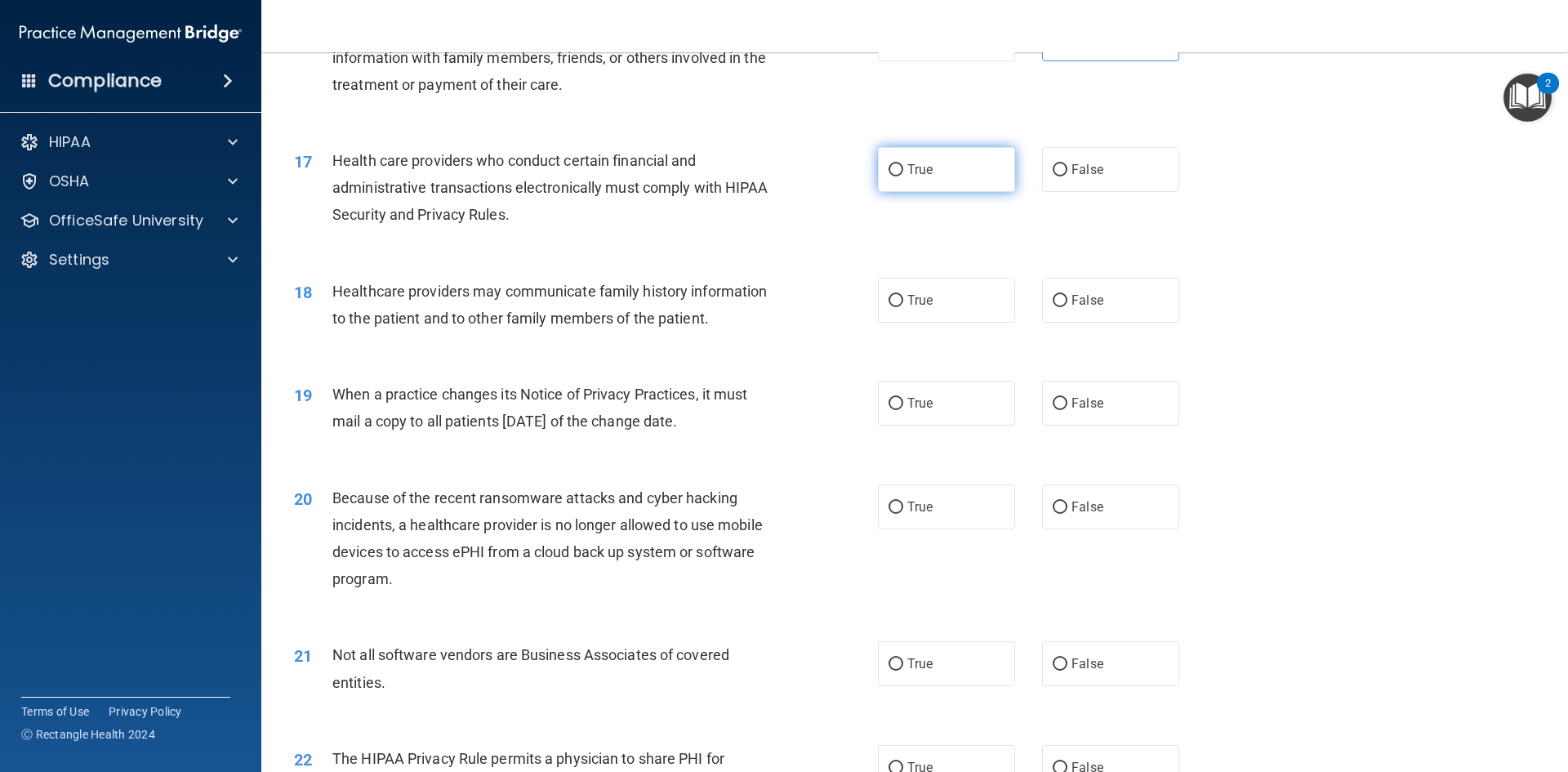
click at [946, 176] on label "True" at bounding box center [946, 169] width 137 height 45
click at [903, 176] on input "True" at bounding box center [895, 170] width 15 height 12
radio input "true"
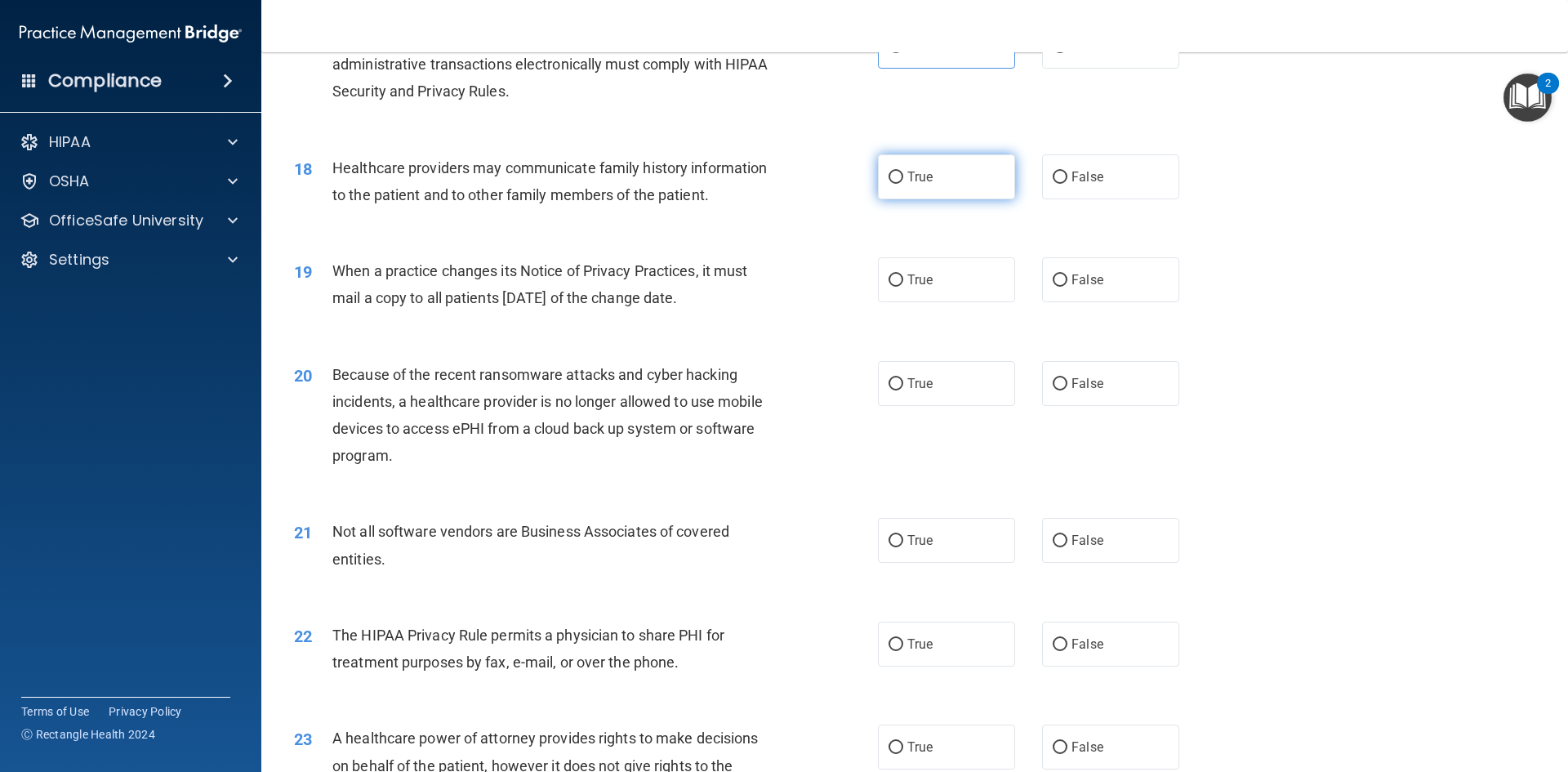
scroll to position [2124, 0]
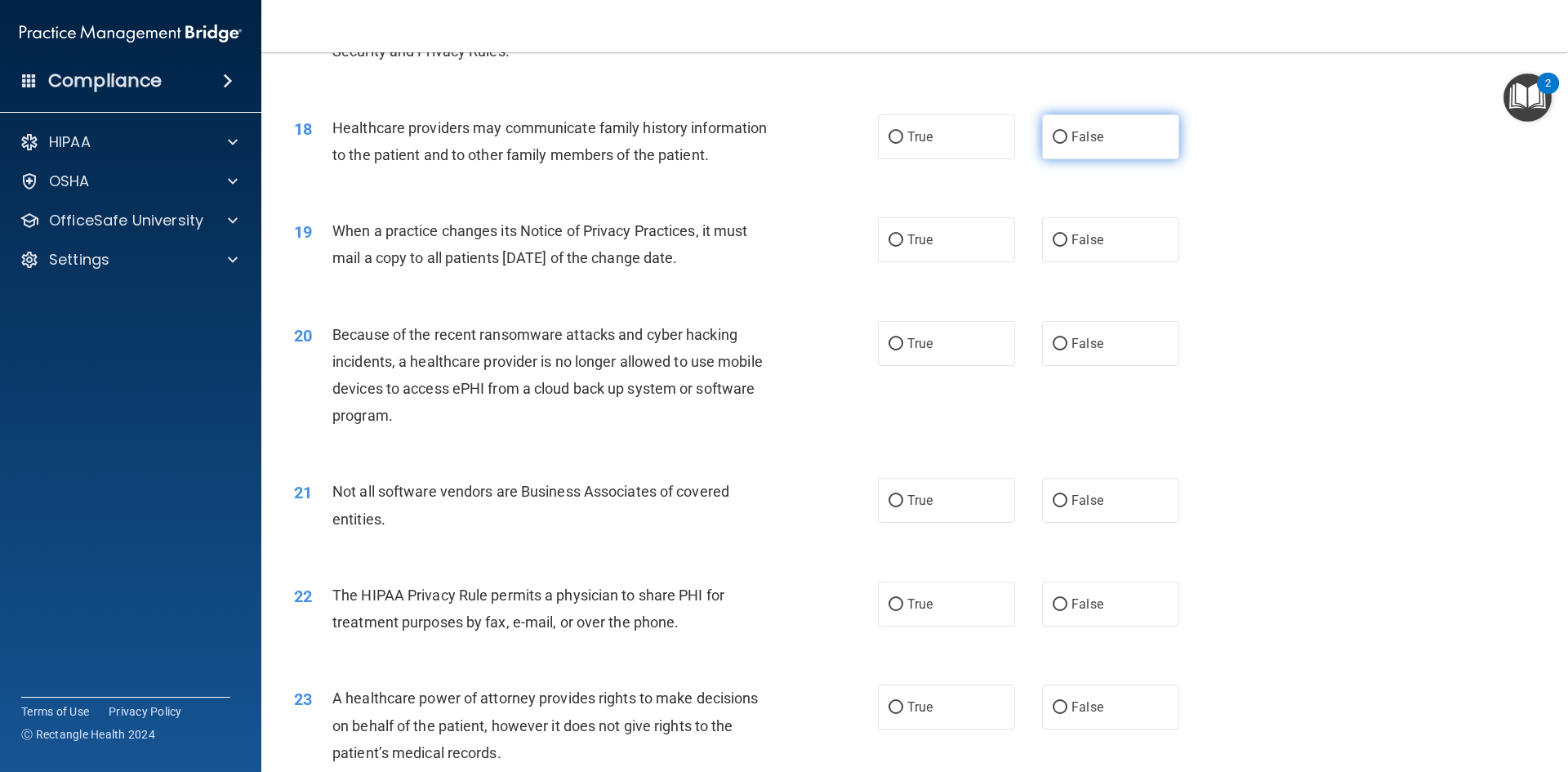
click at [1072, 132] on span "False" at bounding box center [1087, 136] width 32 height 15
click at [1066, 132] on input "False" at bounding box center [1060, 137] width 15 height 12
radio input "true"
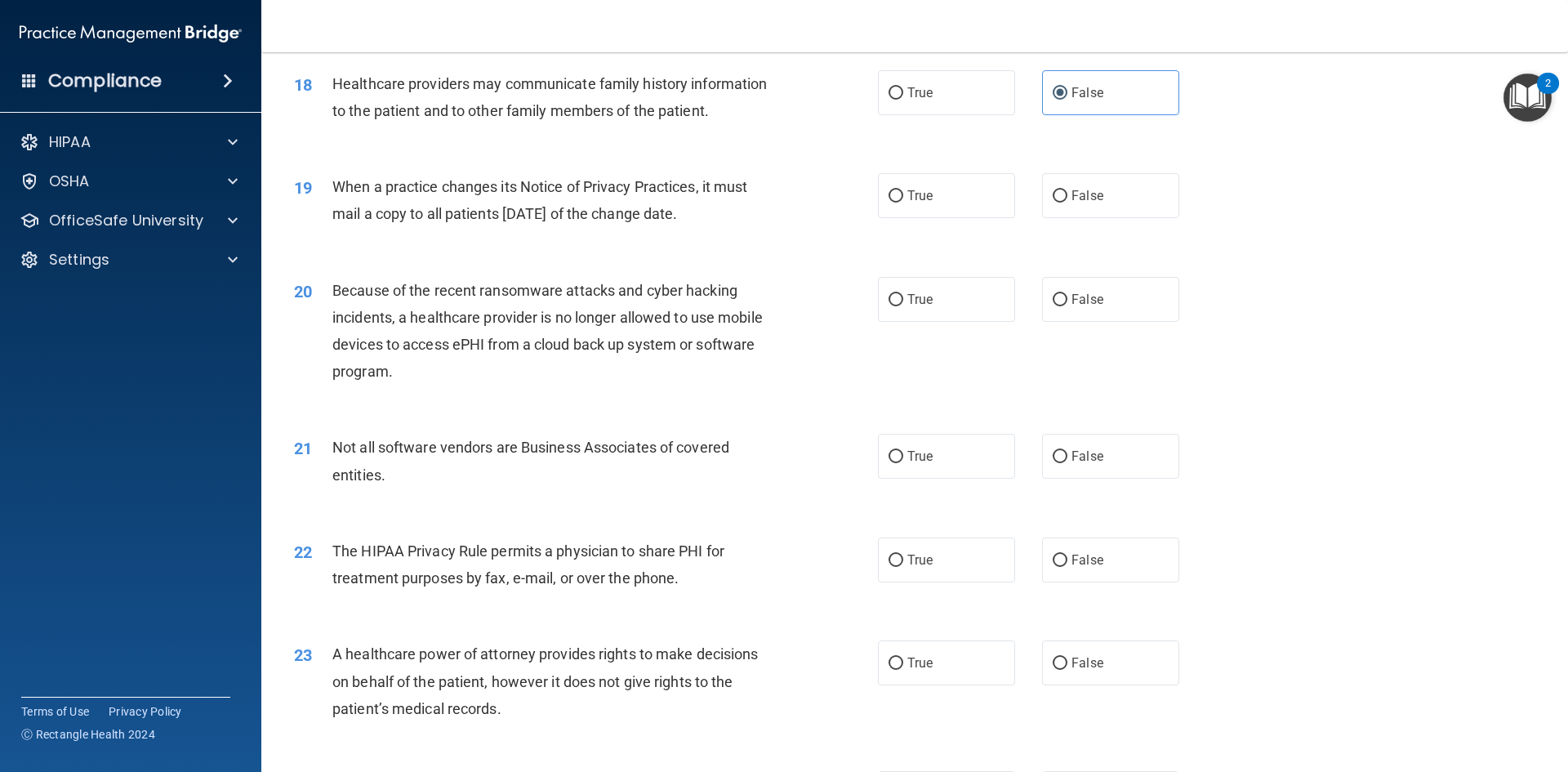
scroll to position [2205, 0]
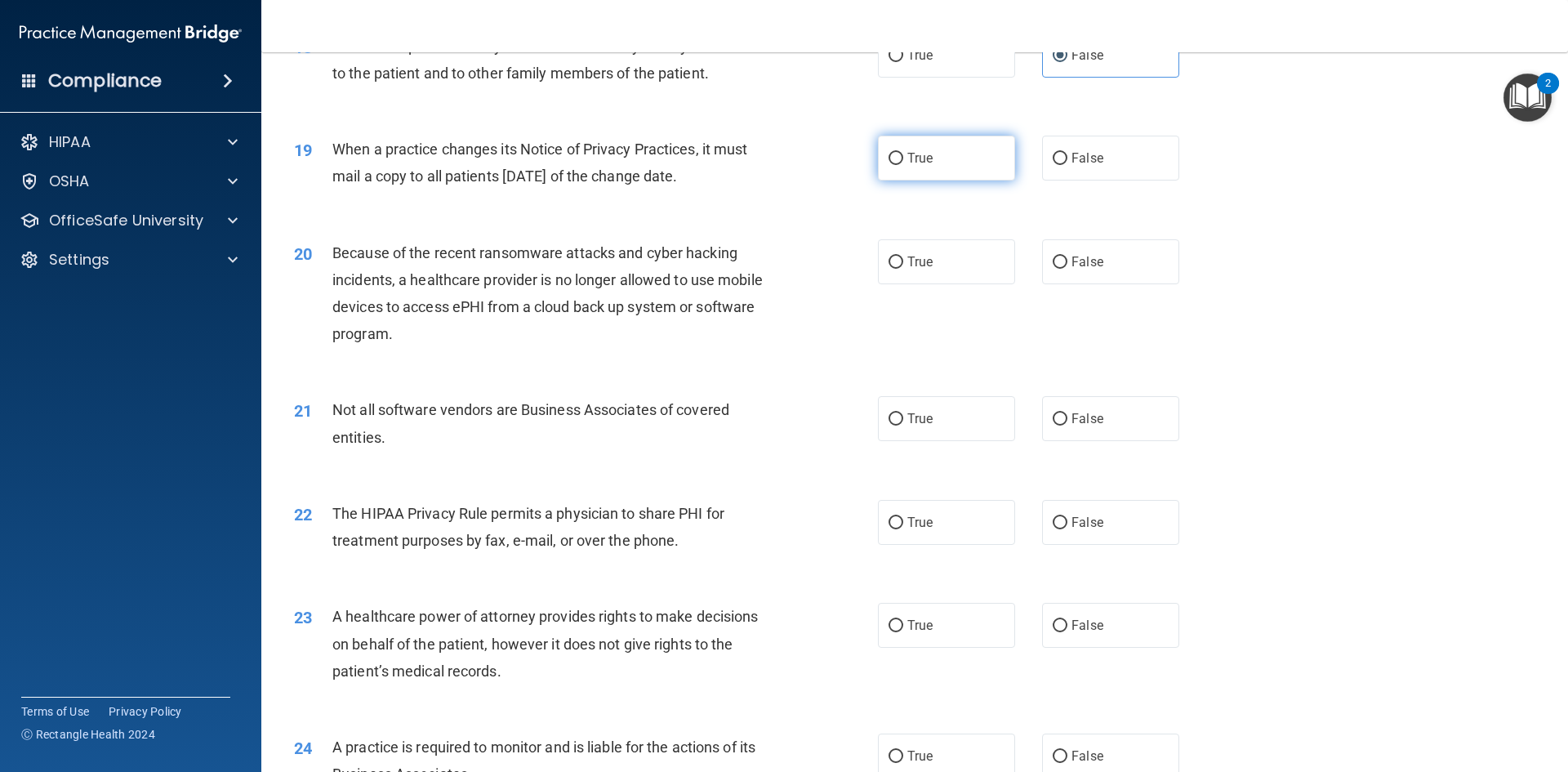
click at [962, 149] on label "True" at bounding box center [946, 158] width 137 height 45
click at [903, 153] on input "True" at bounding box center [895, 159] width 15 height 12
radio input "true"
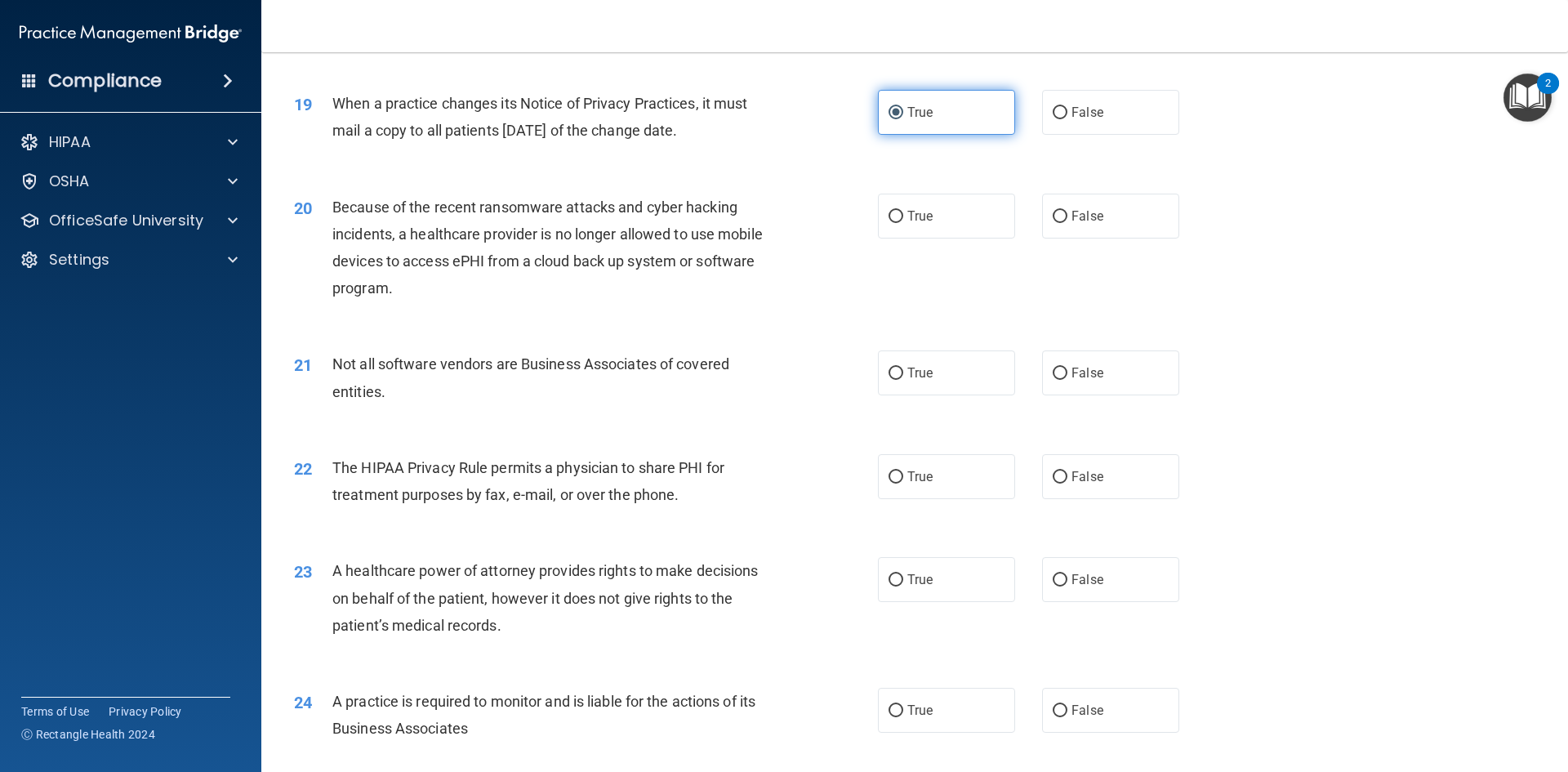
scroll to position [2288, 0]
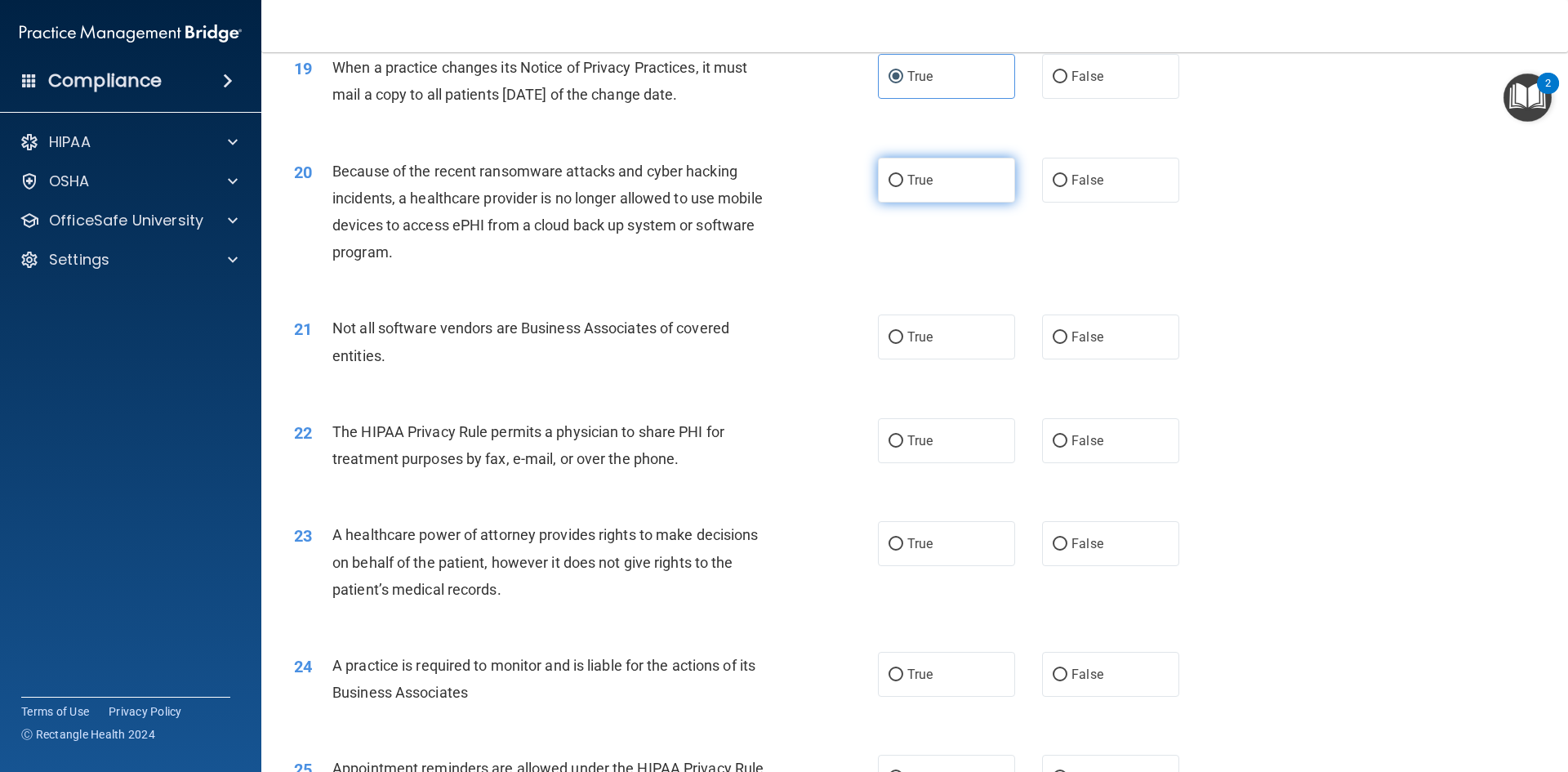
click at [966, 180] on label "True" at bounding box center [946, 180] width 137 height 45
click at [903, 180] on input "True" at bounding box center [895, 181] width 15 height 12
radio input "true"
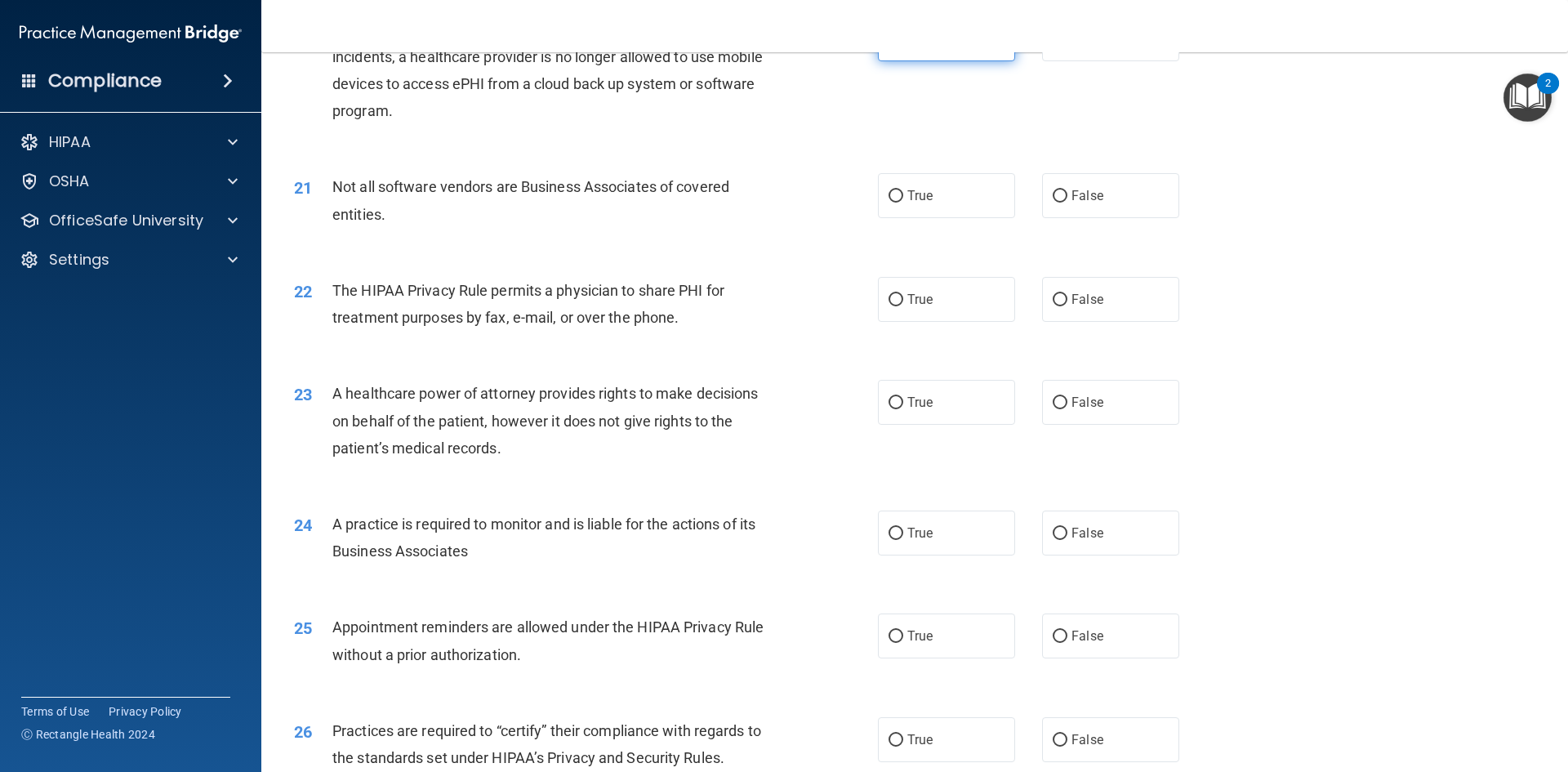
scroll to position [2451, 0]
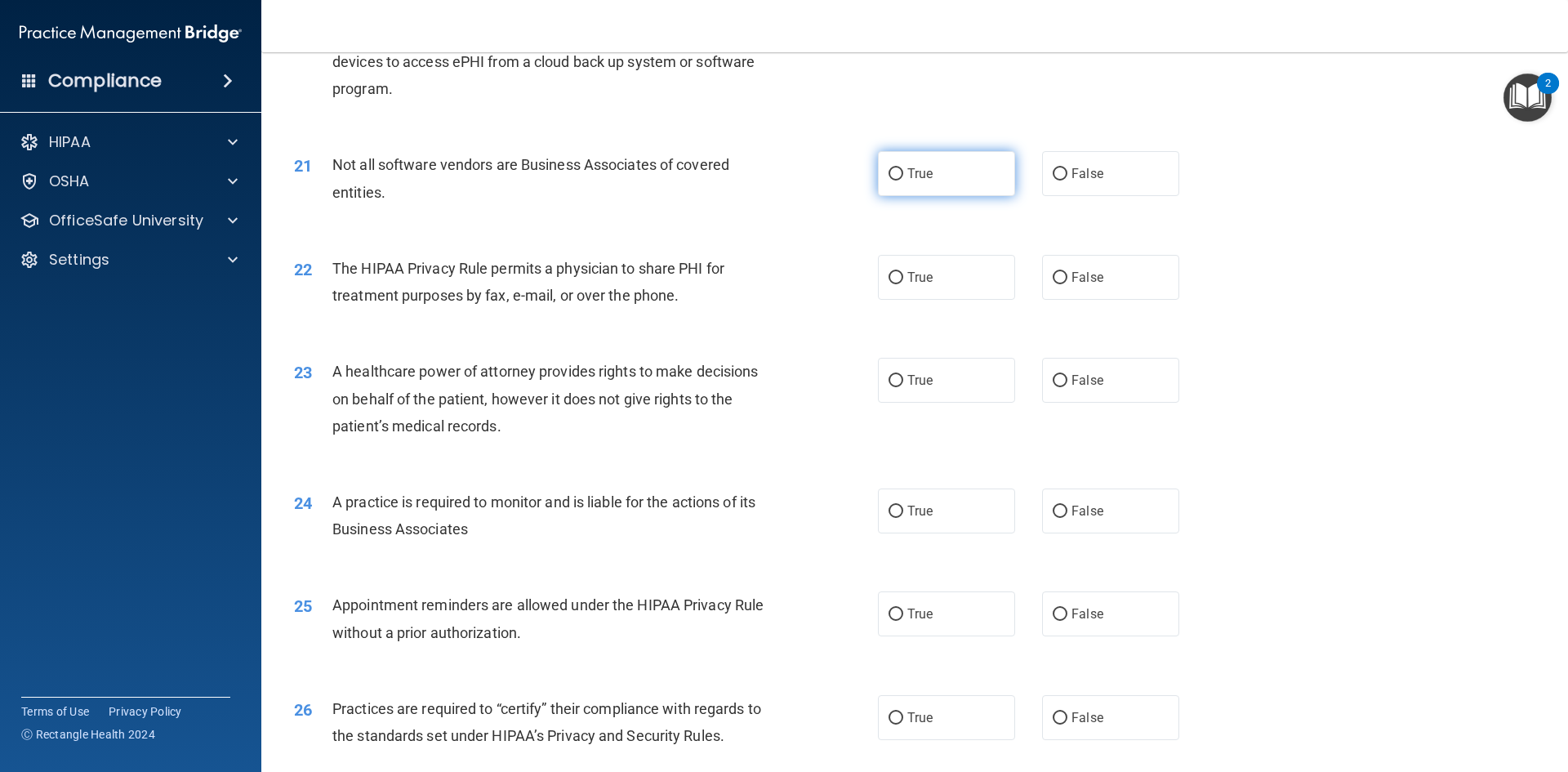
click at [986, 171] on label "True" at bounding box center [946, 173] width 137 height 45
click at [903, 171] on input "True" at bounding box center [895, 174] width 15 height 12
radio input "true"
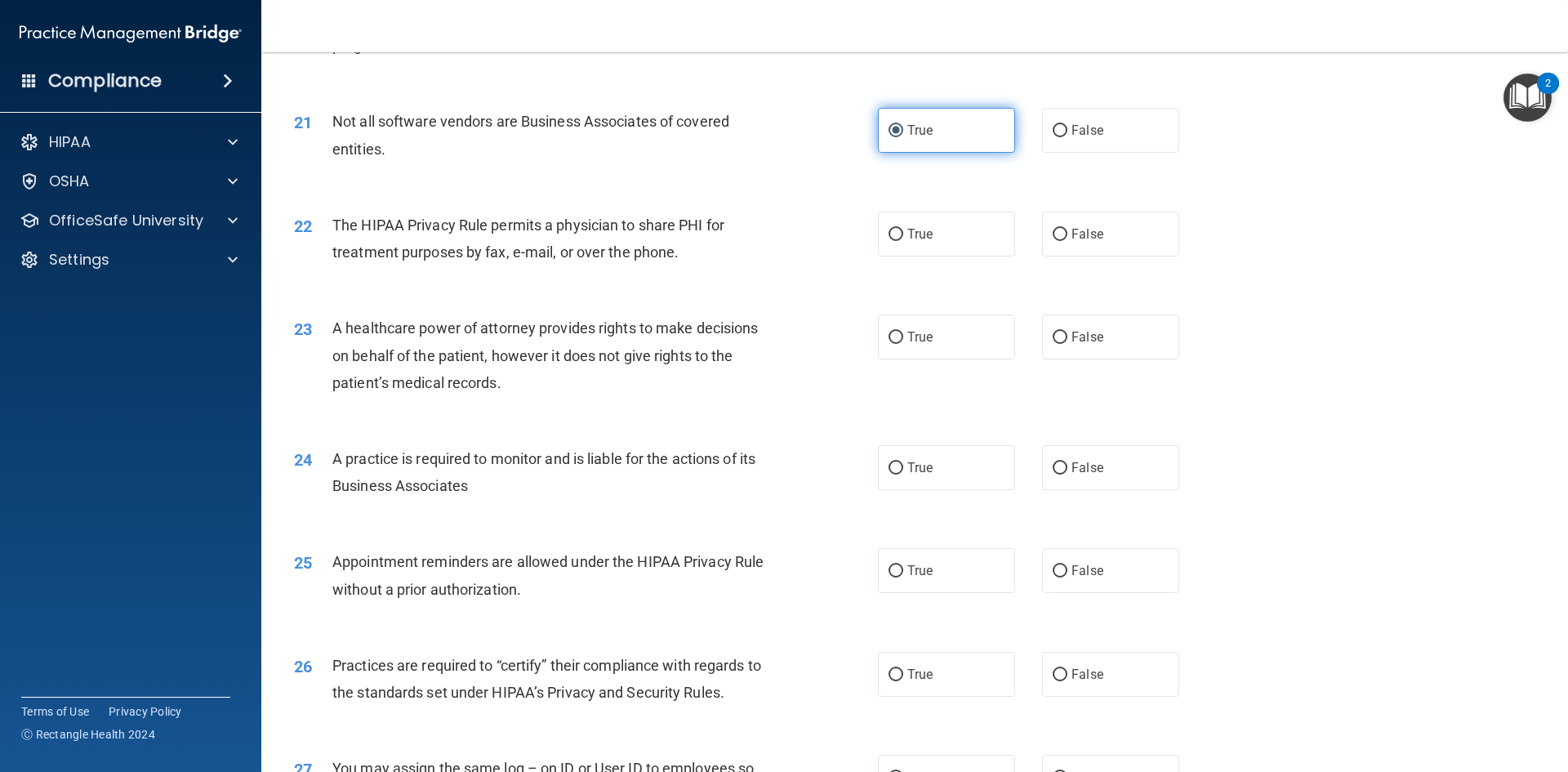
scroll to position [2532, 0]
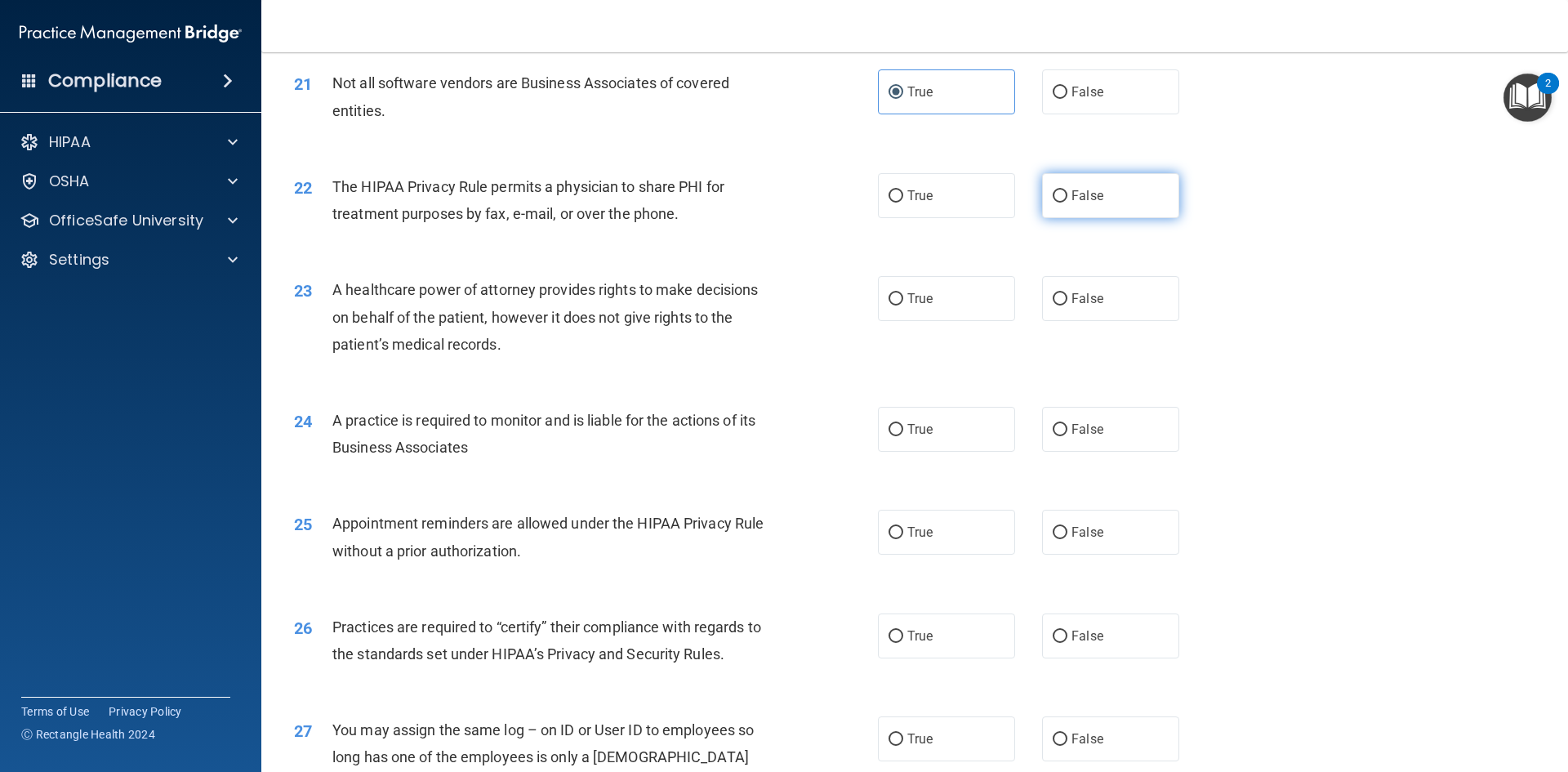
click at [1042, 190] on label "False" at bounding box center [1110, 196] width 137 height 45
click at [1053, 190] on input "False" at bounding box center [1060, 196] width 15 height 12
radio input "true"
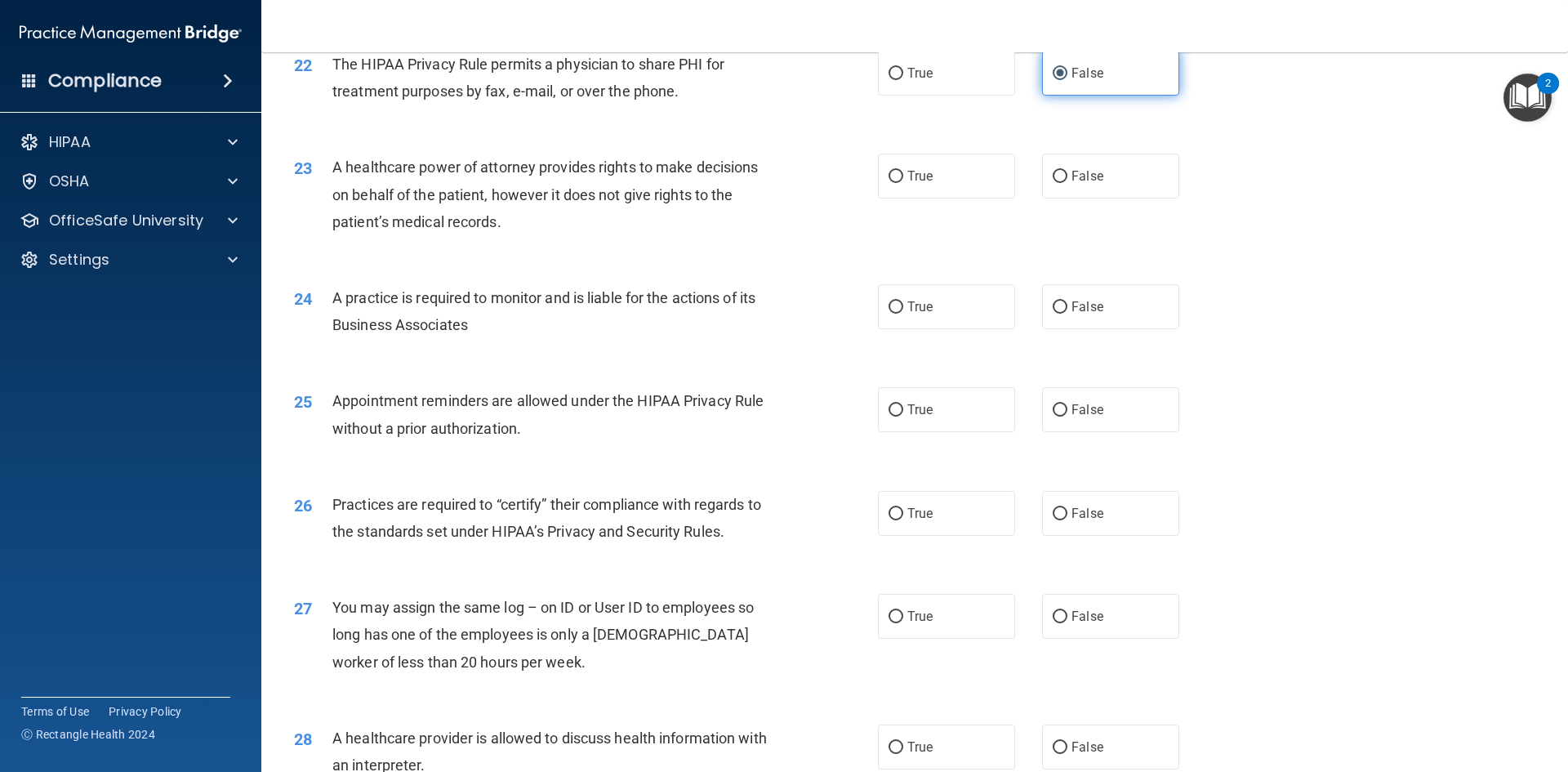
scroll to position [2696, 0]
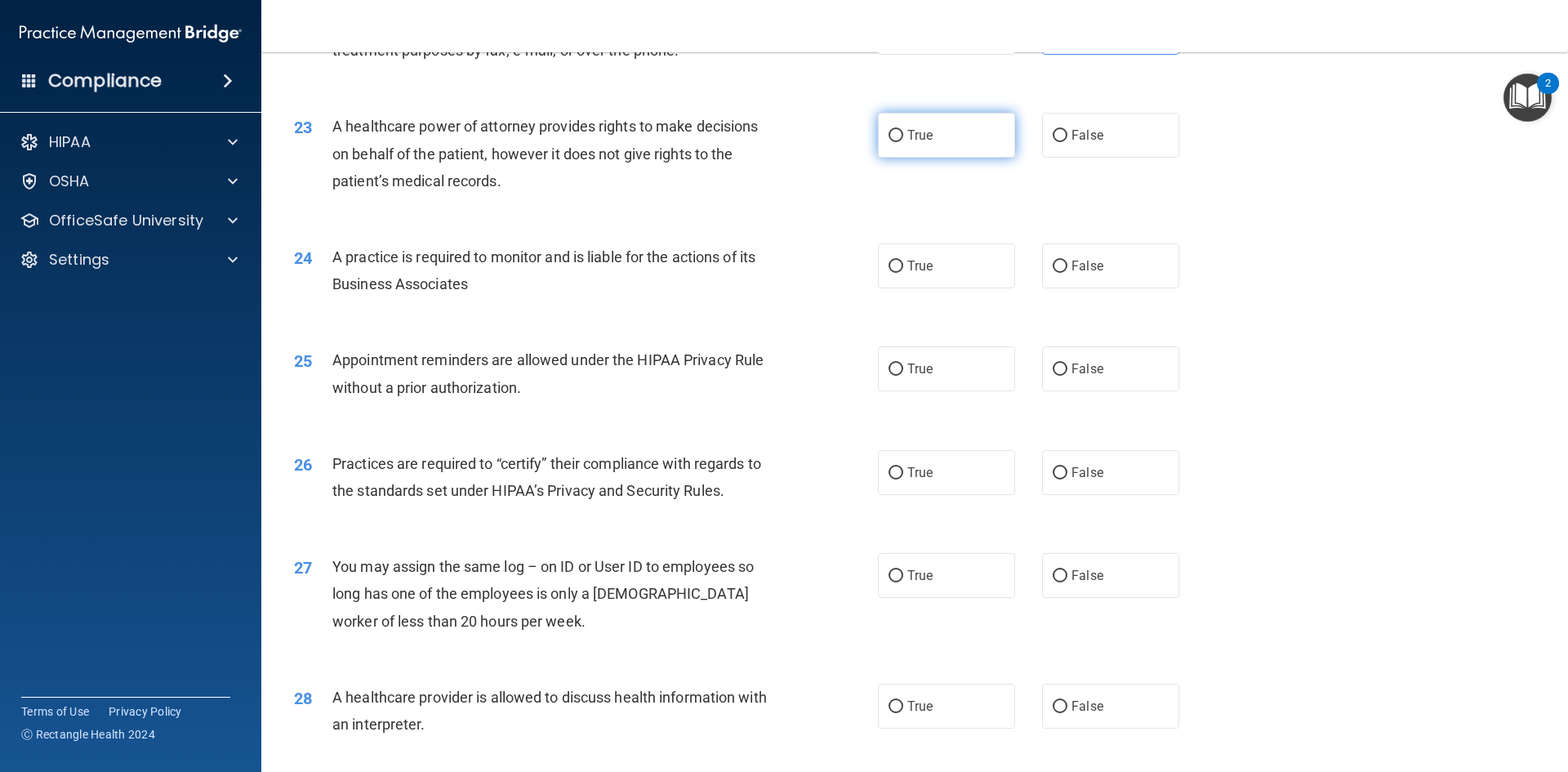
click at [945, 150] on label "True" at bounding box center [946, 135] width 137 height 45
click at [903, 142] on input "True" at bounding box center [895, 136] width 15 height 12
radio input "true"
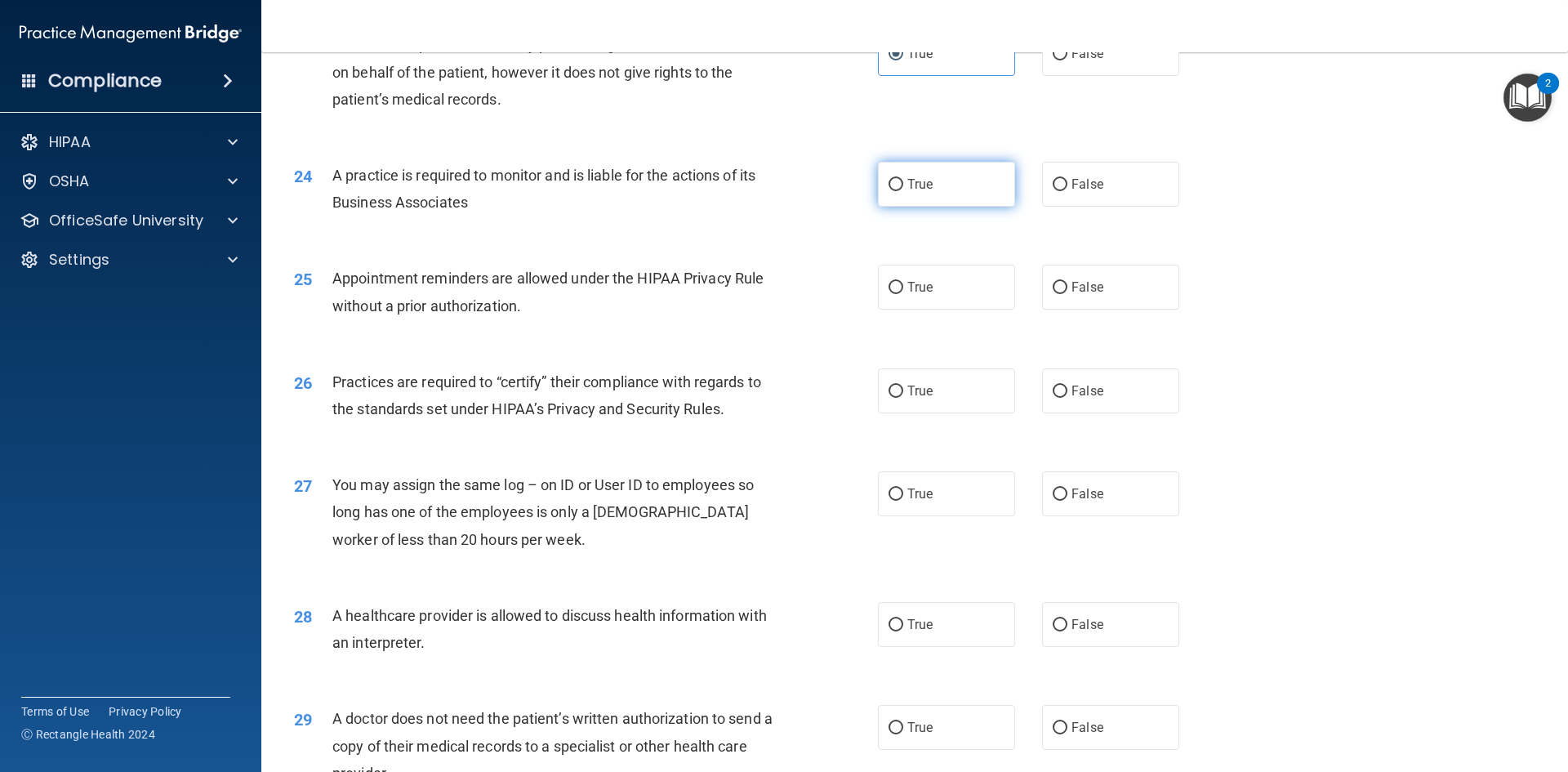
click at [903, 173] on label "True" at bounding box center [946, 184] width 137 height 45
click at [903, 179] on input "True" at bounding box center [895, 185] width 15 height 12
radio input "true"
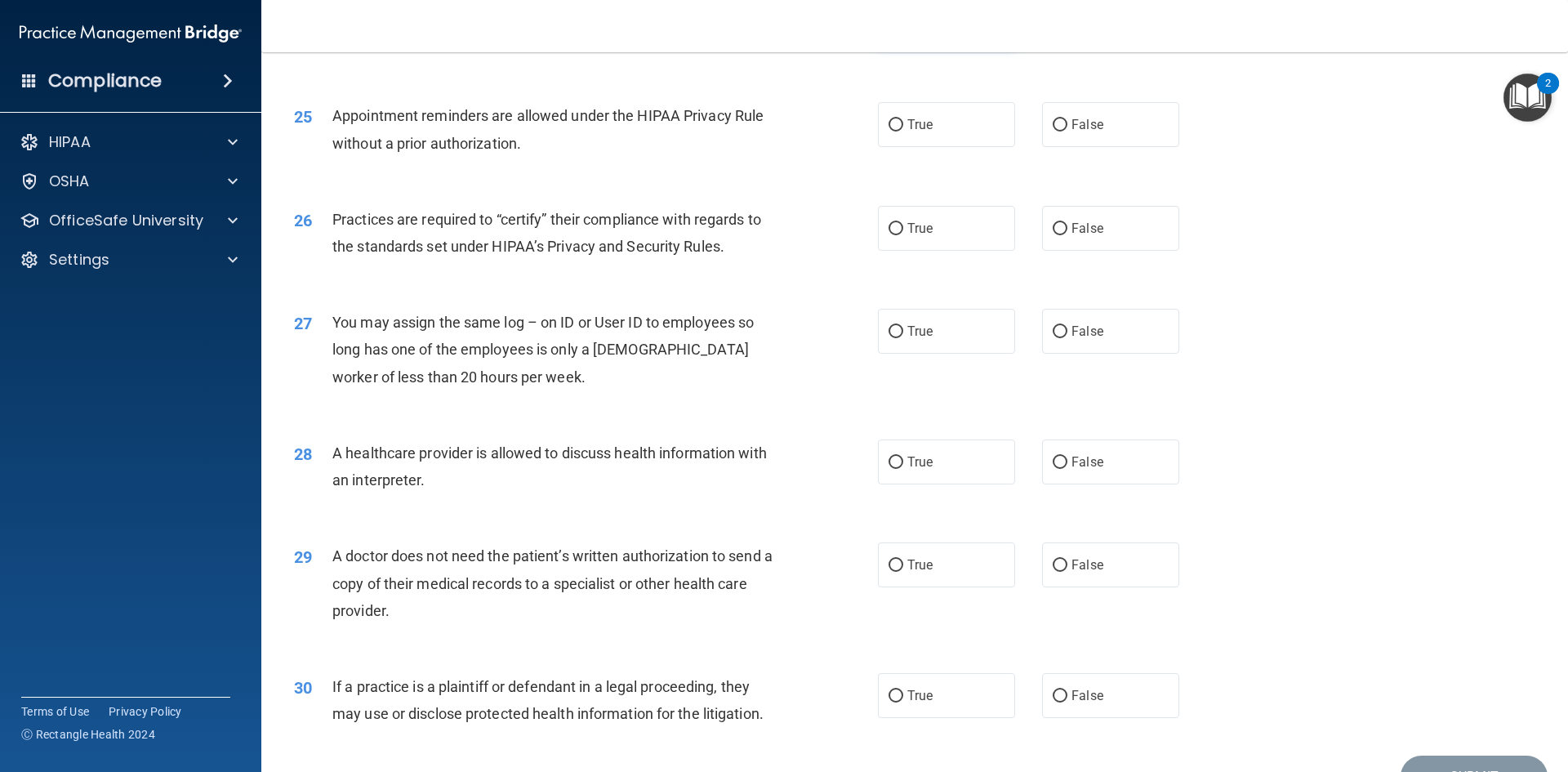
scroll to position [2941, 0]
click at [949, 129] on label "True" at bounding box center [946, 124] width 137 height 45
click at [903, 129] on input "True" at bounding box center [895, 124] width 15 height 12
radio input "true"
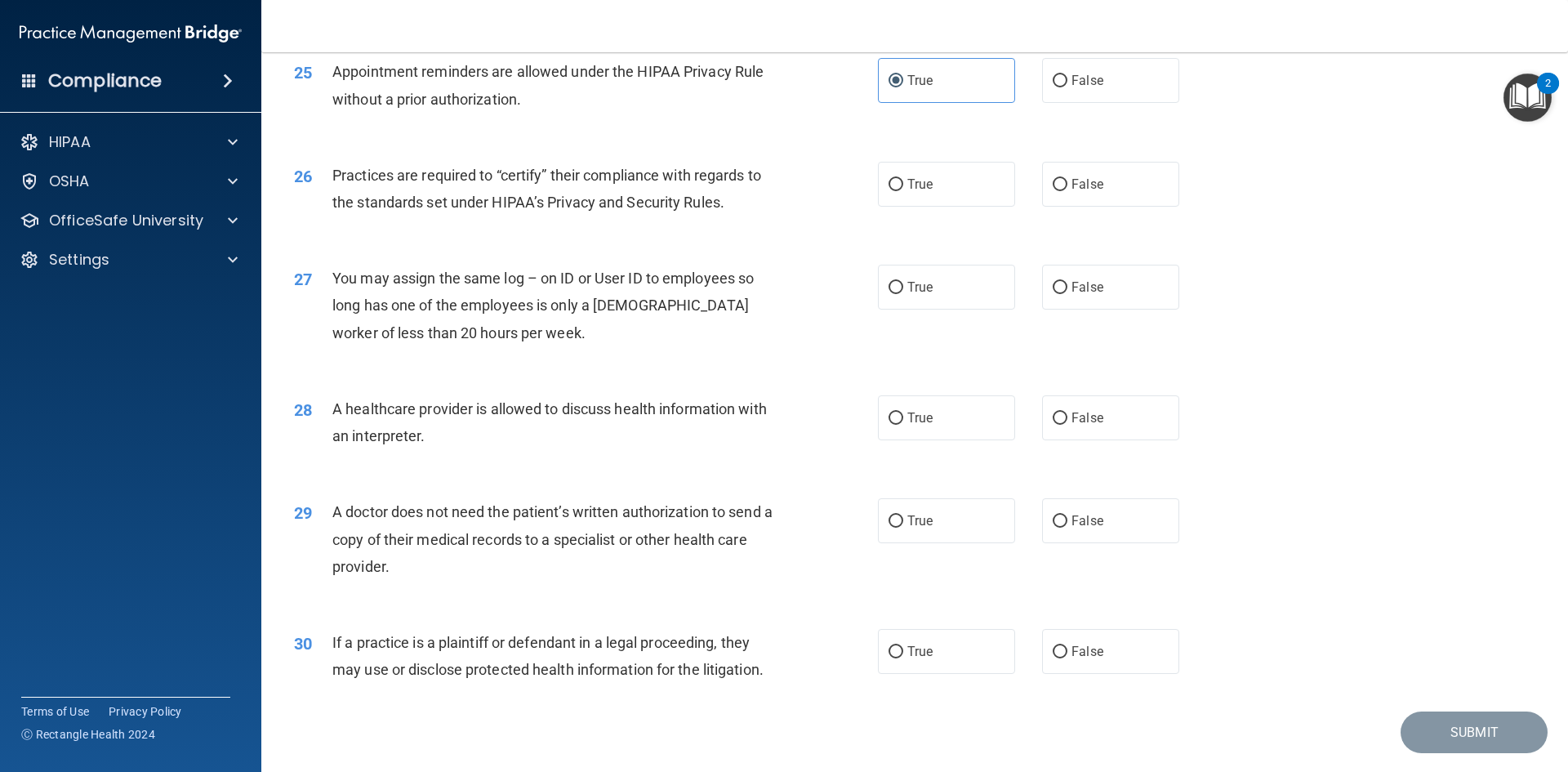
scroll to position [3023, 0]
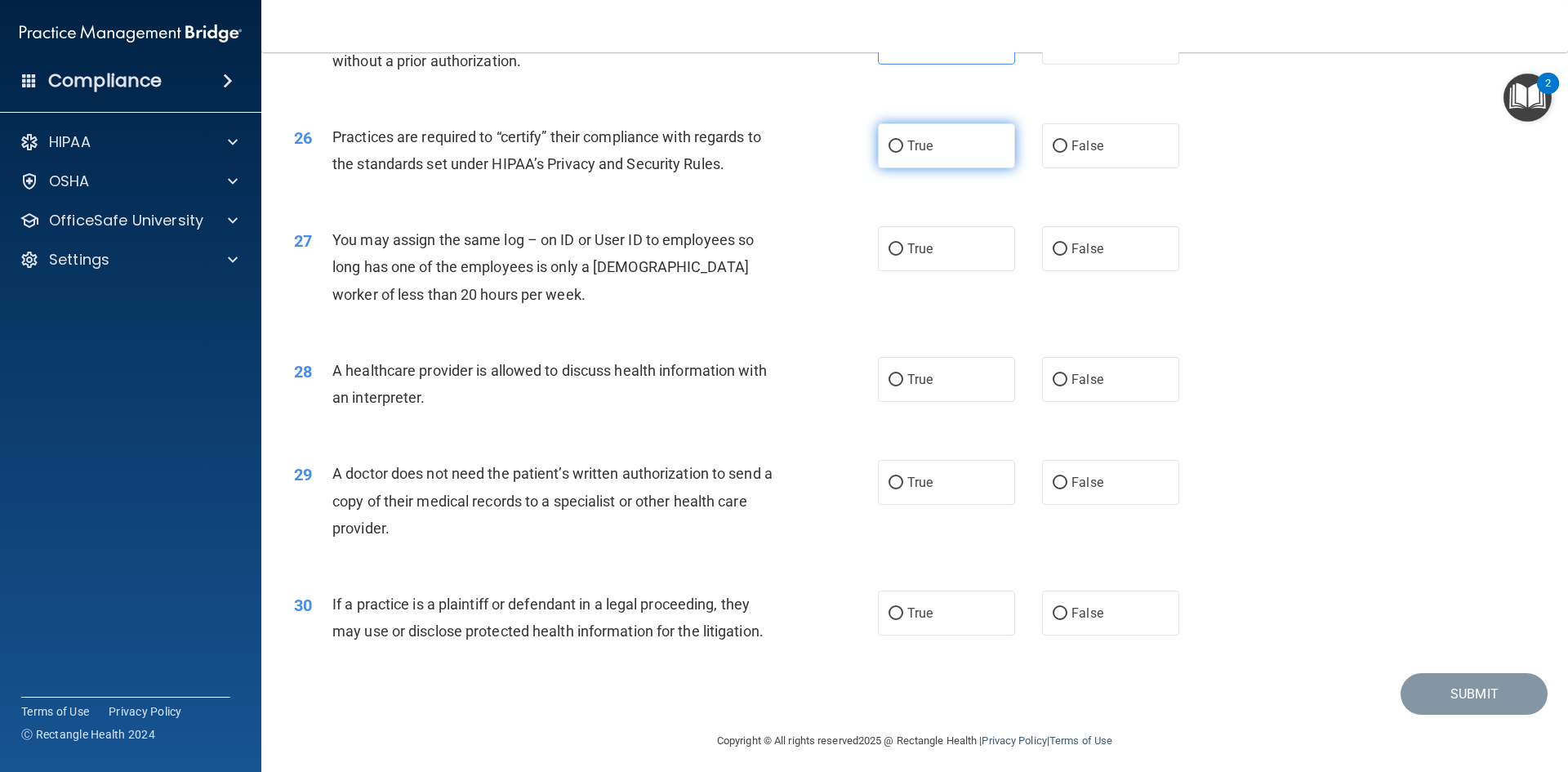
click at [956, 134] on label "True" at bounding box center [946, 146] width 137 height 45
click at [903, 141] on input "True" at bounding box center [895, 147] width 15 height 12
radio input "true"
click at [1053, 244] on input "False" at bounding box center [1060, 250] width 15 height 12
radio input "true"
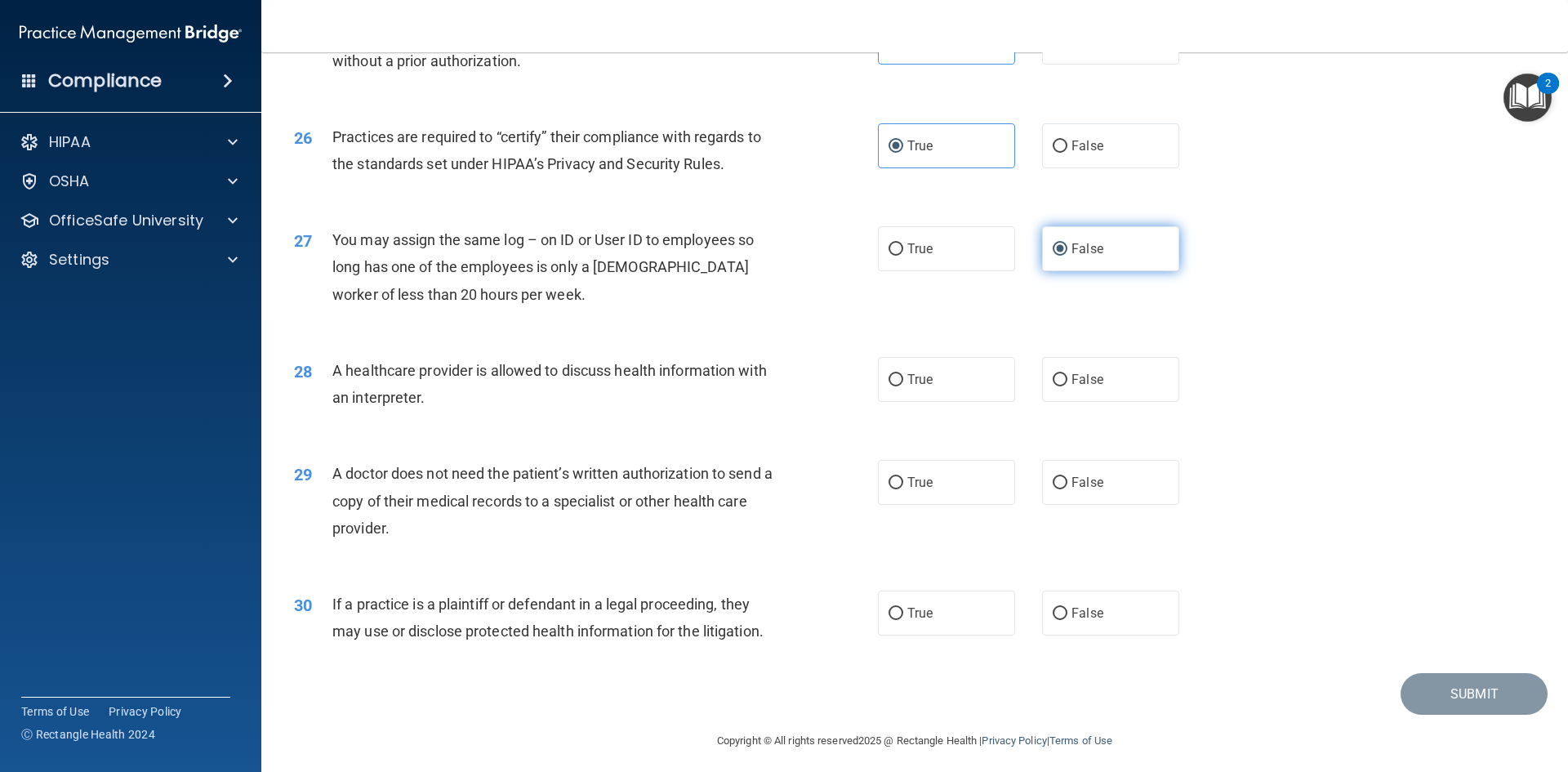
scroll to position [3031, 0]
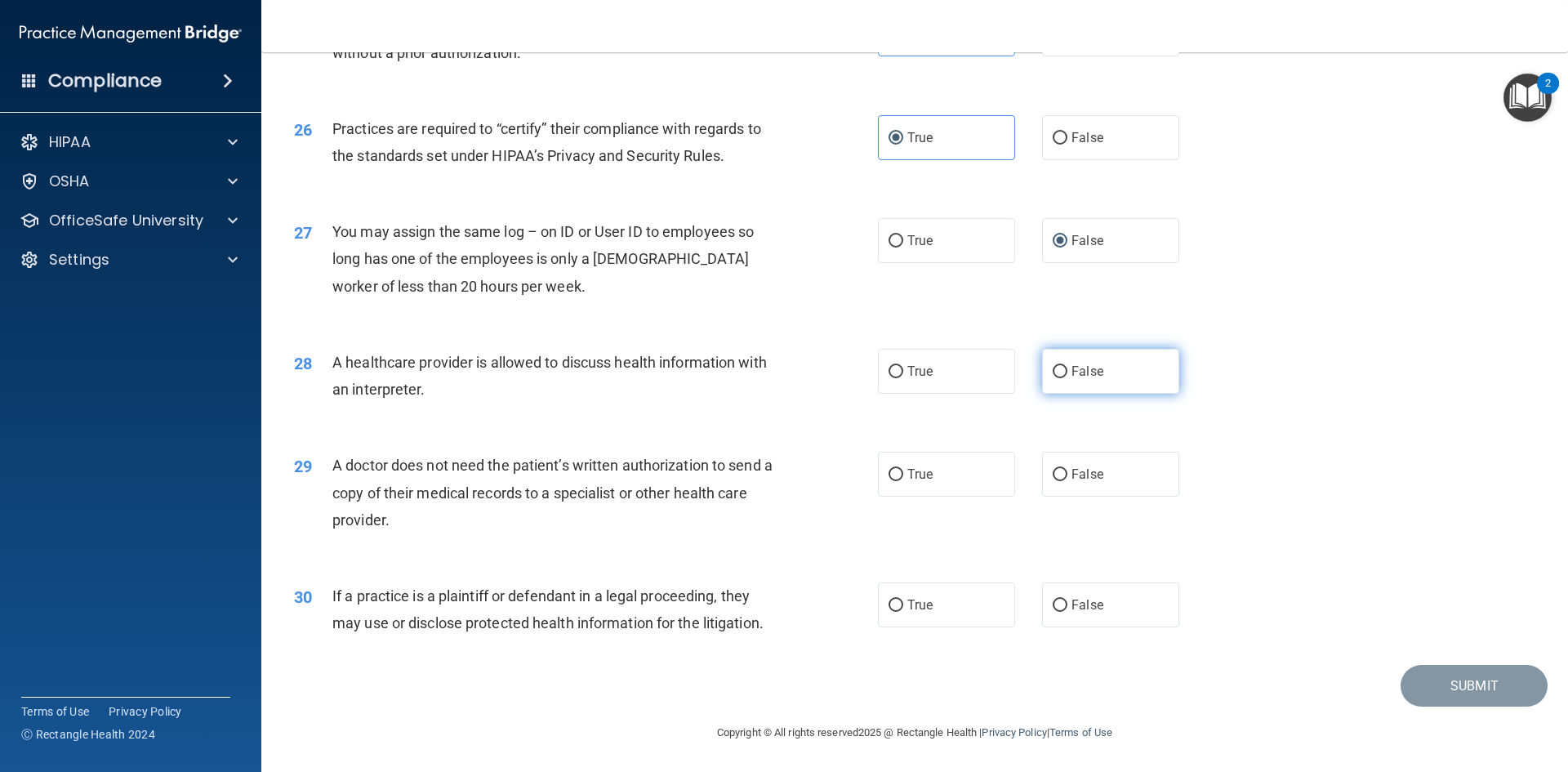
click at [1081, 358] on label "False" at bounding box center [1110, 371] width 137 height 45
click at [1067, 366] on input "False" at bounding box center [1060, 372] width 15 height 12
radio input "true"
click at [940, 383] on label "True" at bounding box center [946, 371] width 137 height 45
click at [903, 378] on input "True" at bounding box center [895, 372] width 15 height 12
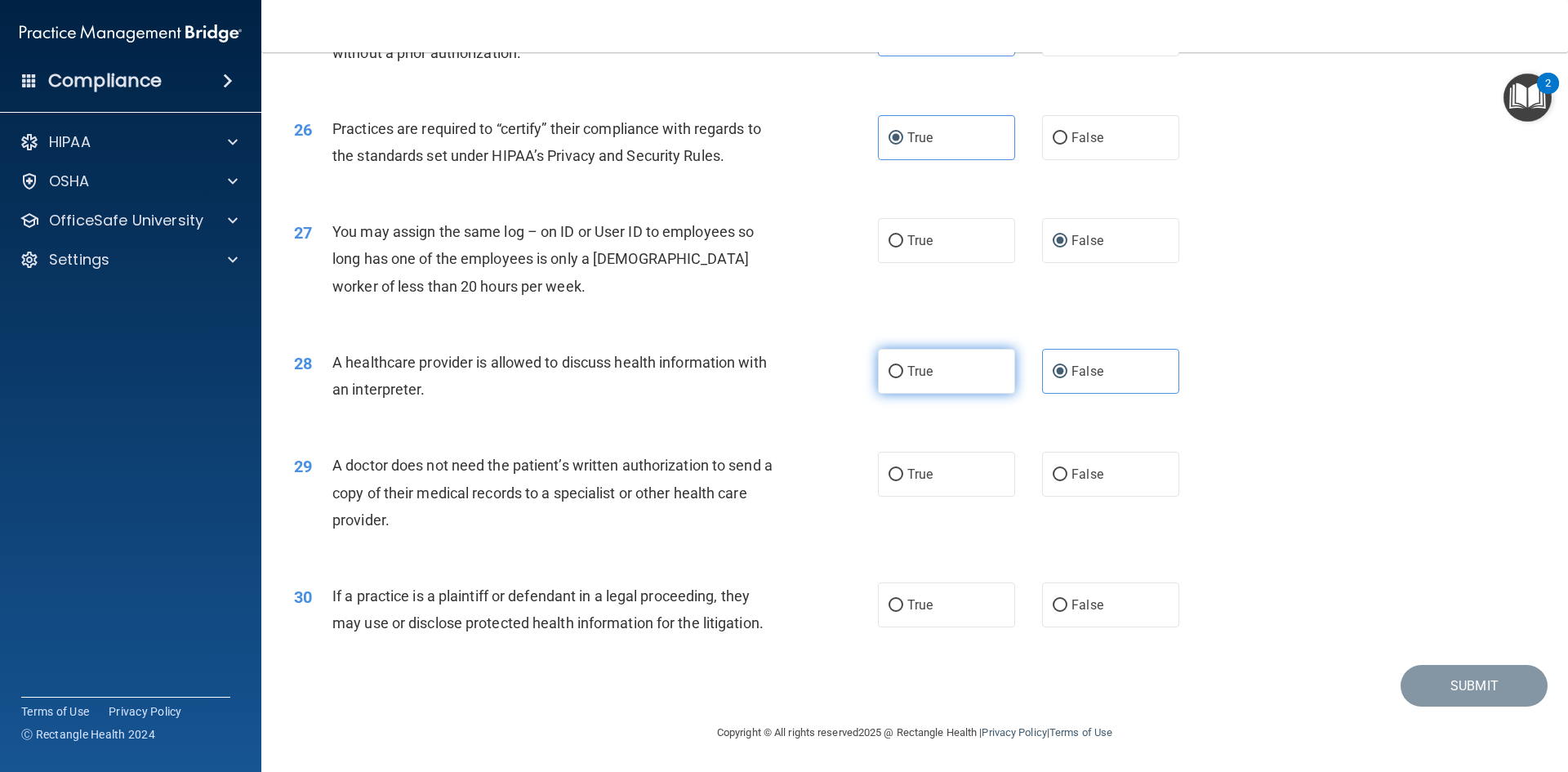
radio input "true"
radio input "false"
click at [1082, 470] on span "False" at bounding box center [1087, 474] width 32 height 15
click at [1067, 470] on input "False" at bounding box center [1060, 475] width 15 height 12
radio input "true"
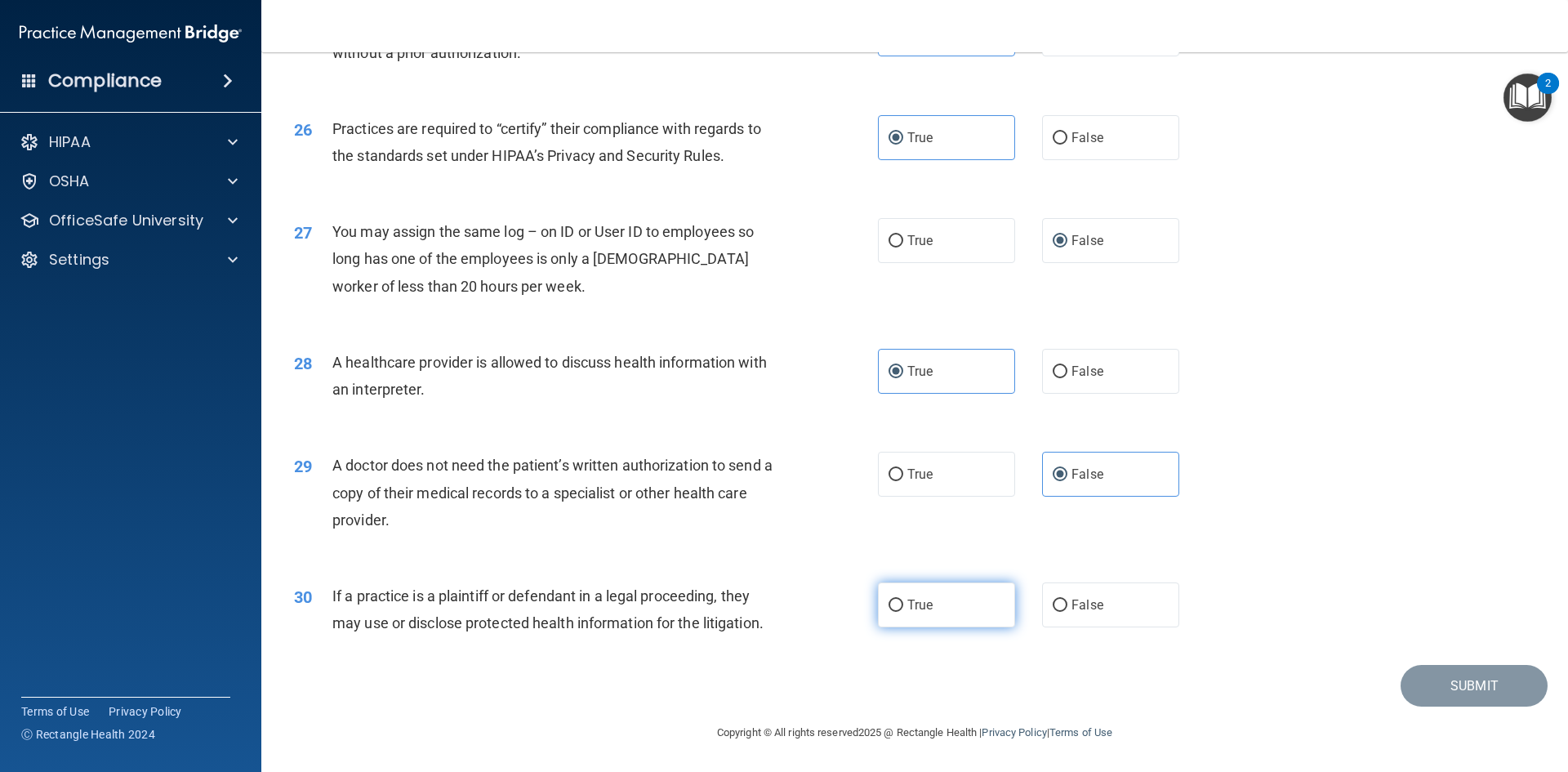
click at [987, 594] on label "True" at bounding box center [946, 605] width 137 height 45
click at [903, 600] on input "True" at bounding box center [895, 606] width 15 height 12
radio input "true"
click at [1433, 690] on button "Submit" at bounding box center [1473, 685] width 147 height 42
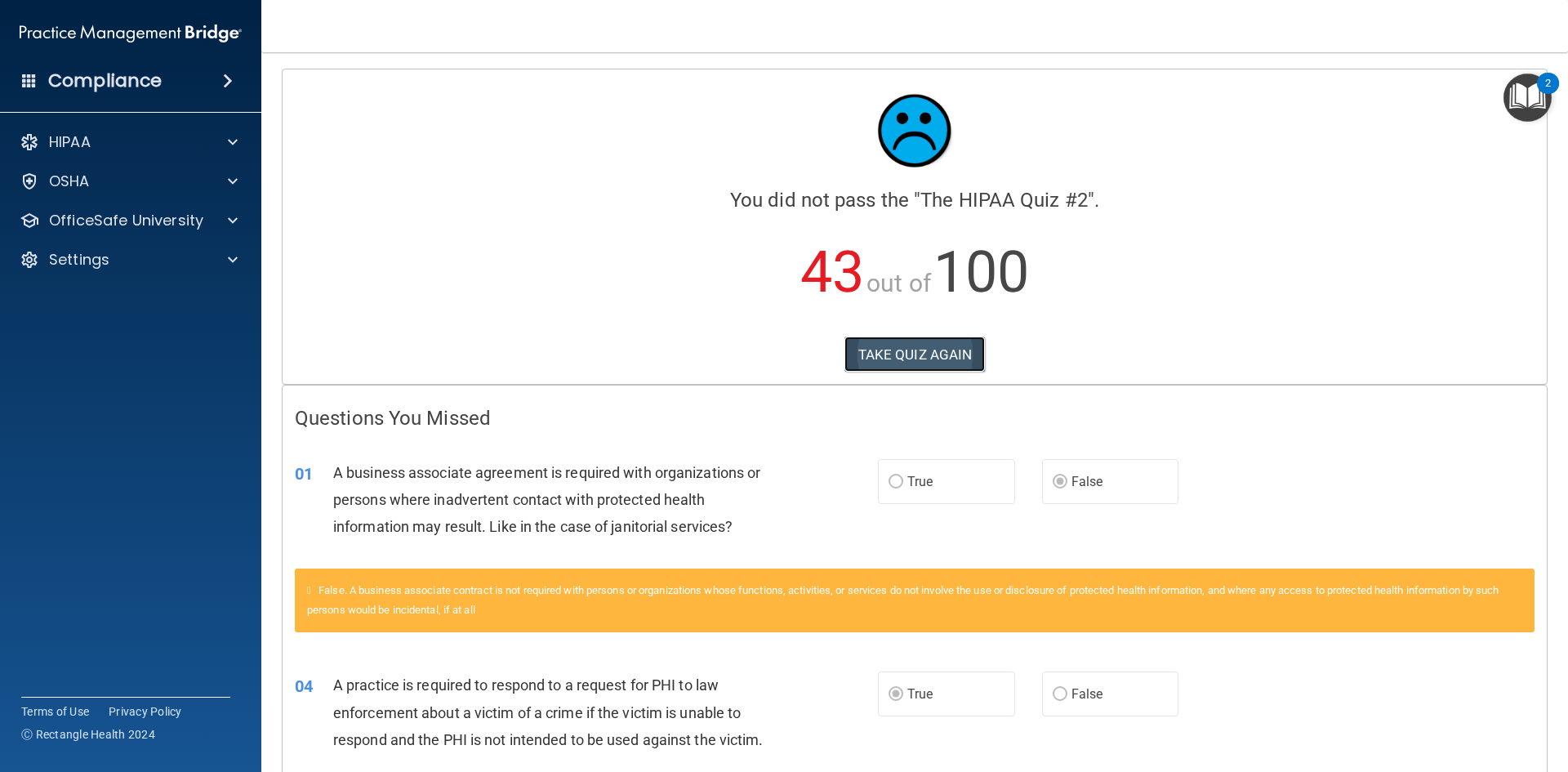
click at [934, 352] on button "TAKE QUIZ AGAIN" at bounding box center [915, 354] width 141 height 36
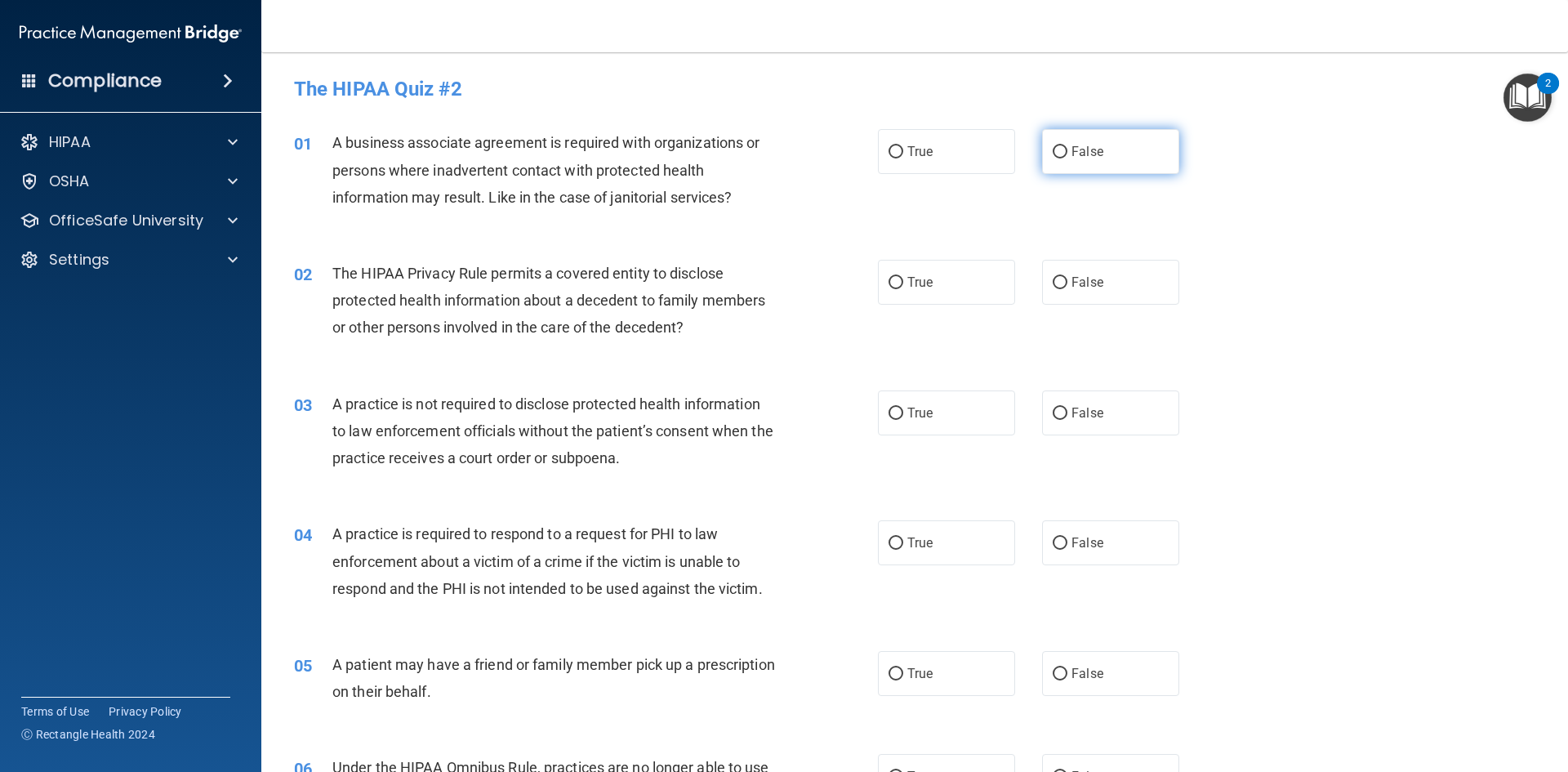
click at [1102, 164] on label "False" at bounding box center [1110, 151] width 137 height 45
click at [1067, 159] on input "False" at bounding box center [1060, 152] width 15 height 12
radio input "true"
click at [892, 290] on label "True" at bounding box center [946, 282] width 137 height 45
click at [892, 289] on input "True" at bounding box center [895, 283] width 15 height 12
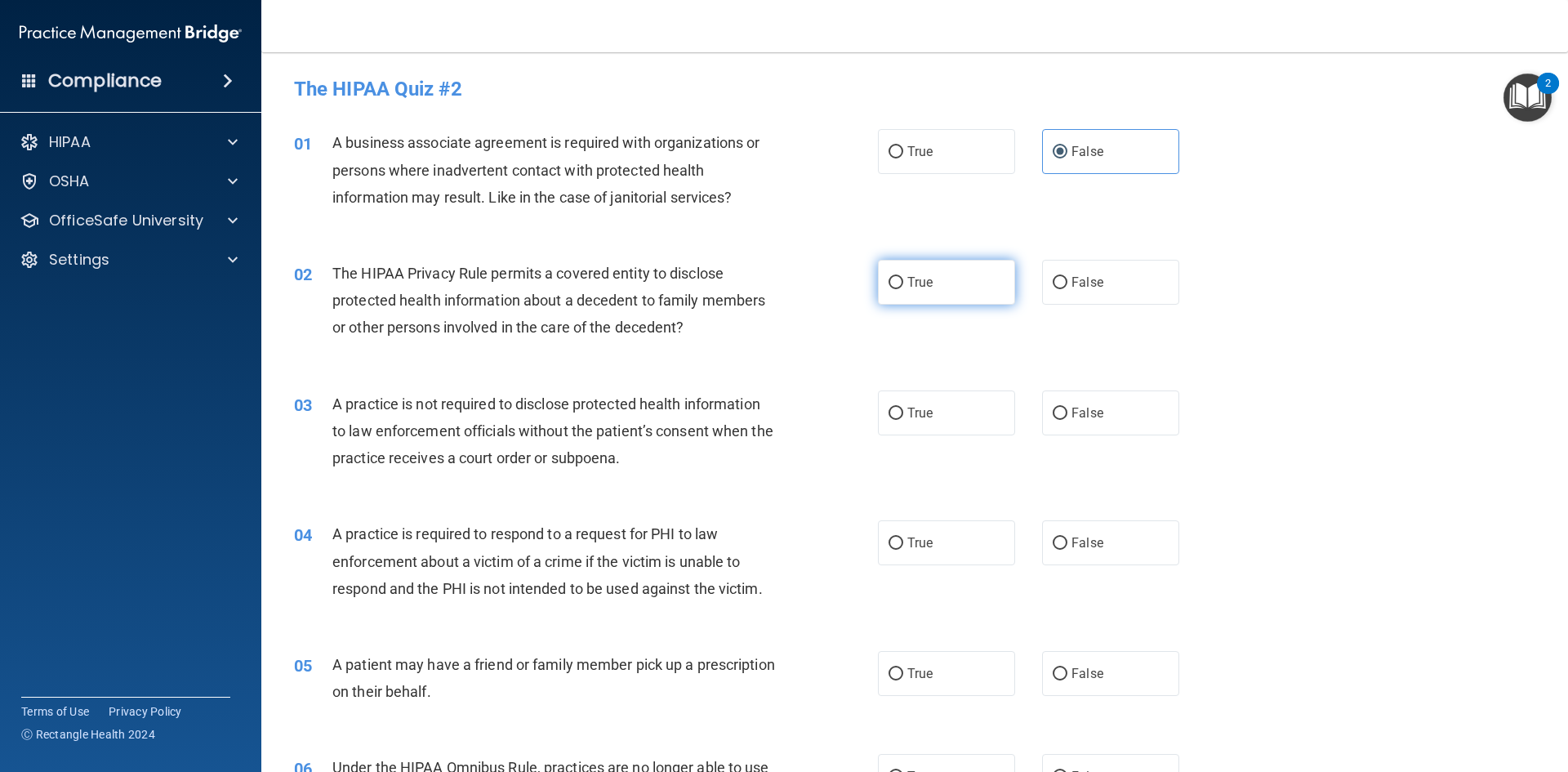
radio input "true"
click at [1115, 398] on label "False" at bounding box center [1110, 413] width 137 height 45
click at [1067, 407] on input "False" at bounding box center [1060, 413] width 15 height 12
radio input "true"
click at [909, 548] on span "True" at bounding box center [920, 543] width 26 height 15
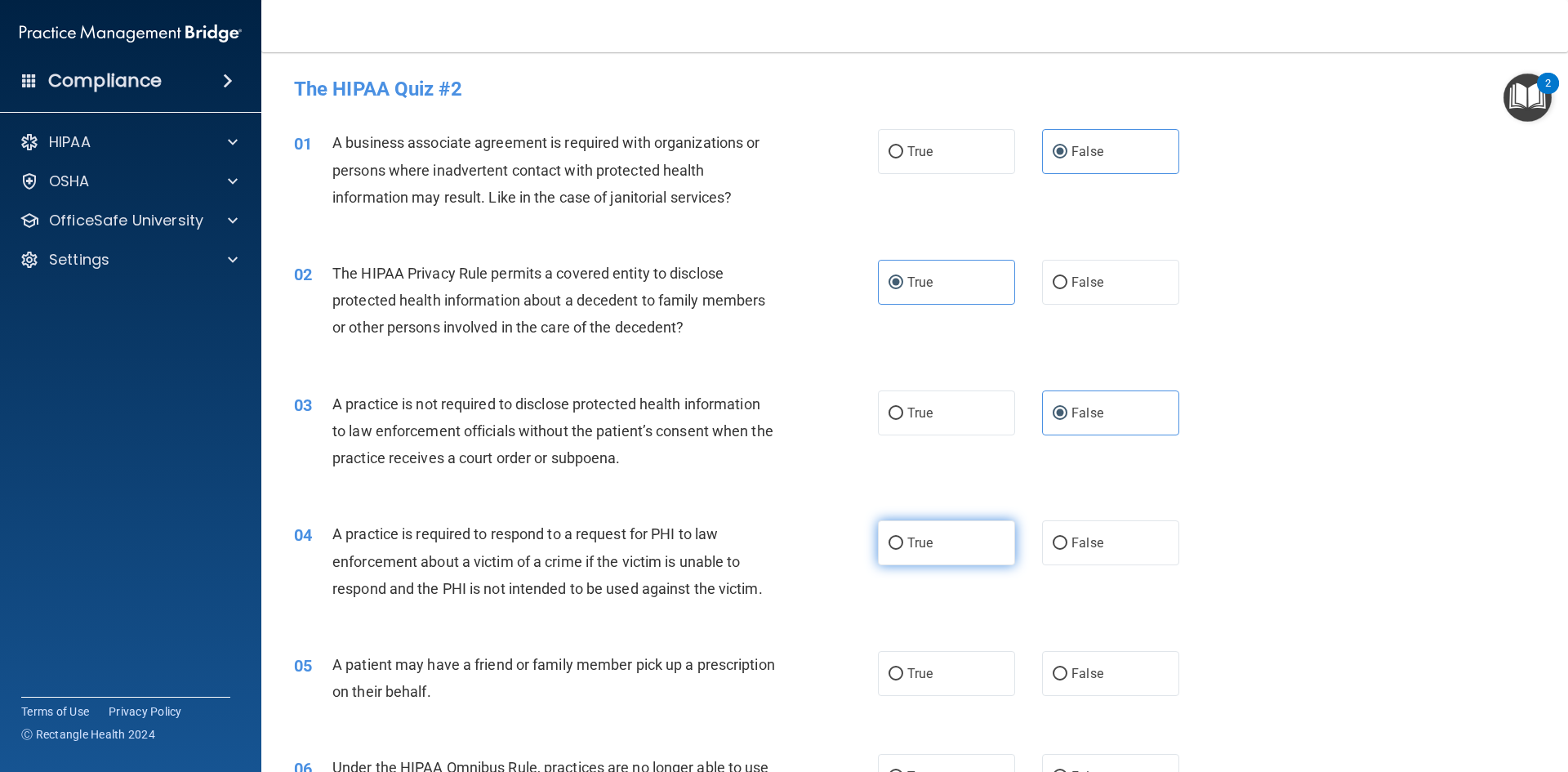
click at [903, 548] on input "True" at bounding box center [895, 544] width 15 height 12
radio input "true"
click at [947, 660] on label "True" at bounding box center [946, 673] width 137 height 45
click at [903, 668] on input "True" at bounding box center [895, 674] width 15 height 12
radio input "true"
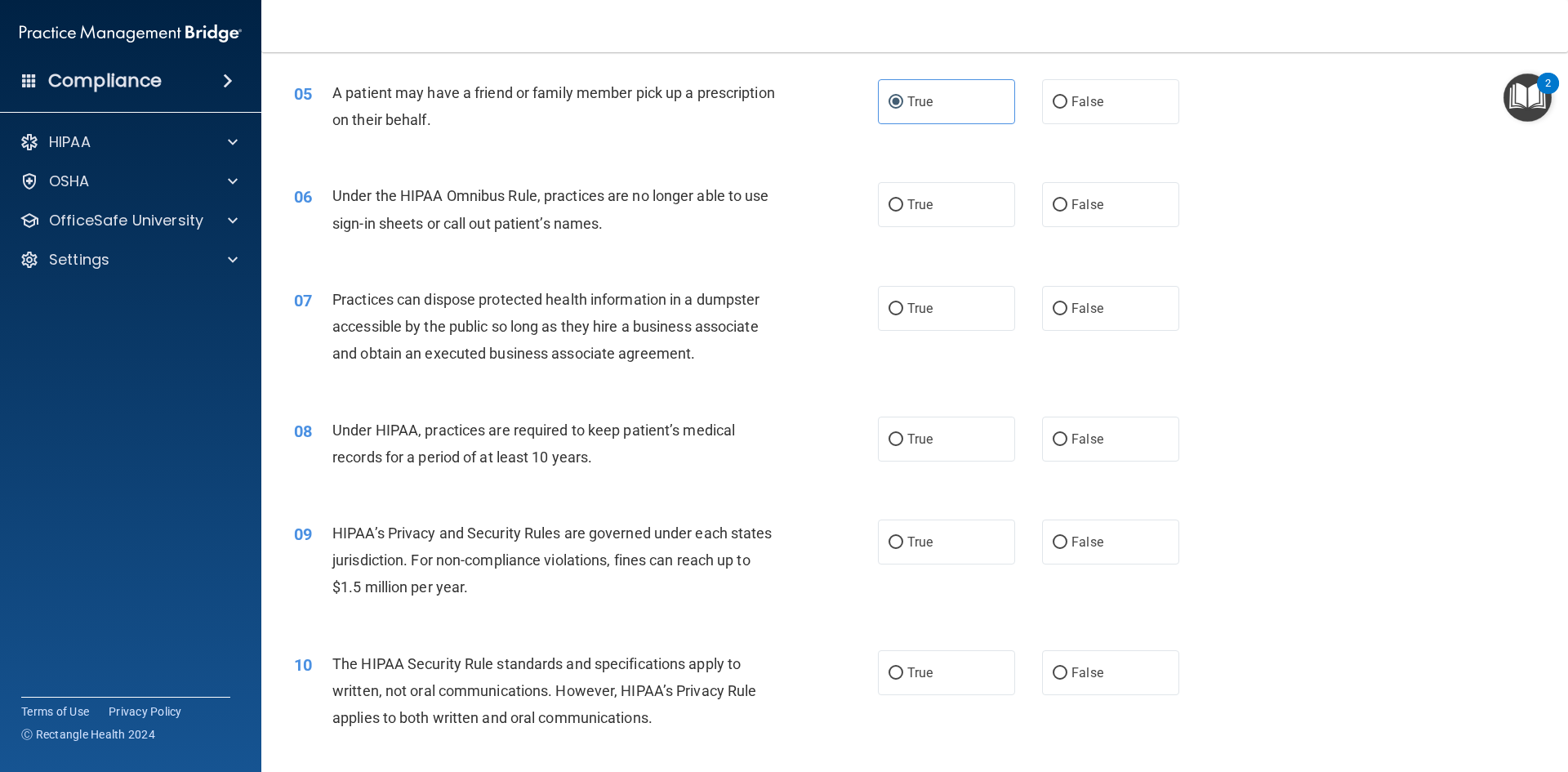
scroll to position [654, 0]
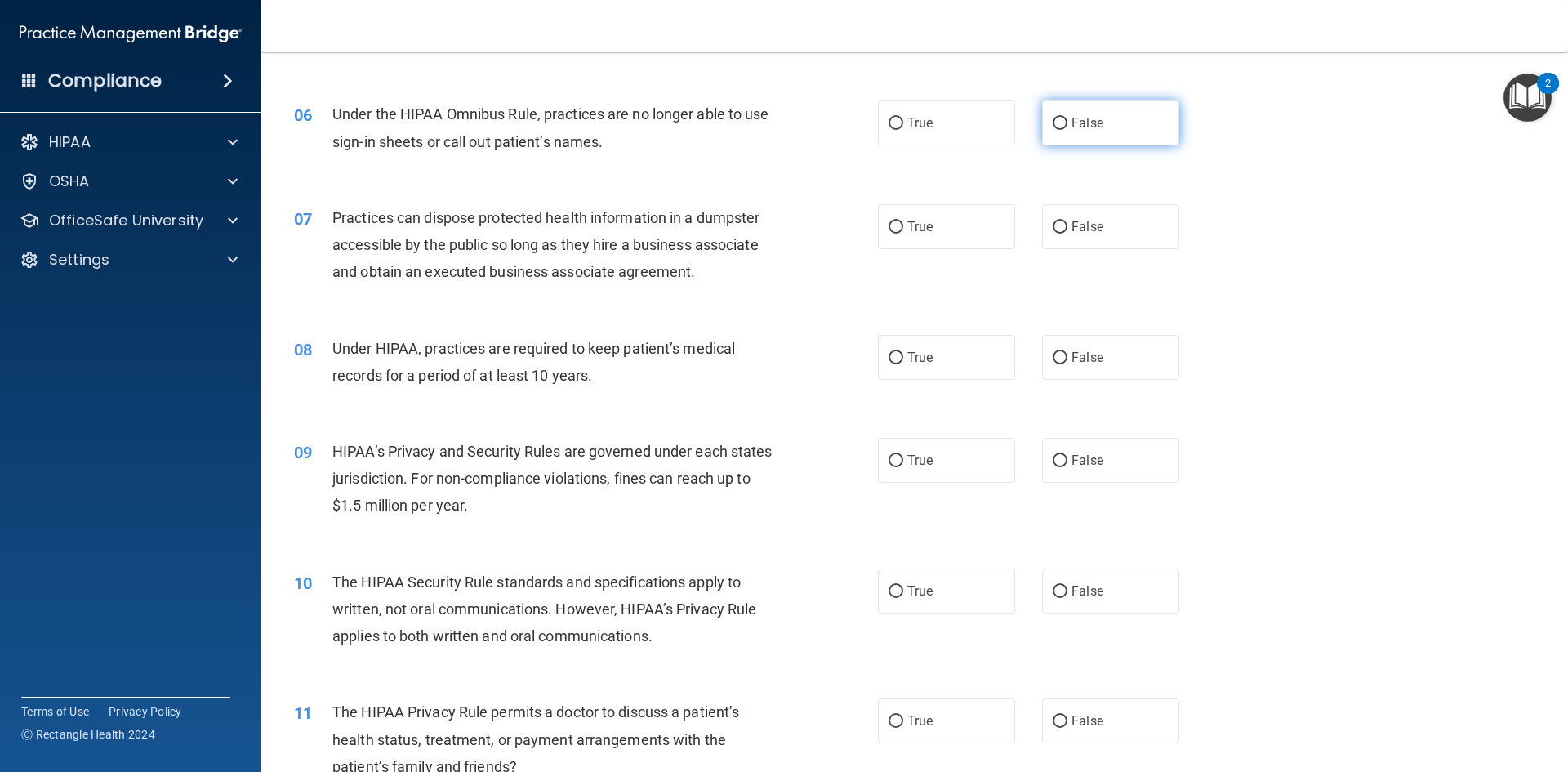
click at [1142, 119] on label "False" at bounding box center [1110, 123] width 137 height 45
click at [1067, 119] on input "False" at bounding box center [1060, 124] width 15 height 12
radio input "true"
click at [1092, 220] on span "False" at bounding box center [1087, 226] width 32 height 15
click at [1067, 221] on input "False" at bounding box center [1060, 227] width 15 height 12
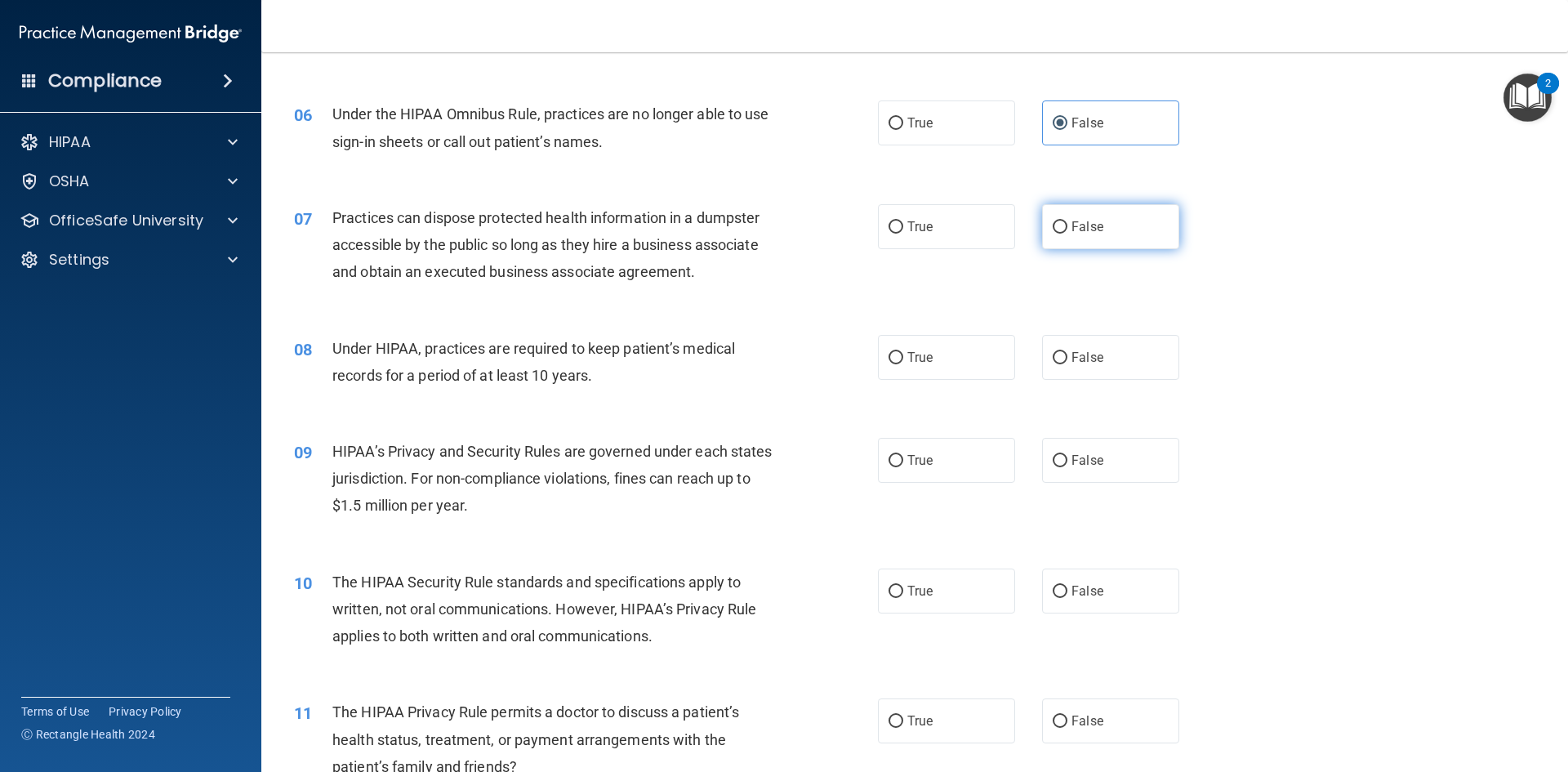
radio input "true"
click at [1081, 353] on span "False" at bounding box center [1087, 358] width 32 height 15
click at [1067, 353] on input "False" at bounding box center [1060, 358] width 15 height 12
radio input "true"
drag, startPoint x: 1076, startPoint y: 453, endPoint x: 958, endPoint y: 543, distance: 148.4
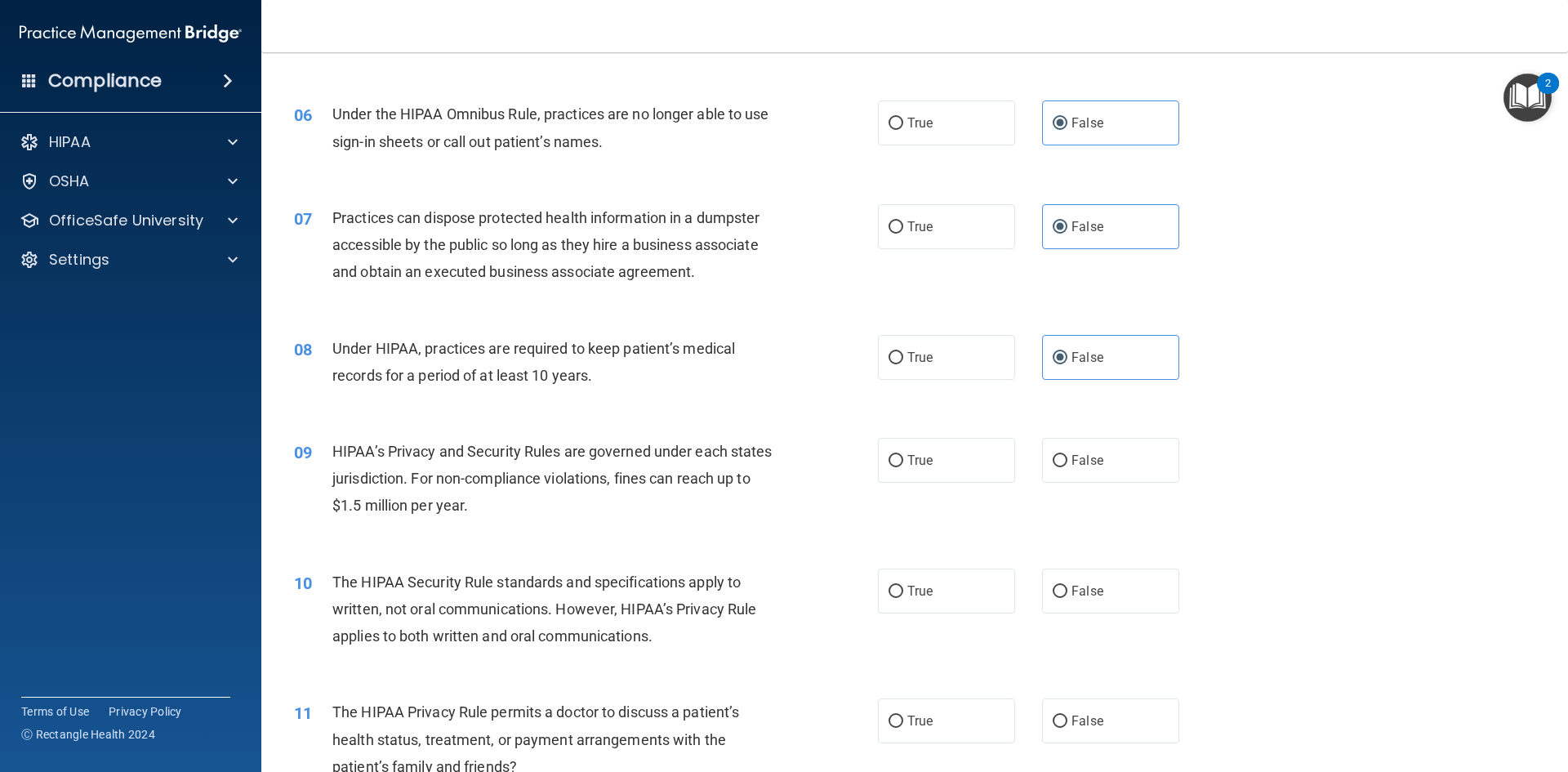
click at [1076, 455] on span "False" at bounding box center [1087, 461] width 32 height 15
click at [1067, 455] on input "False" at bounding box center [1060, 461] width 15 height 12
radio input "true"
click at [883, 614] on div "10 The HIPAA Security Rule standards and specifications apply to written, not o…" at bounding box center [586, 613] width 633 height 90
click at [892, 593] on input "True" at bounding box center [895, 592] width 15 height 12
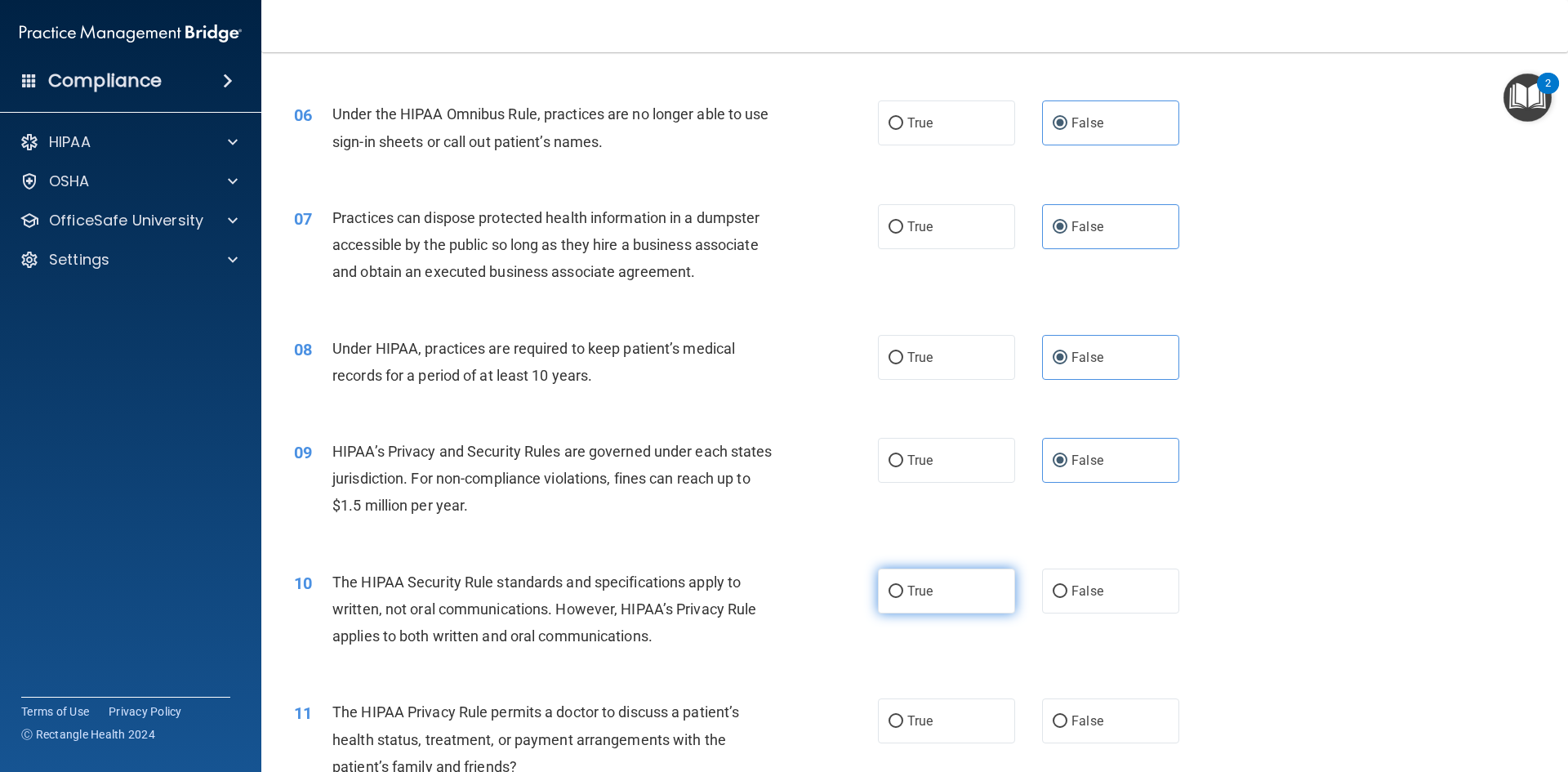
radio input "true"
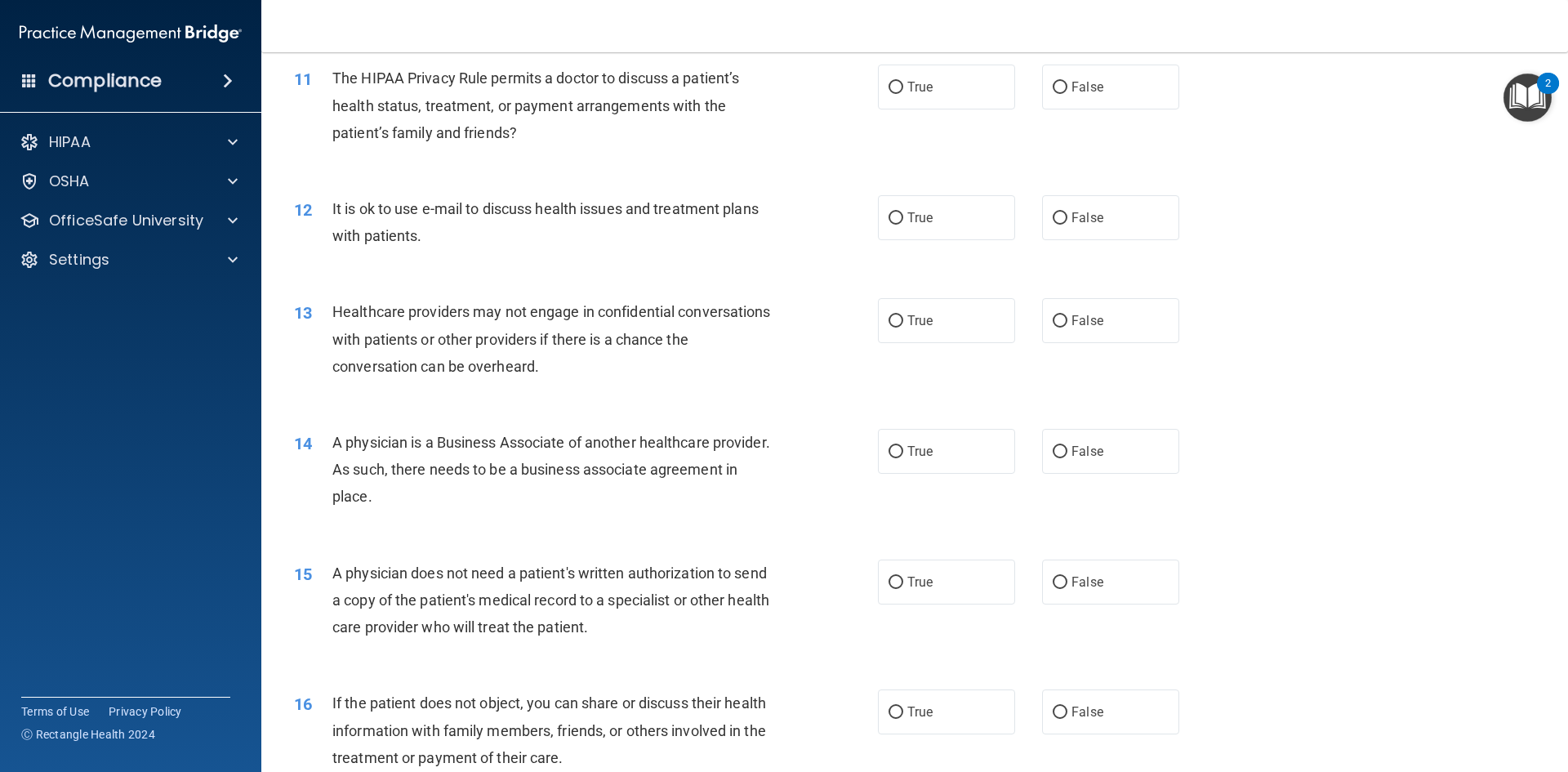
scroll to position [1292, 0]
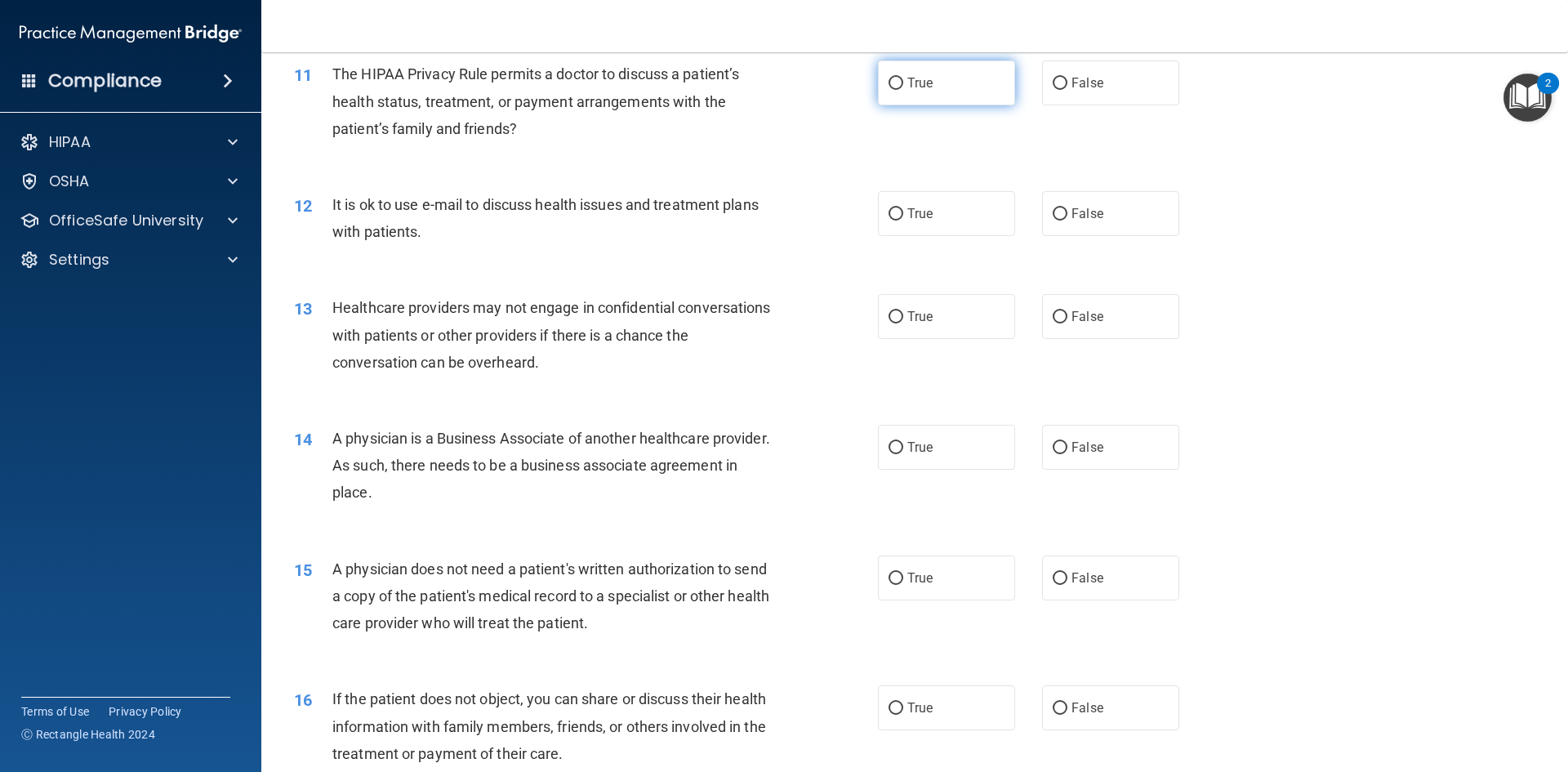
click at [921, 76] on span "True" at bounding box center [920, 83] width 26 height 15
click at [903, 77] on input "True" at bounding box center [895, 83] width 15 height 12
radio input "true"
click at [1096, 207] on label "False" at bounding box center [1110, 214] width 137 height 45
click at [1067, 208] on input "False" at bounding box center [1060, 214] width 15 height 12
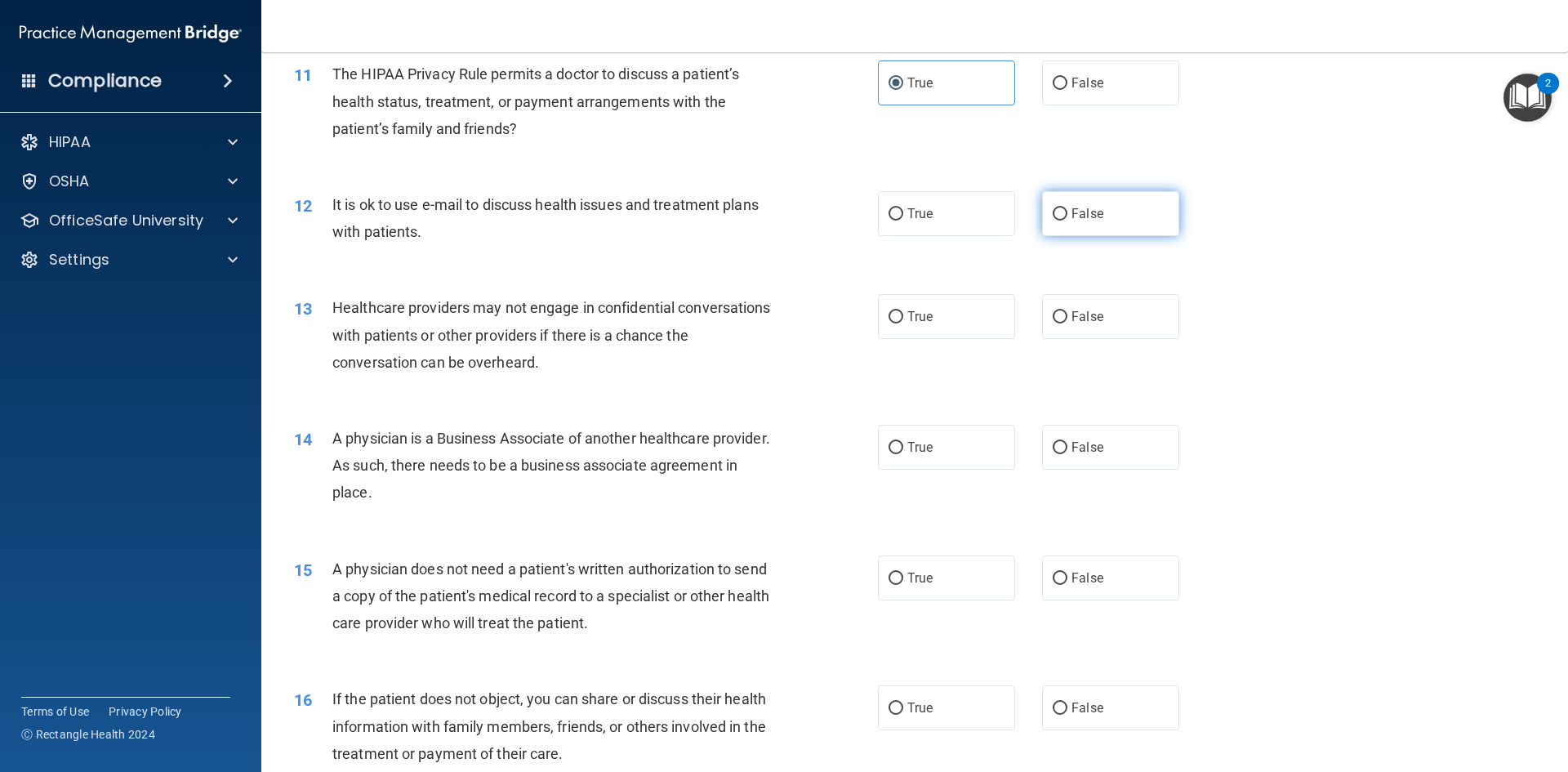
radio input "true"
click at [1075, 320] on span "False" at bounding box center [1087, 317] width 32 height 15
click at [1067, 320] on input "False" at bounding box center [1060, 317] width 15 height 12
radio input "true"
click at [1081, 449] on span "False" at bounding box center [1087, 447] width 32 height 15
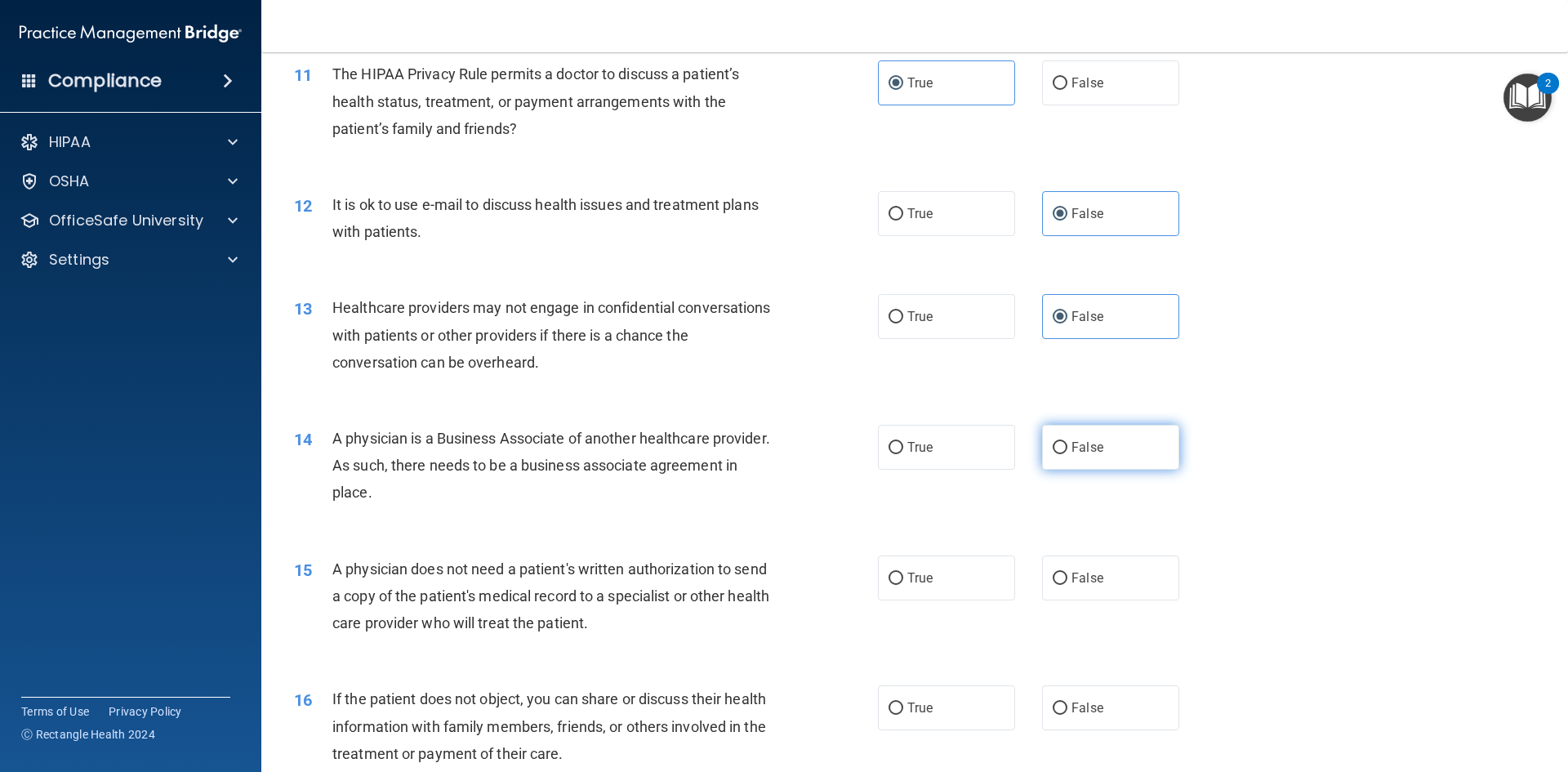
click at [1067, 449] on input "False" at bounding box center [1060, 448] width 15 height 12
radio input "true"
click at [1097, 584] on label "False" at bounding box center [1110, 578] width 137 height 45
click at [1067, 584] on input "False" at bounding box center [1060, 579] width 15 height 12
radio input "true"
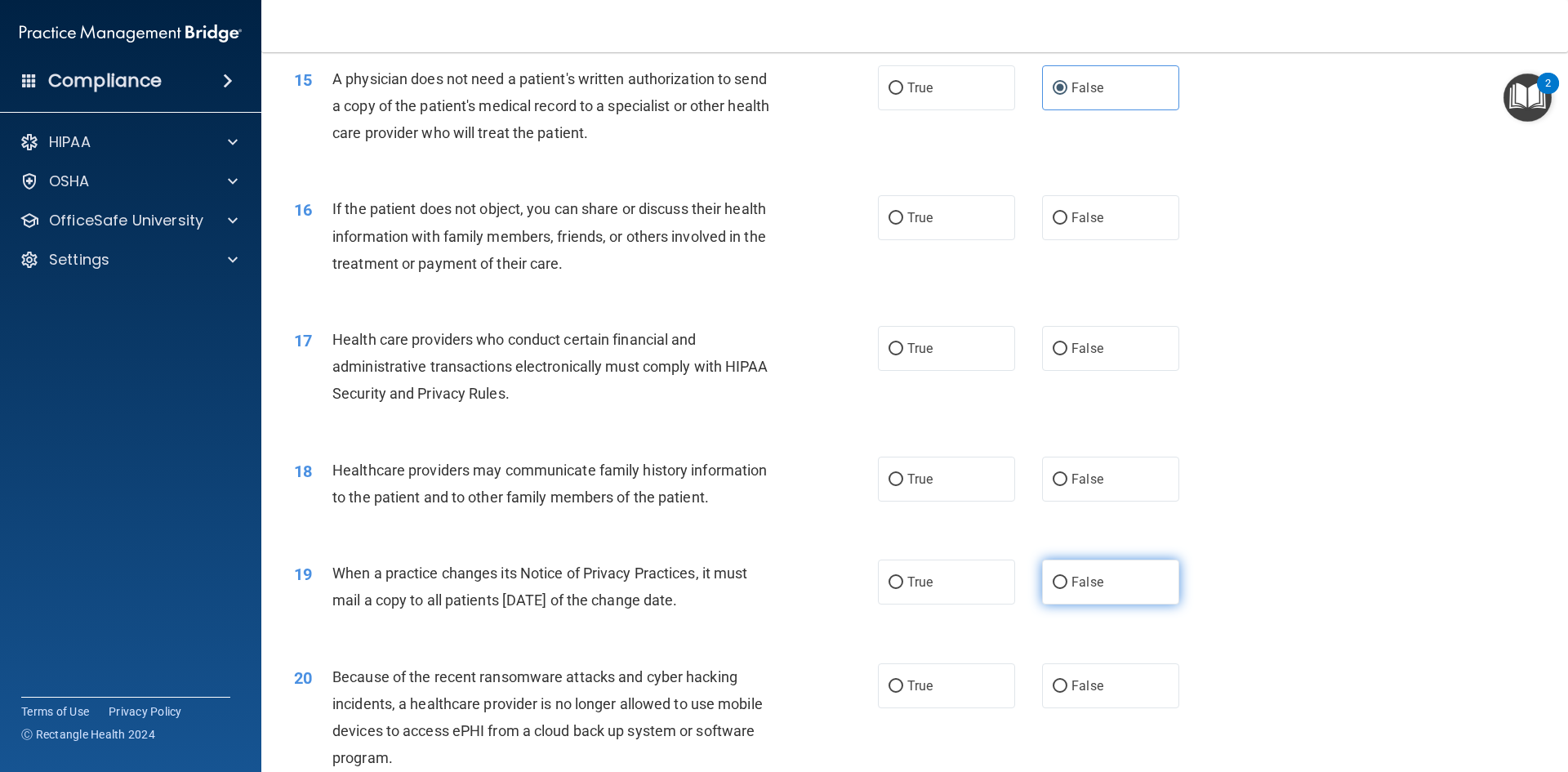
scroll to position [1863, 0]
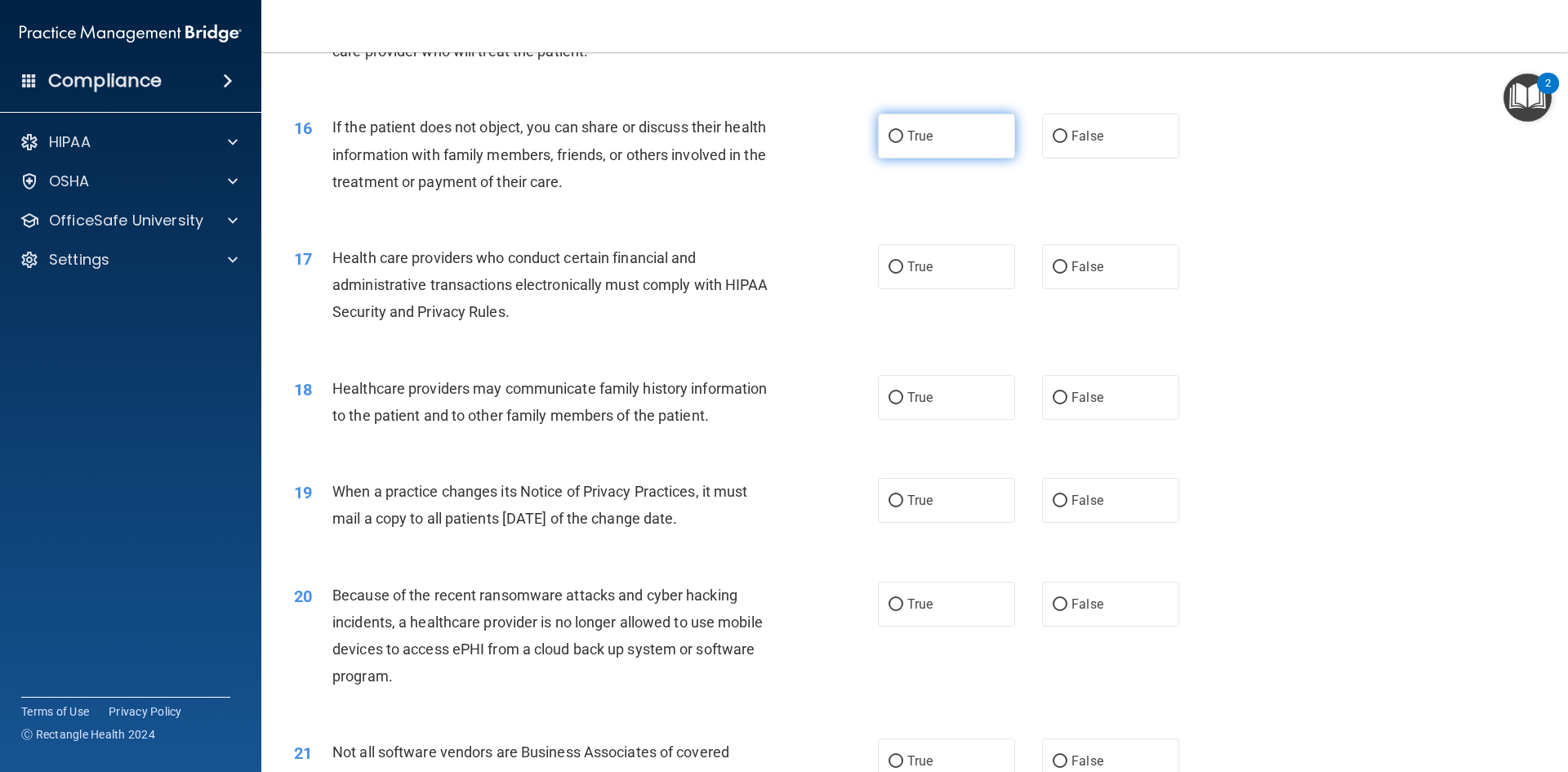
click at [922, 149] on label "True" at bounding box center [946, 136] width 137 height 45
click at [903, 143] on input "True" at bounding box center [895, 136] width 15 height 12
radio input "true"
click at [922, 264] on span "True" at bounding box center [920, 267] width 26 height 15
click at [903, 264] on input "True" at bounding box center [895, 268] width 15 height 12
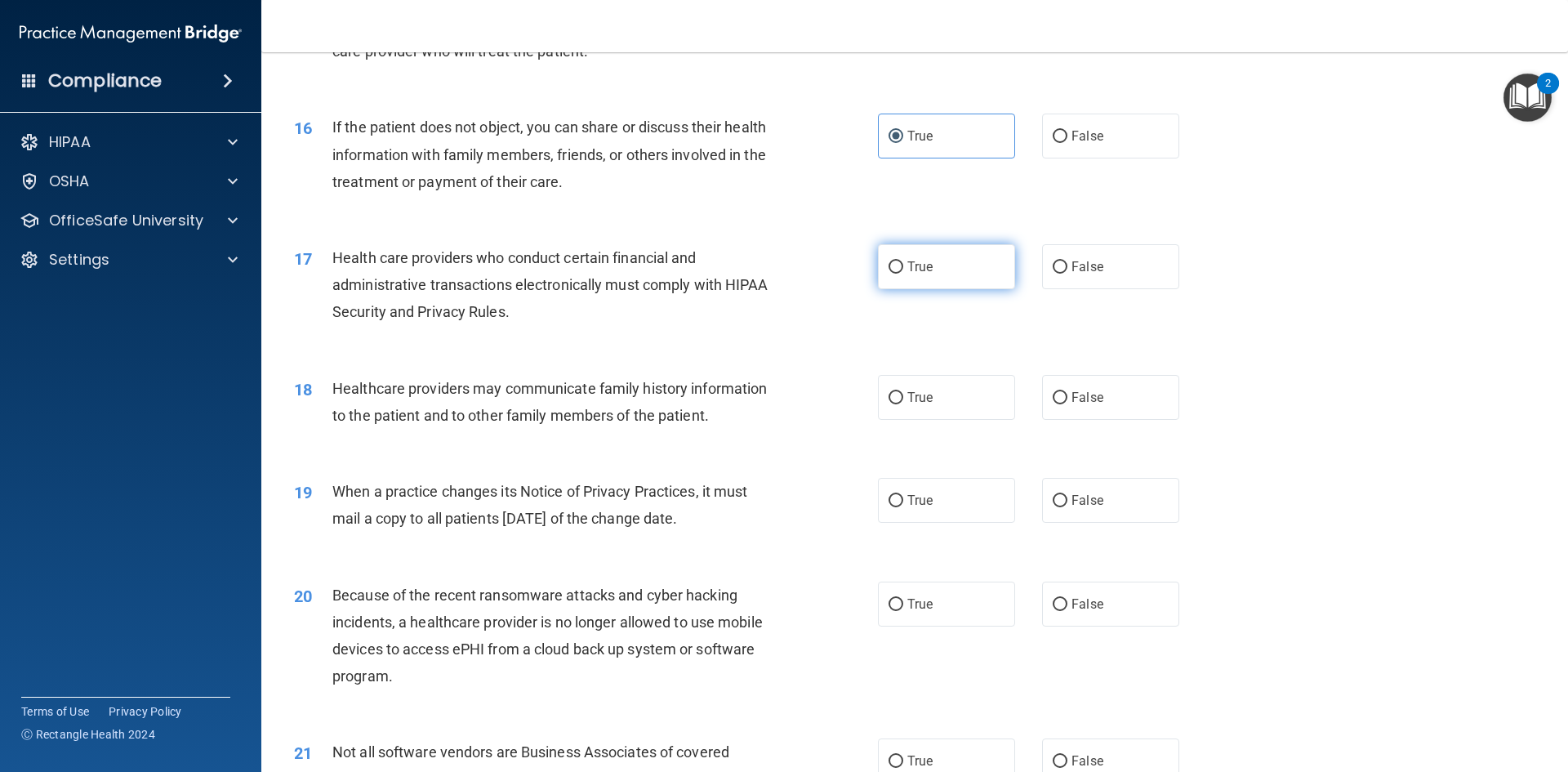
radio input "true"
click at [911, 395] on span "True" at bounding box center [920, 397] width 26 height 15
click at [903, 395] on input "True" at bounding box center [895, 398] width 15 height 12
radio input "true"
click at [1135, 512] on label "False" at bounding box center [1110, 500] width 137 height 45
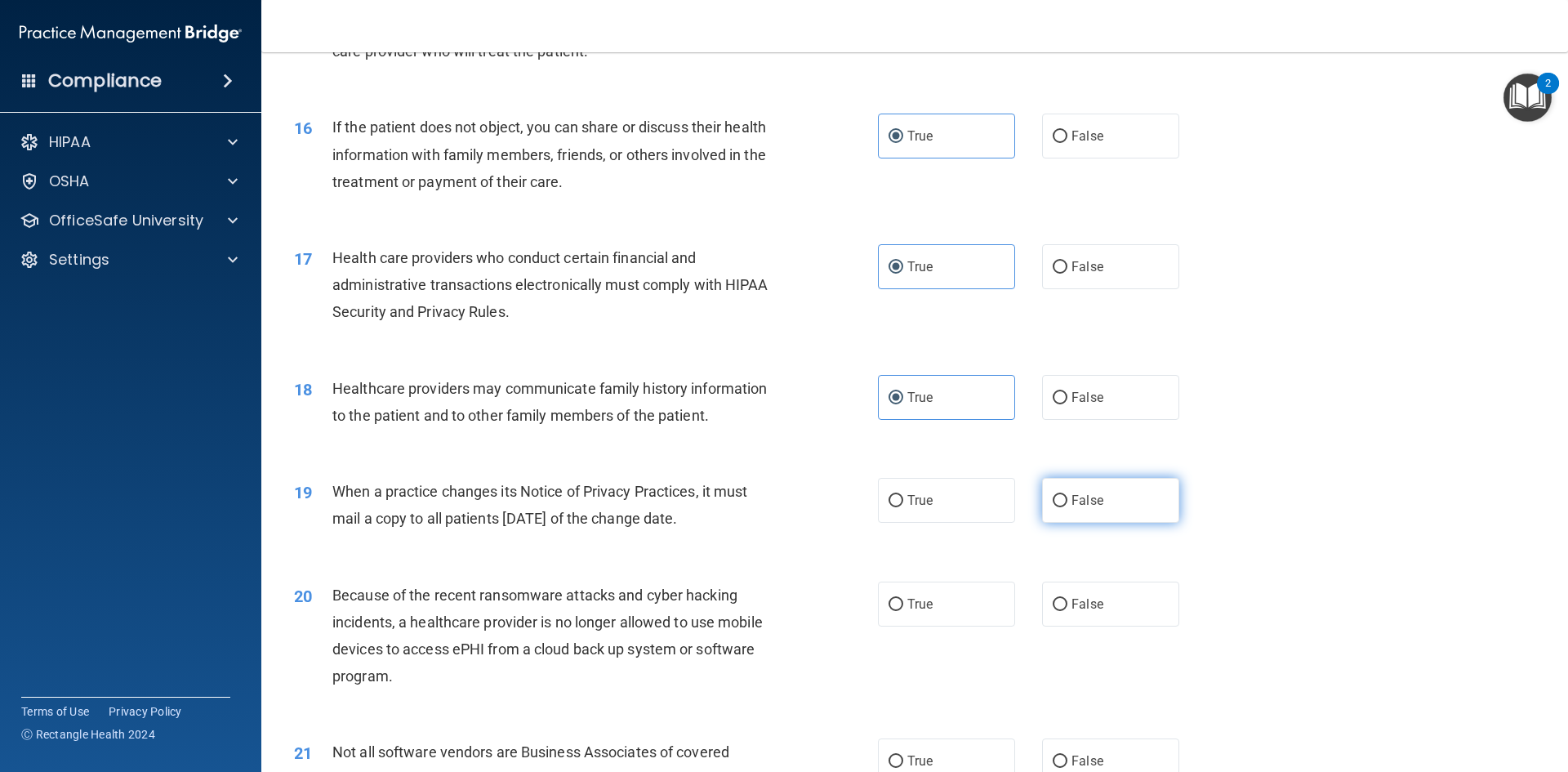
click at [1067, 507] on input "False" at bounding box center [1060, 501] width 15 height 12
radio input "true"
click at [1131, 600] on label "False" at bounding box center [1110, 604] width 137 height 45
click at [1067, 600] on input "False" at bounding box center [1060, 605] width 15 height 12
radio input "true"
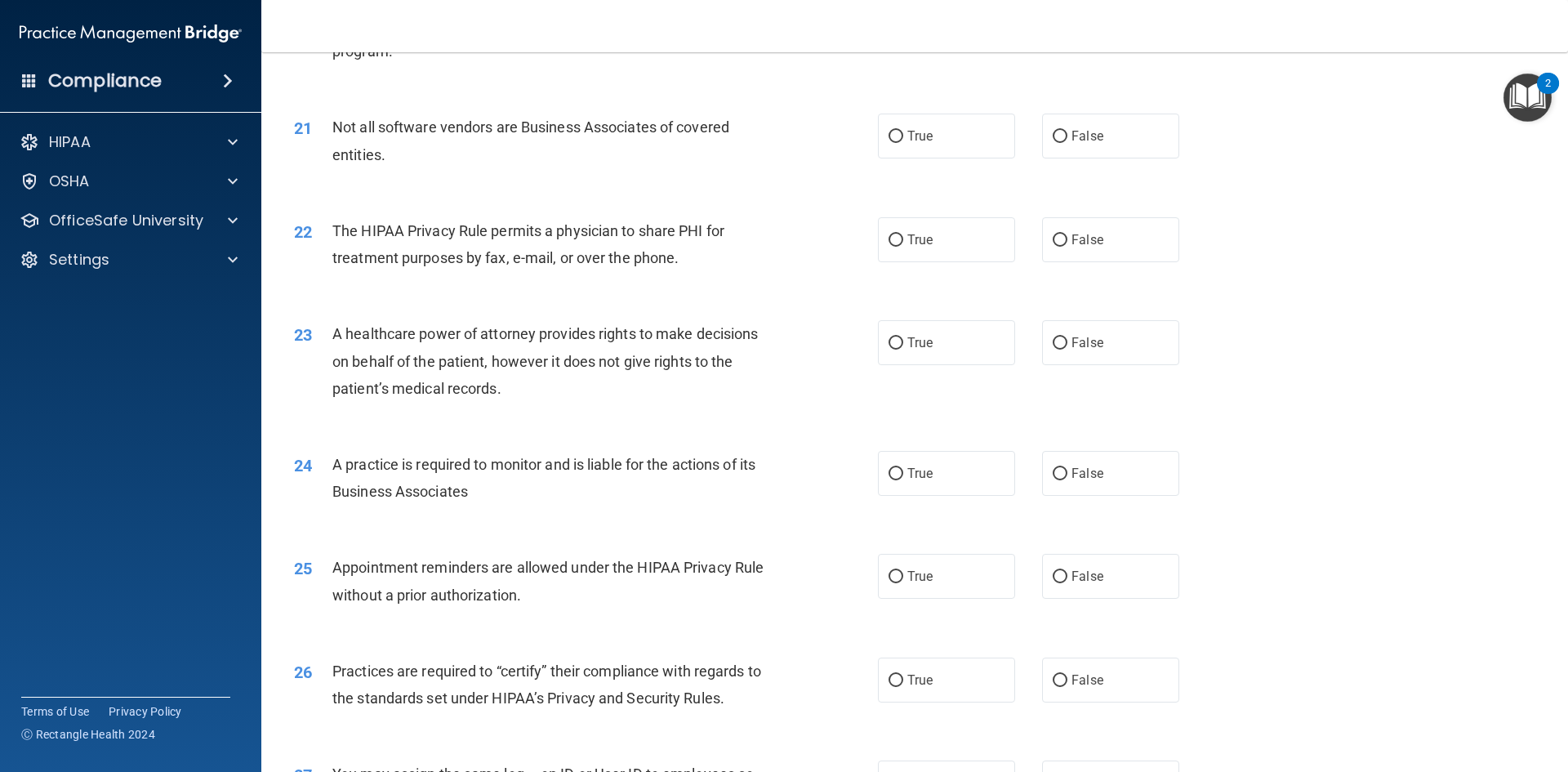
scroll to position [2517, 0]
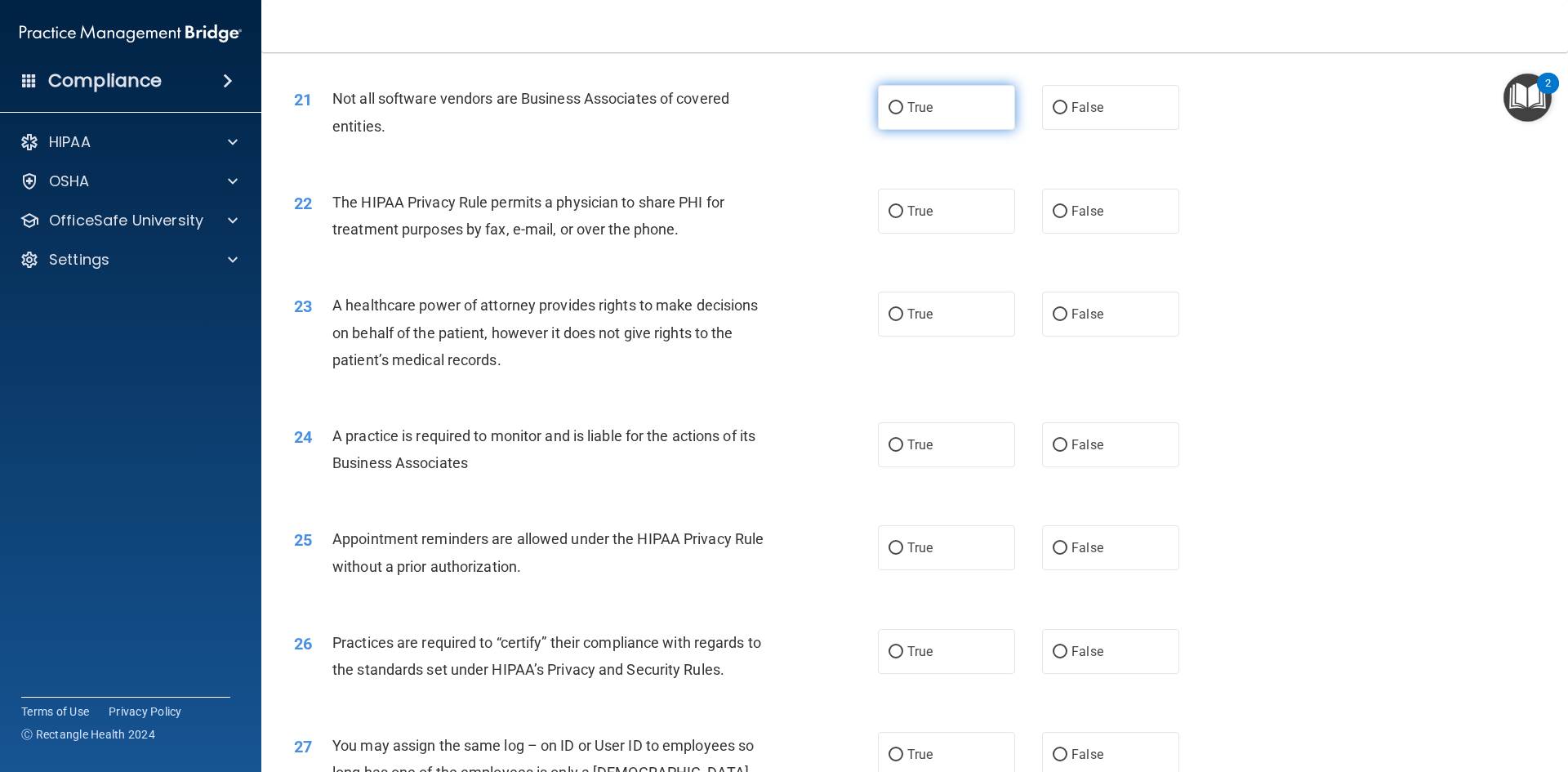
click at [976, 115] on label "True" at bounding box center [946, 107] width 137 height 45
click at [903, 114] on input "True" at bounding box center [895, 108] width 15 height 12
radio input "true"
click at [970, 208] on label "True" at bounding box center [946, 211] width 137 height 45
click at [903, 208] on input "True" at bounding box center [895, 212] width 15 height 12
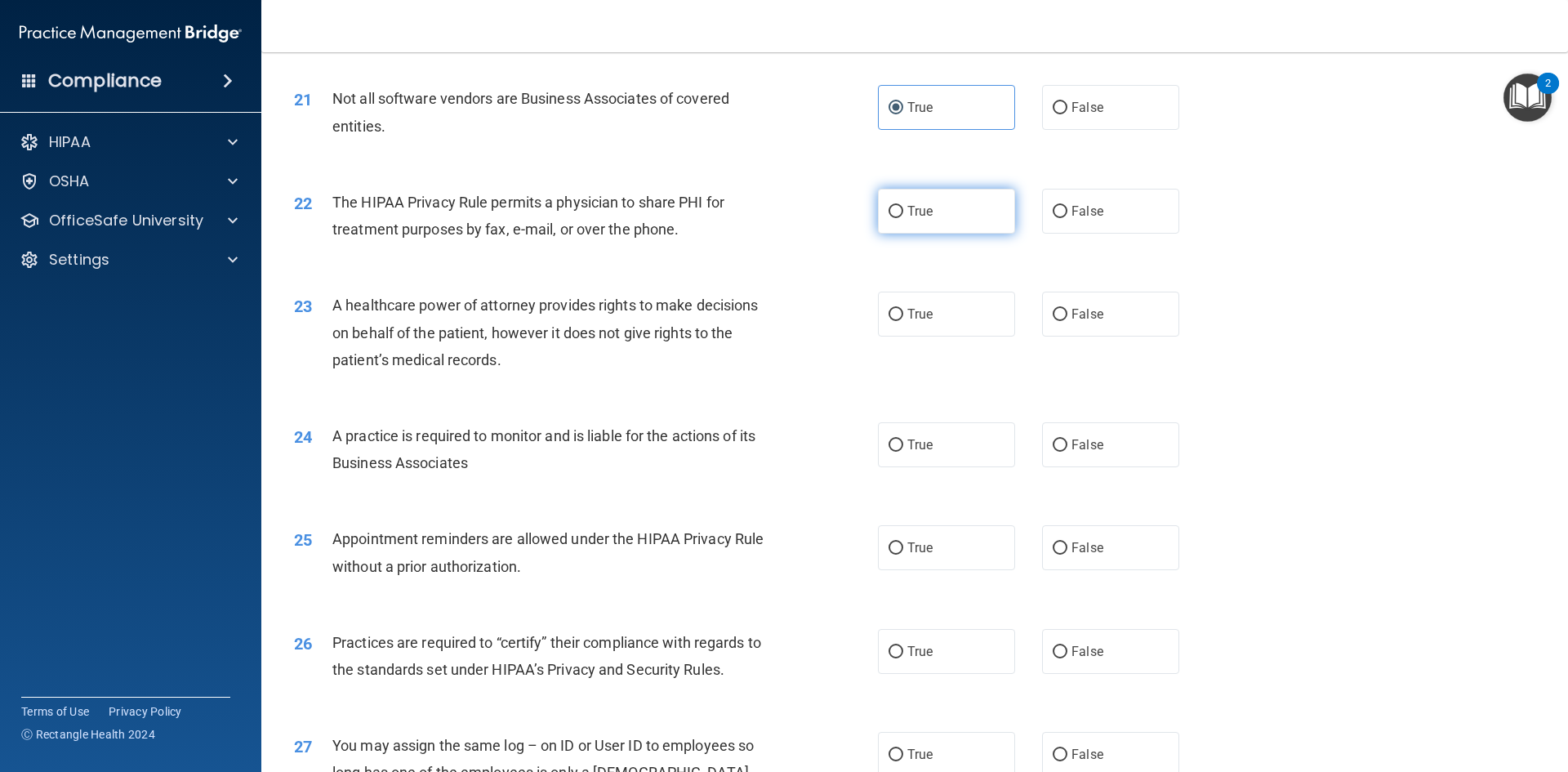
radio input "true"
click at [1081, 332] on label "False" at bounding box center [1110, 314] width 137 height 45
click at [1067, 321] on input "False" at bounding box center [1060, 315] width 15 height 12
radio input "true"
click at [937, 449] on label "True" at bounding box center [946, 444] width 137 height 45
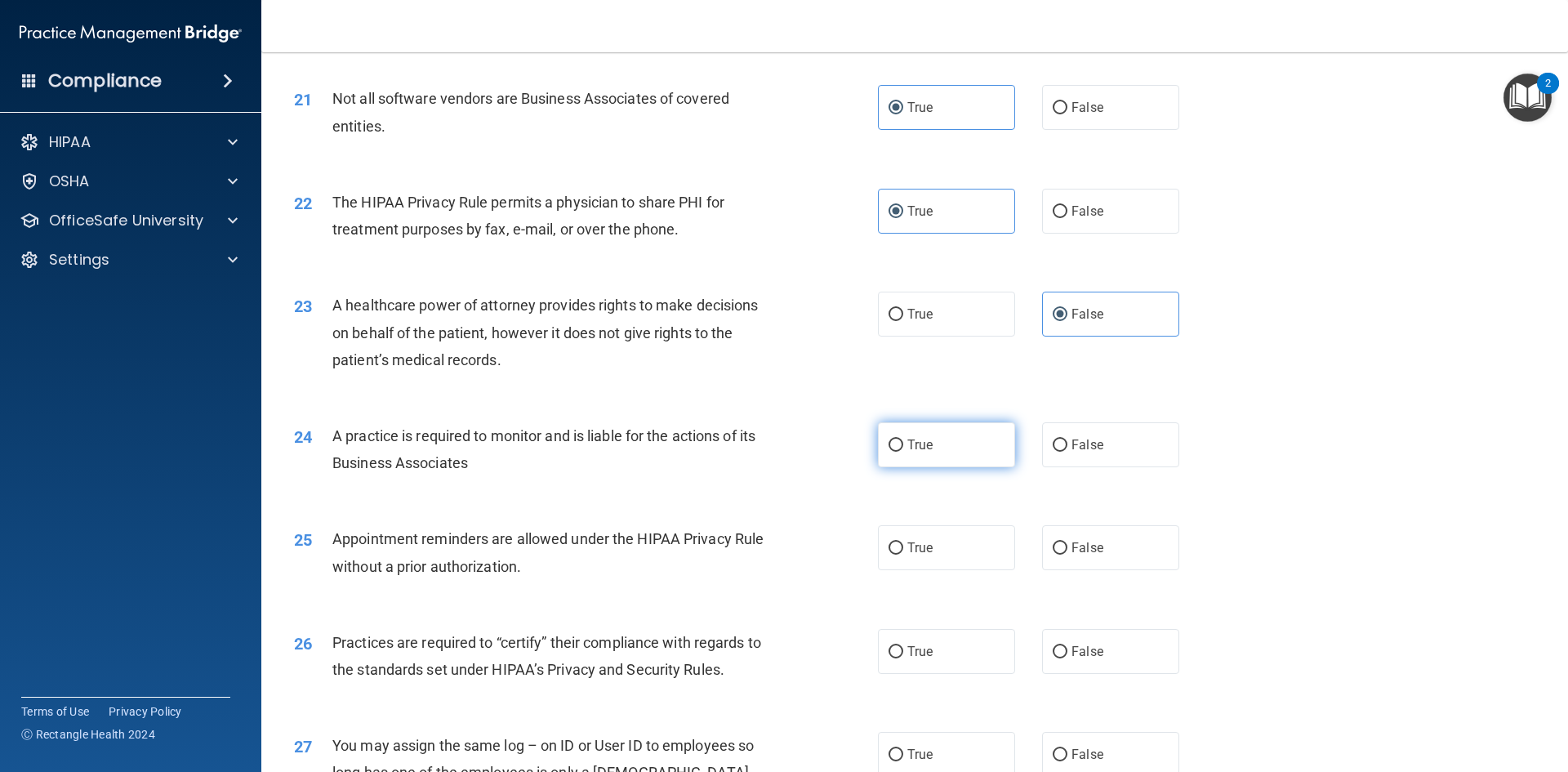
click at [903, 449] on input "True" at bounding box center [895, 445] width 15 height 12
radio input "true"
click at [936, 542] on label "True" at bounding box center [946, 547] width 137 height 45
click at [903, 542] on input "True" at bounding box center [895, 548] width 15 height 12
radio input "true"
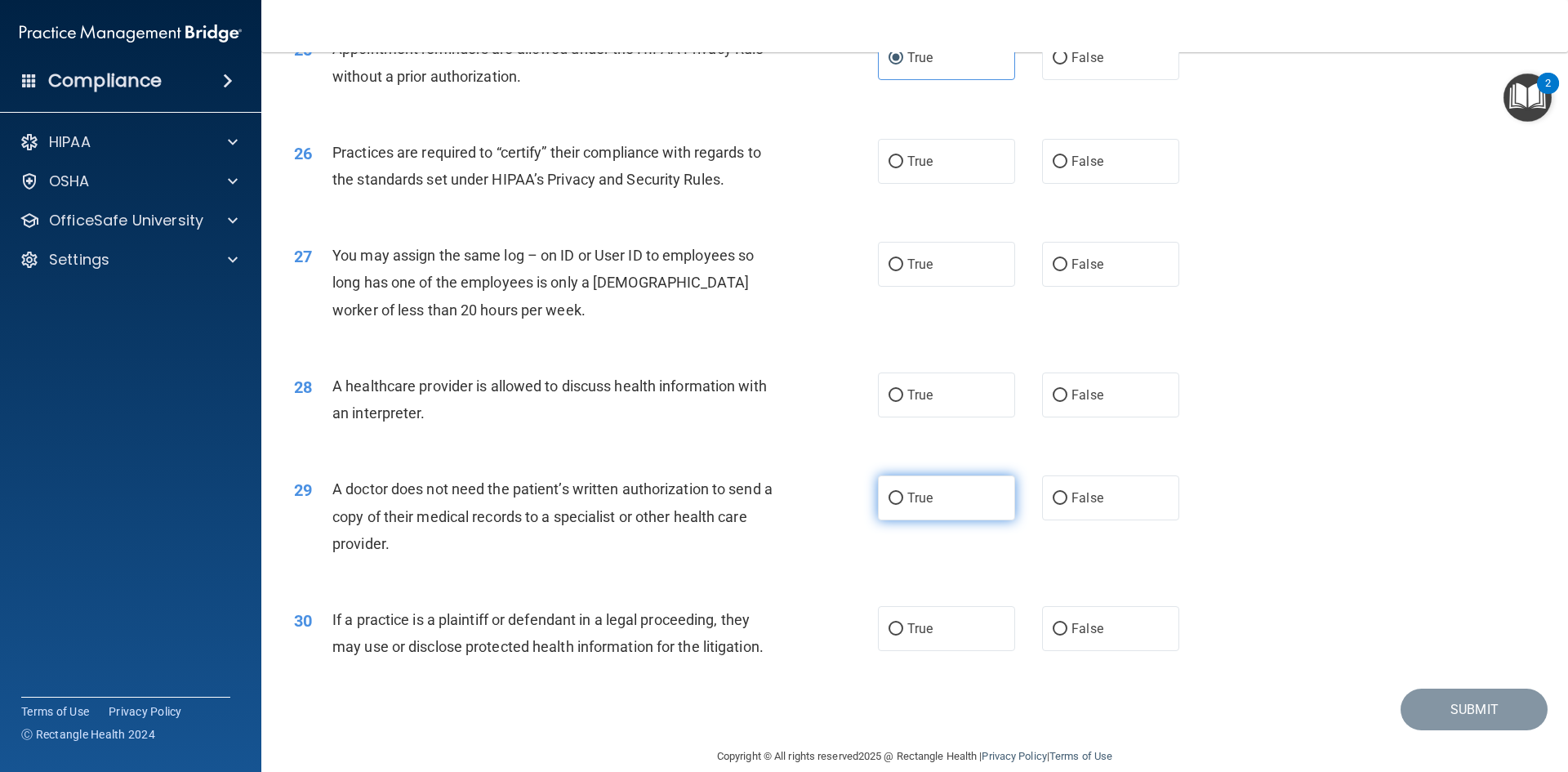
scroll to position [3031, 0]
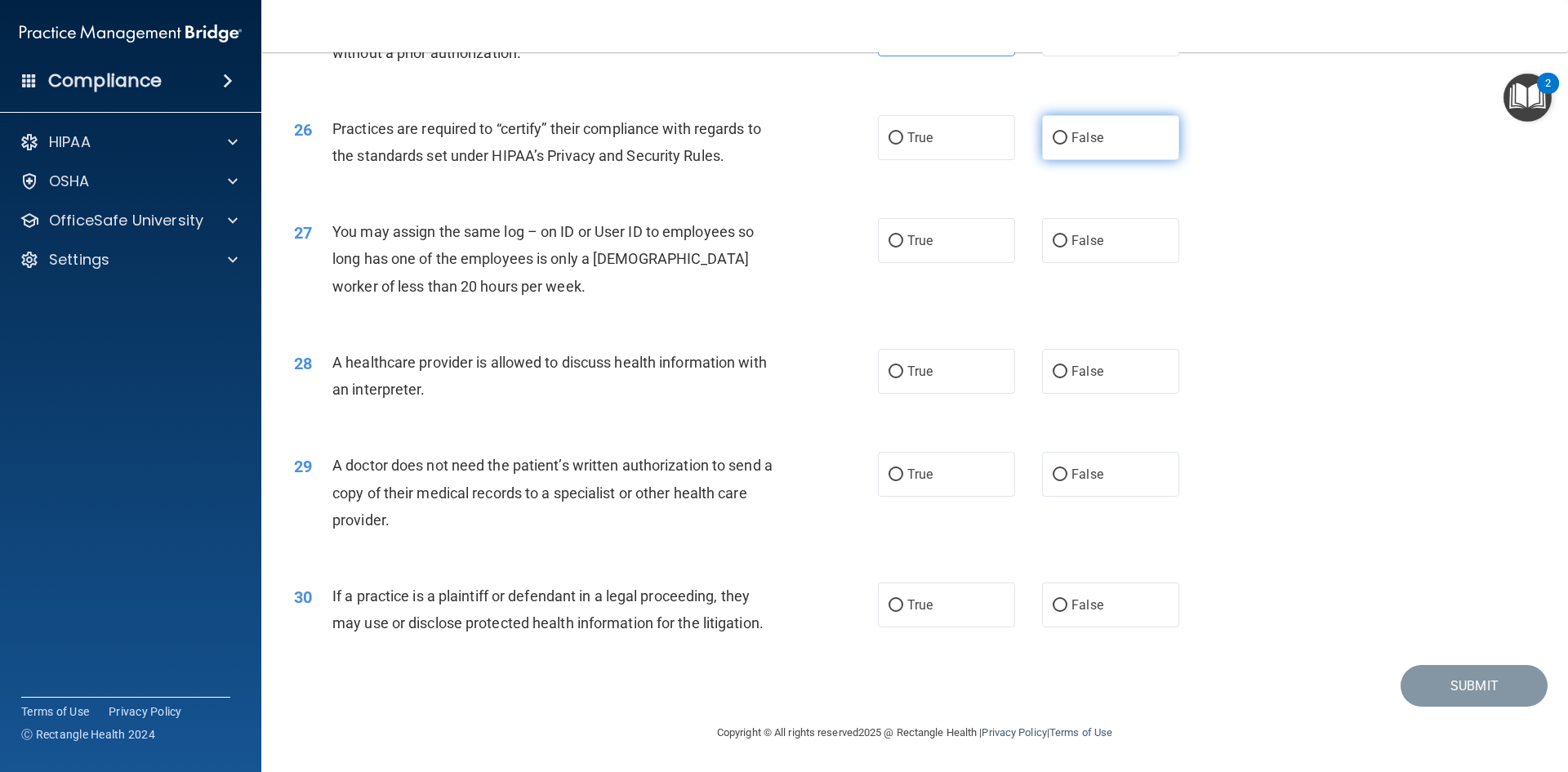
click at [1102, 149] on label "False" at bounding box center [1110, 137] width 137 height 45
click at [1067, 145] on input "False" at bounding box center [1060, 138] width 15 height 12
radio input "true"
click at [1088, 234] on span "False" at bounding box center [1087, 240] width 32 height 15
click at [1067, 235] on input "False" at bounding box center [1060, 241] width 15 height 12
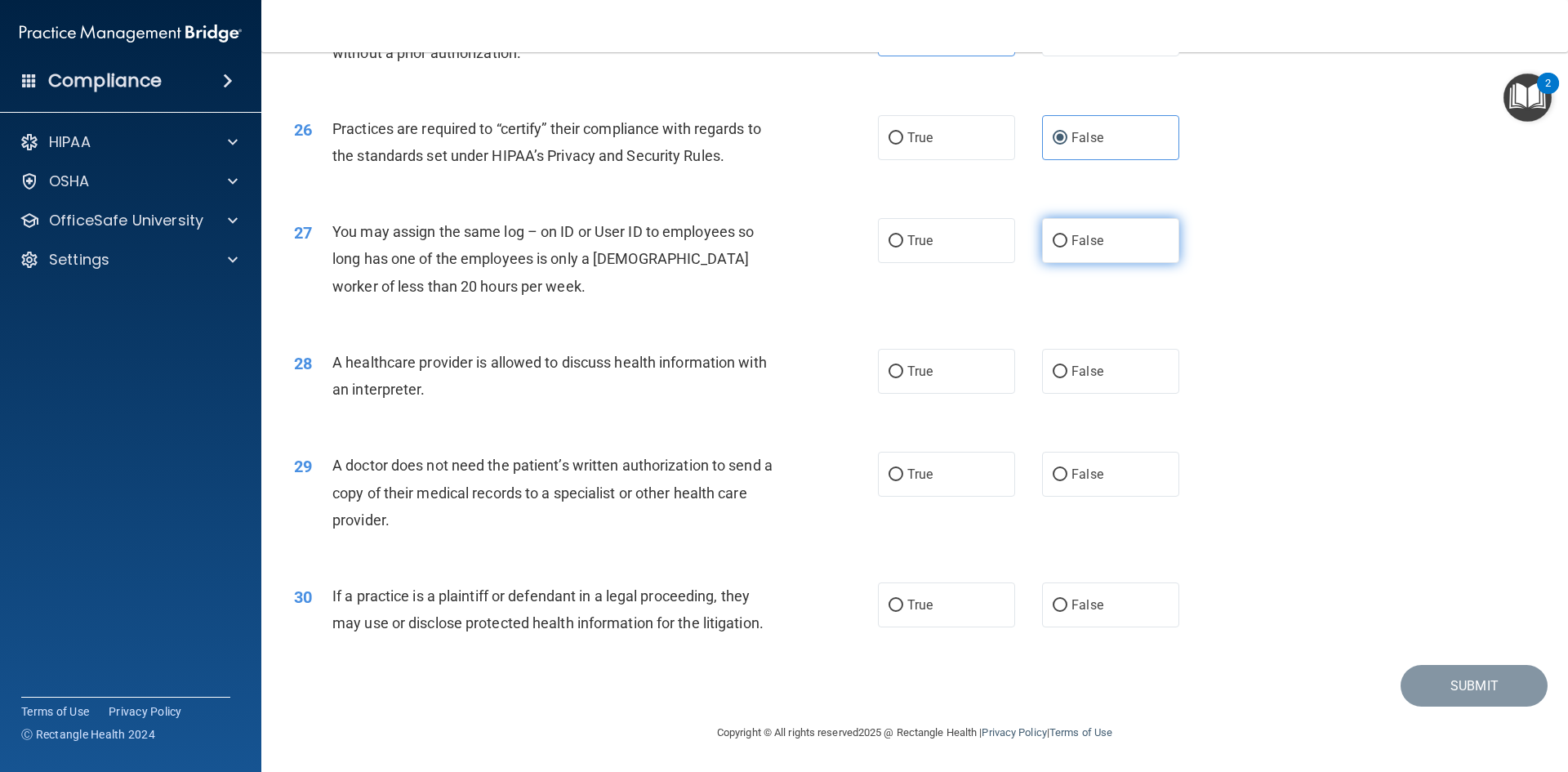
radio input "true"
click at [938, 380] on label "True" at bounding box center [946, 371] width 137 height 45
click at [903, 378] on input "True" at bounding box center [895, 372] width 15 height 12
radio input "true"
click at [1092, 463] on label "False" at bounding box center [1110, 474] width 137 height 45
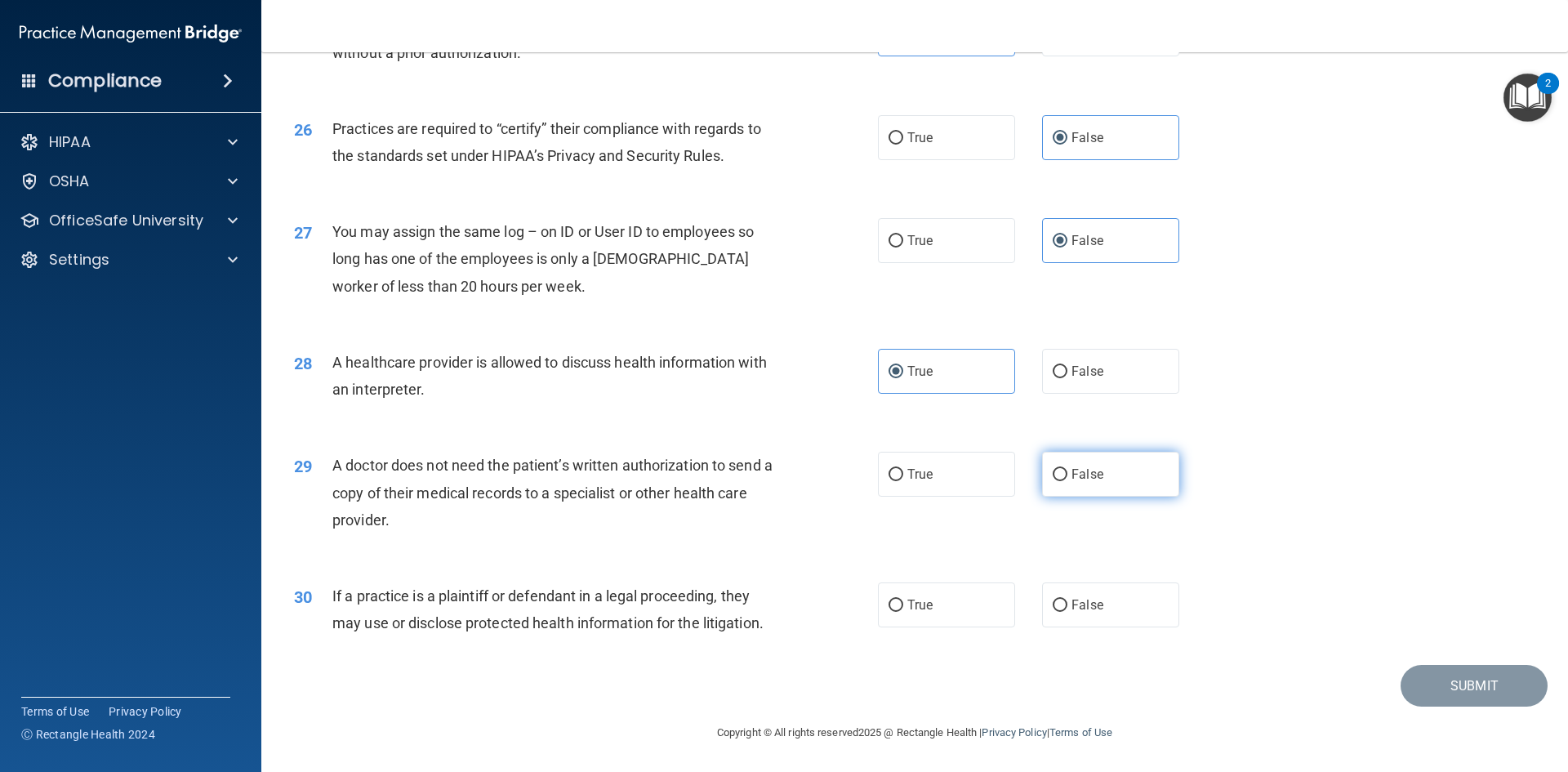
click at [1067, 469] on input "False" at bounding box center [1060, 475] width 15 height 12
radio input "true"
click at [925, 616] on label "True" at bounding box center [946, 605] width 137 height 45
click at [903, 612] on input "True" at bounding box center [895, 606] width 15 height 12
radio input "true"
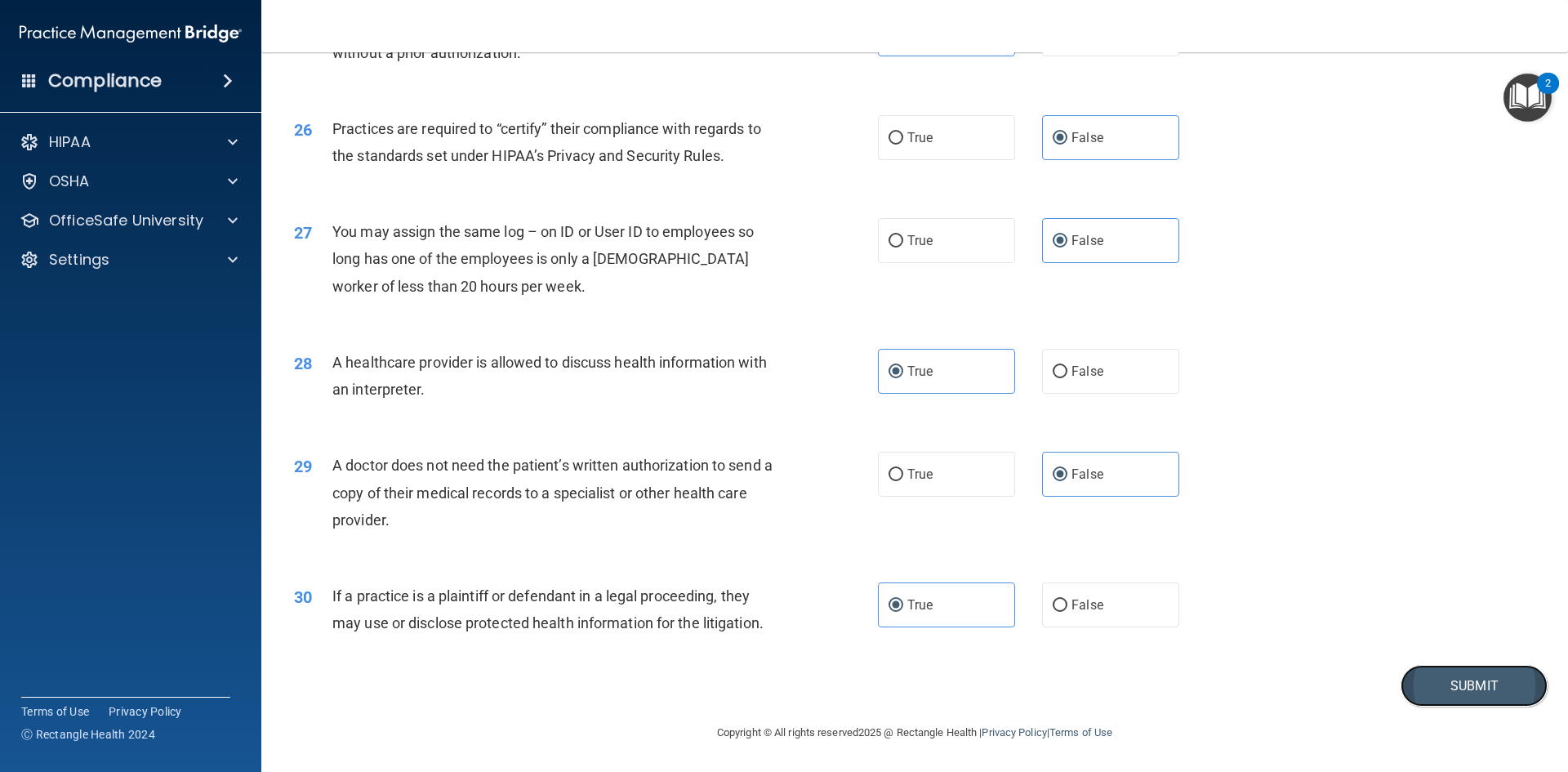
click at [1518, 697] on button "Submit" at bounding box center [1473, 685] width 147 height 42
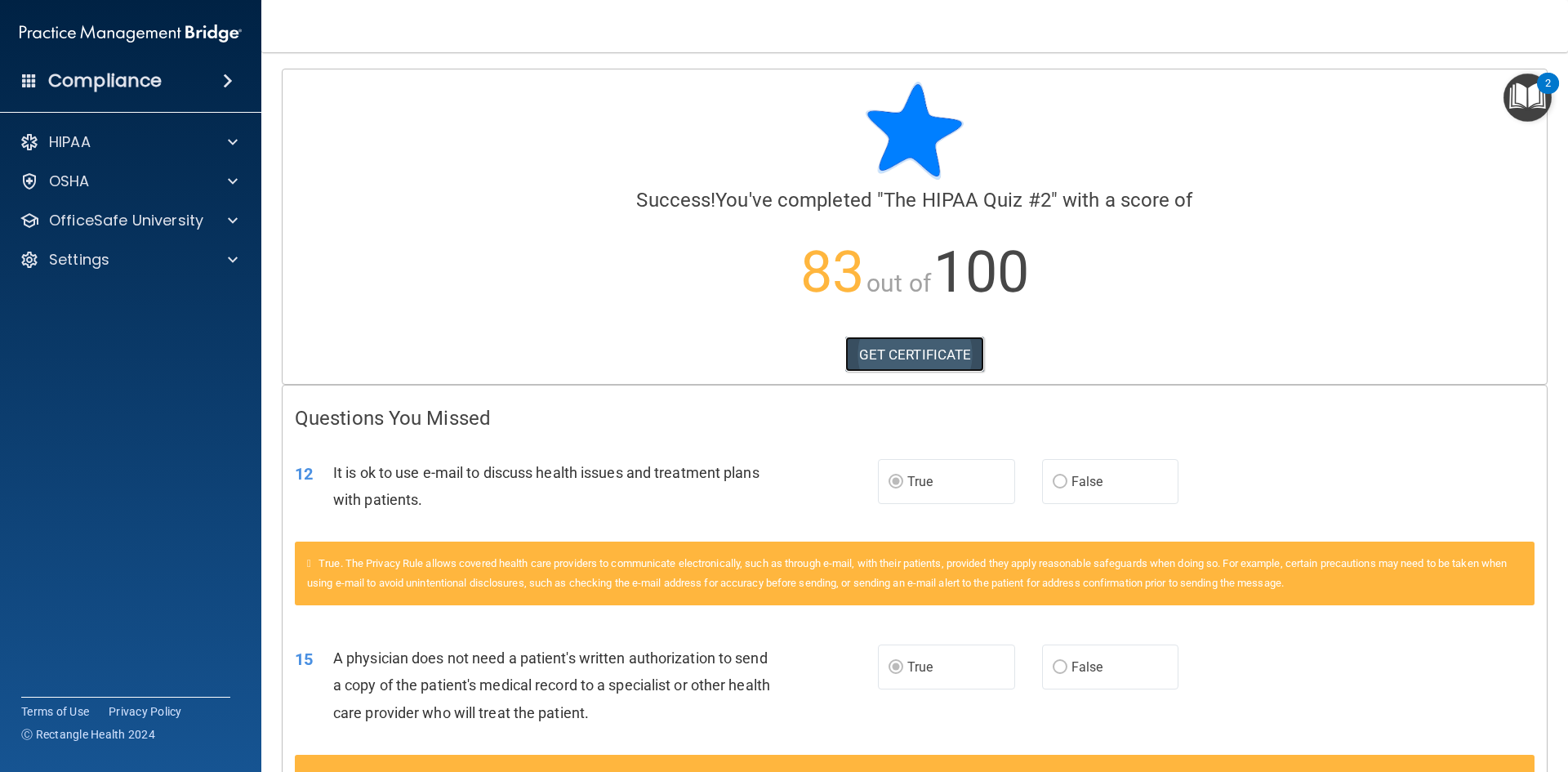
click at [904, 349] on link "GET CERTIFICATE" at bounding box center [915, 354] width 140 height 36
click at [102, 206] on div "OfficeSafe University" at bounding box center [131, 220] width 262 height 33
click at [103, 222] on p "OfficeSafe University" at bounding box center [126, 220] width 154 height 20
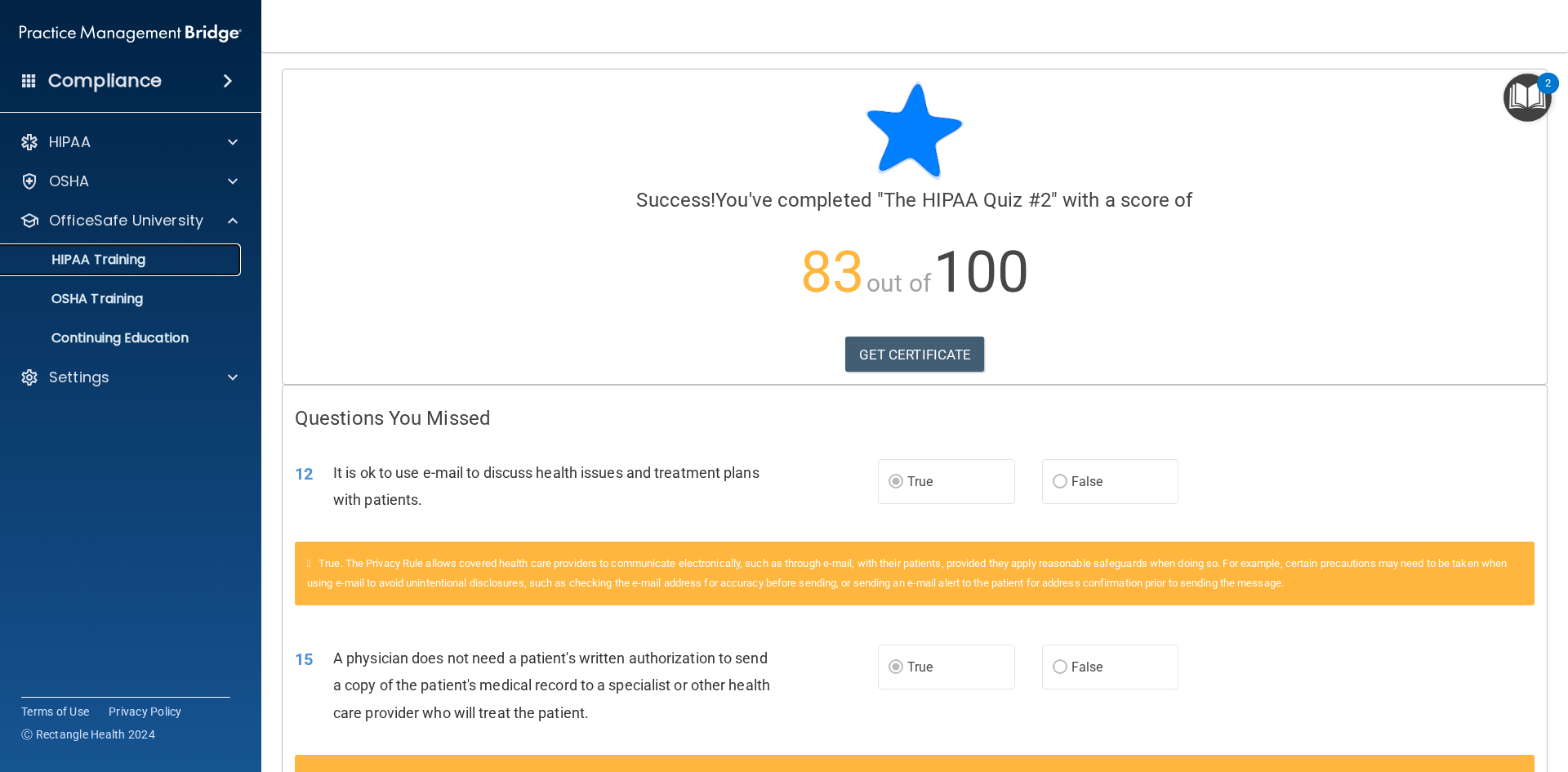
click at [141, 262] on p "HIPAA Training" at bounding box center [77, 259] width 135 height 16
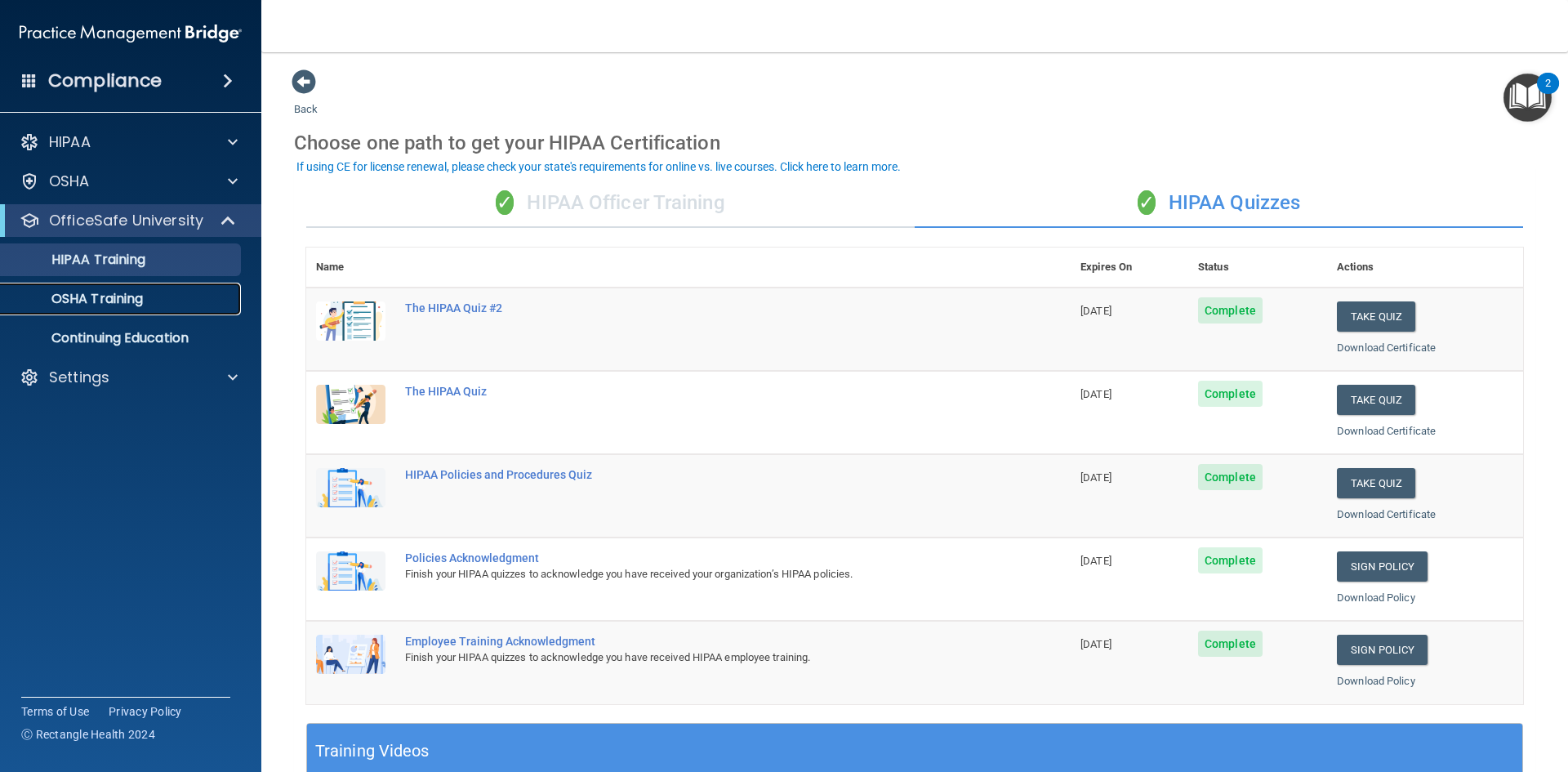
click at [160, 306] on div "OSHA Training" at bounding box center [122, 299] width 223 height 16
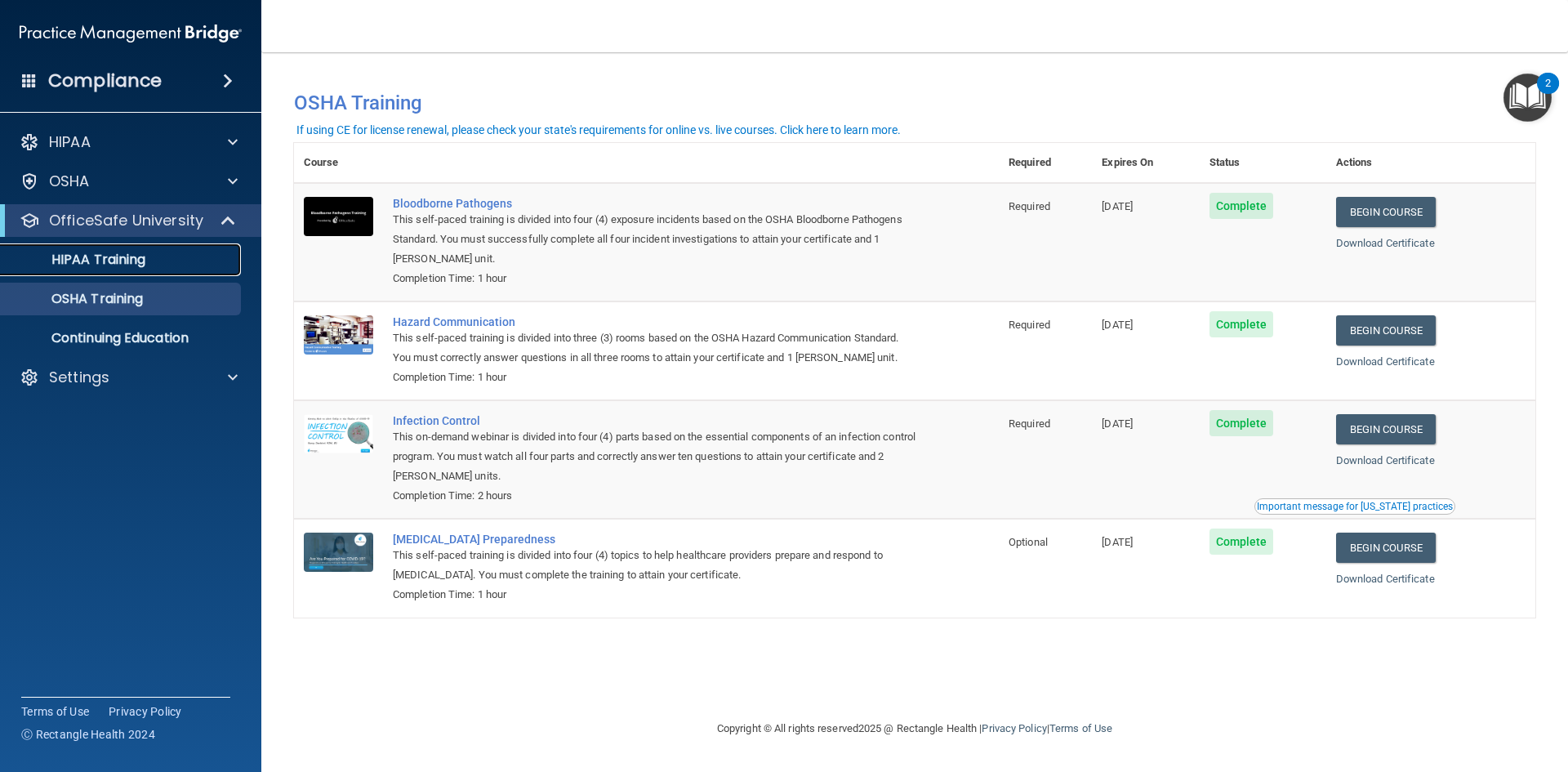
click at [164, 253] on div "HIPAA Training" at bounding box center [122, 259] width 223 height 16
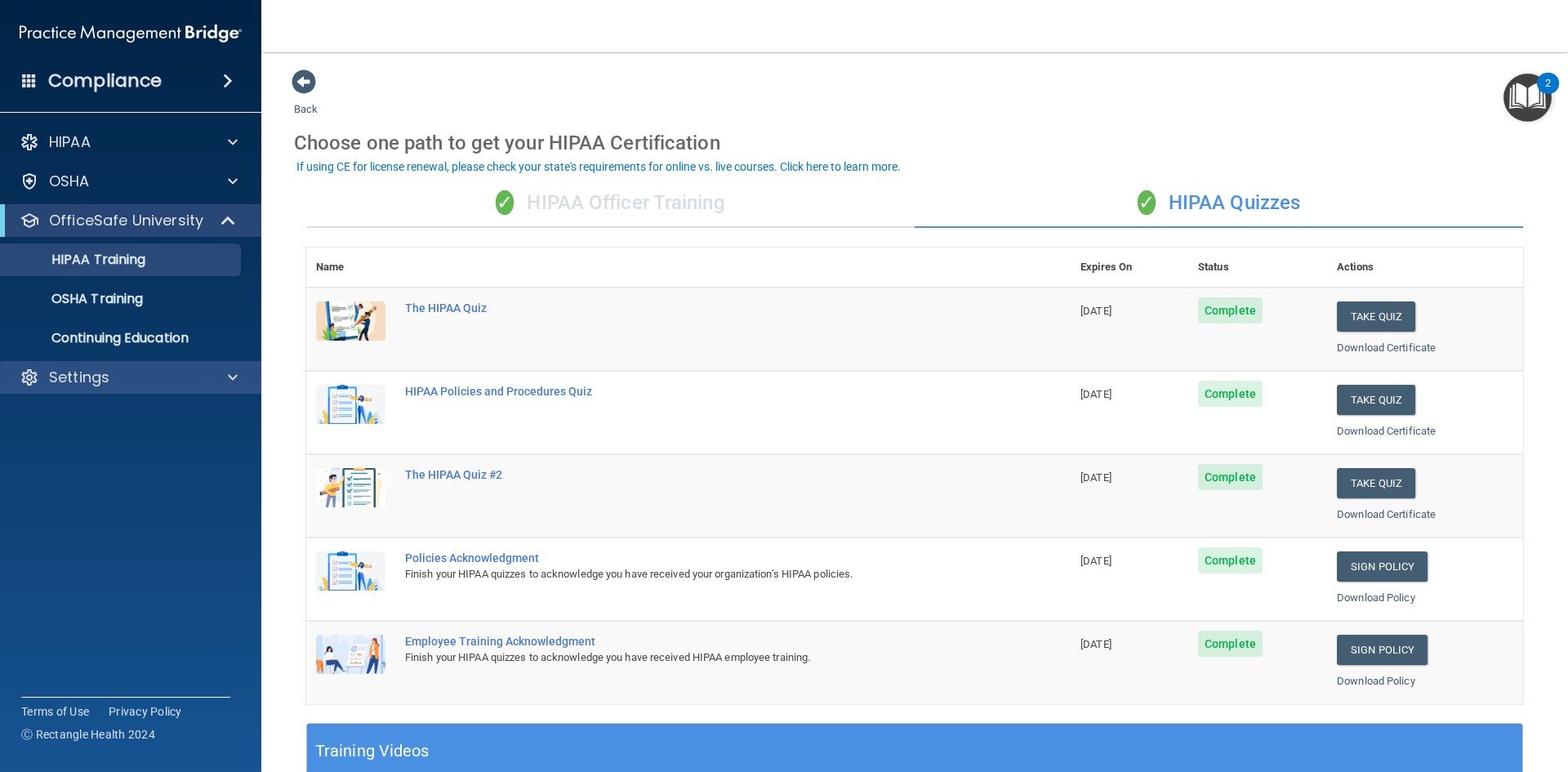
click at [160, 365] on div "Settings" at bounding box center [131, 377] width 262 height 33
click at [177, 389] on div "Settings" at bounding box center [131, 377] width 262 height 33
click at [143, 368] on div "Settings" at bounding box center [109, 377] width 202 height 20
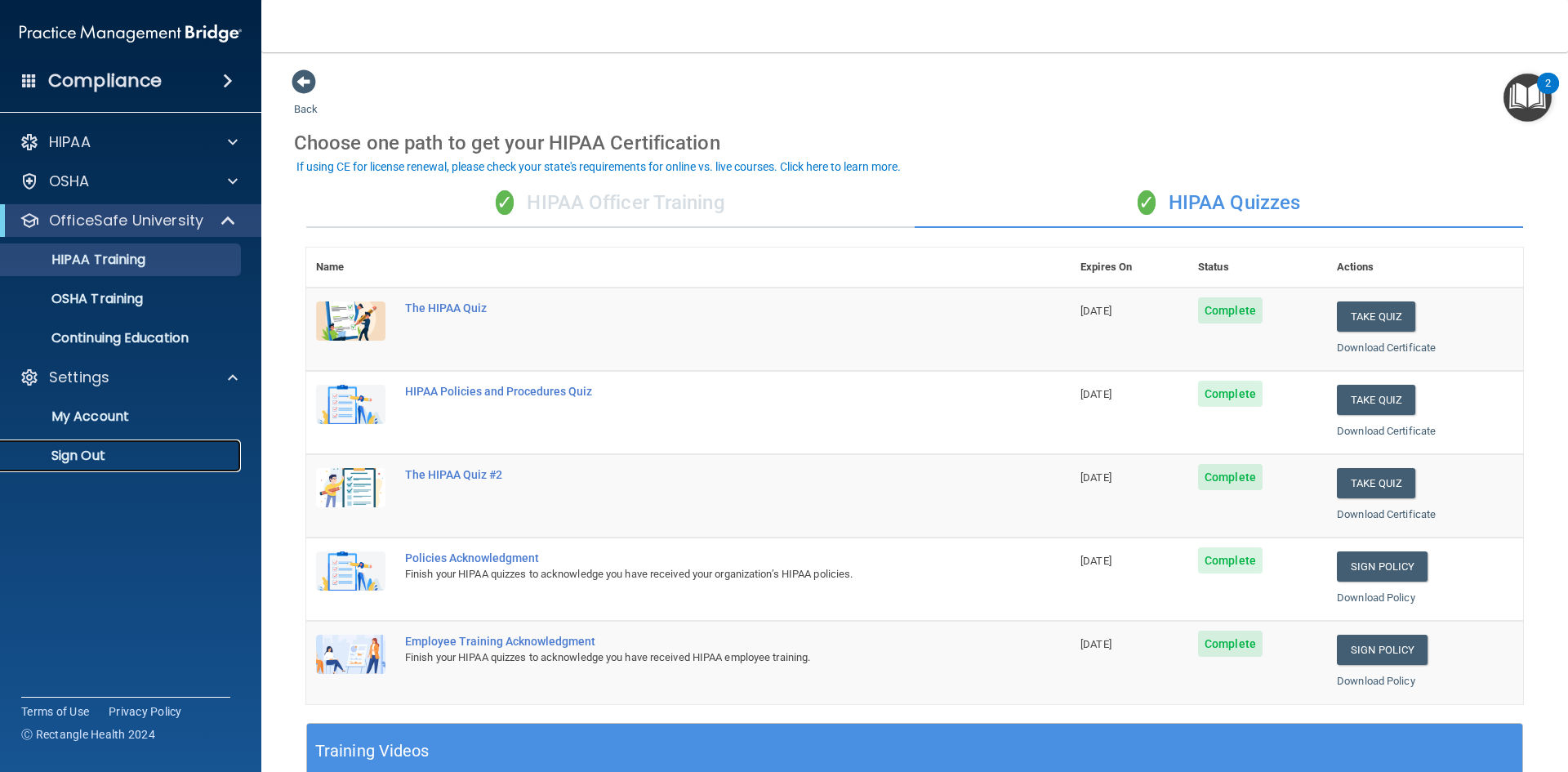
click at [99, 454] on p "Sign Out" at bounding box center [122, 455] width 223 height 16
